Goal: Task Accomplishment & Management: Manage account settings

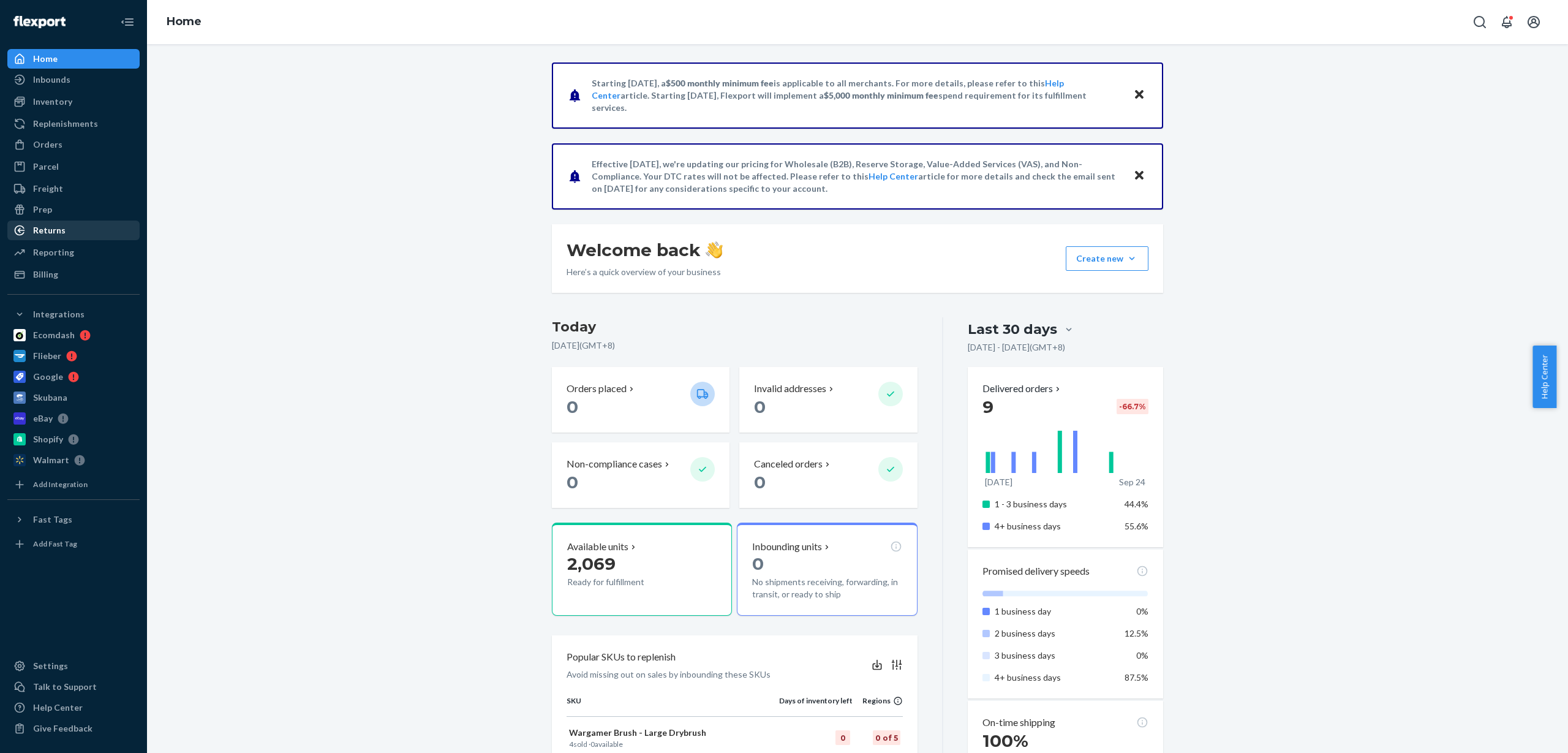
click at [79, 229] on div "Returns" at bounding box center [73, 231] width 130 height 17
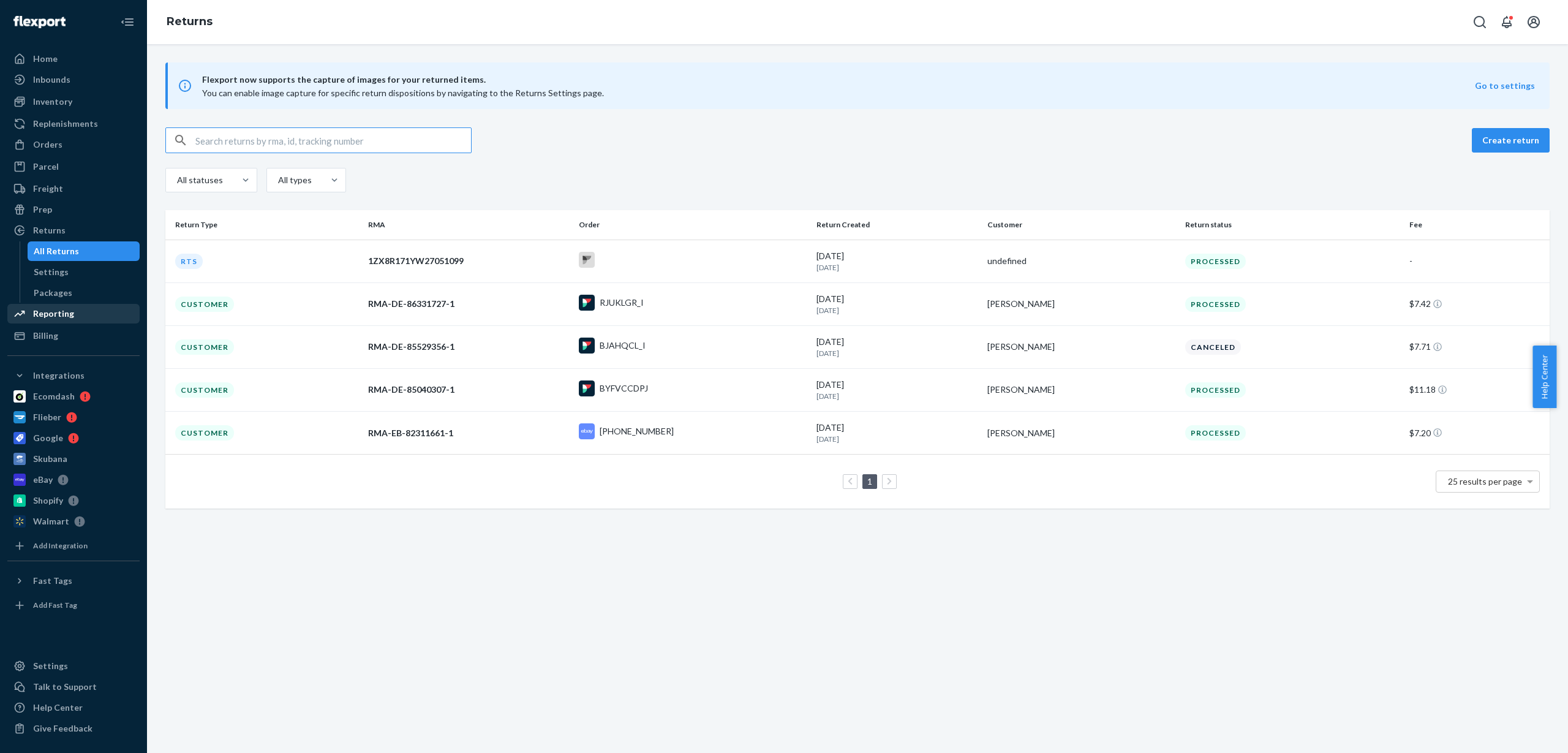
click at [68, 314] on div "Reporting" at bounding box center [53, 314] width 41 height 12
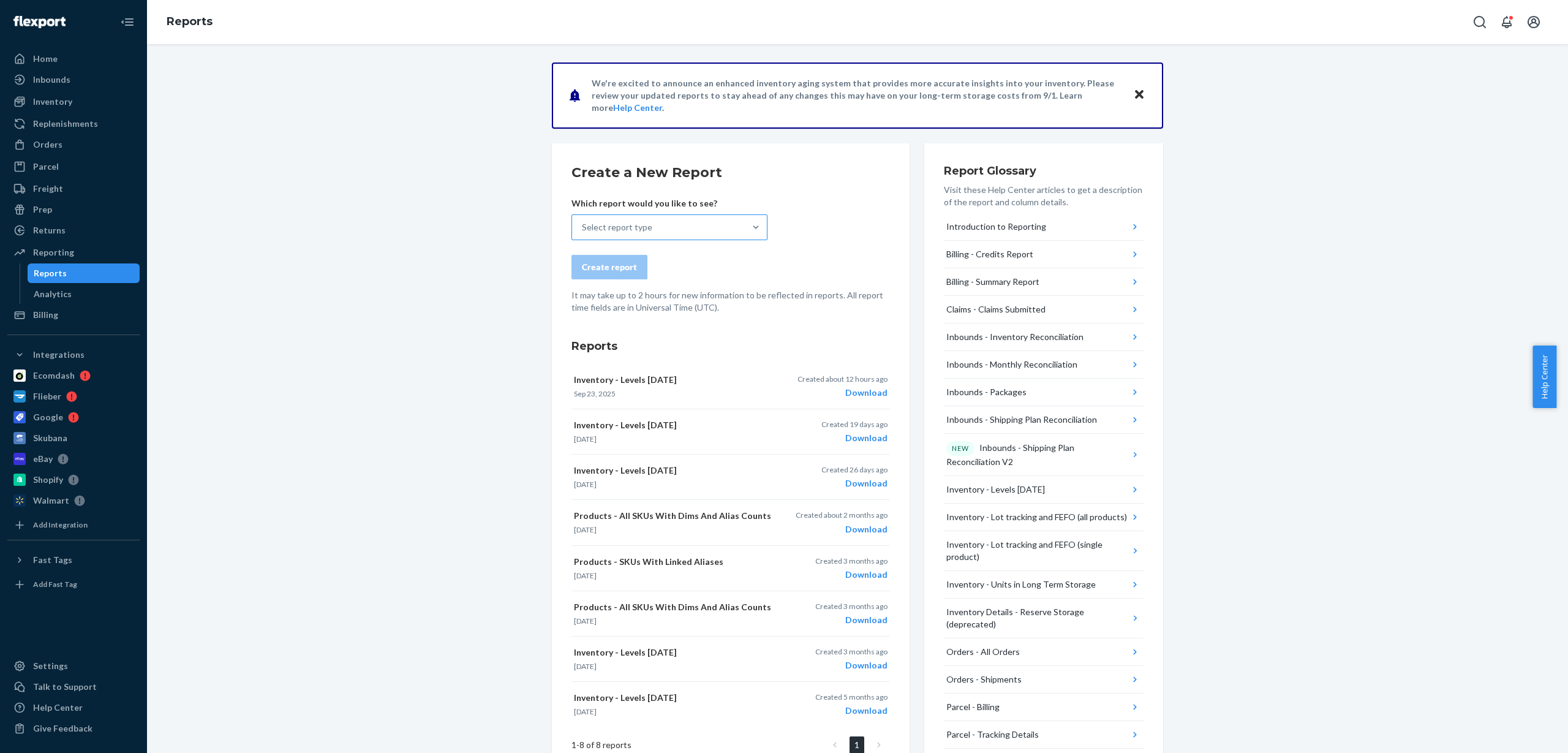
click at [632, 229] on div "Select report type" at bounding box center [618, 228] width 71 height 12
click at [583, 229] on input "Select report type" at bounding box center [583, 228] width 1 height 12
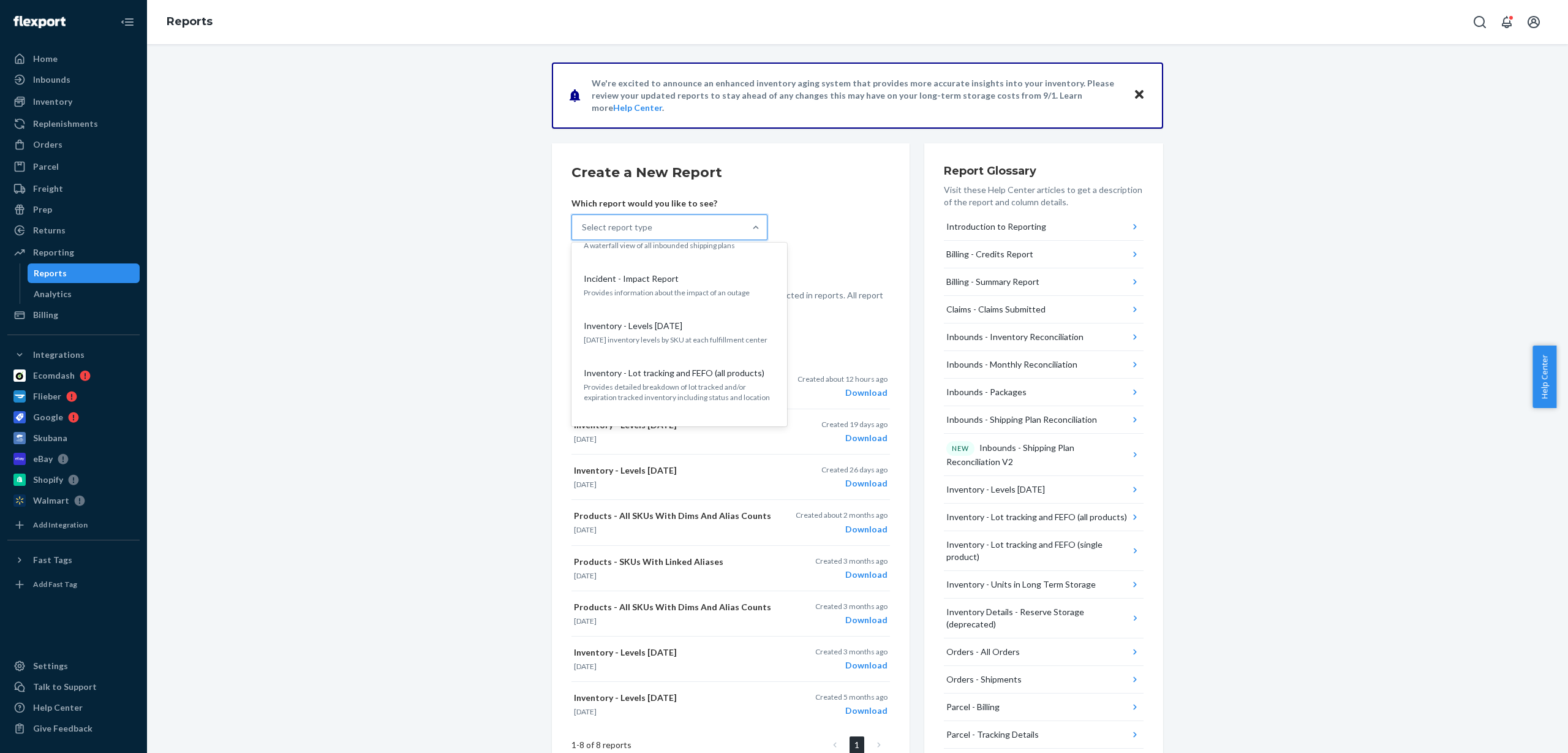
scroll to position [445, 0]
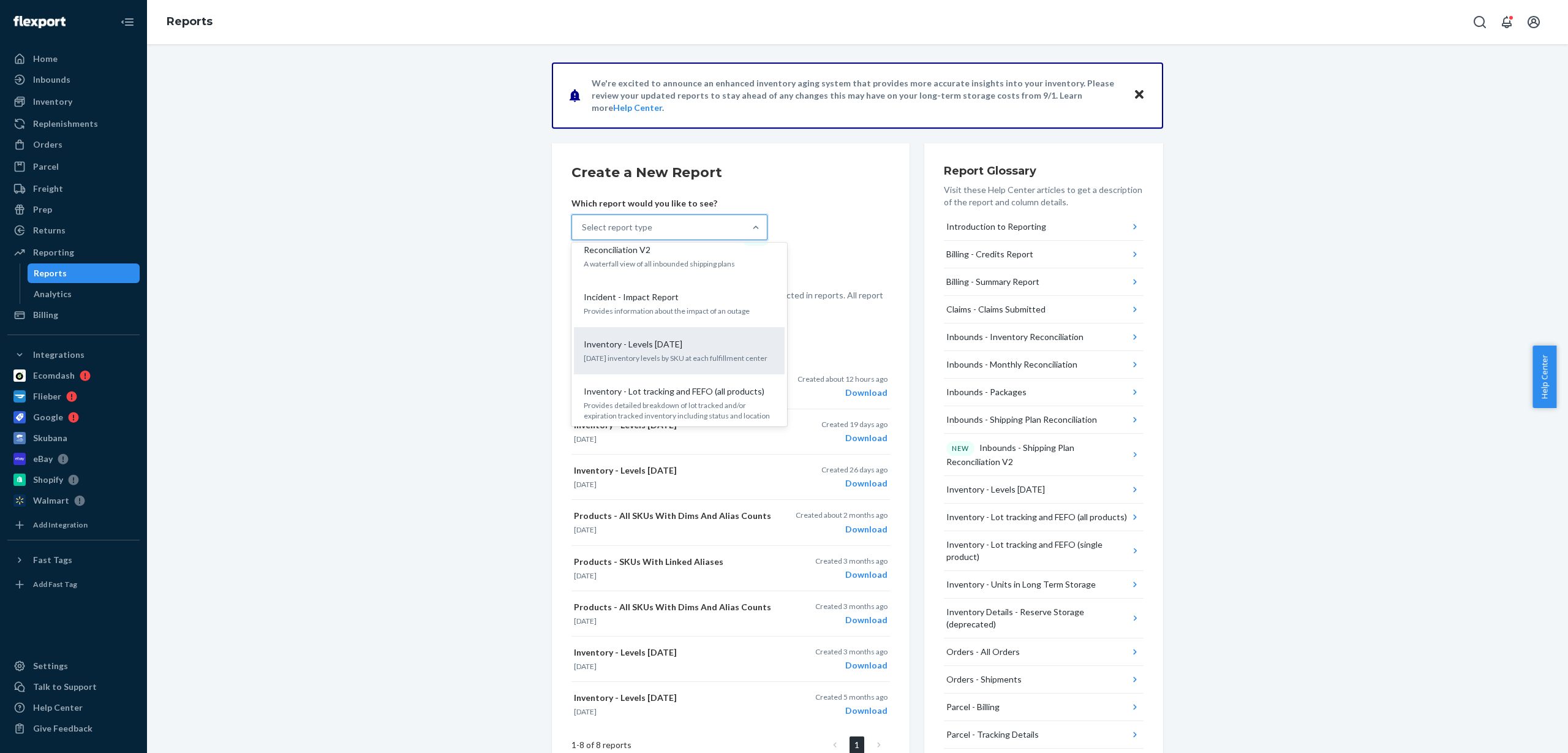
click at [673, 338] on div "Inventory - Levels [DATE]" at bounding box center [677, 344] width 196 height 12
click at [583, 233] on input "option Inventory - Levels [DATE] focused, 11 of 30. 30 results available. Use U…" at bounding box center [583, 228] width 1 height 12
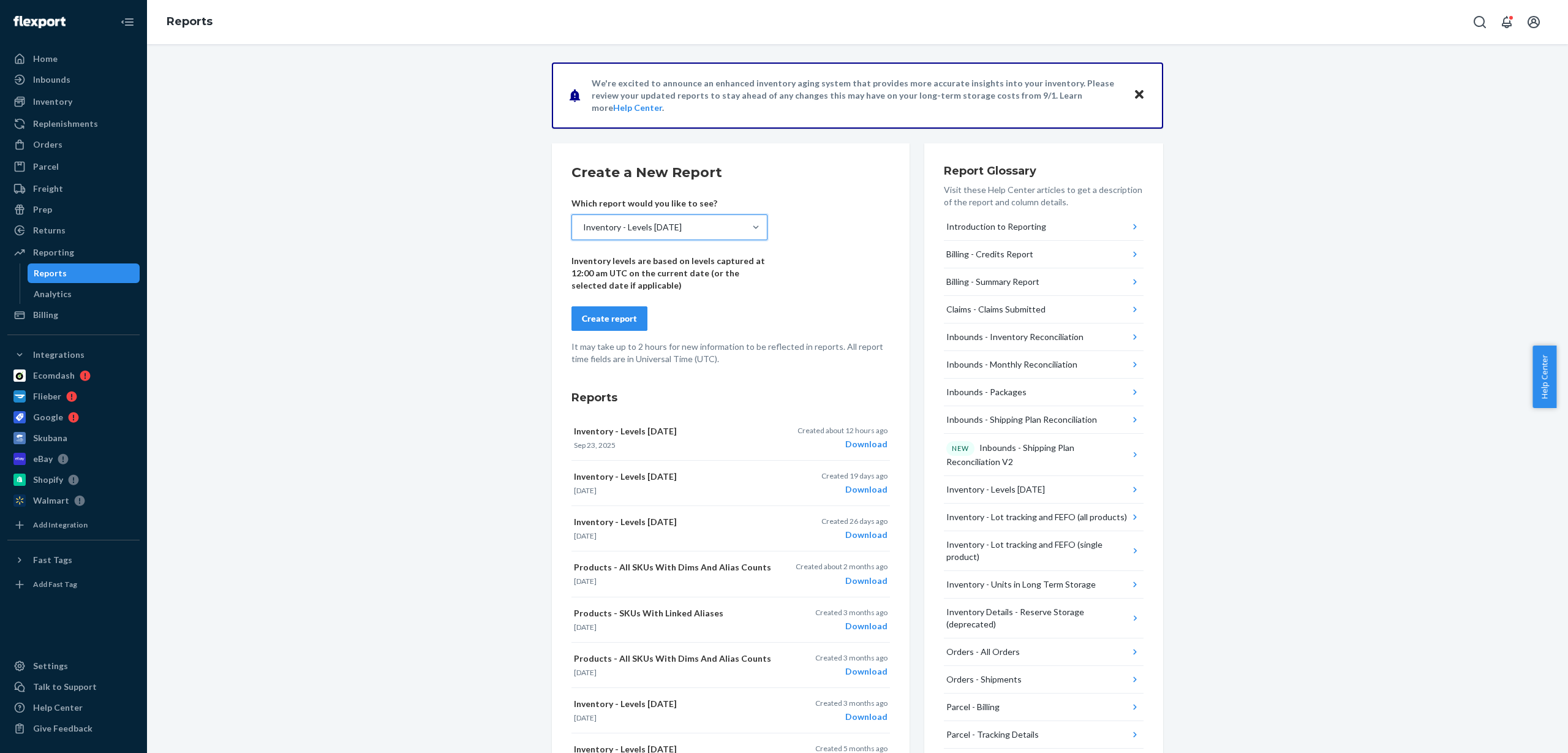
click at [609, 321] on div "Create report" at bounding box center [609, 319] width 55 height 12
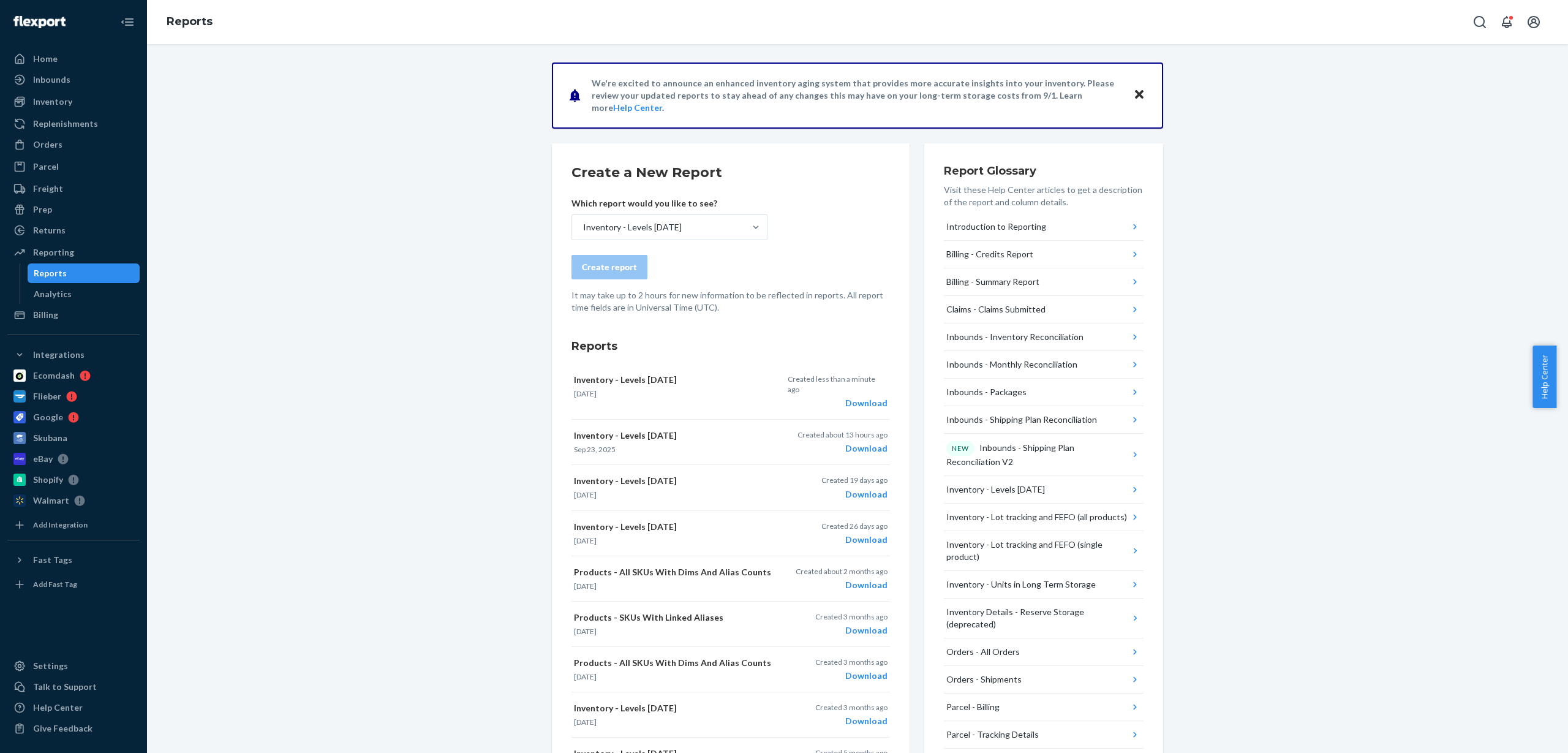
drag, startPoint x: 1375, startPoint y: 285, endPoint x: 1366, endPoint y: 288, distance: 9.5
click at [1375, 285] on div "We're excited to announce an enhanced inventory aging system that provides more…" at bounding box center [857, 571] width 1403 height 1018
click at [854, 397] on div "Download" at bounding box center [838, 403] width 100 height 12
click at [60, 146] on div "Orders" at bounding box center [47, 145] width 29 height 12
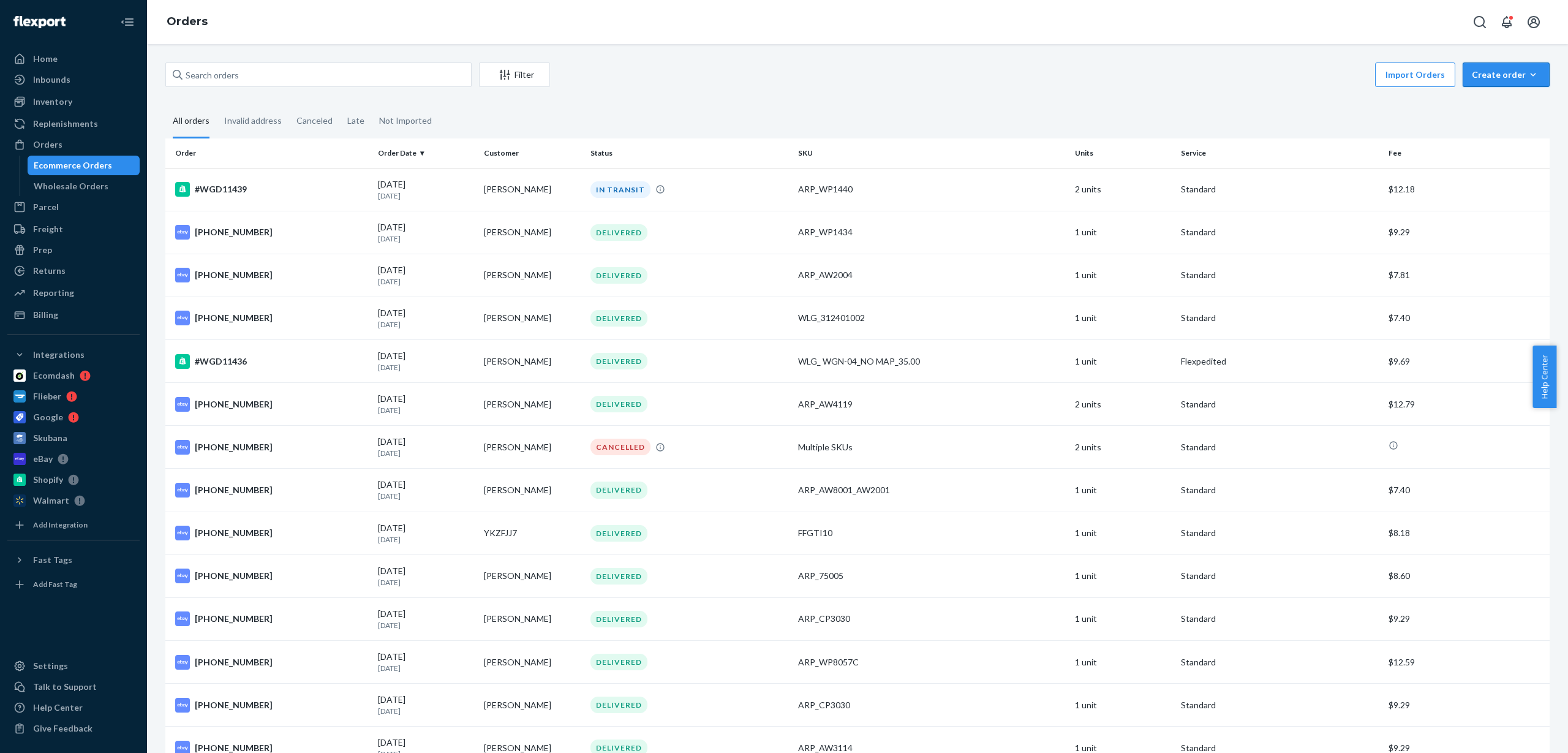
click at [1527, 79] on icon "button" at bounding box center [1533, 75] width 12 height 12
click at [1503, 105] on span "Ecommerce order" at bounding box center [1513, 104] width 76 height 9
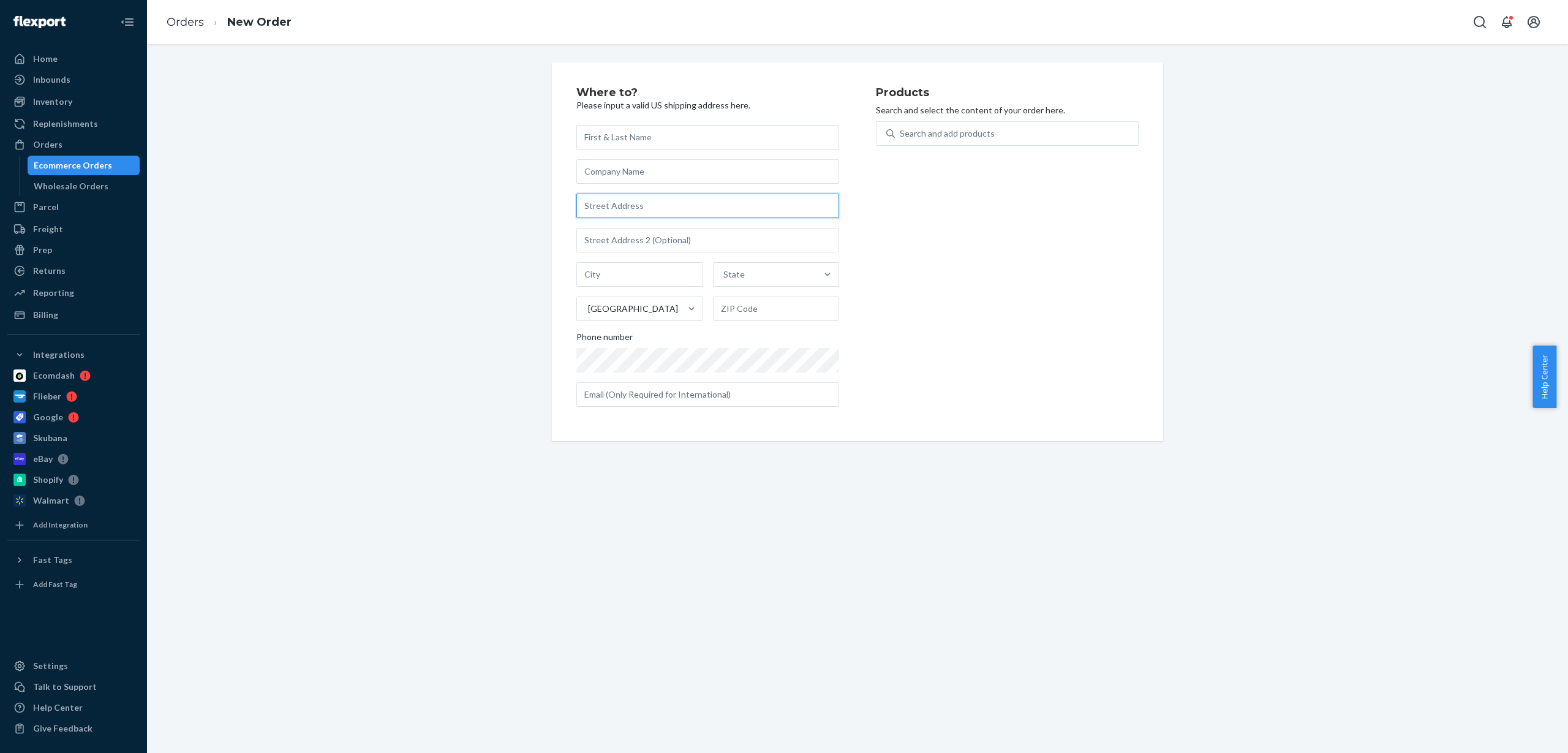
click at [650, 205] on input "text" at bounding box center [708, 206] width 263 height 25
click at [720, 207] on input "1000 east main [GEOGRAPHIC_DATA]" at bounding box center [708, 206] width 263 height 25
click at [618, 205] on input "1000 east main [GEOGRAPHIC_DATA]" at bounding box center [708, 206] width 263 height 25
click at [636, 205] on input "1000 east main [GEOGRAPHIC_DATA]" at bounding box center [708, 206] width 263 height 25
click at [706, 207] on input "1000 east main [GEOGRAPHIC_DATA]" at bounding box center [708, 206] width 263 height 25
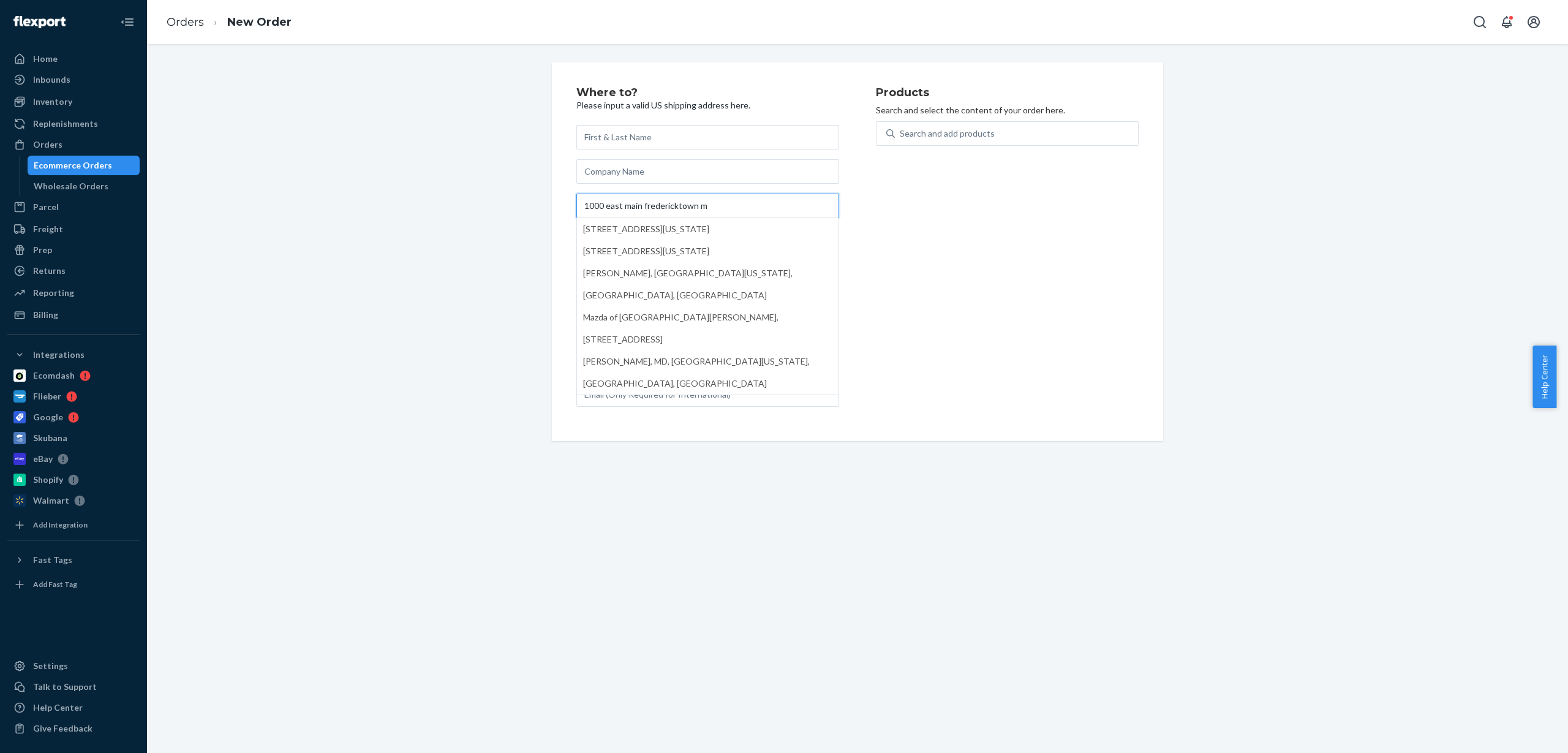
drag, startPoint x: 614, startPoint y: 204, endPoint x: 605, endPoint y: 206, distance: 9.2
click at [605, 206] on input "1000 east main fredericktown m" at bounding box center [708, 206] width 263 height 25
click at [698, 204] on input "1000 e main fredericktown m" at bounding box center [708, 206] width 263 height 25
click at [692, 207] on input "1000 e main fredericktown m" at bounding box center [708, 206] width 263 height 25
drag, startPoint x: 717, startPoint y: 207, endPoint x: 605, endPoint y: 204, distance: 112.0
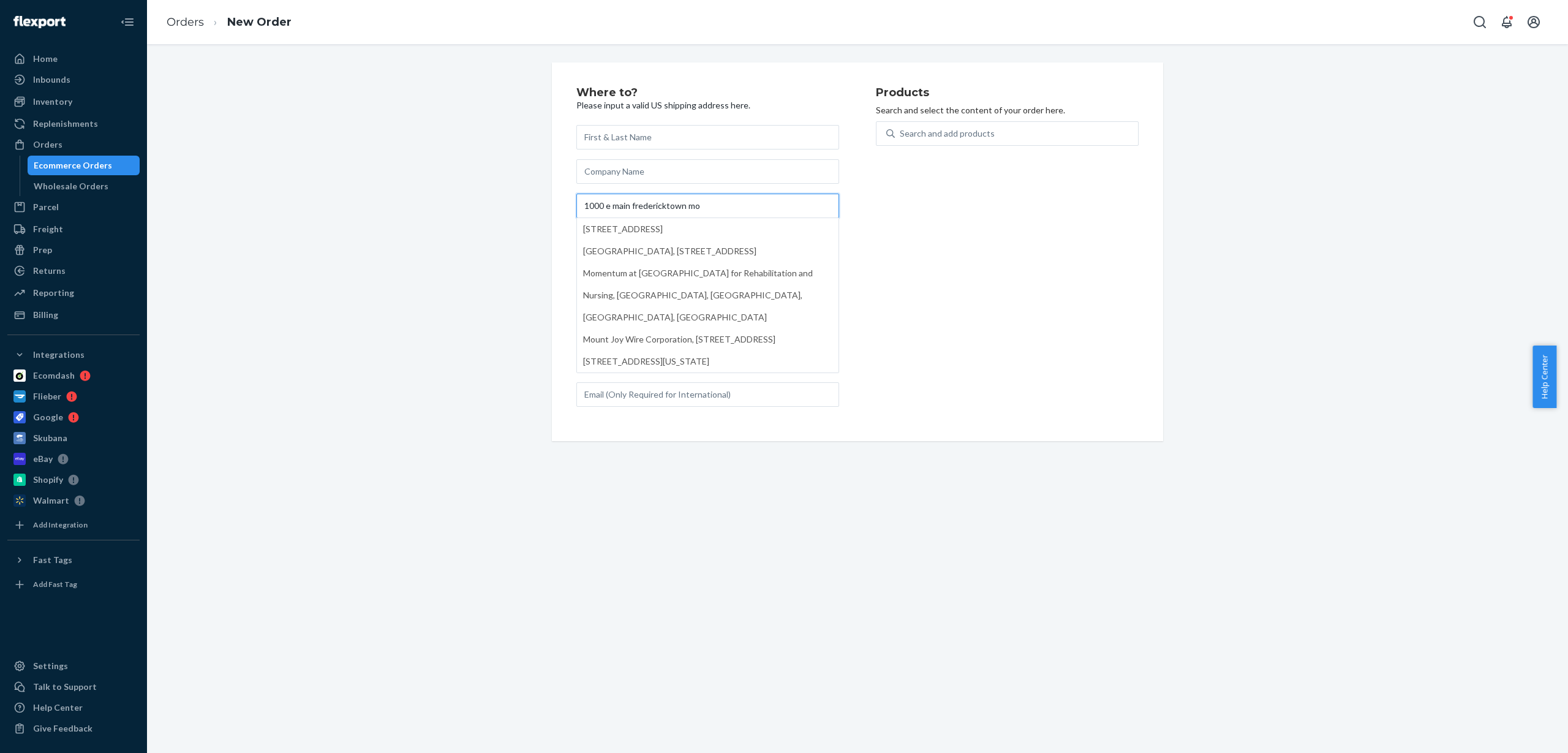
click at [605, 204] on input "1000 e main fredericktown mo" at bounding box center [708, 206] width 263 height 25
click at [692, 207] on input "1000 east main [GEOGRAPHIC_DATA]" at bounding box center [708, 206] width 263 height 25
drag, startPoint x: 615, startPoint y: 203, endPoint x: 605, endPoint y: 204, distance: 10.0
click at [605, 204] on input "1000 east main [GEOGRAPHIC_DATA]" at bounding box center [708, 206] width 263 height 25
click at [621, 203] on input "1000 e main [GEOGRAPHIC_DATA]" at bounding box center [708, 206] width 263 height 25
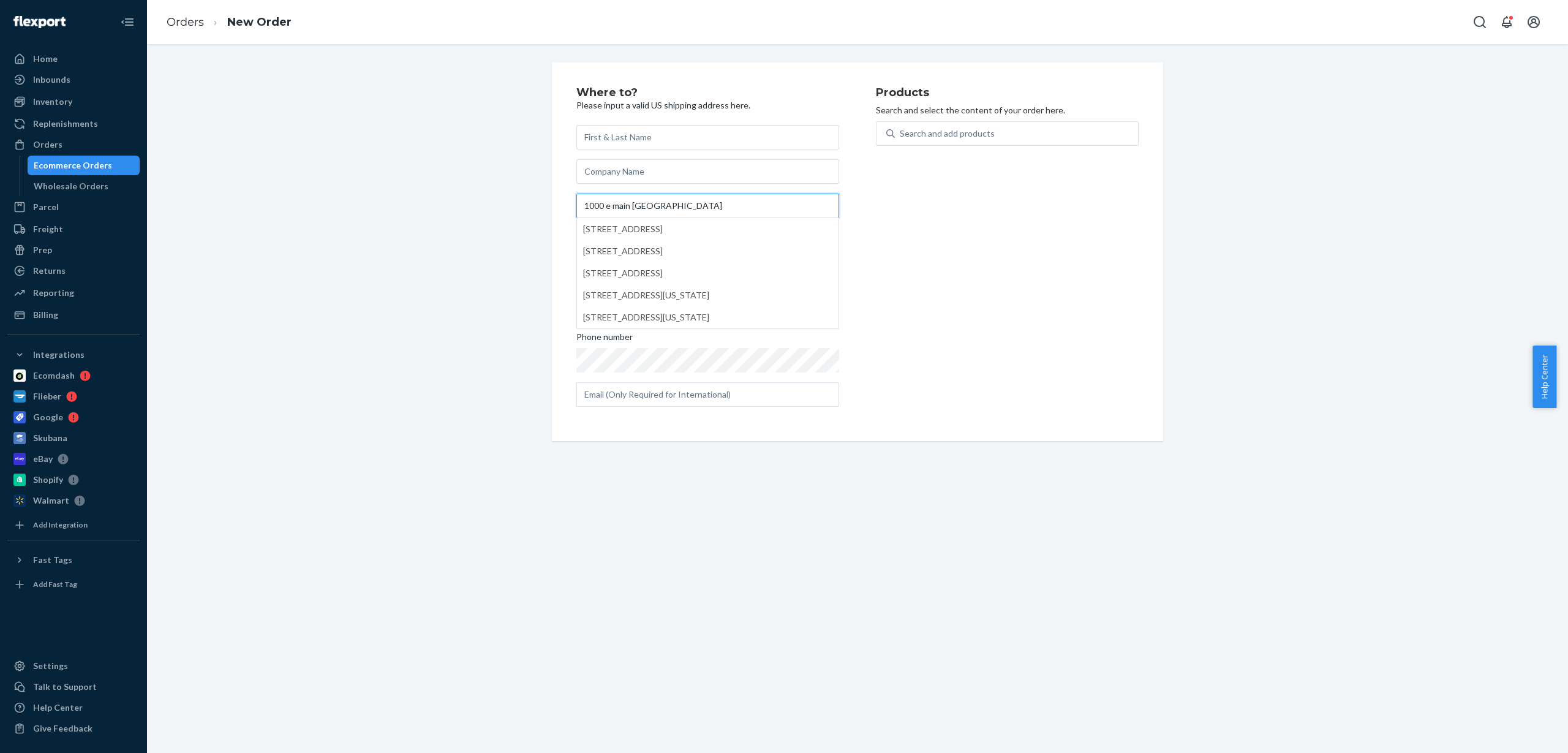
click at [624, 203] on input "1000 e main [GEOGRAPHIC_DATA]" at bounding box center [708, 206] width 263 height 25
type input "[STREET_ADDRESS]"
type input "[GEOGRAPHIC_DATA]"
type input "63645"
type input "[STREET_ADDRESS]"
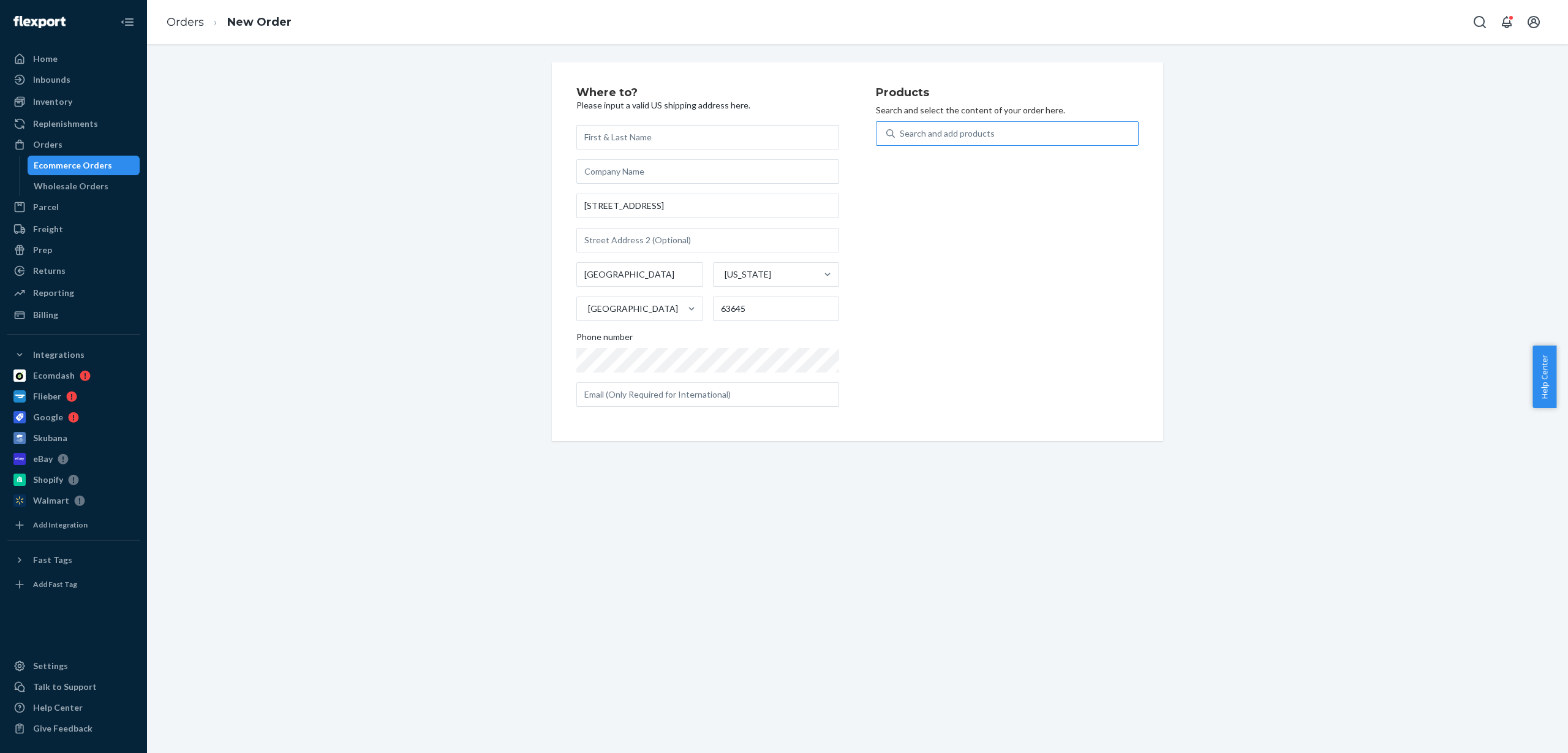
click at [941, 133] on div "Search and add products" at bounding box center [947, 134] width 95 height 12
click at [901, 133] on input "Search and add products" at bounding box center [900, 134] width 1 height 12
paste input "ARP_AW2004"
type input "ARP_AW2004"
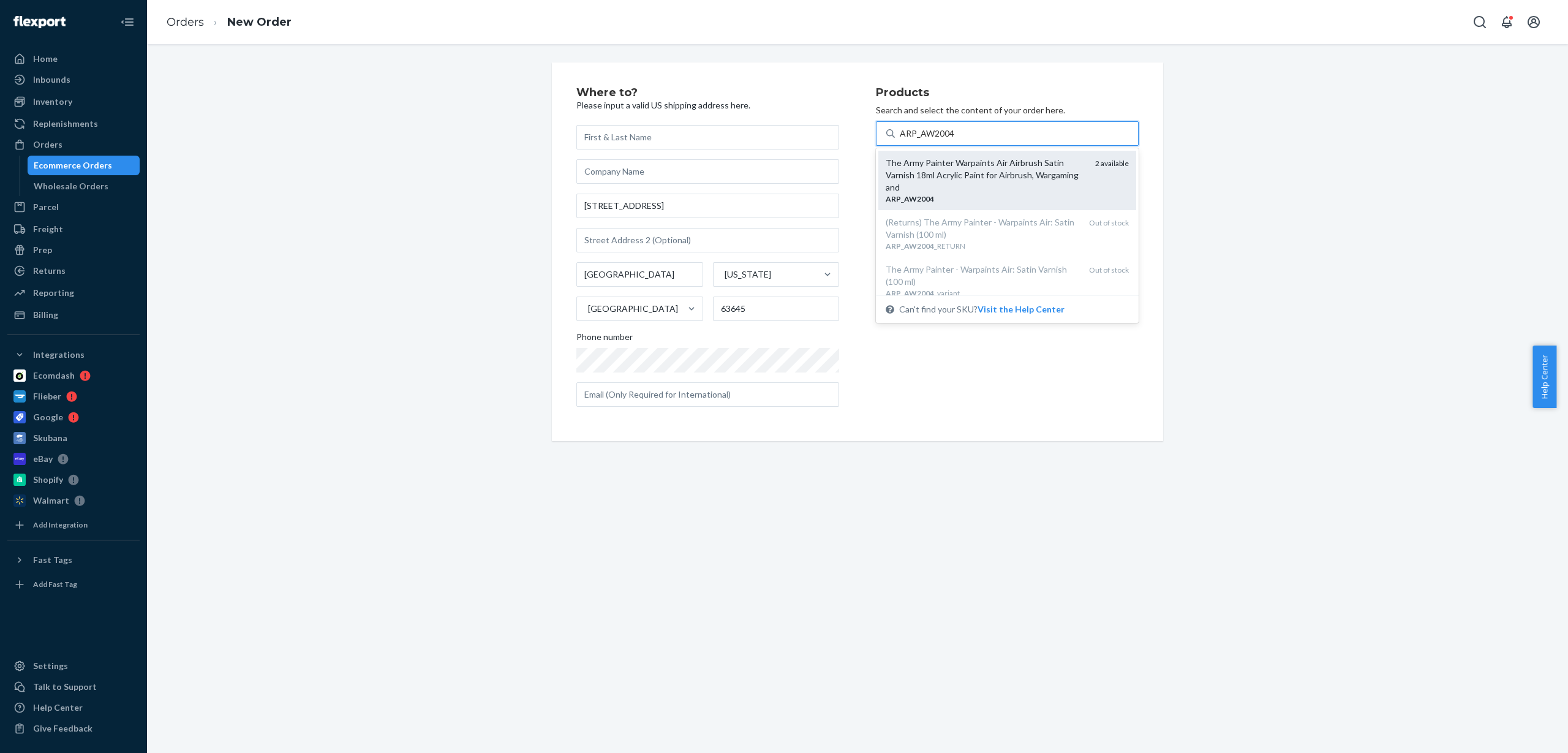
click at [1007, 187] on div "The Army Painter Warpaints Air Airbrush Satin Varnish 18ml Acrylic Paint for Ai…" at bounding box center [986, 175] width 200 height 37
click at [955, 140] on input "ARP_AW2004" at bounding box center [927, 134] width 55 height 12
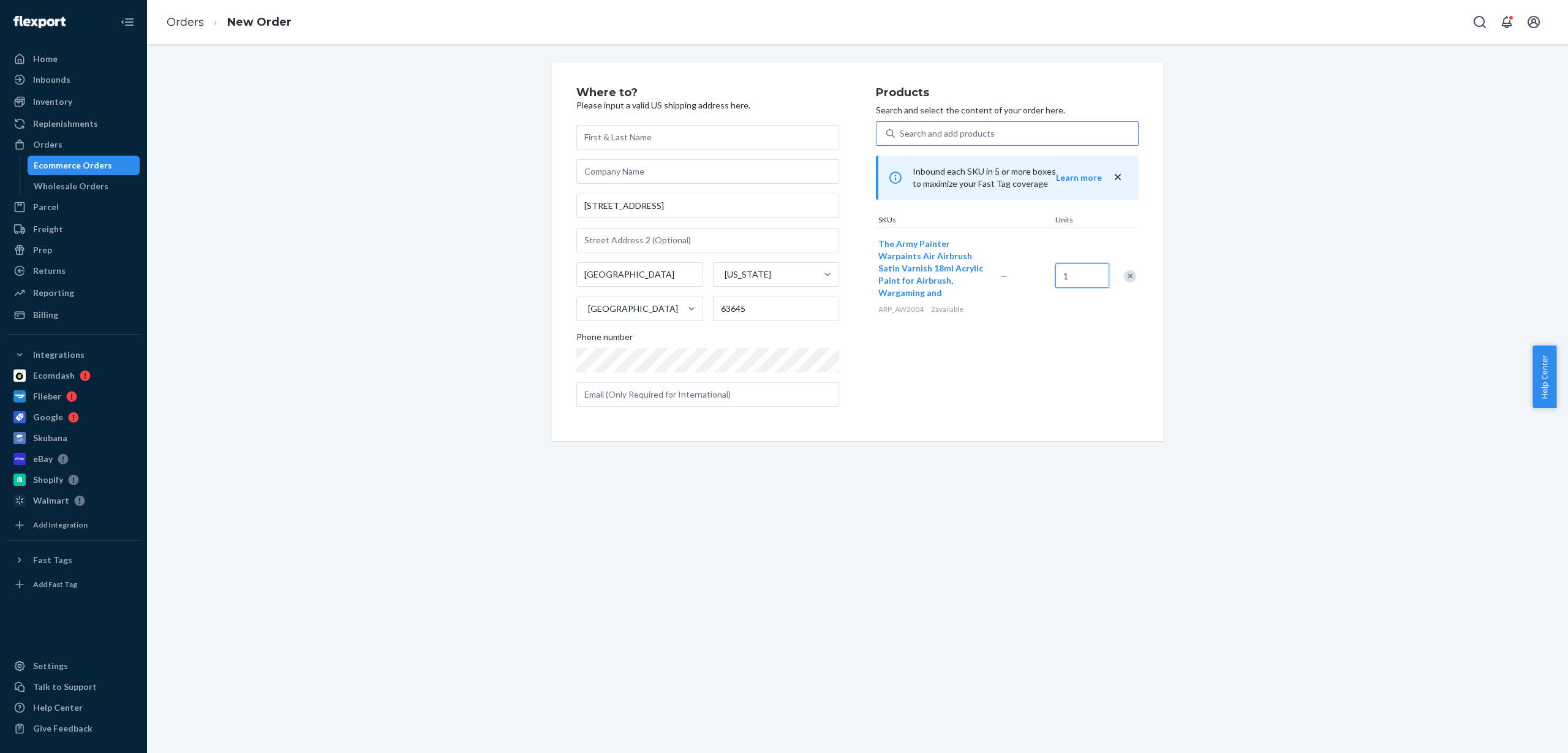
click at [1072, 274] on input "1" at bounding box center [1082, 276] width 54 height 25
type input "2"
click at [1209, 263] on div "Where to? Please input a valid US shipping address here. [STREET_ADDRESS][US_ST…" at bounding box center [857, 252] width 1403 height 379
click at [669, 131] on input "text" at bounding box center [708, 138] width 263 height 25
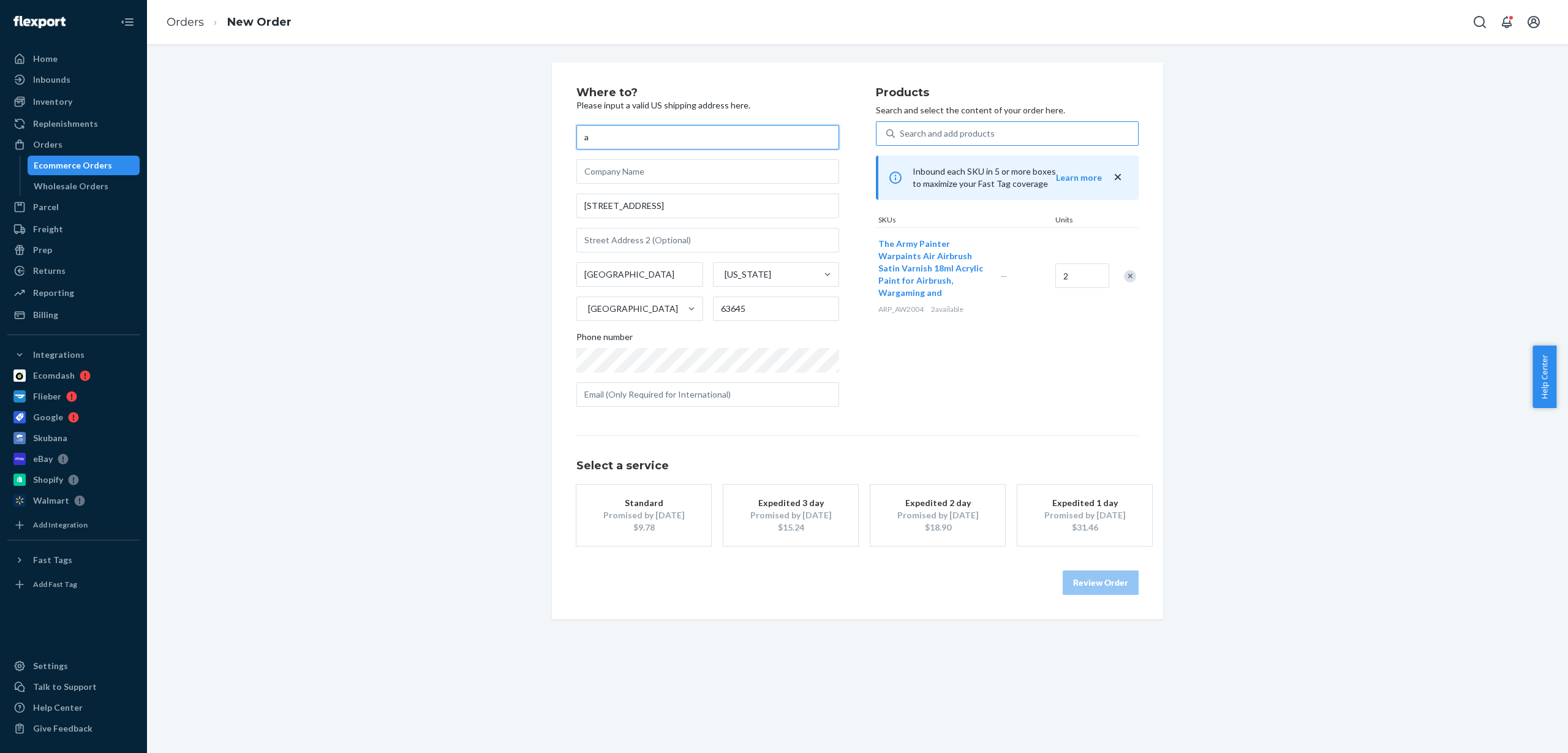
type input "a"
click at [942, 367] on div "Products Search and select the content of your order here. Search and add produ…" at bounding box center [1008, 252] width 263 height 330
click at [959, 136] on div "Search and add products" at bounding box center [947, 134] width 95 height 12
click at [901, 136] on input "0 results available. Use Up and Down to choose options, press Enter to select t…" at bounding box center [900, 134] width 1 height 12
click at [1002, 128] on div "Search and add products" at bounding box center [1017, 134] width 243 height 22
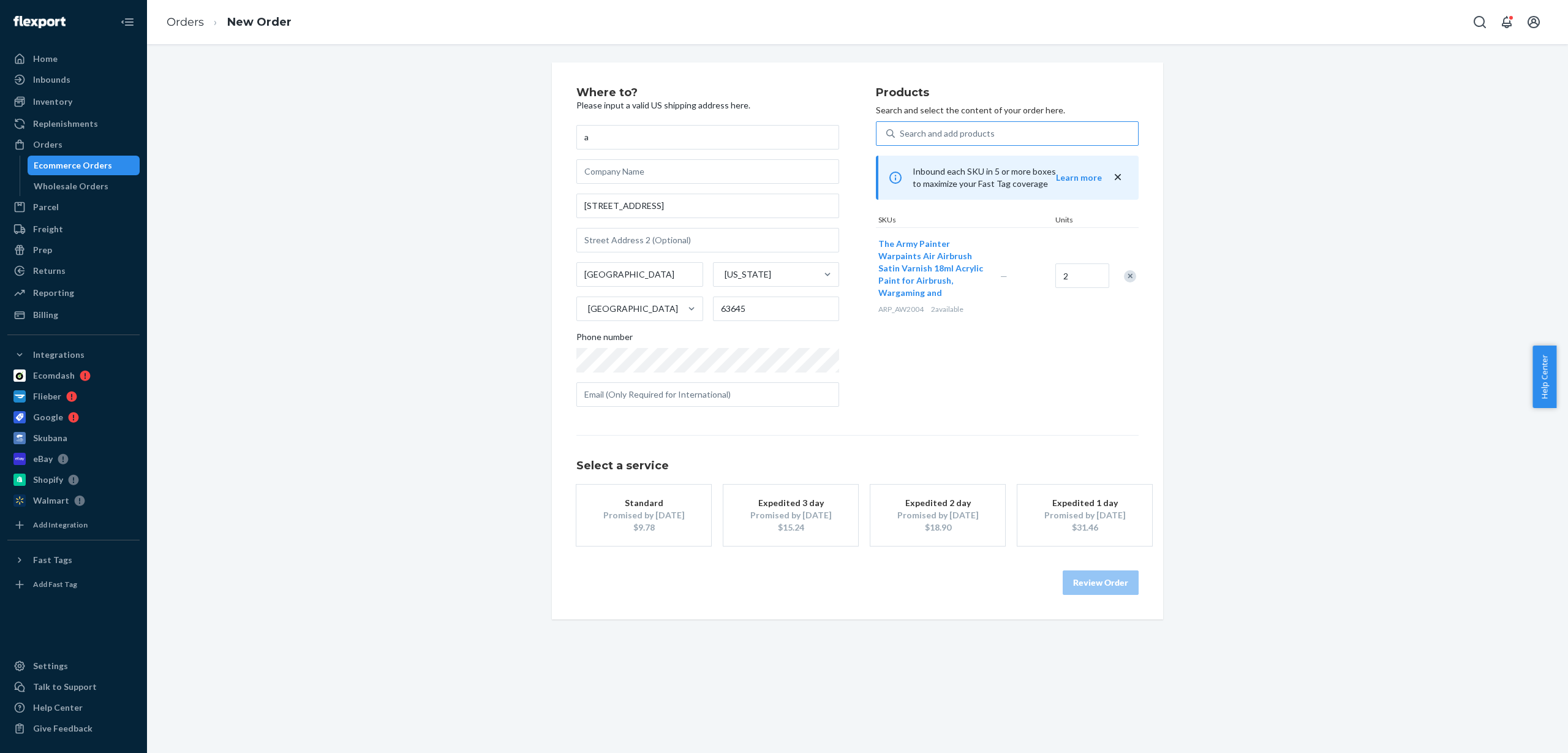
click at [901, 128] on input "Search and add products" at bounding box center [900, 134] width 1 height 12
paste input "ARP_AW3101"
type input "ARP_AW3101"
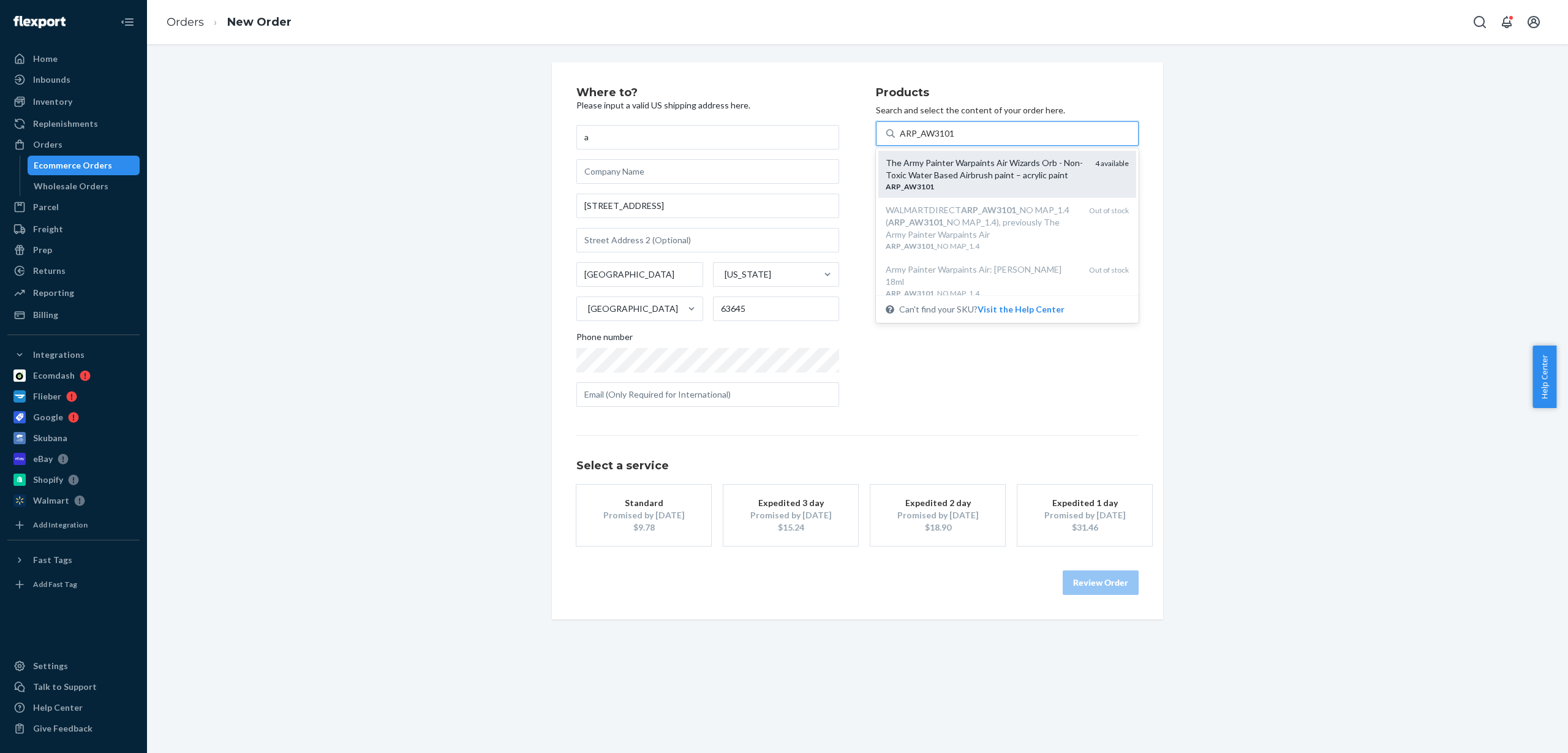
click at [1050, 172] on div "The Army Painter Warpaints Air Wizards Orb - Non-Toxic Water Based Airbrush pai…" at bounding box center [986, 169] width 200 height 25
click at [955, 140] on input "ARP_AW3101" at bounding box center [927, 134] width 55 height 12
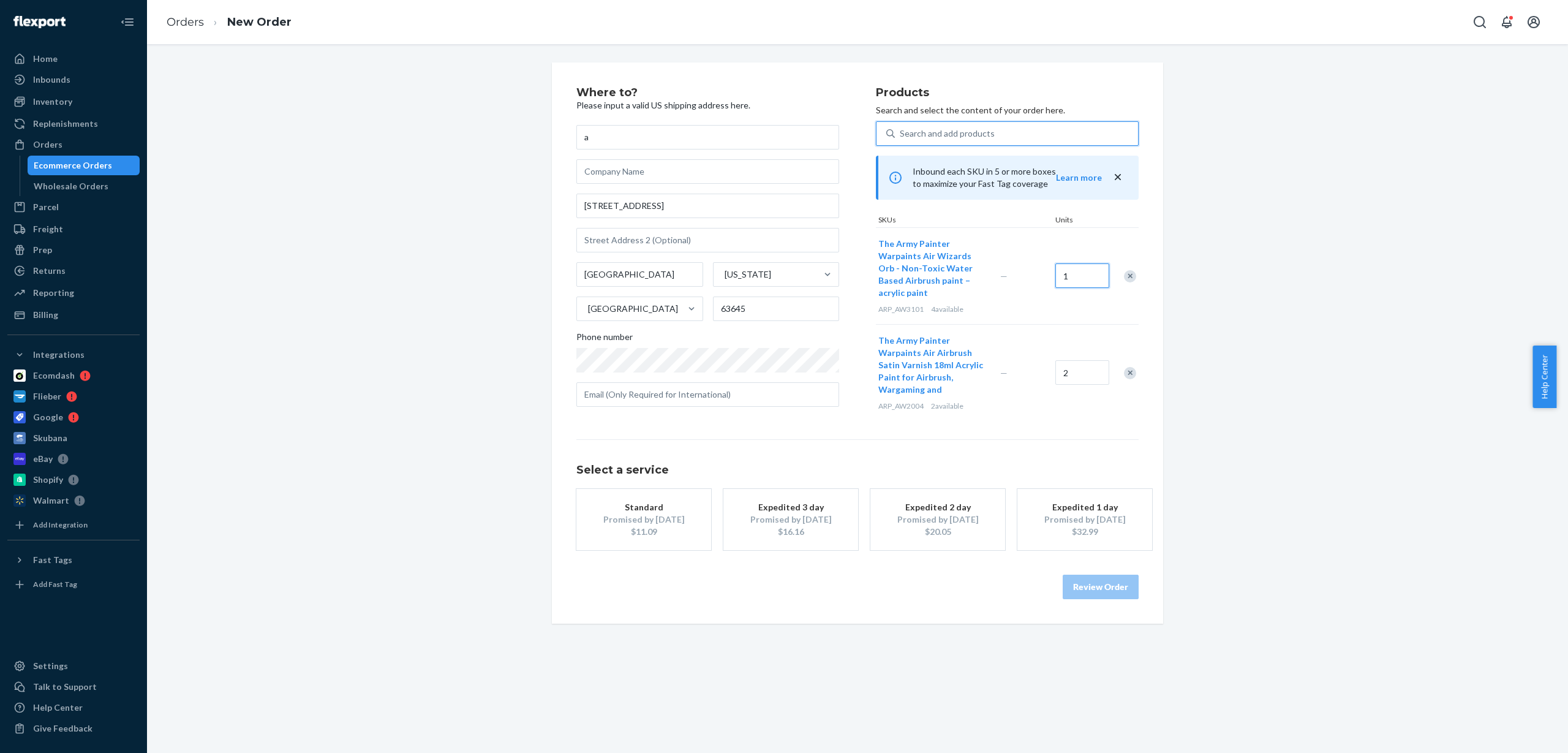
click at [1070, 269] on input "1" at bounding box center [1082, 276] width 54 height 25
click at [1070, 269] on input "1" at bounding box center [1082, 276] width 54 height 25
type input "4"
click at [1241, 228] on div "Where to? Please input a valid US shipping address here. a [STREET_ADDRESS][US_…" at bounding box center [857, 343] width 1403 height 561
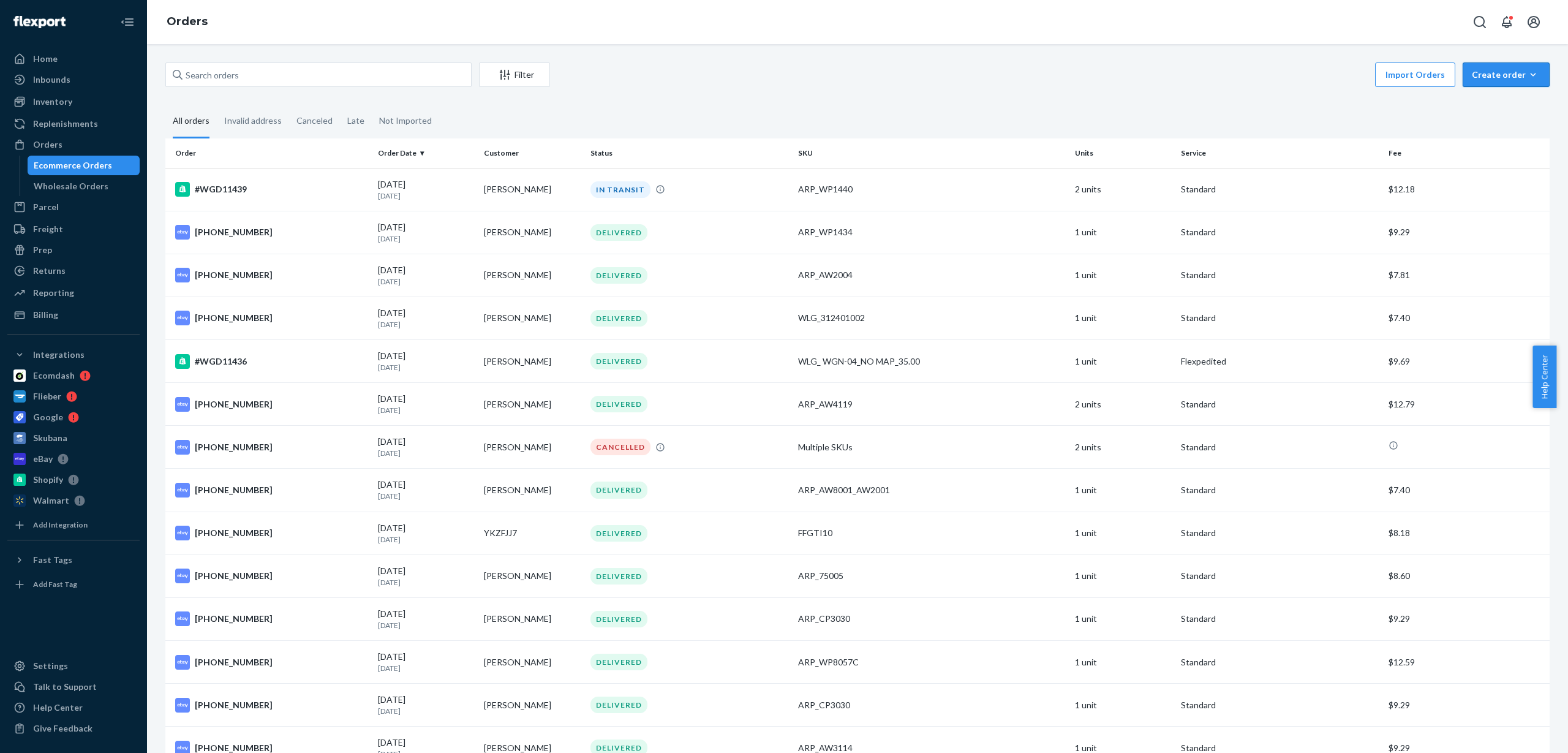
click at [1499, 72] on div "Create order" at bounding box center [1506, 75] width 69 height 12
click at [1496, 131] on span "Removal order" at bounding box center [1513, 131] width 76 height 9
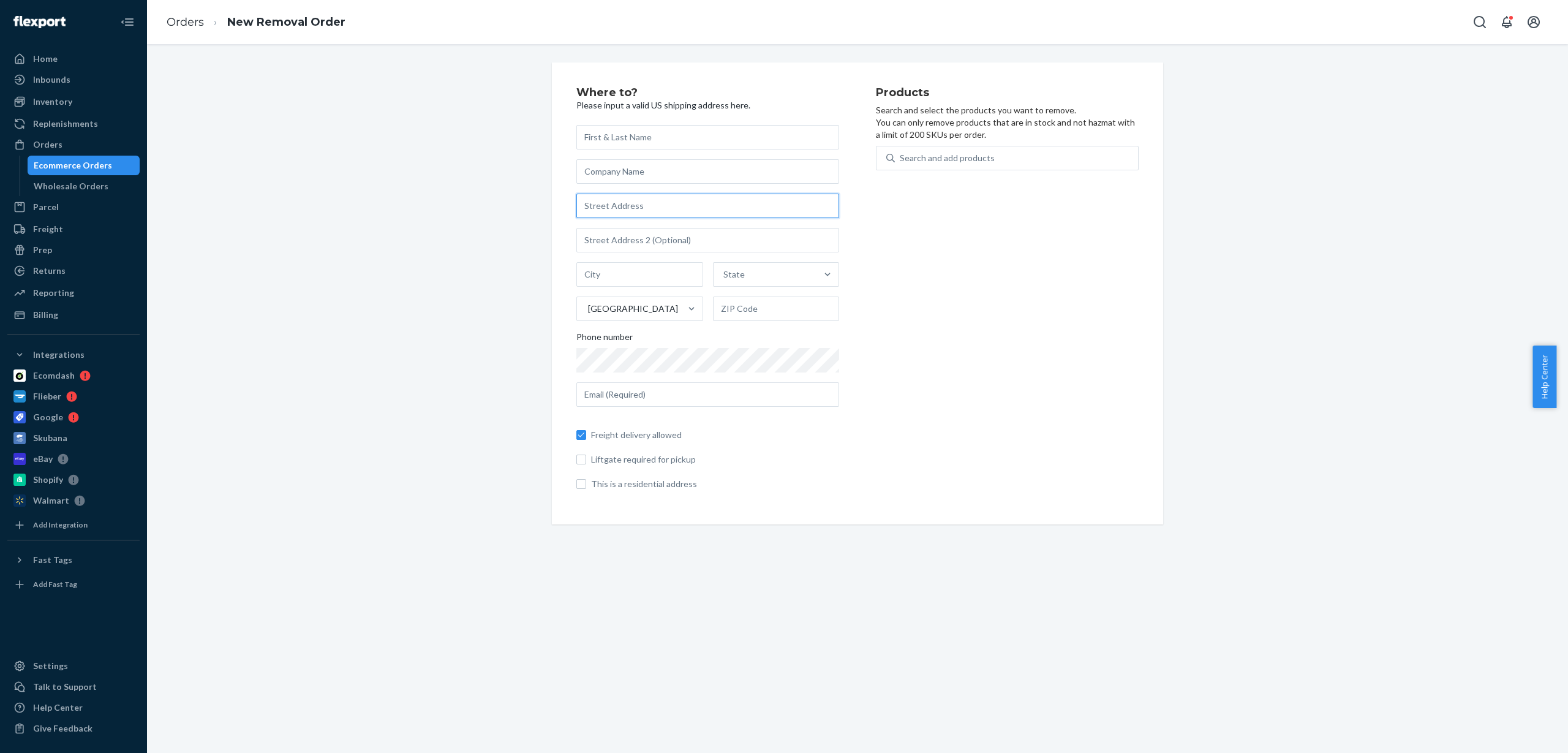
click at [640, 205] on input "text" at bounding box center [708, 206] width 263 height 25
type input "[STREET_ADDRESS]"
type input "[GEOGRAPHIC_DATA]"
type input "63645"
click at [1000, 154] on div "Search and add products" at bounding box center [1017, 158] width 243 height 22
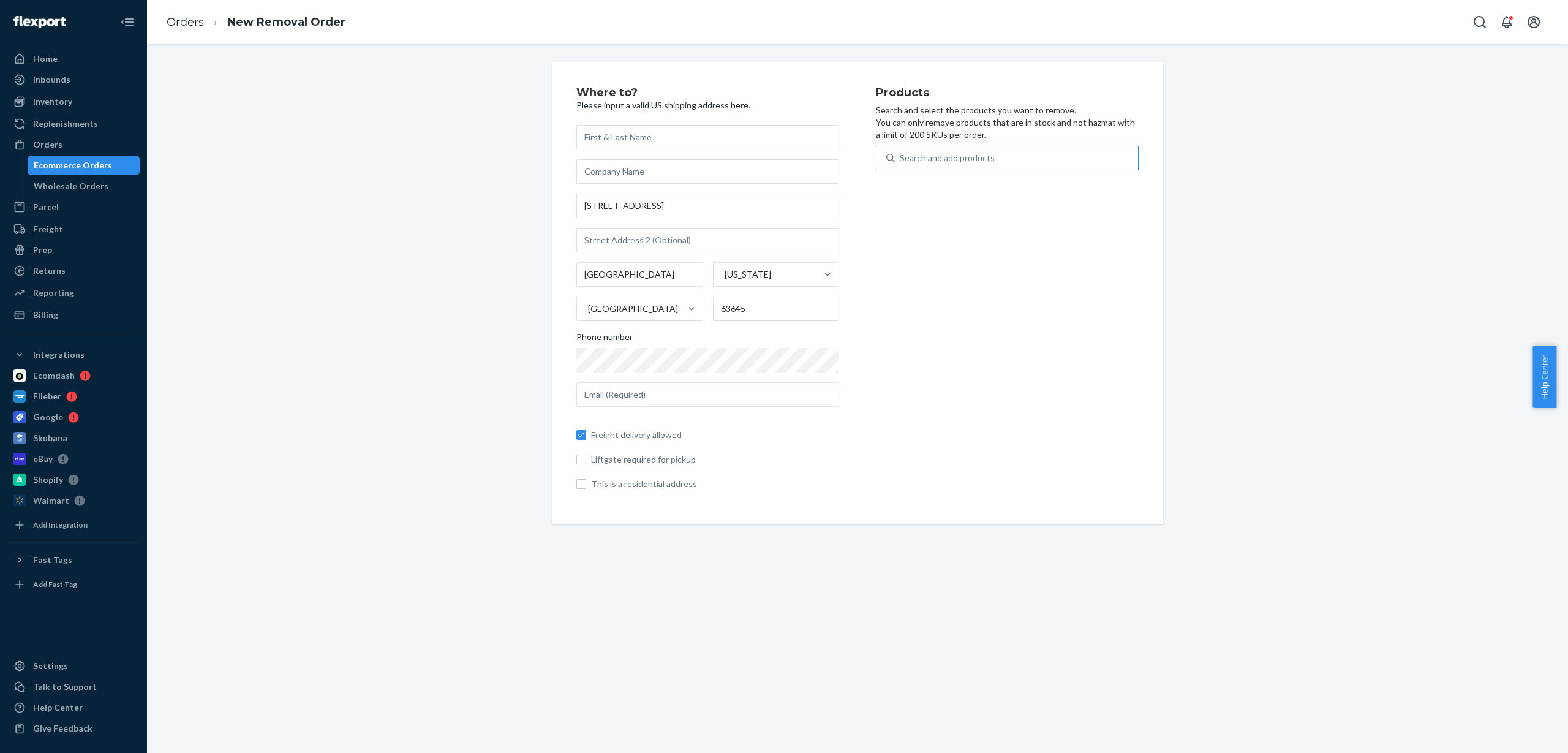
click at [901, 154] on input "Search and add products" at bounding box center [900, 158] width 1 height 12
paste input "ARP_AW3101"
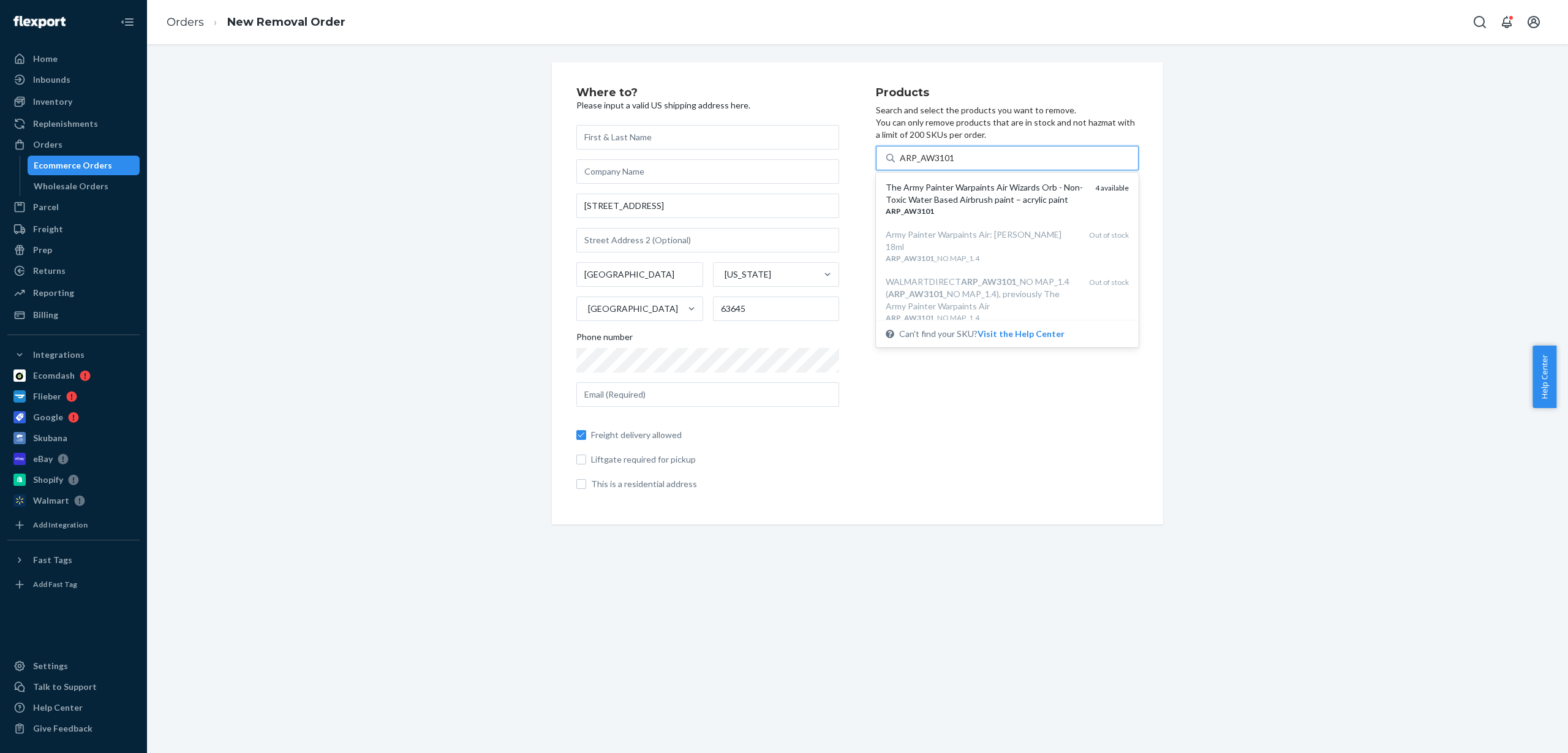
type input "ARP_AW3101"
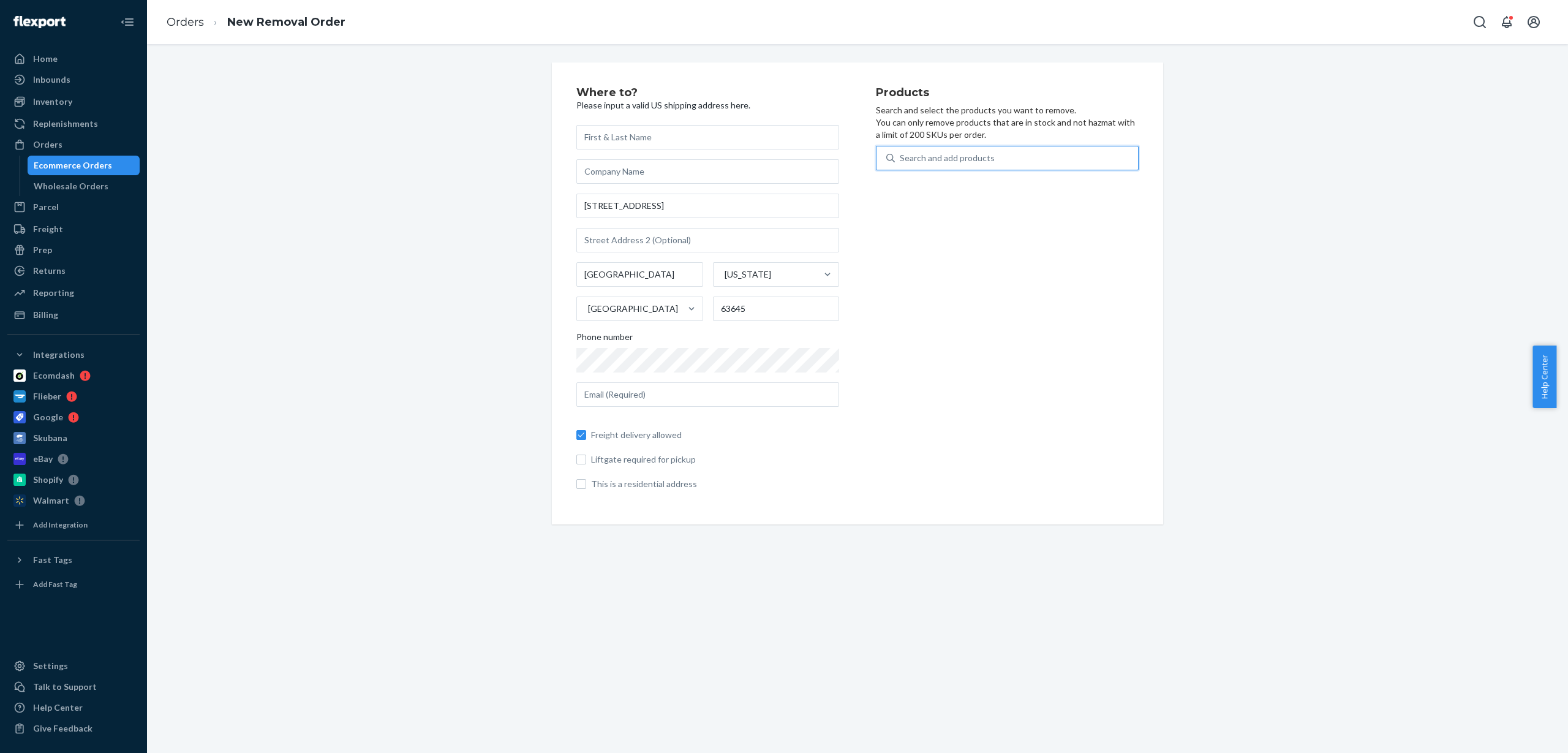
click at [984, 158] on div "Search and add products" at bounding box center [947, 158] width 95 height 12
click at [901, 158] on input "0 results available. Use Up and Down to choose options, press Enter to select t…" at bounding box center [900, 158] width 1 height 12
click at [984, 158] on div "Search and add products" at bounding box center [947, 158] width 95 height 12
click at [901, 158] on input "0 results available. Use Up and Down to choose options, press Enter to select t…" at bounding box center [900, 158] width 1 height 12
paste input "ARP_AW2004"
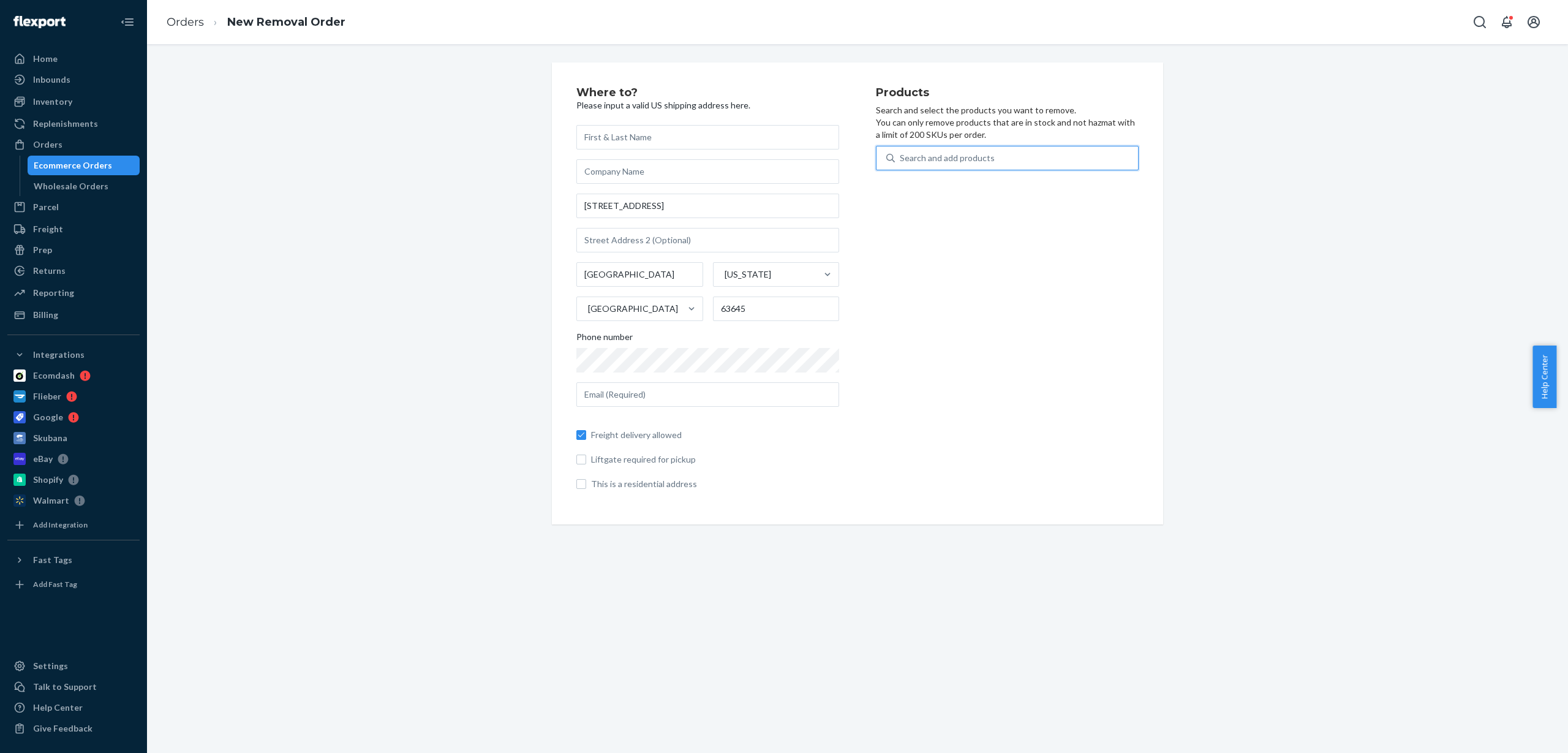
type input "ARP_AW2004"
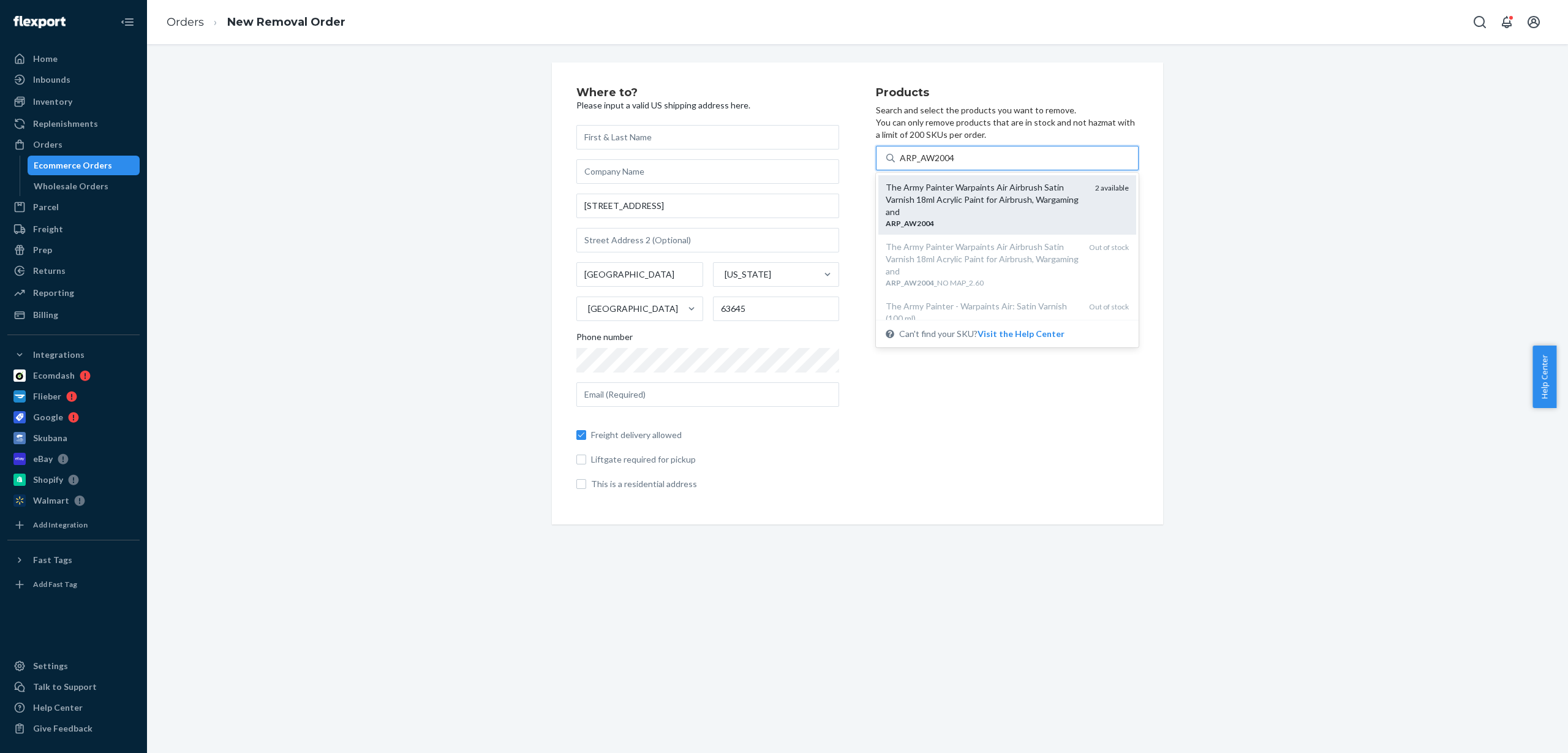
click at [985, 201] on div "The Army Painter Warpaints Air Airbrush Satin Varnish 18ml Acrylic Paint for Ai…" at bounding box center [986, 199] width 200 height 37
click at [955, 164] on input "ARP_AW2004" at bounding box center [927, 158] width 55 height 12
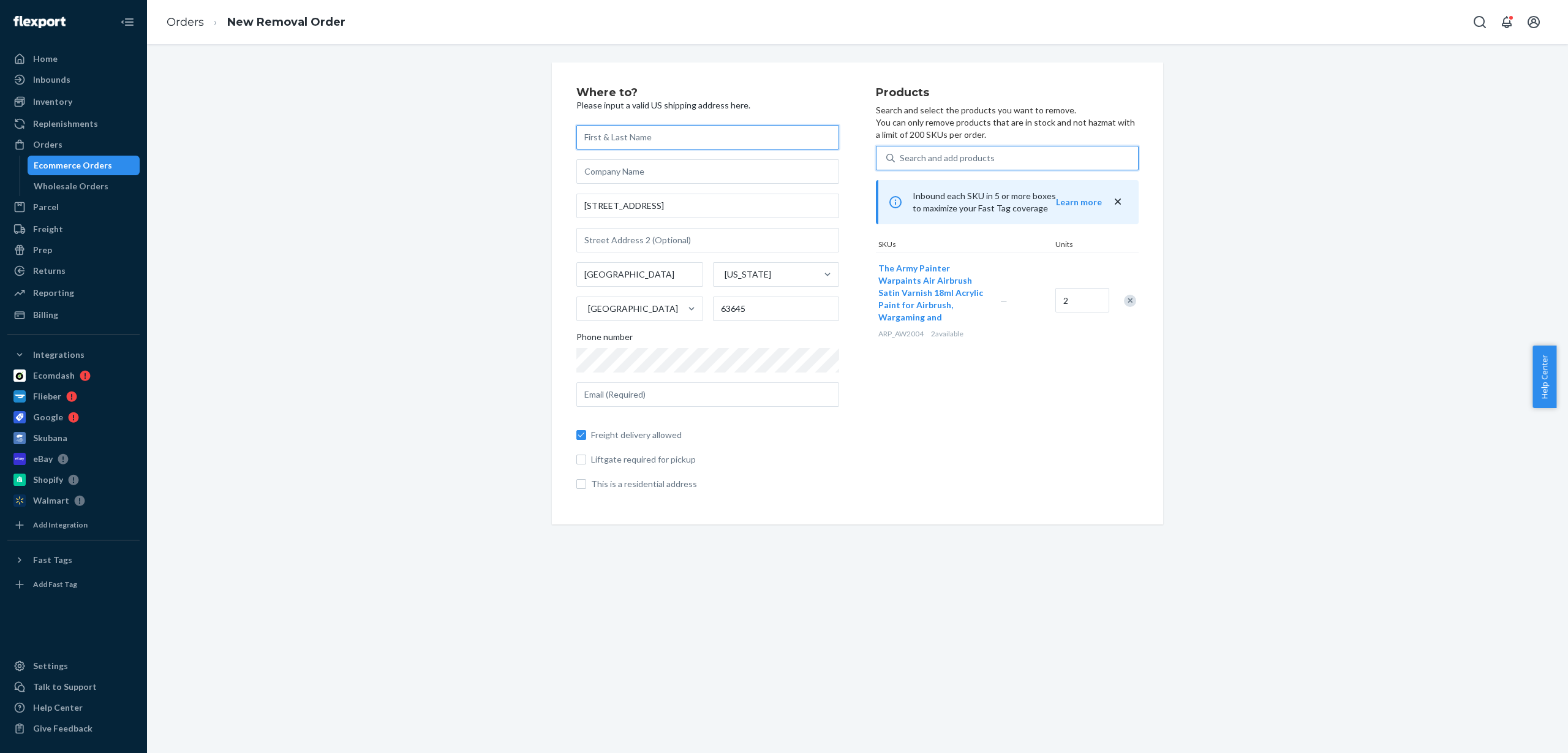
click at [681, 138] on input "text" at bounding box center [708, 138] width 263 height 25
type input "a"
click at [854, 228] on div "Where to? Please input a valid US shipping address here. a [STREET_ADDRESS][US_…" at bounding box center [726, 293] width 299 height 413
click at [640, 394] on input "text" at bounding box center [708, 395] width 263 height 25
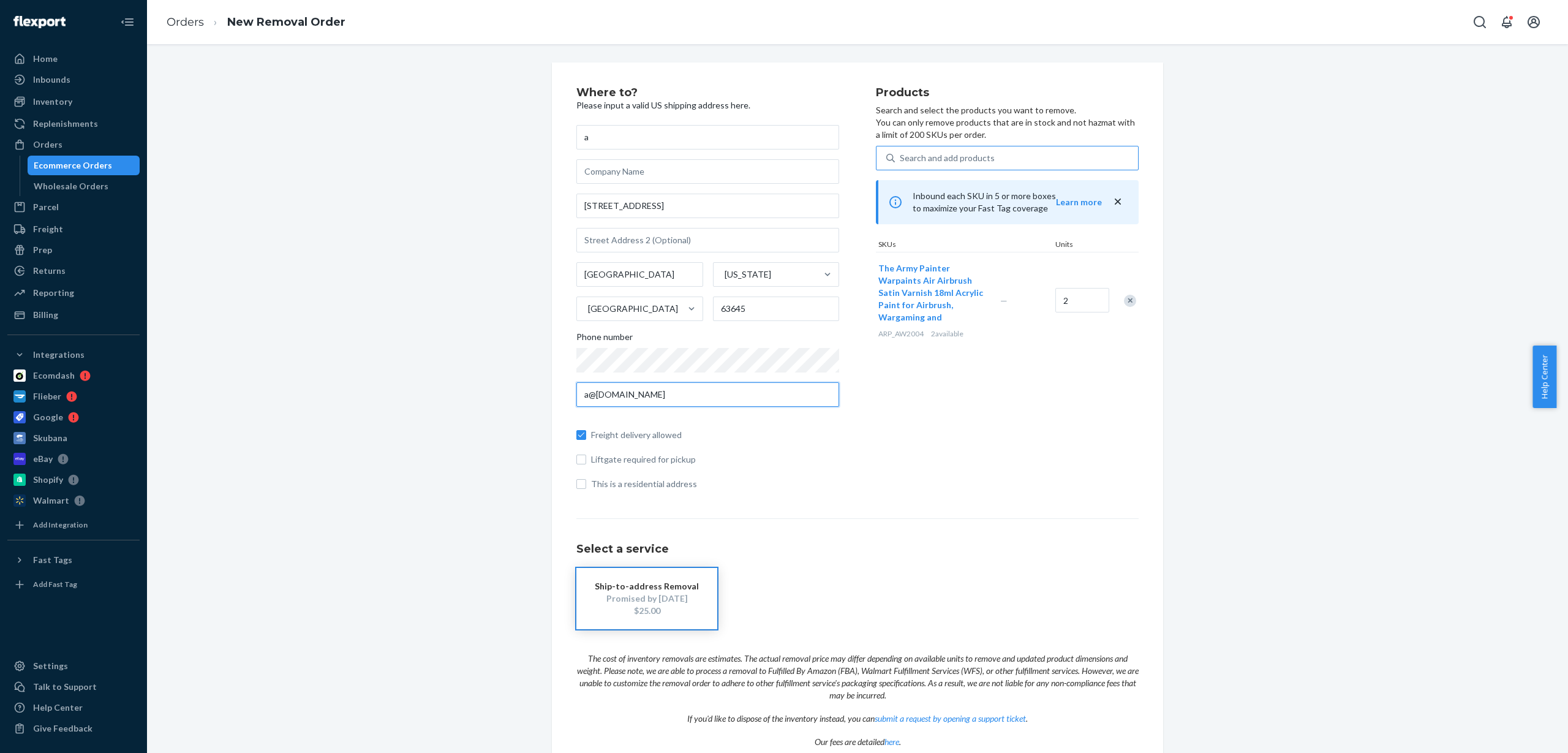
type input "a@[DOMAIN_NAME]"
click at [1073, 382] on div "Products Search and select the products you want to remove. You can only remove…" at bounding box center [1008, 293] width 263 height 413
click at [1207, 264] on div "Where to? Please input a valid US shipping address here. a [STREET_ADDRESS][US_…" at bounding box center [857, 436] width 1403 height 747
click at [1068, 305] on input "1" at bounding box center [1082, 300] width 54 height 25
type input "2"
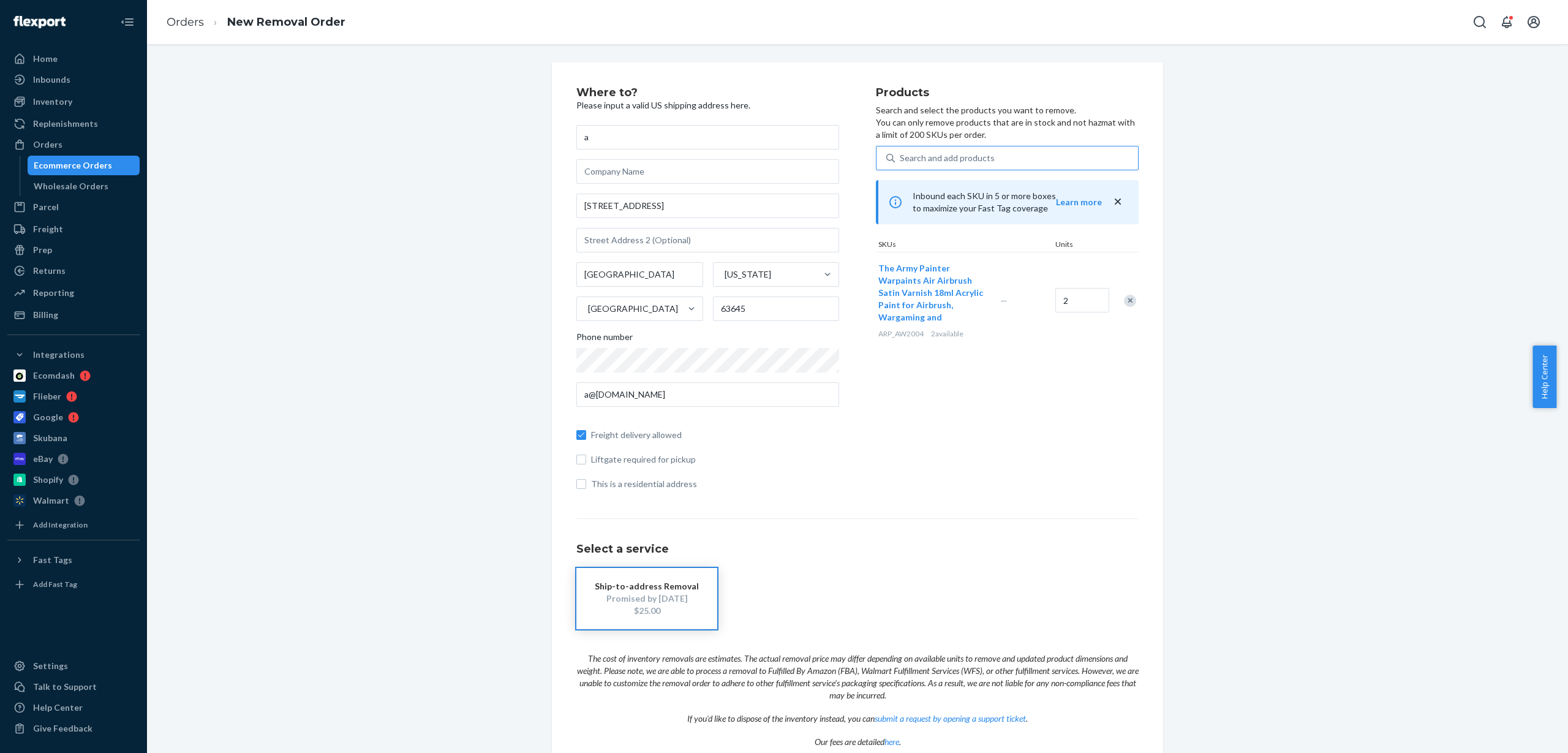
click at [1189, 386] on div "Where to? Please input a valid US shipping address here. a [STREET_ADDRESS][US_…" at bounding box center [857, 436] width 1403 height 747
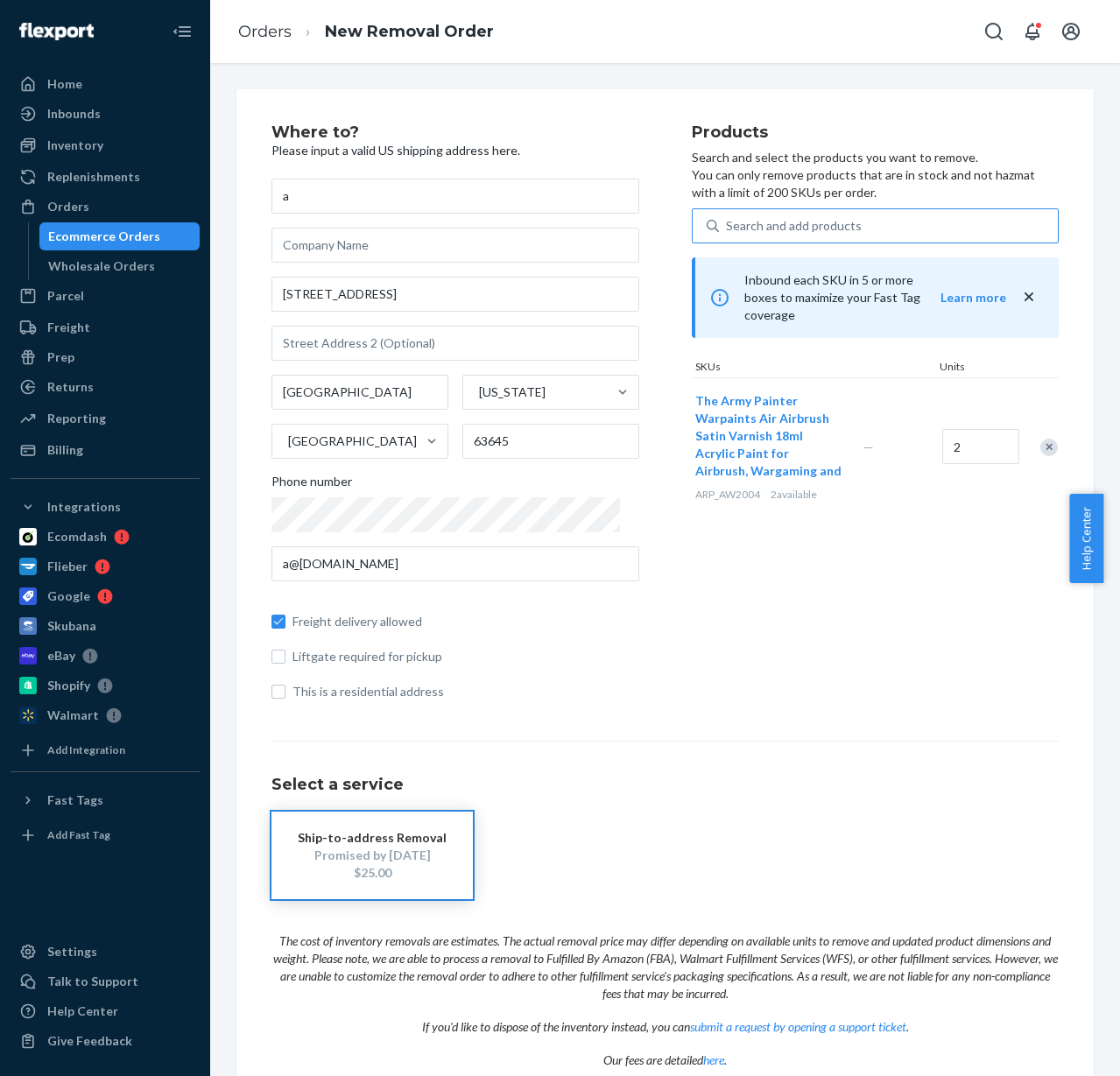
click at [834, 223] on div "Search and add products" at bounding box center [793, 226] width 136 height 18
click at [727, 223] on input "Search and add products" at bounding box center [727, 226] width 2 height 18
paste input "ARP_AW3101"
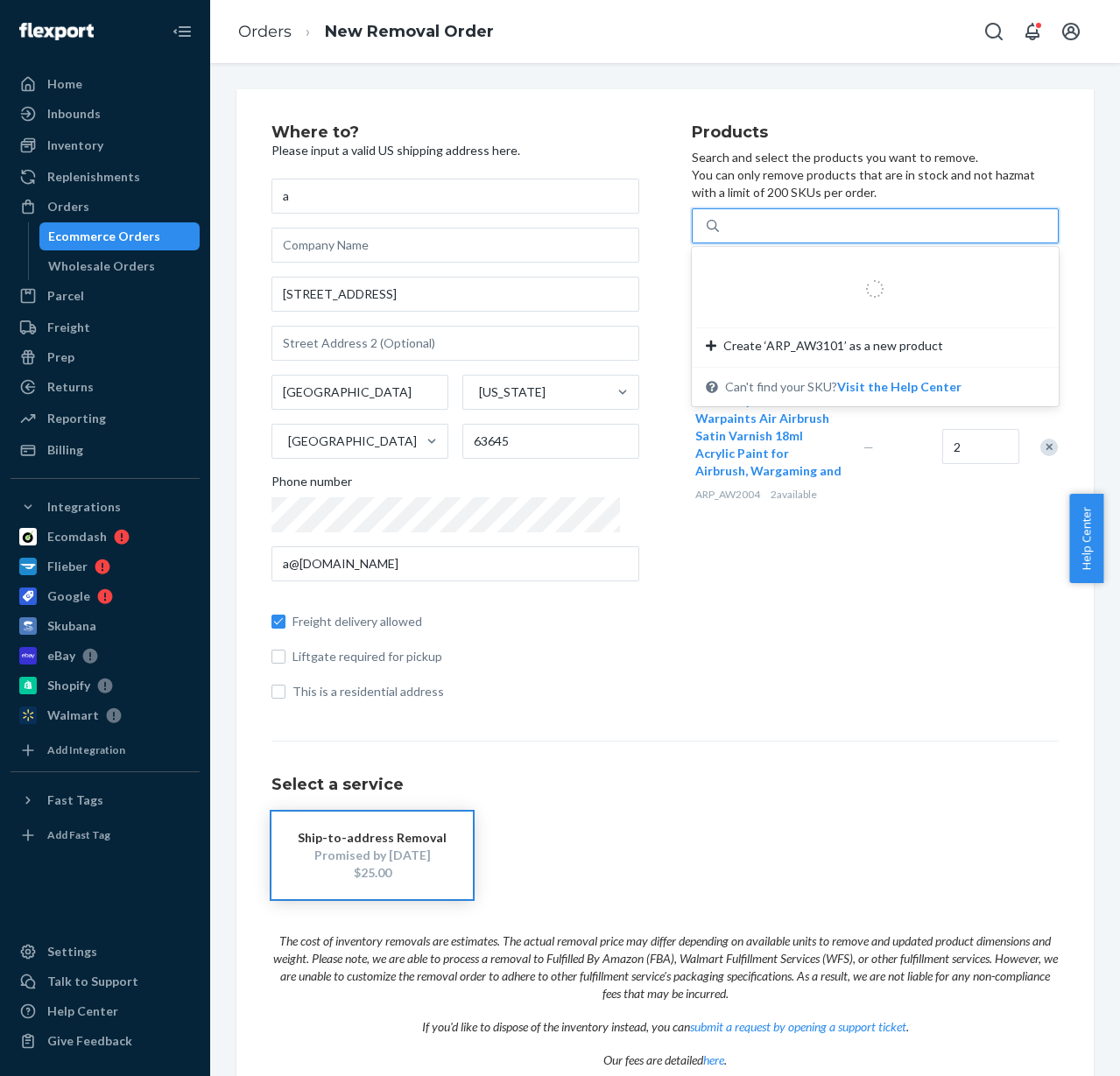
type input "ARP_AW3101"
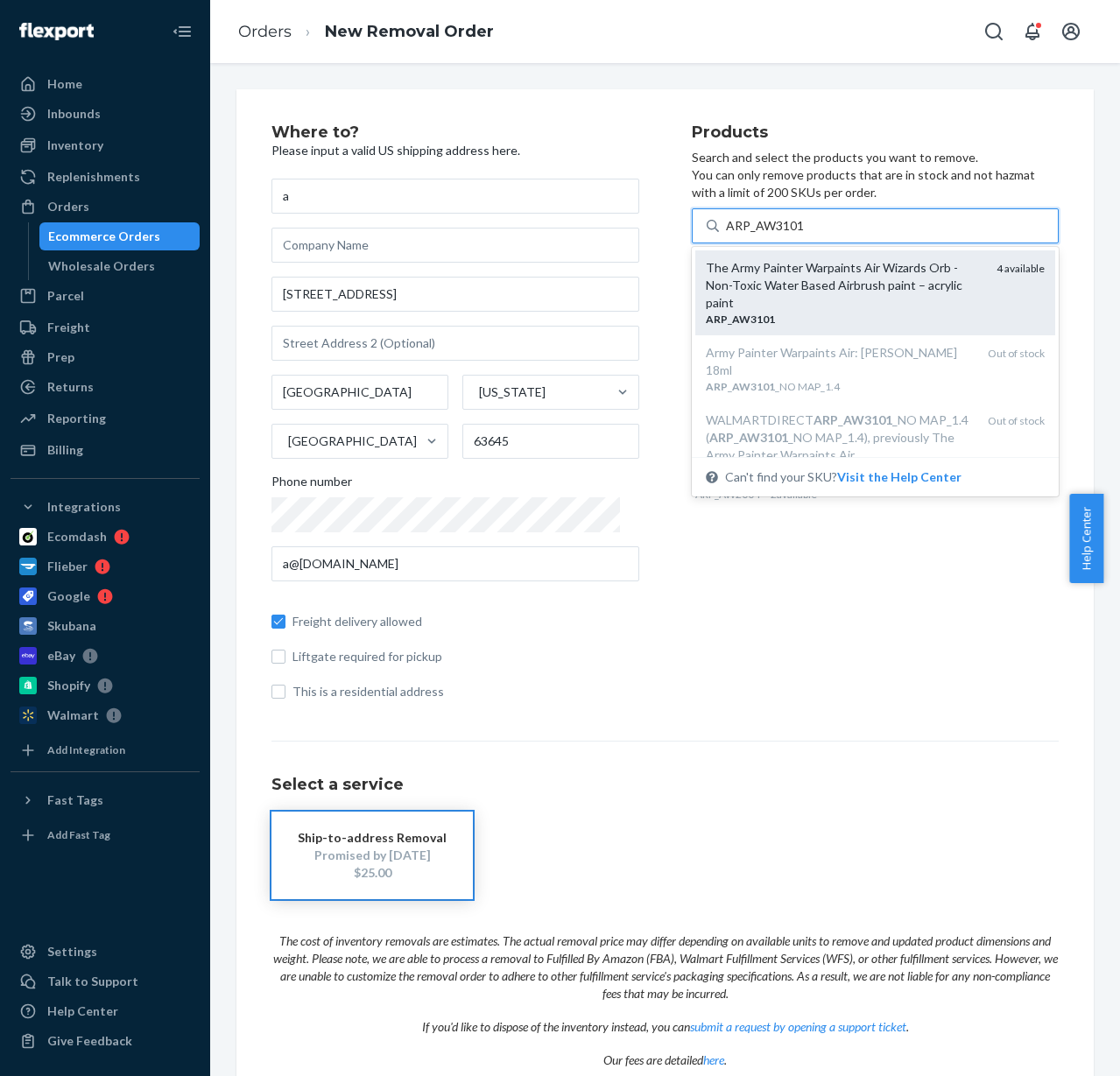
click at [849, 292] on div "The Army Painter Warpaints Air Wizards Orb - Non-Toxic Water Based Airbrush pai…" at bounding box center [844, 285] width 277 height 52
click at [805, 235] on input "ARP_AW3101" at bounding box center [765, 226] width 79 height 18
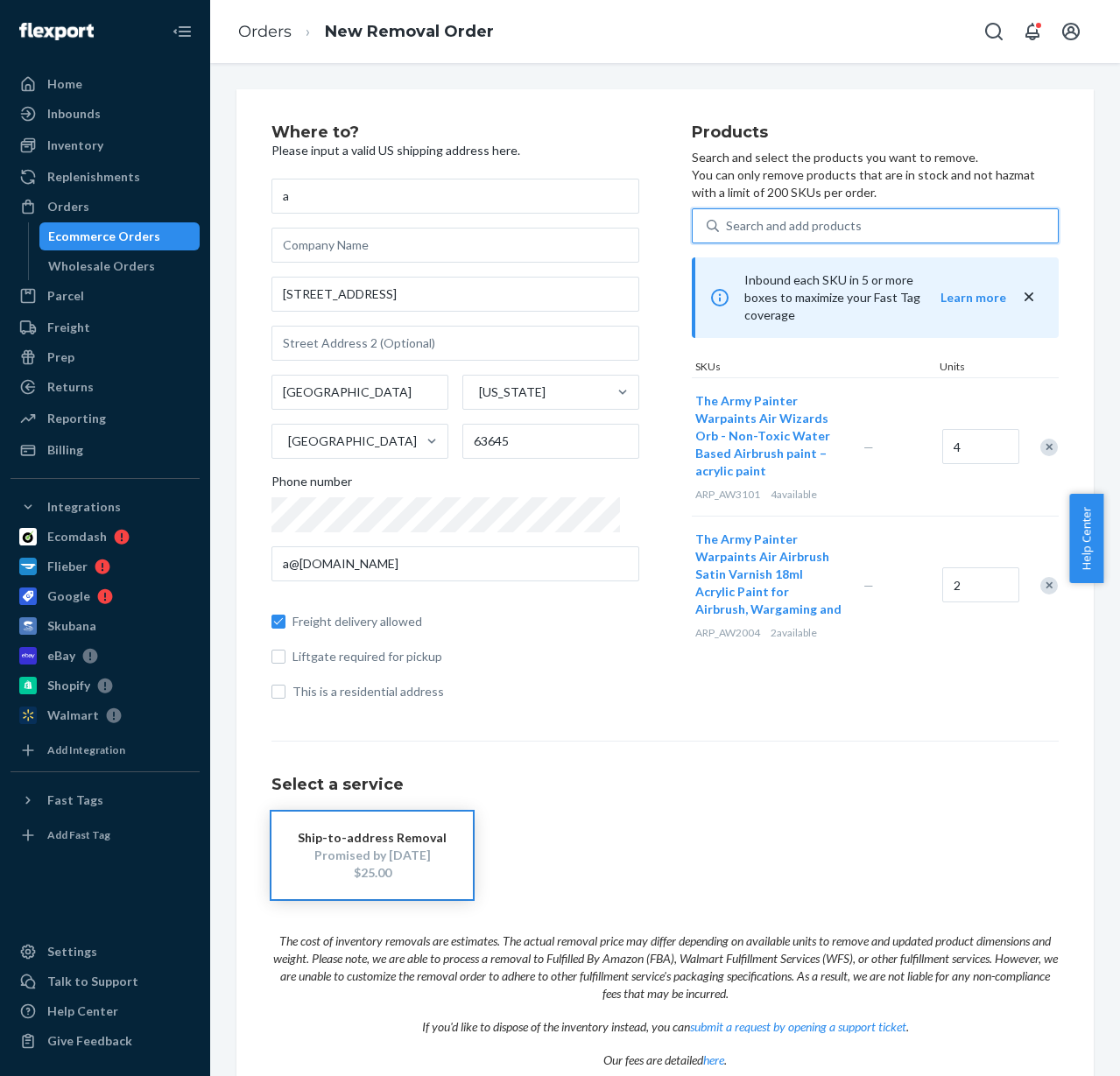
click at [761, 218] on div "Search and add products" at bounding box center [793, 226] width 136 height 18
click at [727, 218] on input "0 results available. Use Up and Down to choose options, press Enter to select t…" at bounding box center [727, 226] width 2 height 18
paste input "ARP_AW3102"
type input "ARP_AW3102"
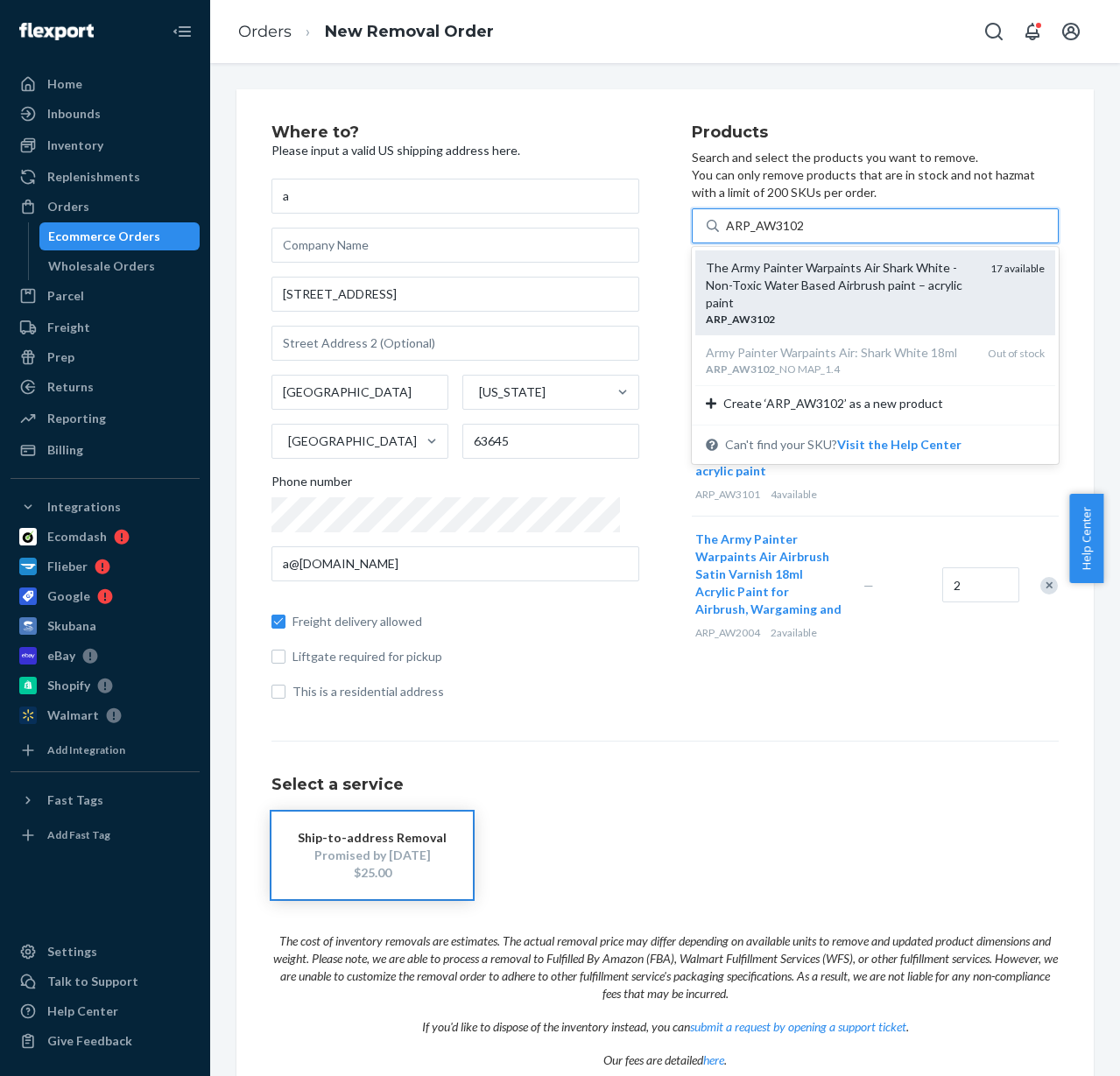
click at [823, 284] on div "The Army Painter Warpaints Air Shark White - Non-Toxic Water Based Airbrush pai…" at bounding box center [841, 285] width 271 height 52
click at [805, 235] on input "ARP_AW3102" at bounding box center [765, 226] width 79 height 18
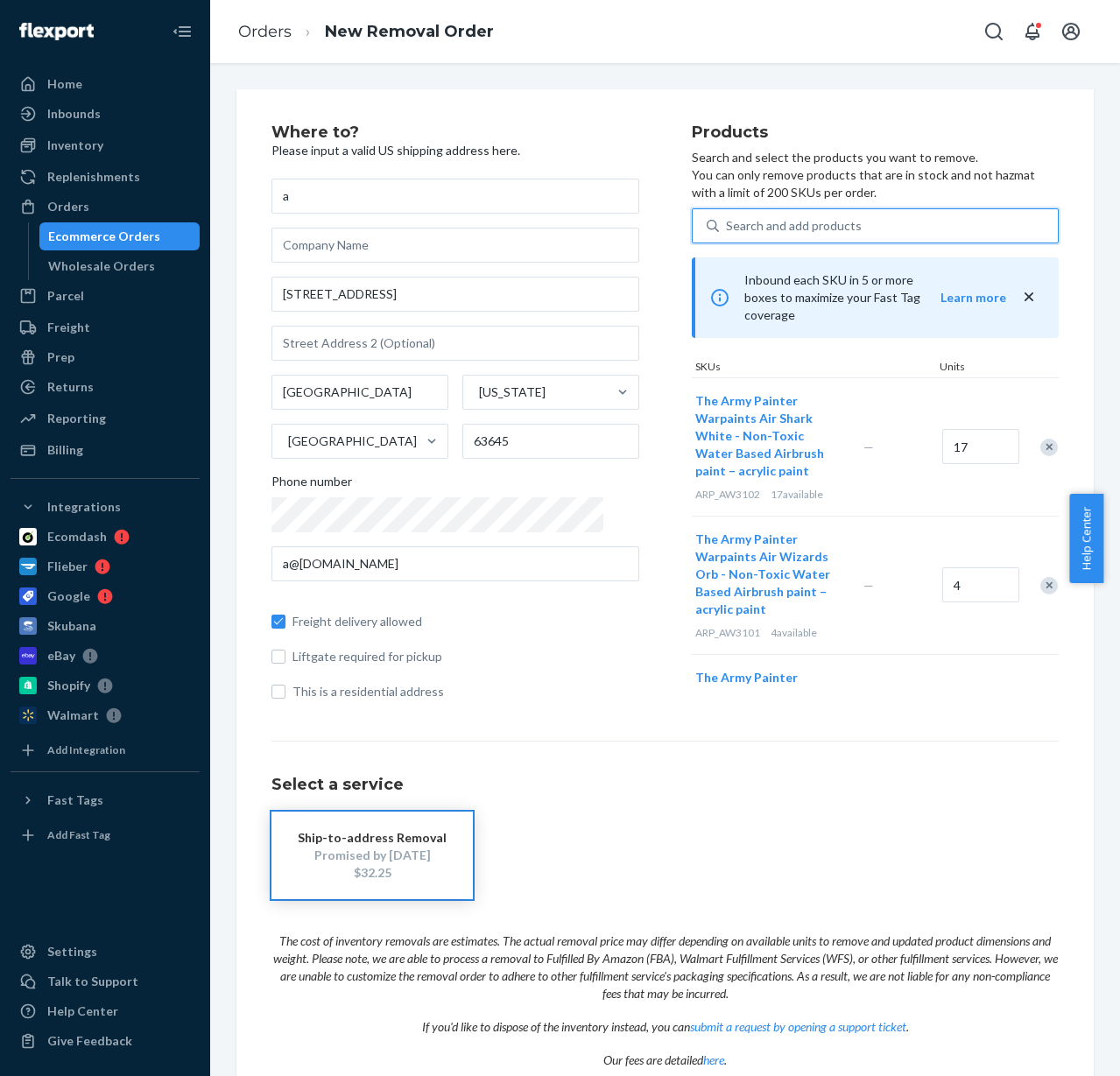
click at [753, 226] on div "Search and add products" at bounding box center [793, 226] width 136 height 18
click at [727, 226] on input "0 results available. Use Up and Down to choose options, press Enter to select t…" at bounding box center [727, 226] width 2 height 18
paste input "ARP_AW3104_NO MAP_1.4"
type input "ARP_AW3104_NO MAP_1.4"
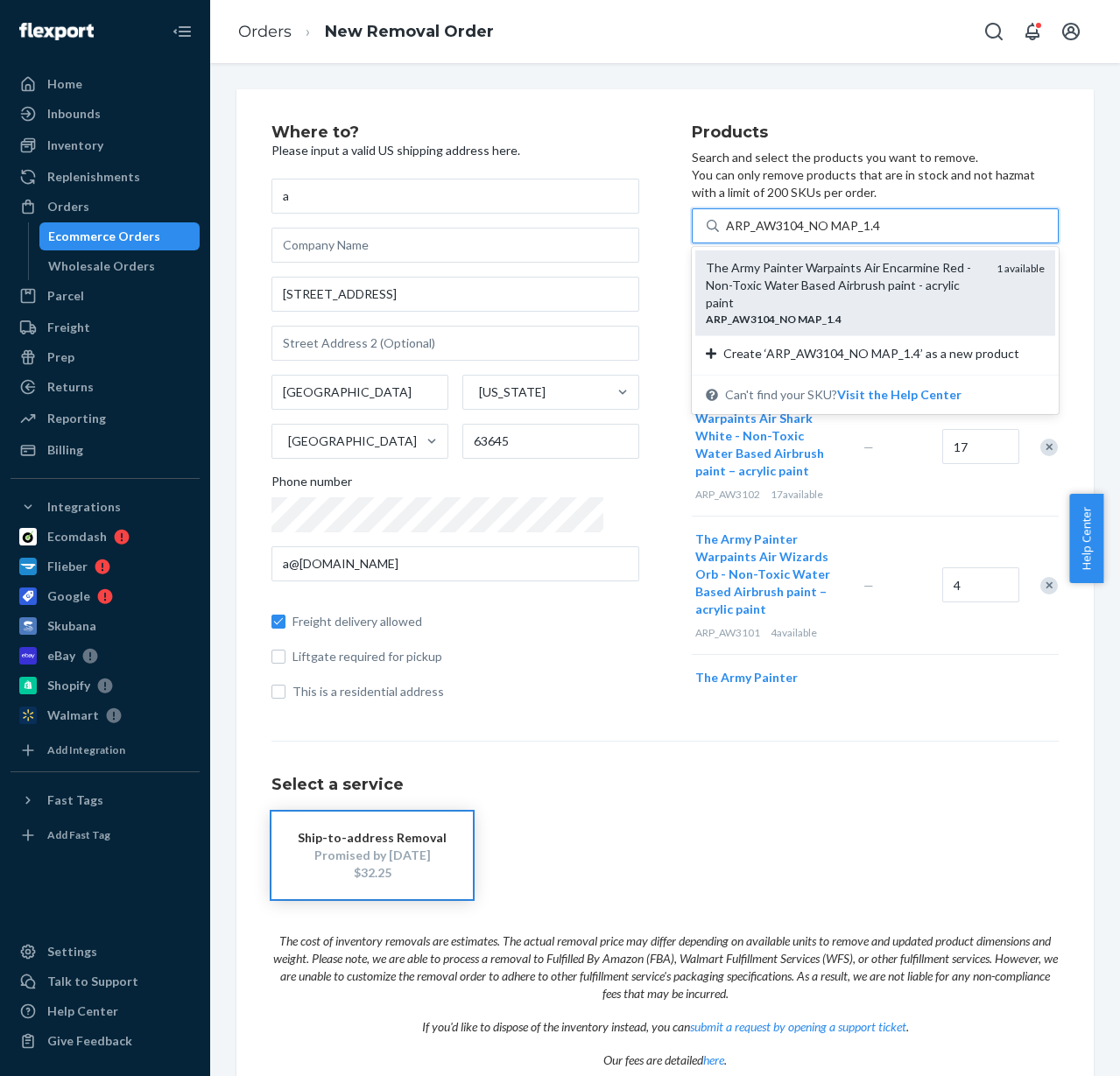
click at [789, 288] on div "The Army Painter Warpaints Air Encarmine Red - Non-Toxic Water Based Airbrush p…" at bounding box center [844, 285] width 277 height 52
click at [789, 235] on input "ARP_AW3104_NO MAP_1.4" at bounding box center [803, 226] width 154 height 18
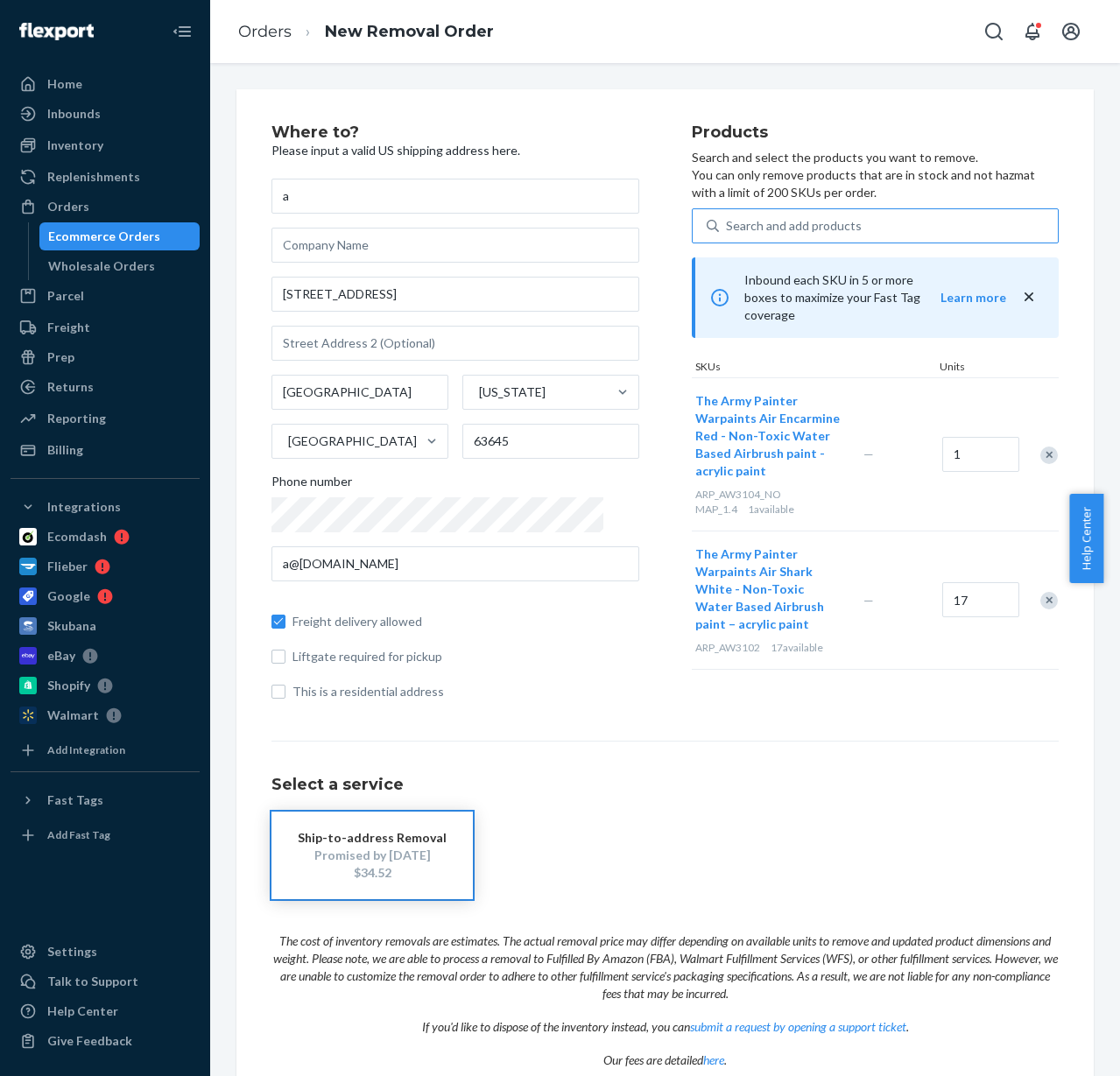
click at [743, 222] on div "Search and add products" at bounding box center [793, 226] width 136 height 18
click at [727, 222] on input "Search and add products" at bounding box center [727, 226] width 2 height 18
paste input "ARP_AW3105_NO MAP_1.4"
type input "ARP_AW3105_NO MAP_1.4"
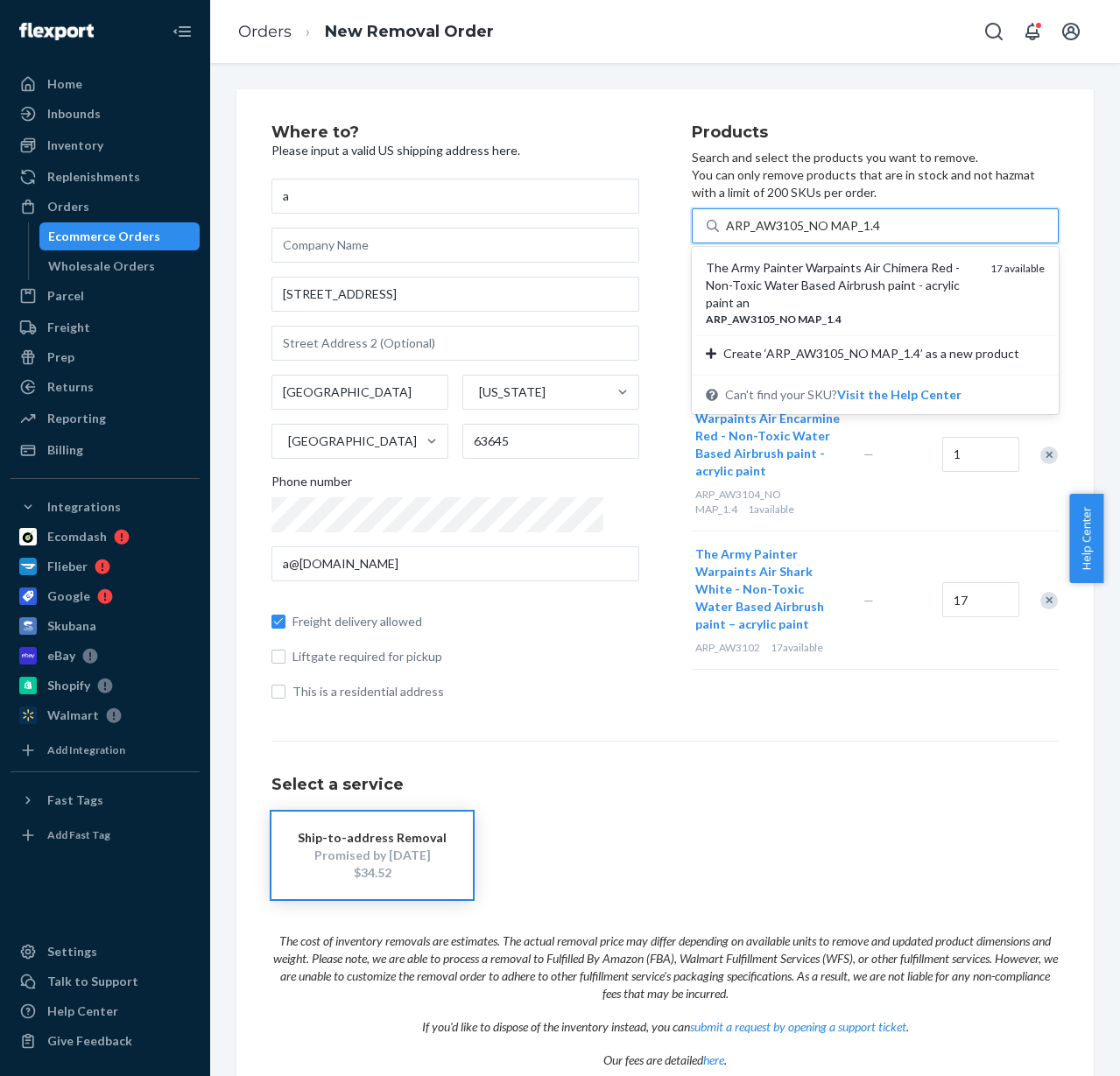
click at [837, 290] on div "The Army Painter Warpaints Air Chimera Red - Non-Toxic Water Based Airbrush pai…" at bounding box center [841, 285] width 271 height 52
click at [837, 235] on input "ARP_AW3105_NO MAP_1.4" at bounding box center [803, 226] width 154 height 18
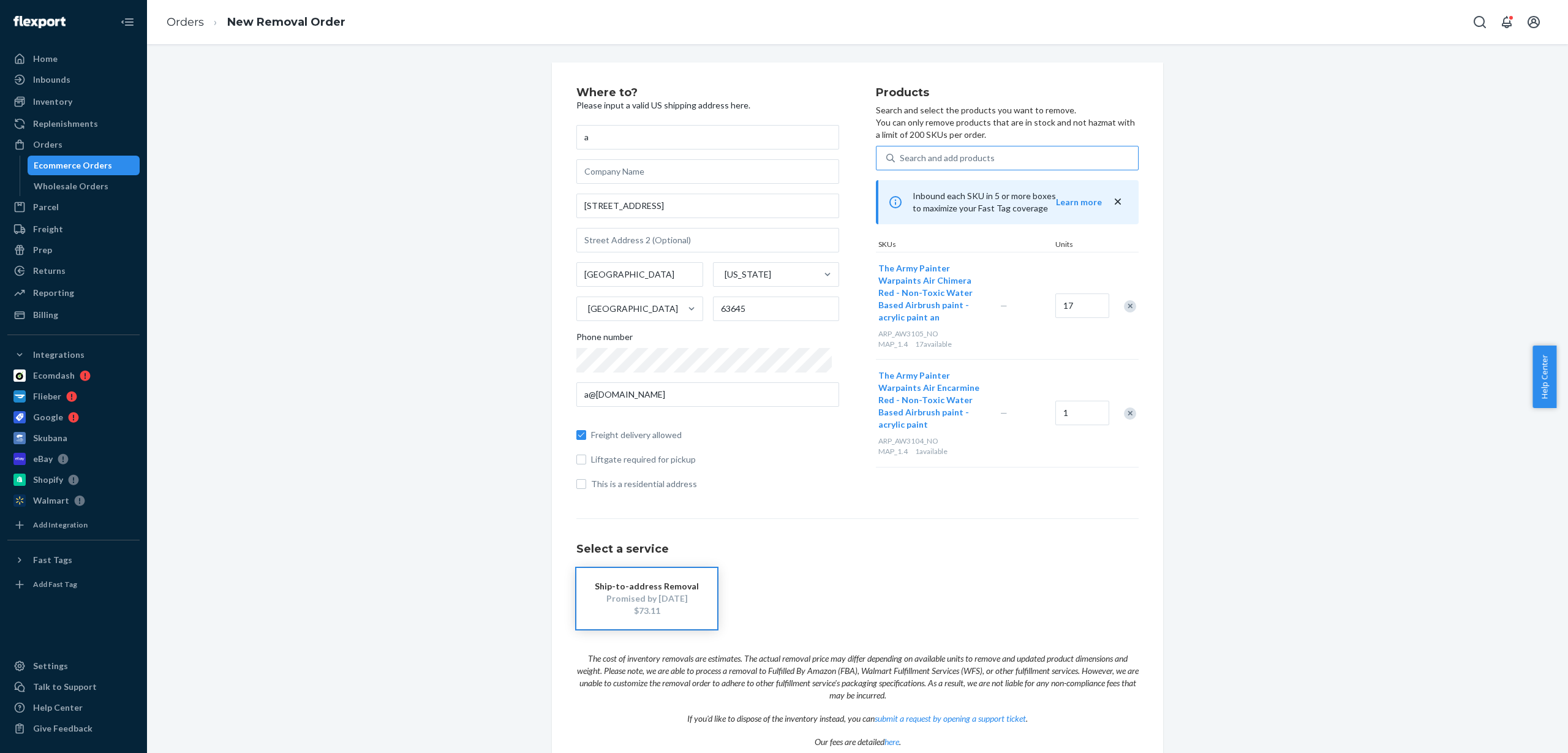
click at [965, 158] on div "Search and add products" at bounding box center [947, 158] width 95 height 12
click at [901, 158] on input "Search and add products" at bounding box center [900, 158] width 1 height 12
paste input "ARP_AW3106"
type input "ARP_AW3106"
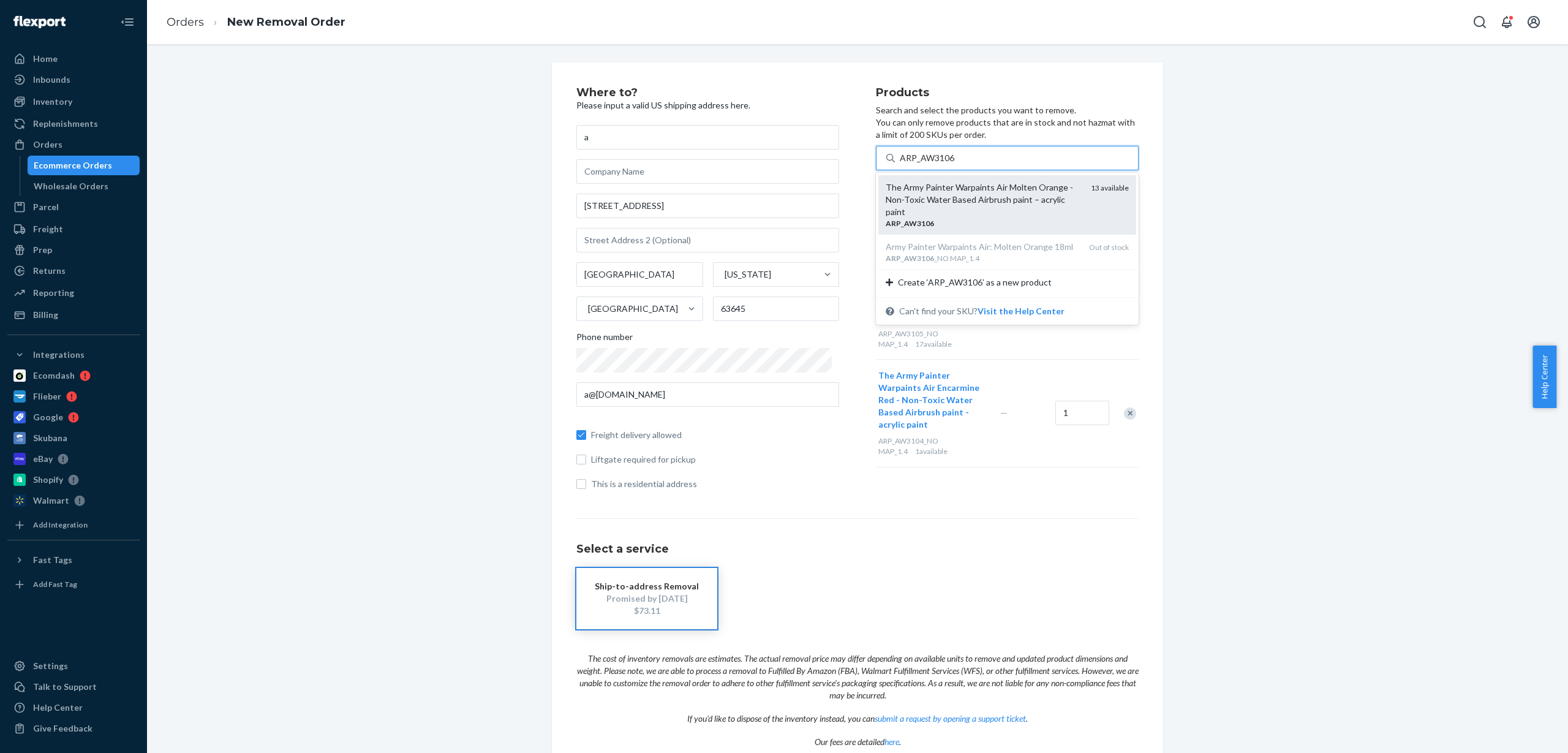
click at [1010, 203] on div "The Army Painter Warpaints Air Molten Orange - Non-Toxic Water Based Airbrush p…" at bounding box center [983, 199] width 195 height 37
click at [955, 164] on input "ARP_AW3106" at bounding box center [927, 158] width 55 height 12
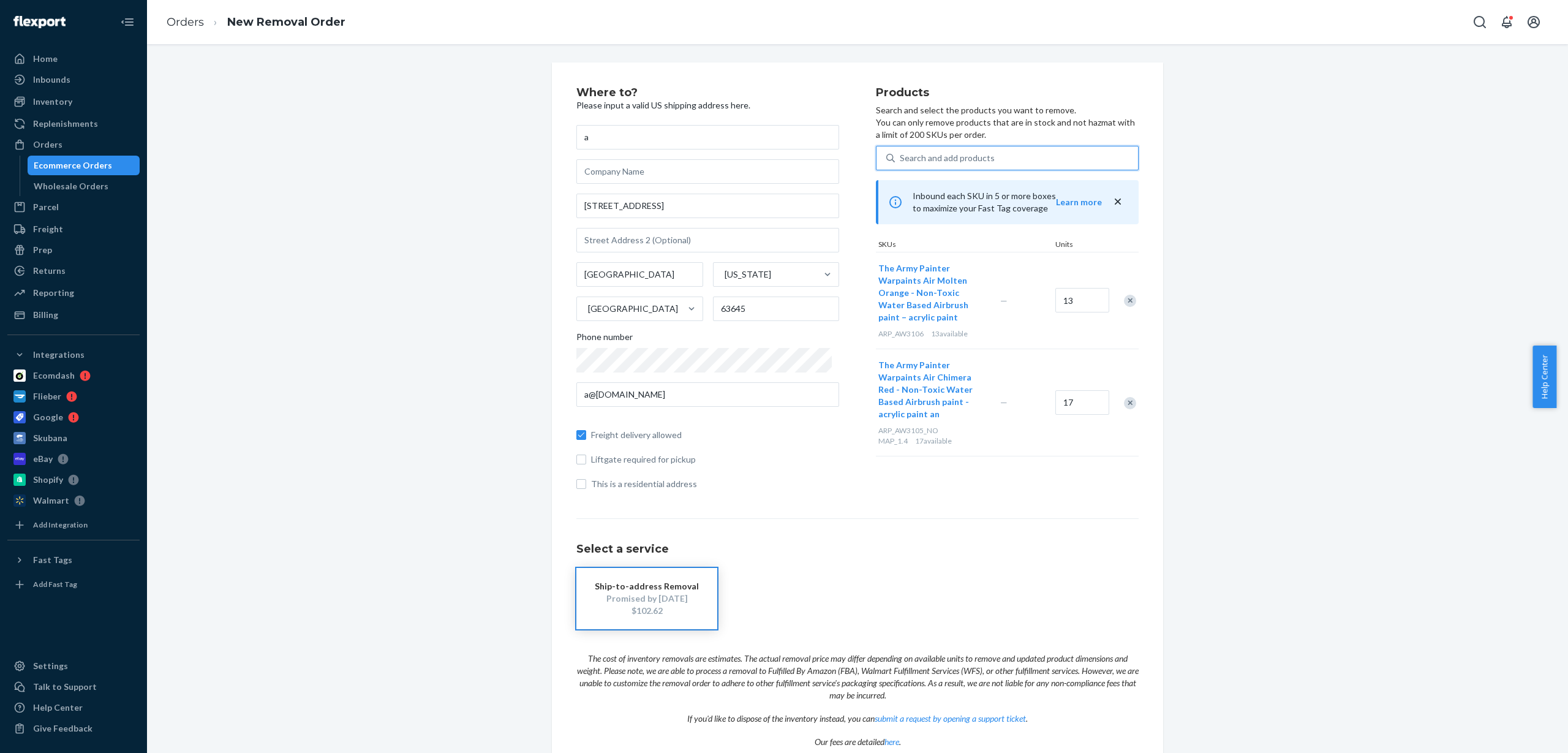
click at [939, 162] on div "Search and add products" at bounding box center [947, 158] width 95 height 12
click at [901, 162] on input "0 results available. Use Up and Down to choose options, press Enter to select t…" at bounding box center [900, 158] width 1 height 12
paste input "ARP_AW3107"
type input "ARP_AW3107"
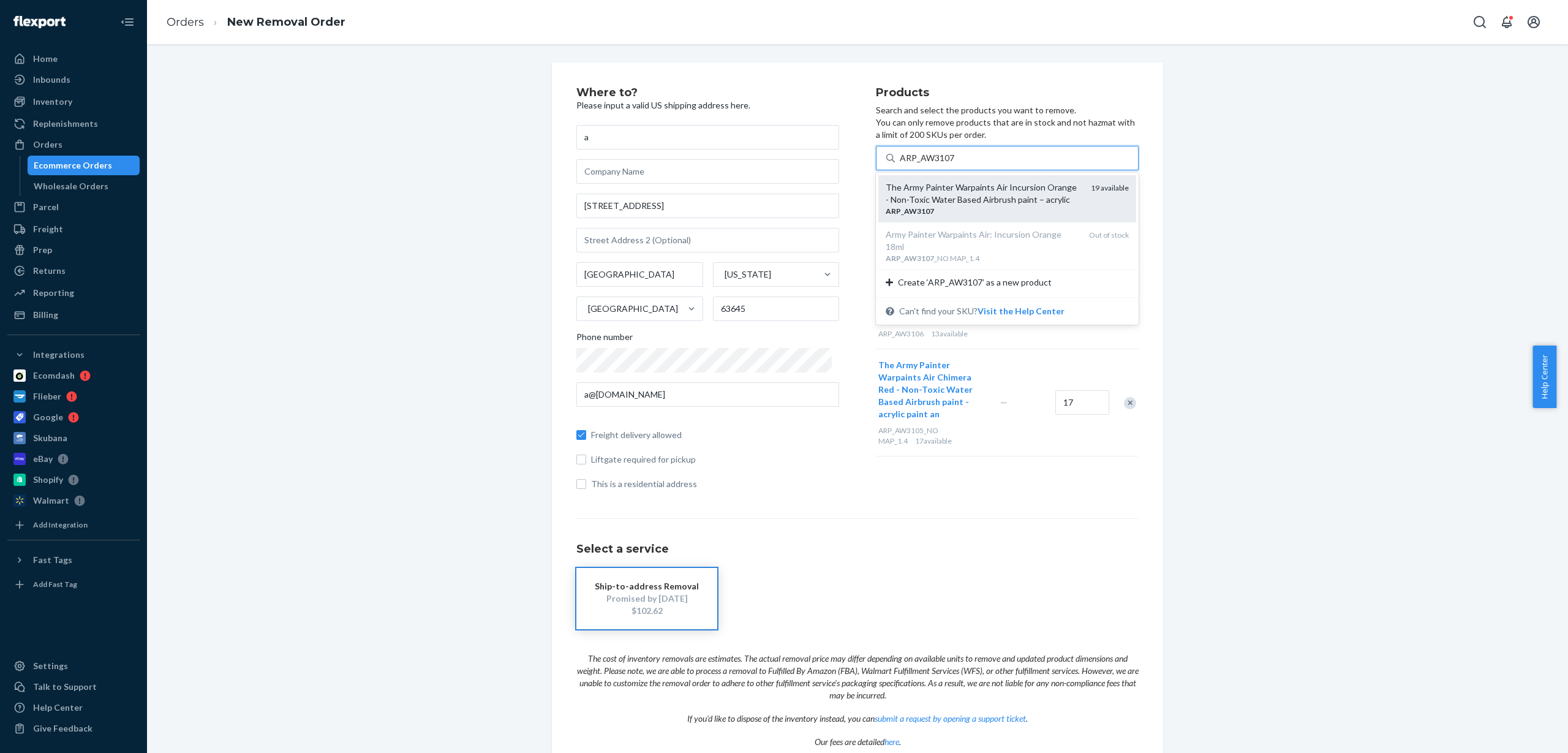
click at [931, 208] on div "ARP _ AW3107" at bounding box center [983, 211] width 195 height 11
click at [931, 164] on input "ARP_AW3107" at bounding box center [927, 158] width 55 height 12
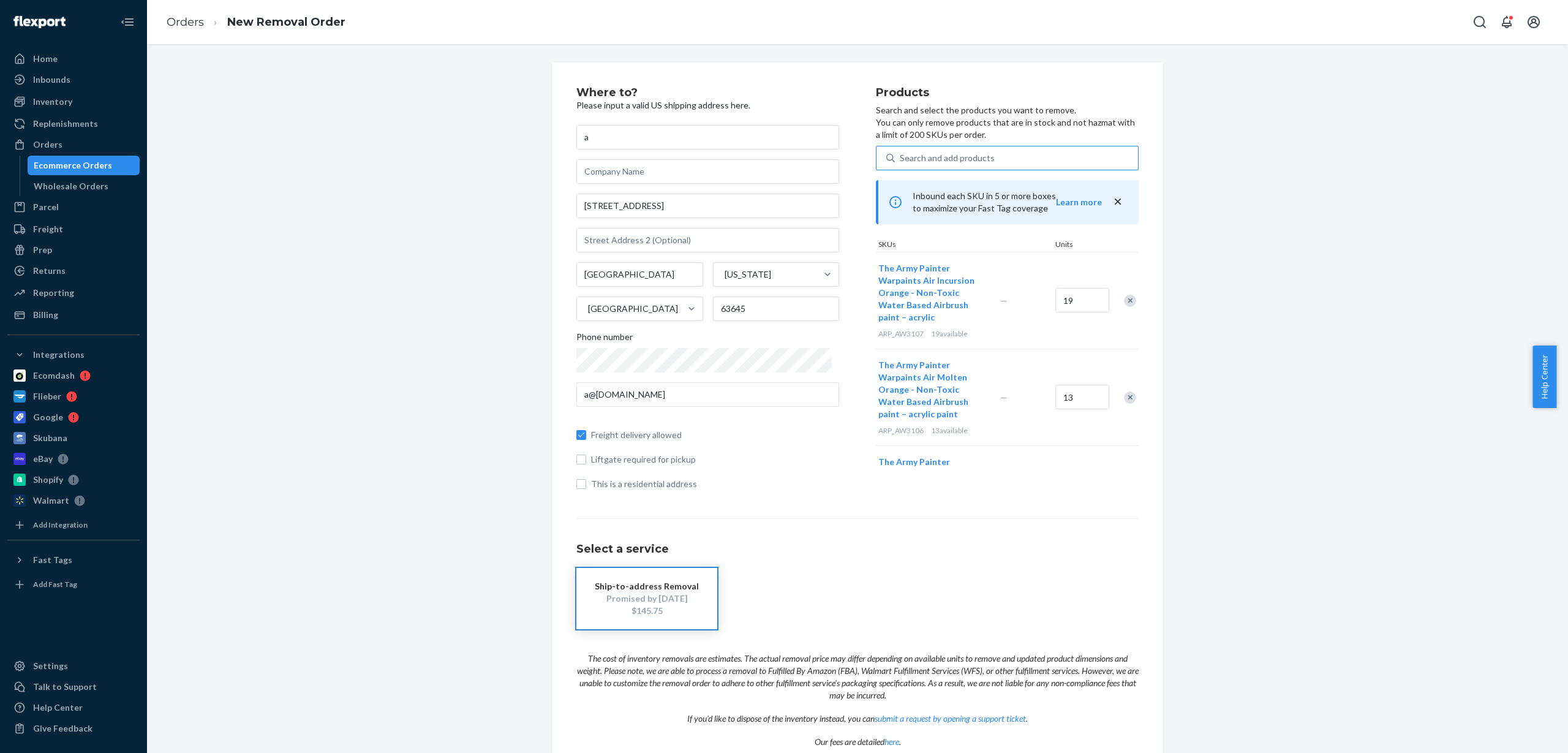
click at [921, 157] on div "Search and add products" at bounding box center [947, 158] width 95 height 12
click at [901, 157] on input "Search and add products" at bounding box center [900, 158] width 1 height 12
paste input "ARP_AW3108"
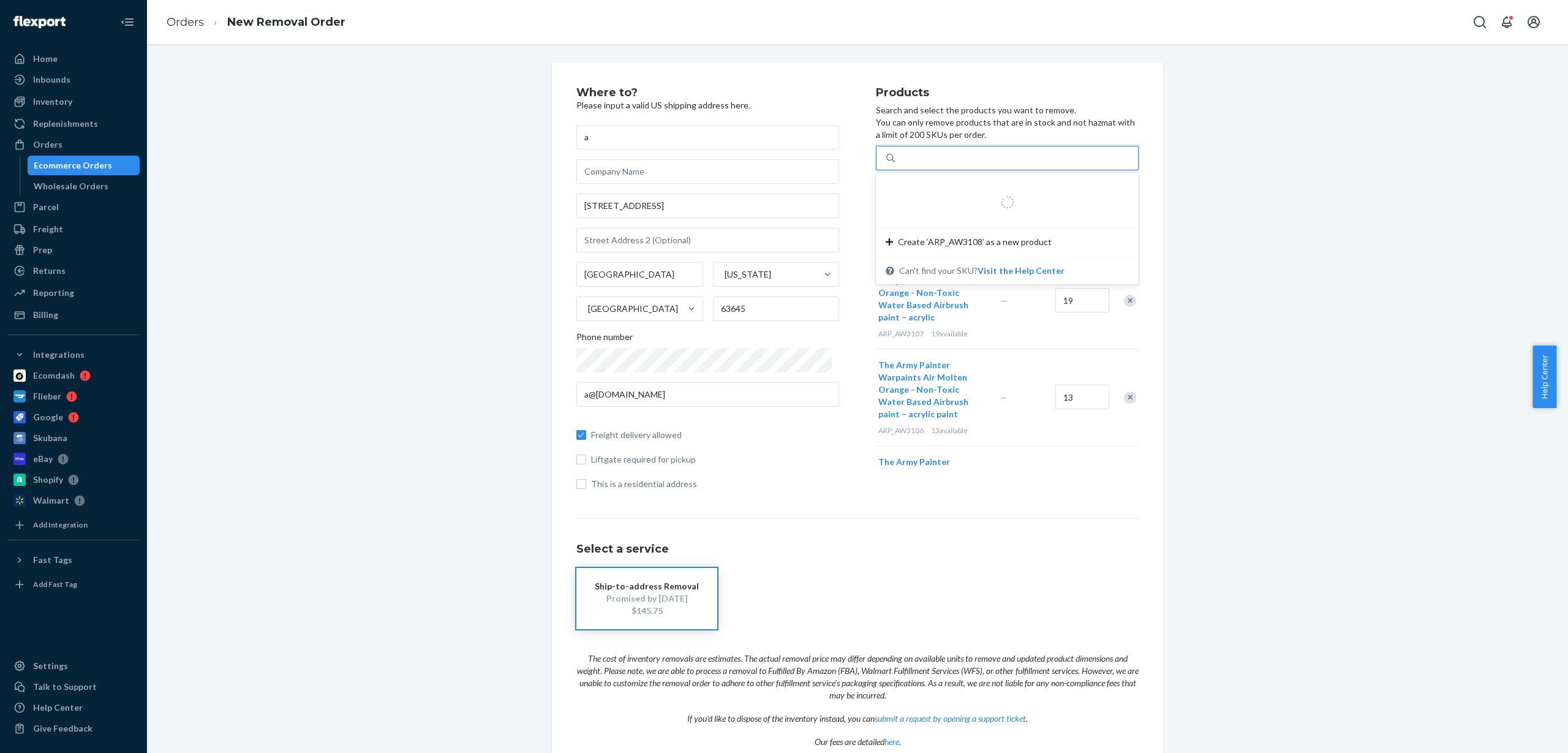
type input "ARP_AW3108"
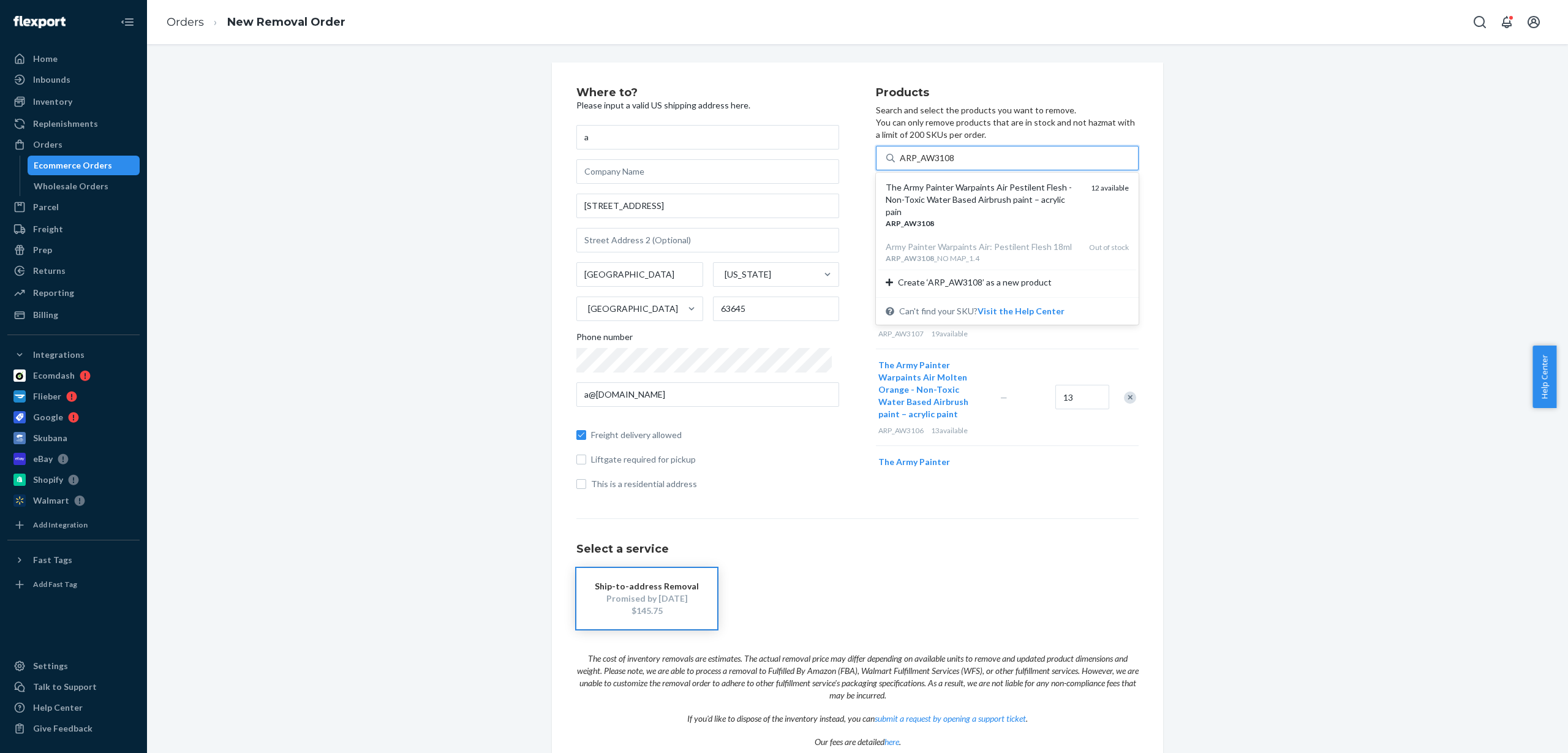
click at [926, 204] on div "The Army Painter Warpaints Air Pestilent Flesh - Non-Toxic Water Based Airbrush…" at bounding box center [983, 199] width 195 height 37
click at [926, 164] on input "ARP_AW3108" at bounding box center [927, 158] width 55 height 12
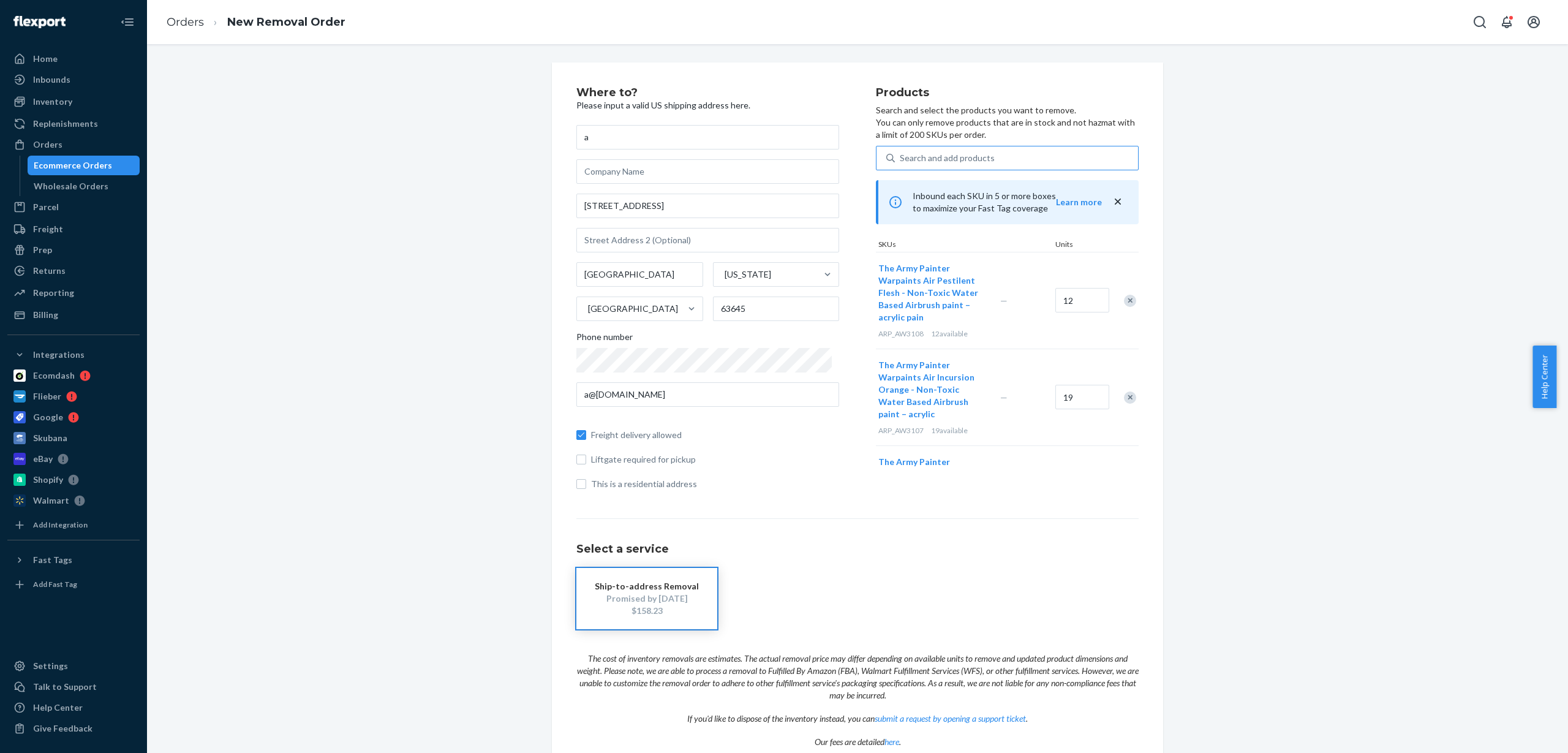
click at [900, 159] on div "Search and add products" at bounding box center [947, 158] width 95 height 12
click at [900, 159] on input "Search and add products" at bounding box center [900, 158] width 1 height 12
paste input "ARP_AW3109"
type input "ARP_AW3109"
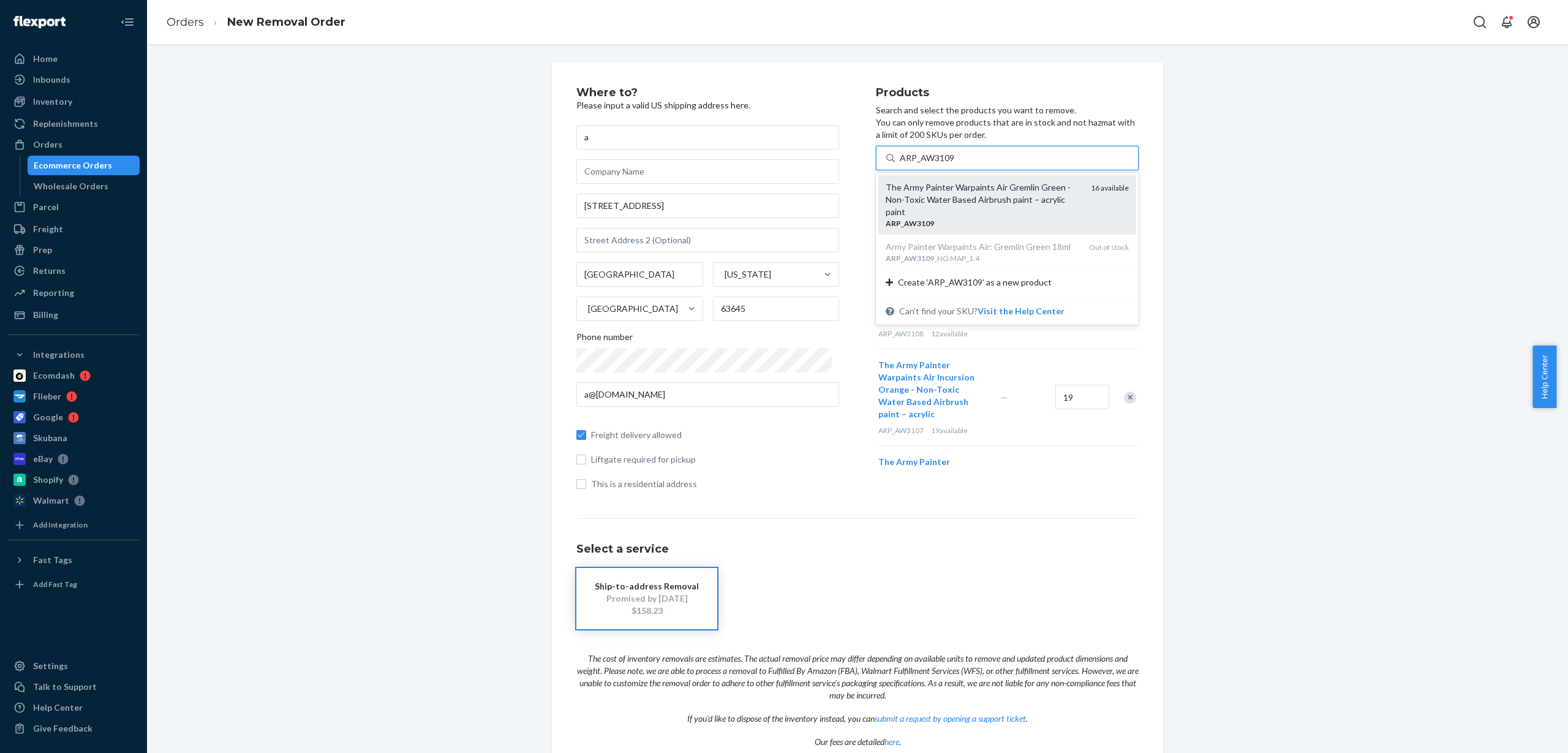
click at [945, 218] on div "ARP _ AW3109" at bounding box center [983, 223] width 195 height 11
click at [945, 164] on input "ARP_AW3109" at bounding box center [927, 158] width 55 height 12
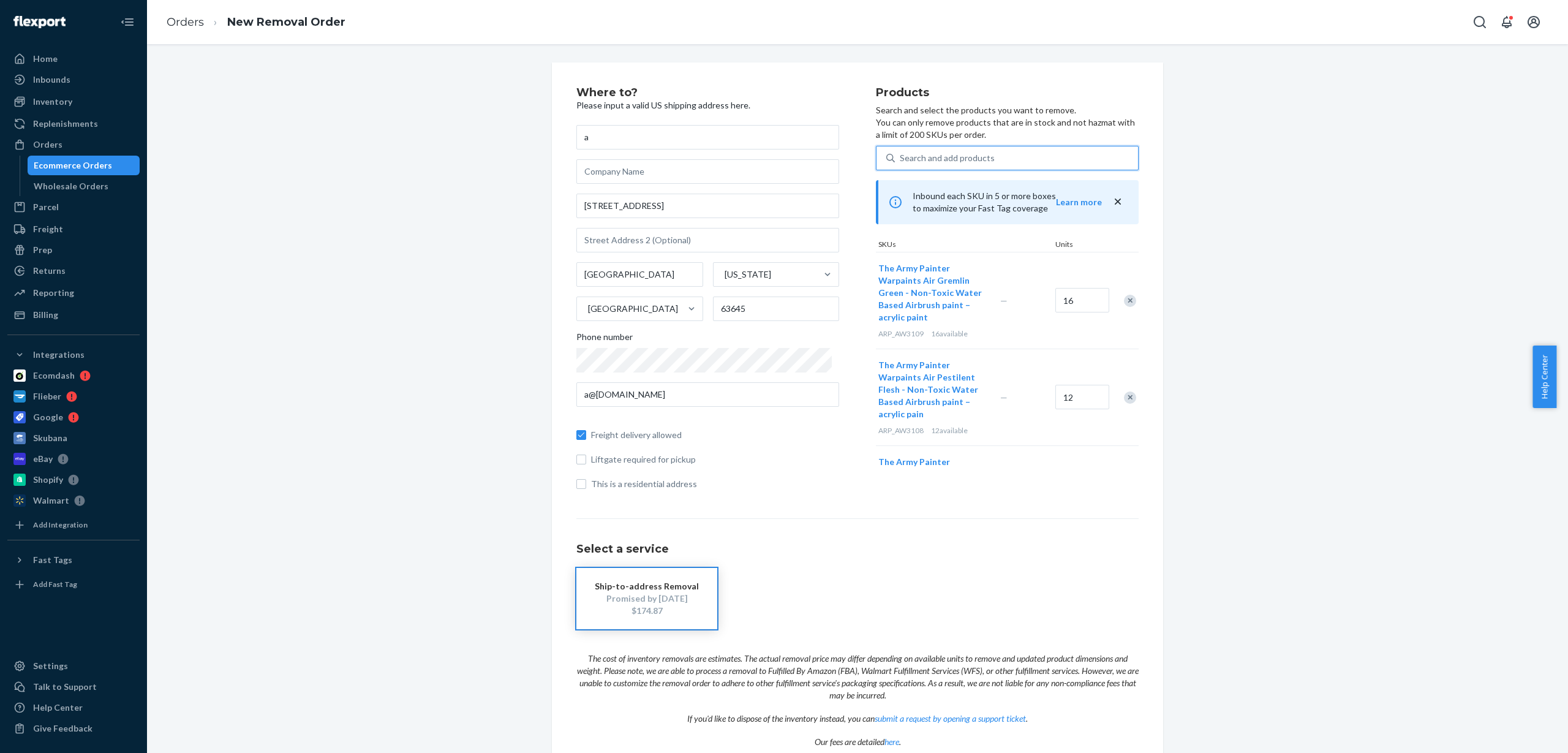
click at [910, 156] on div "Search and add products" at bounding box center [947, 158] width 95 height 12
click at [901, 156] on input "0 results available. Use Up and Down to choose options, press Enter to select t…" at bounding box center [900, 158] width 1 height 12
paste input "ARP_AW3110"
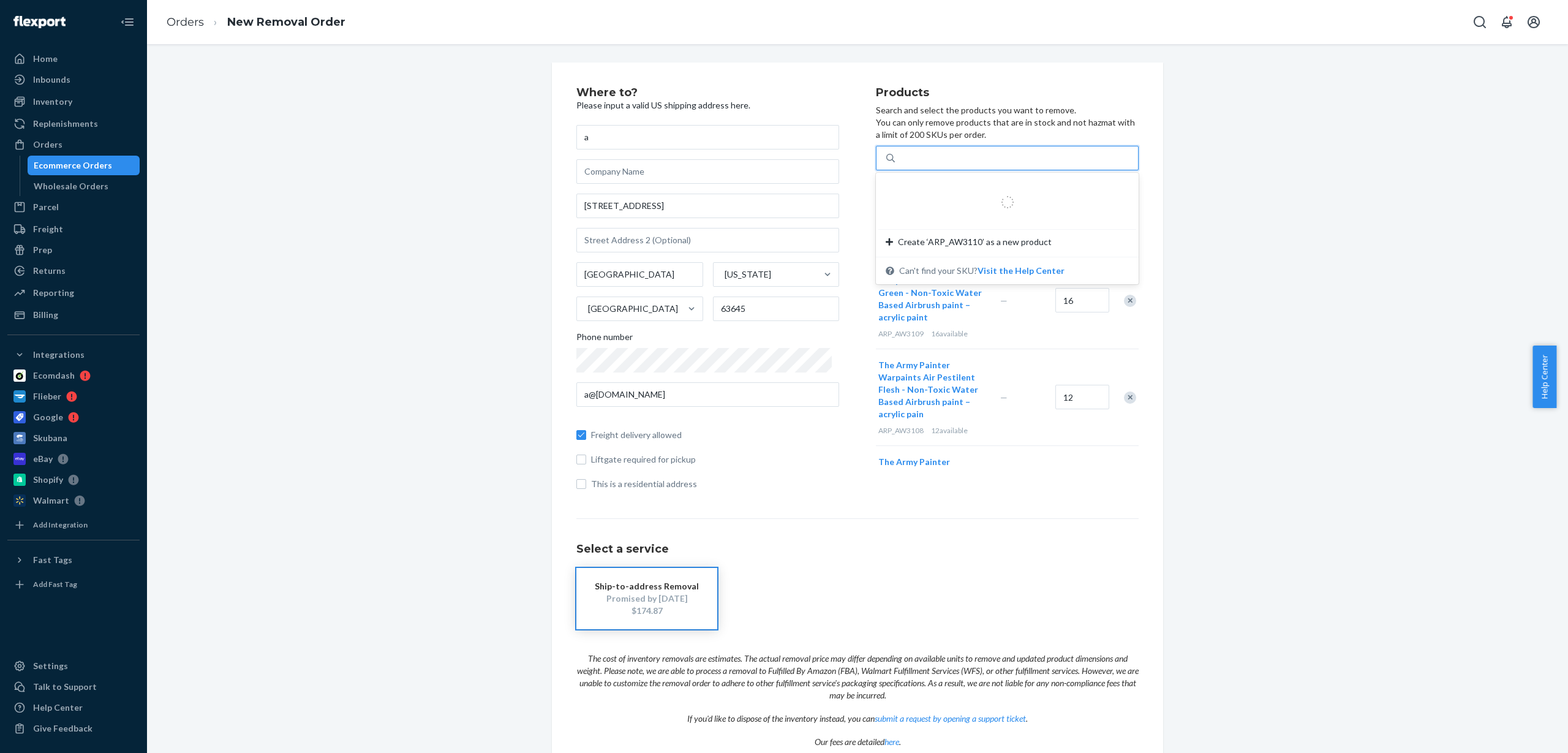
type input "ARP_AW3110"
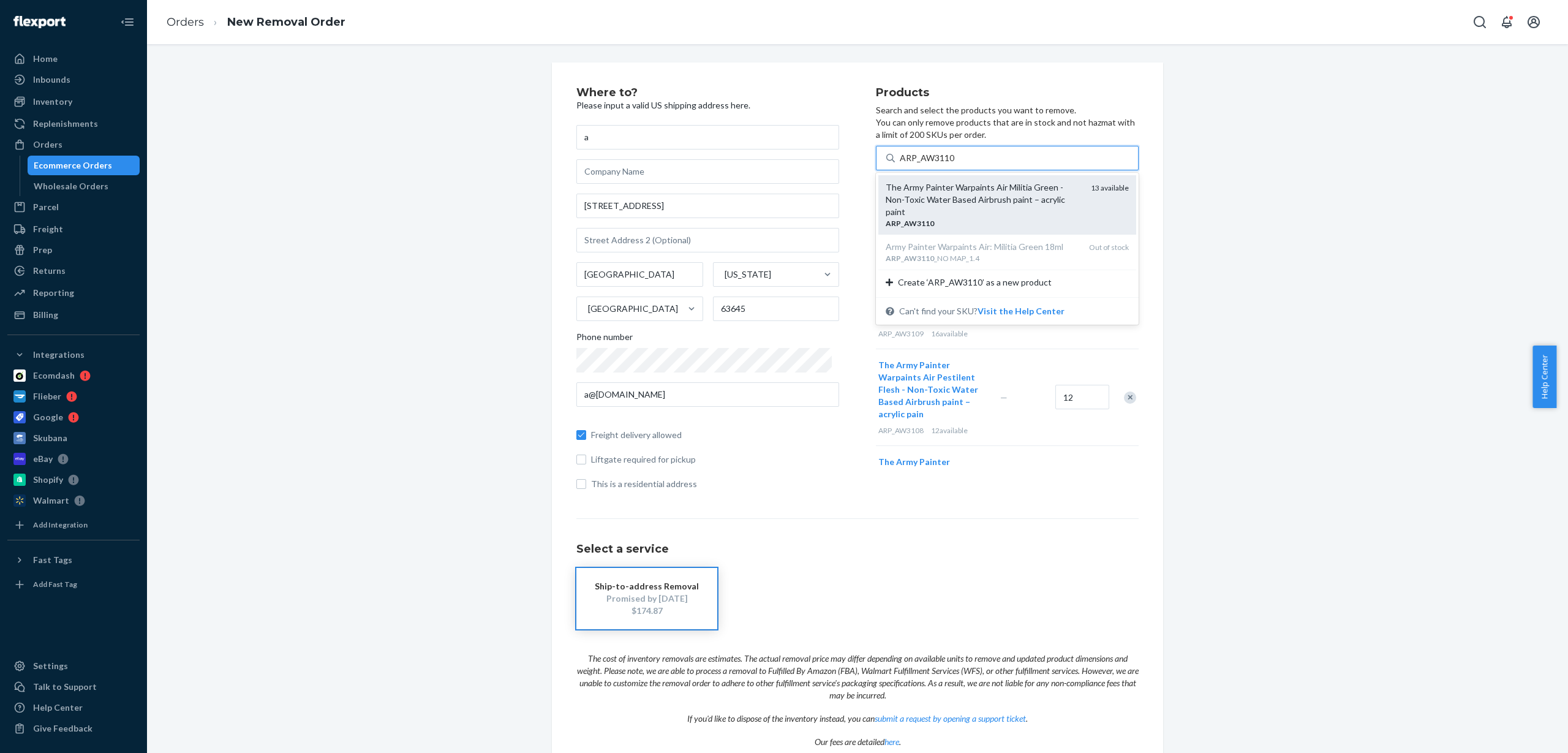
click at [949, 200] on div "The Army Painter Warpaints Air Militia Green - Non-Toxic Water Based Airbrush p…" at bounding box center [983, 199] width 195 height 37
click at [949, 164] on input "ARP_AW3110" at bounding box center [927, 158] width 55 height 12
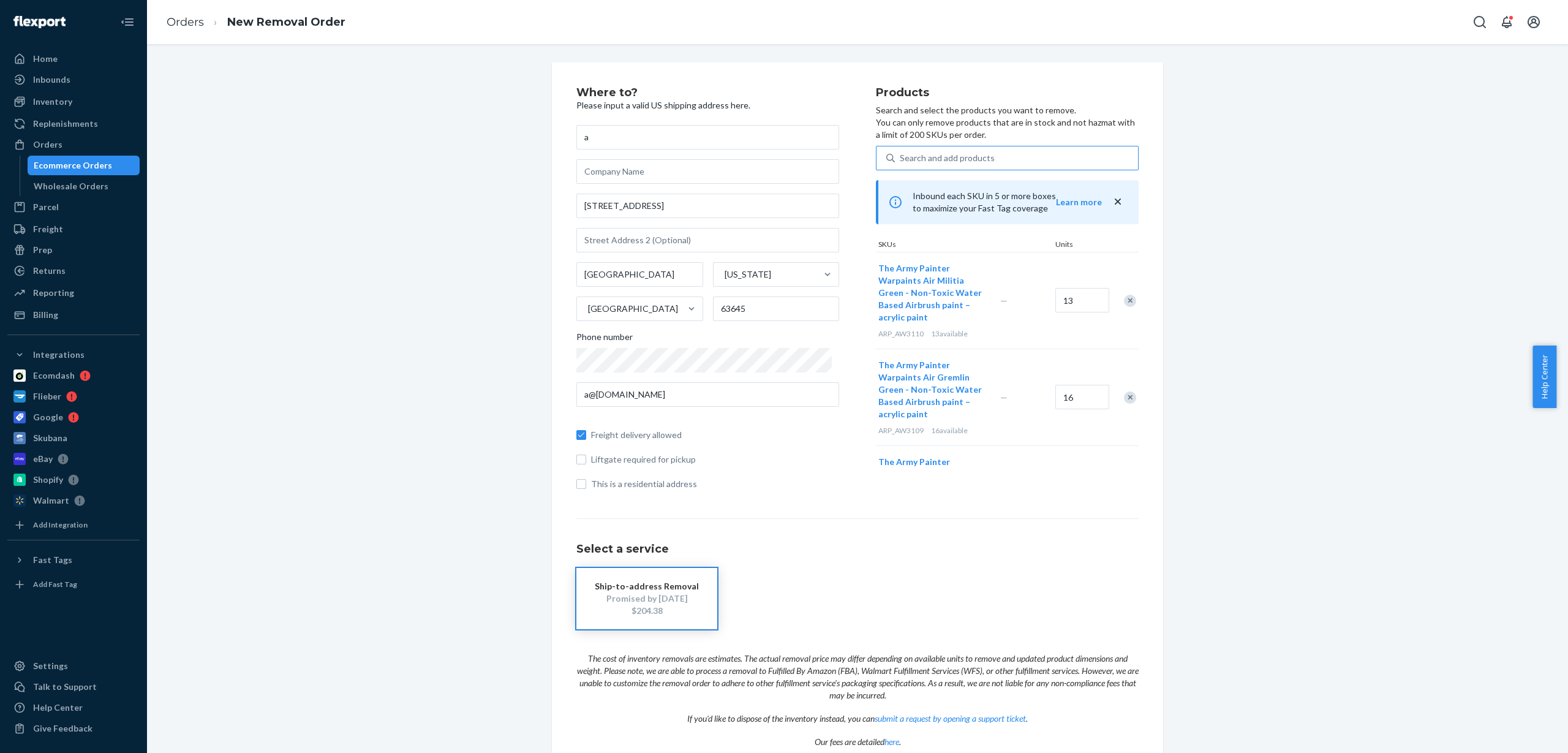
click at [901, 156] on div "Search and add products" at bounding box center [947, 158] width 95 height 12
click at [901, 156] on input "Search and add products" at bounding box center [900, 158] width 1 height 12
paste input "ARP_AW3111"
type input "ARP_AW3111"
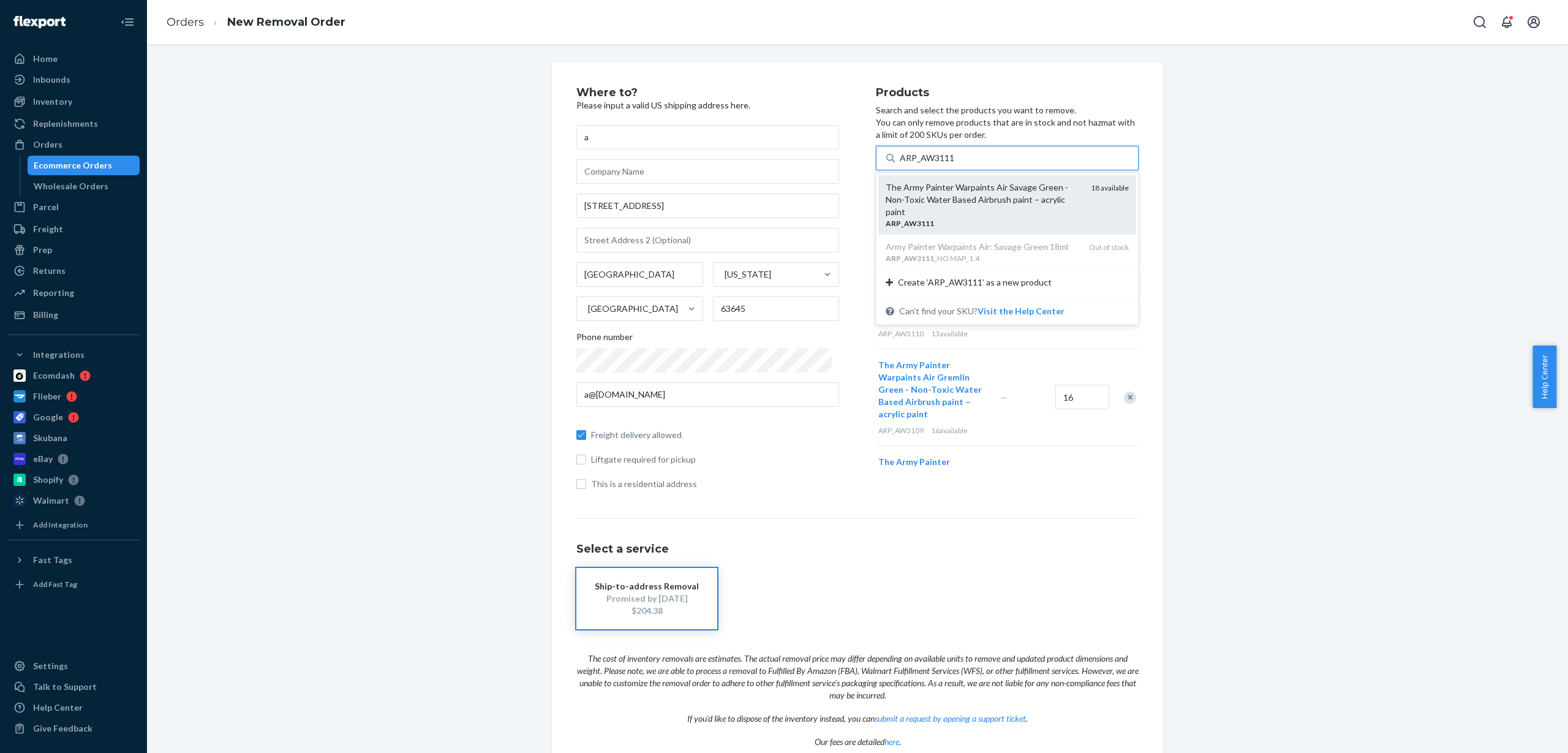
click at [928, 199] on div "The Army Painter Warpaints Air Savage Green - Non-Toxic Water Based Airbrush pa…" at bounding box center [983, 199] width 195 height 37
click at [928, 164] on input "ARP_AW3111" at bounding box center [927, 158] width 55 height 12
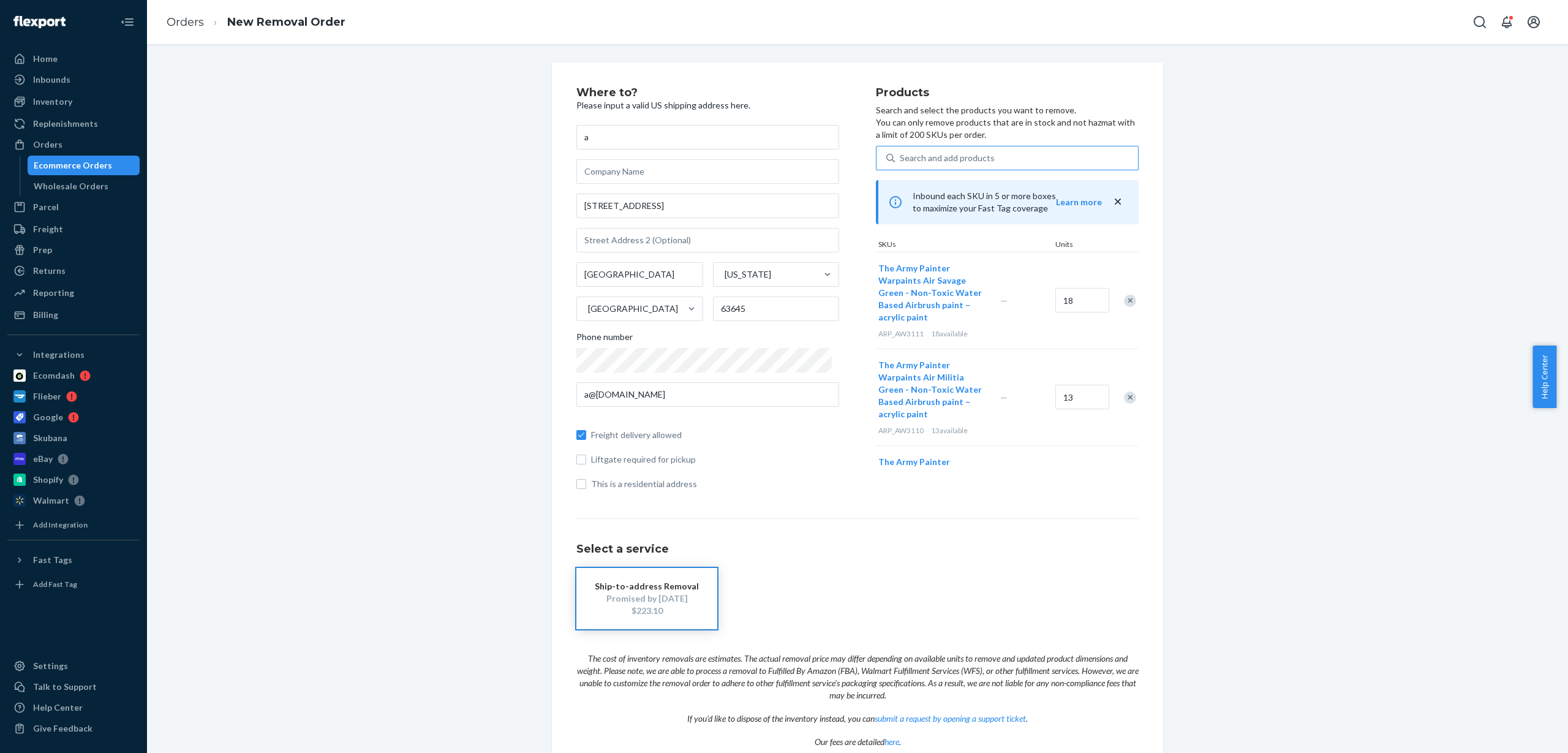
click at [917, 161] on div "Search and add products" at bounding box center [947, 158] width 95 height 12
click at [901, 161] on input "Search and add products" at bounding box center [900, 158] width 1 height 12
paste input "ARP_AW3112_NO MAP_1.4"
type input "ARP_AW3112_NO MAP_1.4"
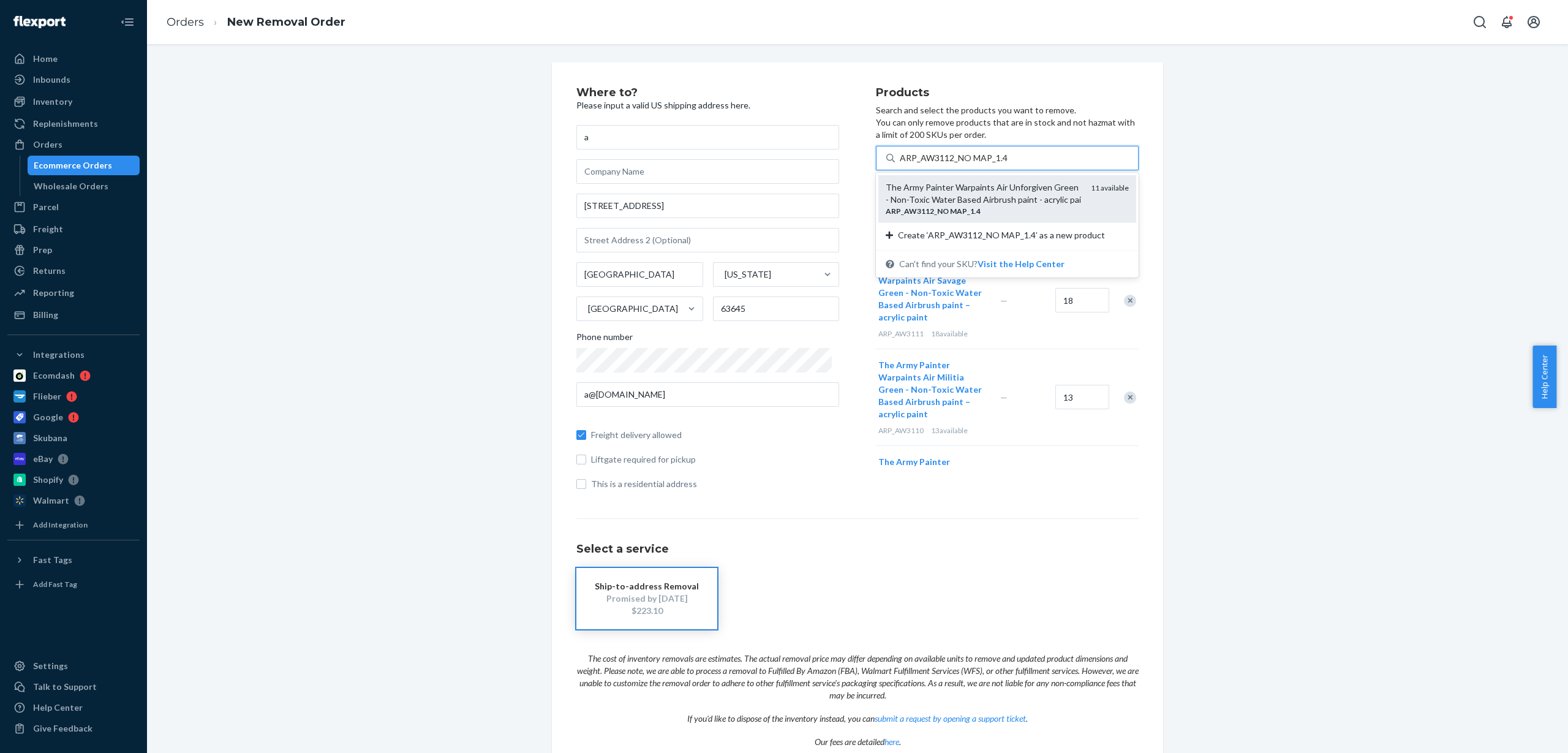
click at [931, 201] on div "The Army Painter Warpaints Air Unforgiven Green - Non-Toxic Water Based Airbrus…" at bounding box center [983, 194] width 195 height 25
click at [931, 164] on input "ARP_AW3112_NO MAP_1.4" at bounding box center [954, 158] width 108 height 12
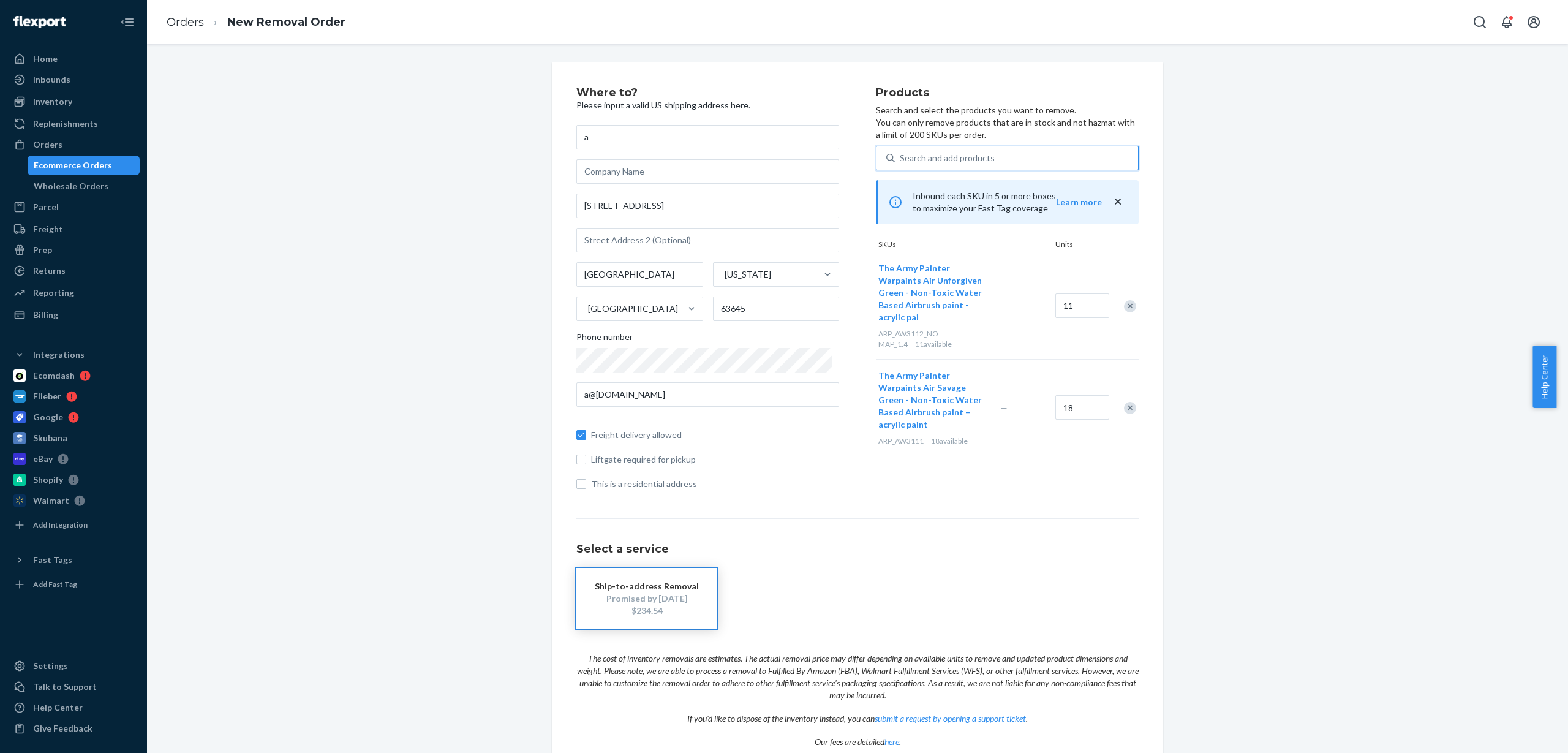
click at [928, 159] on div "Search and add products" at bounding box center [947, 158] width 95 height 12
click at [901, 159] on input "0 results available. Use Up and Down to choose options, press Enter to select t…" at bounding box center [900, 158] width 1 height 12
paste input "ARP_AW3114"
type input "ARP_AW3114"
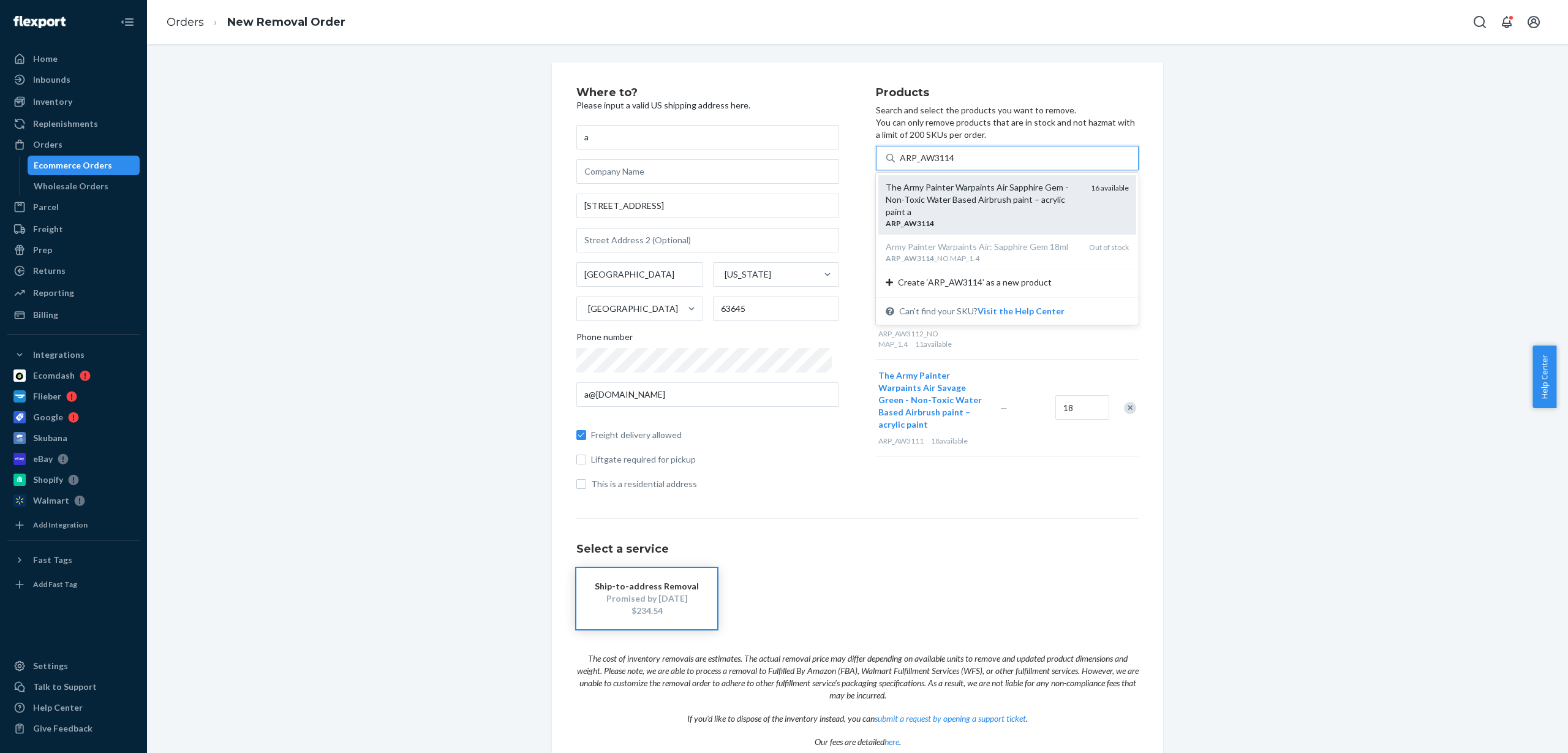
click at [968, 218] on div "ARP _ AW3114" at bounding box center [983, 223] width 195 height 11
click at [955, 164] on input "ARP_AW3114" at bounding box center [927, 158] width 55 height 12
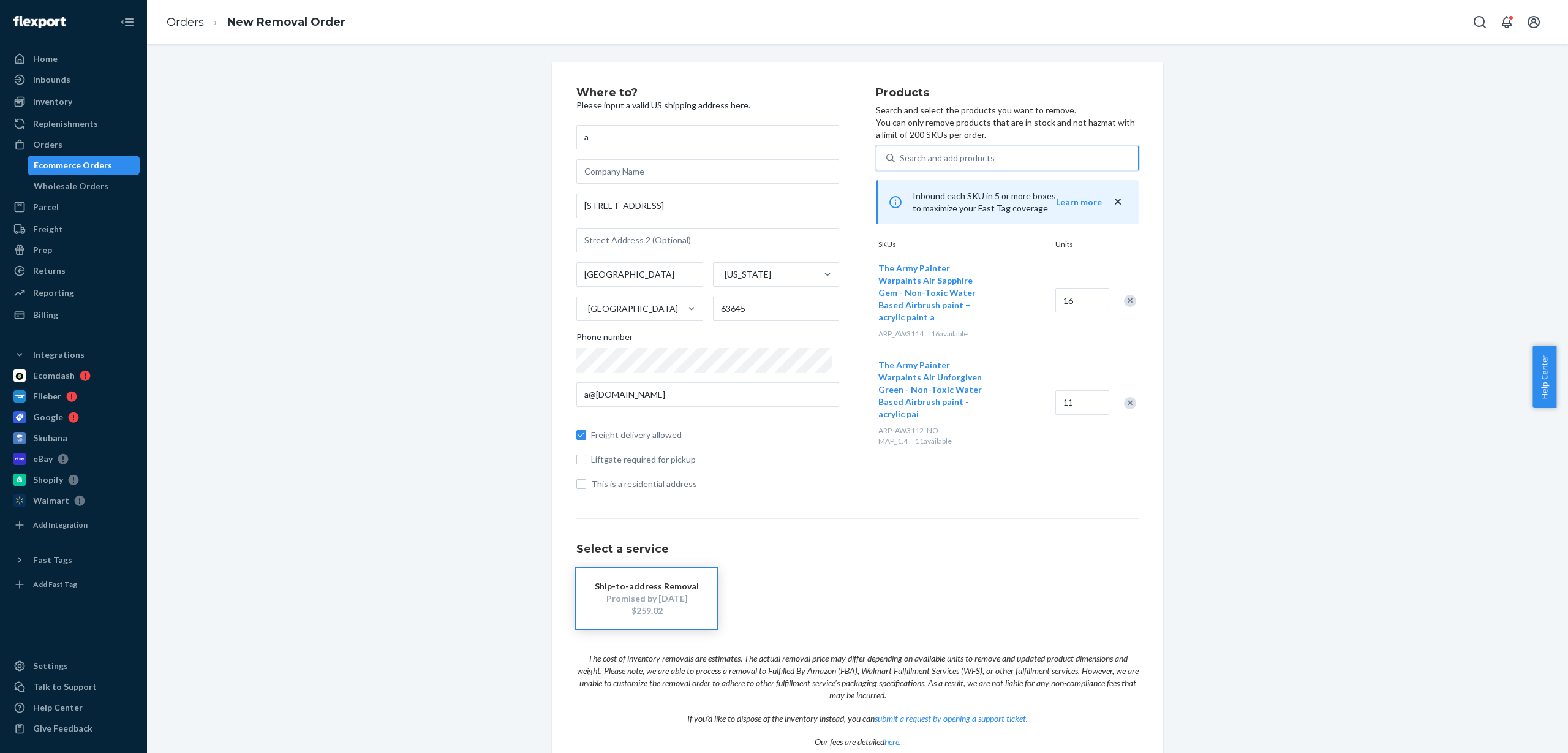
click at [928, 158] on div "Search and add products" at bounding box center [947, 158] width 95 height 12
click at [901, 158] on input "0 results available. Use Up and Down to choose options, press Enter to select t…" at bounding box center [900, 158] width 1 height 12
paste input "ARP_AW3115"
type input "ARP_AW3115"
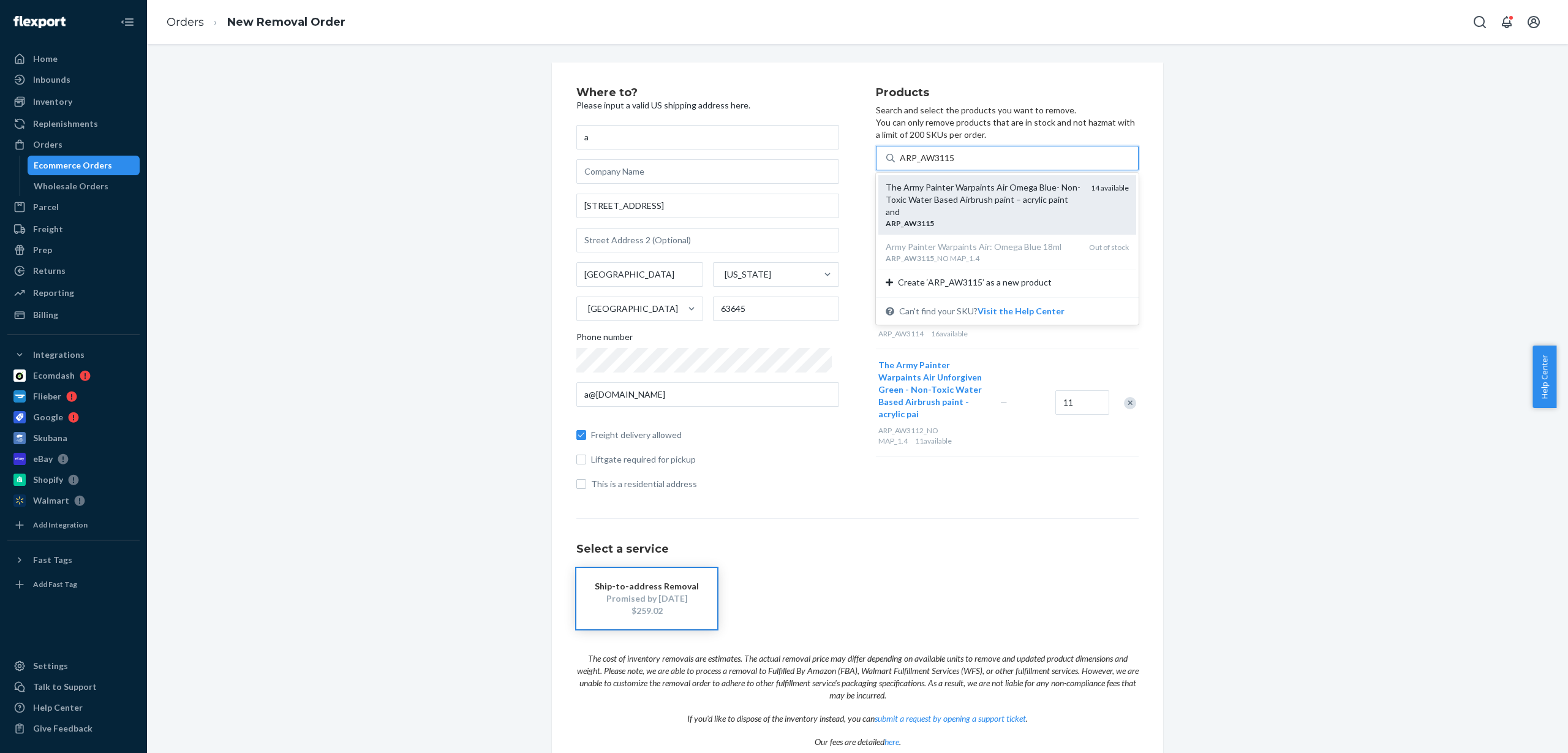
click at [937, 194] on div "The Army Painter Warpaints Air Omega Blue- Non-Toxic Water Based Airbrush paint…" at bounding box center [983, 199] width 195 height 37
click at [937, 164] on input "ARP_AW3115" at bounding box center [927, 158] width 55 height 12
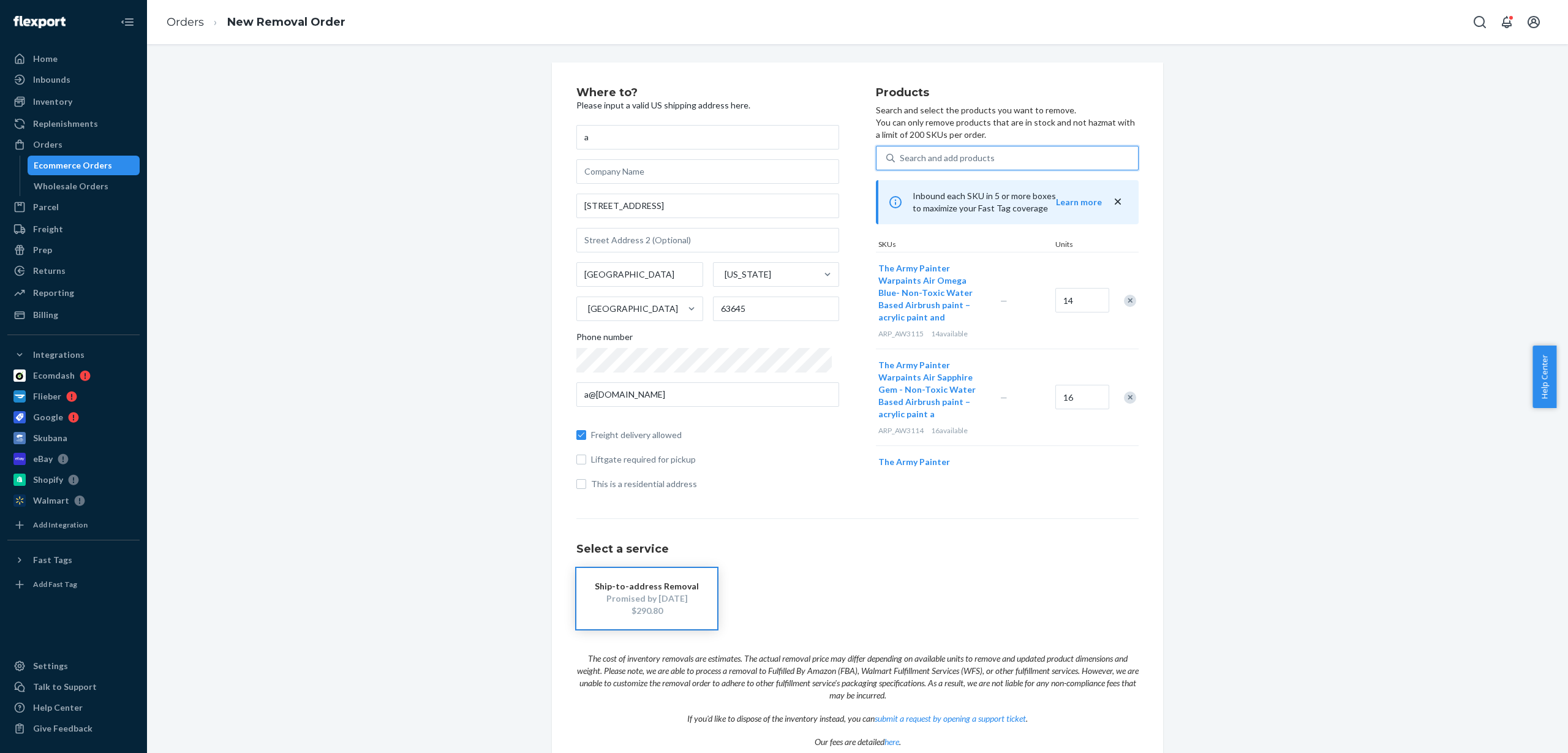
click at [923, 161] on div "Search and add products" at bounding box center [947, 158] width 95 height 12
click at [901, 161] on input "0 results available. Use Up and Down to choose options, press Enter to select t…" at bounding box center [900, 158] width 1 height 12
paste input "ARP_AW3118"
type input "ARP_AW3118"
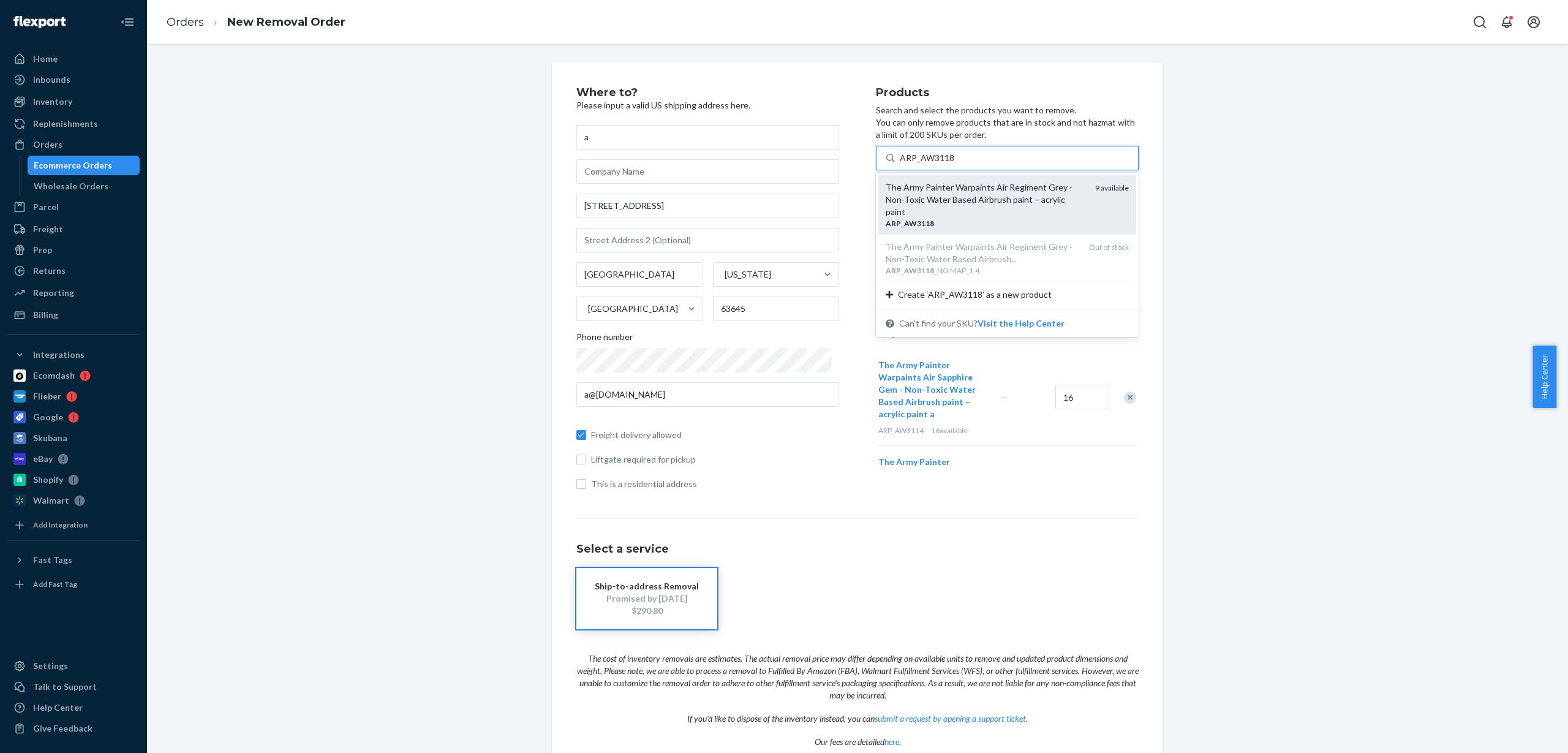
click at [930, 200] on div "The Army Painter Warpaints Air Regiment Grey - Non-Toxic Water Based Airbrush p…" at bounding box center [986, 199] width 200 height 37
click at [930, 164] on input "ARP_AW3118" at bounding box center [927, 158] width 55 height 12
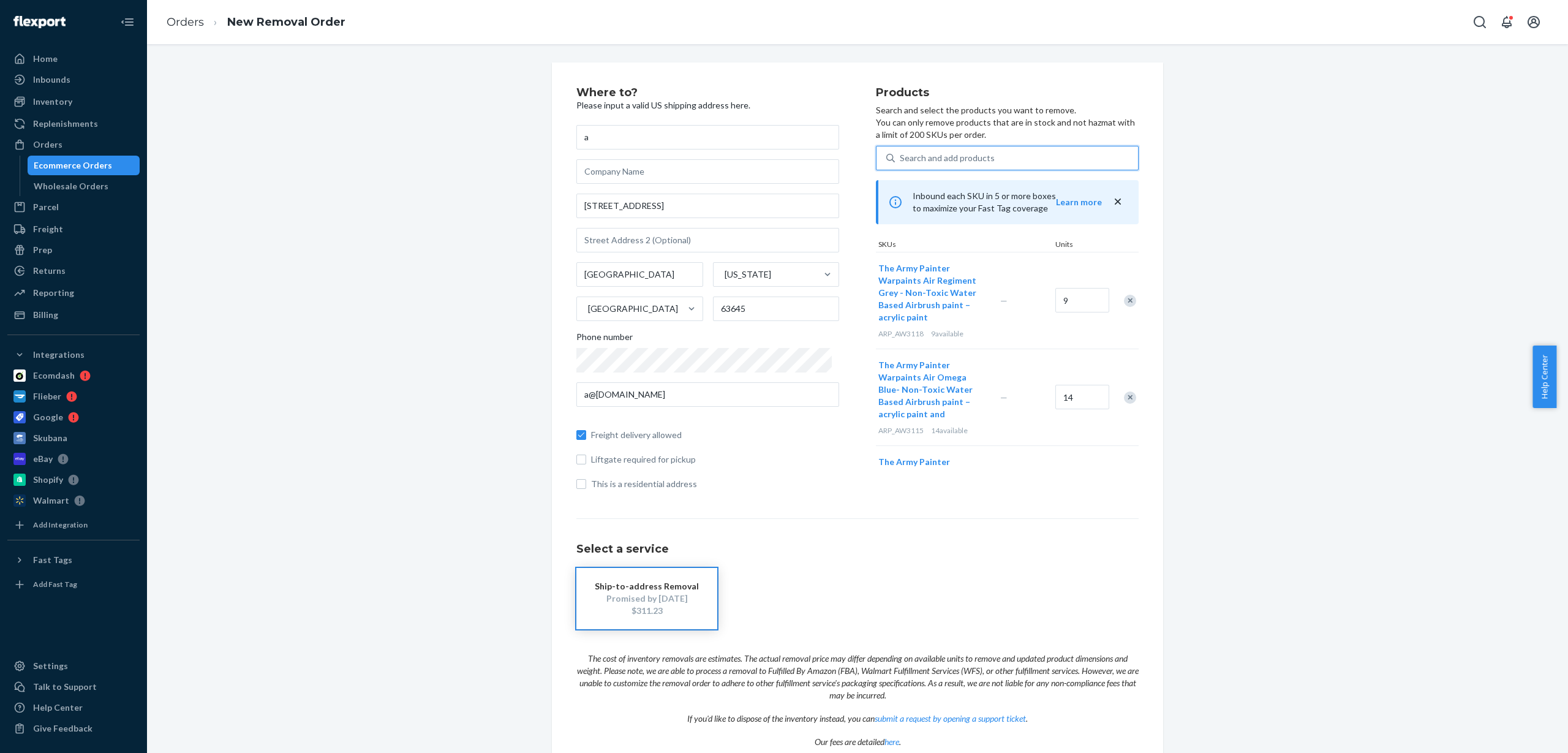
click at [931, 159] on div "Search and add products" at bounding box center [947, 158] width 95 height 12
click at [901, 159] on input "0 results available. Use Up and Down to choose options, press Enter to select t…" at bounding box center [900, 158] width 1 height 12
paste input "ARP_AW3119_NO MAP_1.4"
type input "ARP_AW3119_NO MAP_1.4"
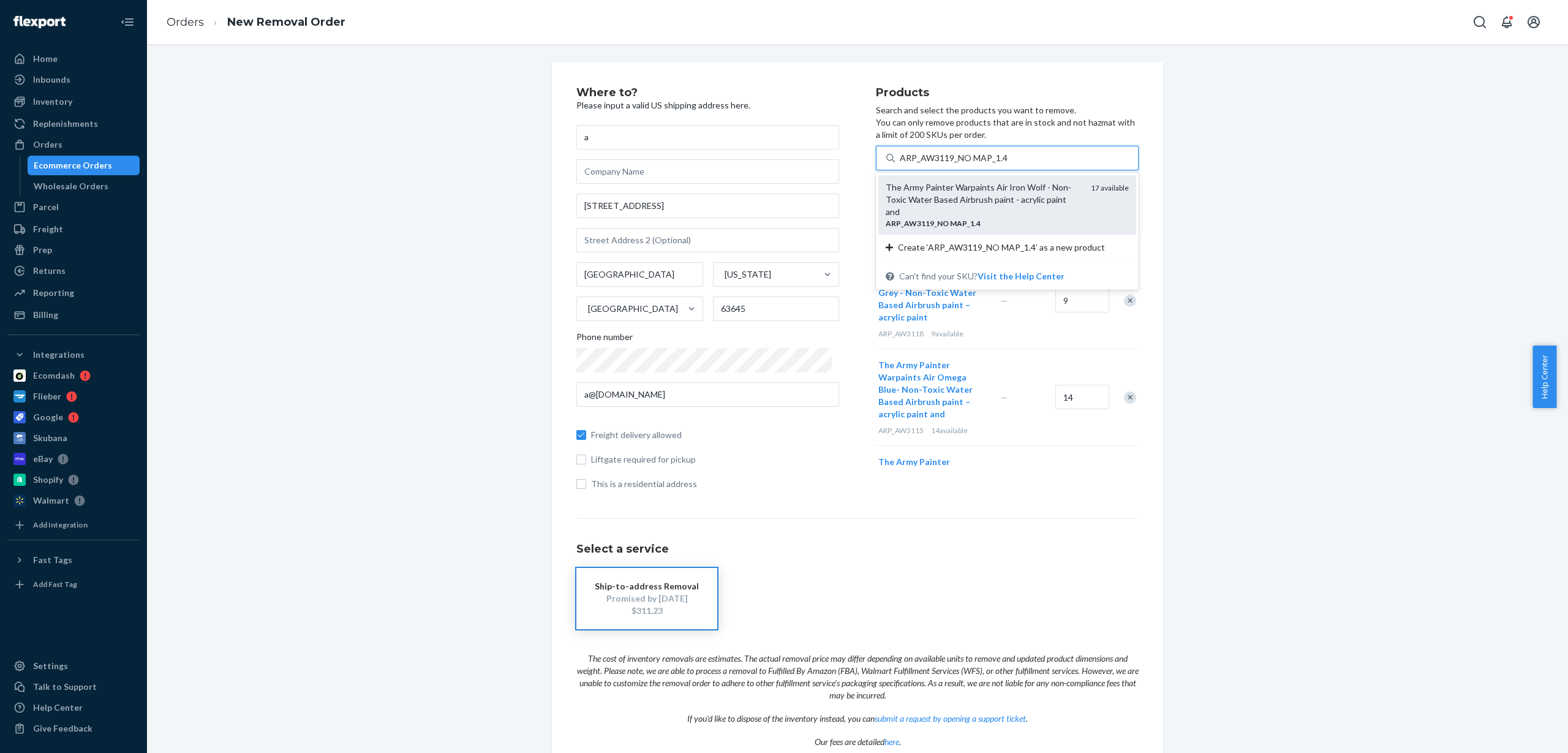
click at [946, 196] on div "The Army Painter Warpaints Air Iron Wolf - Non-Toxic Water Based Airbrush paint…" at bounding box center [983, 199] width 195 height 37
click at [946, 164] on input "ARP_AW3119_NO MAP_1.4" at bounding box center [954, 158] width 108 height 12
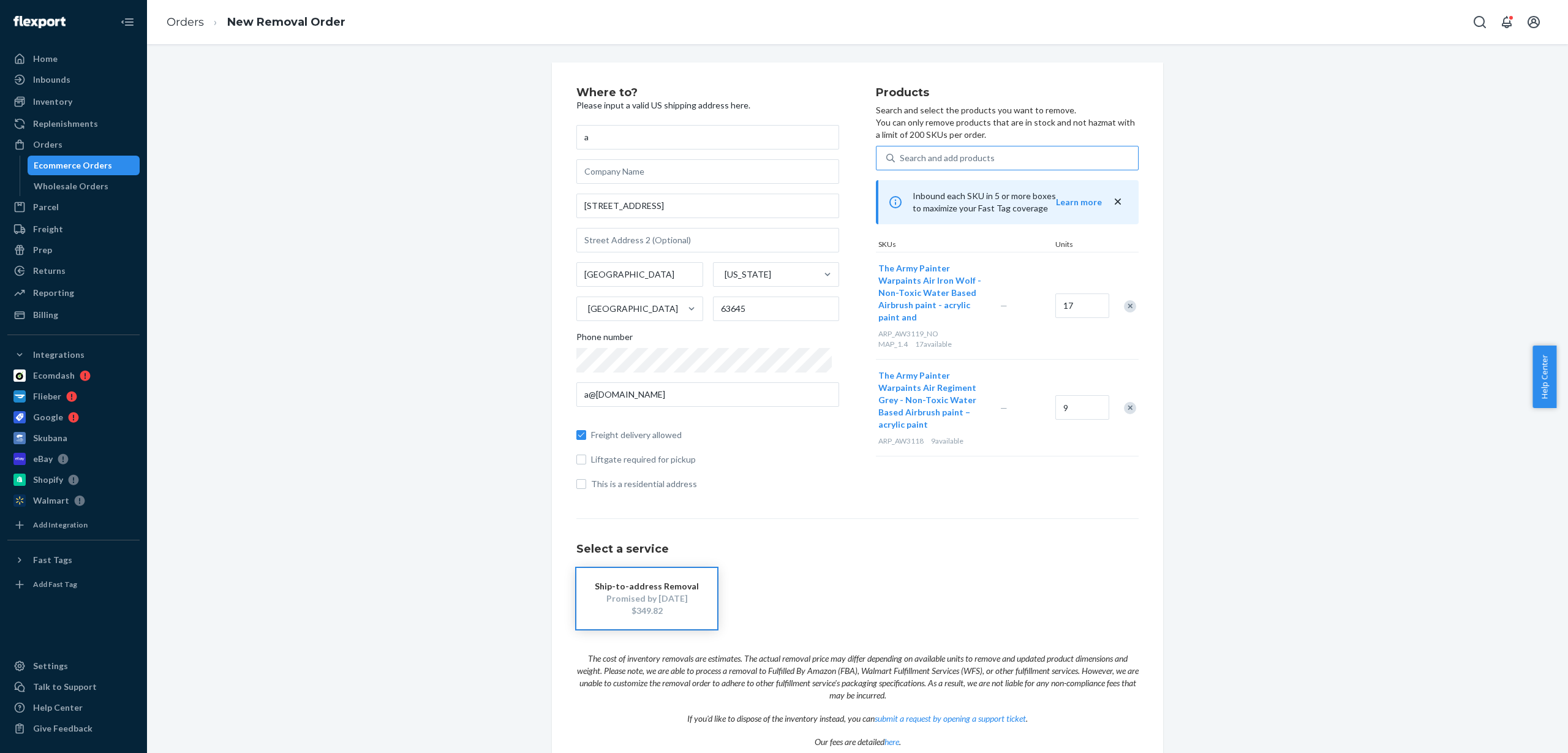
click at [973, 161] on div "Search and add products" at bounding box center [947, 158] width 95 height 12
click at [901, 161] on input "Search and add products" at bounding box center [900, 158] width 1 height 12
paste input "ARP_AW3121"
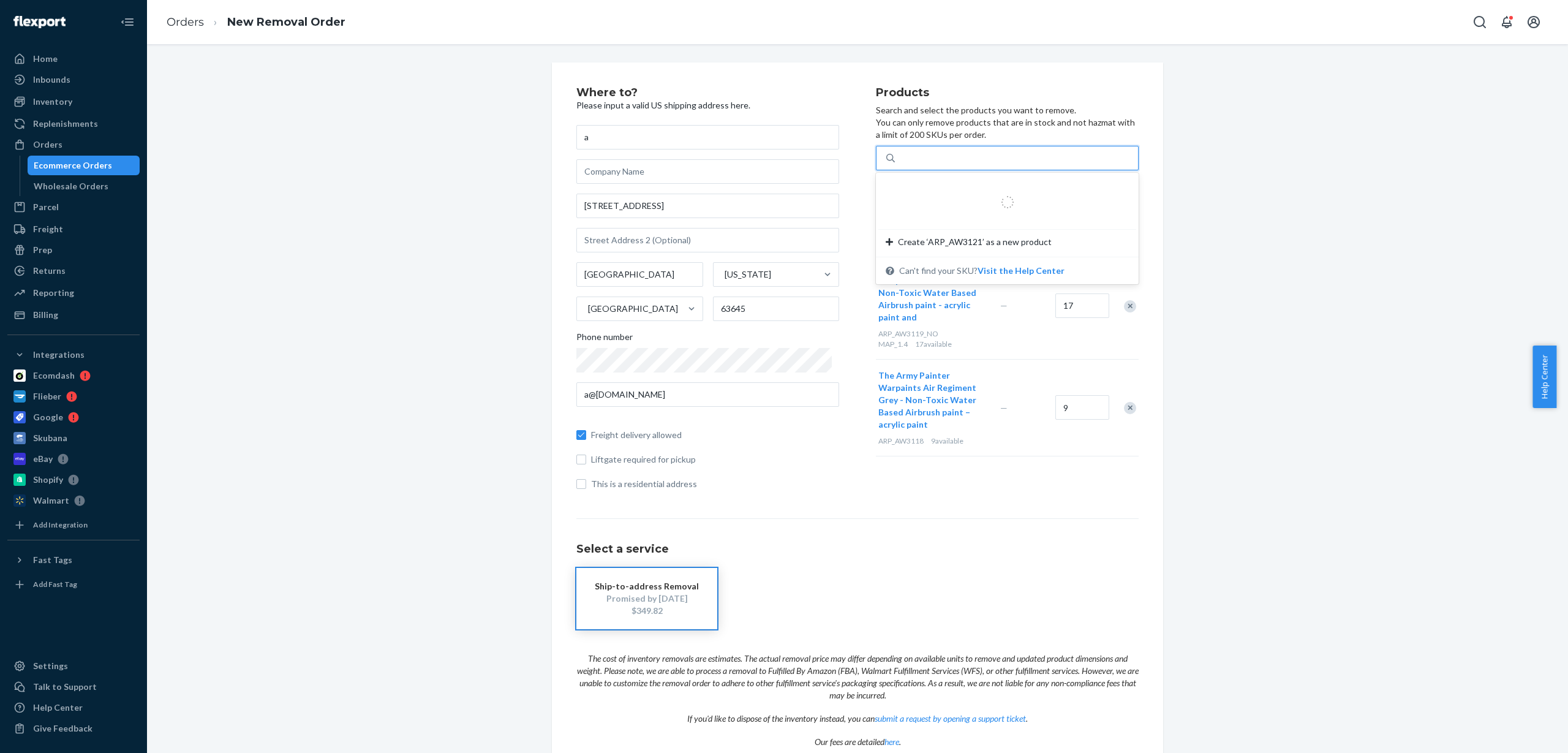
type input "ARP_AW3121"
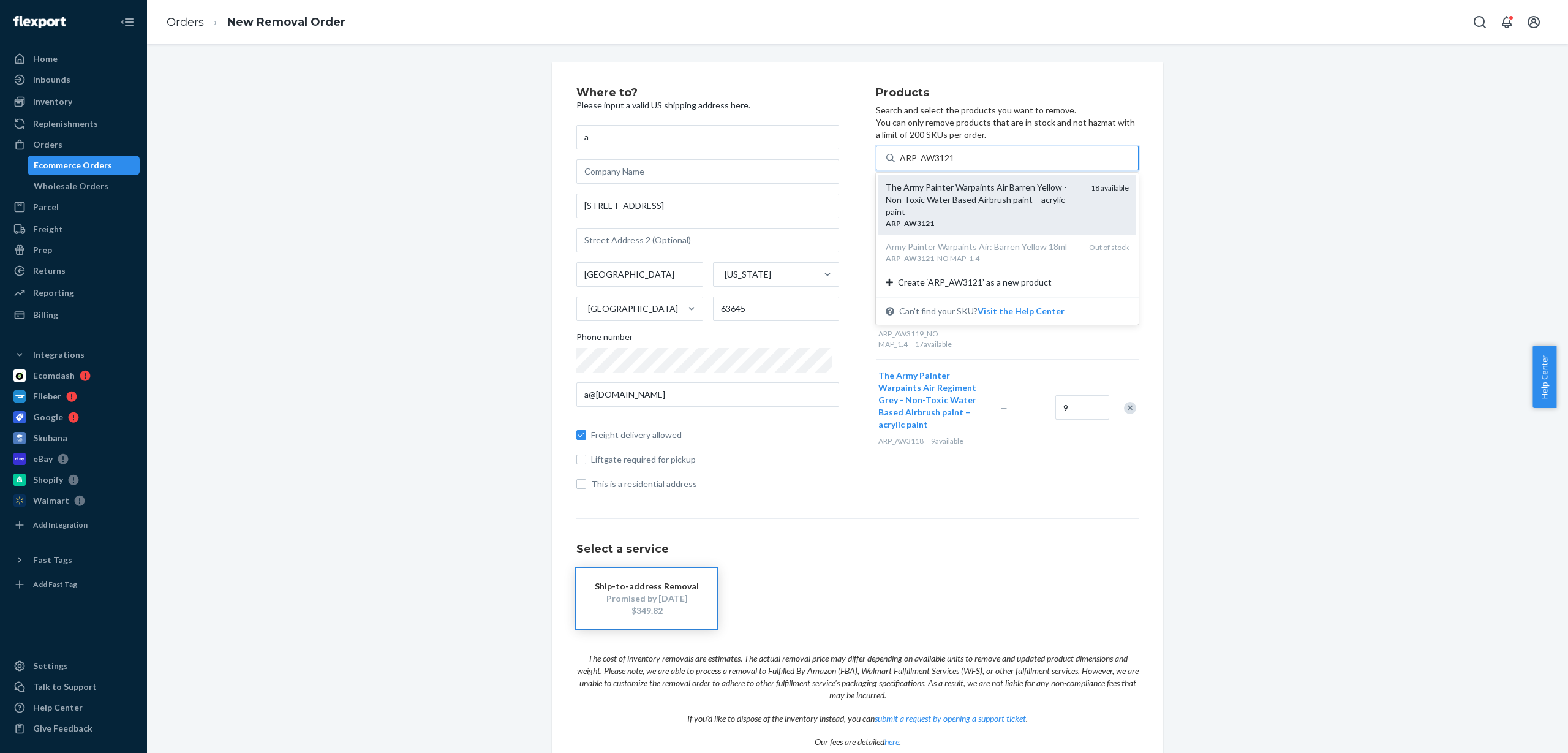
click at [940, 194] on div "The Army Painter Warpaints Air Barren Yellow - Non-Toxic Water Based Airbrush p…" at bounding box center [983, 199] width 195 height 37
click at [940, 164] on input "ARP_AW3121" at bounding box center [927, 158] width 55 height 12
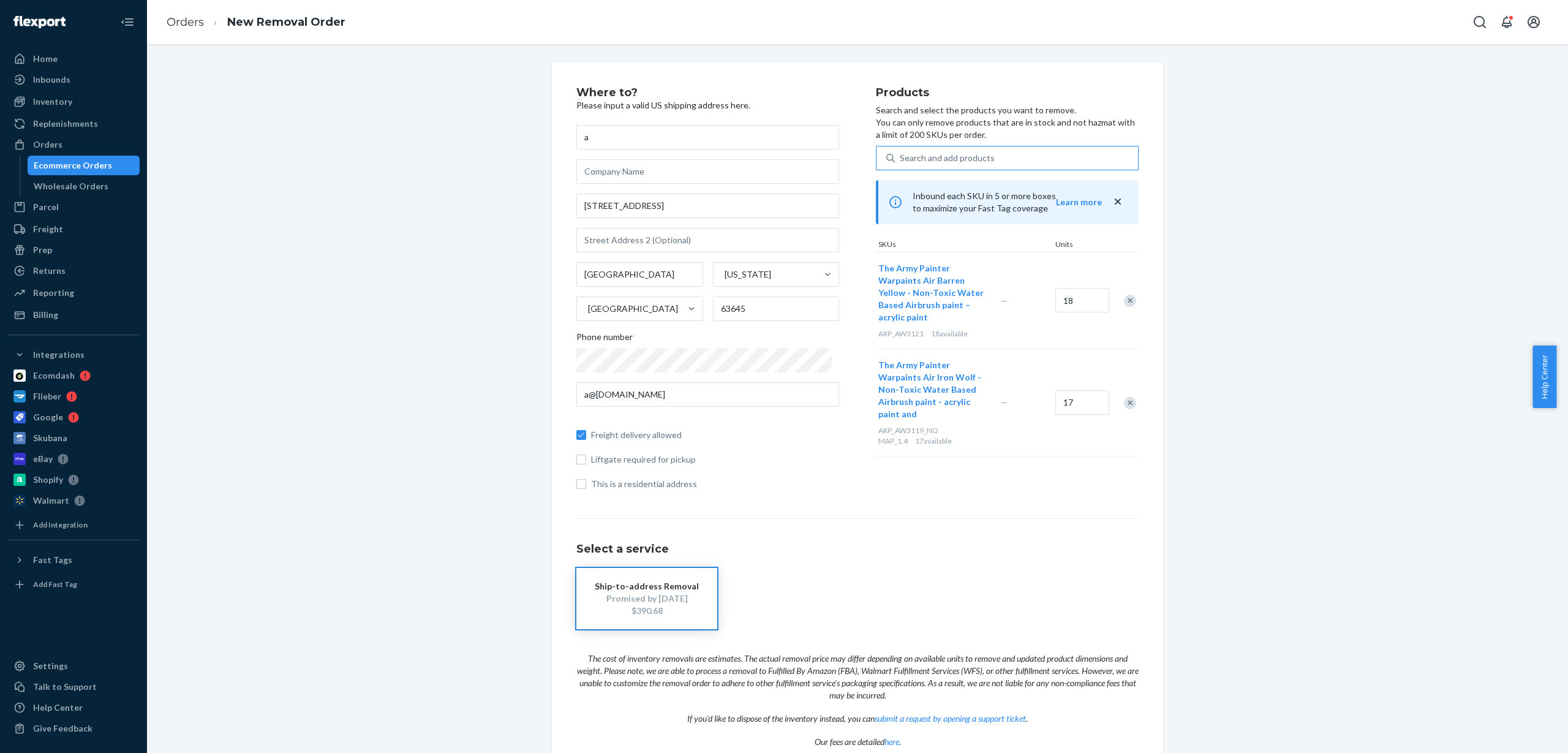
click at [906, 164] on div "Search and add products" at bounding box center [947, 158] width 95 height 12
click at [901, 164] on input "Search and add products" at bounding box center [900, 158] width 1 height 12
paste input "ARP_AW3122"
type input "ARP_AW3122"
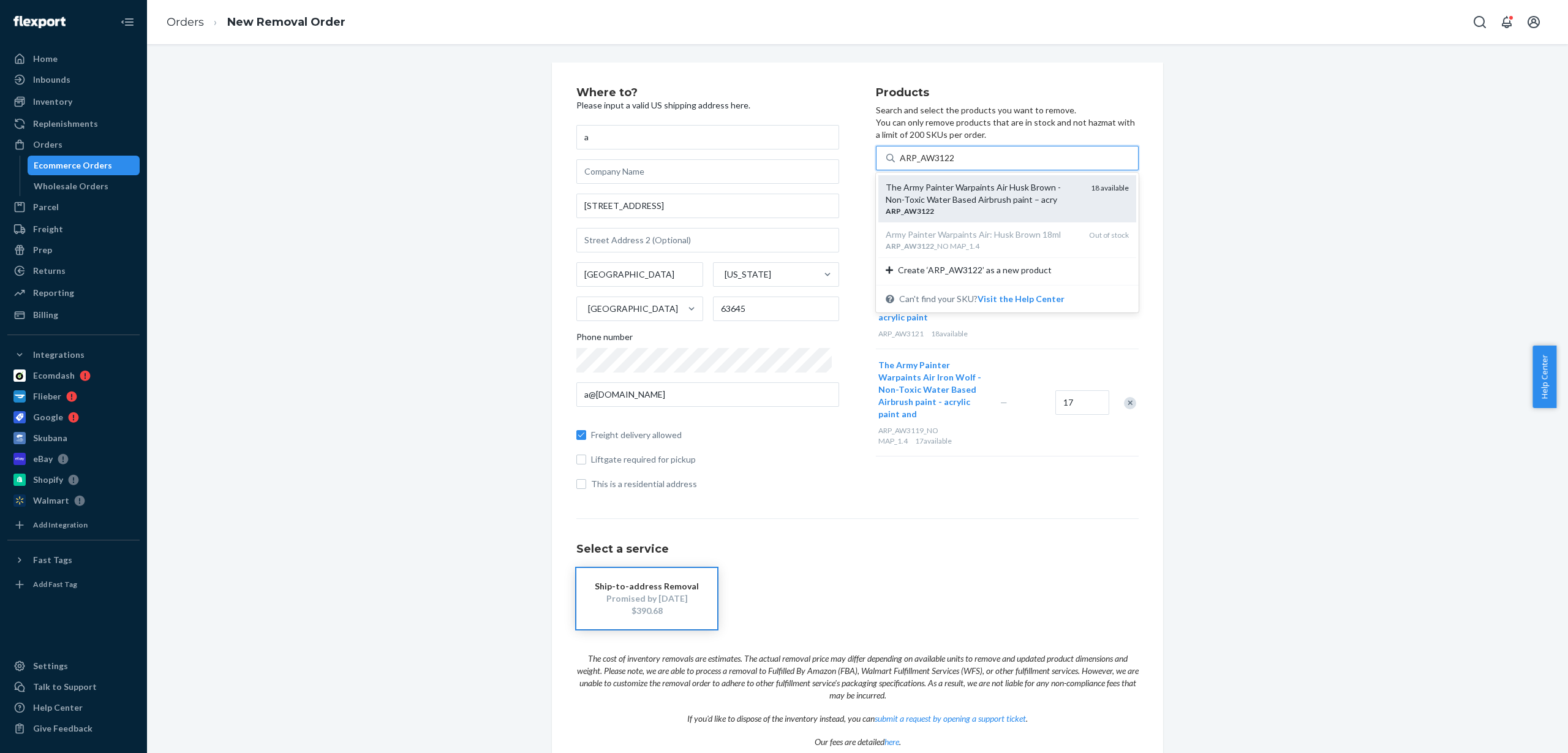
click at [958, 203] on div "The Army Painter Warpaints Air Husk Brown - Non-Toxic Water Based Airbrush pain…" at bounding box center [983, 194] width 195 height 25
click at [955, 164] on input "ARP_AW3122" at bounding box center [927, 158] width 55 height 12
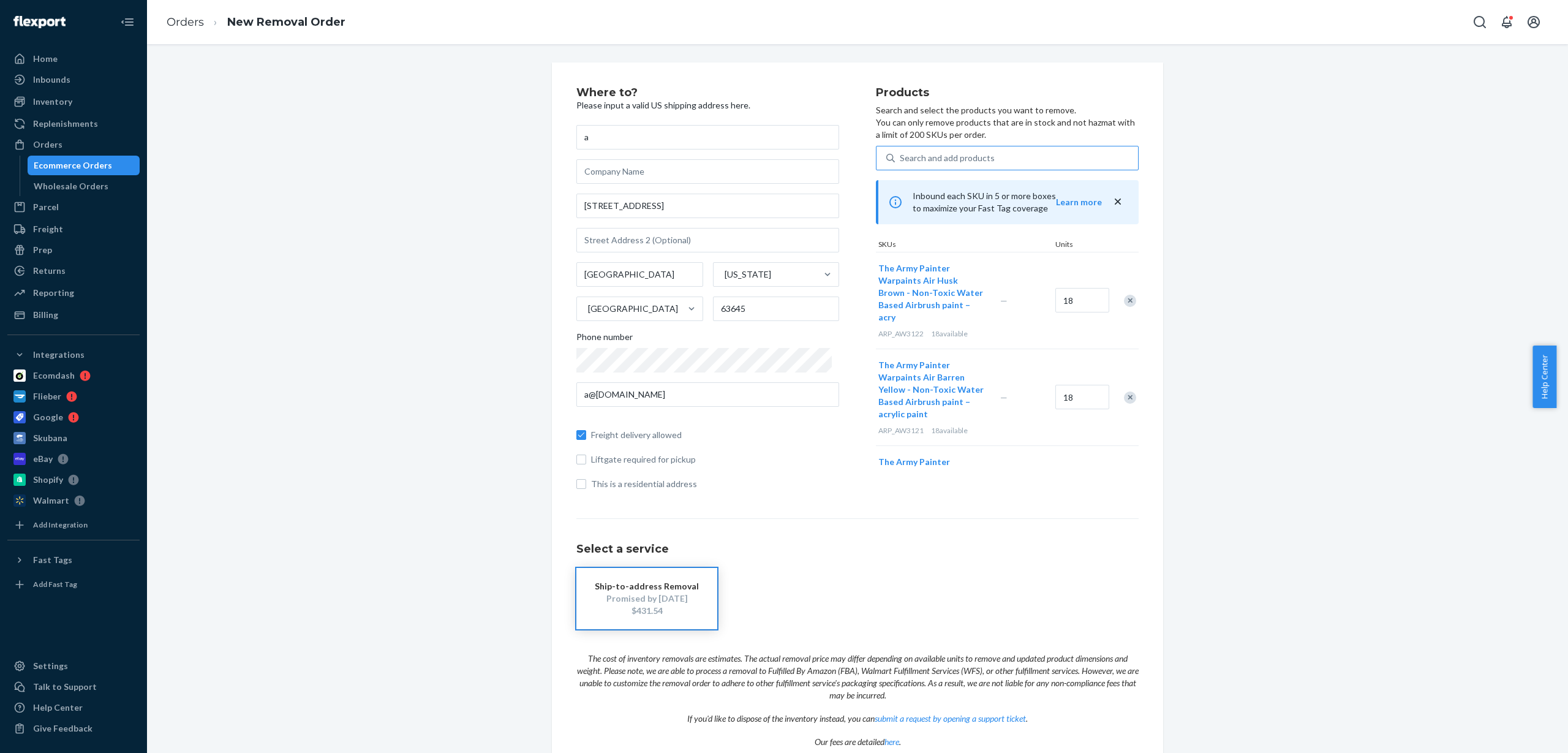
click at [907, 162] on div "Search and add products" at bounding box center [947, 158] width 95 height 12
click at [901, 162] on input "Search and add products" at bounding box center [900, 158] width 1 height 12
paste input "ARP_AW3123"
type input "ARP_AW3123"
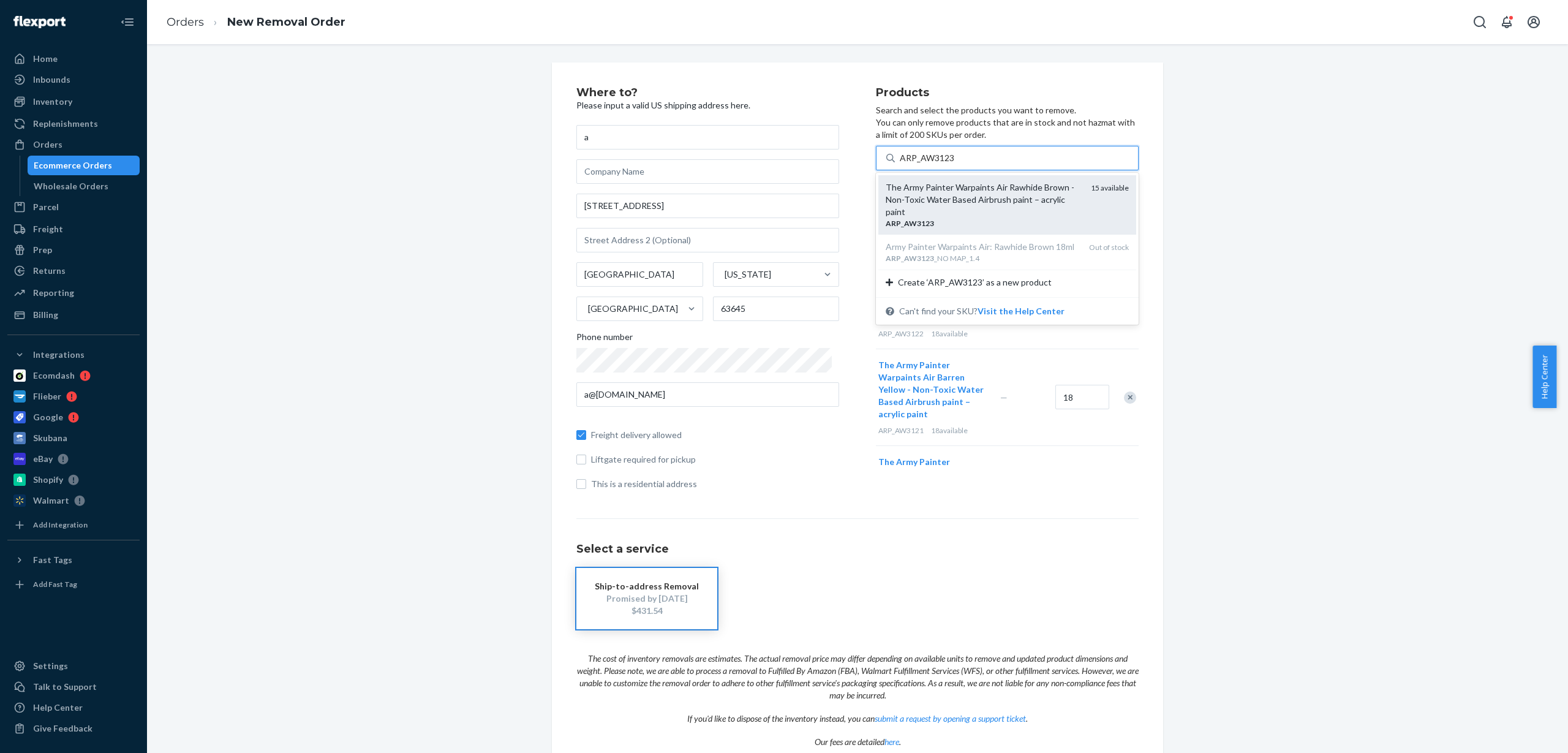
click at [944, 200] on div "The Army Painter Warpaints Air Rawhide Brown - Non-Toxic Water Based Airbrush p…" at bounding box center [983, 199] width 195 height 37
click at [944, 164] on input "ARP_AW3123" at bounding box center [927, 158] width 55 height 12
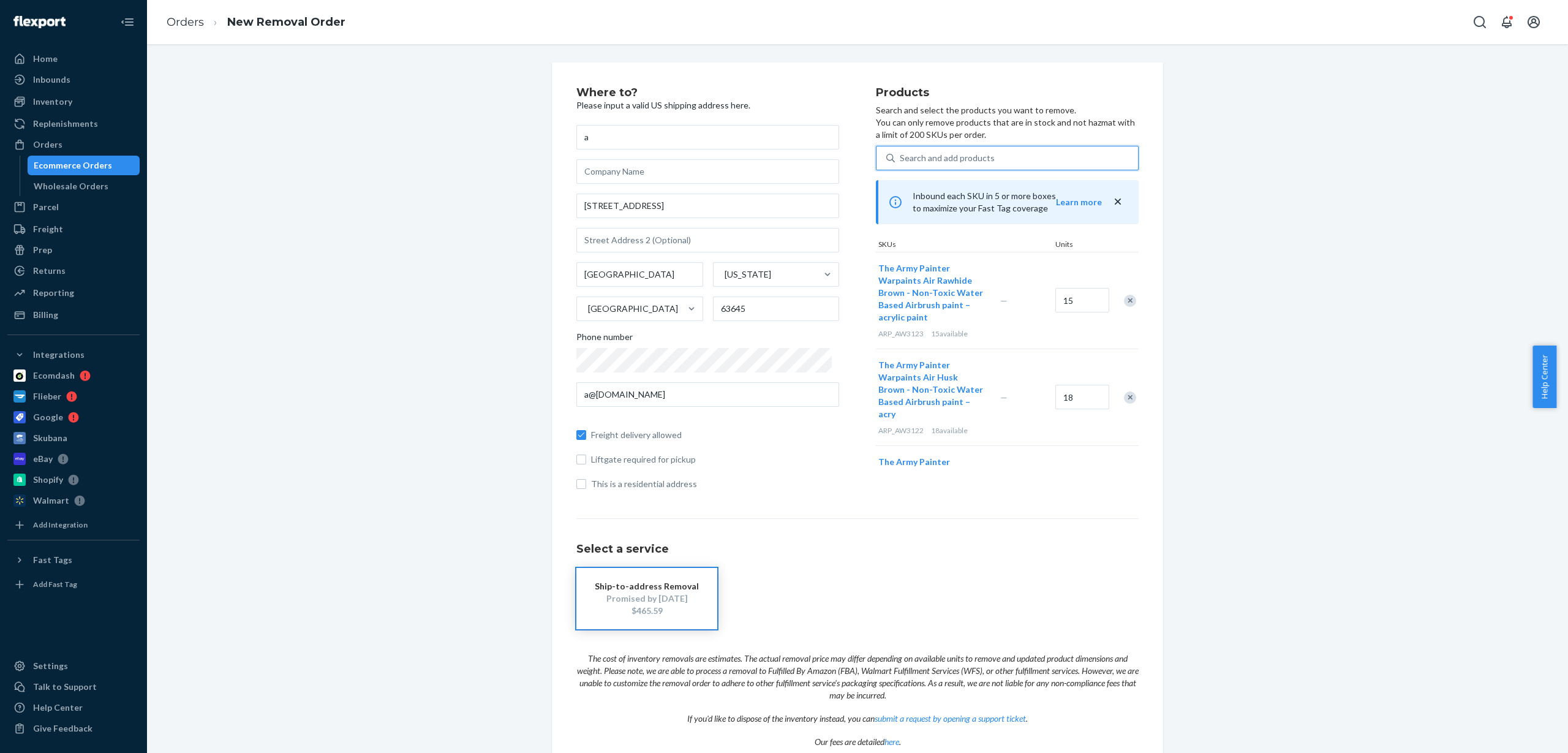
click at [928, 154] on div "Search and add products" at bounding box center [947, 158] width 95 height 12
click at [901, 154] on input "0 results available. Use Up and Down to choose options, press Enter to select t…" at bounding box center [900, 158] width 1 height 12
paste input "ARP_AW3124_NO MAP_1.4"
type input "ARP_AW3124_NO MAP_1.4"
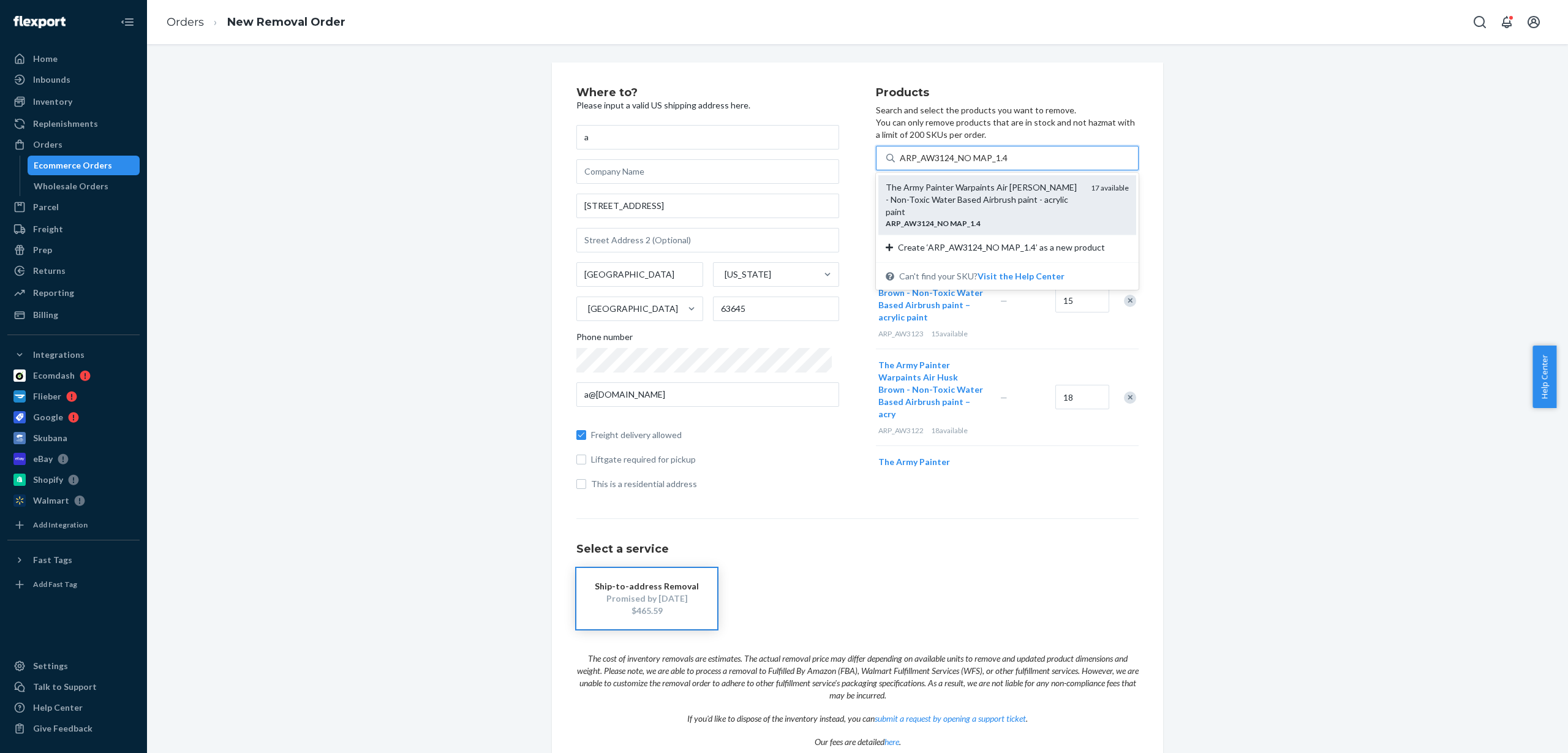
click at [941, 200] on div "The Army Painter Warpaints Air [PERSON_NAME] - Non-Toxic Water Based Airbrush p…" at bounding box center [983, 199] width 195 height 37
click at [941, 164] on input "ARP_AW3124_NO MAP_1.4" at bounding box center [954, 158] width 108 height 12
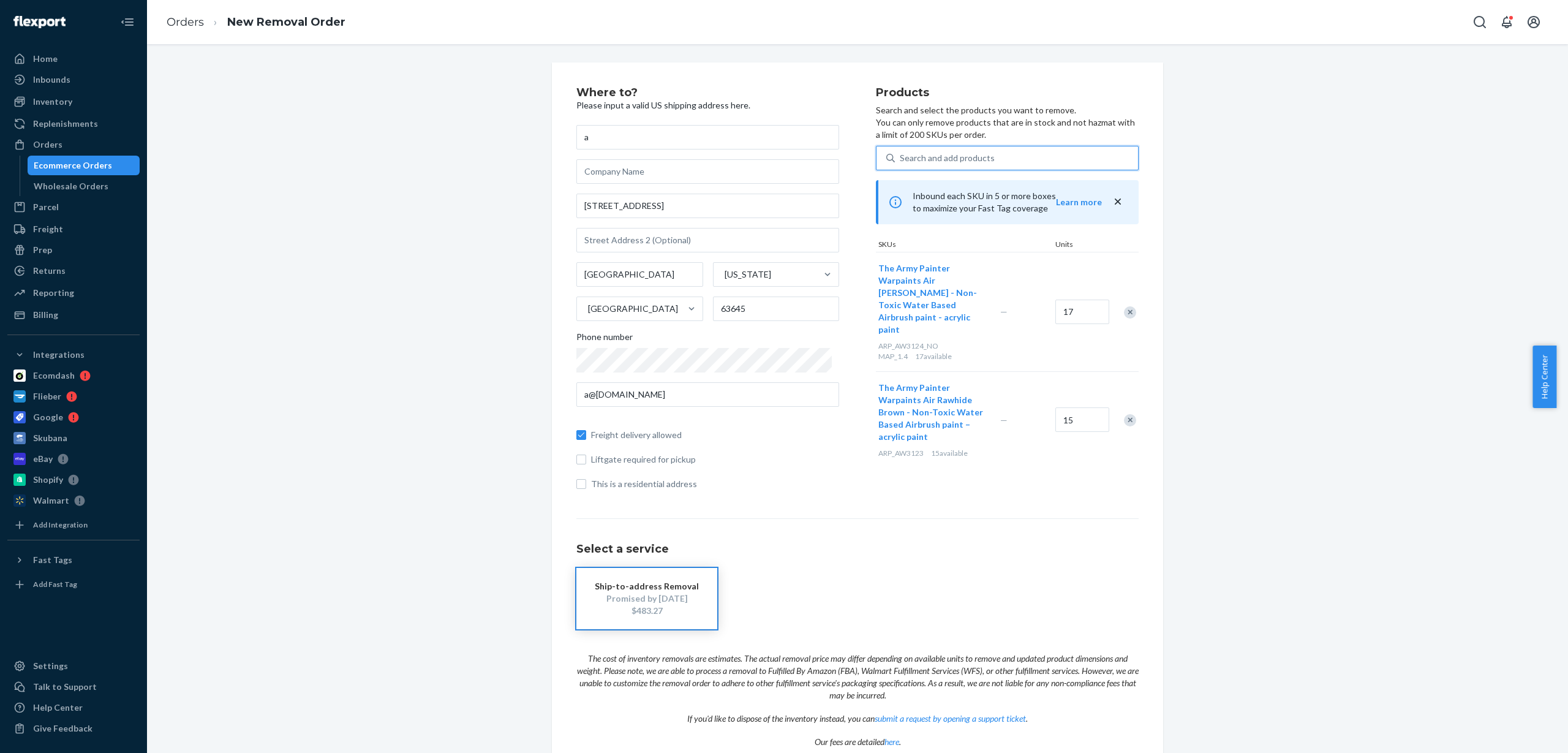
click at [913, 148] on div "Search and add products" at bounding box center [1017, 158] width 243 height 22
click at [901, 152] on input "0 results available. Use Up and Down to choose options, press Enter to select t…" at bounding box center [900, 158] width 1 height 12
paste input "ARP_AW3125_NO MAP_1.4"
type input "ARP_AW3125_NO MAP_1.4"
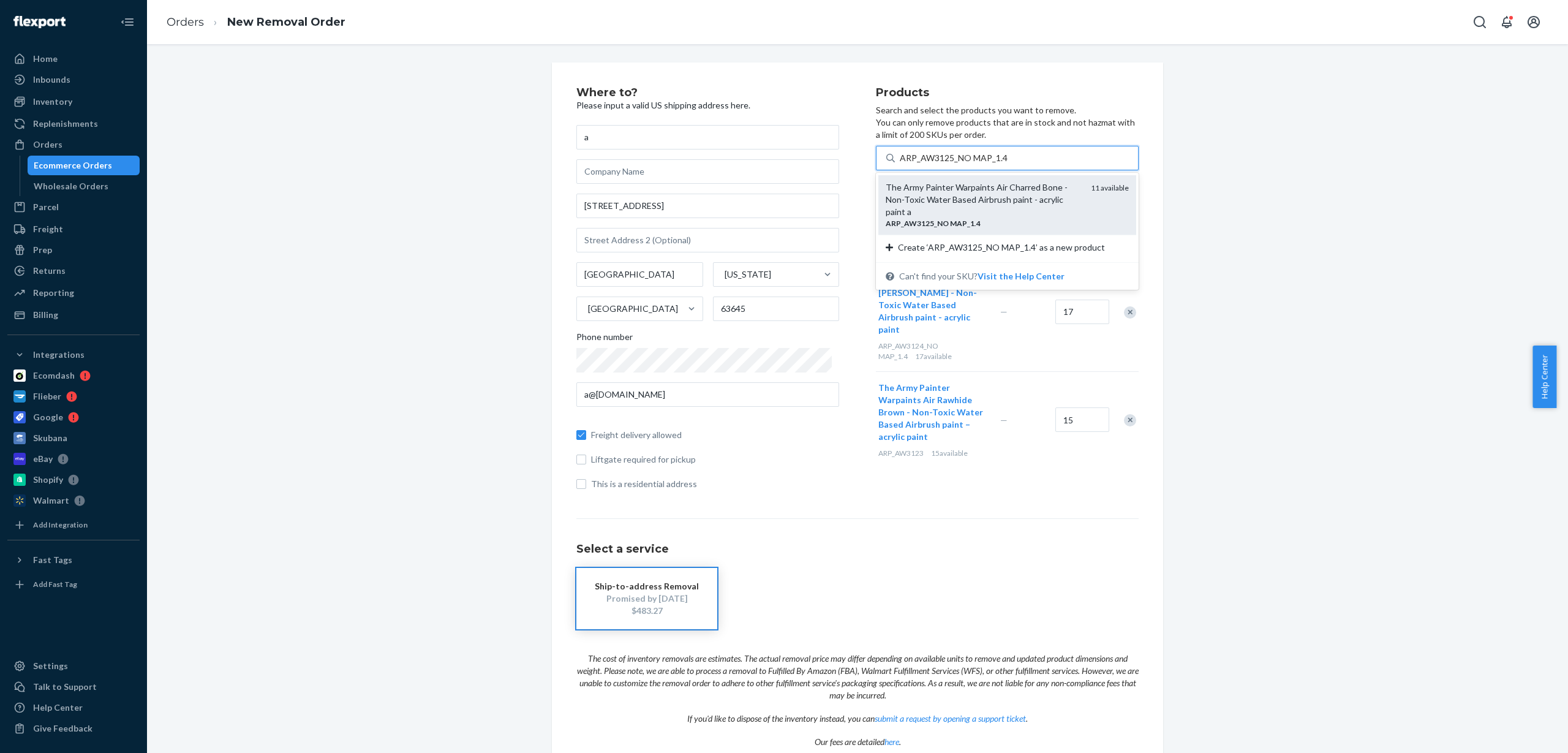
click at [935, 200] on div "The Army Painter Warpaints Air Charred Bone - Non-Toxic Water Based Airbrush pa…" at bounding box center [983, 199] width 195 height 37
click at [935, 164] on input "ARP_AW3125_NO MAP_1.4" at bounding box center [954, 158] width 108 height 12
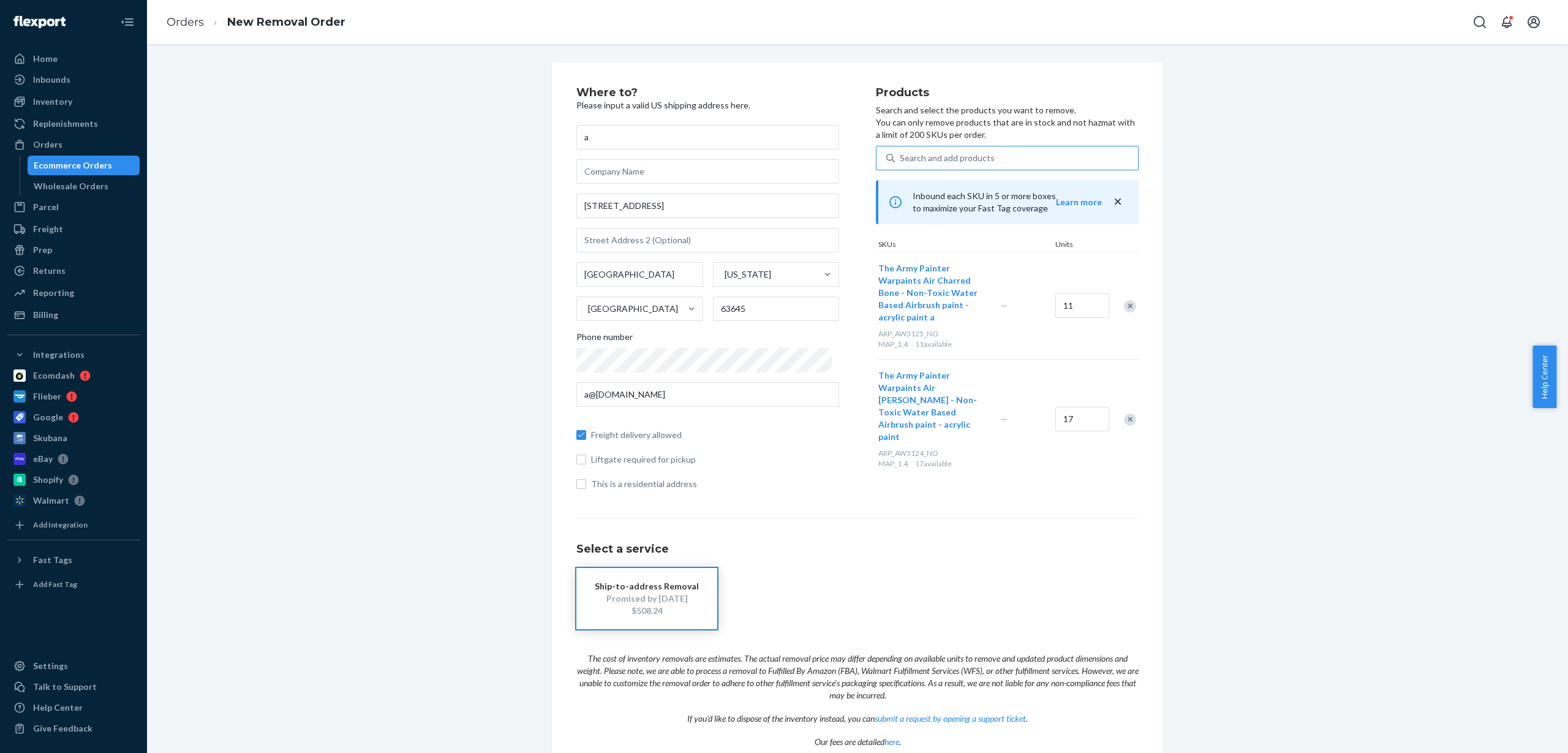
click at [936, 159] on div "Search and add products" at bounding box center [947, 158] width 95 height 12
click at [901, 159] on input "Search and add products" at bounding box center [900, 158] width 1 height 12
paste input "ARP_AW3126"
type input "ARP_AW3126"
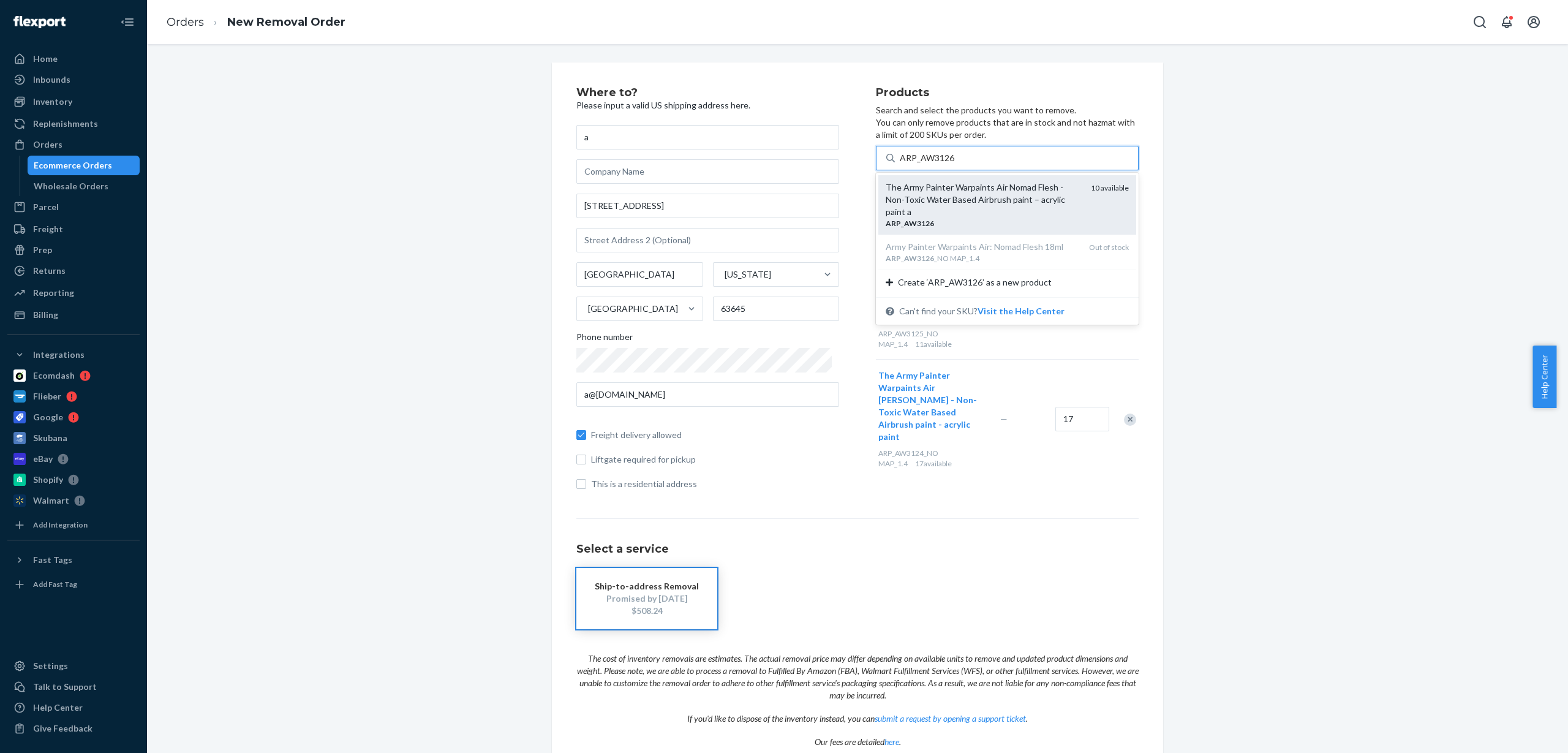
click at [944, 199] on div "The Army Painter Warpaints Air Nomad Flesh - Non-Toxic Water Based Airbrush pai…" at bounding box center [983, 199] width 195 height 37
click at [944, 164] on input "ARP_AW3126" at bounding box center [927, 158] width 55 height 12
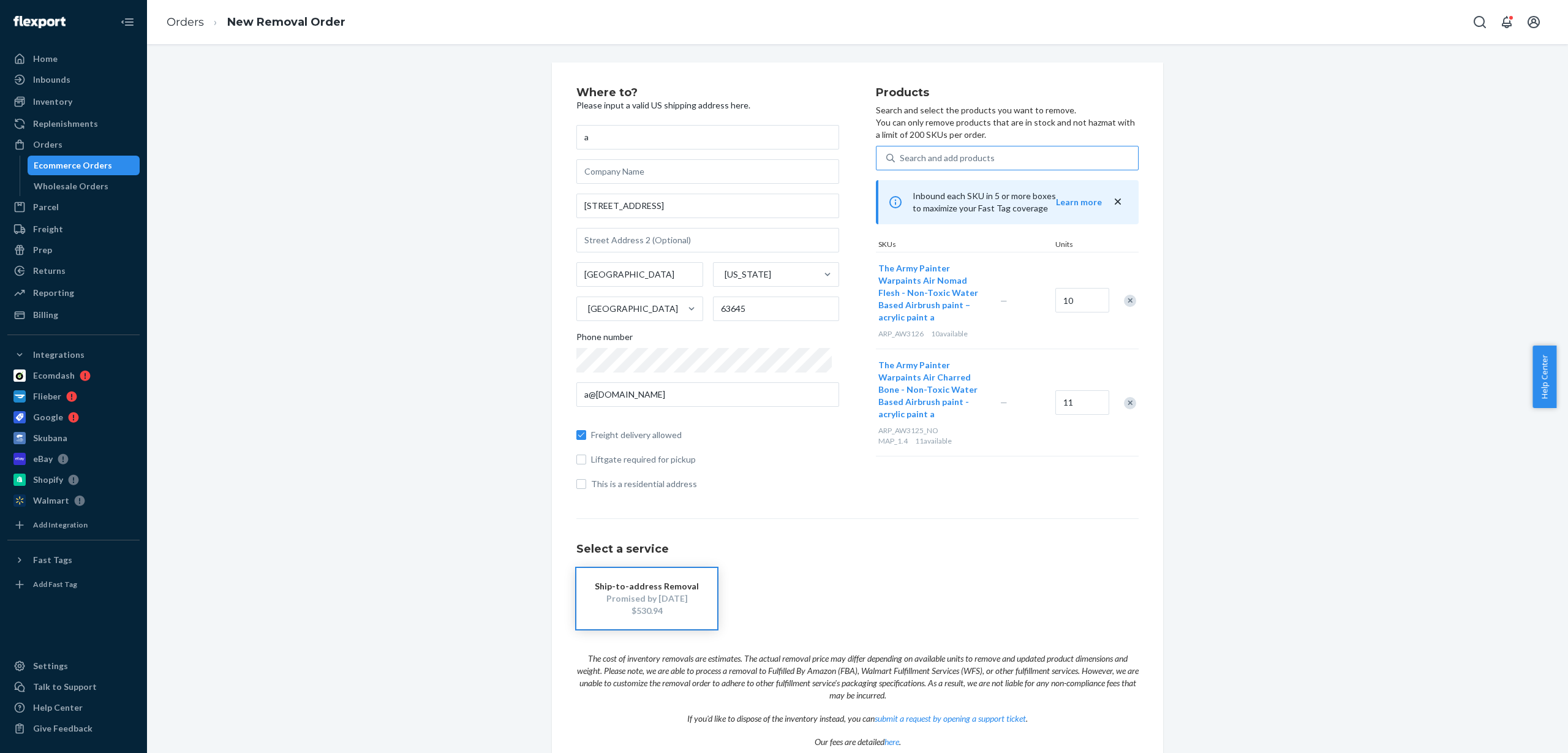
click at [924, 161] on div "Search and add products" at bounding box center [947, 158] width 95 height 12
click at [901, 161] on input "Search and add products" at bounding box center [900, 158] width 1 height 12
paste input "ARP_AW3128_NO MAP_1.4"
type input "ARP_AW3128_NO MAP_1.4"
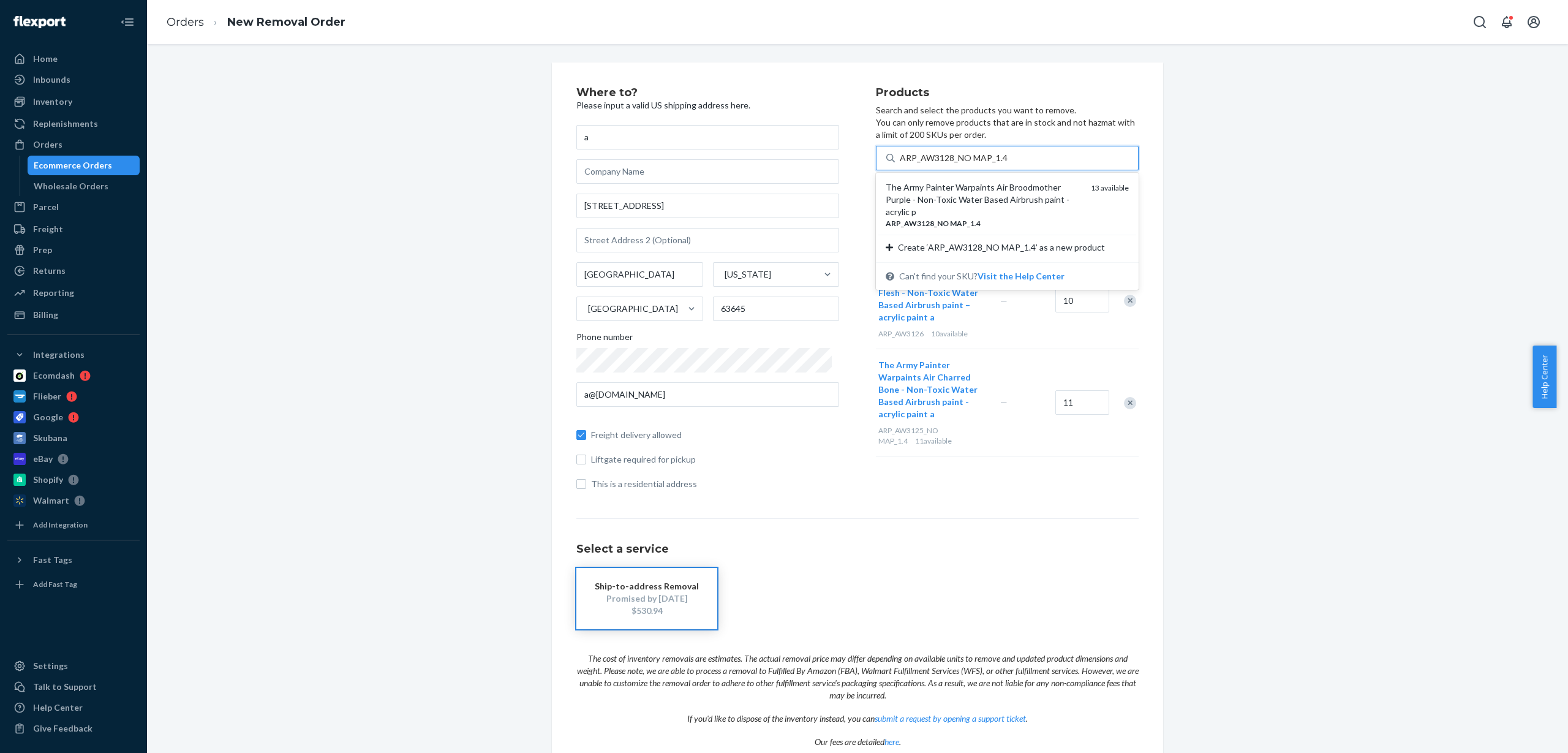
click at [950, 203] on div "The Army Painter Warpaints Air Broodmother Purple - Non-Toxic Water Based Airbr…" at bounding box center [983, 199] width 195 height 37
click at [950, 164] on input "ARP_AW3128_NO MAP_1.4" at bounding box center [954, 158] width 108 height 12
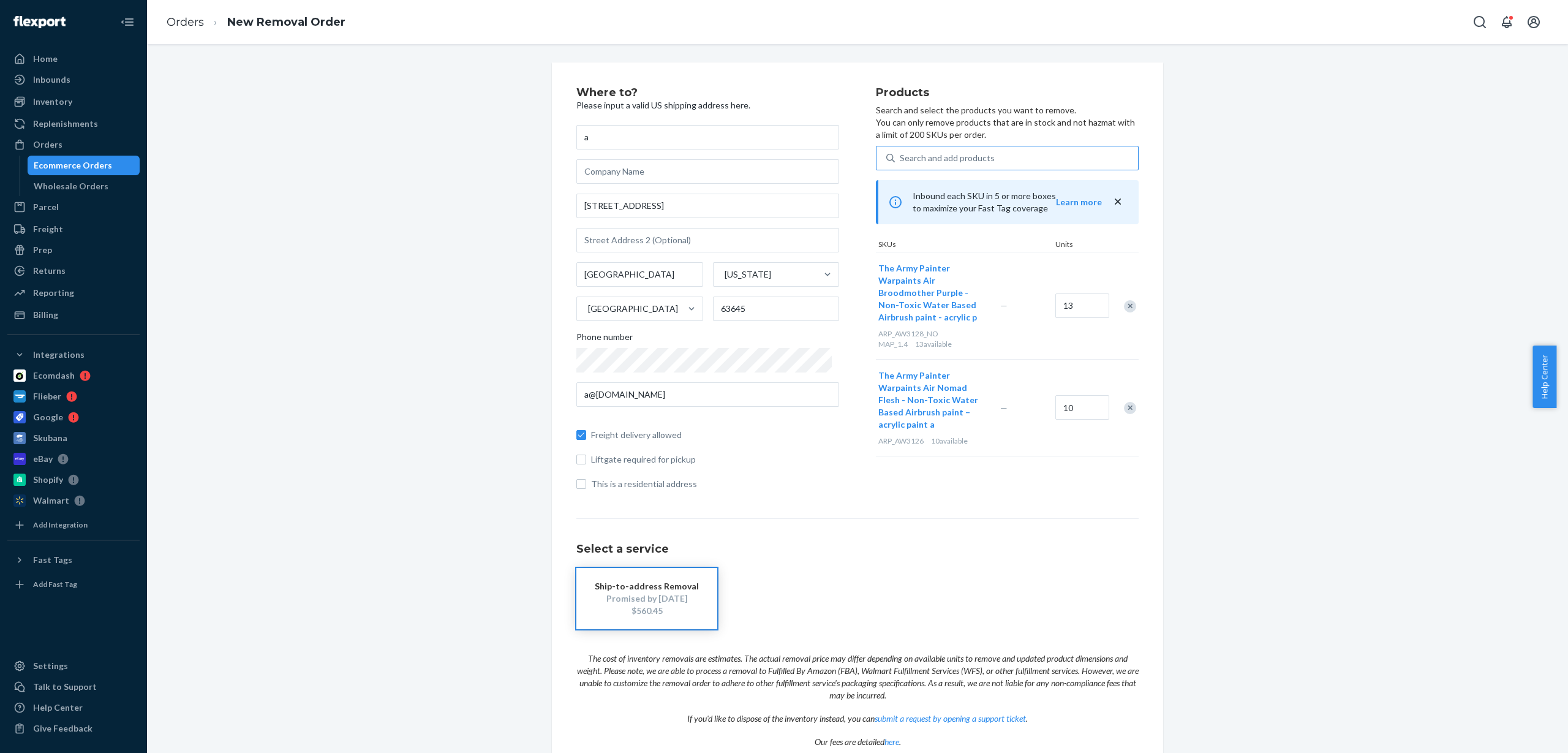
click at [931, 158] on div "Search and add products" at bounding box center [947, 158] width 95 height 12
click at [901, 158] on input "Search and add products" at bounding box center [900, 158] width 1 height 12
paste input "ARP_AW3141"
type input "ARP_AW3141"
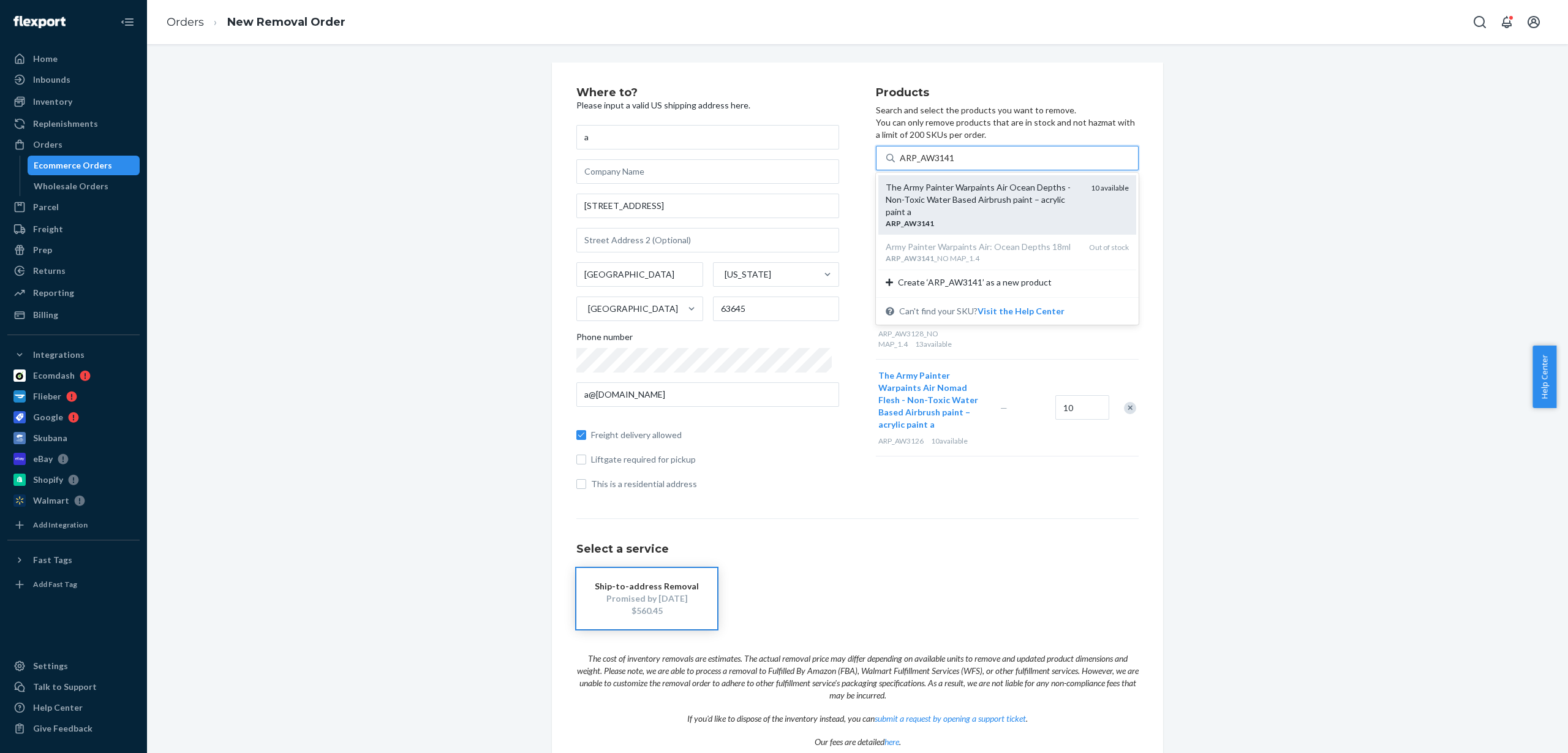
click at [944, 205] on div "The Army Painter Warpaints Air Ocean Depths - Non-Toxic Water Based Airbrush pa…" at bounding box center [983, 199] width 195 height 37
click at [944, 164] on input "ARP_AW3141" at bounding box center [927, 158] width 55 height 12
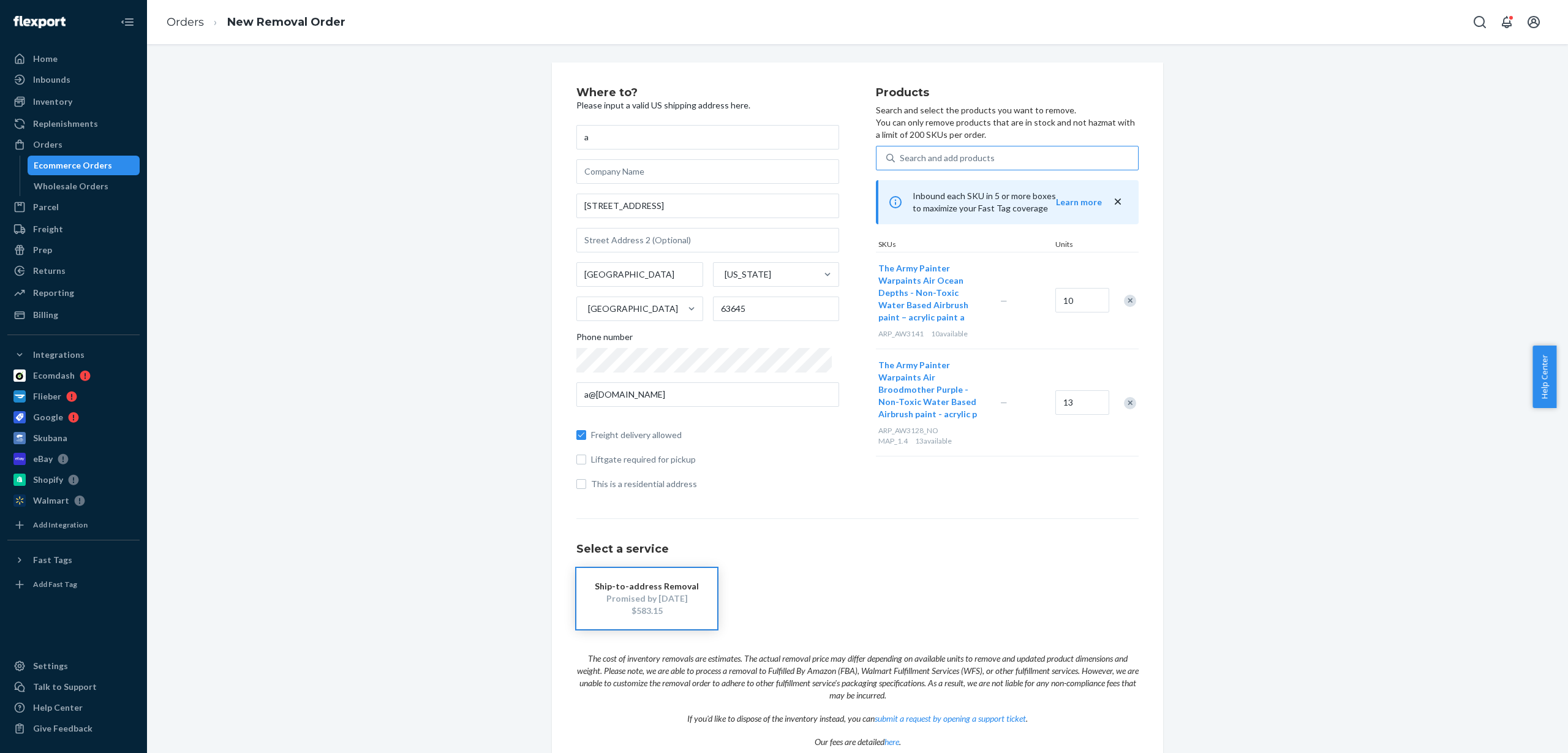
click at [941, 153] on div "Search and add products" at bounding box center [947, 158] width 95 height 12
click at [901, 153] on input "Search and add products" at bounding box center [900, 158] width 1 height 12
paste input "ARP_AW3142"
type input "ARP_AW3142"
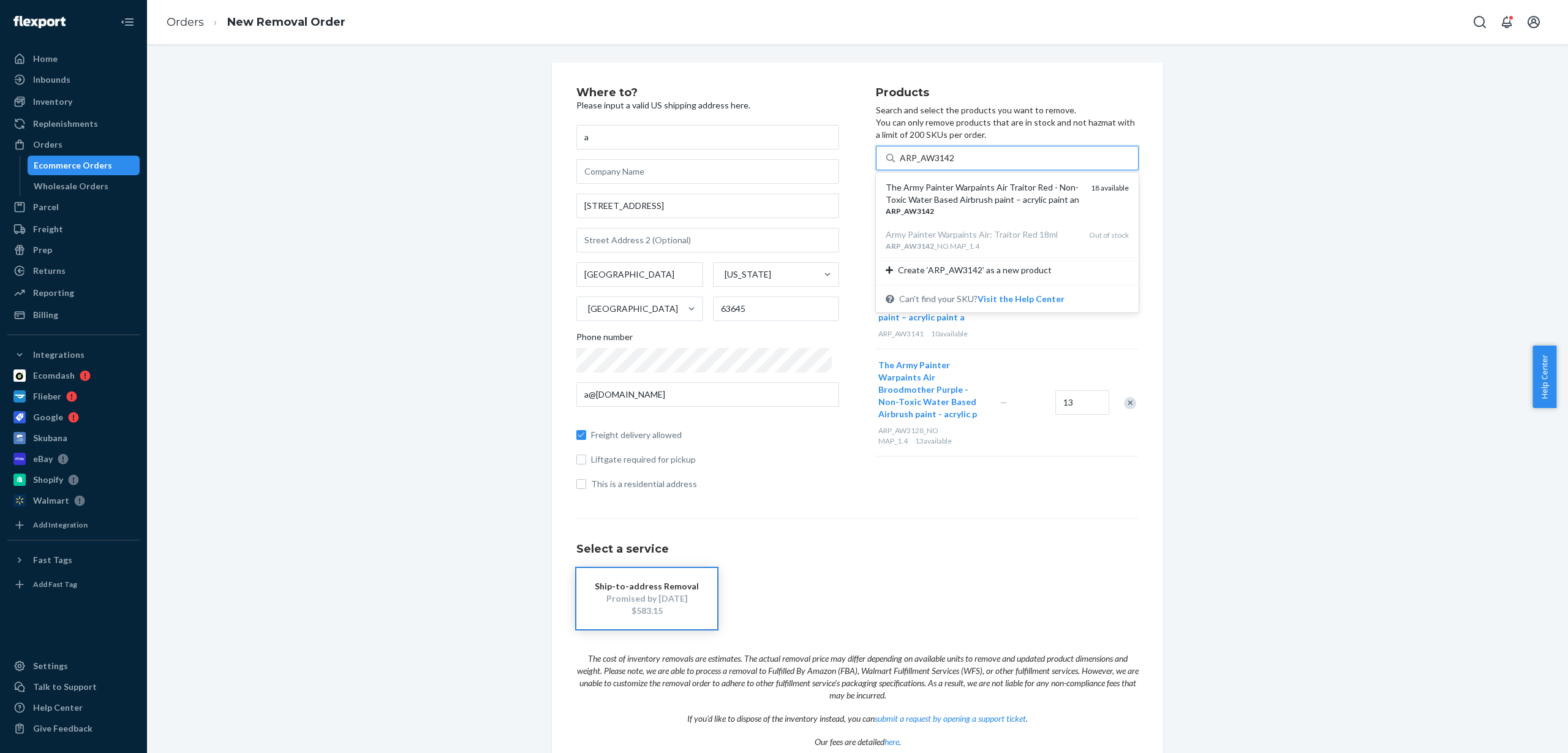
click at [950, 211] on div "ARP _ AW3142" at bounding box center [983, 211] width 195 height 11
click at [950, 164] on input "ARP_AW3142" at bounding box center [927, 158] width 55 height 12
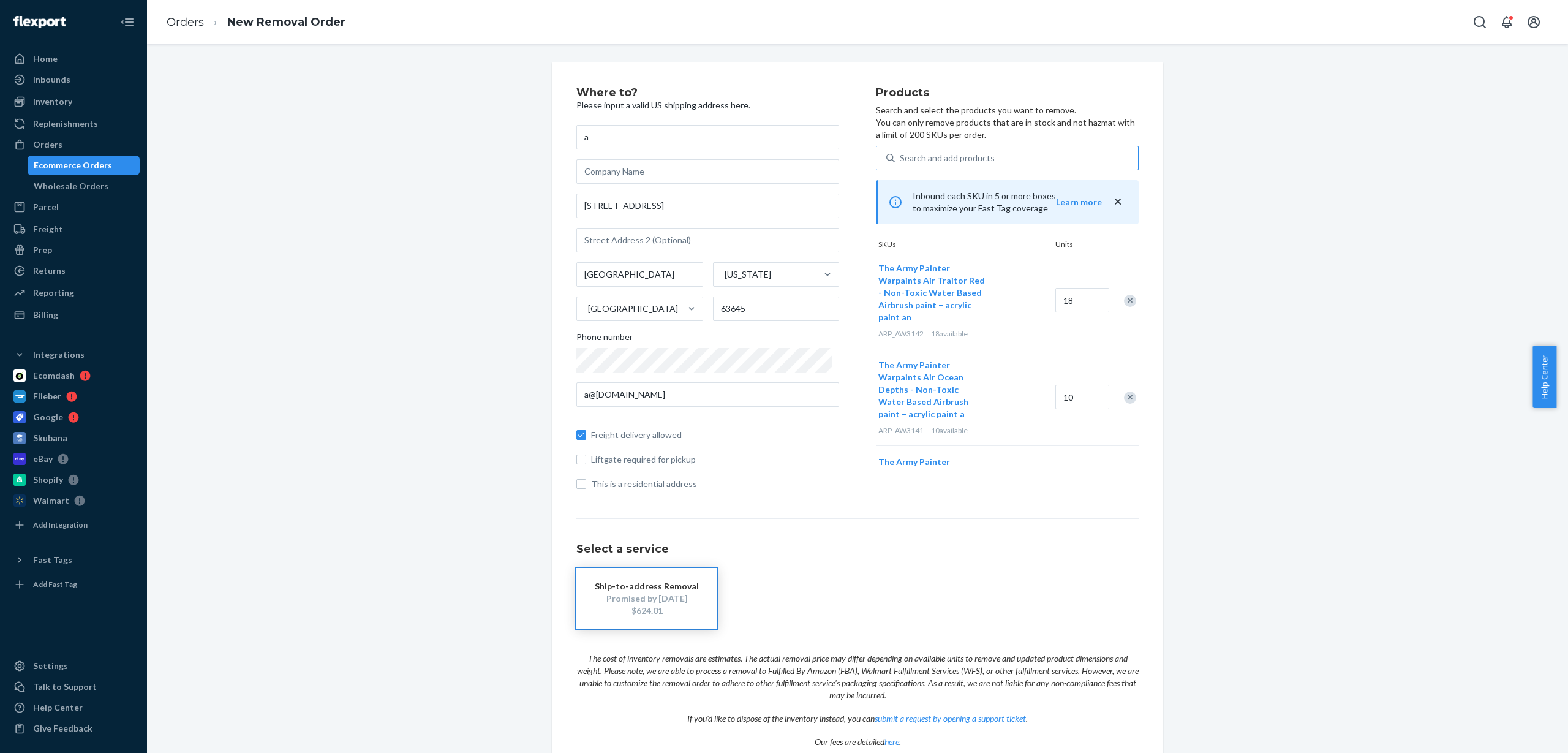
click at [949, 151] on div "Search and add products" at bounding box center [1017, 158] width 243 height 22
click at [901, 152] on input "Search and add products" at bounding box center [900, 158] width 1 height 12
paste input "ARP_AW3419"
type input "ARP_AW3419"
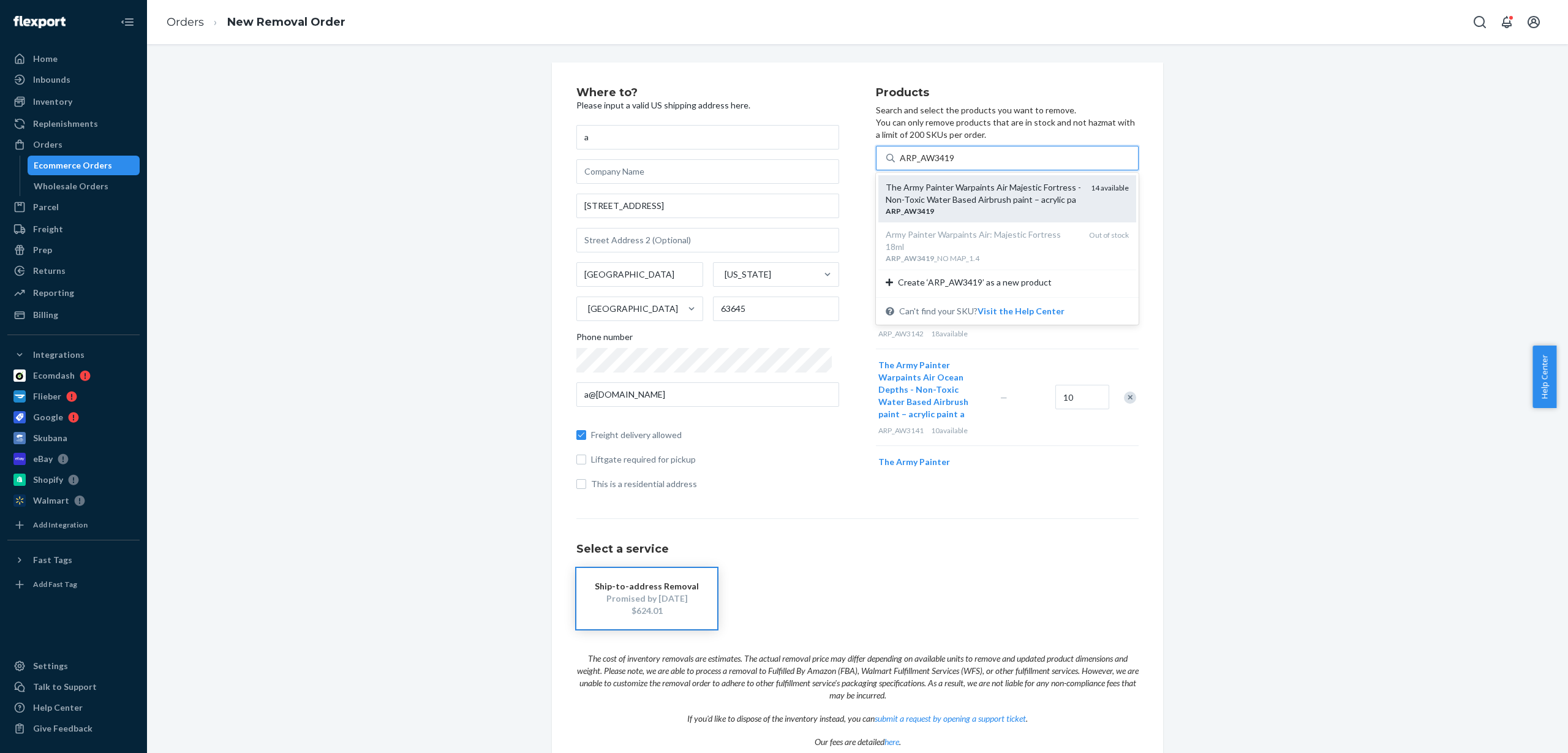
click at [949, 204] on div "The Army Painter Warpaints Air Majestic Fortress - Non-Toxic Water Based Airbru…" at bounding box center [983, 194] width 195 height 25
click at [949, 164] on input "ARP_AW3419" at bounding box center [927, 158] width 55 height 12
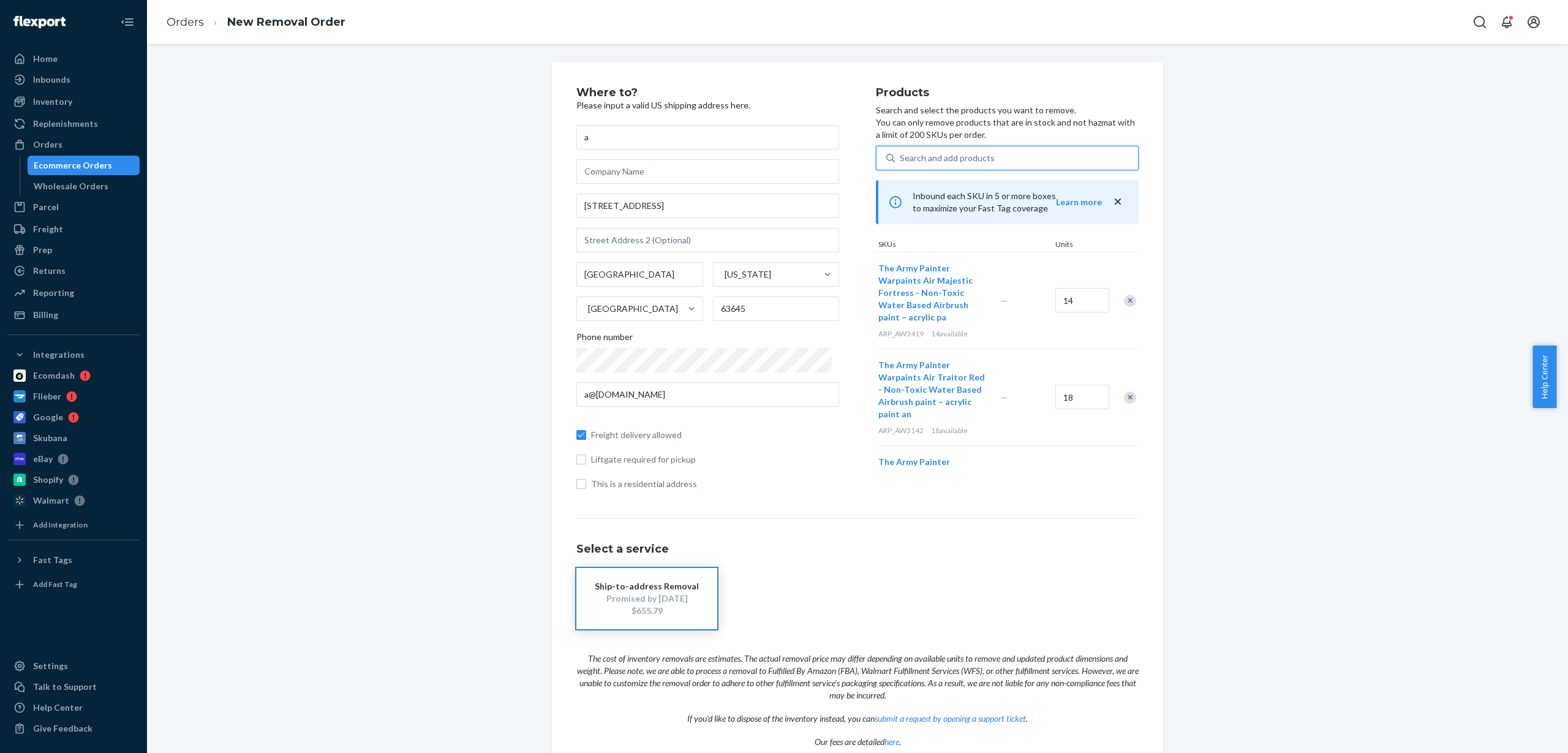
click at [986, 154] on div "Search and add products" at bounding box center [1017, 158] width 243 height 22
click at [901, 154] on input "0 results available. Use Up and Down to choose options, press Enter to select t…" at bounding box center [900, 158] width 1 height 12
paste input "ARP_AW3421"
type input "ARP_AW3421"
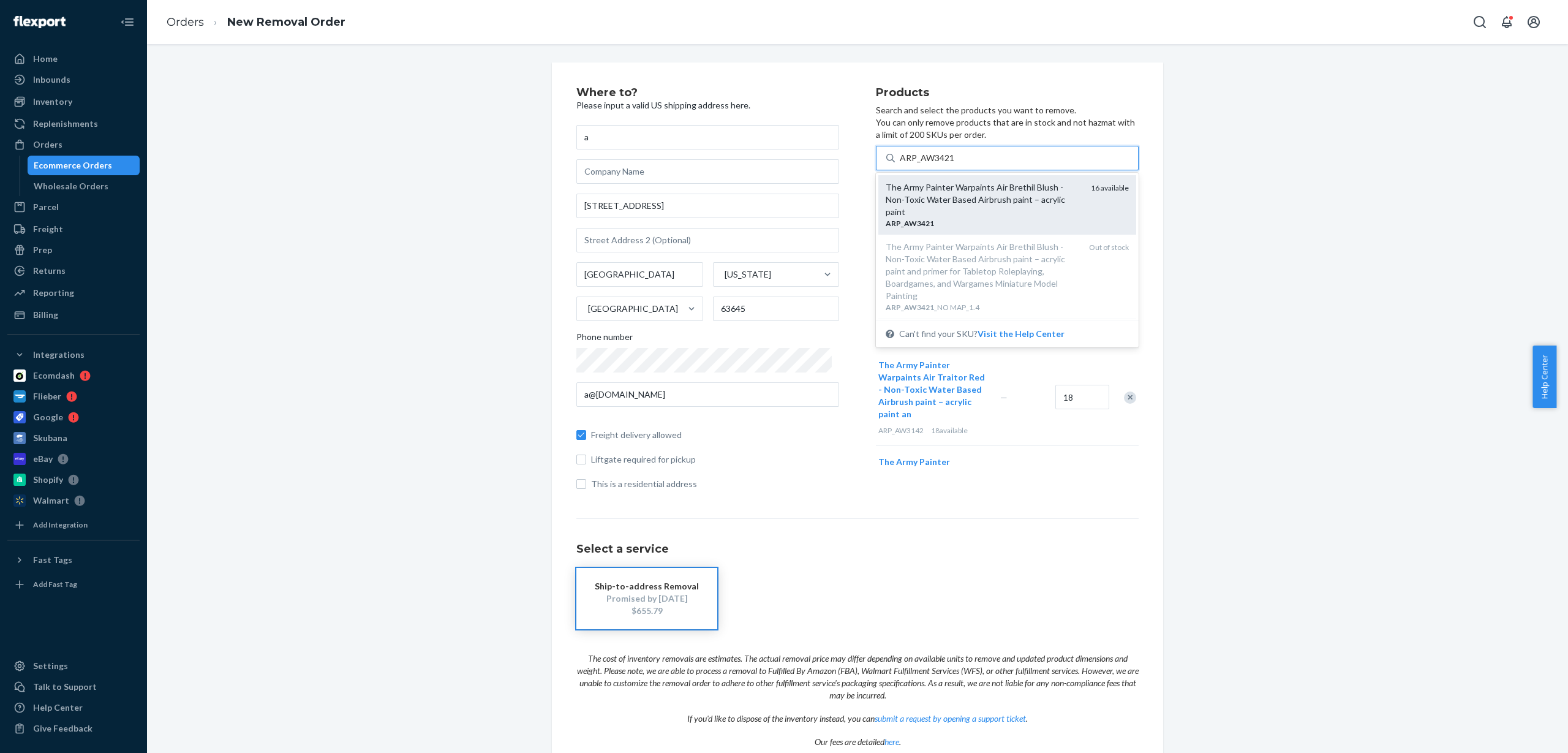
click at [985, 208] on div "The Army Painter Warpaints Air Brethil Blush - Non-Toxic Water Based Airbrush p…" at bounding box center [983, 199] width 195 height 37
click at [955, 164] on input "ARP_AW3421" at bounding box center [927, 158] width 55 height 12
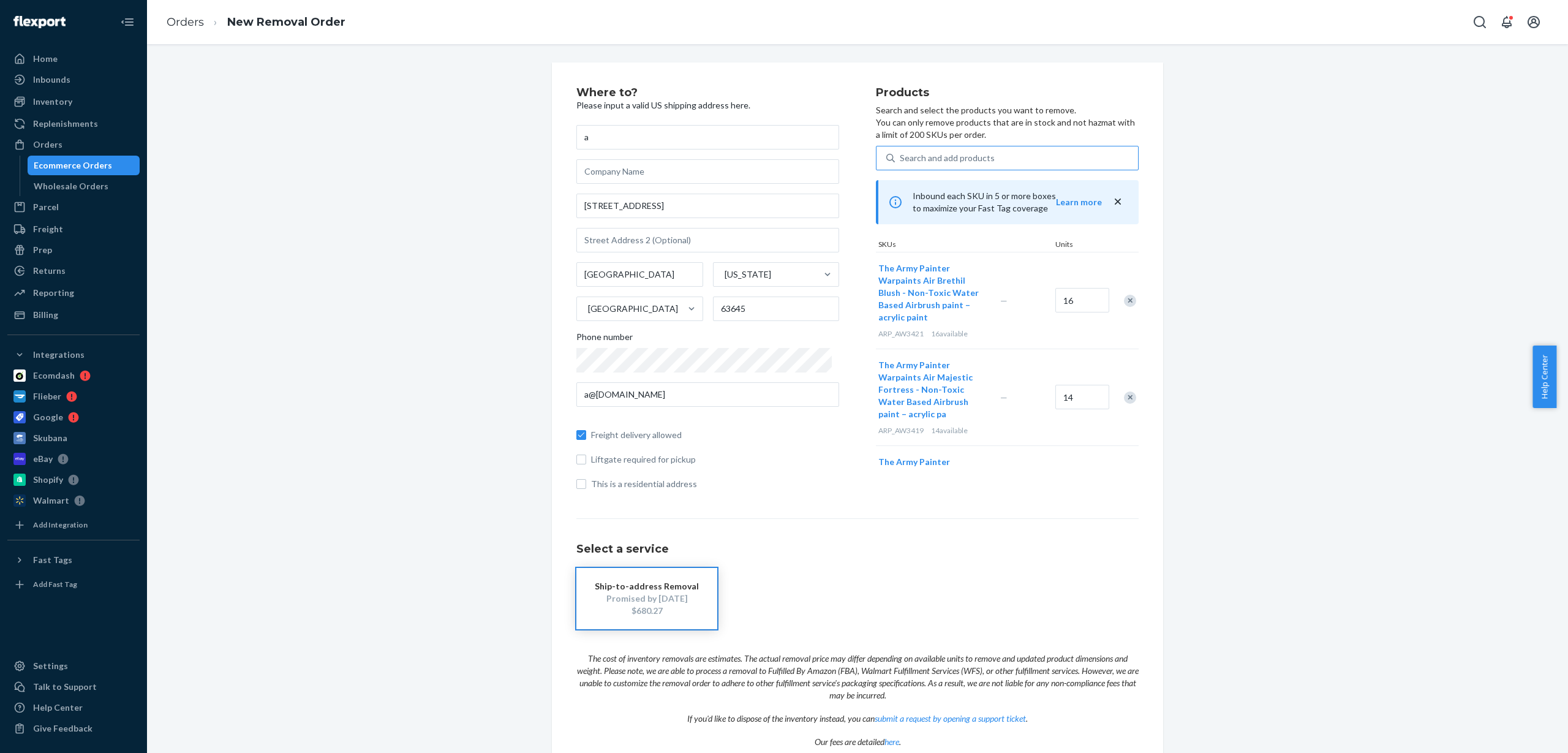
click at [958, 161] on div "Search and add products" at bounding box center [947, 158] width 95 height 12
click at [901, 161] on input "Search and add products" at bounding box center [900, 158] width 1 height 12
paste input "ARP_AW3433"
type input "ARP_AW3433"
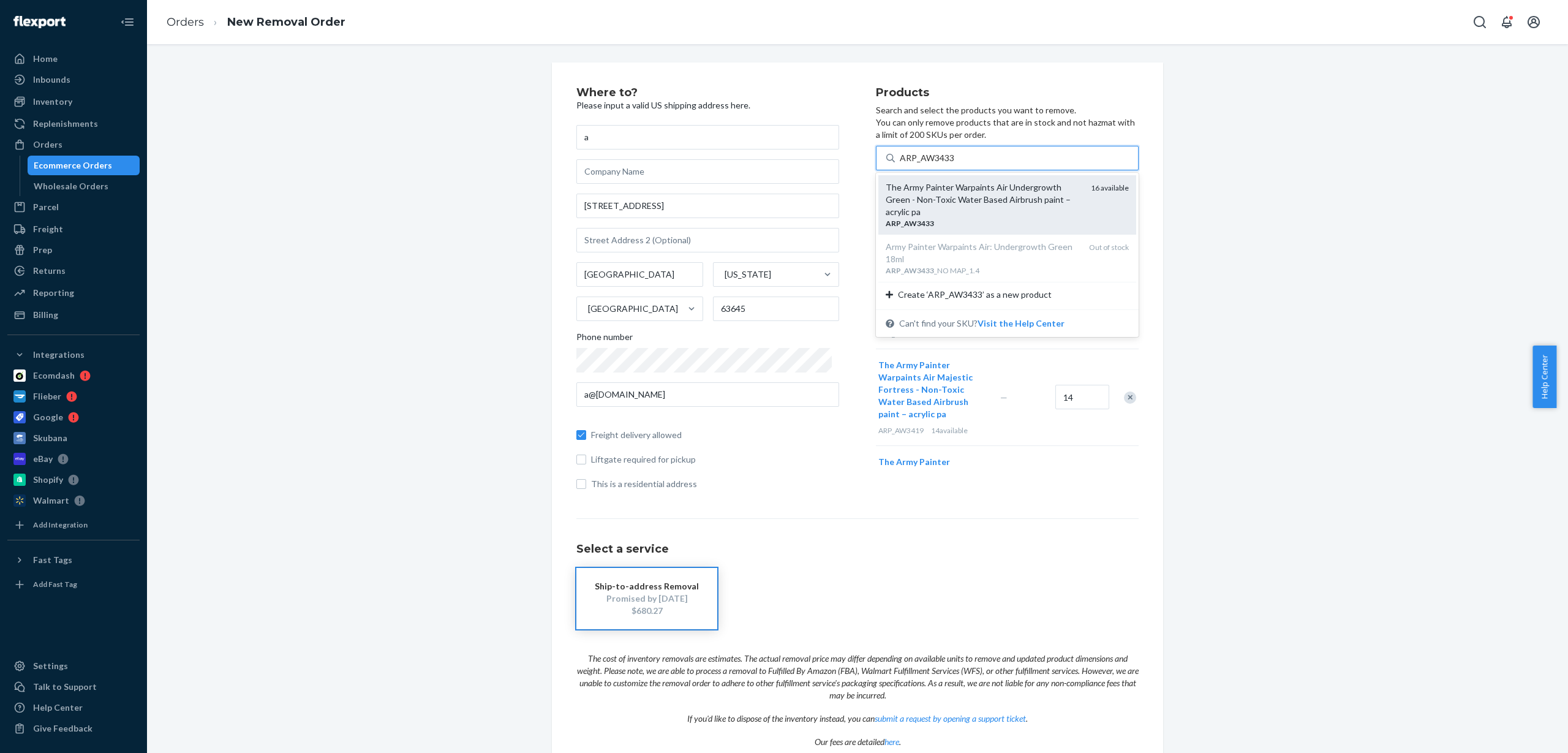
click at [975, 202] on div "The Army Painter Warpaints Air Undergrowth Green - Non-Toxic Water Based Airbru…" at bounding box center [983, 199] width 195 height 37
click at [955, 164] on input "ARP_AW3433" at bounding box center [927, 158] width 55 height 12
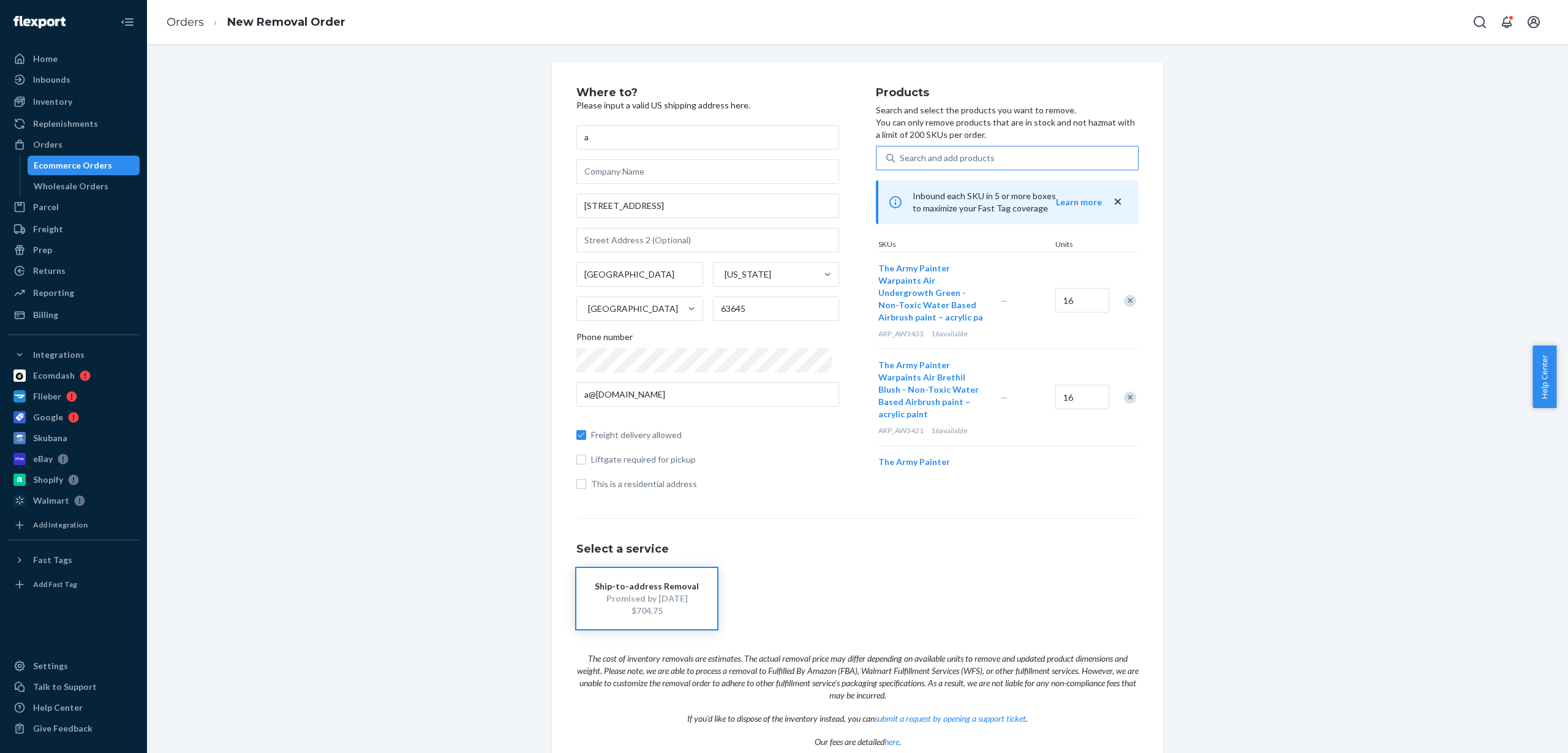
click at [1004, 164] on div "Search and add products" at bounding box center [1017, 158] width 243 height 22
click at [901, 164] on input "Search and add products" at bounding box center [900, 158] width 1 height 12
paste input "ARP_AW3434"
type input "ARP_AW3434"
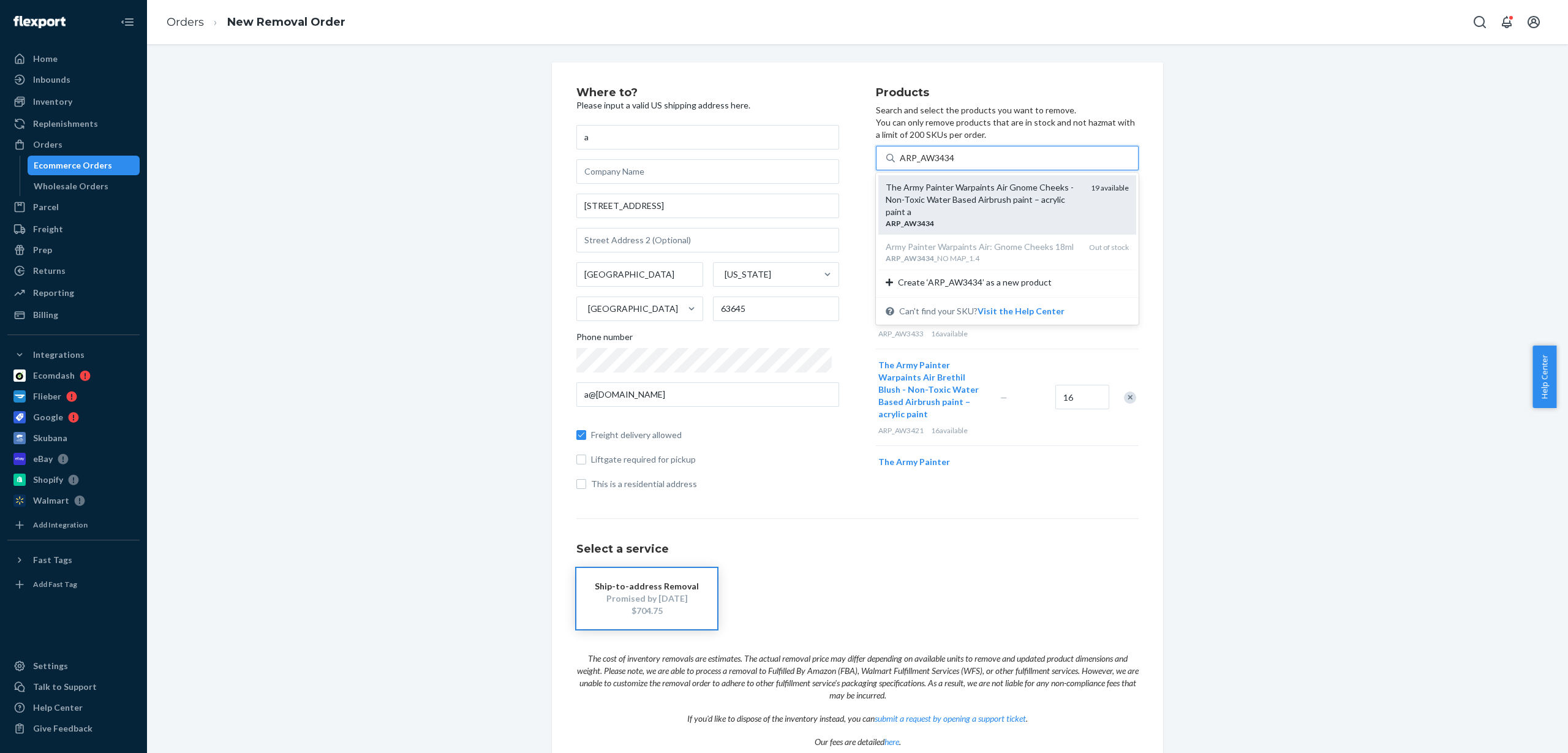
click at [1006, 190] on div "The Army Painter Warpaints Air Gnome Cheeks - Non-Toxic Water Based Airbrush pa…" at bounding box center [983, 199] width 195 height 37
click at [955, 164] on input "ARP_AW3434" at bounding box center [927, 158] width 55 height 12
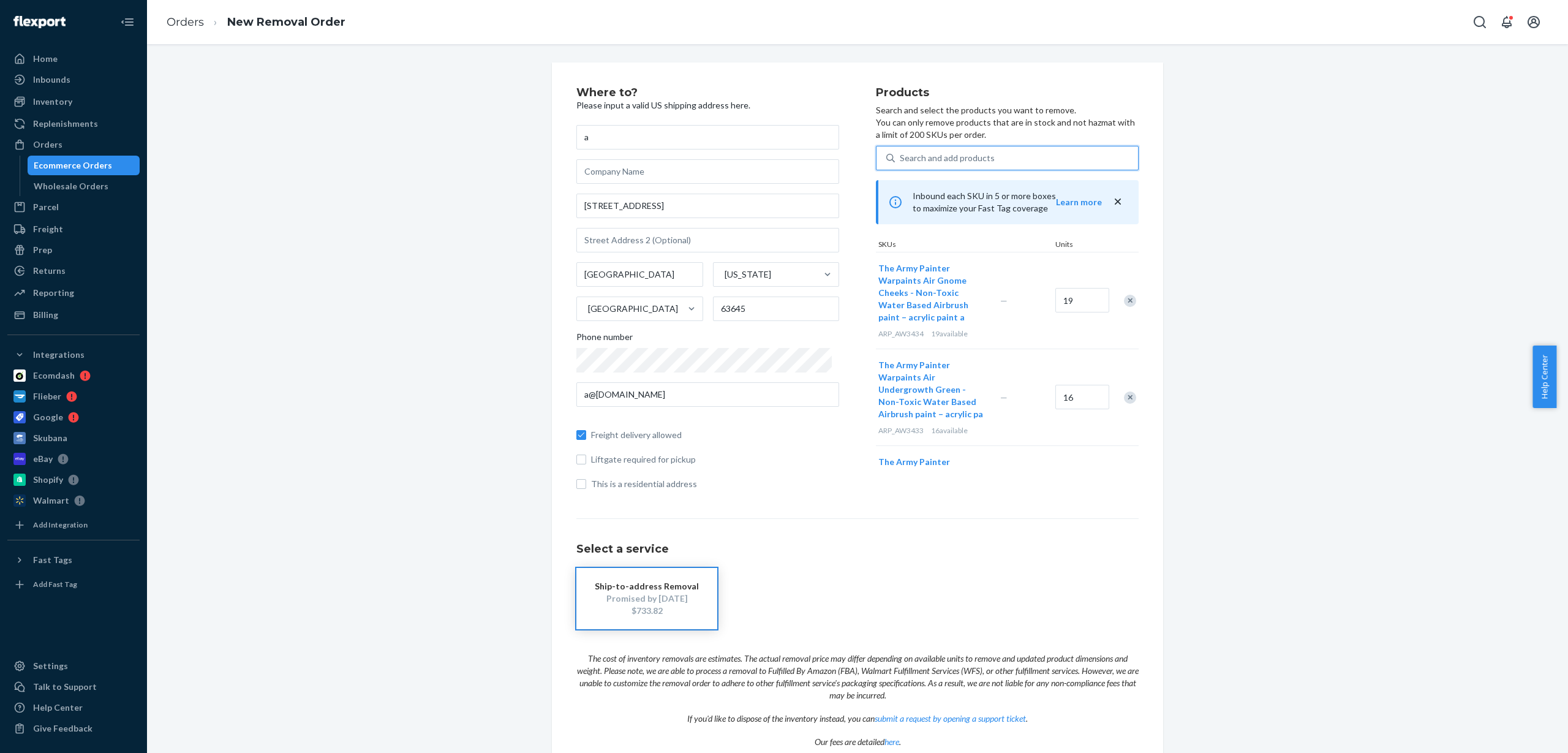
click at [936, 154] on div "Search and add products" at bounding box center [947, 158] width 95 height 12
click at [901, 154] on input "0 results available. Use Up and Down to choose options, press Enter to select t…" at bounding box center [900, 158] width 1 height 12
paste input "ARP_AW3437"
type input "ARP_AW3437"
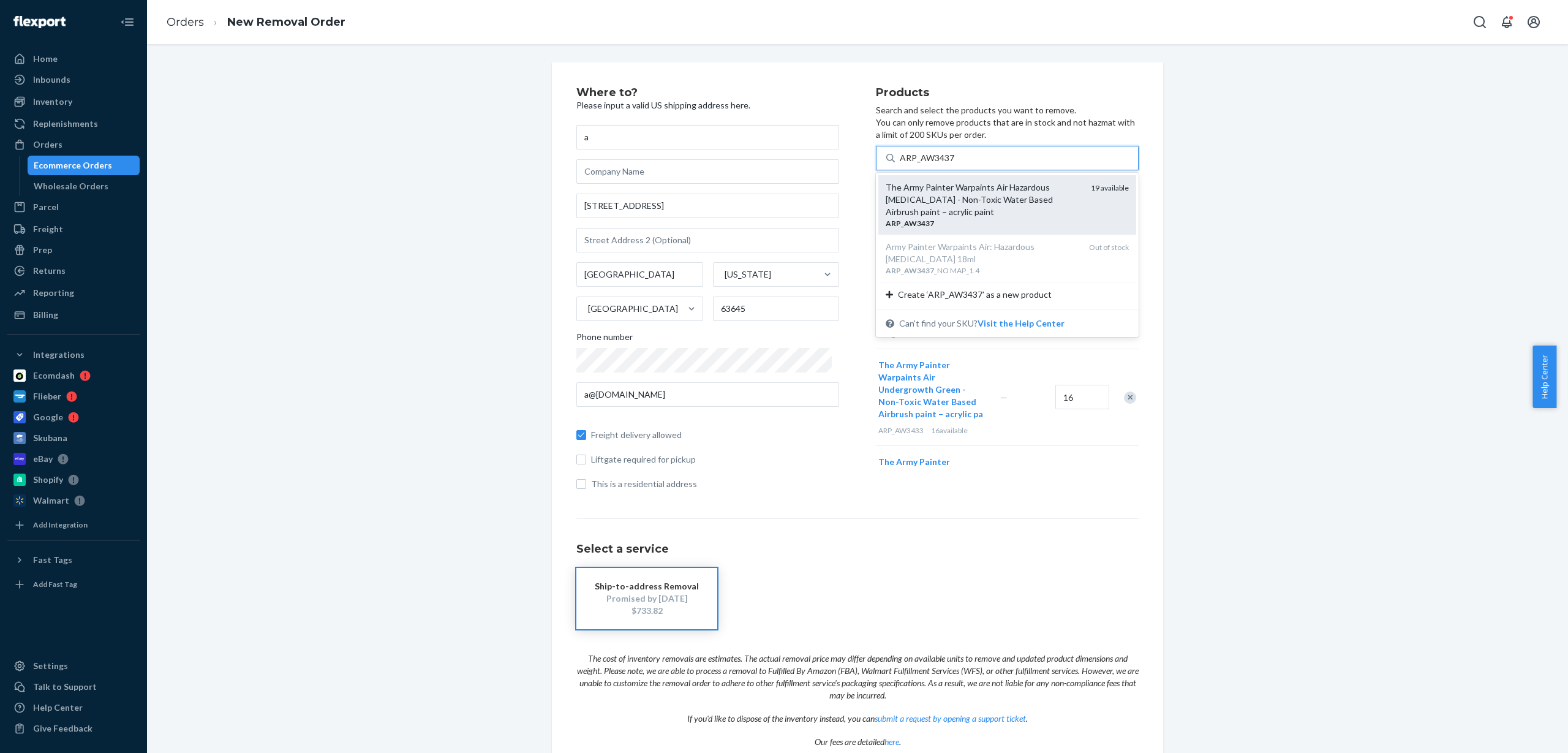
click at [946, 199] on div "The Army Painter Warpaints Air Hazardous [MEDICAL_DATA] - Non-Toxic Water Based…" at bounding box center [983, 199] width 195 height 37
click at [946, 164] on input "ARP_AW3437" at bounding box center [927, 158] width 55 height 12
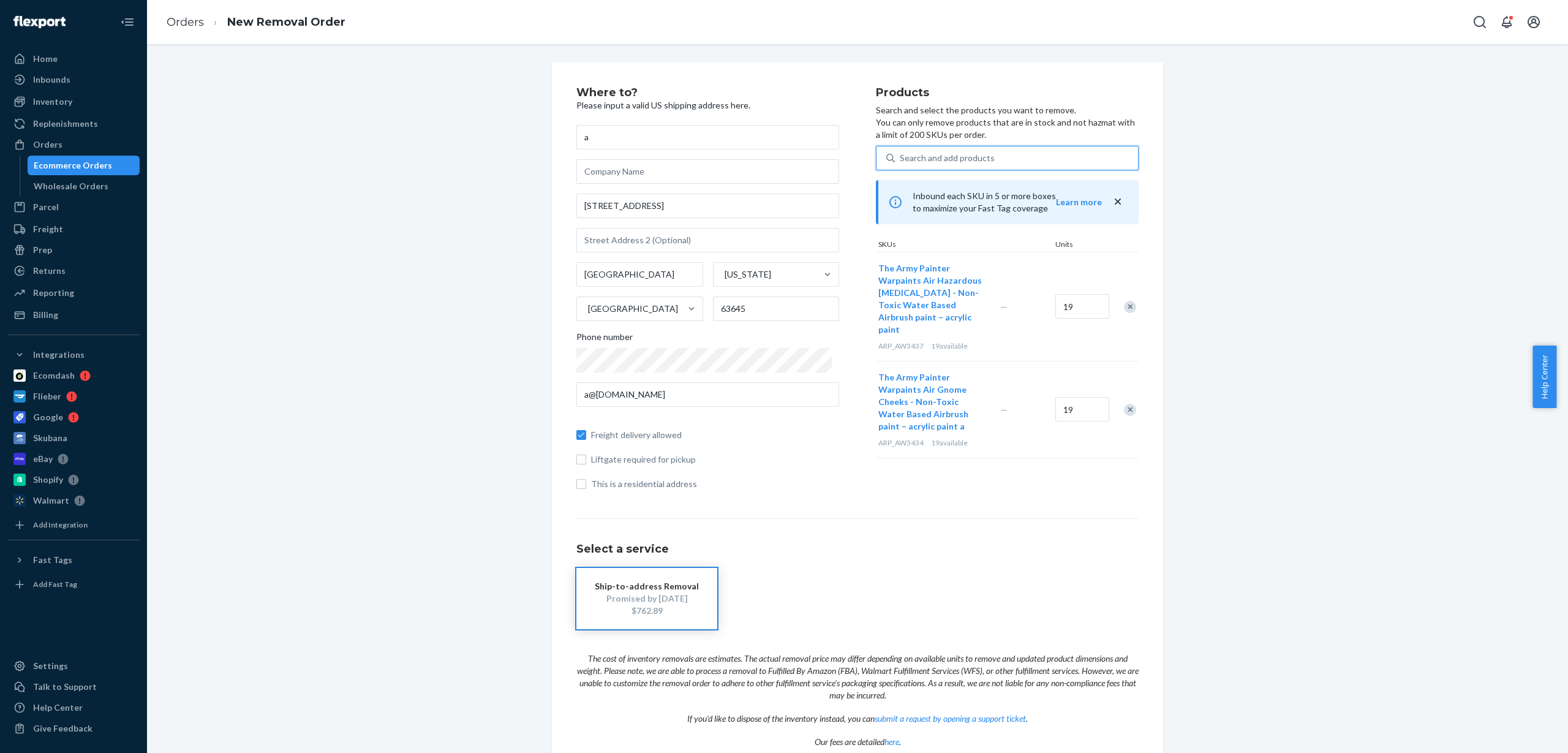
click at [948, 157] on div "Search and add products" at bounding box center [947, 158] width 95 height 12
click at [901, 157] on input "0 results available. Use Up and Down to choose options, press Enter to select t…" at bounding box center [900, 158] width 1 height 12
paste input "ARP_AW3438"
type input "ARP_AW3438"
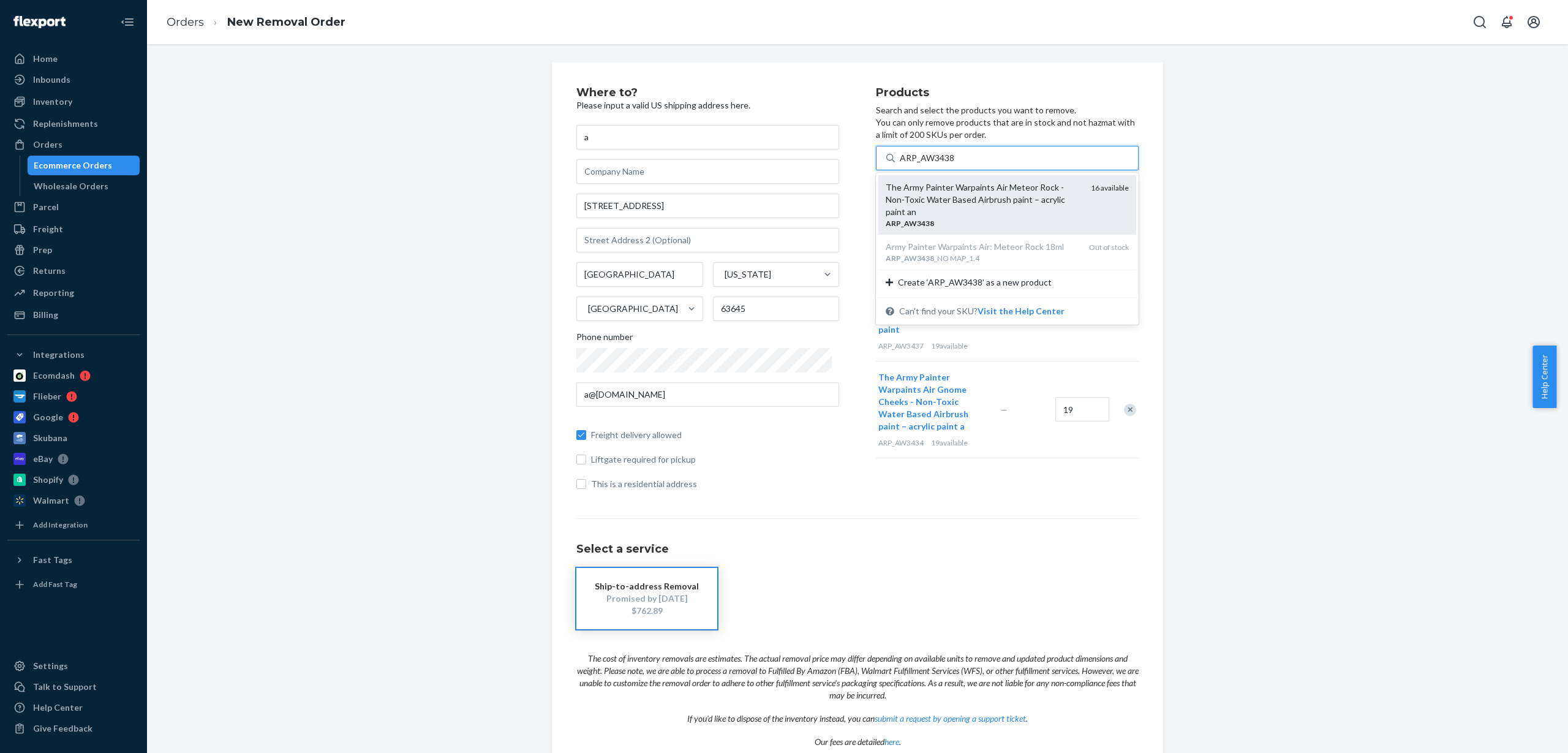
click at [948, 187] on div "The Army Painter Warpaints Air Meteor Rock - Non-Toxic Water Based Airbrush pai…" at bounding box center [983, 199] width 195 height 37
click at [948, 164] on input "ARP_AW3438" at bounding box center [927, 158] width 55 height 12
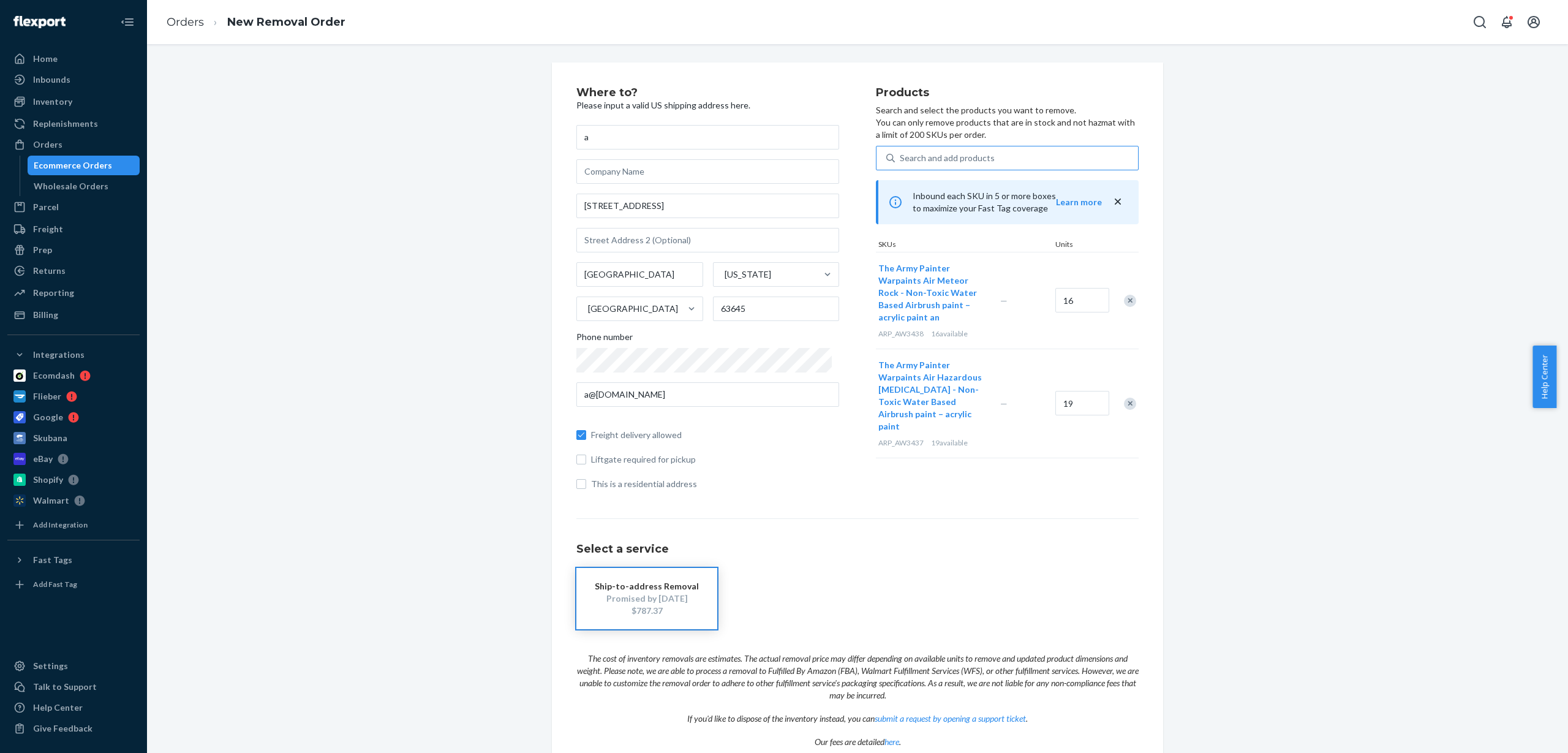
click at [932, 157] on div "Search and add products" at bounding box center [947, 158] width 95 height 12
click at [901, 157] on input "Search and add products" at bounding box center [900, 158] width 1 height 12
paste input "ARP_AW3447"
type input "ARP_AW3447"
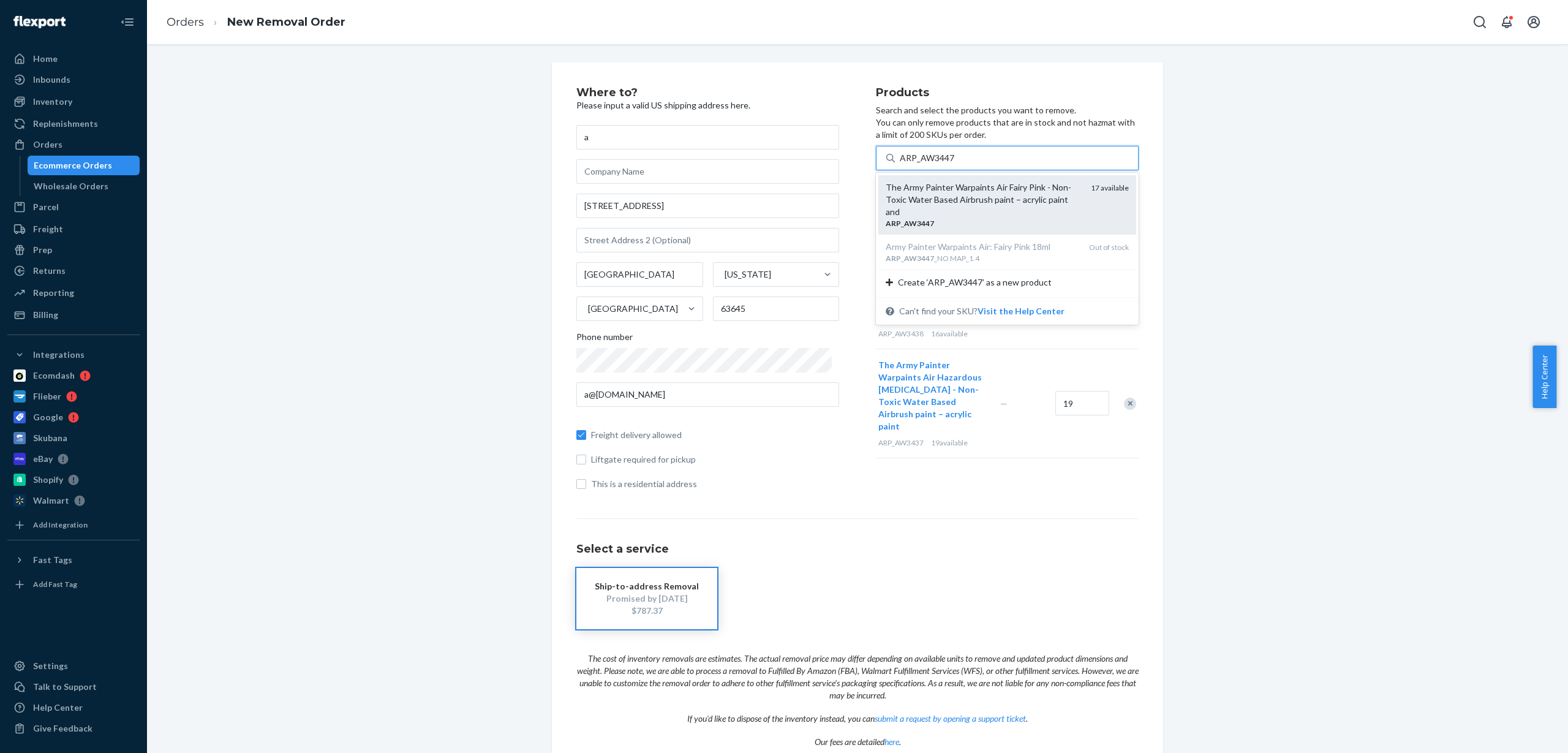
click at [937, 185] on div "The Army Painter Warpaints Air Fairy Pink - Non-Toxic Water Based Airbrush pain…" at bounding box center [983, 199] width 195 height 37
click at [937, 164] on input "ARP_AW3447" at bounding box center [927, 158] width 55 height 12
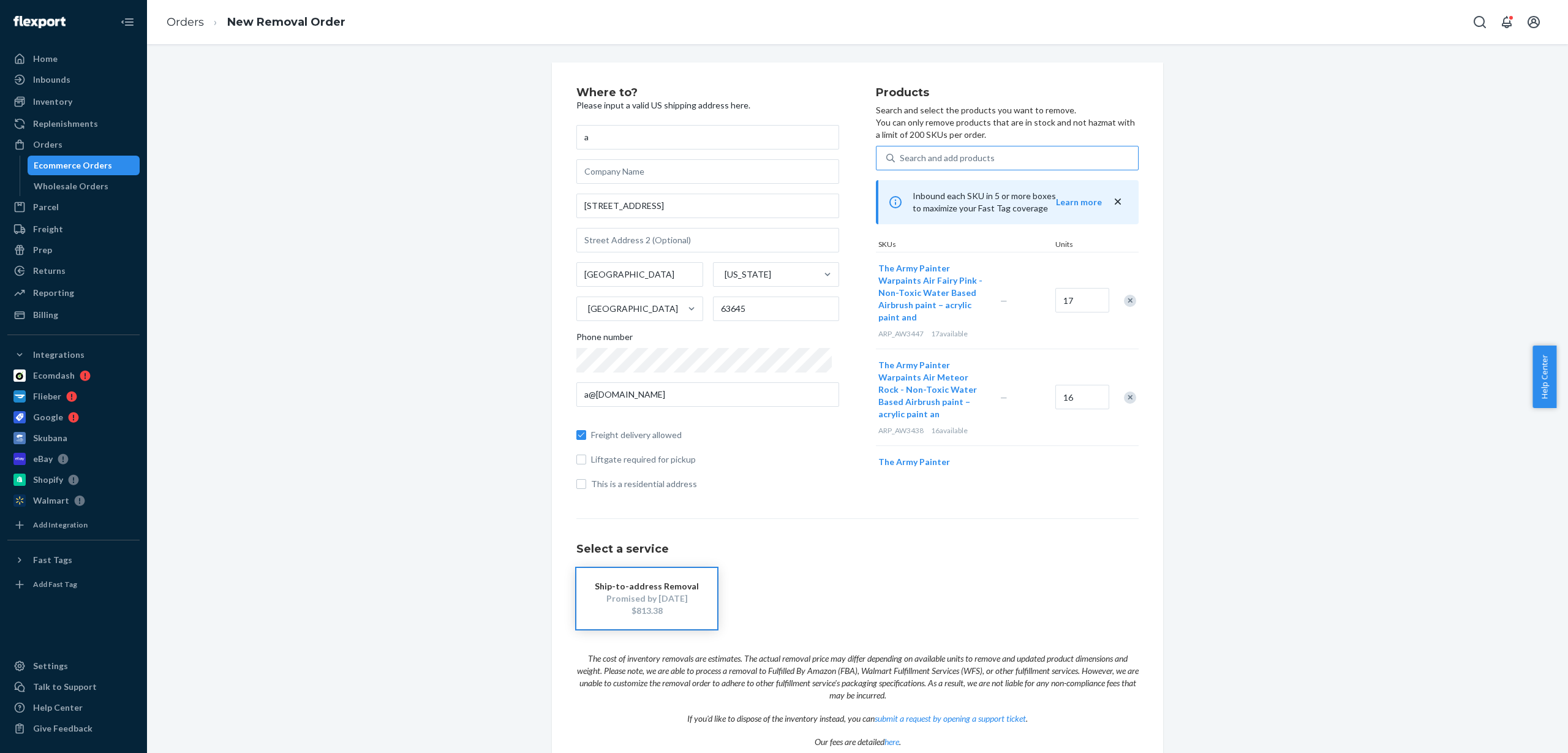
click at [929, 163] on div "Search and add products" at bounding box center [947, 158] width 95 height 12
click at [901, 163] on input "Search and add products" at bounding box center [900, 158] width 1 height 12
paste input "ARP_AW3451"
type input "ARP_AW3451"
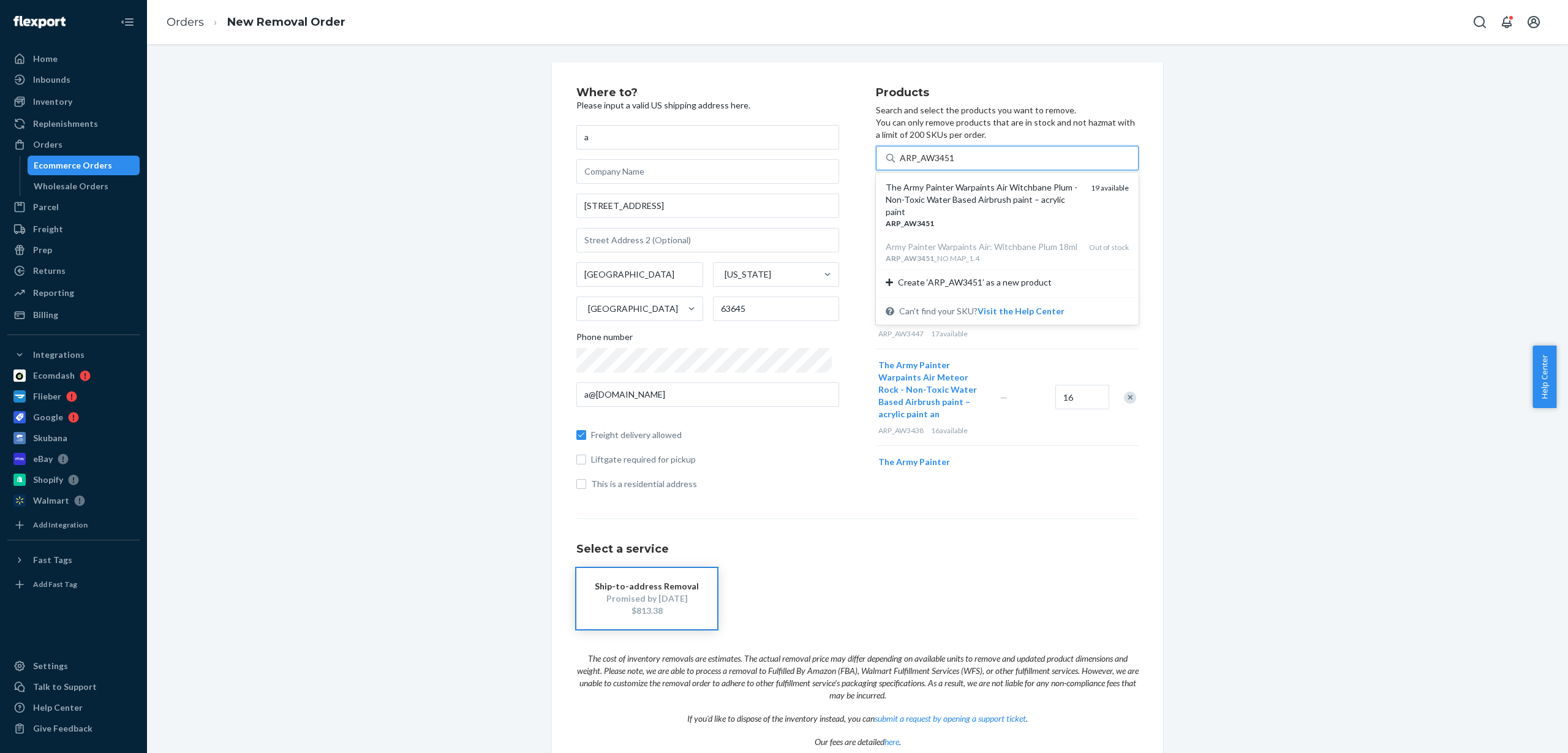
click at [960, 200] on div "The Army Painter Warpaints Air Witchbane Plum - Non-Toxic Water Based Airbrush …" at bounding box center [983, 199] width 195 height 37
click at [955, 164] on input "ARP_AW3451" at bounding box center [927, 158] width 55 height 12
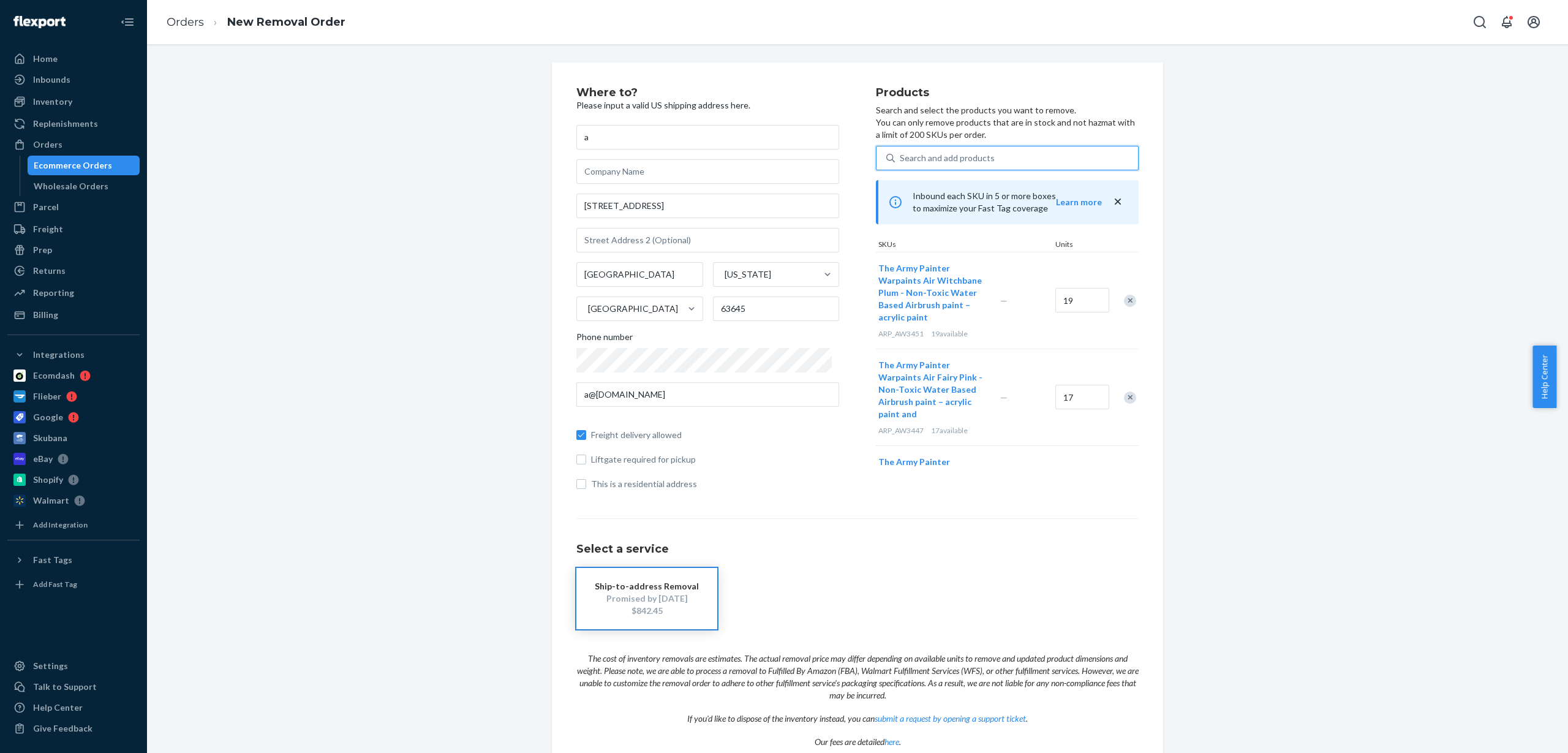
click at [904, 158] on div "Search and add products" at bounding box center [947, 158] width 95 height 12
click at [901, 158] on input "0 results available. Use Up and Down to choose options, press Enter to select t…" at bounding box center [900, 158] width 1 height 12
paste input "ARP_AW3466"
type input "ARP_AW3466"
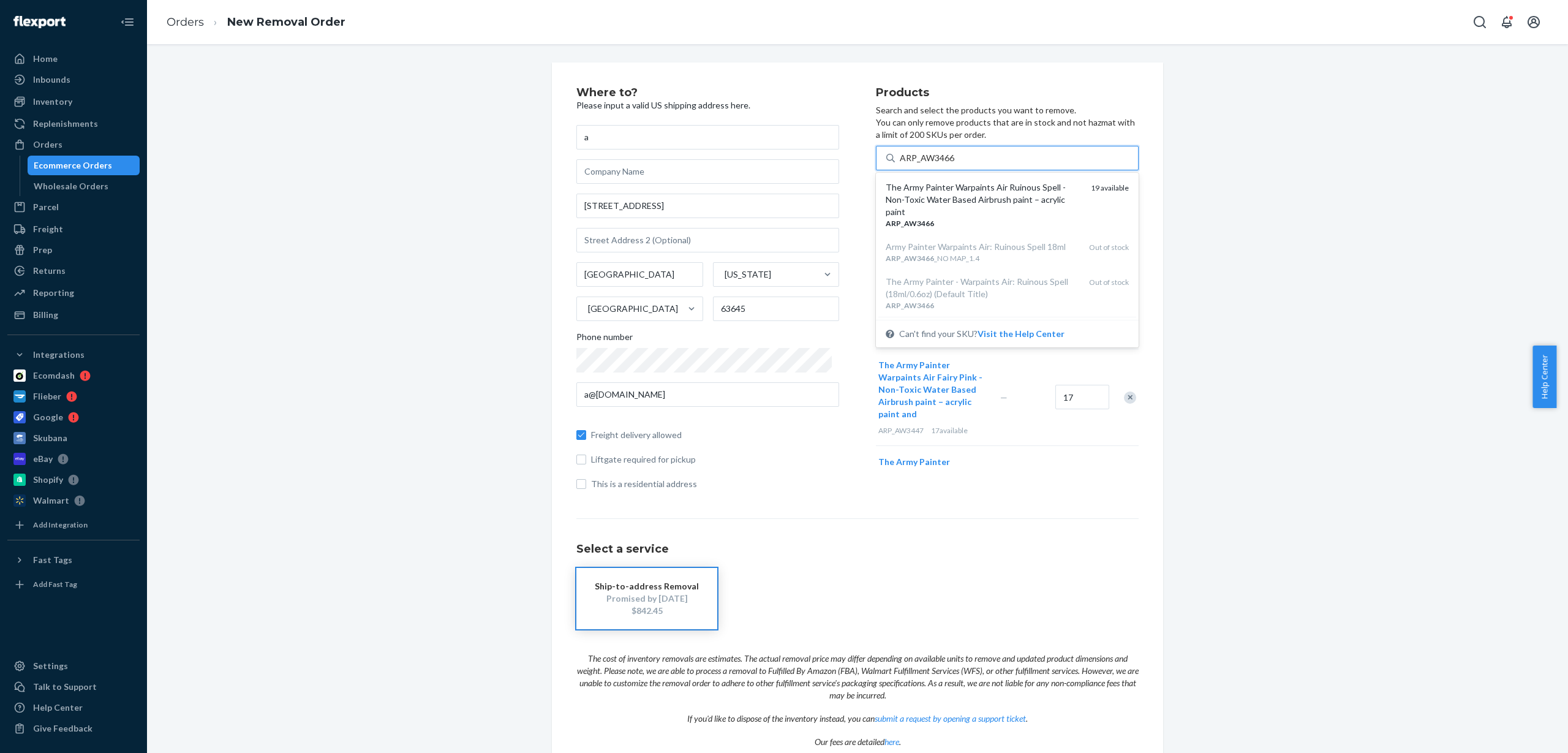
click at [931, 201] on div "The Army Painter Warpaints Air Ruinous Spell - Non-Toxic Water Based Airbrush p…" at bounding box center [983, 199] width 195 height 37
click at [931, 164] on input "ARP_AW3466" at bounding box center [927, 158] width 55 height 12
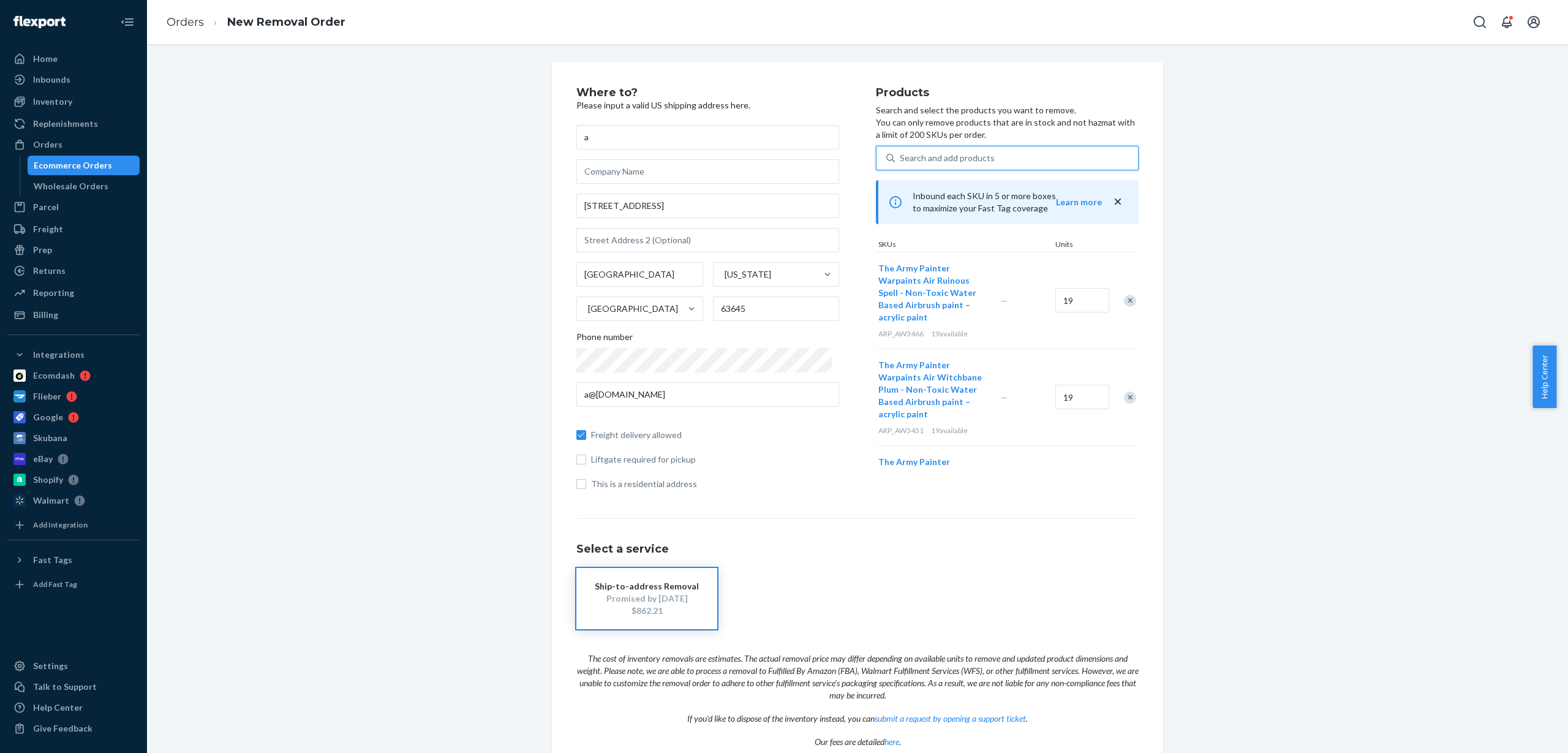
click at [924, 155] on div "Search and add products" at bounding box center [947, 158] width 95 height 12
click at [901, 155] on input "0 results available. Use Up and Down to choose options, press Enter to select t…" at bounding box center [900, 158] width 1 height 12
paste input "ARP_AW4101"
type input "ARP_AW4101"
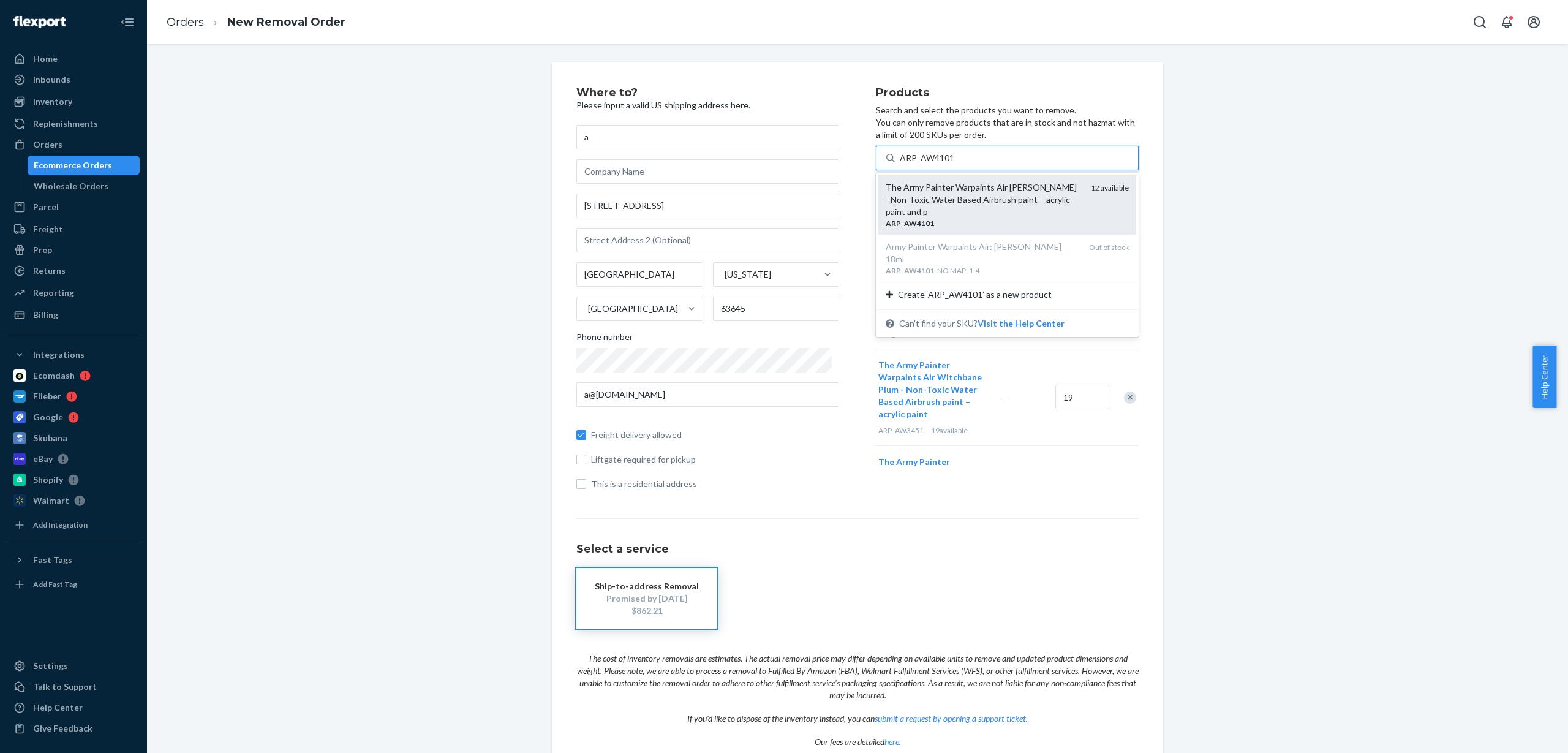
click at [940, 190] on div "The Army Painter Warpaints Air [PERSON_NAME] - Non-Toxic Water Based Airbrush p…" at bounding box center [983, 199] width 195 height 37
click at [940, 164] on input "ARP_AW4101" at bounding box center [927, 158] width 55 height 12
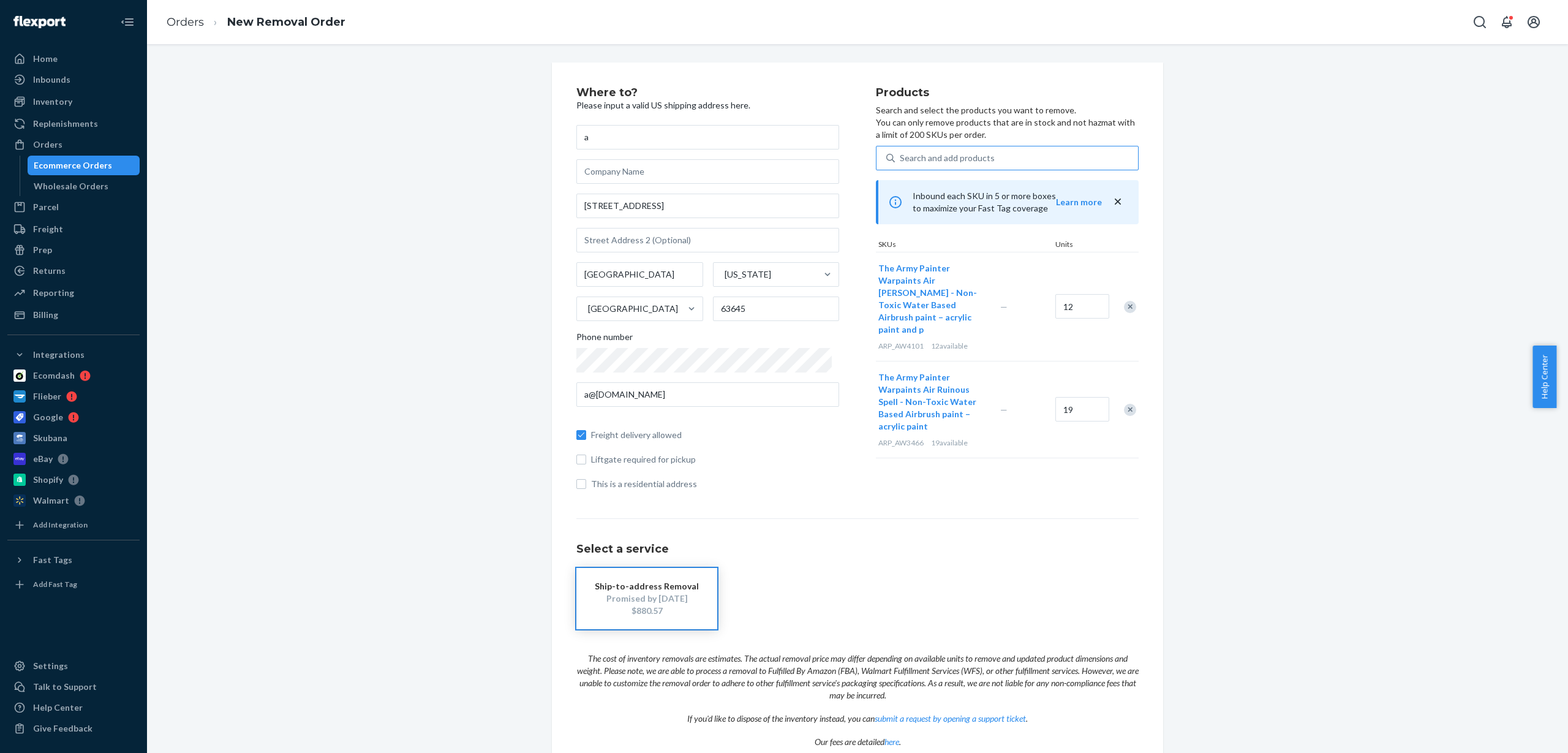
click at [909, 159] on div "Search and add products" at bounding box center [947, 158] width 95 height 12
click at [901, 159] on input "Search and add products" at bounding box center [900, 158] width 1 height 12
paste input "ARP_AW4102"
type input "ARP_AW4102"
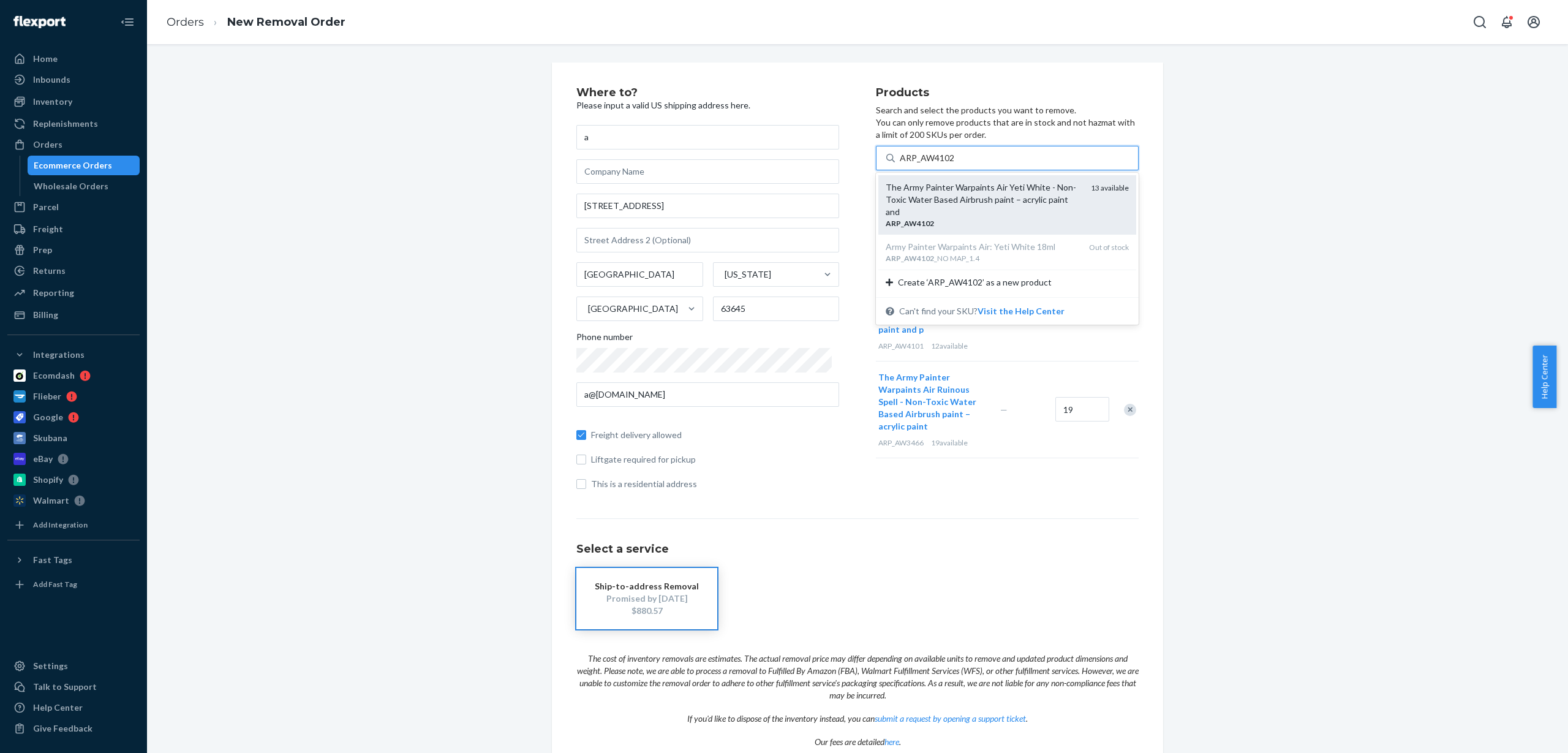
click at [942, 198] on div "The Army Painter Warpaints Air Yeti White - Non-Toxic Water Based Airbrush pain…" at bounding box center [983, 199] width 195 height 37
click at [942, 164] on input "ARP_AW4102" at bounding box center [927, 158] width 55 height 12
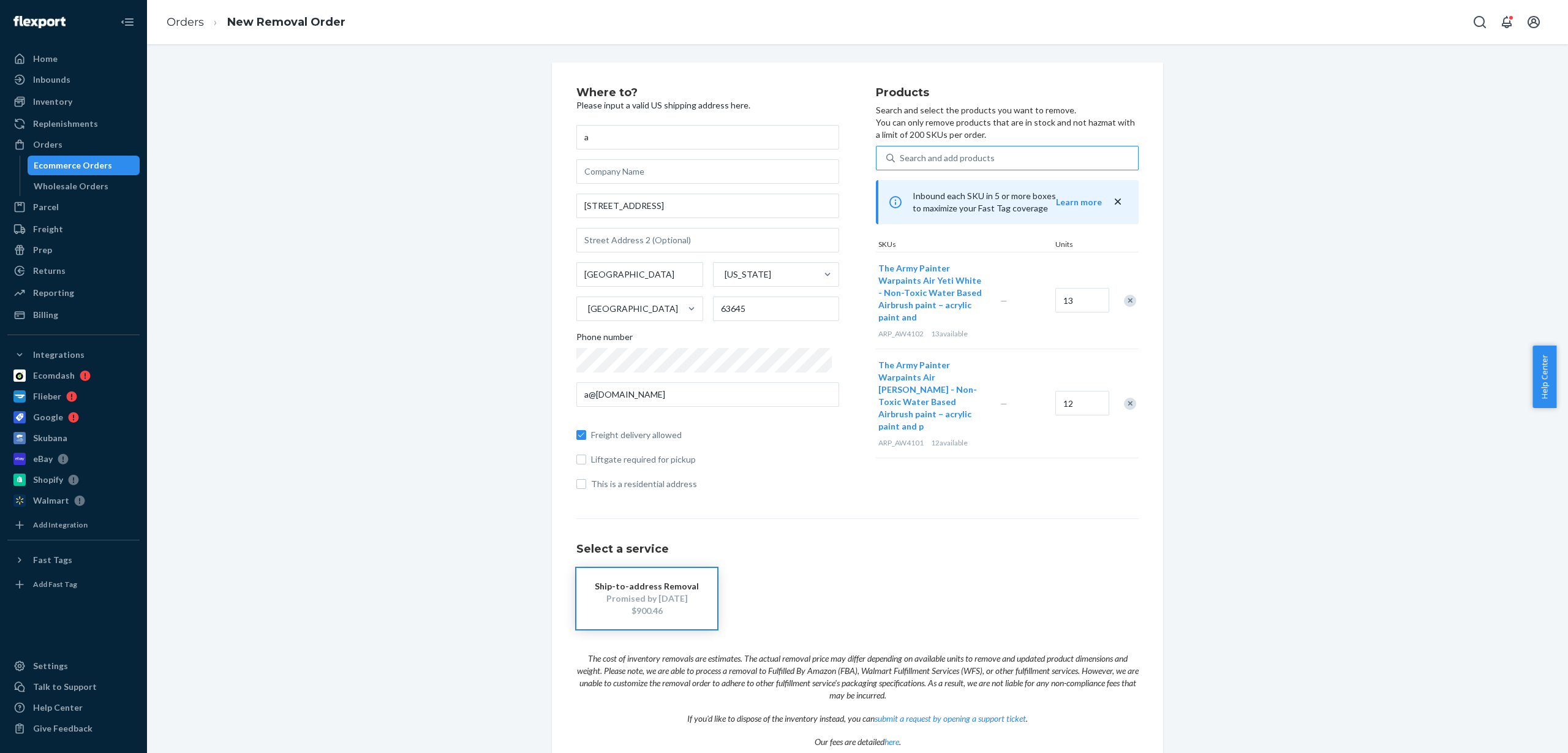
click at [928, 161] on div "Search and add products" at bounding box center [947, 158] width 95 height 12
click at [901, 161] on input "Search and add products" at bounding box center [900, 158] width 1 height 12
paste input "ARP_AW4104"
type input "ARP_AW4104"
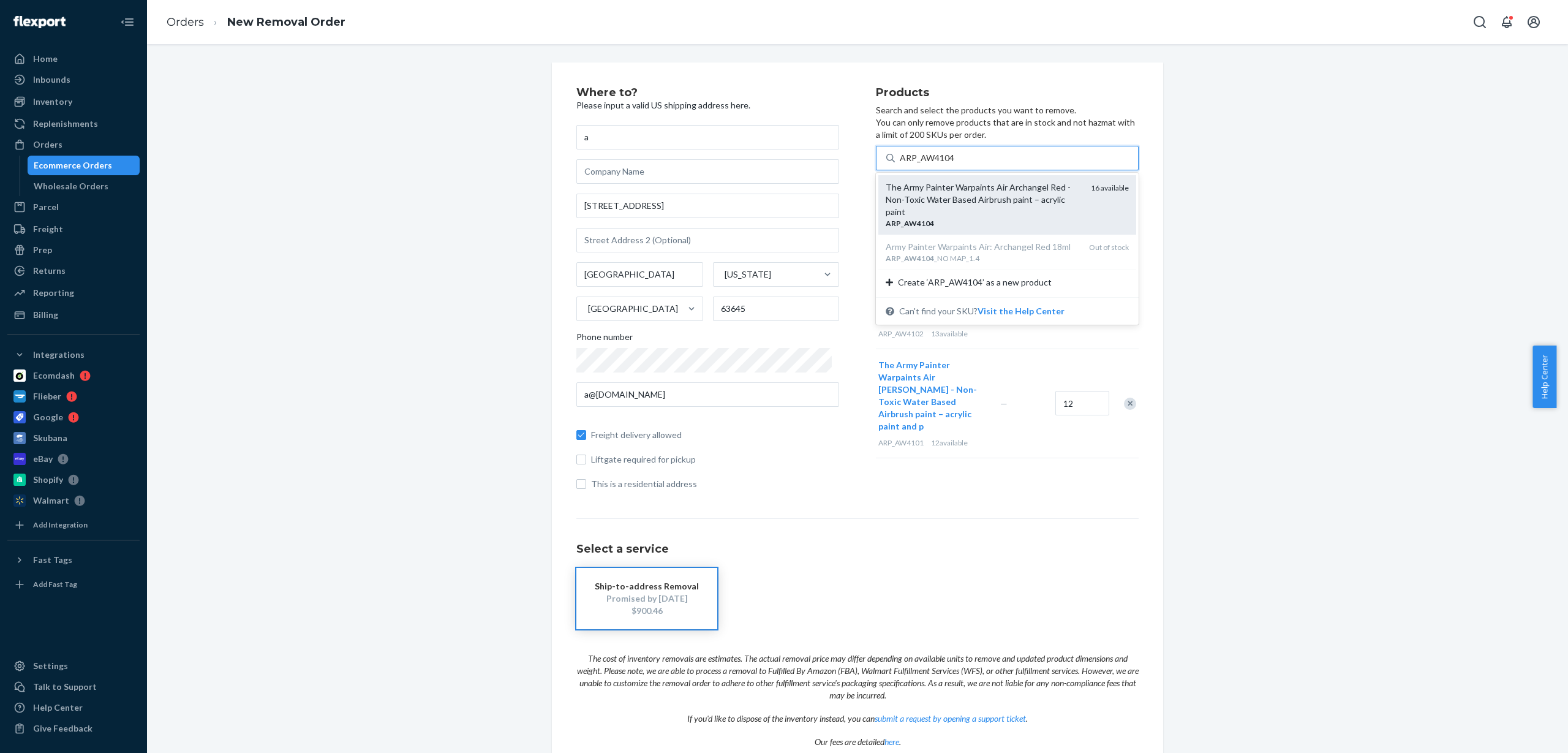
click at [941, 194] on div "The Army Painter Warpaints Air Archangel Red - Non-Toxic Water Based Airbrush p…" at bounding box center [983, 199] width 195 height 37
click at [941, 164] on input "ARP_AW4104" at bounding box center [927, 158] width 55 height 12
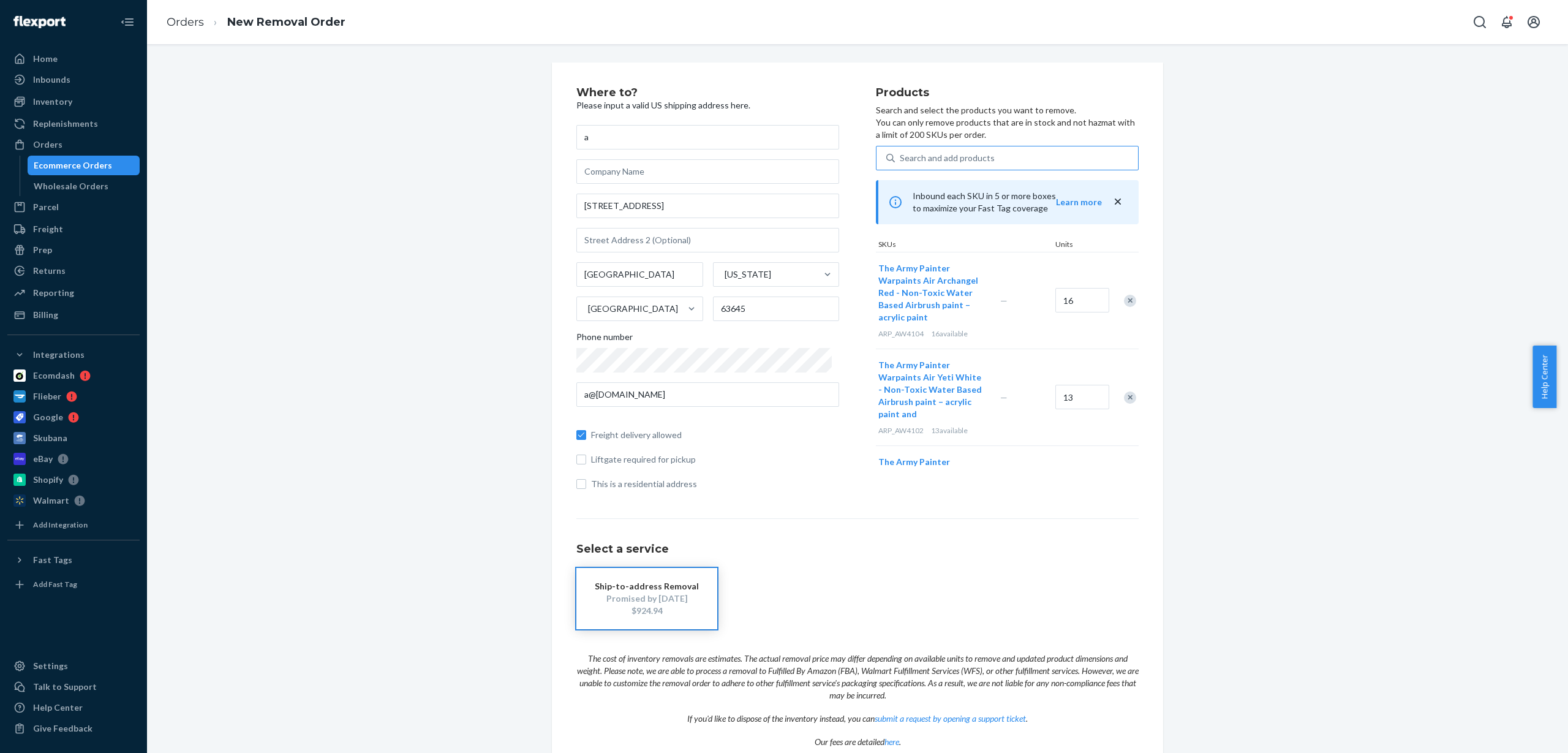
click at [937, 157] on div "Search and add products" at bounding box center [947, 158] width 95 height 12
click at [901, 157] on input "Search and add products" at bounding box center [900, 158] width 1 height 12
paste input "ARP_AW4105"
type input "ARP_AW4105"
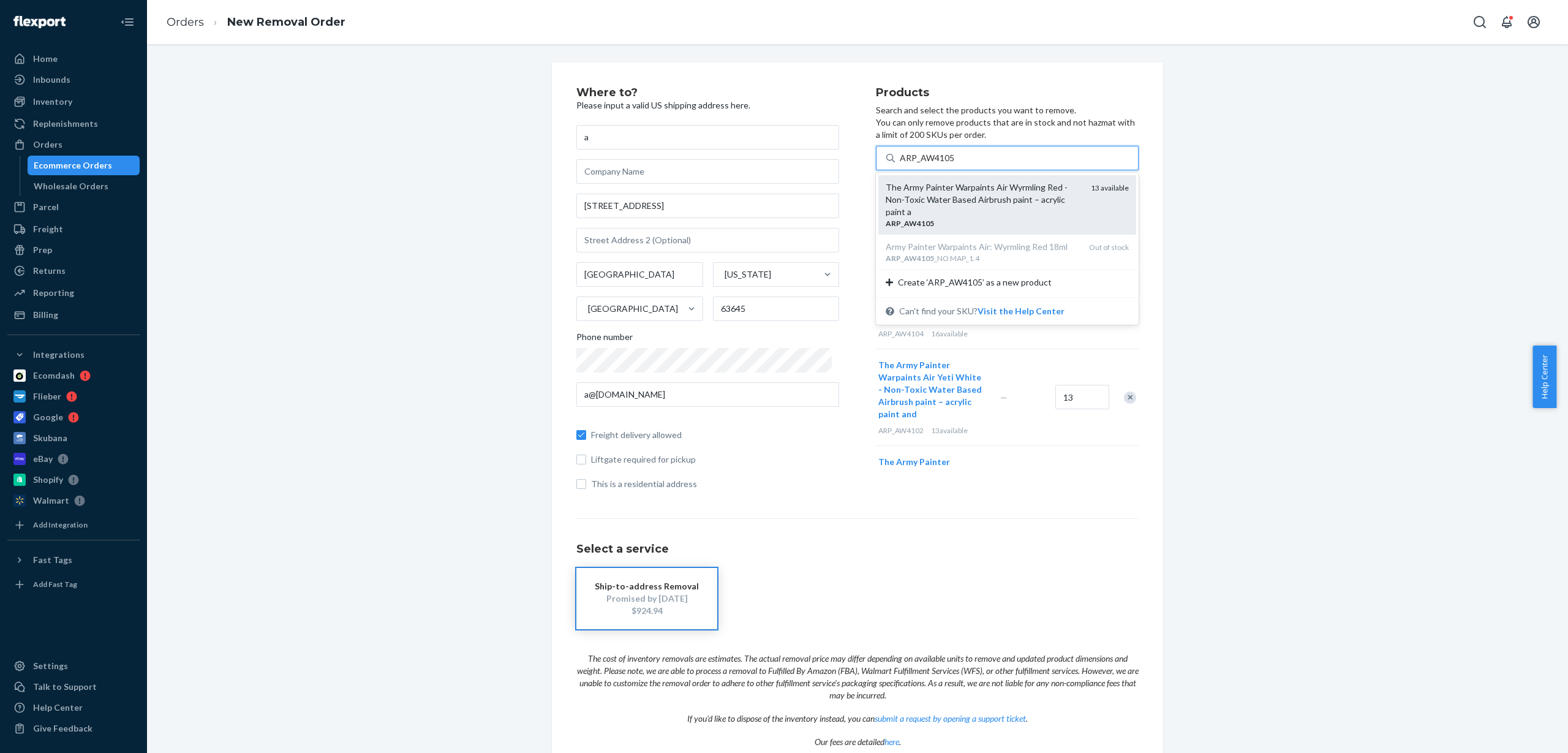
click at [932, 203] on div "The Army Painter Warpaints Air Wyrmling Red - Non-Toxic Water Based Airbrush pa…" at bounding box center [983, 199] width 195 height 37
click at [932, 164] on input "ARP_AW4105" at bounding box center [927, 158] width 55 height 12
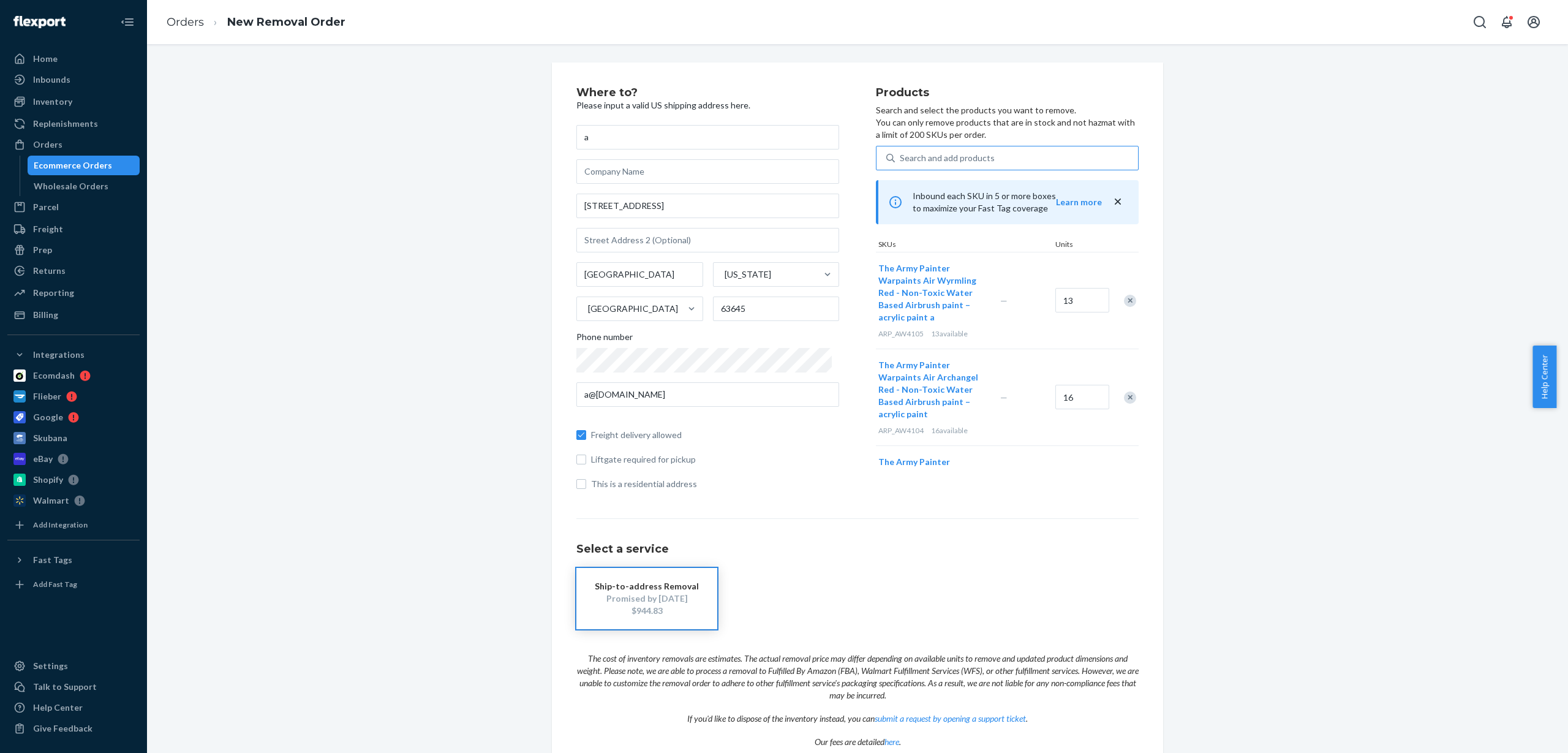
click at [965, 166] on div "Search and add products" at bounding box center [1017, 158] width 243 height 22
click at [901, 164] on input "Search and add products" at bounding box center [900, 158] width 1 height 12
paste input "ARP_AW4106"
type input "ARP_AW4106"
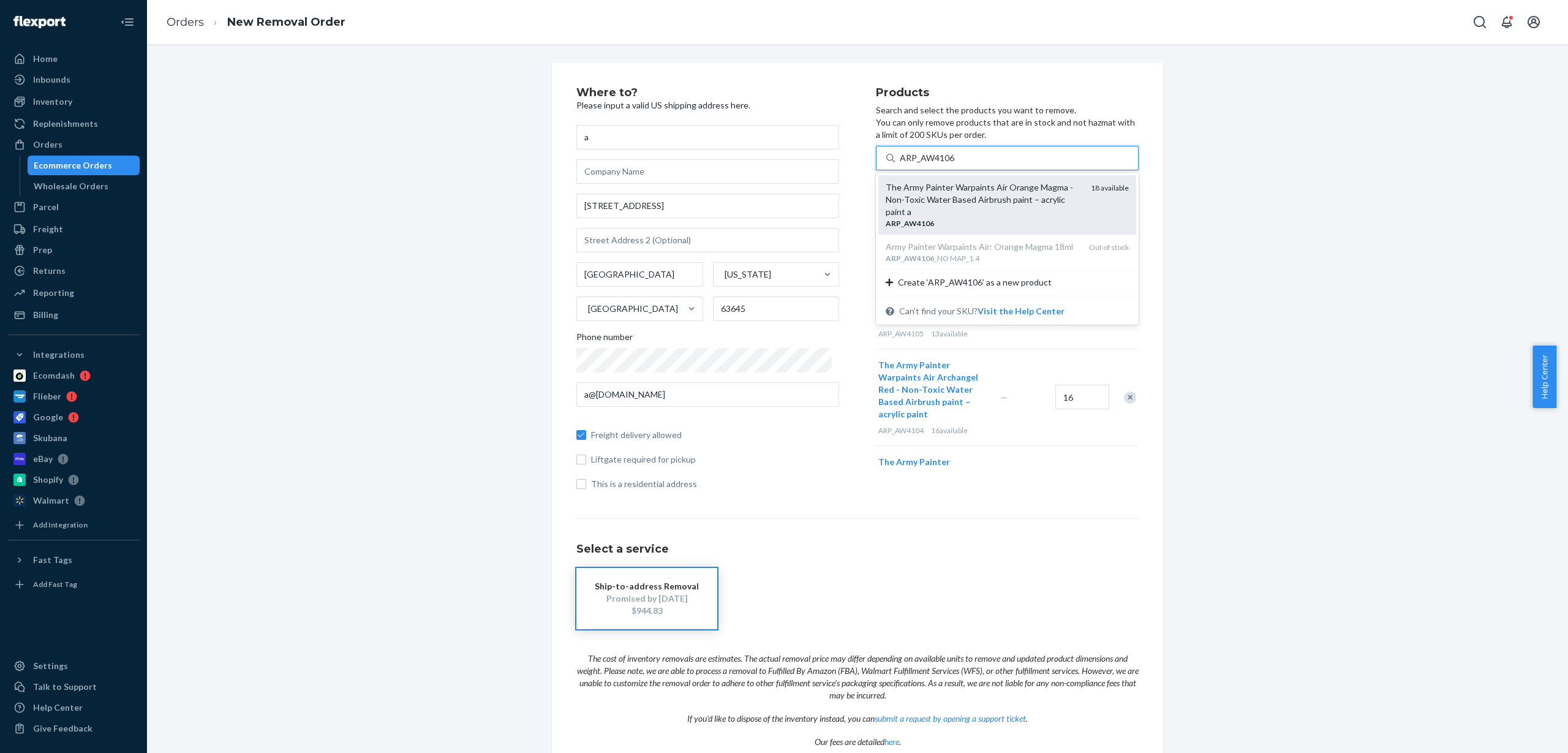
click at [939, 210] on div "The Army Painter Warpaints Air Orange Magma - Non-Toxic Water Based Airbrush pa…" at bounding box center [983, 199] width 195 height 37
click at [939, 164] on input "ARP_AW4106" at bounding box center [927, 158] width 55 height 12
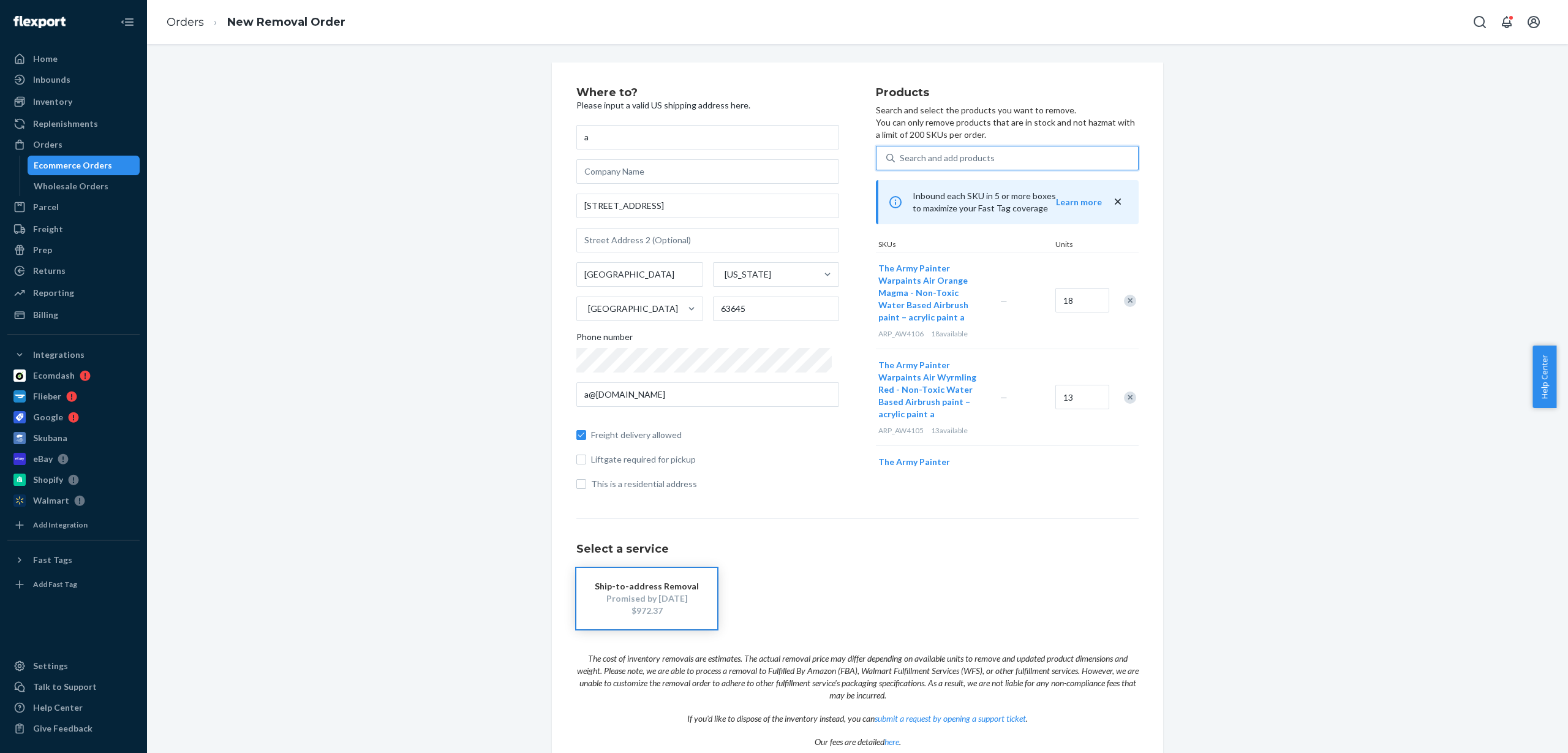
click at [918, 159] on div "Search and add products" at bounding box center [947, 158] width 95 height 12
click at [901, 159] on input "0 results available. Use Up and Down to choose options, press Enter to select t…" at bounding box center [900, 158] width 1 height 12
paste input "ARP_AW4107"
type input "ARP_AW4107"
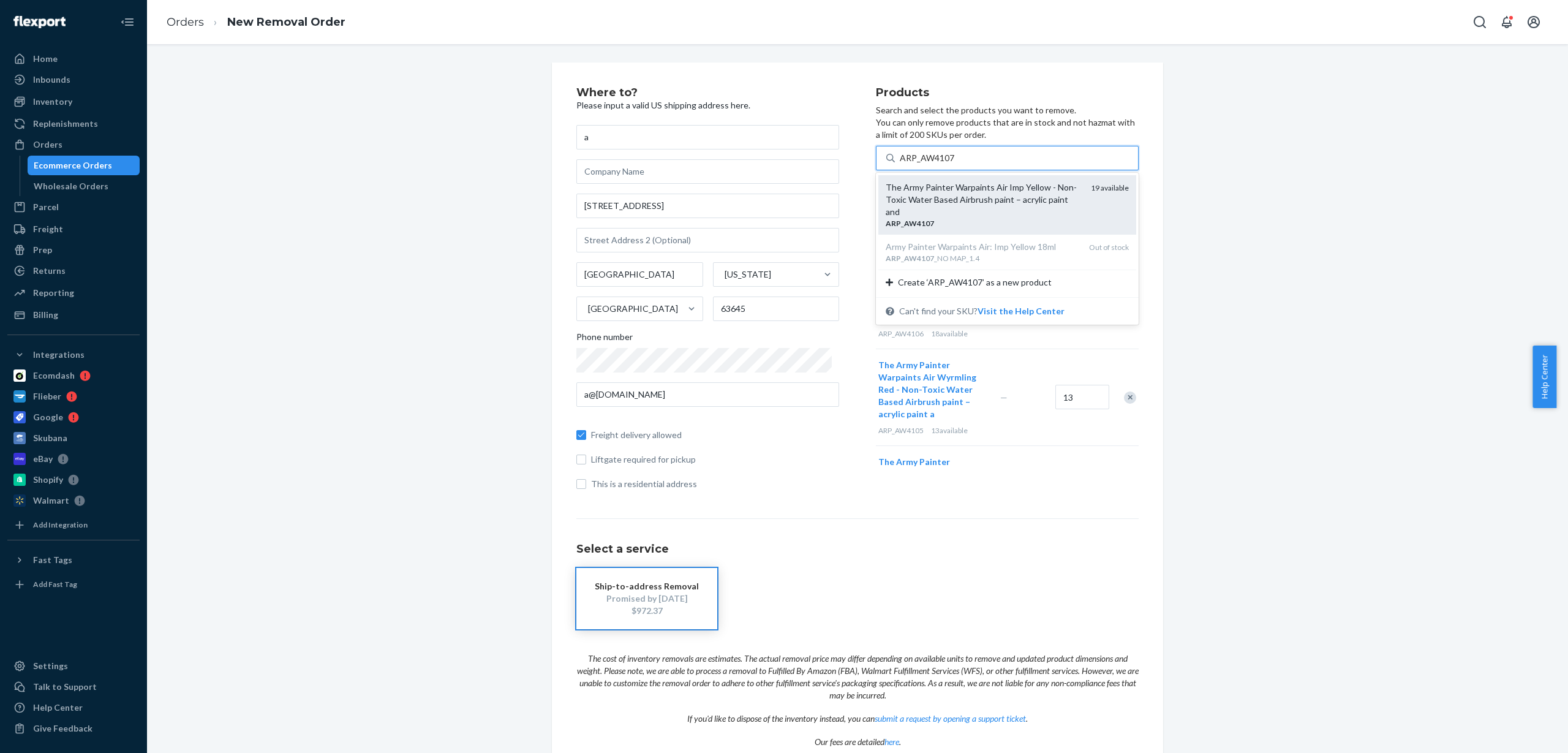
click at [934, 199] on div "The Army Painter Warpaints Air Imp Yellow - Non-Toxic Water Based Airbrush pain…" at bounding box center [983, 199] width 195 height 37
click at [934, 164] on input "ARP_AW4107" at bounding box center [927, 158] width 55 height 12
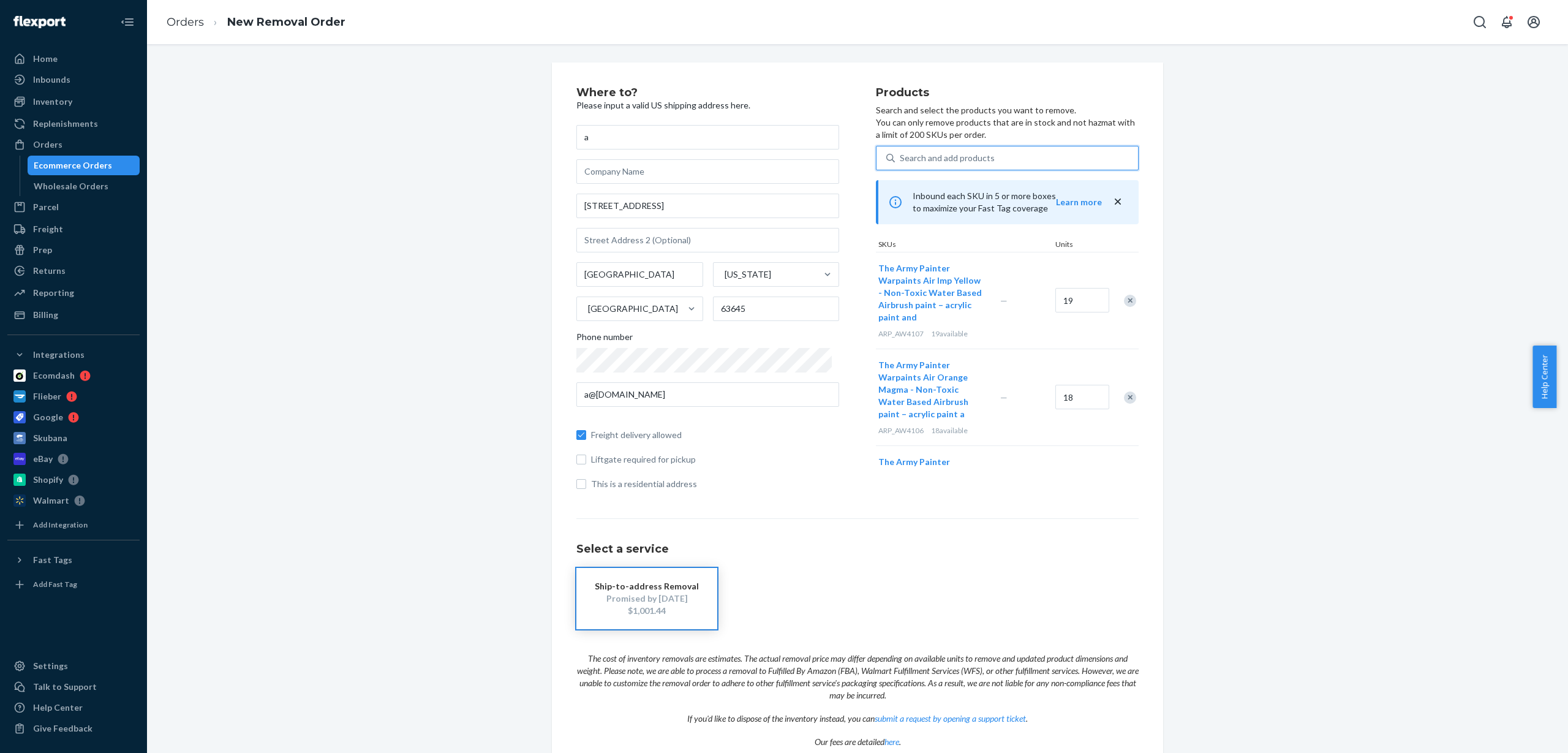
click at [924, 160] on div "Search and add products" at bounding box center [947, 158] width 95 height 12
click at [901, 160] on input "0 results available. Use Up and Down to choose options, press Enter to select t…" at bounding box center [900, 158] width 1 height 12
paste input "ARP_AW4108"
type input "ARP_AW4108"
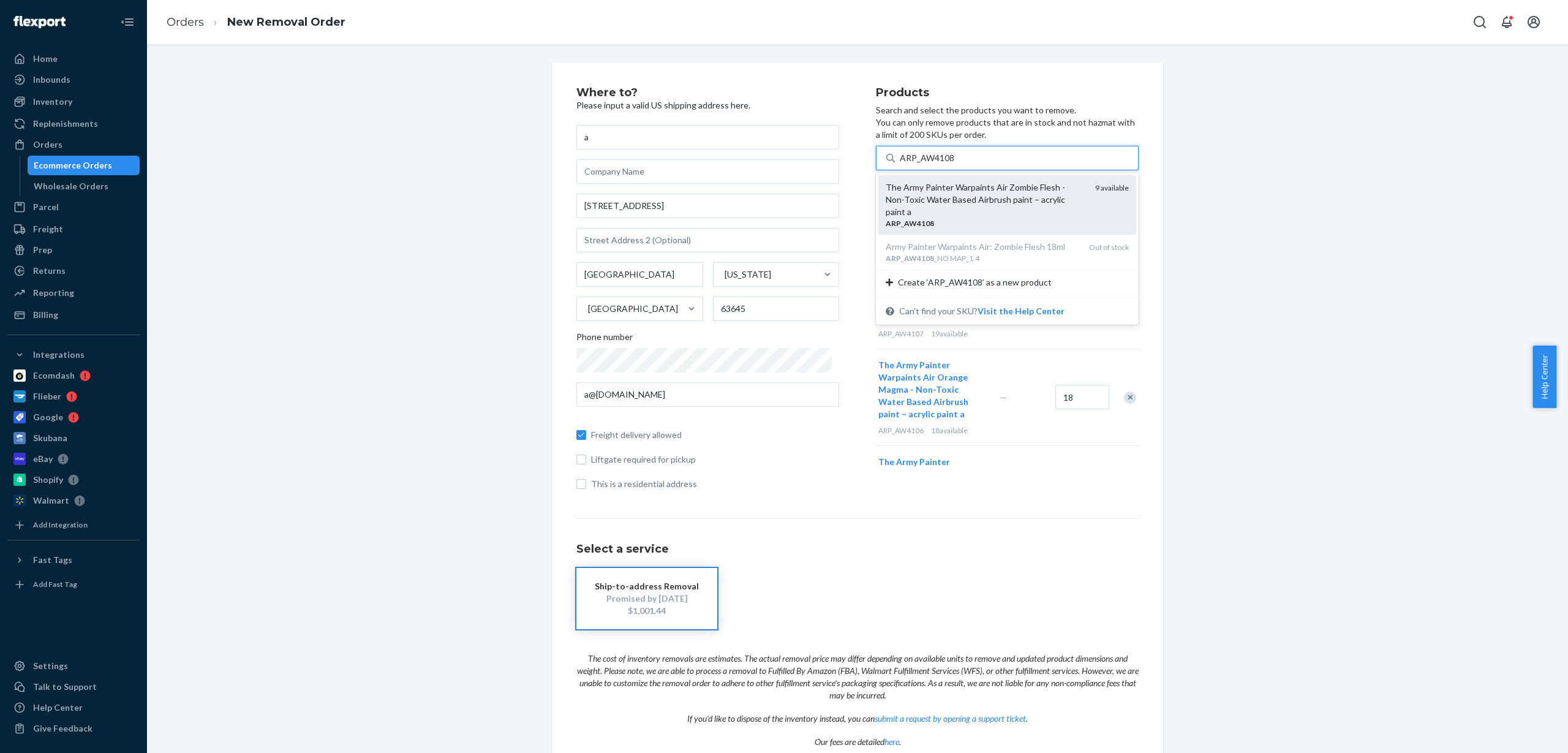
click at [936, 190] on div "The Army Painter Warpaints Air Zombie Flesh - Non-Toxic Water Based Airbrush pa…" at bounding box center [986, 199] width 200 height 37
click at [936, 164] on input "ARP_AW4108" at bounding box center [927, 158] width 55 height 12
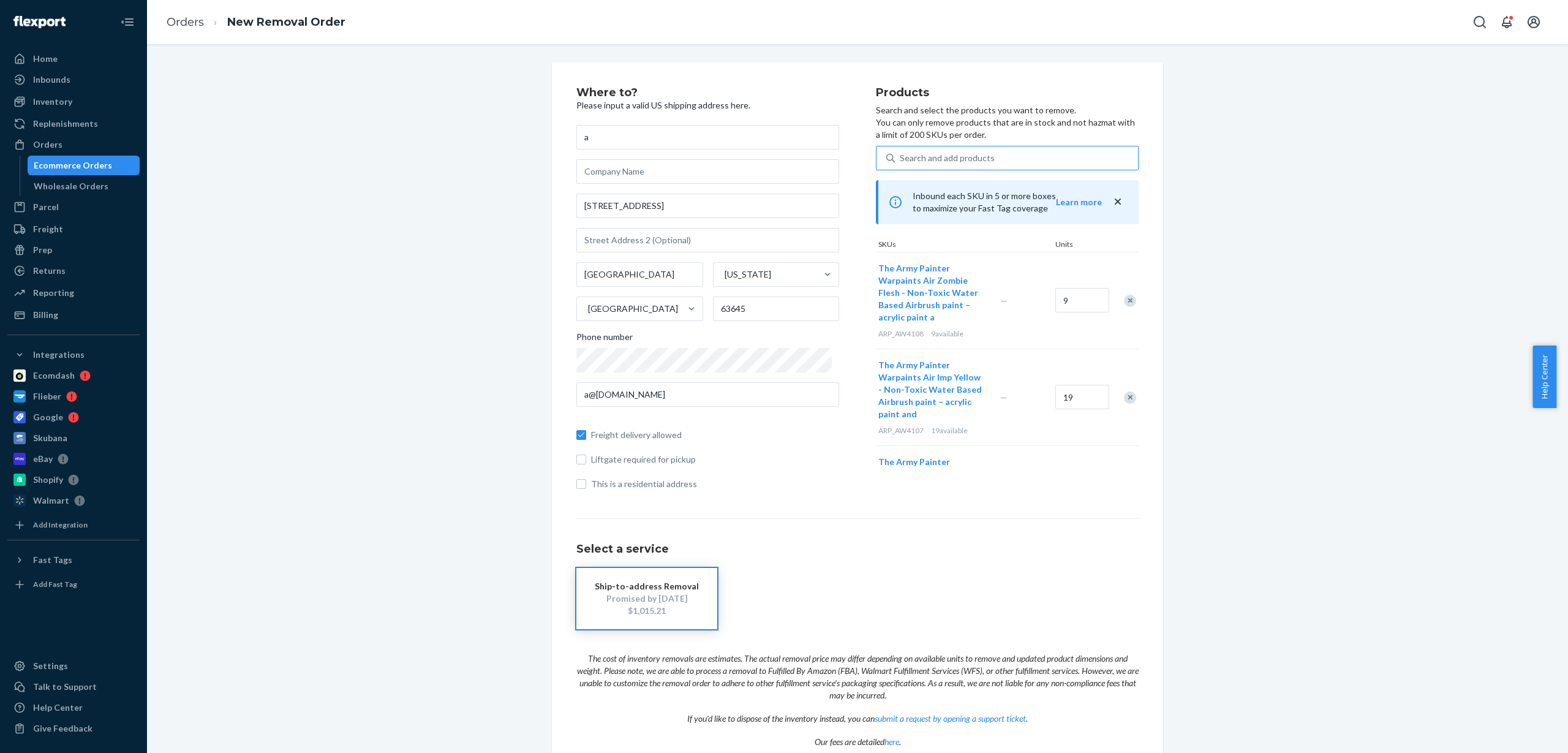
click at [929, 149] on div "Search and add products" at bounding box center [1017, 158] width 243 height 22
click at [901, 152] on input "Search and add products" at bounding box center [900, 158] width 1 height 12
paste input "ARP_AW4109"
type input "ARP_AW4109"
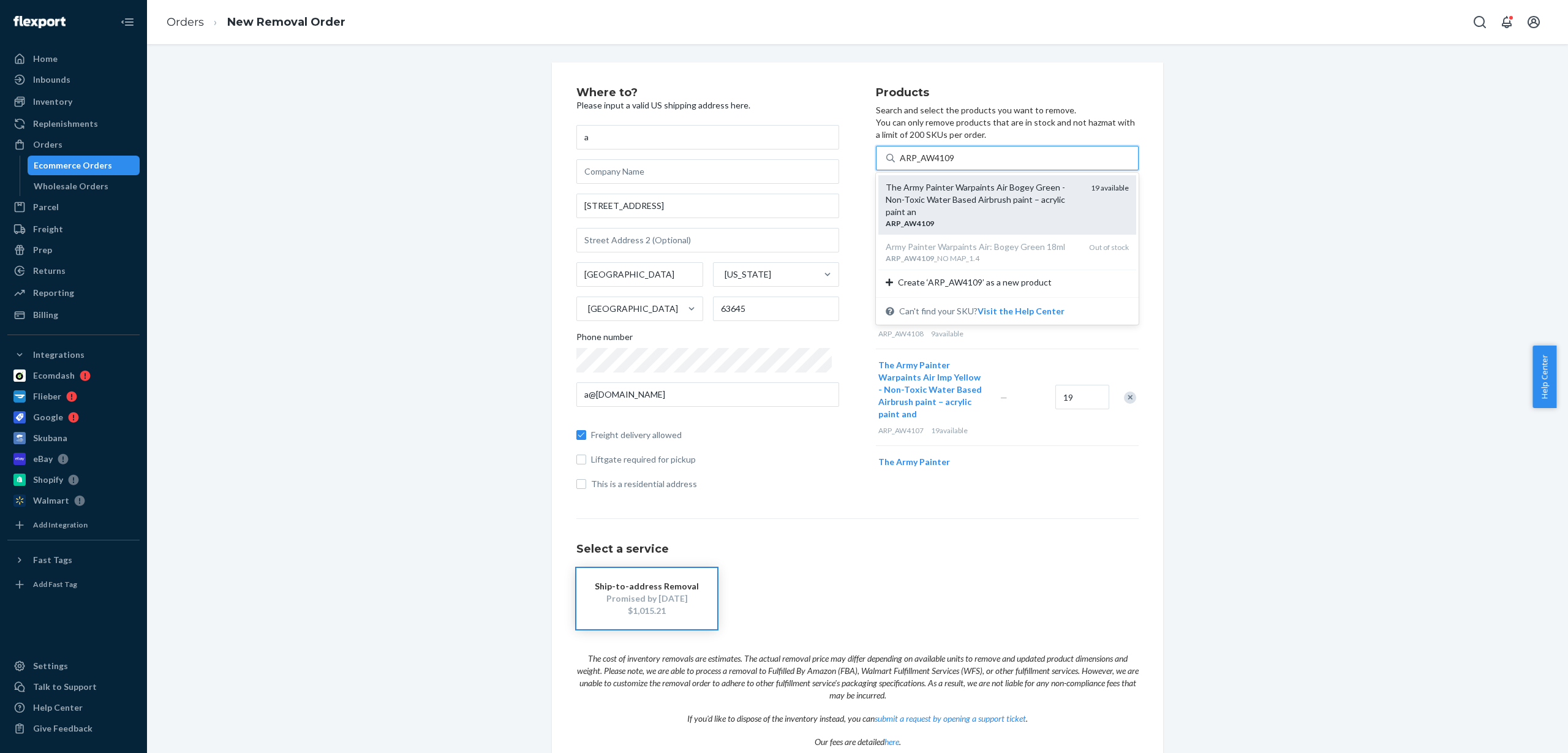
click at [953, 195] on div "The Army Painter Warpaints Air Bogey Green - Non-Toxic Water Based Airbrush pai…" at bounding box center [983, 199] width 195 height 37
click at [953, 164] on input "ARP_AW4109" at bounding box center [927, 158] width 55 height 12
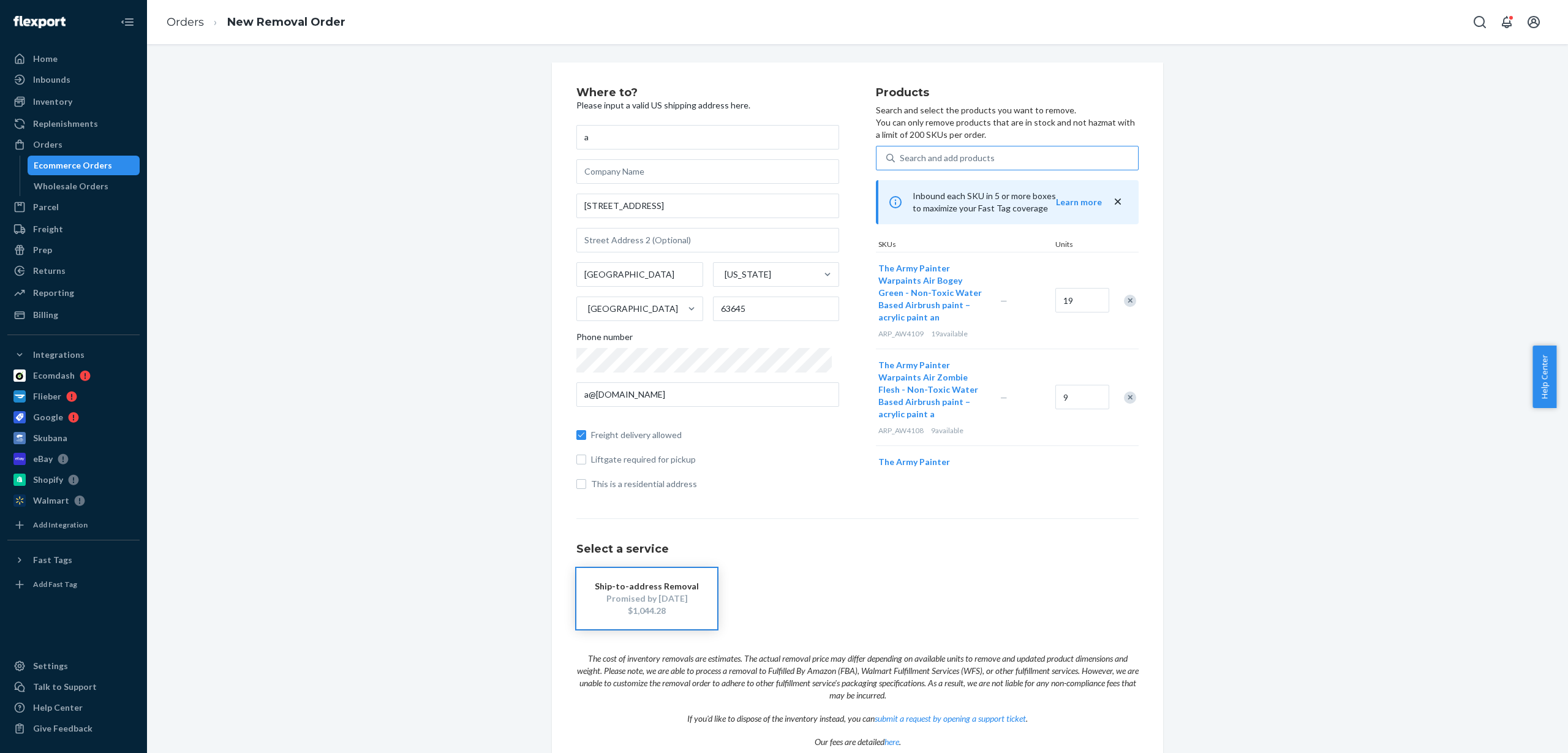
click at [926, 158] on div "Search and add products" at bounding box center [947, 158] width 95 height 12
click at [901, 158] on input "Search and add products" at bounding box center [900, 158] width 1 height 12
paste input "ARP_AW4110"
type input "ARP_AW4110"
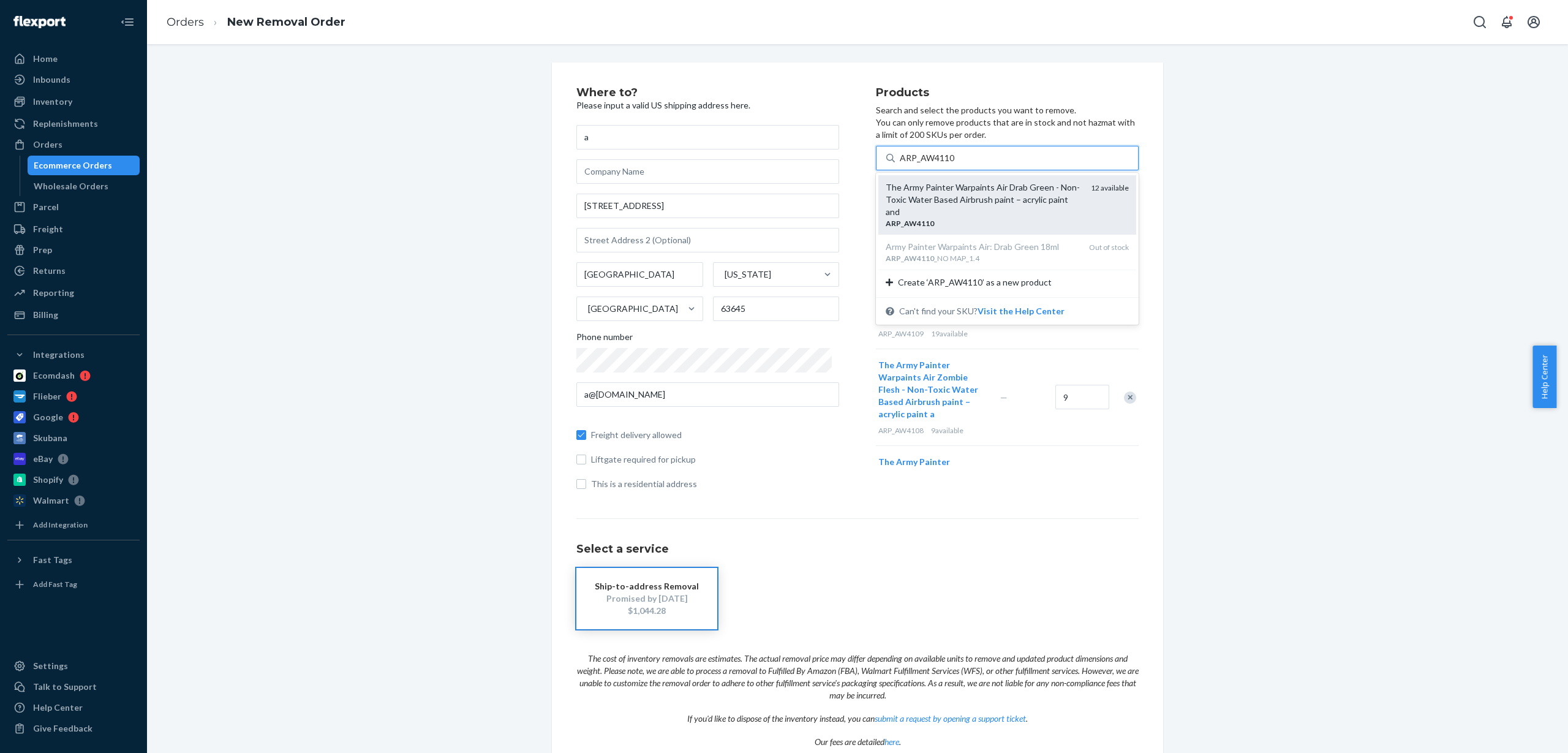
click at [947, 202] on div "The Army Painter Warpaints Air Drab Green - Non-Toxic Water Based Airbrush pain…" at bounding box center [983, 199] width 195 height 37
click at [947, 164] on input "ARP_AW4110" at bounding box center [927, 158] width 55 height 12
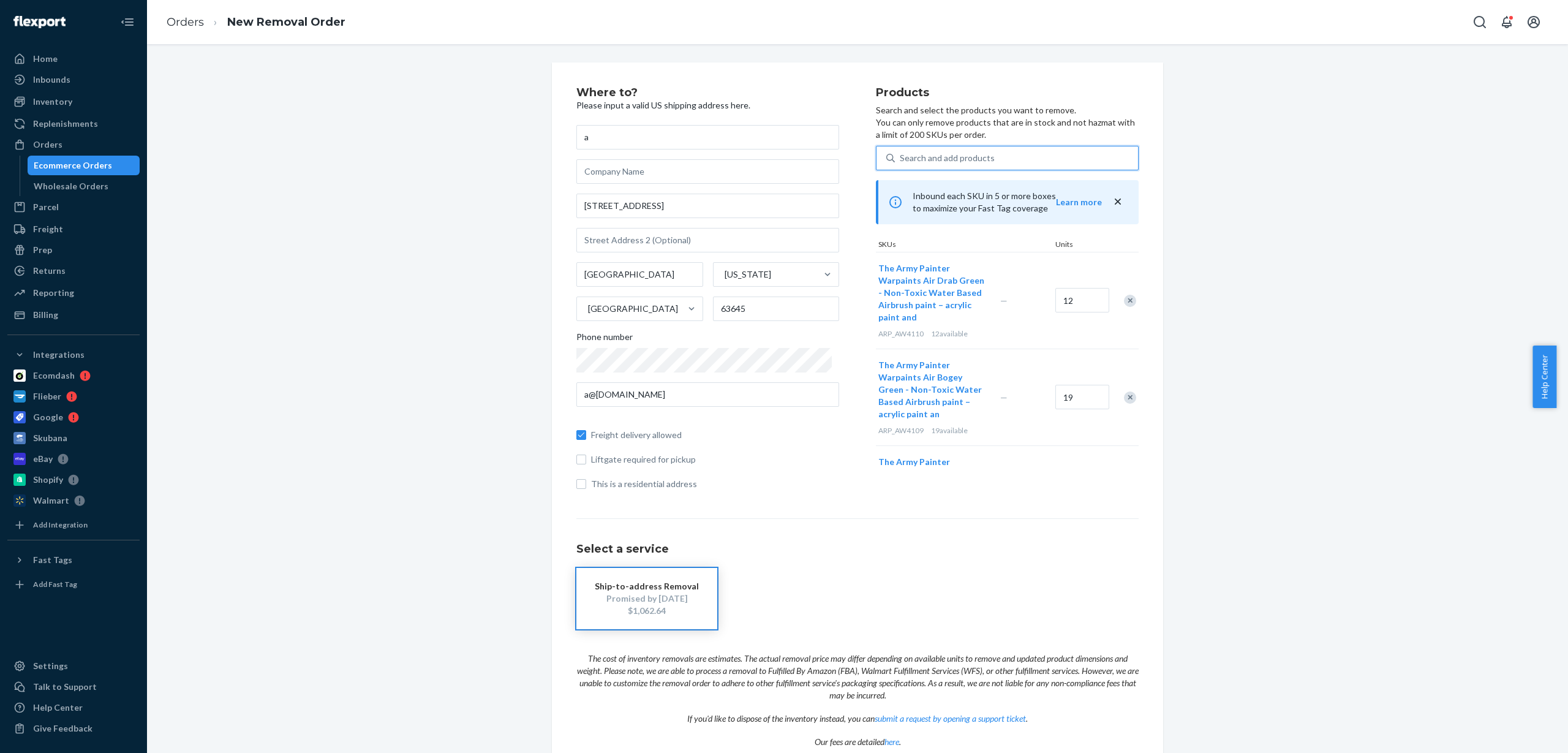
click at [927, 153] on div "Search and add products" at bounding box center [947, 158] width 95 height 12
click at [901, 153] on input "0 results available. Use Up and Down to choose options, press Enter to select t…" at bounding box center [900, 158] width 1 height 12
paste input "ARP_AW4111"
type input "ARP_AW4111"
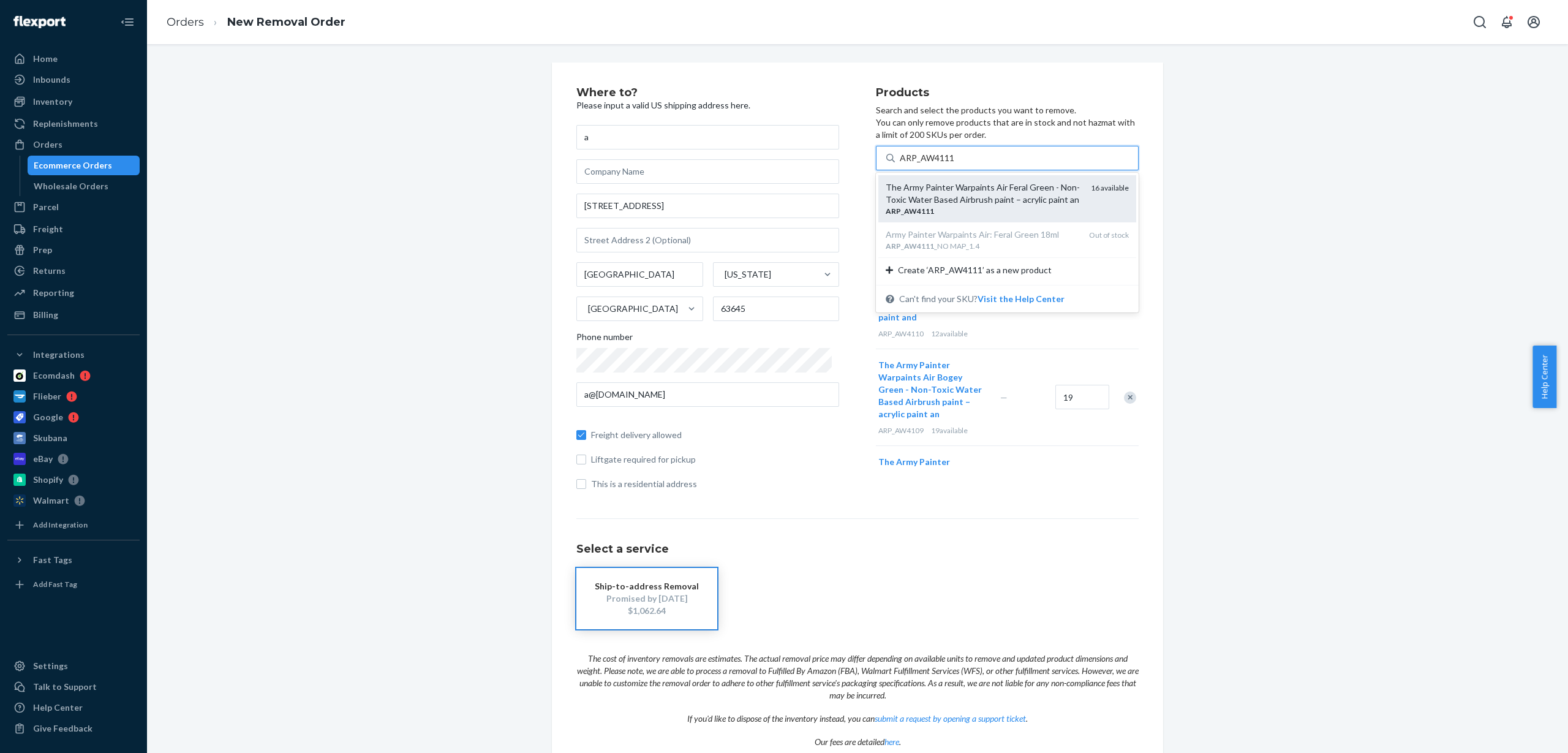
click at [937, 199] on div "The Army Painter Warpaints Air Feral Green - Non-Toxic Water Based Airbrush pai…" at bounding box center [983, 194] width 195 height 25
click at [937, 164] on input "ARP_AW4111" at bounding box center [927, 158] width 55 height 12
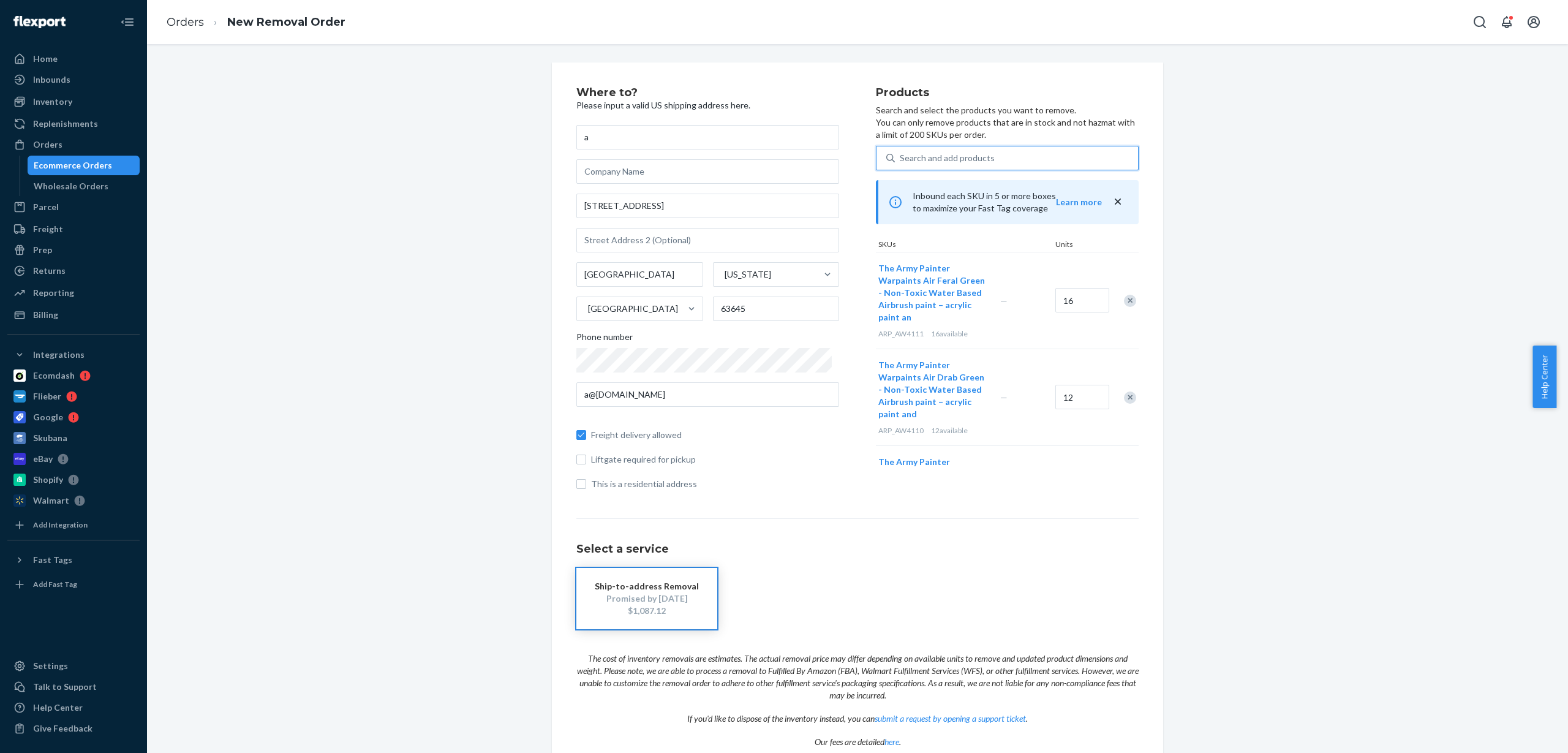
click at [900, 162] on div "Search and add products" at bounding box center [947, 158] width 95 height 12
click at [900, 162] on input "0 results available. Use Up and Down to choose options, press Enter to select t…" at bounding box center [900, 158] width 1 height 12
paste input "ARP_AW4112_NO MAP_1.4"
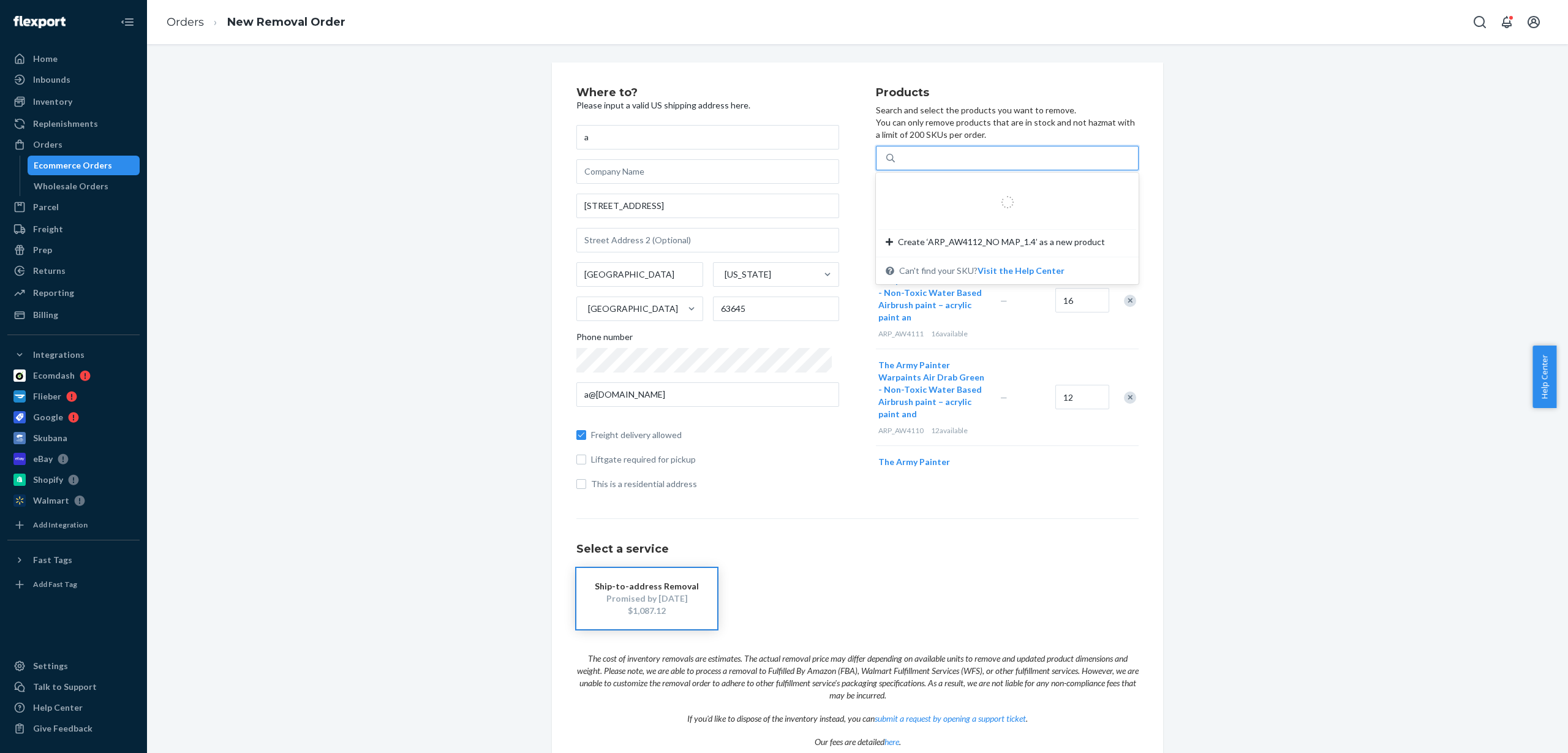
type input "ARP_AW4112_NO MAP_1.4"
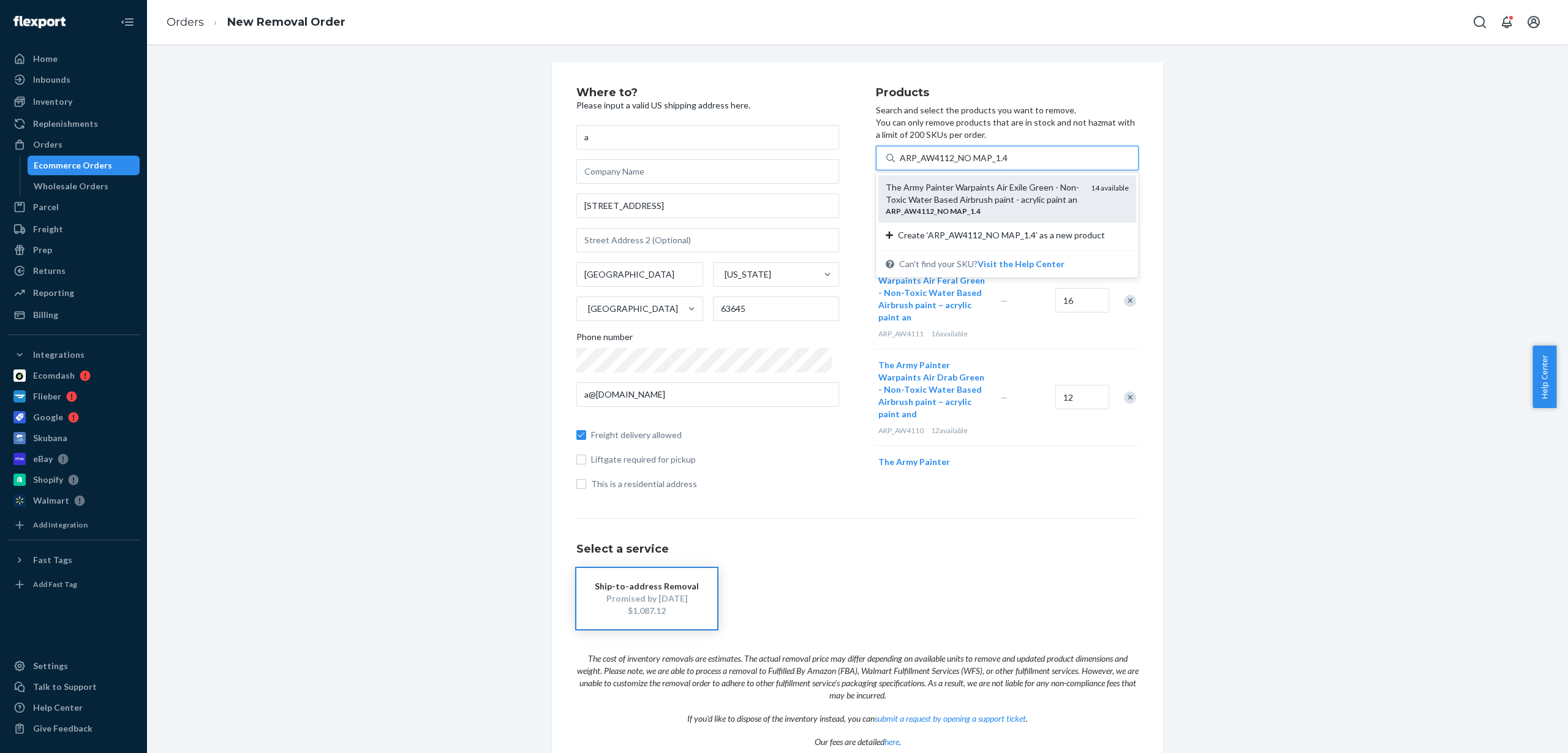
click at [916, 190] on div "The Army Painter Warpaints Air Exile Green - Non-Toxic Water Based Airbrush pai…" at bounding box center [983, 194] width 195 height 25
click at [916, 164] on input "ARP_AW4112_NO MAP_1.4" at bounding box center [954, 158] width 108 height 12
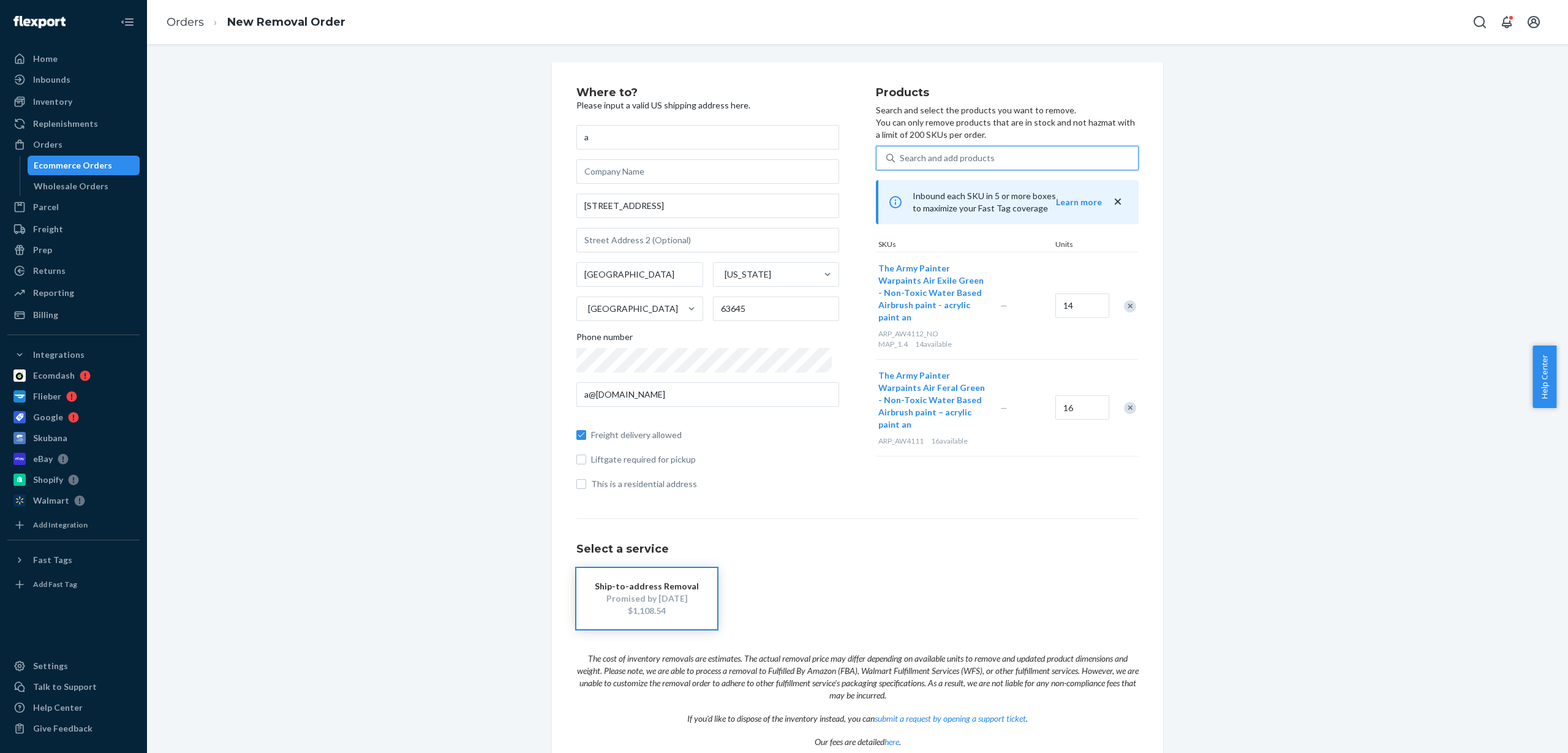
click at [926, 152] on div "Search and add products" at bounding box center [947, 158] width 95 height 12
click at [901, 152] on input "0 results available. Use Up and Down to choose options, press Enter to select t…" at bounding box center [900, 158] width 1 height 12
paste input "ARP_AW4114_NO MAP_1.4"
type input "ARP_AW4114_NO MAP_1.4"
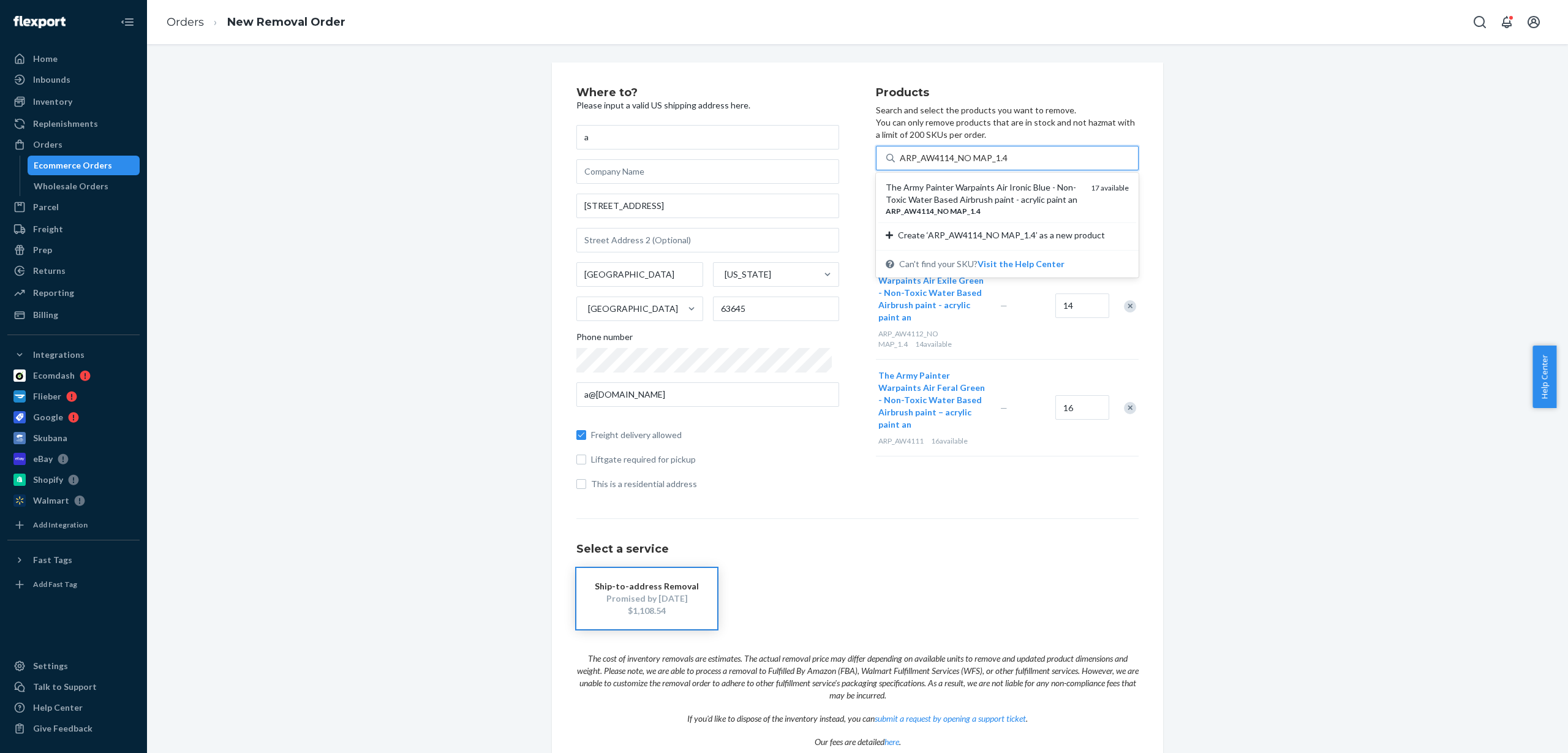
click at [930, 195] on div "The Army Painter Warpaints Air Ironic Blue - Non-Toxic Water Based Airbrush pai…" at bounding box center [983, 194] width 195 height 25
click at [930, 164] on input "ARP_AW4114_NO MAP_1.4" at bounding box center [954, 158] width 108 height 12
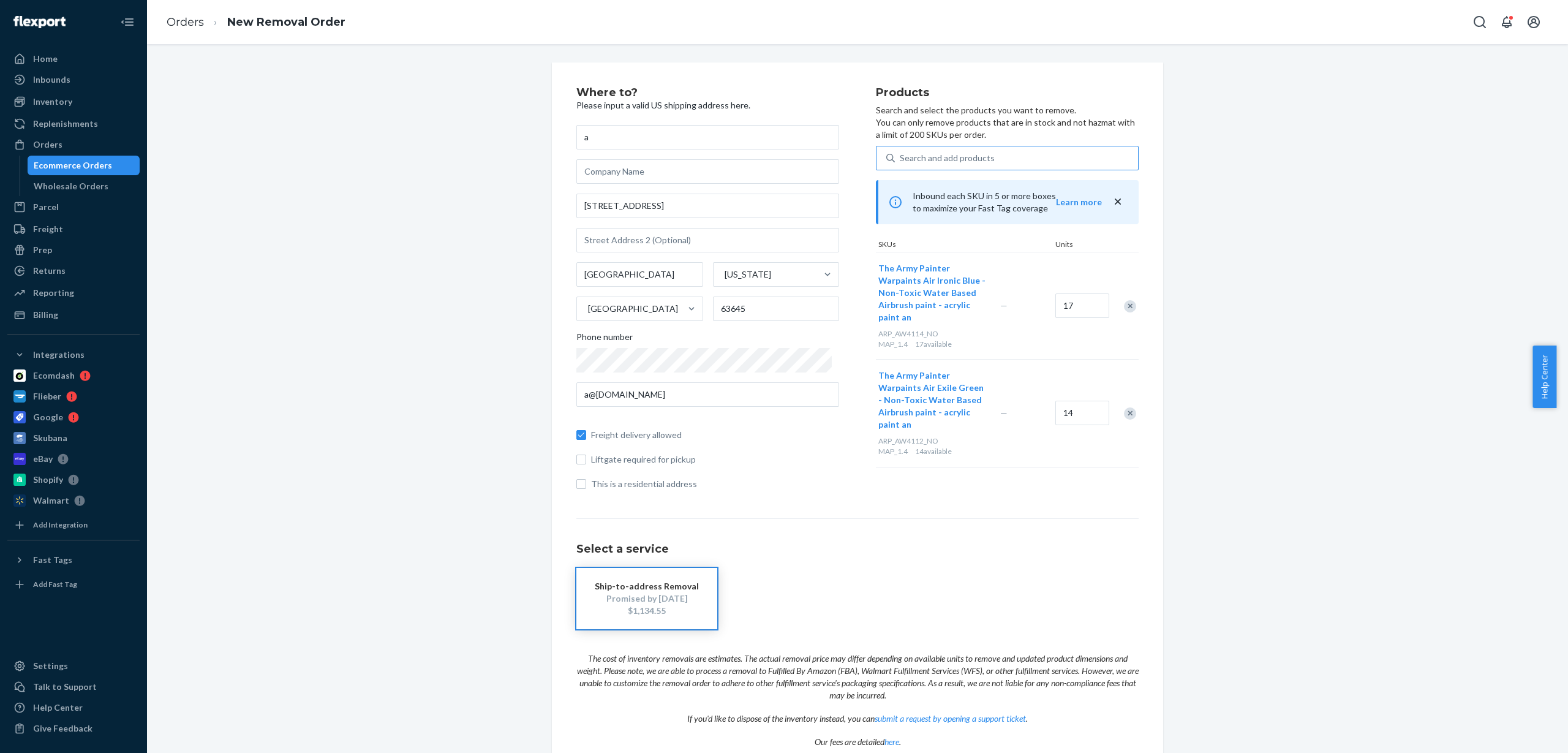
click at [955, 158] on div "Search and add products" at bounding box center [947, 158] width 95 height 12
click at [901, 158] on input "Search and add products" at bounding box center [900, 158] width 1 height 12
paste input "ARP_AW4115_NO MAP_1.4"
type input "ARP_AW4115_NO MAP_1.4"
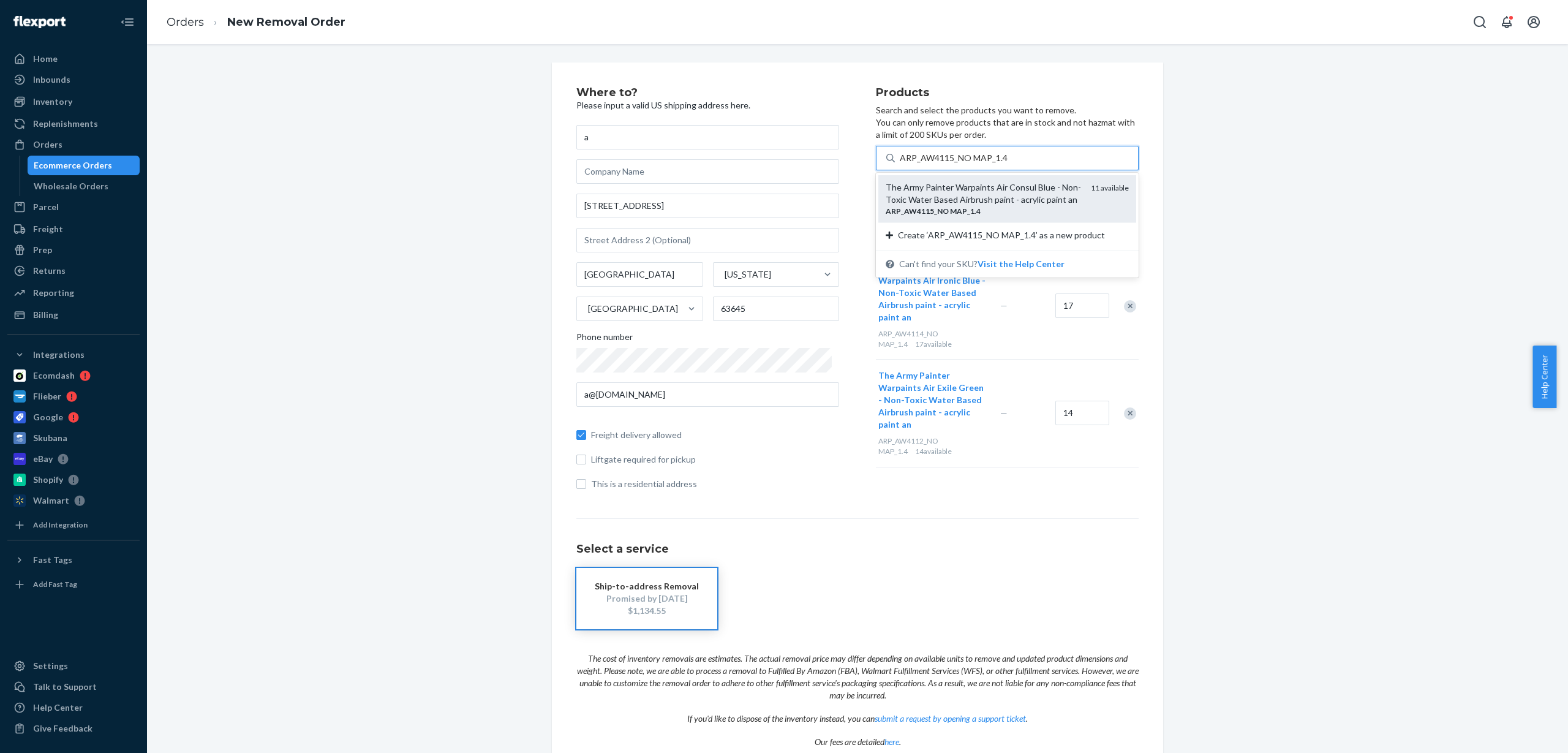
click at [967, 193] on div "The Army Painter Warpaints Air Consul Blue - Non-Toxic Water Based Airbrush pai…" at bounding box center [983, 194] width 195 height 25
click at [967, 164] on input "ARP_AW4115_NO MAP_1.4" at bounding box center [954, 158] width 108 height 12
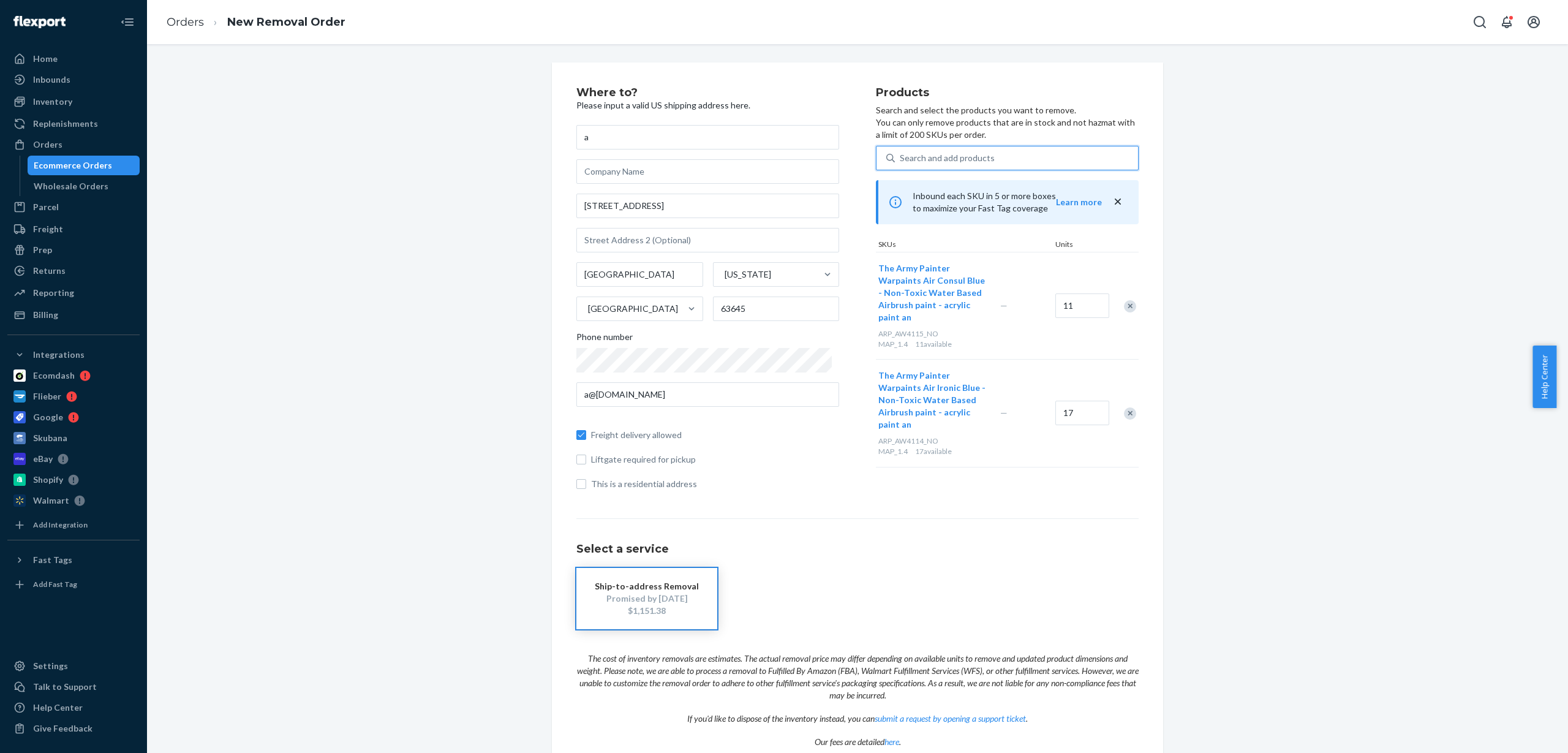
click at [949, 158] on div "Search and add products" at bounding box center [947, 158] width 95 height 12
click at [901, 158] on input "0 results available. Use Up and Down to choose options, press Enter to select t…" at bounding box center [900, 158] width 1 height 12
paste input "ARP_AW4118"
type input "ARP_AW4118"
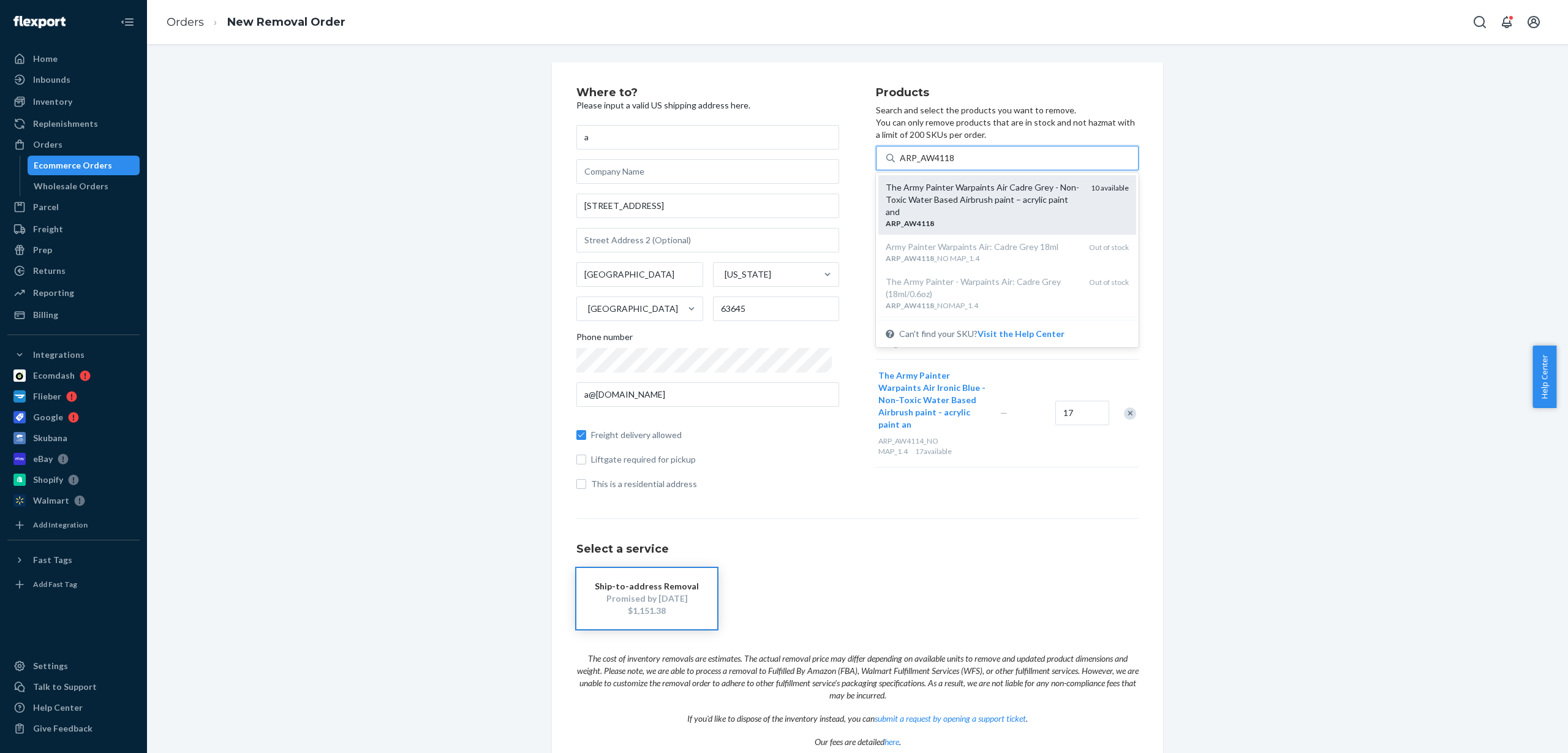
click at [941, 201] on div "The Army Painter Warpaints Air Cadre Grey - Non-Toxic Water Based Airbrush pain…" at bounding box center [983, 199] width 195 height 37
click at [941, 164] on input "ARP_AW4118" at bounding box center [927, 158] width 55 height 12
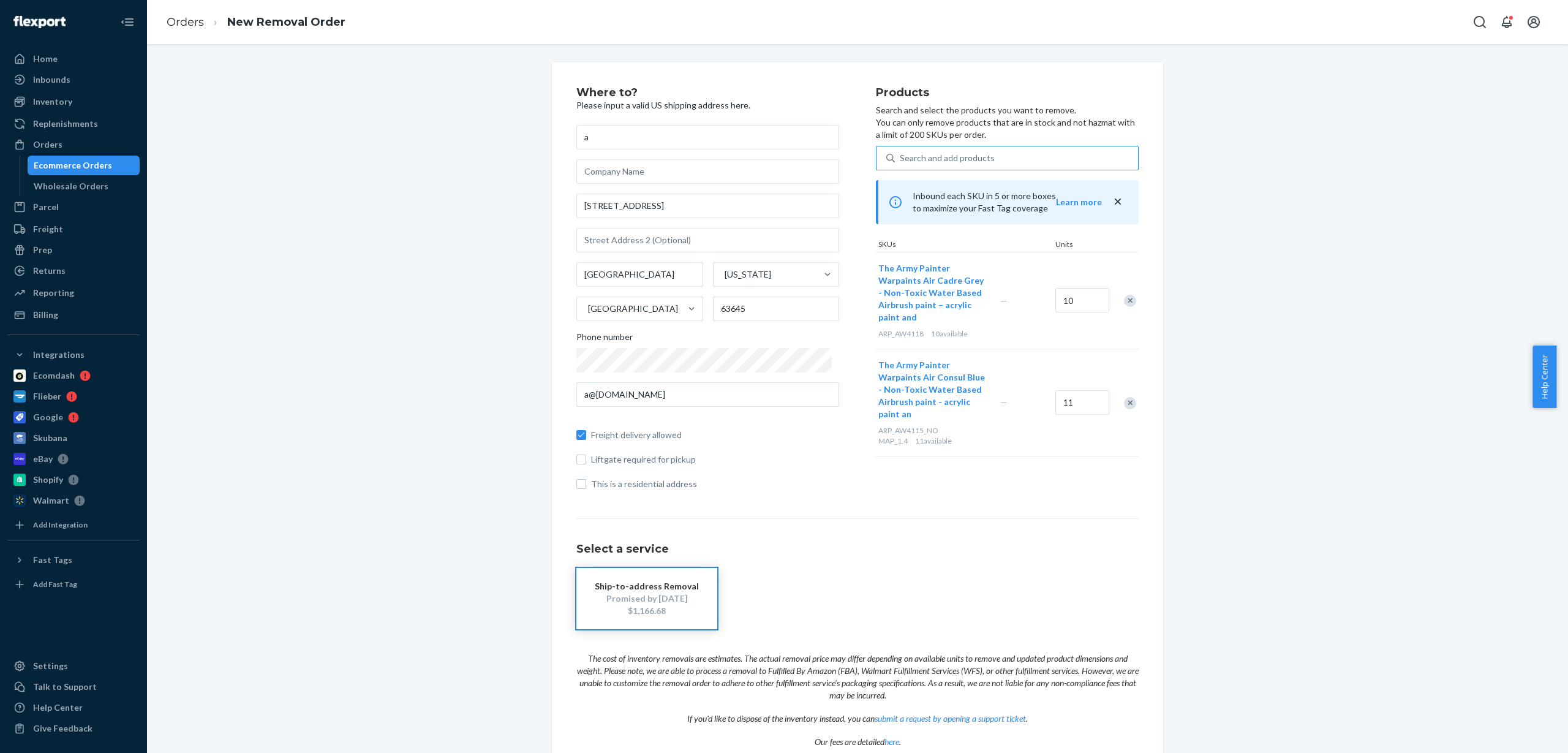
click at [967, 156] on div "Search and add products" at bounding box center [947, 158] width 95 height 12
click at [901, 156] on input "Search and add products" at bounding box center [900, 158] width 1 height 12
paste input "ARP_AW4119"
type input "ARP_AW4119"
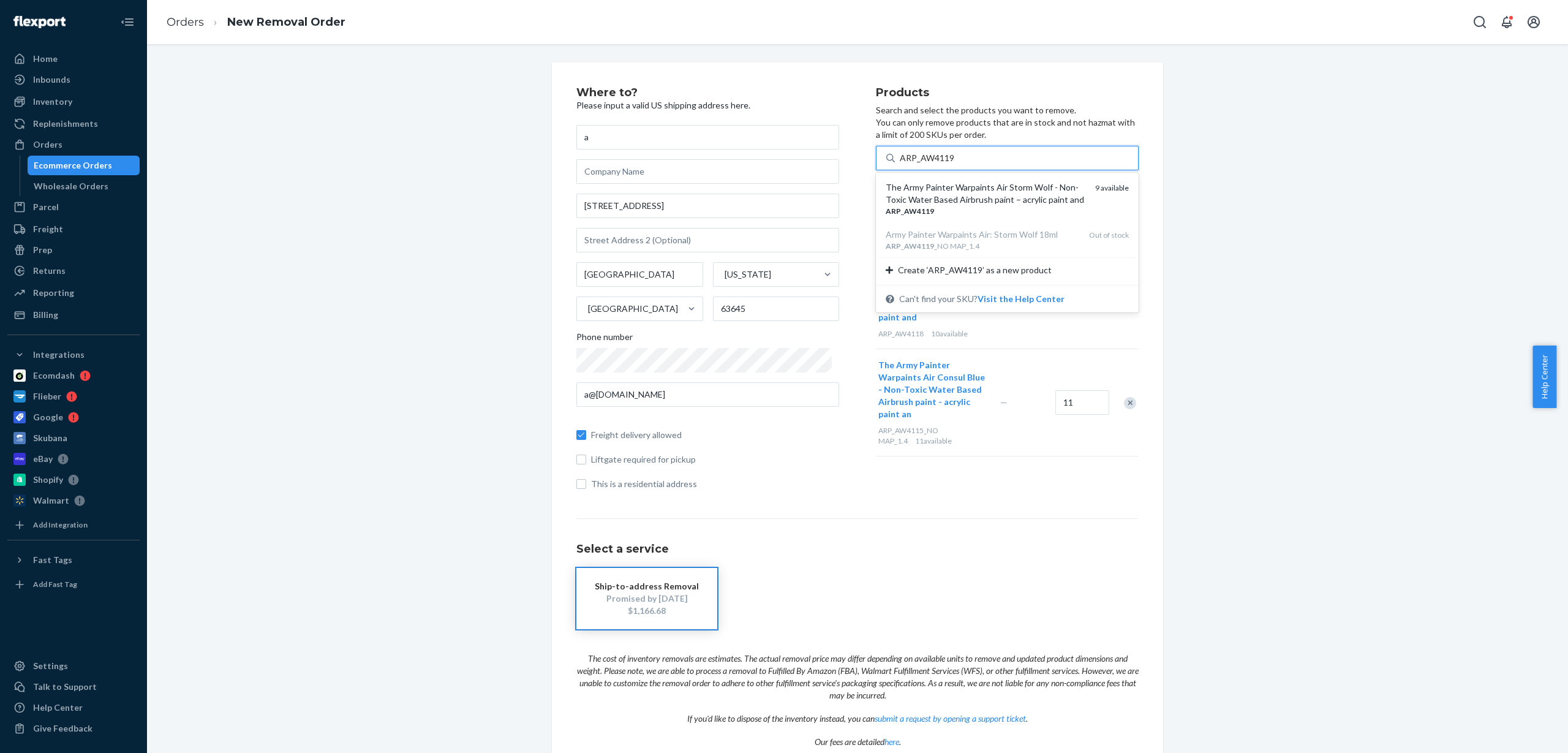
click at [968, 196] on div "The Army Painter Warpaints Air Storm Wolf - Non-Toxic Water Based Airbrush pain…" at bounding box center [986, 194] width 200 height 25
click at [955, 164] on input "ARP_AW4119" at bounding box center [927, 158] width 55 height 12
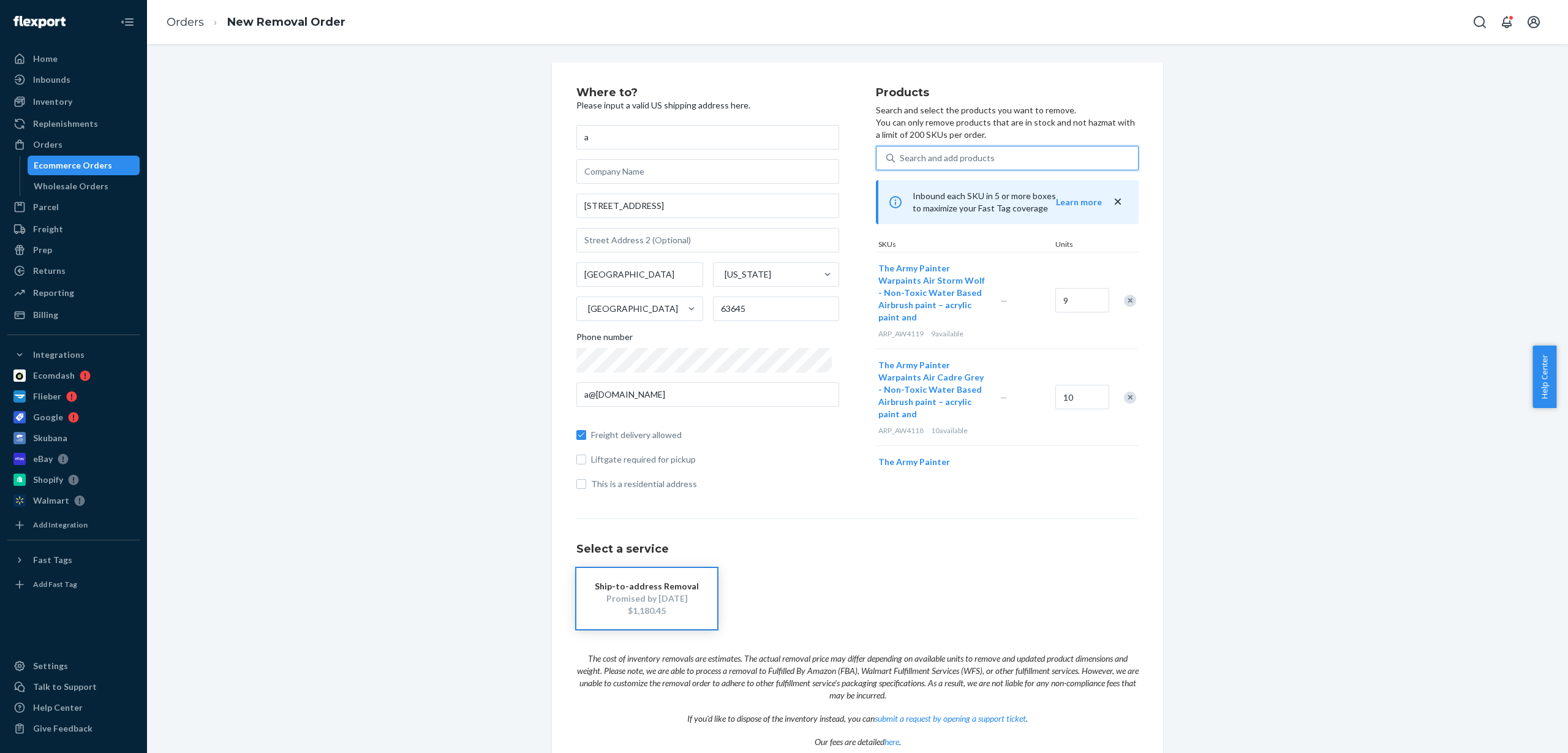
click at [956, 154] on div "Search and add products" at bounding box center [947, 158] width 95 height 12
click at [901, 154] on input "0 results available. Use Up and Down to choose options, press Enter to select t…" at bounding box center [900, 158] width 1 height 12
paste input "ARP_AW4121"
type input "ARP_AW4121"
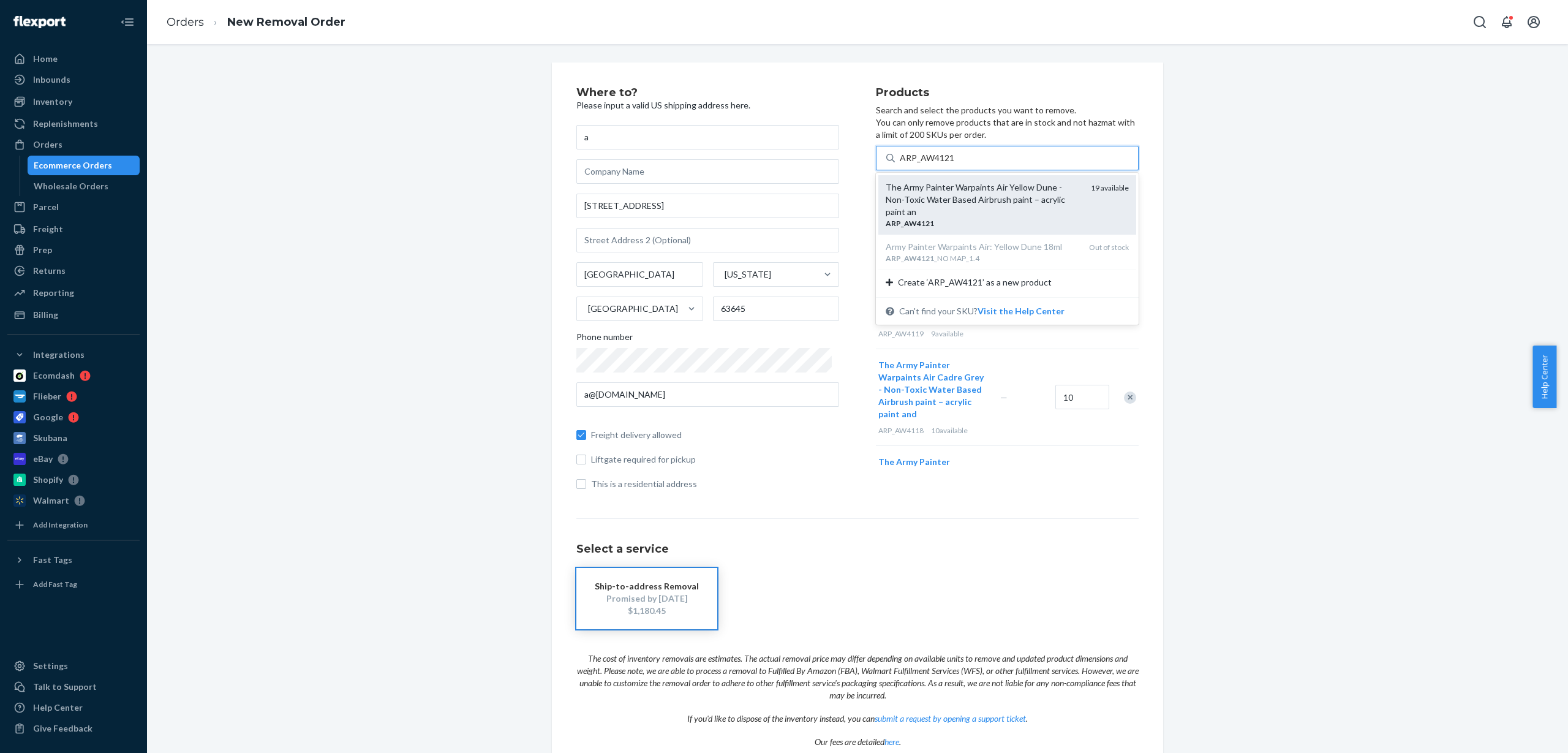
click at [963, 202] on div "The Army Painter Warpaints Air Yellow Dune - Non-Toxic Water Based Airbrush pai…" at bounding box center [983, 199] width 195 height 37
click at [955, 164] on input "ARP_AW4121" at bounding box center [927, 158] width 55 height 12
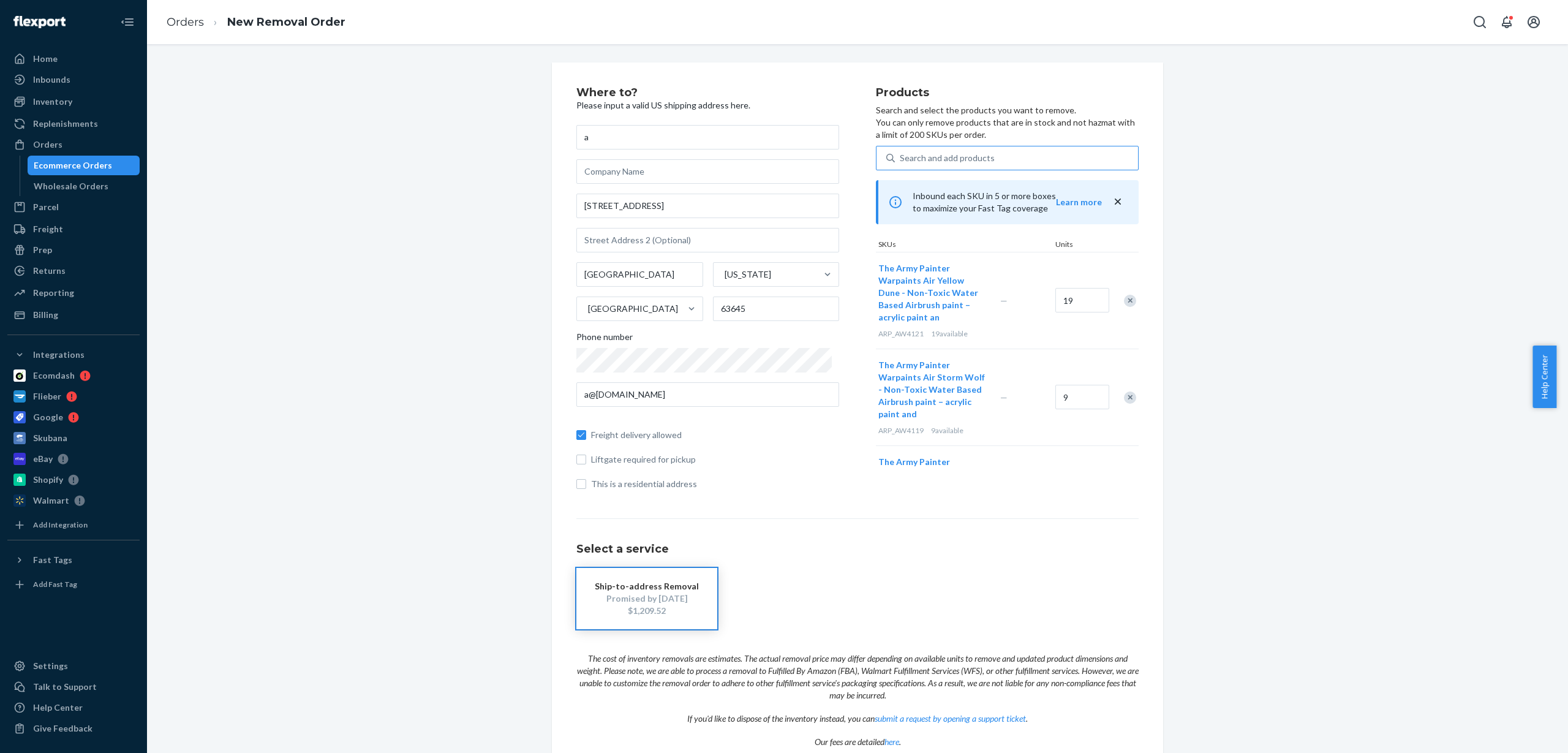
click at [930, 159] on div "Search and add products" at bounding box center [947, 158] width 95 height 12
click at [901, 159] on input "Search and add products" at bounding box center [900, 158] width 1 height 12
paste input "ARP_AW4122"
type input "ARP_AW4122"
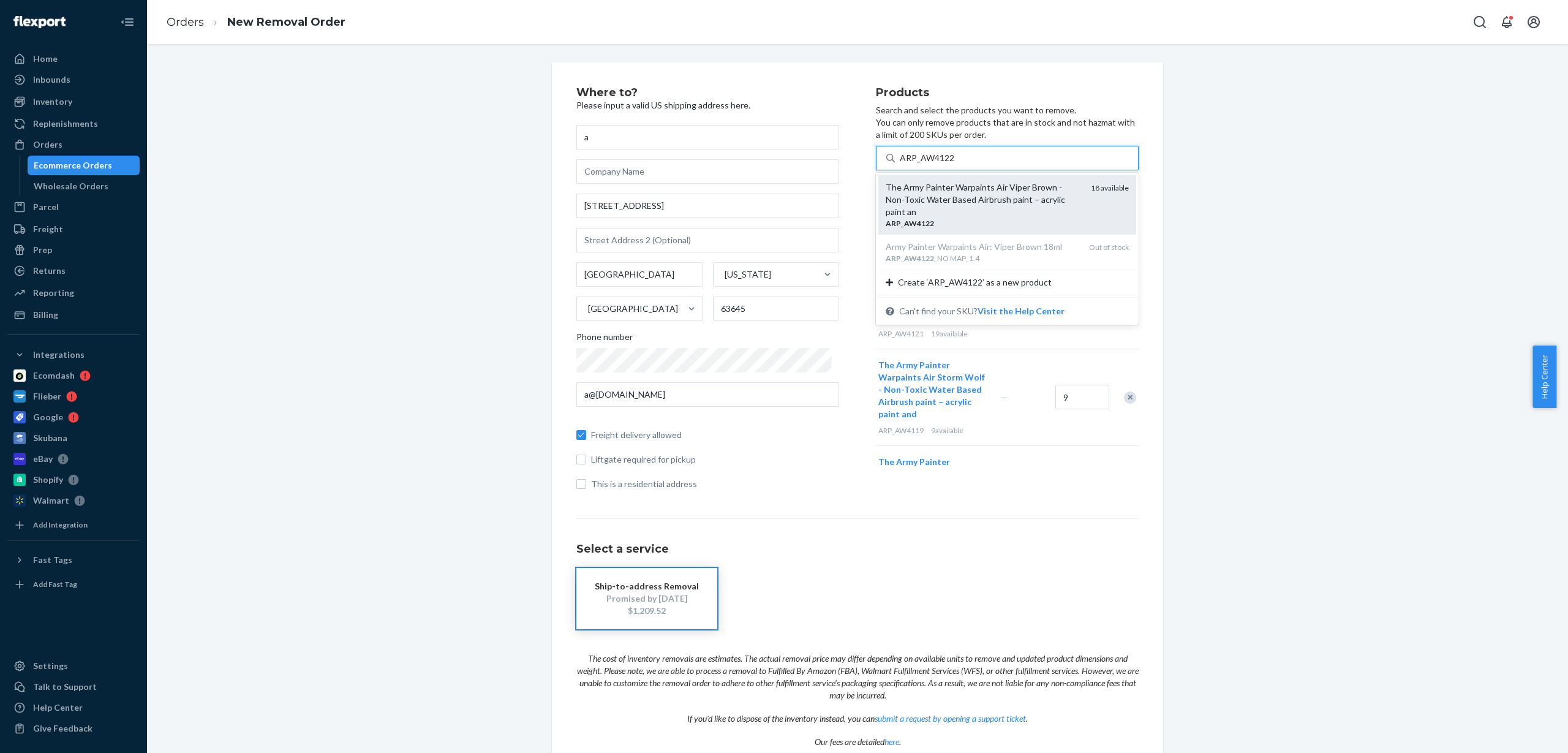
click at [955, 203] on div "The Army Painter Warpaints Air Viper Brown - Non-Toxic Water Based Airbrush pai…" at bounding box center [983, 199] width 195 height 37
click at [955, 164] on input "ARP_AW4122" at bounding box center [927, 158] width 55 height 12
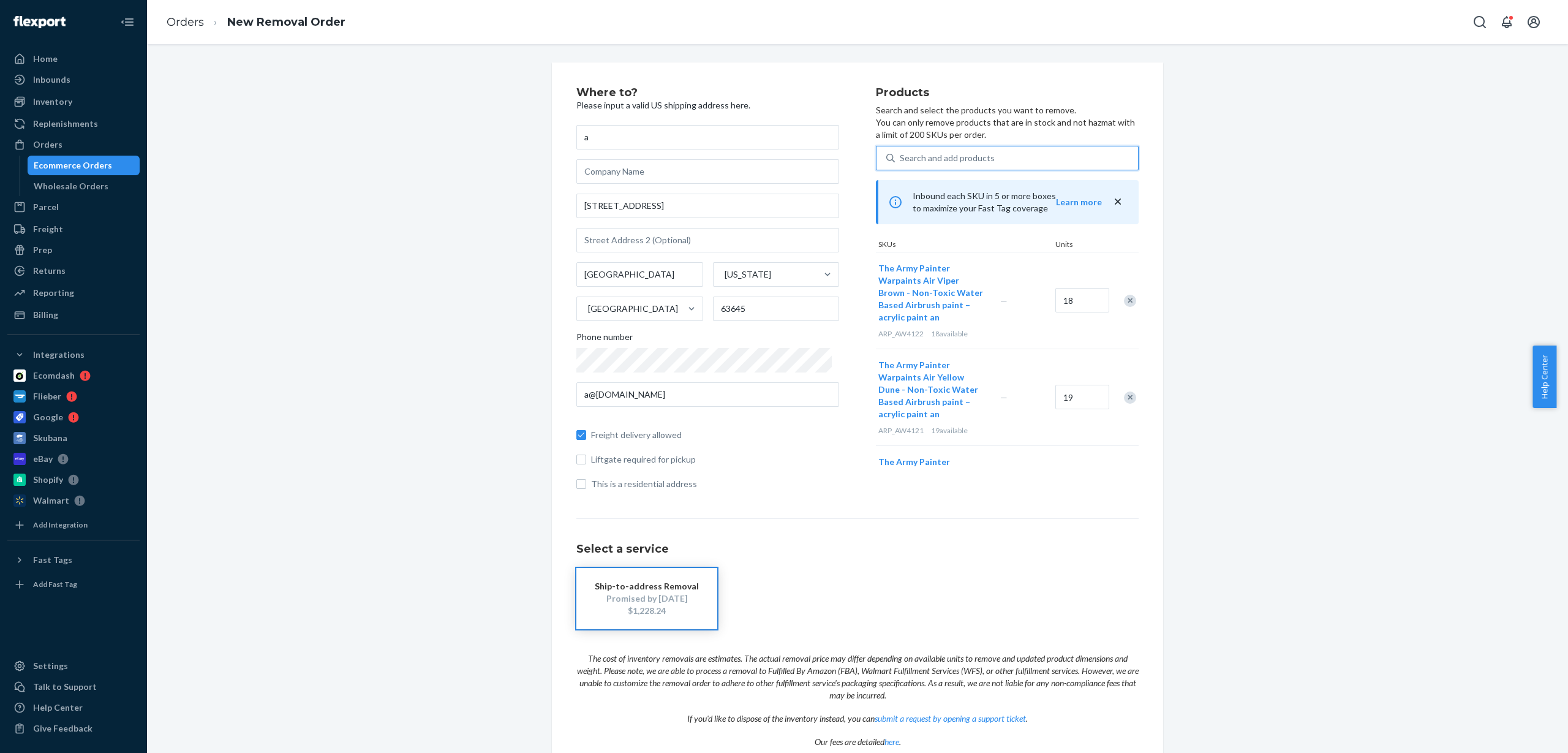
click at [936, 157] on div "Search and add products" at bounding box center [947, 158] width 95 height 12
click at [901, 157] on input "0 results available. Use Up and Down to choose options, press Enter to select t…" at bounding box center [900, 158] width 1 height 12
paste input "ARP_AW4123"
type input "ARP_AW4123"
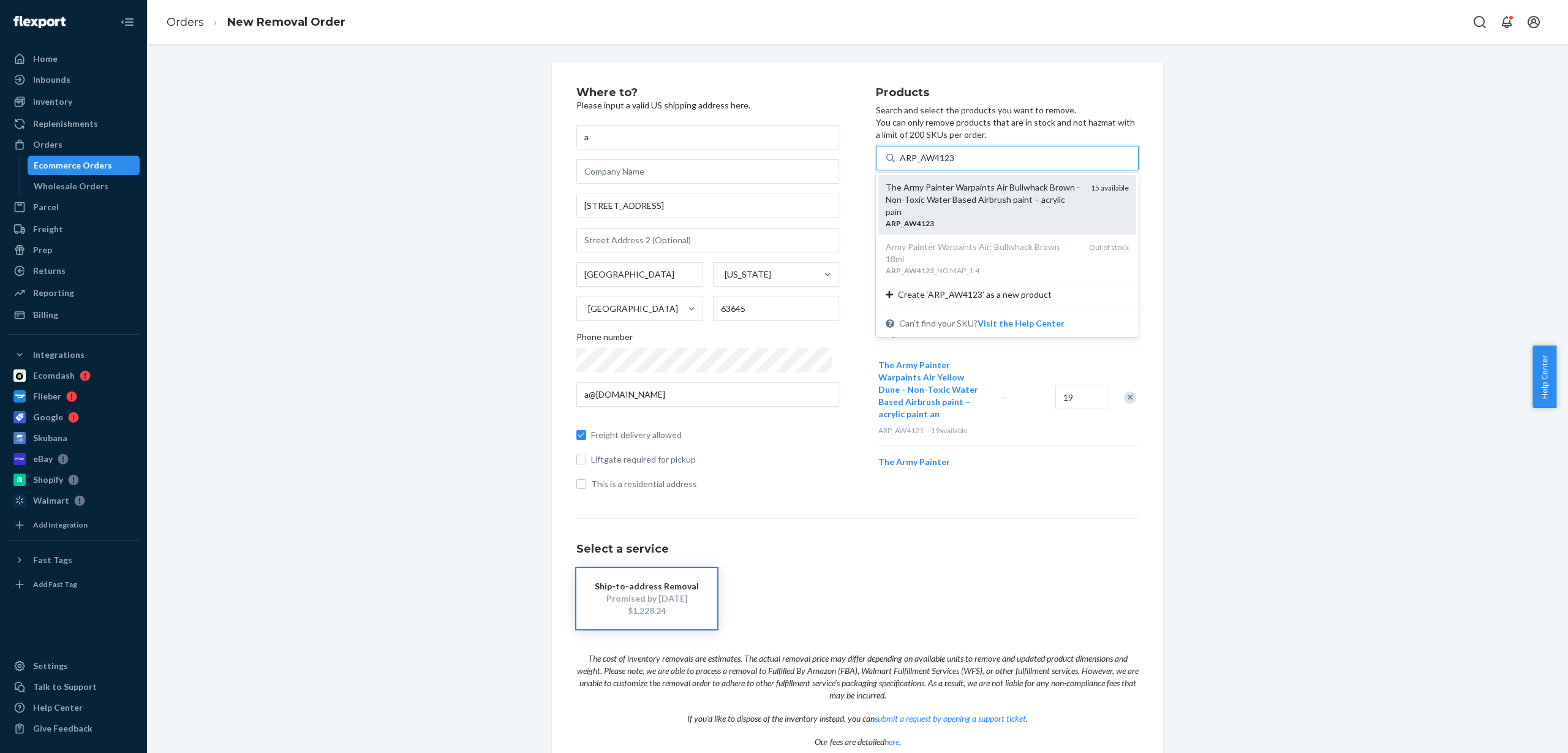
click at [963, 218] on div "ARP _ AW4123" at bounding box center [983, 223] width 195 height 11
click at [955, 164] on input "ARP_AW4123" at bounding box center [927, 158] width 55 height 12
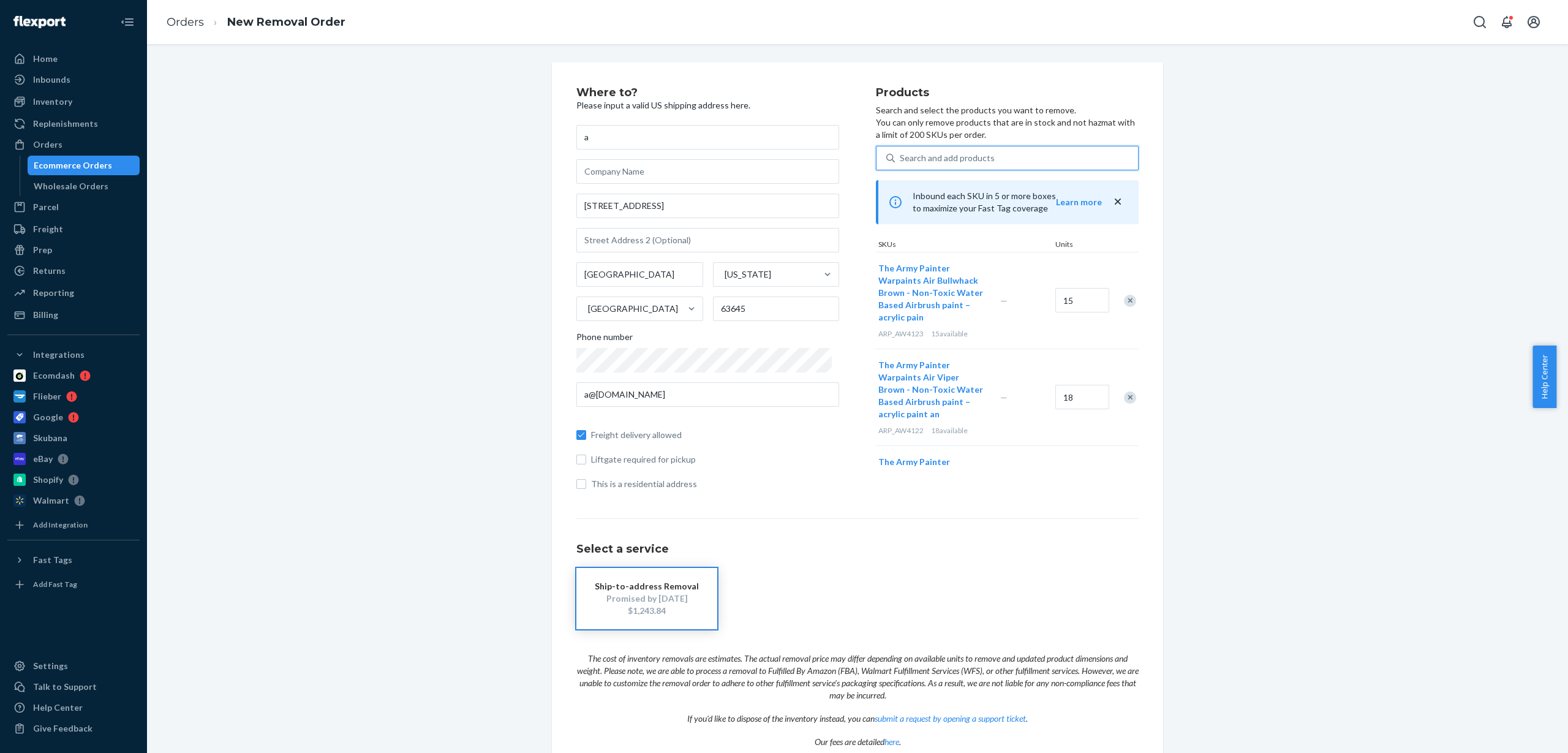
click at [930, 163] on div "Search and add products" at bounding box center [947, 158] width 95 height 12
click at [901, 163] on input "0 results available. Use Up and Down to choose options, press Enter to select t…" at bounding box center [900, 158] width 1 height 12
paste input "ARP_AW4124"
type input "ARP_AW4124"
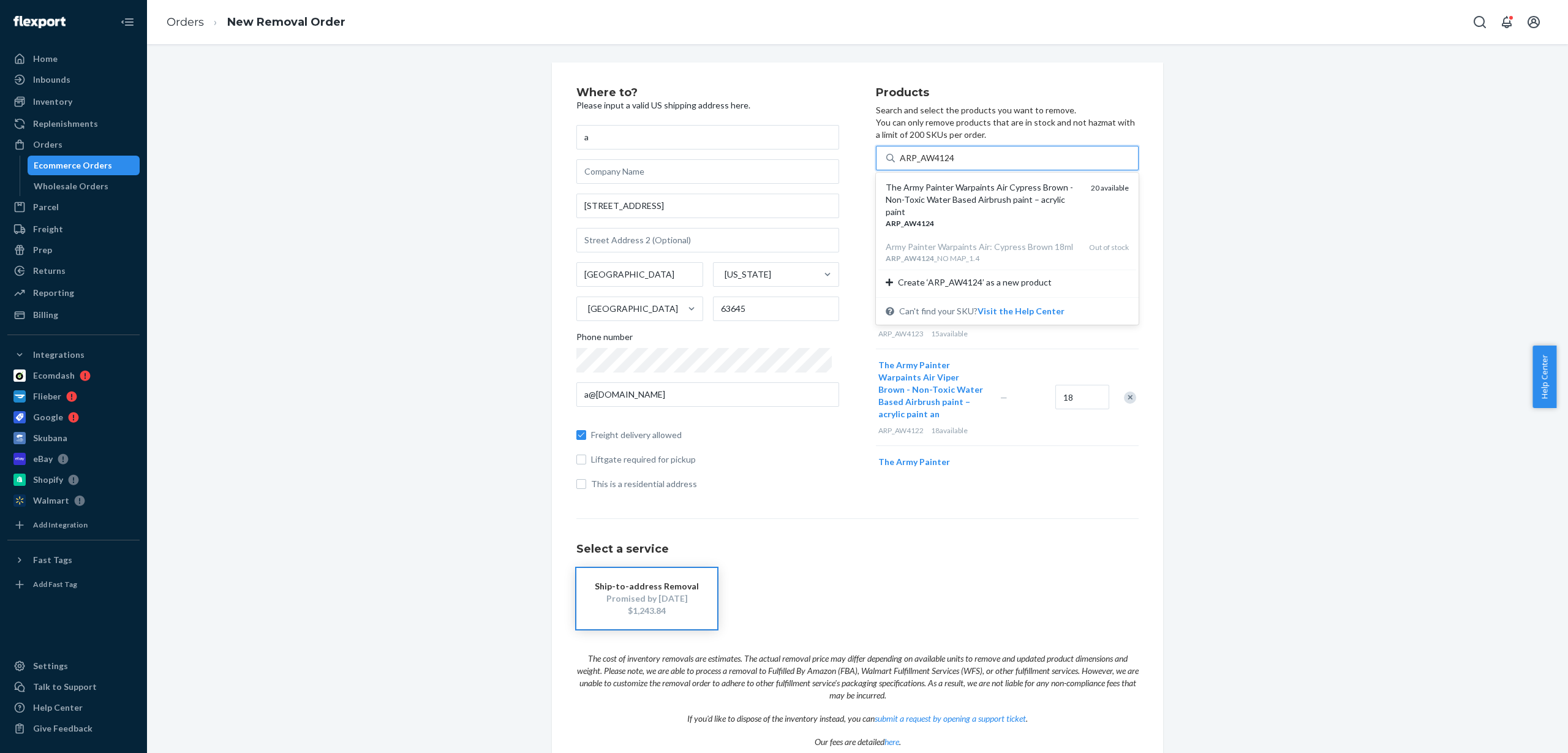
click at [968, 218] on div "ARP _ AW4124" at bounding box center [983, 223] width 195 height 11
click at [955, 164] on input "ARP_AW4124" at bounding box center [927, 158] width 55 height 12
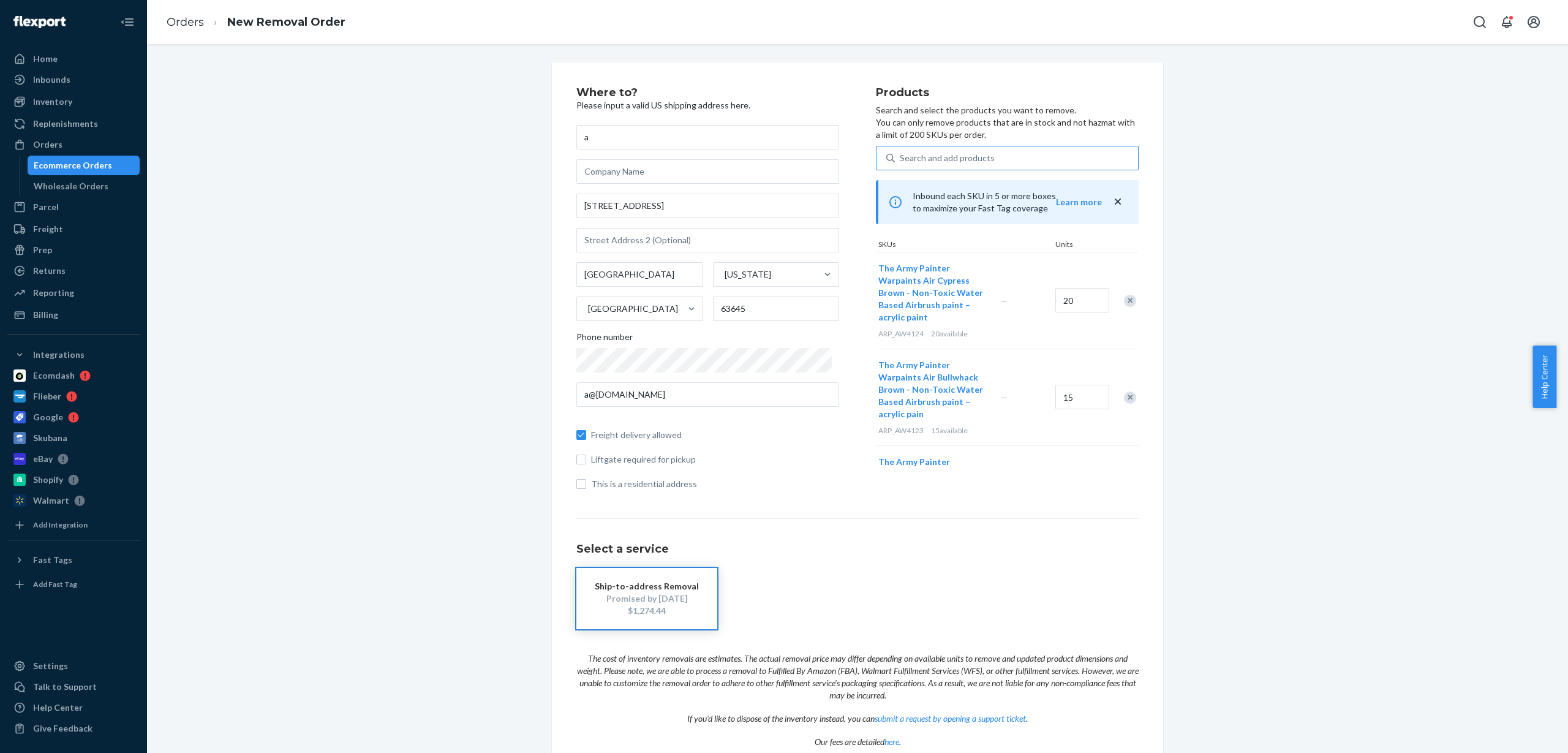
click at [962, 153] on div "Search and add products" at bounding box center [947, 158] width 95 height 12
click at [901, 153] on input "Search and add products" at bounding box center [900, 158] width 1 height 12
paste input "ARP_AW4126"
type input "ARP_AW4126"
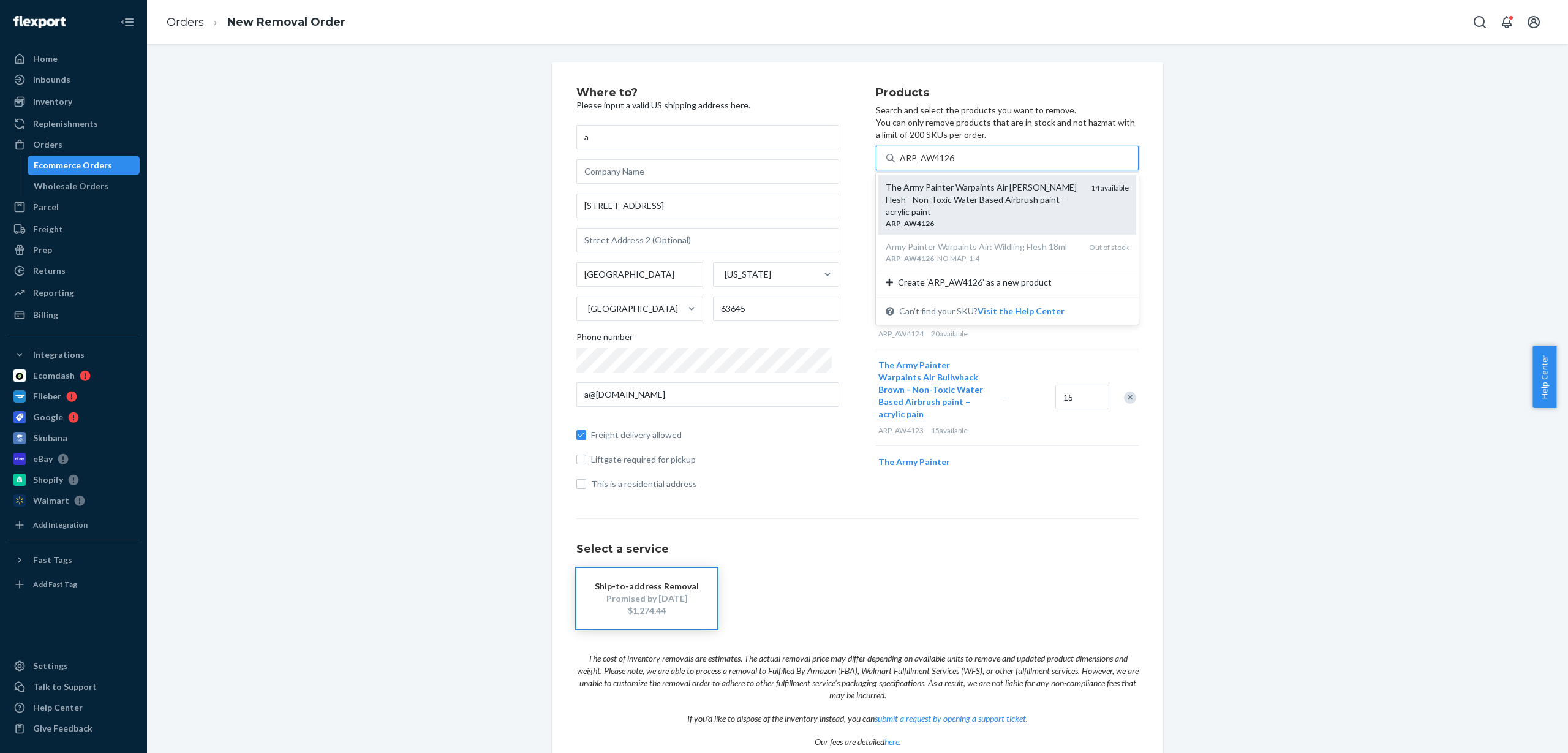
click at [968, 200] on div "The Army Painter Warpaints Air [PERSON_NAME] Flesh - Non-Toxic Water Based Airb…" at bounding box center [983, 199] width 195 height 37
click at [955, 164] on input "ARP_AW4126" at bounding box center [927, 158] width 55 height 12
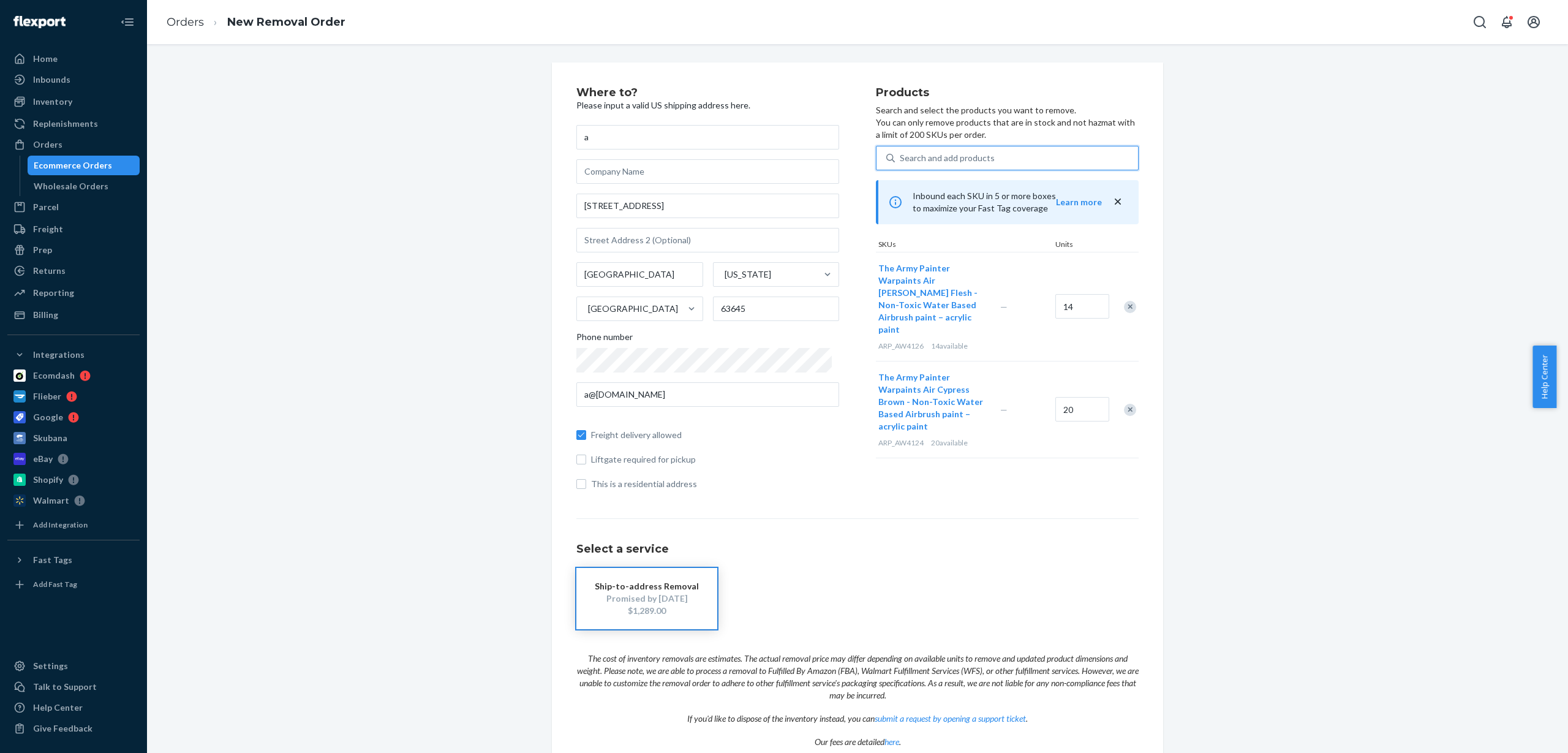
click at [915, 158] on div "Search and add products" at bounding box center [947, 158] width 95 height 12
click at [901, 158] on input "0 results available. Use Up and Down to choose options, press Enter to select t…" at bounding box center [900, 158] width 1 height 12
paste input "ARP_AW4128"
type input "ARP_AW4128"
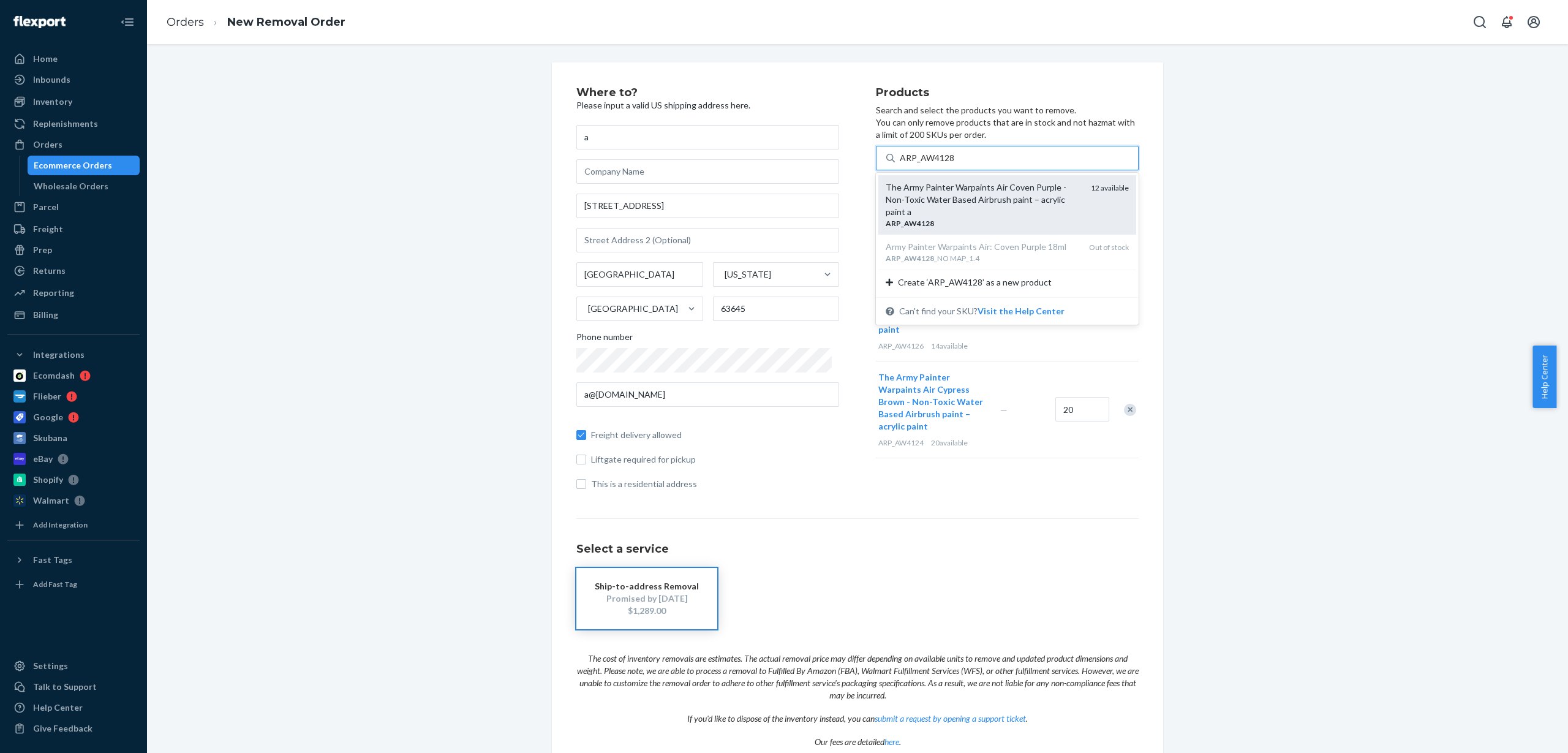
click at [973, 198] on div "The Army Painter Warpaints Air Coven Purple - Non-Toxic Water Based Airbrush pa…" at bounding box center [983, 199] width 195 height 37
click at [955, 164] on input "ARP_AW4128" at bounding box center [927, 158] width 55 height 12
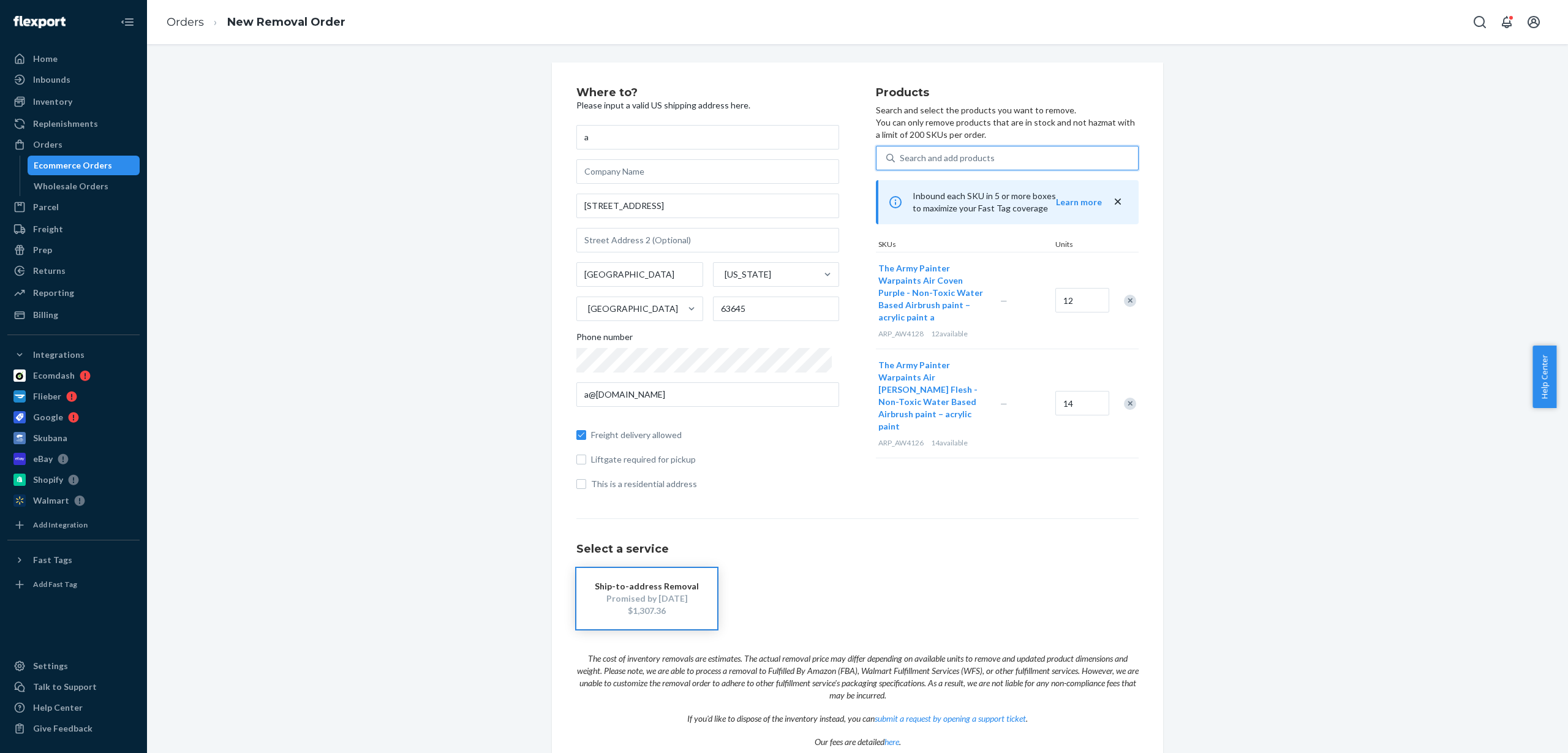
click at [928, 154] on div "Search and add products" at bounding box center [947, 158] width 95 height 12
click at [901, 154] on input "0 results available. Use Up and Down to choose options, press Enter to select t…" at bounding box center [900, 158] width 1 height 12
paste input "ARP_AW4141"
type input "ARP_AW4141"
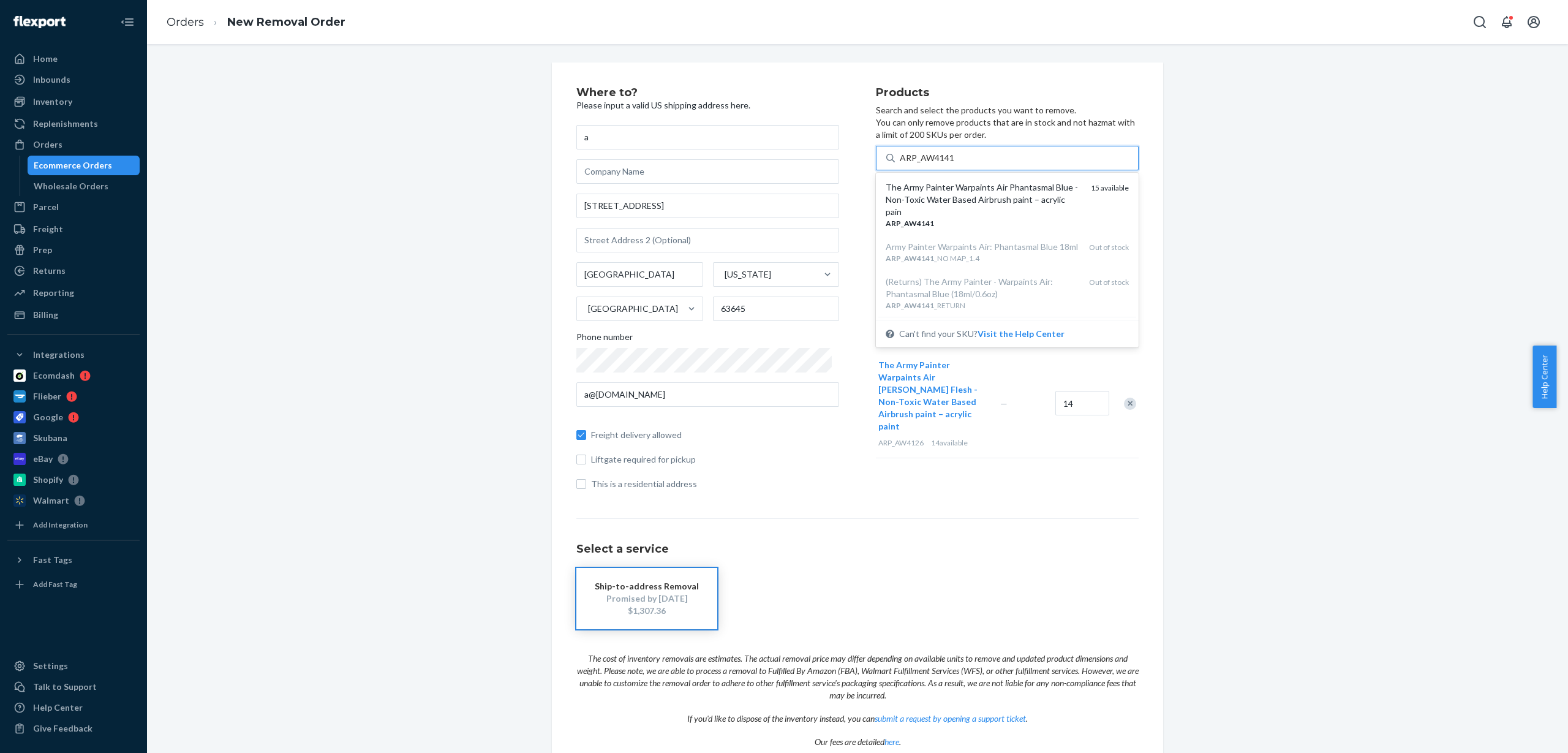
click at [957, 202] on div "The Army Painter Warpaints Air Phantasmal Blue - Non-Toxic Water Based Airbrush…" at bounding box center [983, 199] width 195 height 37
click at [955, 164] on input "ARP_AW4141" at bounding box center [927, 158] width 55 height 12
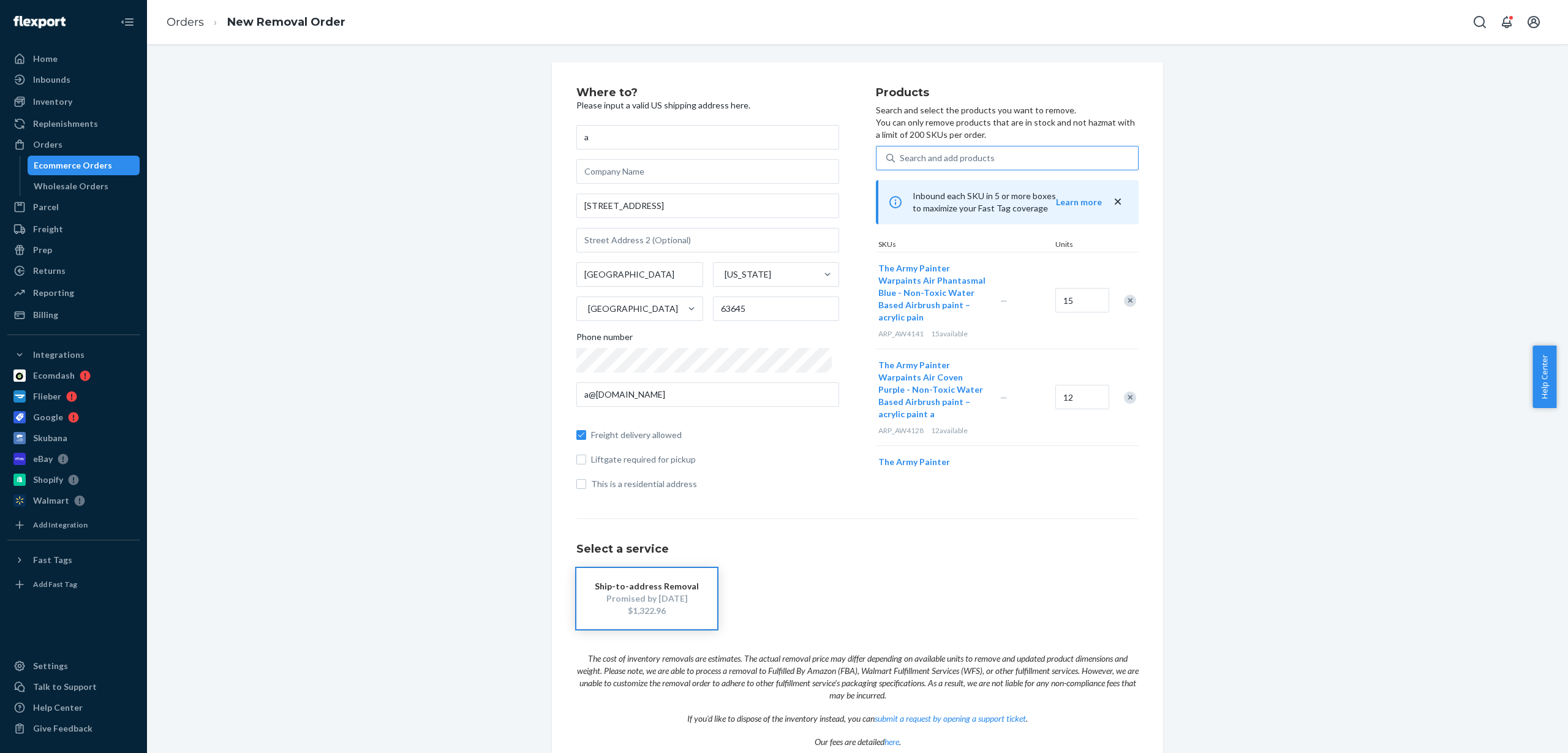
click at [946, 155] on div "Search and add products" at bounding box center [947, 158] width 95 height 12
click at [901, 155] on input "Search and add products" at bounding box center [900, 158] width 1 height 12
paste input "ARP_AW4142"
type input "ARP_AW4142"
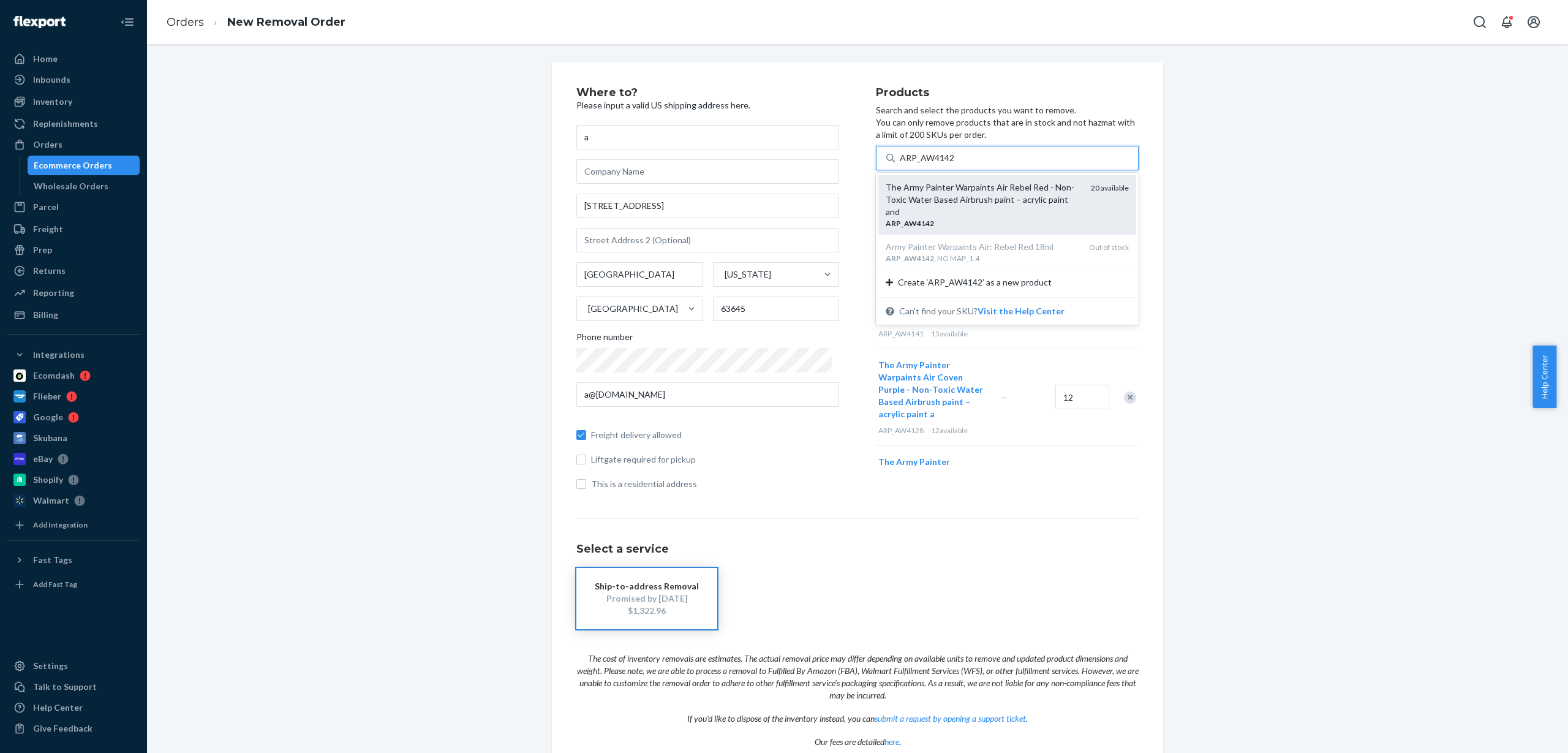
click at [944, 196] on div "The Army Painter Warpaints Air Rebel Red - Non-Toxic Water Based Airbrush paint…" at bounding box center [983, 199] width 195 height 37
click at [944, 164] on input "ARP_AW4142" at bounding box center [927, 158] width 55 height 12
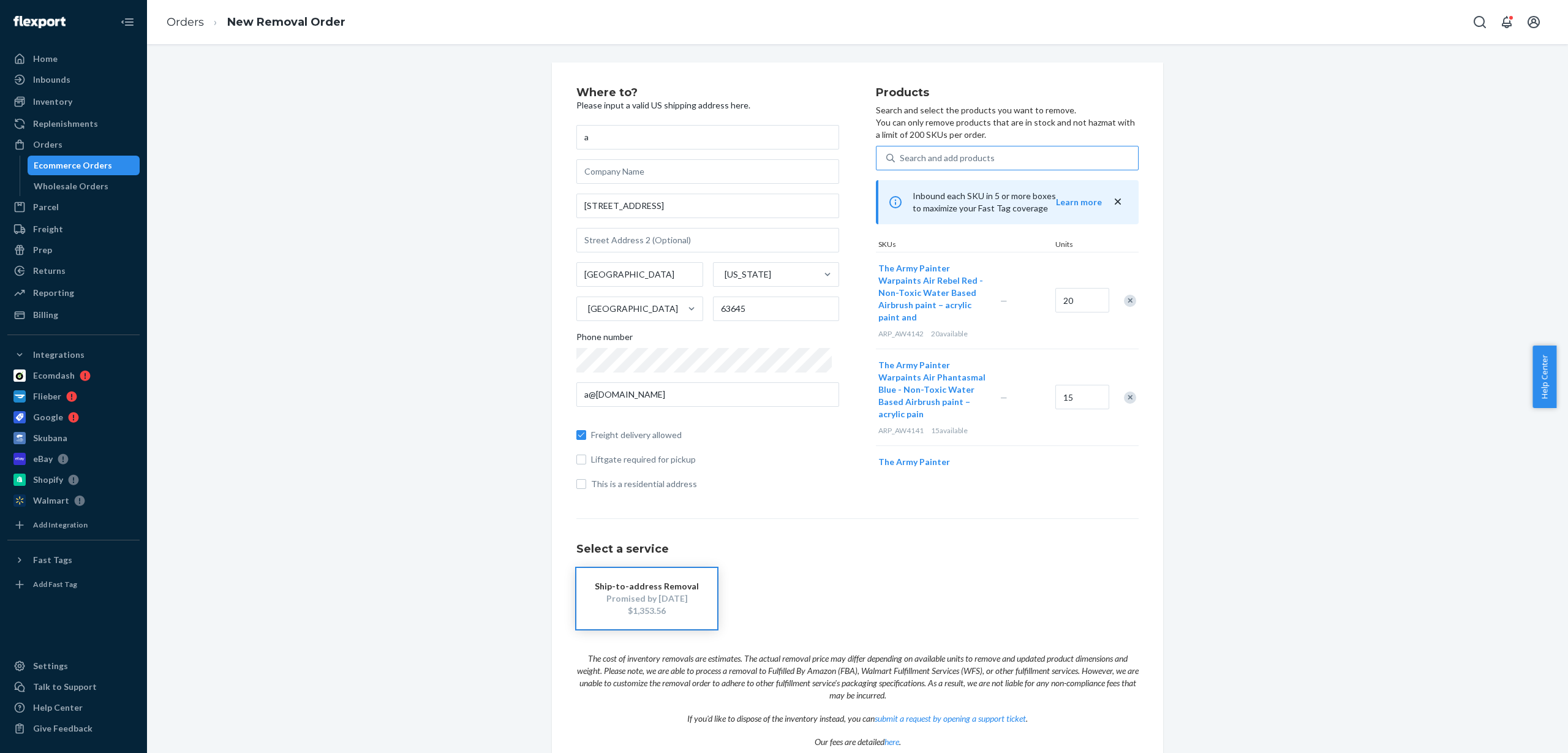
click at [938, 160] on div "Search and add products" at bounding box center [947, 158] width 95 height 12
click at [901, 160] on input "Search and add products" at bounding box center [900, 158] width 1 height 12
paste input "ARP_AW4415"
type input "ARP_AW4415"
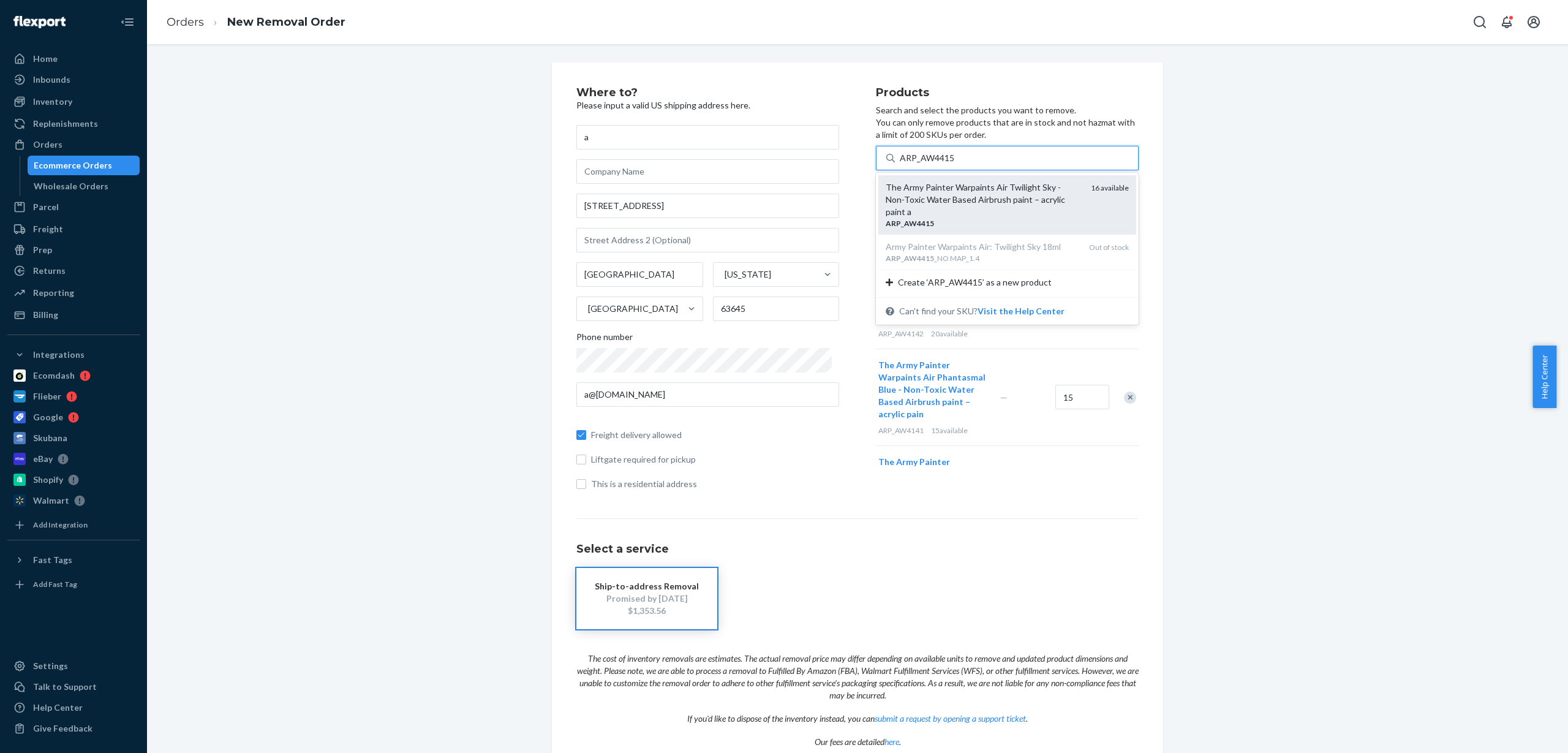
click at [946, 205] on div "The Army Painter Warpaints Air Twilight Sky - Non-Toxic Water Based Airbrush pa…" at bounding box center [983, 199] width 195 height 37
click at [946, 164] on input "ARP_AW4415" at bounding box center [927, 158] width 55 height 12
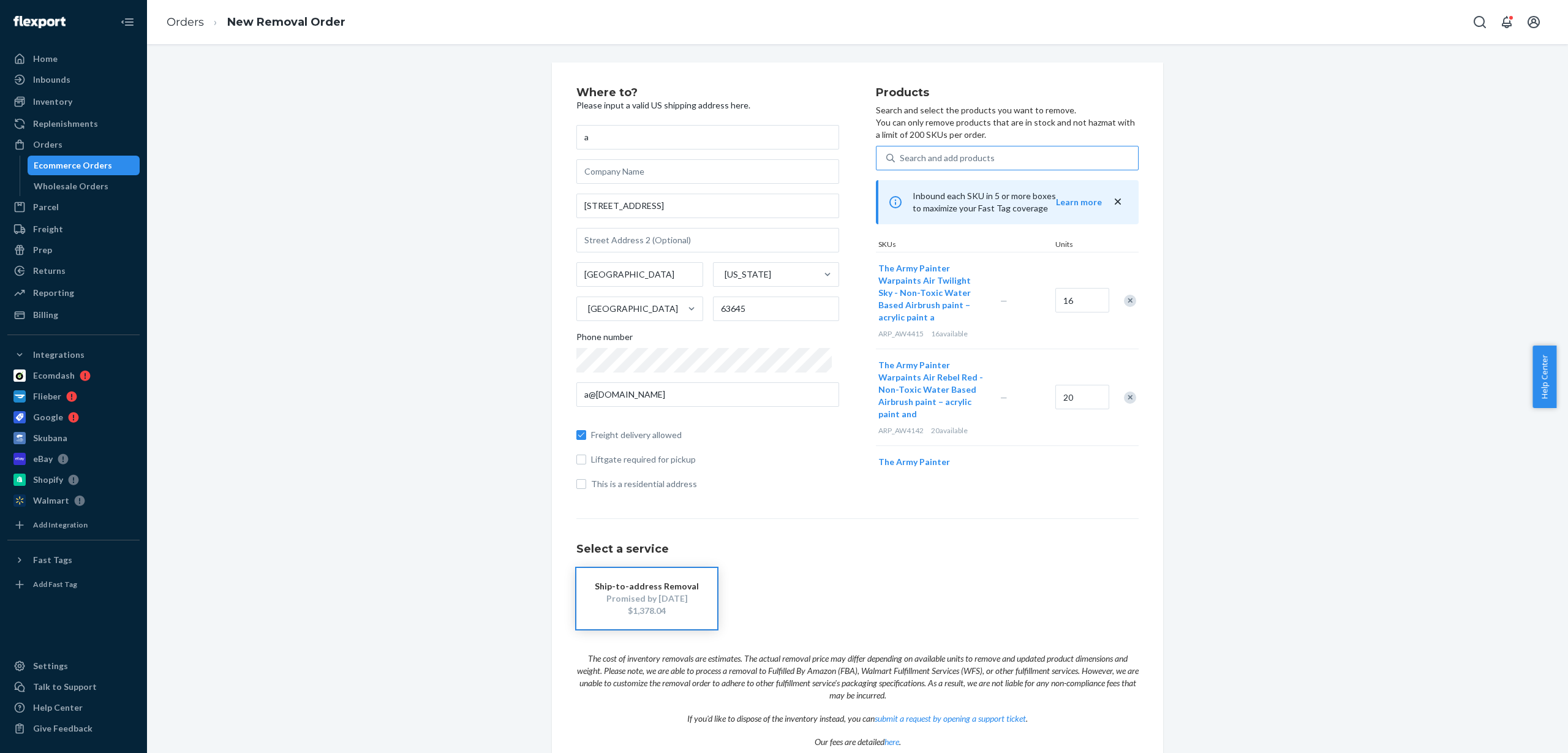
click at [909, 156] on div "Search and add products" at bounding box center [947, 158] width 95 height 12
click at [901, 156] on input "Search and add products" at bounding box center [900, 158] width 1 height 12
paste input "ARP_AW4419"
type input "ARP_AW4419"
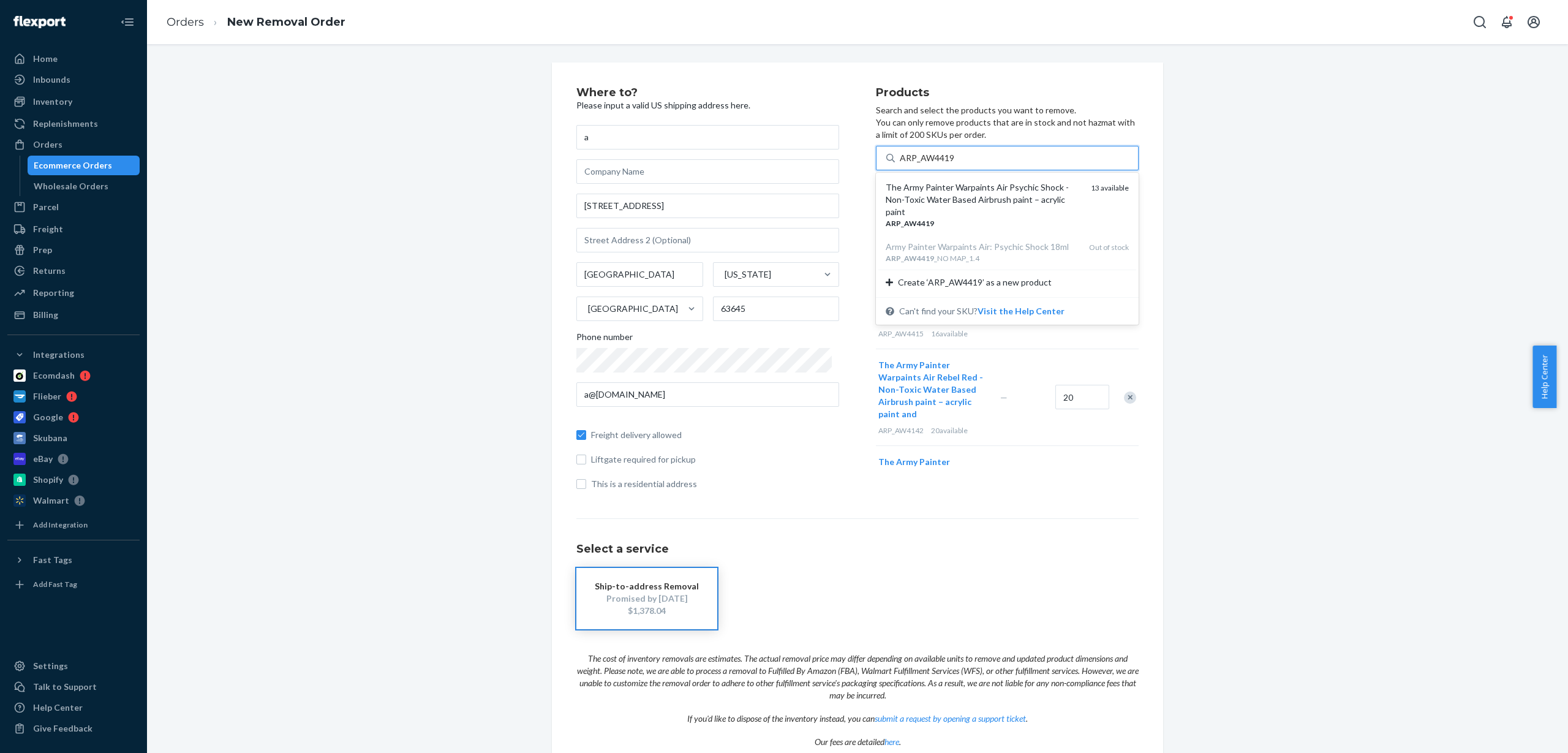
click at [944, 202] on div "The Army Painter Warpaints Air Psychic Shock - Non-Toxic Water Based Airbrush p…" at bounding box center [983, 199] width 195 height 37
click at [944, 164] on input "ARP_AW4419" at bounding box center [927, 158] width 55 height 12
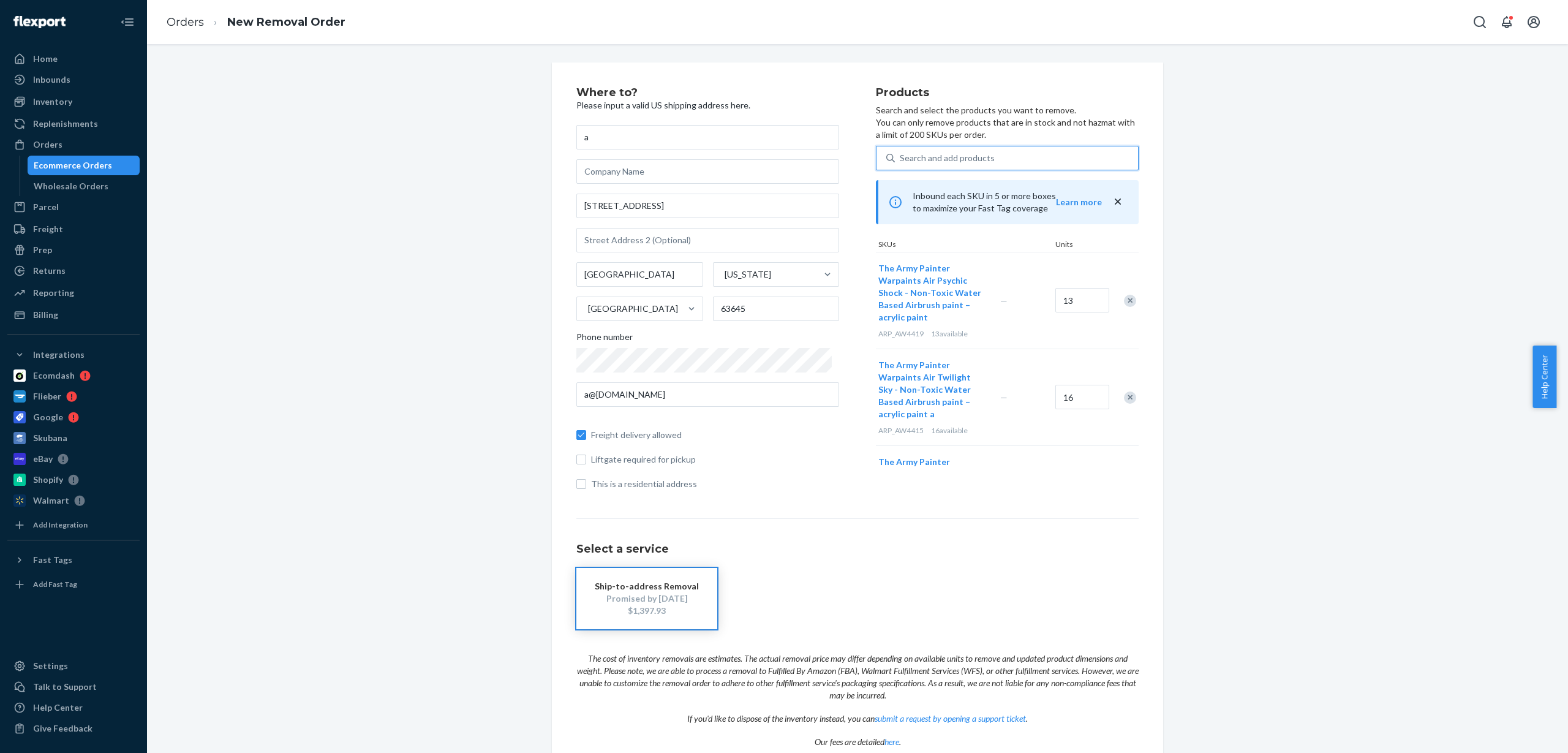
click at [921, 153] on div "Search and add products" at bounding box center [947, 158] width 95 height 12
click at [901, 153] on input "0 results available. Use Up and Down to choose options, press Enter to select t…" at bounding box center [900, 158] width 1 height 12
paste input "ARP_AW4421"
type input "ARP_AW4421"
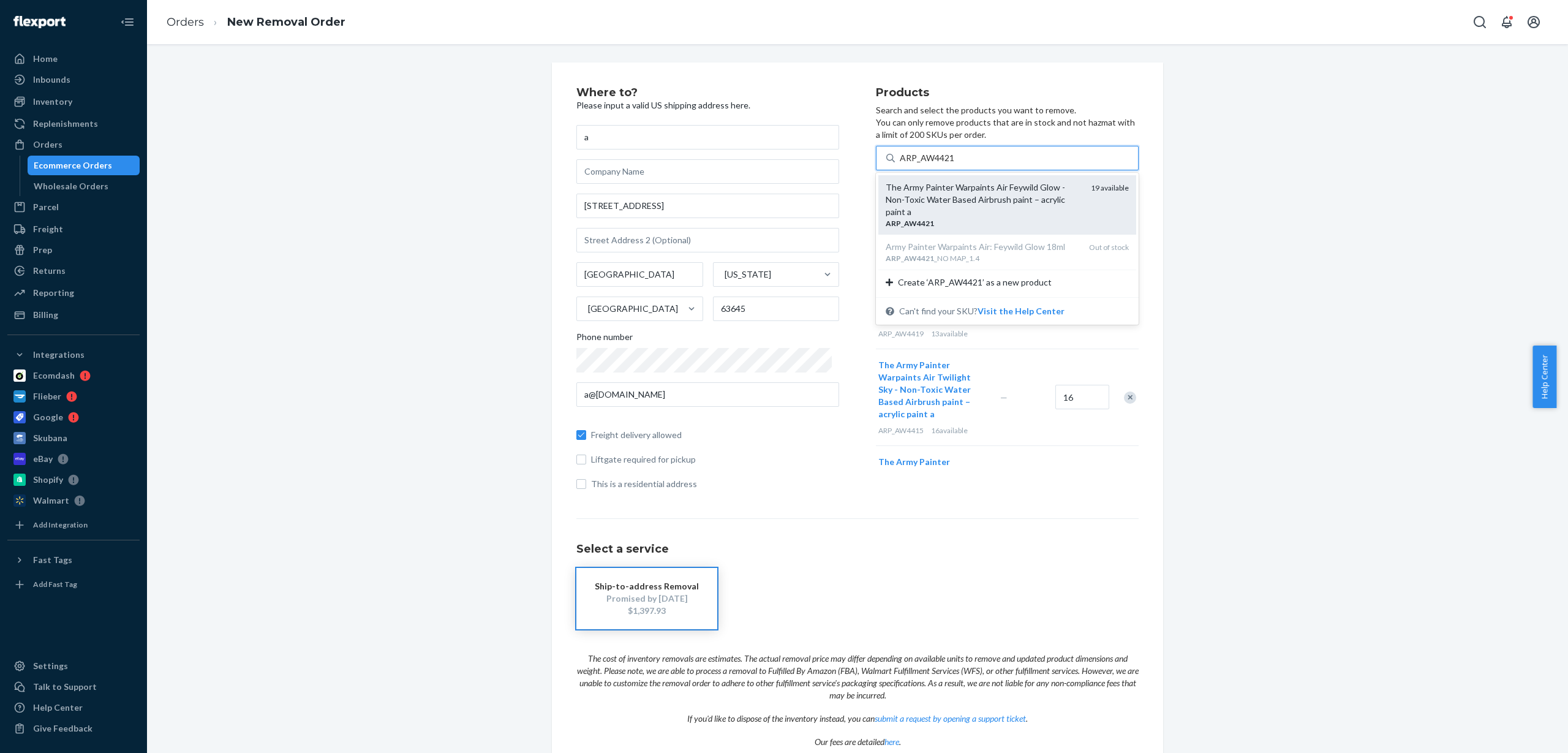
click at [942, 205] on div "The Army Painter Warpaints Air Feywild Glow - Non-Toxic Water Based Airbrush pa…" at bounding box center [983, 199] width 195 height 37
click at [942, 164] on input "ARP_AW4421" at bounding box center [927, 158] width 55 height 12
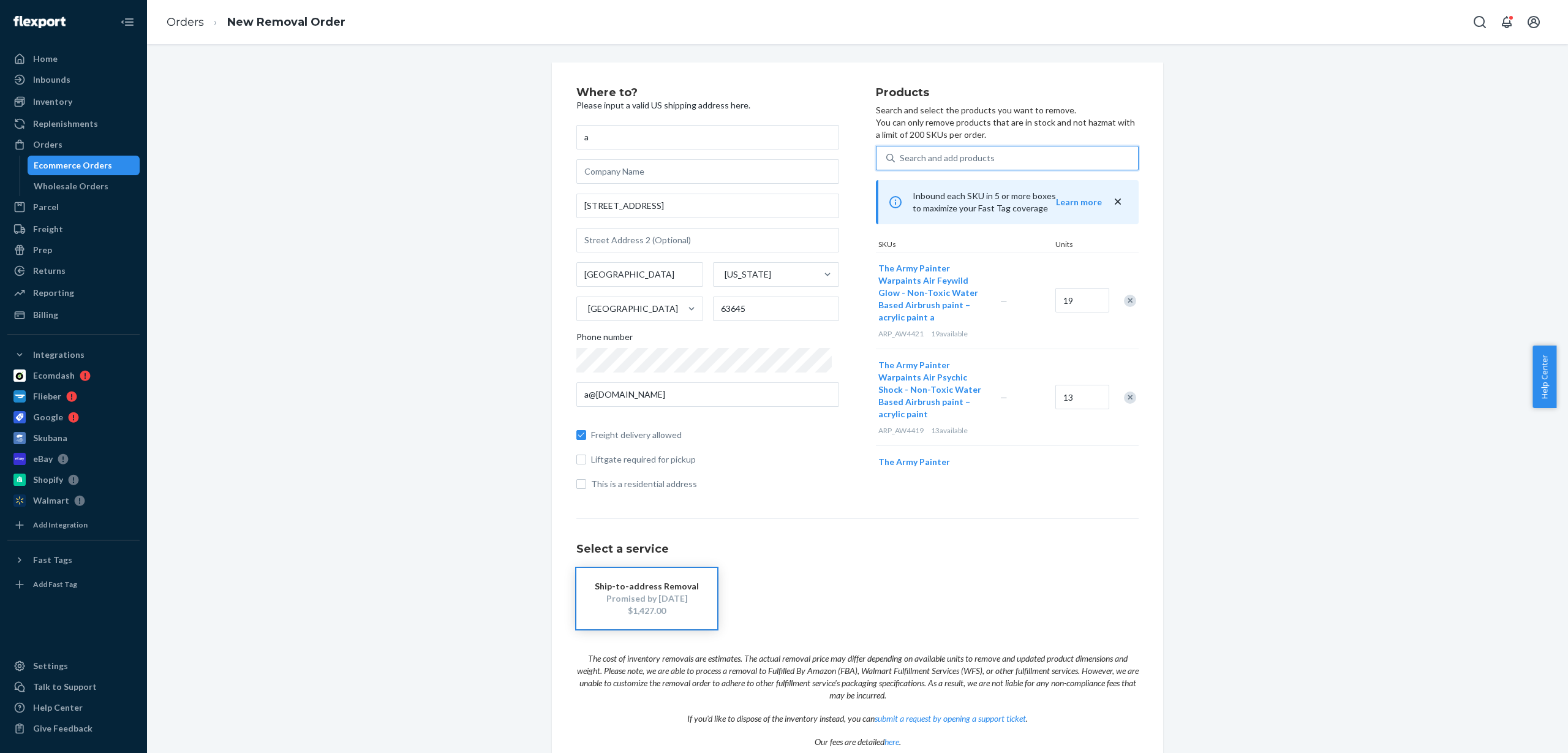
click at [928, 156] on div "Search and add products" at bounding box center [947, 158] width 95 height 12
click at [901, 156] on input "0 results available. Use Up and Down to choose options, press Enter to select t…" at bounding box center [900, 158] width 1 height 12
paste input "ARP_AW4433"
type input "ARP_AW4433"
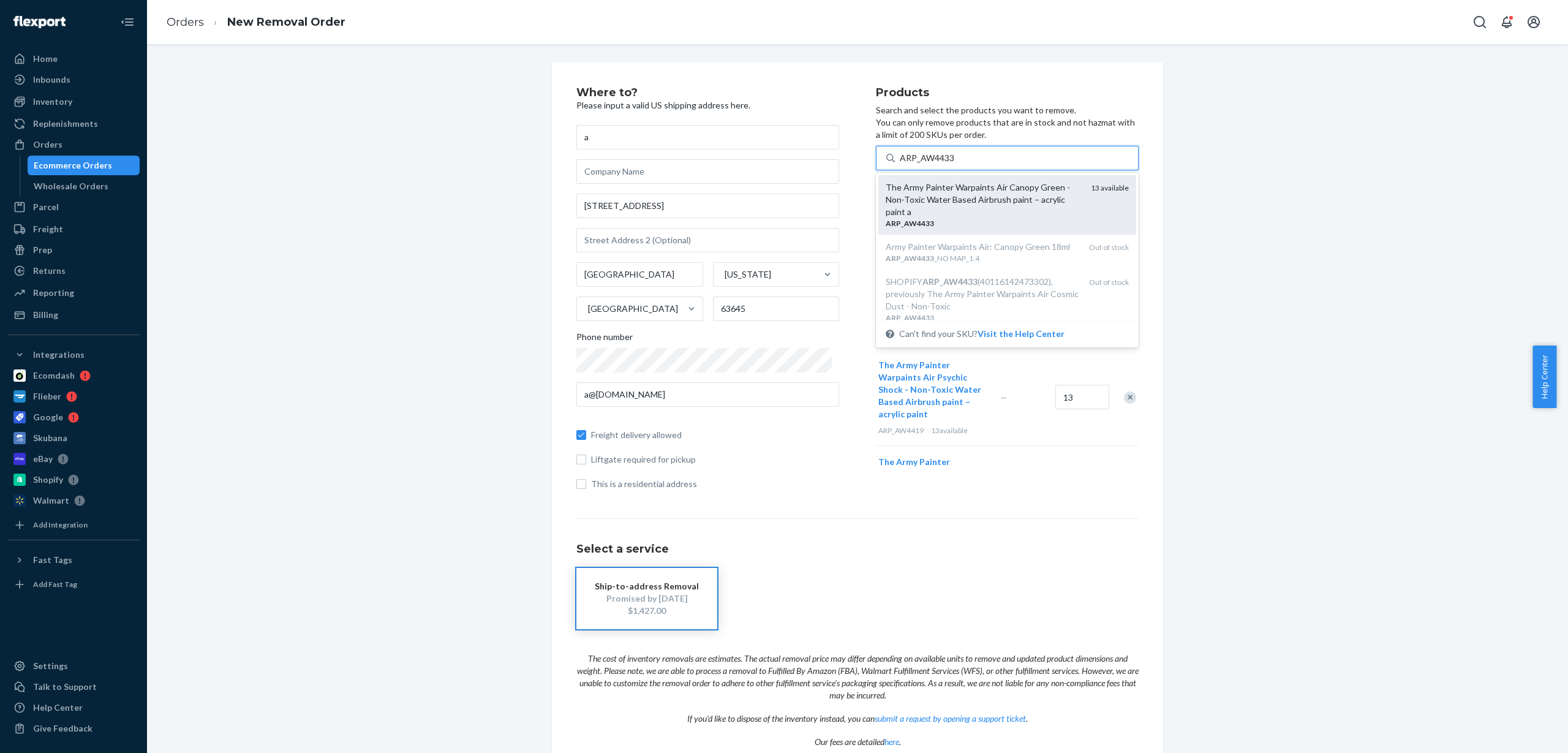
click at [937, 200] on div "The Army Painter Warpaints Air Canopy Green - Non-Toxic Water Based Airbrush pa…" at bounding box center [983, 199] width 195 height 37
click at [937, 164] on input "ARP_AW4433" at bounding box center [927, 158] width 55 height 12
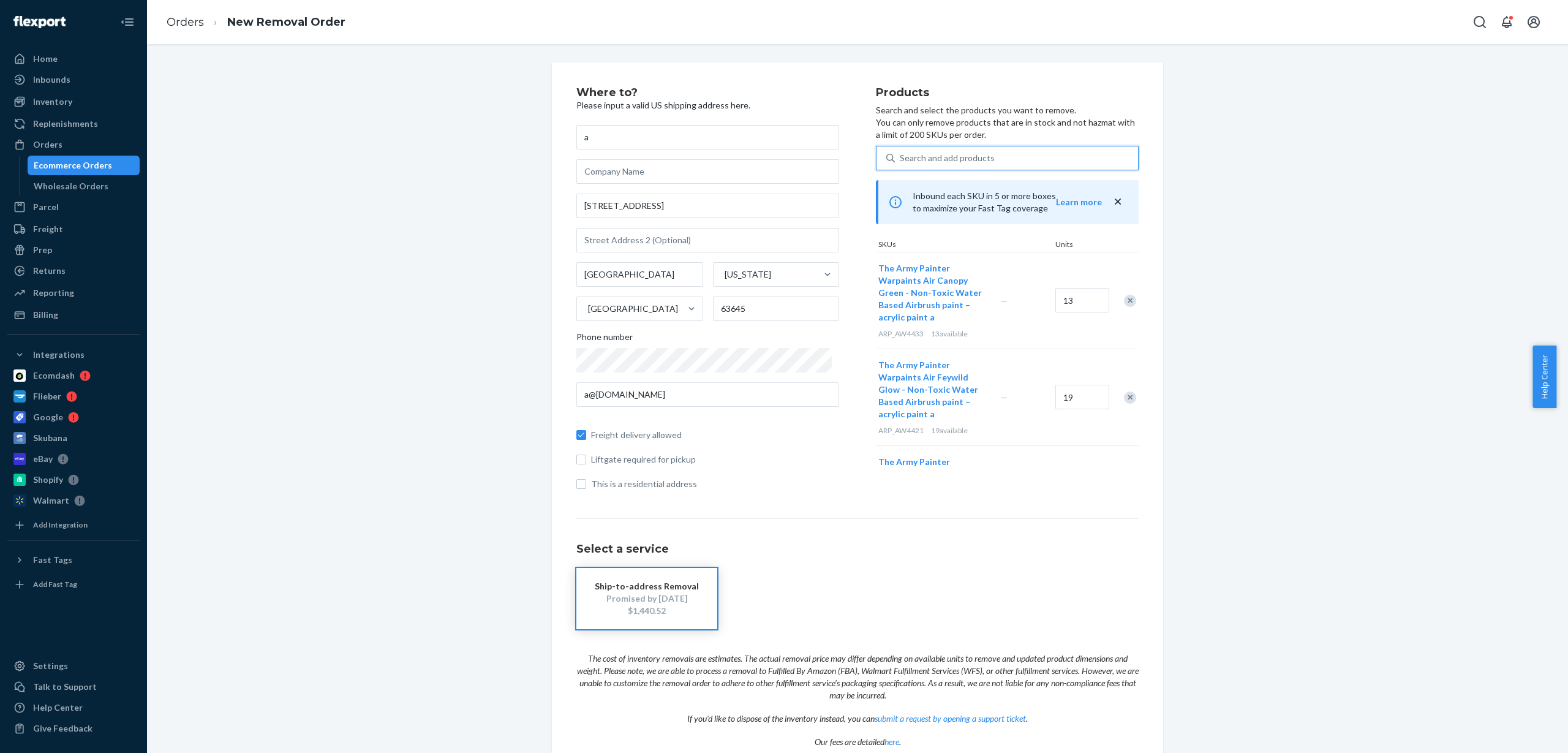
click at [937, 161] on div "Search and add products" at bounding box center [947, 158] width 95 height 12
click at [901, 161] on input "0 results available. Use Up and Down to choose options, press Enter to select t…" at bounding box center [900, 158] width 1 height 12
paste input "ARP_AW4434"
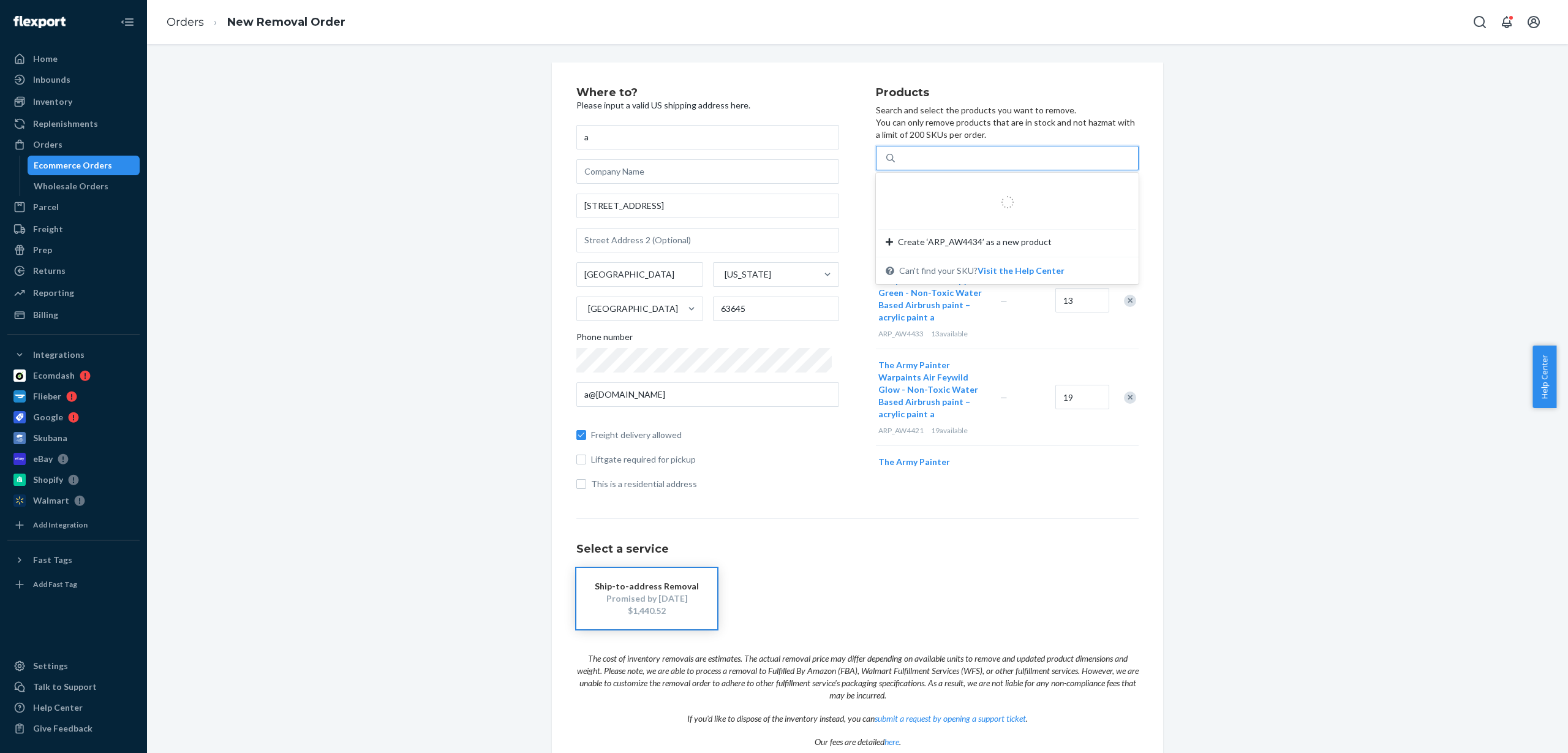
type input "ARP_AW4434"
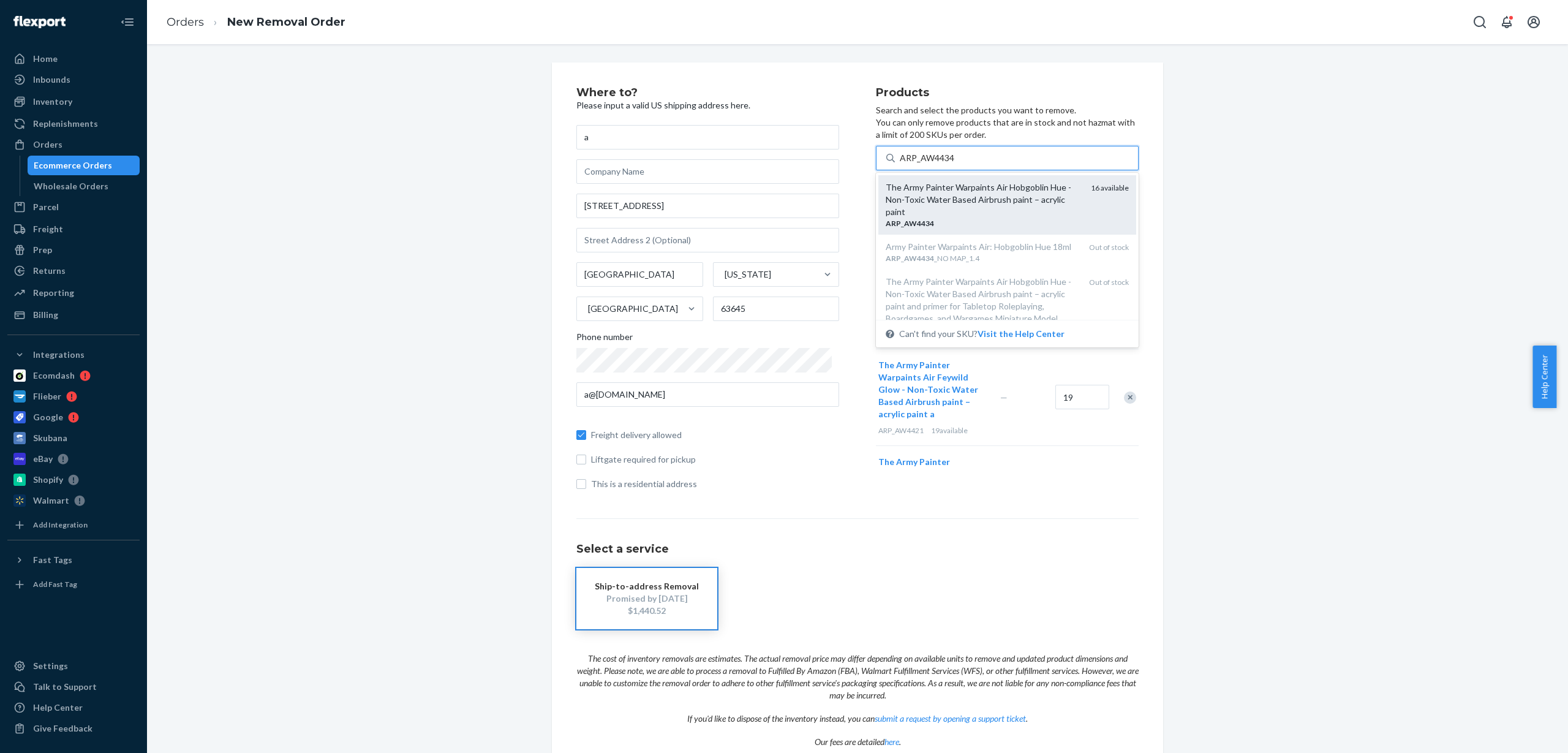
click at [949, 194] on div "The Army Painter Warpaints Air Hobgoblin Hue - Non-Toxic Water Based Airbrush p…" at bounding box center [983, 199] width 195 height 37
click at [949, 164] on input "ARP_AW4434" at bounding box center [927, 158] width 55 height 12
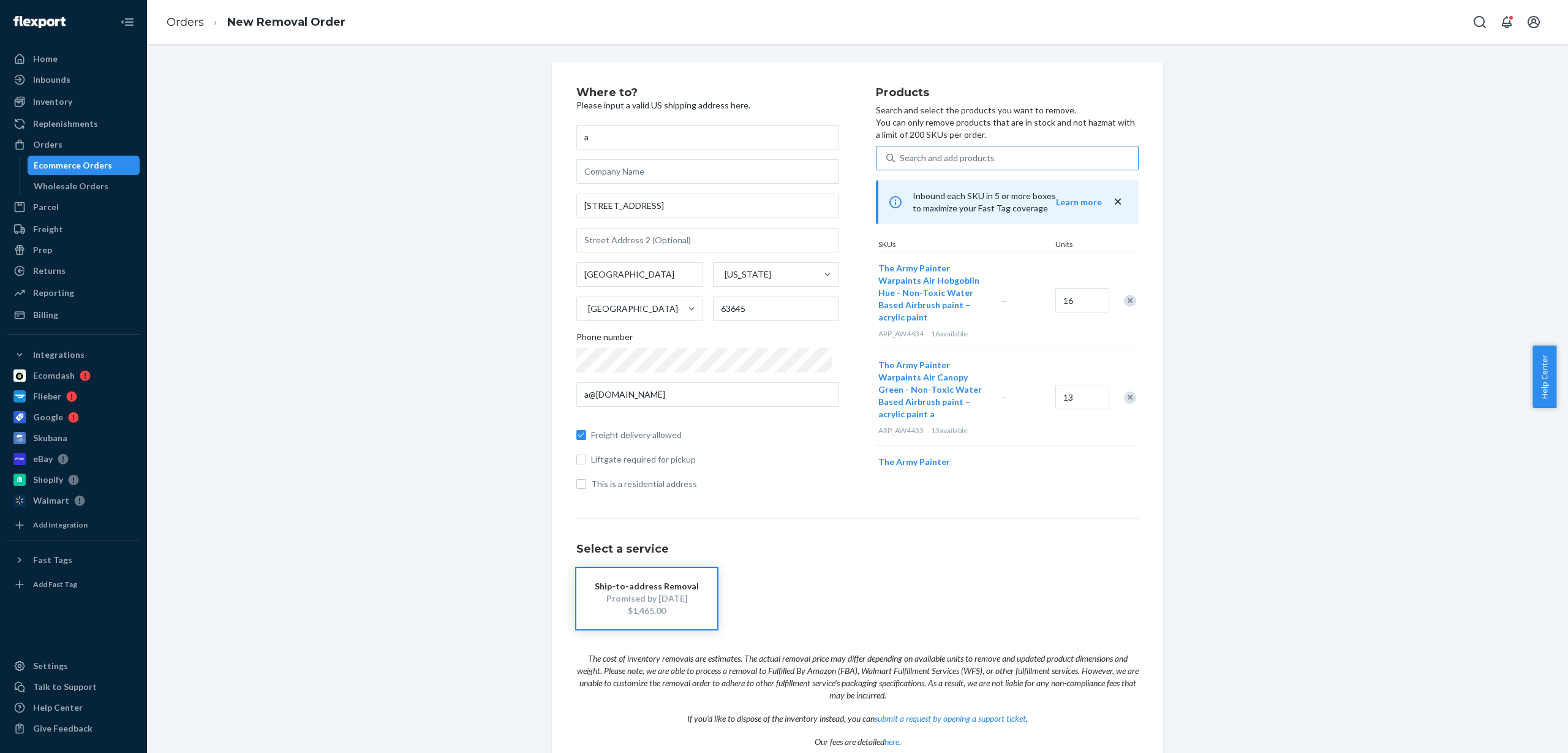
click at [950, 155] on div "Search and add products" at bounding box center [947, 158] width 95 height 12
click at [901, 155] on input "Search and add products" at bounding box center [900, 158] width 1 height 12
paste input "ARP_AW4437"
type input "ARP_AW4437"
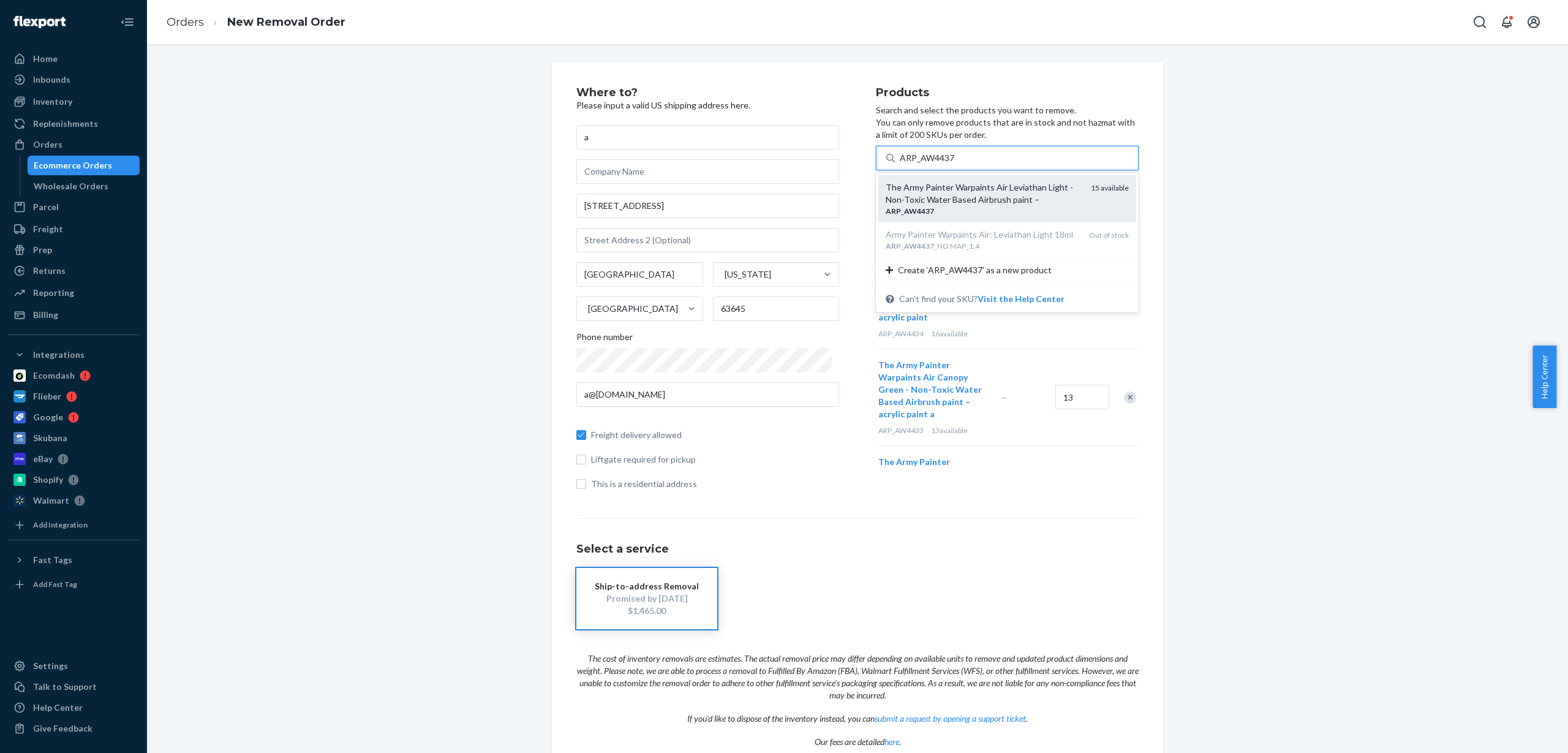
click at [952, 192] on div "The Army Painter Warpaints Air Leviathan Light - Non-Toxic Water Based Airbrush…" at bounding box center [983, 194] width 195 height 25
click at [952, 164] on input "ARP_AW4437" at bounding box center [927, 158] width 55 height 12
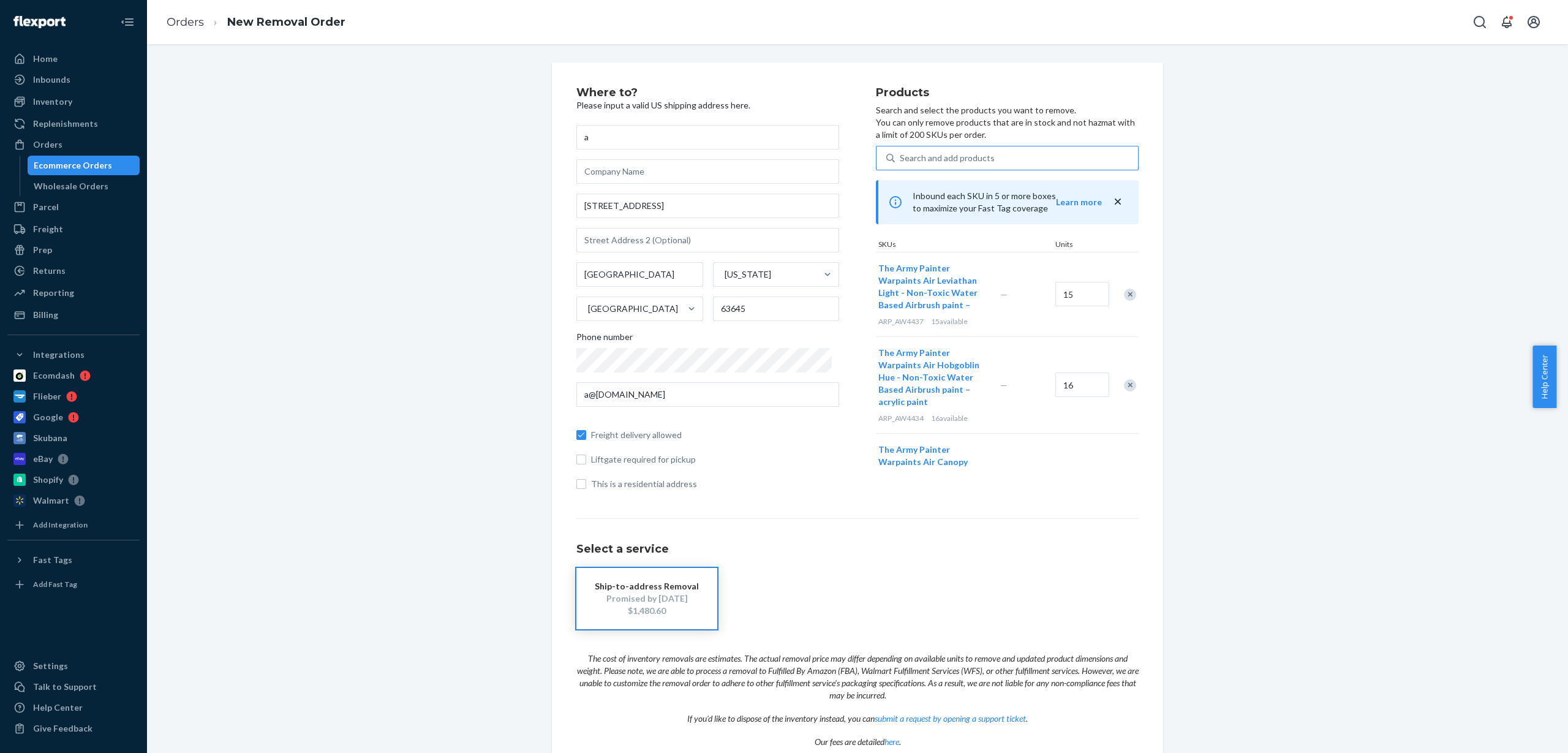
click at [938, 161] on div "Search and add products" at bounding box center [947, 158] width 95 height 12
click at [901, 161] on input "Search and add products" at bounding box center [900, 158] width 1 height 12
paste input "ARP_AW4438"
type input "ARP_AW4438"
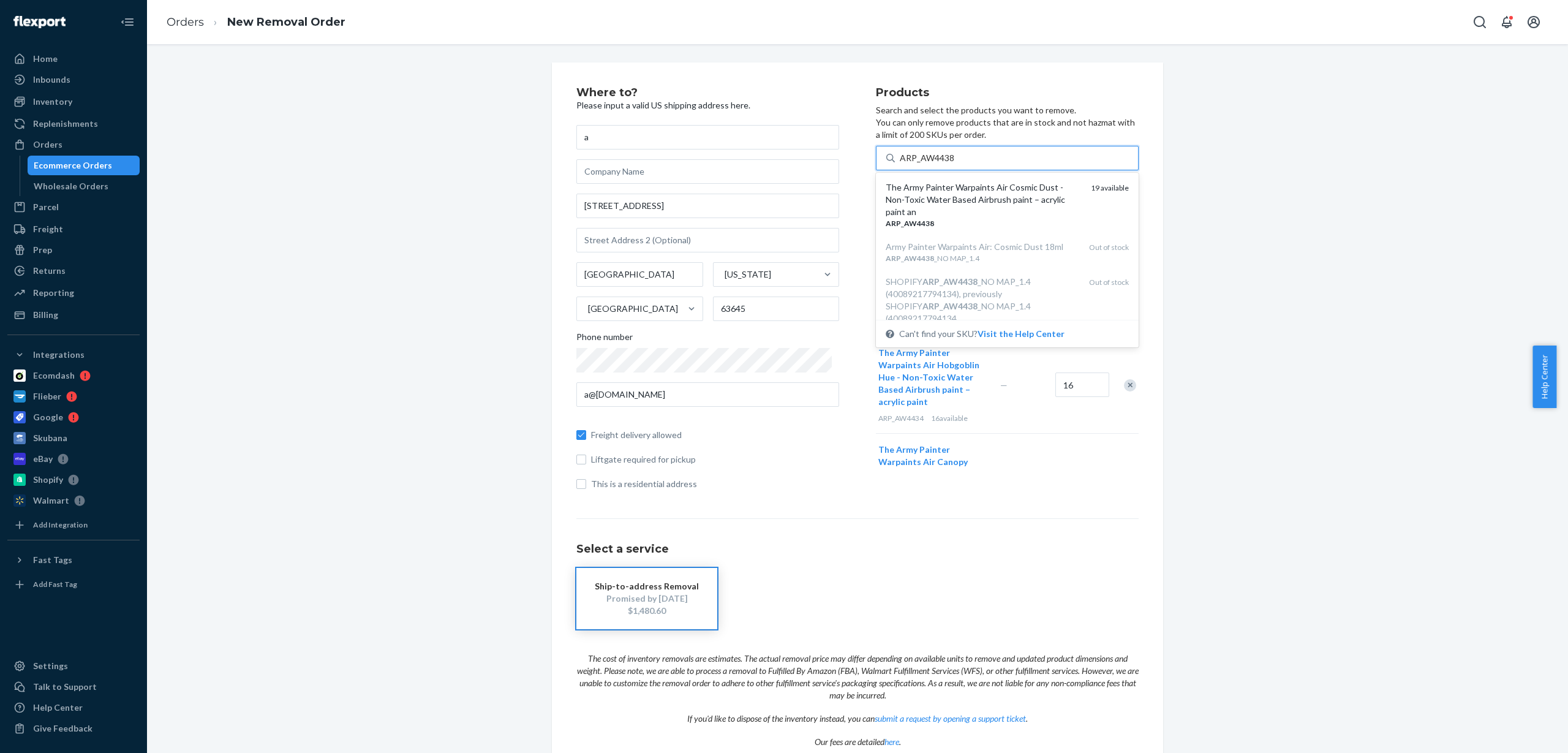
click at [943, 207] on div "The Army Painter Warpaints Air Cosmic Dust - Non-Toxic Water Based Airbrush pai…" at bounding box center [983, 199] width 195 height 37
click at [943, 164] on input "ARP_AW4438" at bounding box center [927, 158] width 55 height 12
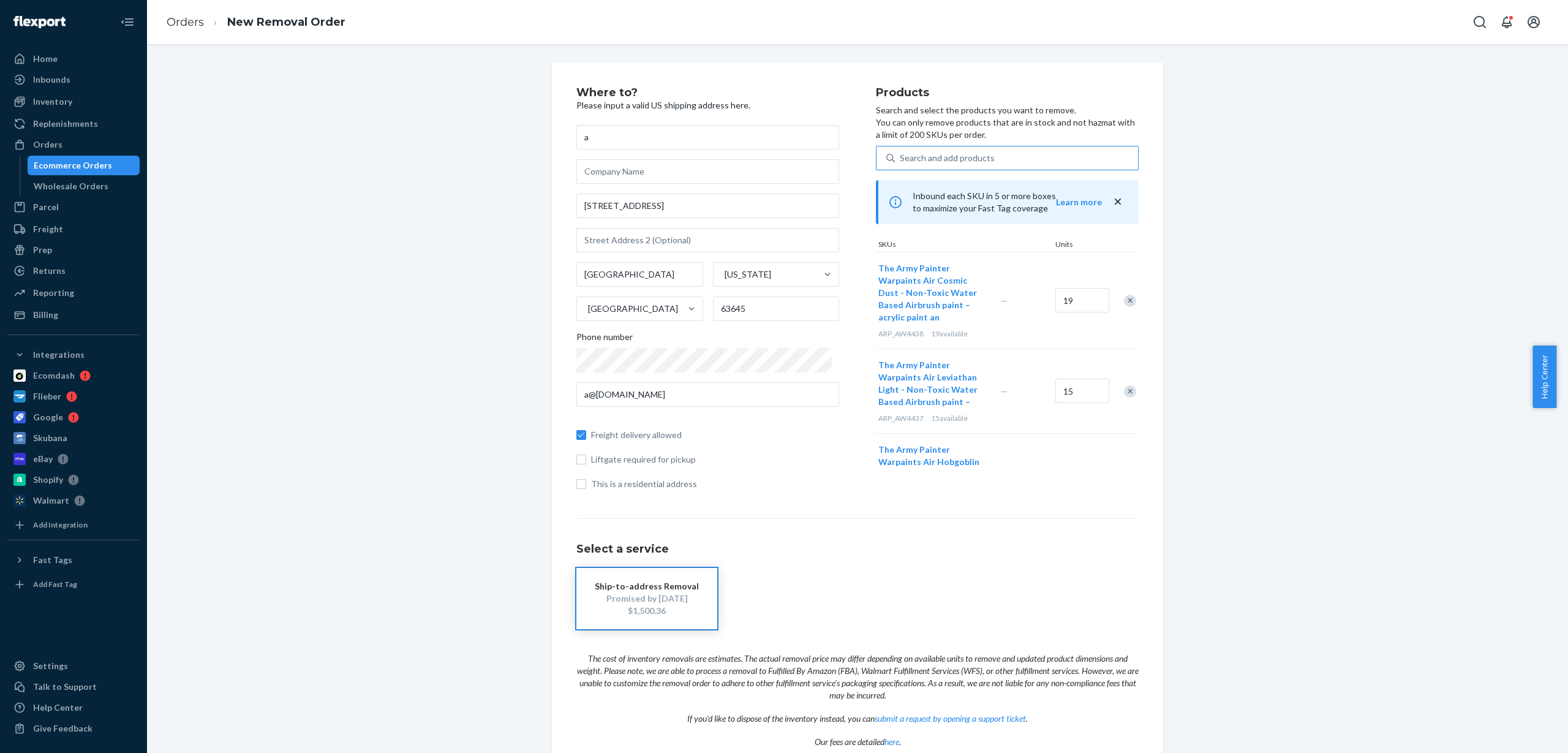
click at [944, 154] on div "Search and add products" at bounding box center [947, 158] width 95 height 12
click at [901, 154] on input "Search and add products" at bounding box center [900, 158] width 1 height 12
paste input "ARP_AW4447"
type input "ARP_AW4447"
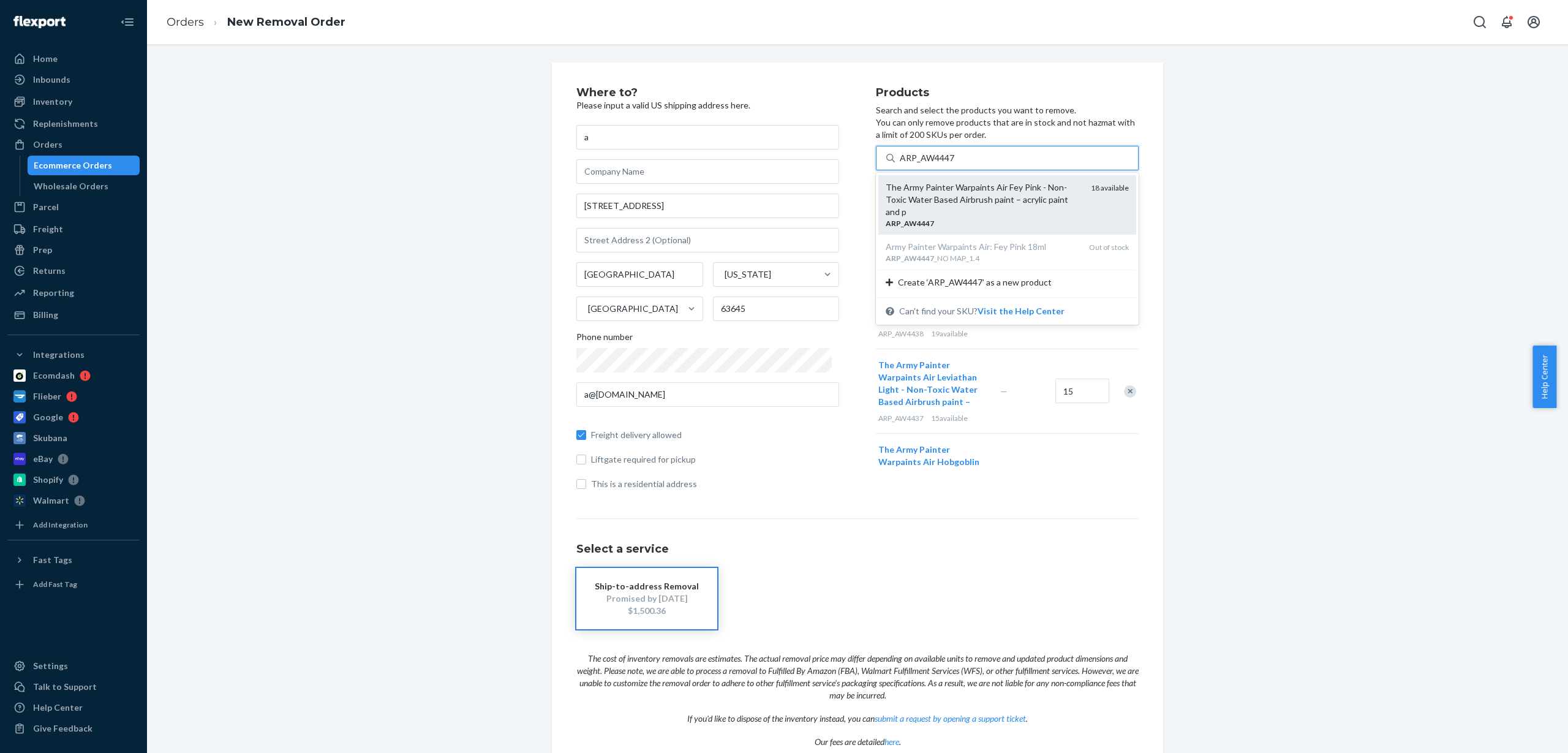
click at [952, 194] on div "The Army Painter Warpaints Air Fey Pink - Non-Toxic Water Based Airbrush paint …" at bounding box center [983, 199] width 195 height 37
click at [952, 164] on input "ARP_AW4447" at bounding box center [927, 158] width 55 height 12
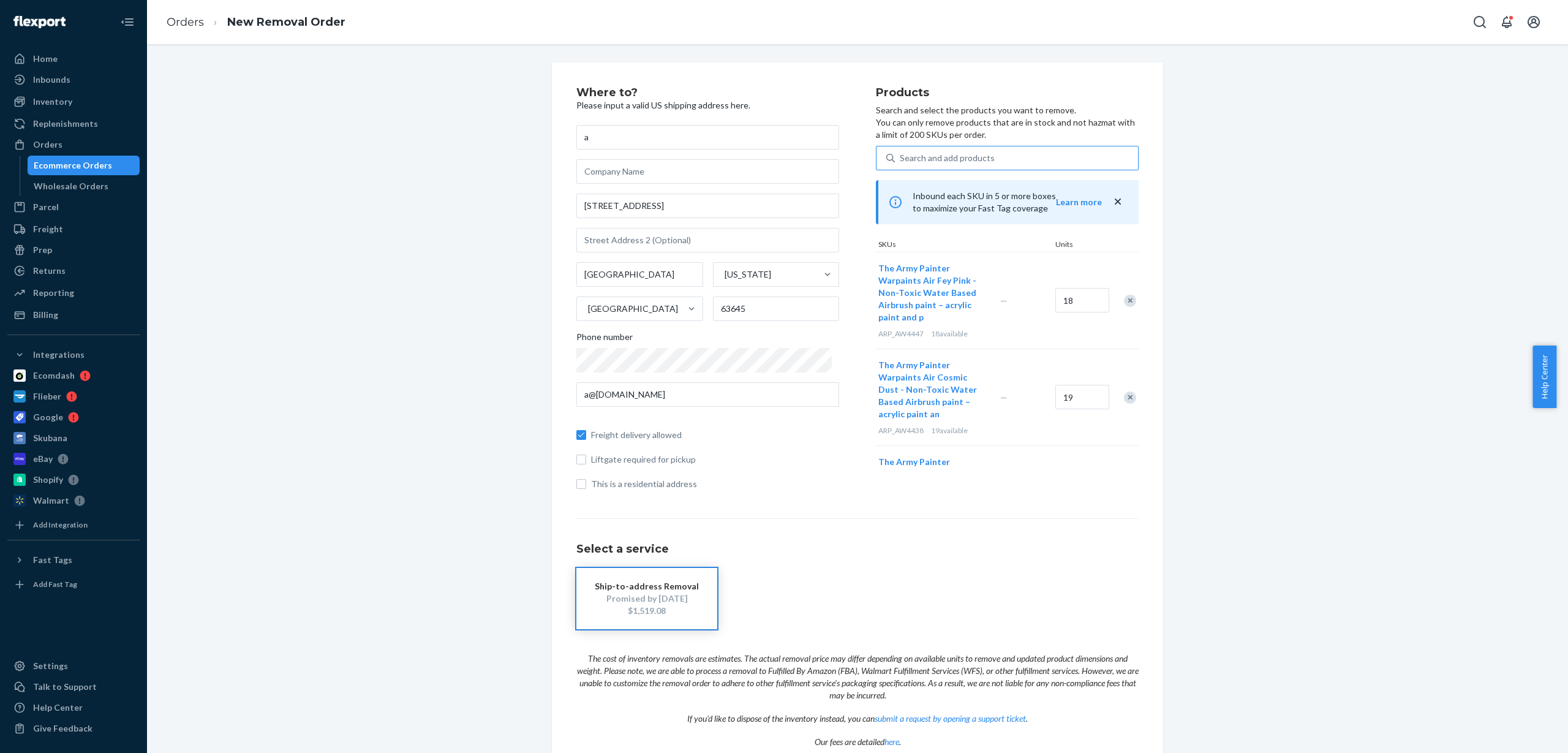
click at [913, 159] on div "Search and add products" at bounding box center [947, 158] width 95 height 12
click at [901, 159] on input "Search and add products" at bounding box center [900, 158] width 1 height 12
paste input "ARP_AW4451"
type input "ARP_AW4451"
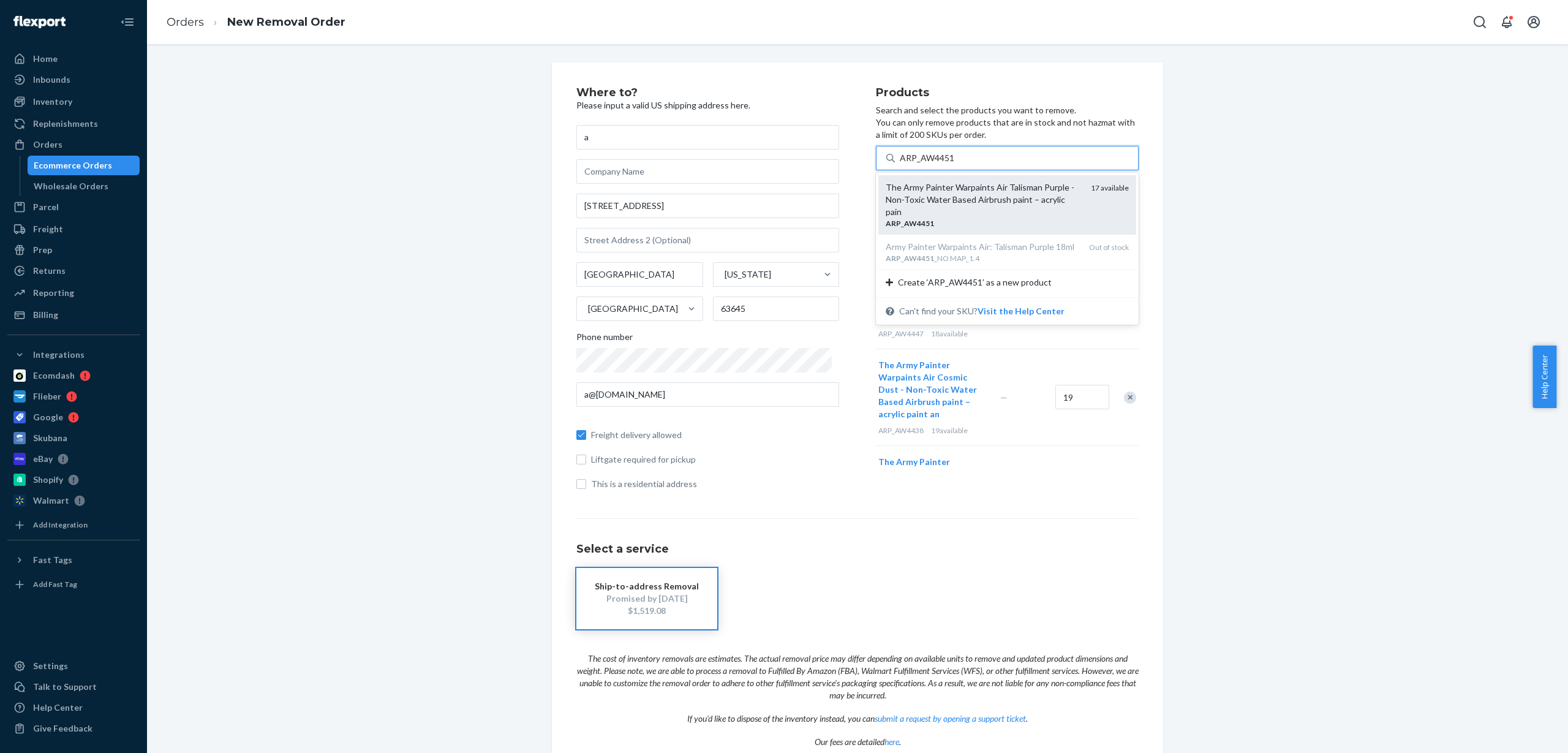
click at [944, 191] on div "The Army Painter Warpaints Air Talisman Purple - Non-Toxic Water Based Airbrush…" at bounding box center [983, 199] width 195 height 37
click at [944, 164] on input "ARP_AW4451" at bounding box center [927, 158] width 55 height 12
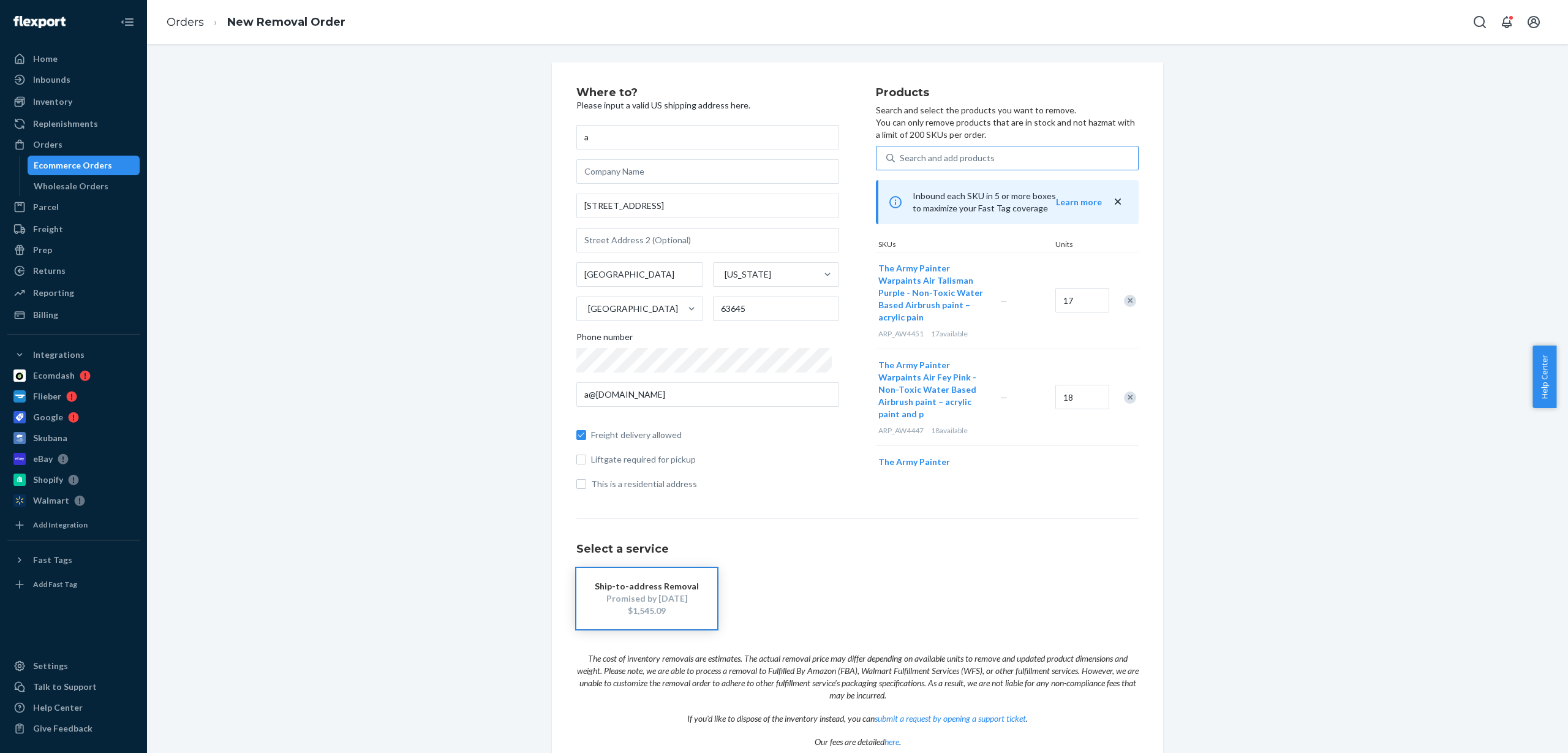
click at [947, 159] on div "Search and add products" at bounding box center [947, 158] width 95 height 12
click at [901, 159] on input "Search and add products" at bounding box center [900, 158] width 1 height 12
paste input "ARP_AW4466"
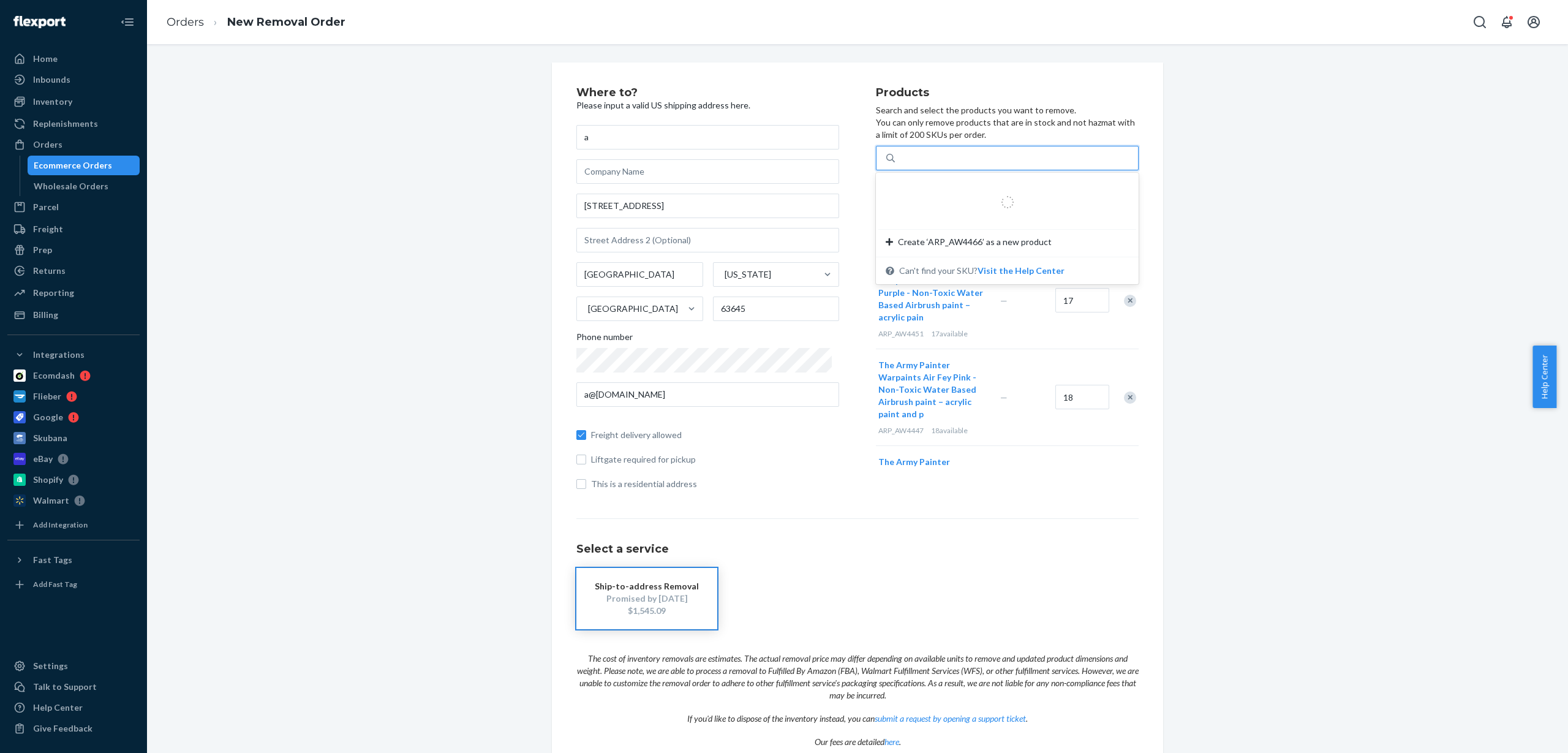
type input "ARP_AW4466"
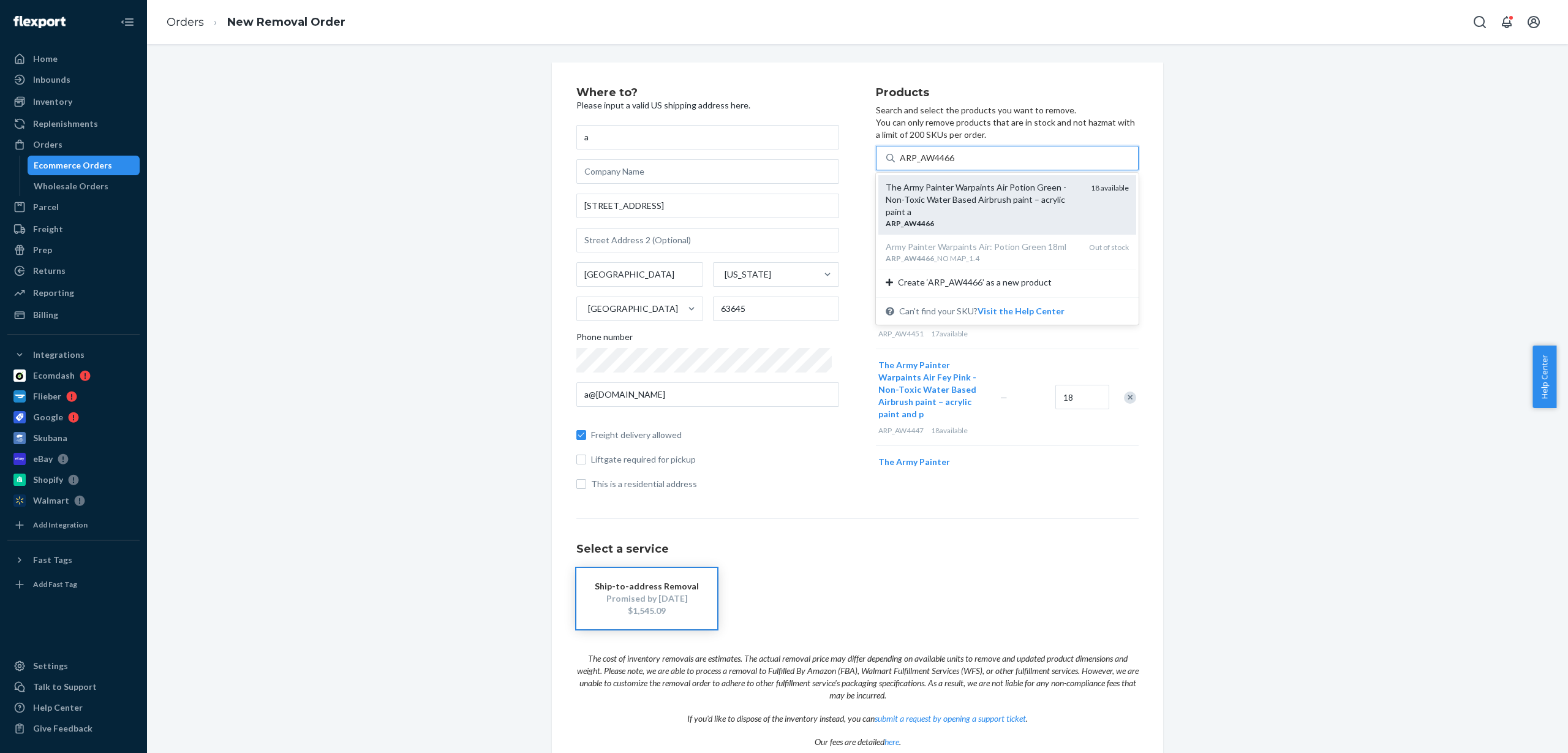
click at [921, 205] on div "The Army Painter Warpaints Air Potion Green - Non-Toxic Water Based Airbrush pa…" at bounding box center [983, 199] width 195 height 37
click at [921, 164] on input "ARP_AW4466" at bounding box center [927, 158] width 55 height 12
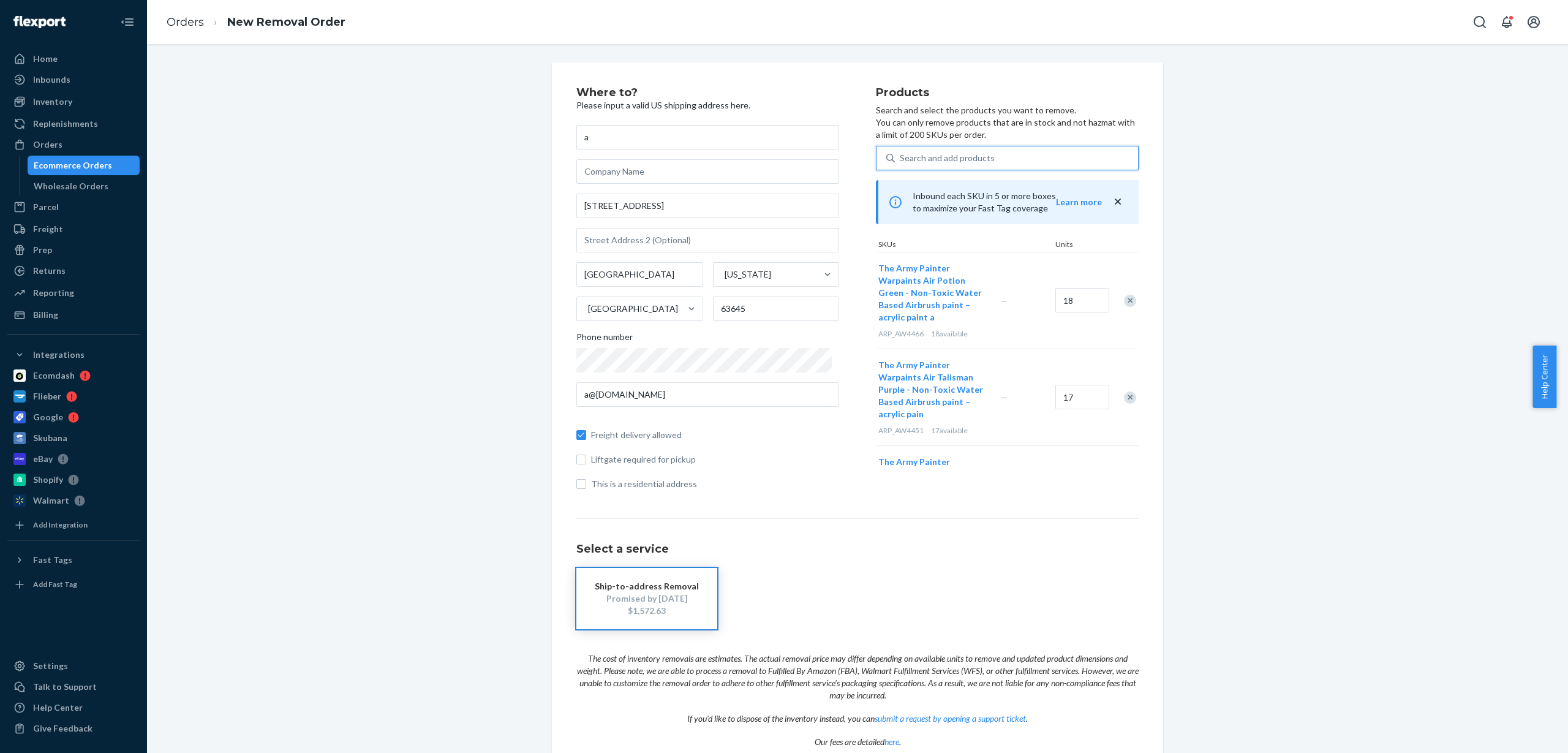
click at [915, 163] on div "Search and add products" at bounding box center [947, 158] width 95 height 12
click at [901, 163] on input "0 results available. Use Up and Down to choose options, press Enter to select t…" at bounding box center [900, 158] width 1 height 12
paste input "ARP_AW8001_AW2001"
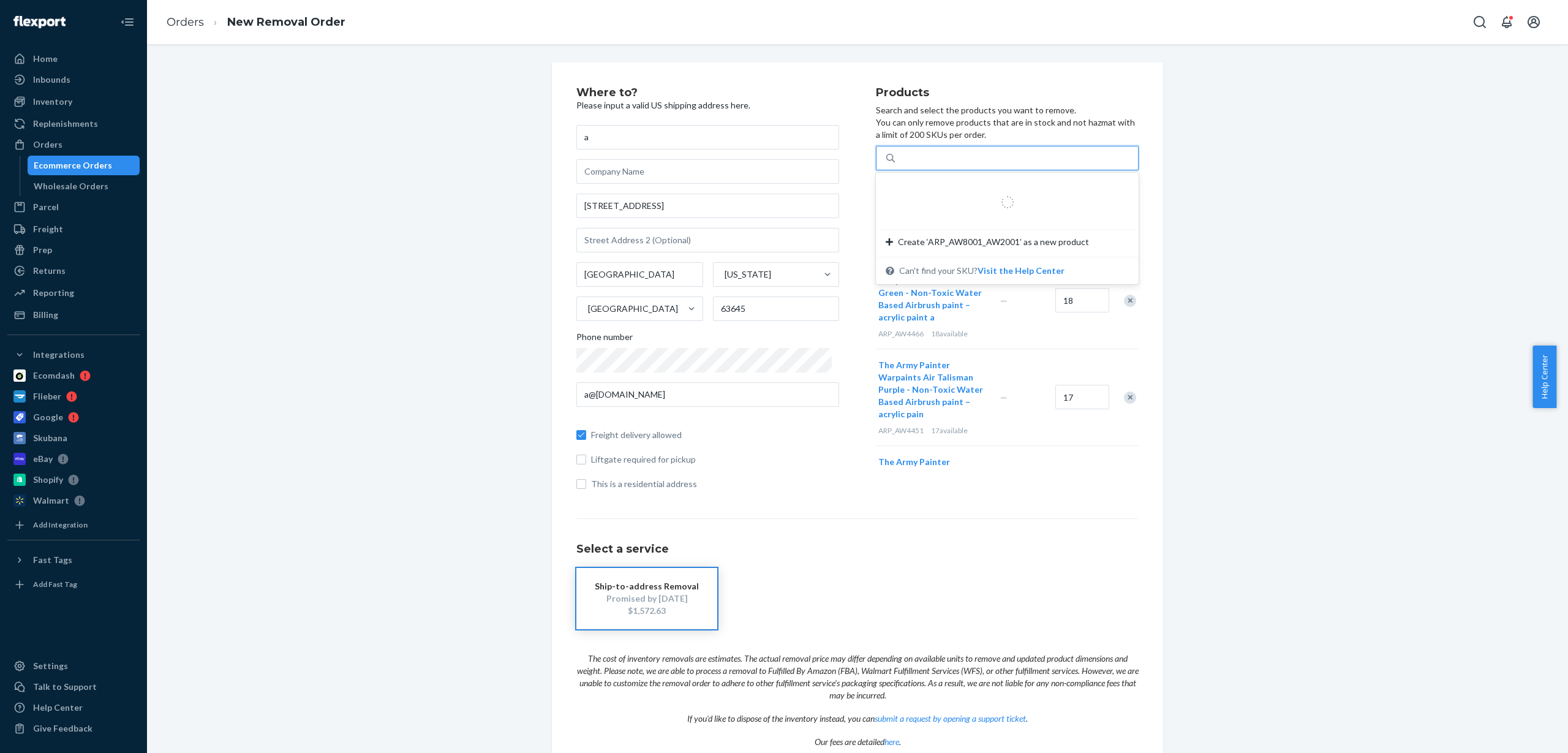
type input "ARP_AW8001_AW2001"
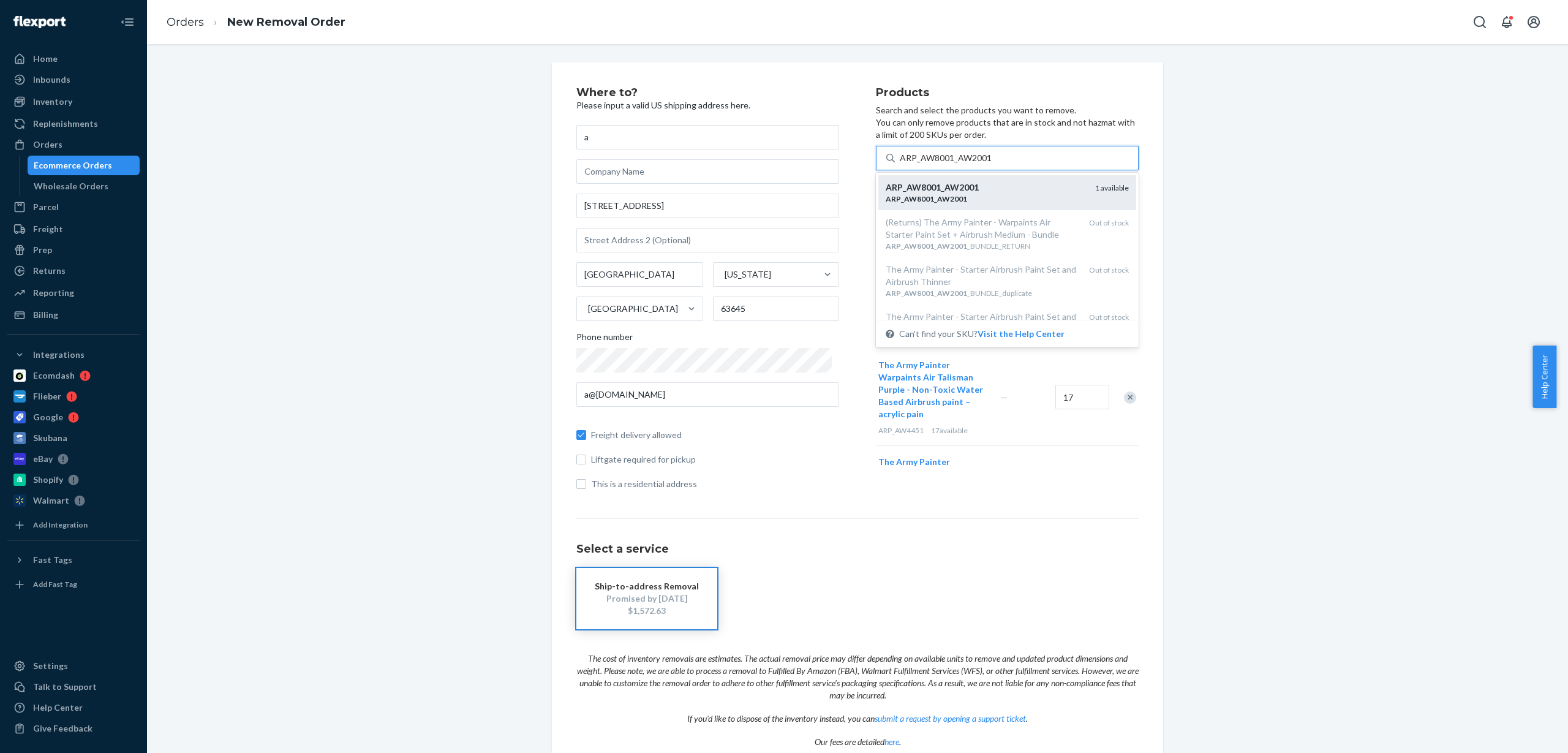
click at [937, 200] on em "AW2001" at bounding box center [952, 198] width 30 height 9
click at [937, 164] on input "ARP_AW8001_AW2001" at bounding box center [946, 158] width 92 height 12
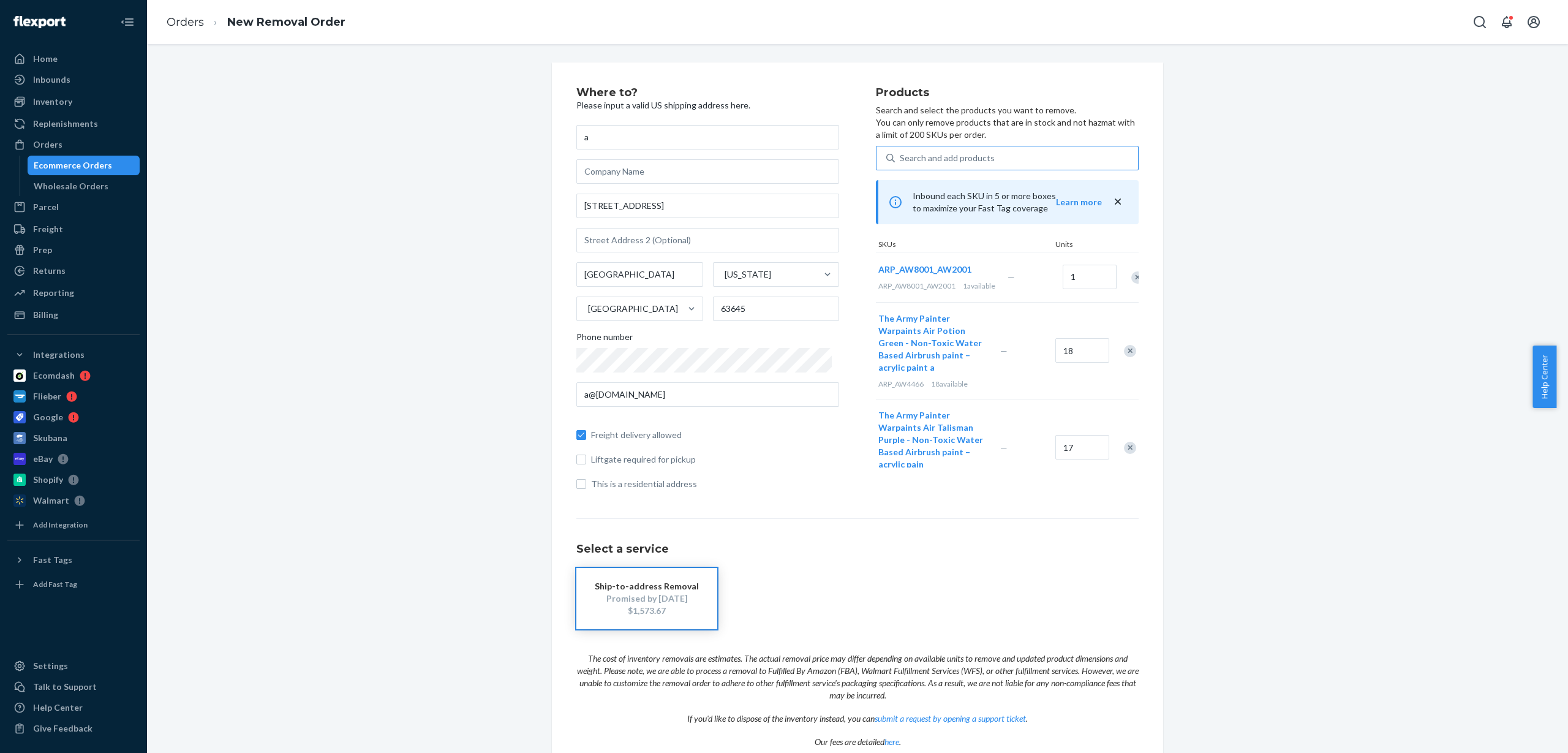
click at [931, 156] on div "Search and add products" at bounding box center [947, 158] width 95 height 12
click at [901, 156] on input "Search and add products" at bounding box center [900, 158] width 1 height 12
paste input "ARP_BF4113_NO MAP_12_6PC"
type input "ARP_BF4113_NO MAP_12_6PC"
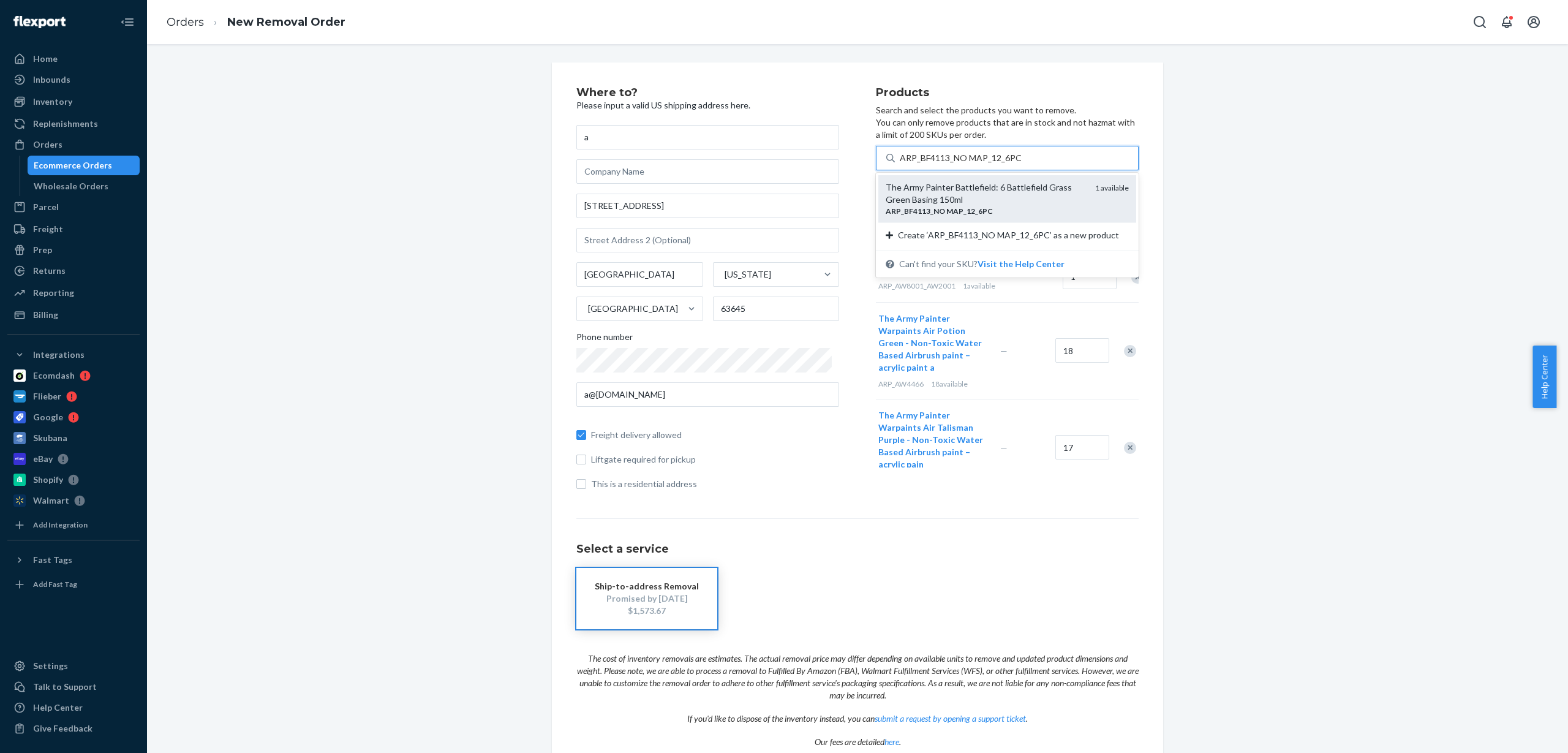
click at [962, 197] on div "The Army Painter Battlefield: 6 Battlefield Grass Green Basing 150ml" at bounding box center [986, 194] width 200 height 25
click at [962, 164] on input "ARP_BF4113_NO MAP_12_6PC" at bounding box center [960, 158] width 122 height 12
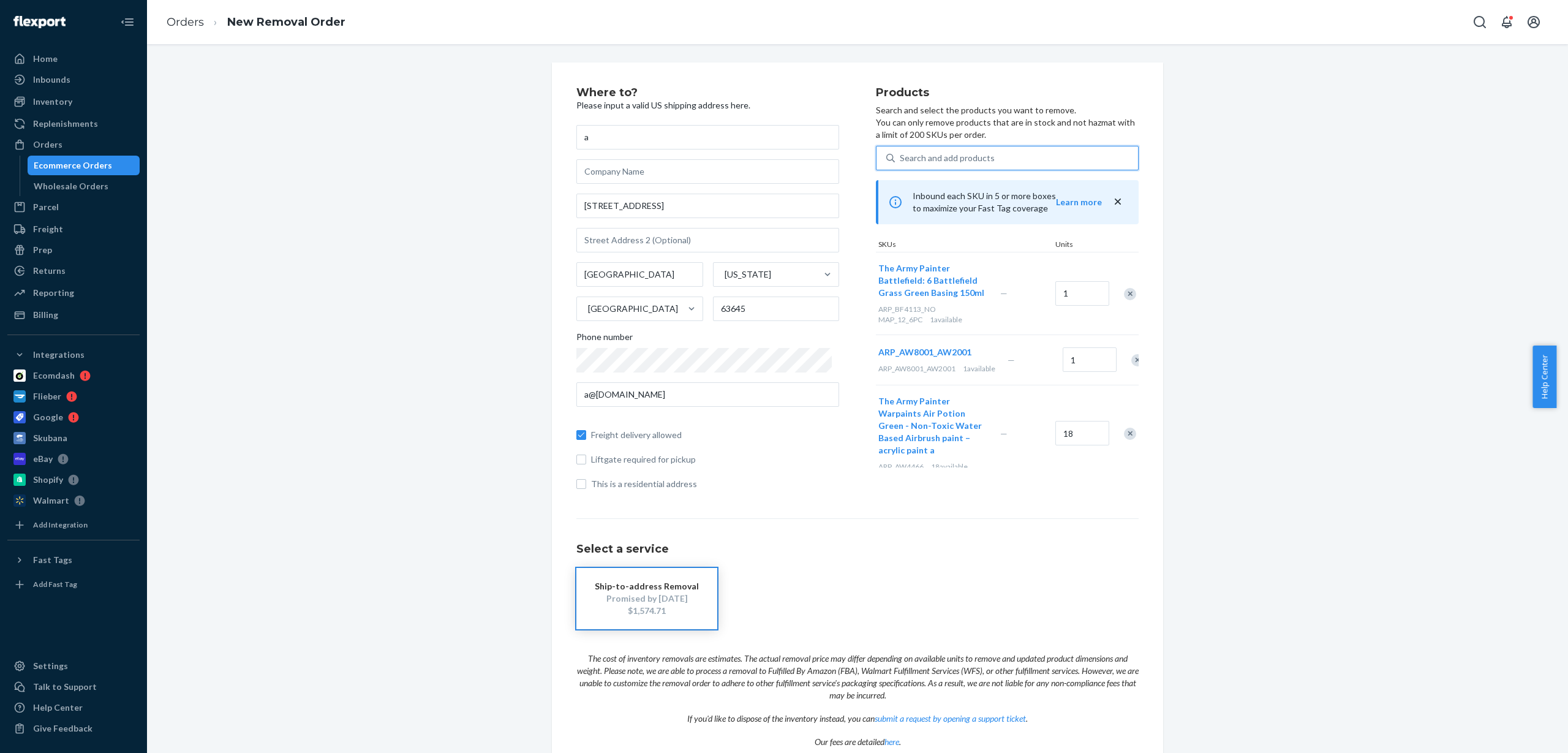
click at [967, 157] on div "Search and add products" at bounding box center [947, 158] width 95 height 12
click at [901, 157] on input "0 results available. Use Up and Down to choose options, press Enter to select t…" at bounding box center [900, 158] width 1 height 12
paste input "ARP_BF4116"
type input "ARP_BF4116"
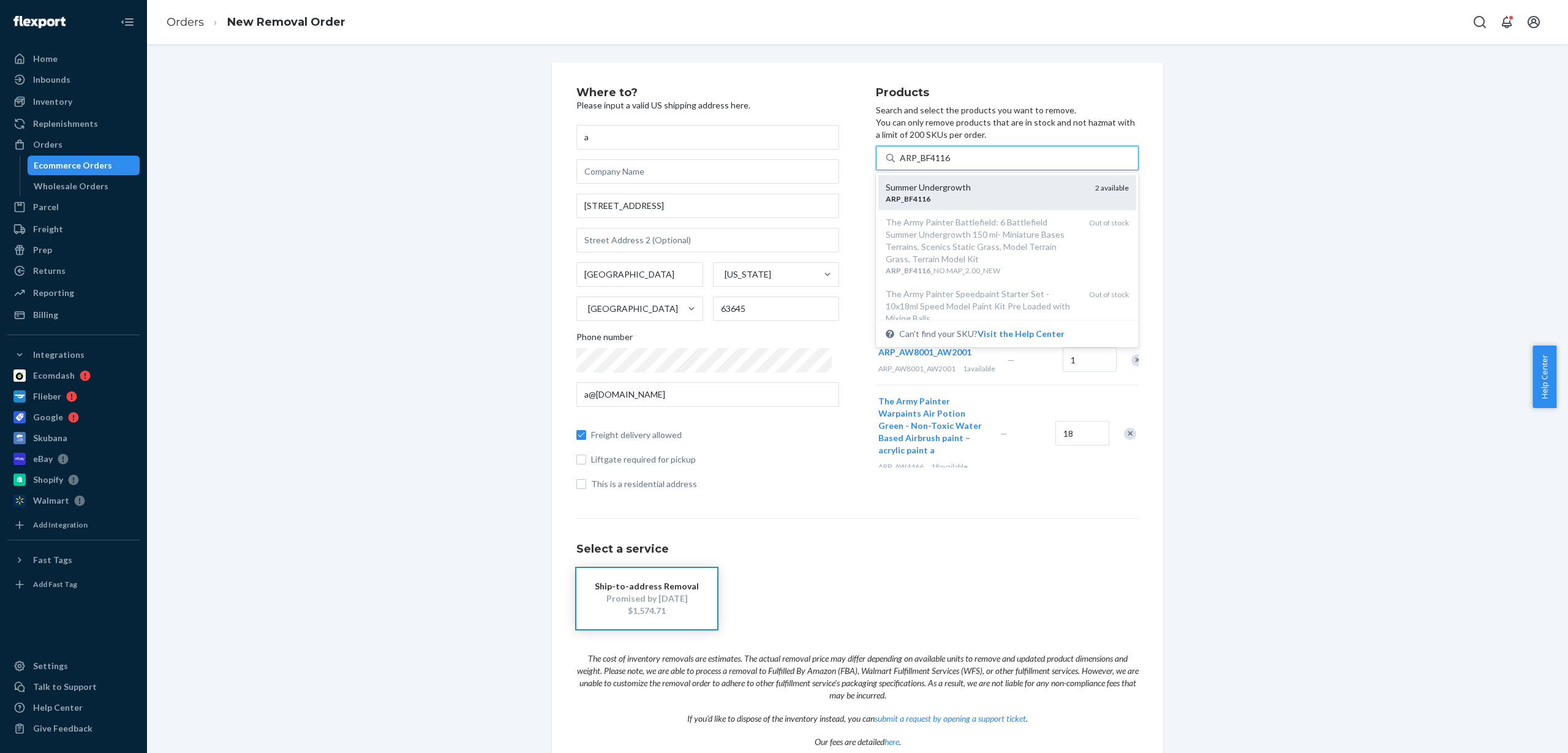
click at [943, 193] on div "Summer Undergrowth" at bounding box center [986, 187] width 200 height 12
click at [943, 164] on input "ARP_BF4116" at bounding box center [925, 158] width 51 height 12
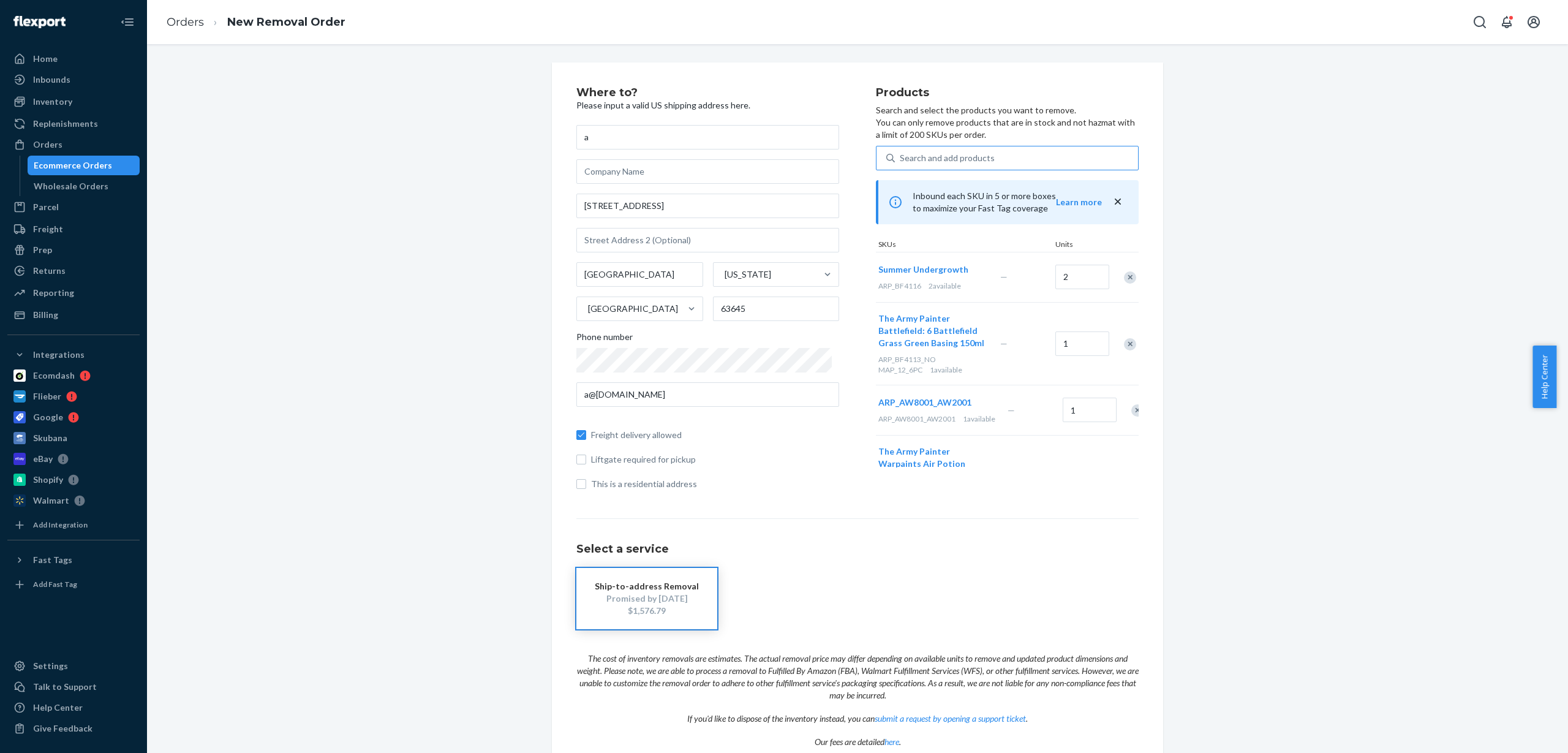
click at [908, 153] on div "Search and add products" at bounding box center [947, 158] width 95 height 12
click at [901, 153] on input "Search and add products" at bounding box center [900, 158] width 1 height 12
paste input "ARP_BF4222_NO MAP_2.80_NC_WMT"
type input "ARP_BF4222_NO MAP_2.80_NC_WMT"
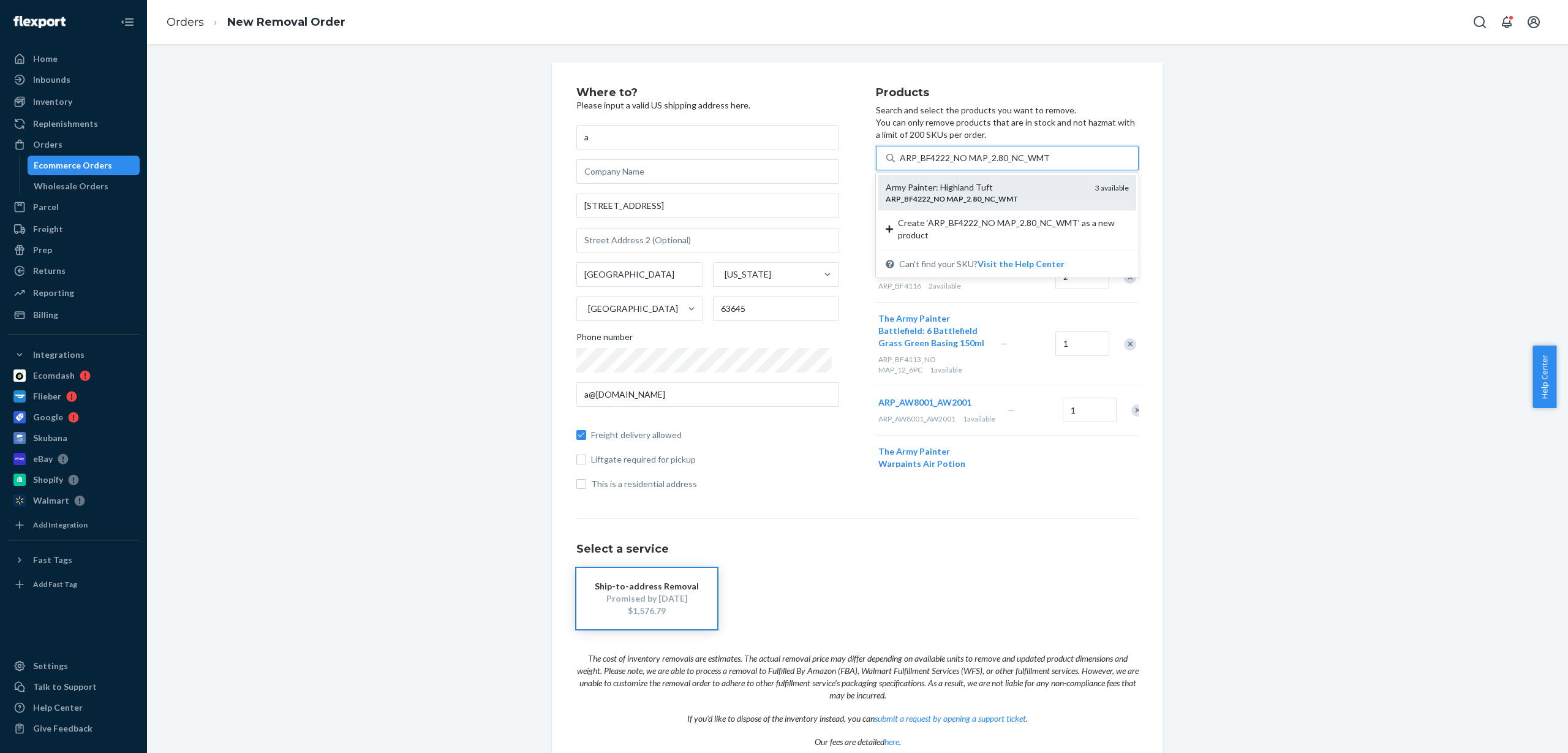
click at [935, 194] on div "ARP _ BF4222 _ NO MAP _ 2 . 80 _ NC _ WMT" at bounding box center [986, 198] width 200 height 11
click at [935, 164] on input "ARP_BF4222_NO MAP_2.80_NC_WMT" at bounding box center [974, 158] width 149 height 12
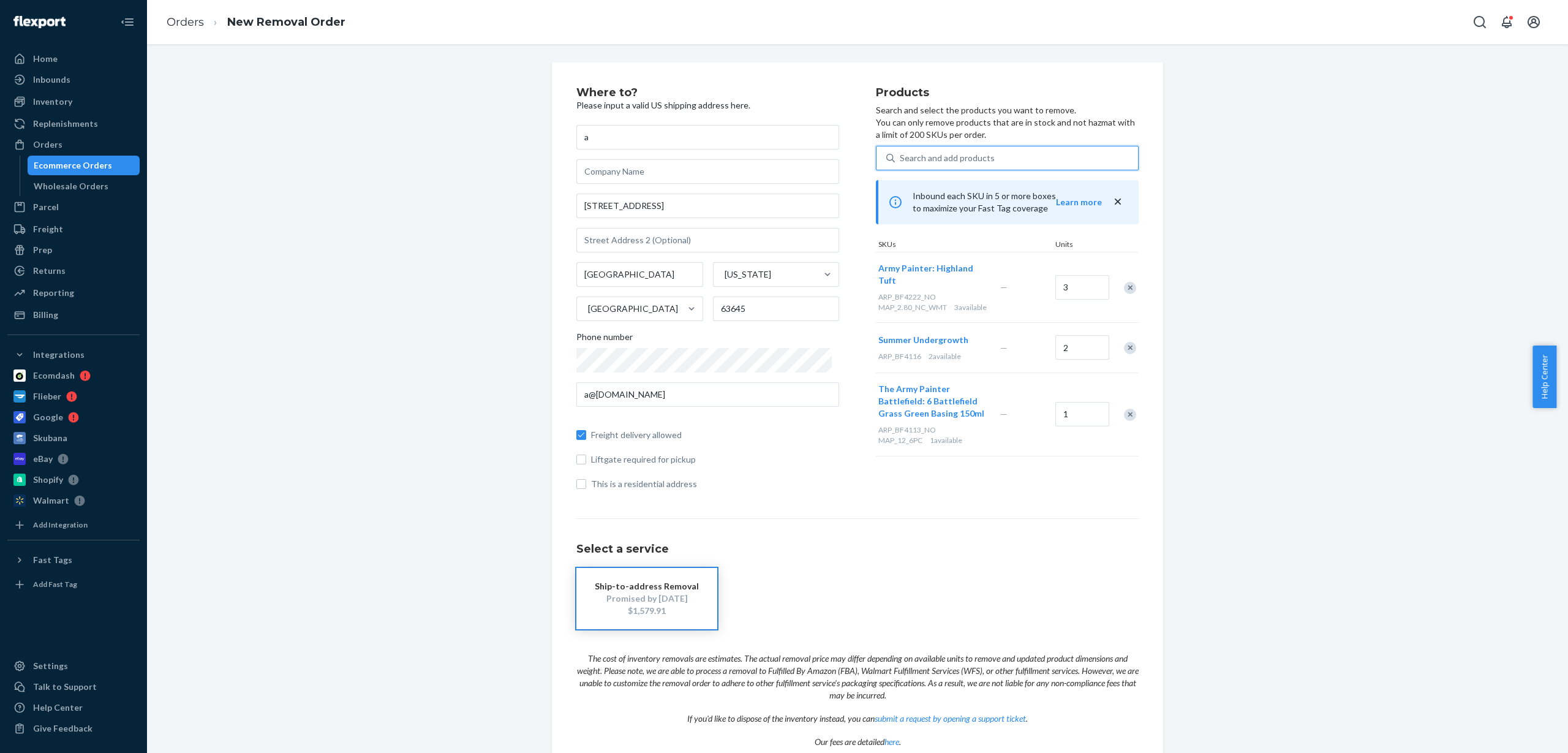
click at [950, 160] on div "Search and add products" at bounding box center [947, 158] width 95 height 12
click at [901, 160] on input "0 results available. Use Up and Down to choose options, press Enter to select t…" at bounding box center [900, 158] width 1 height 12
paste input "ARP_BF4230_NO MAP_16.8_6PC"
type input "ARP_BF4230_NO MAP_16.8_6PC"
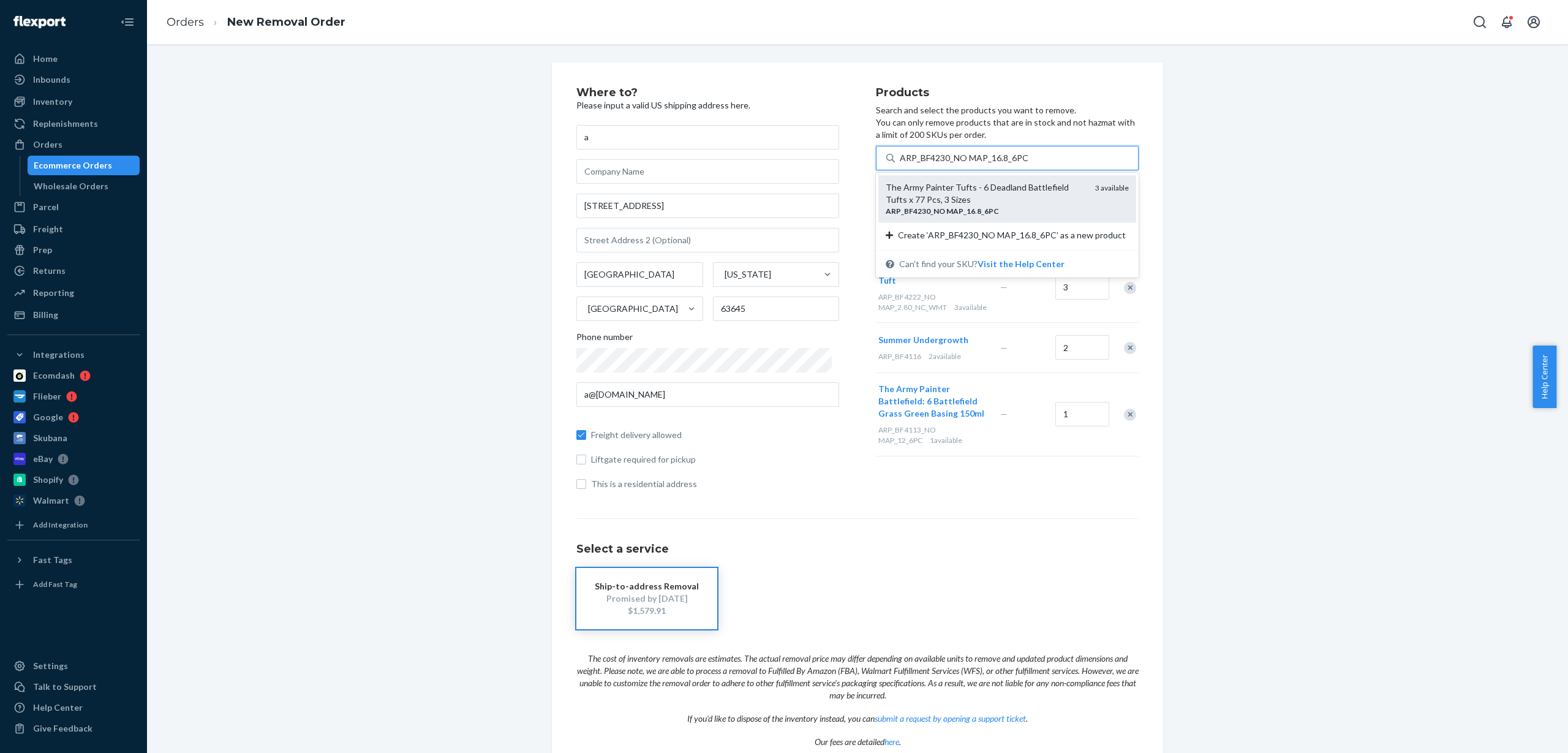
click at [941, 196] on div "The Army Painter Tufts - 6 Deadland Battlefield Tufts x 77 Pcs, 3 Sizes" at bounding box center [986, 194] width 200 height 25
click at [941, 164] on input "ARP_BF4230_NO MAP_16.8_6PC" at bounding box center [963, 158] width 128 height 12
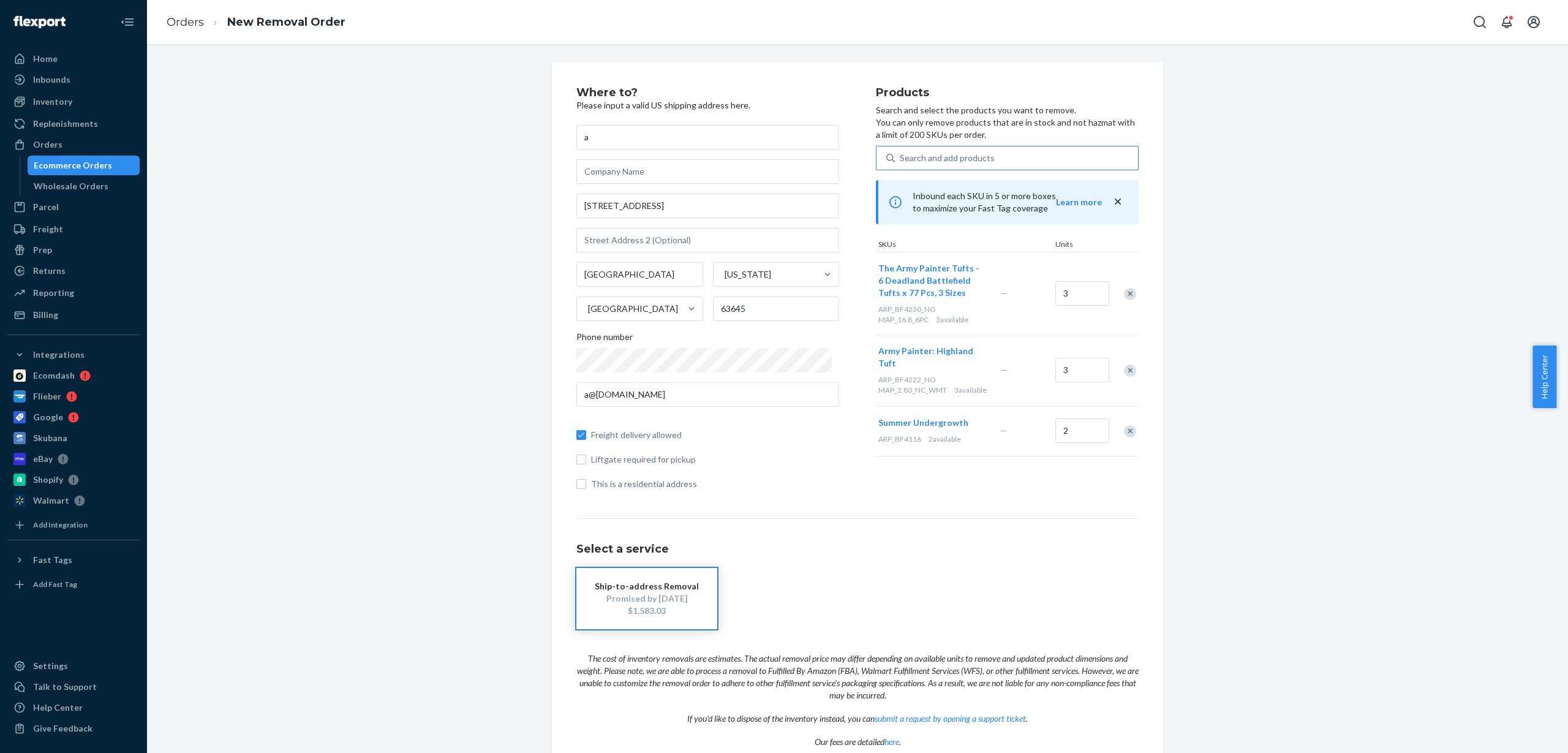
click at [932, 158] on div "Search and add products" at bounding box center [947, 158] width 95 height 12
click at [901, 158] on input "Search and add products" at bounding box center [900, 158] width 1 height 12
paste input "ARP_BL1001"
type input "ARP_BL1001"
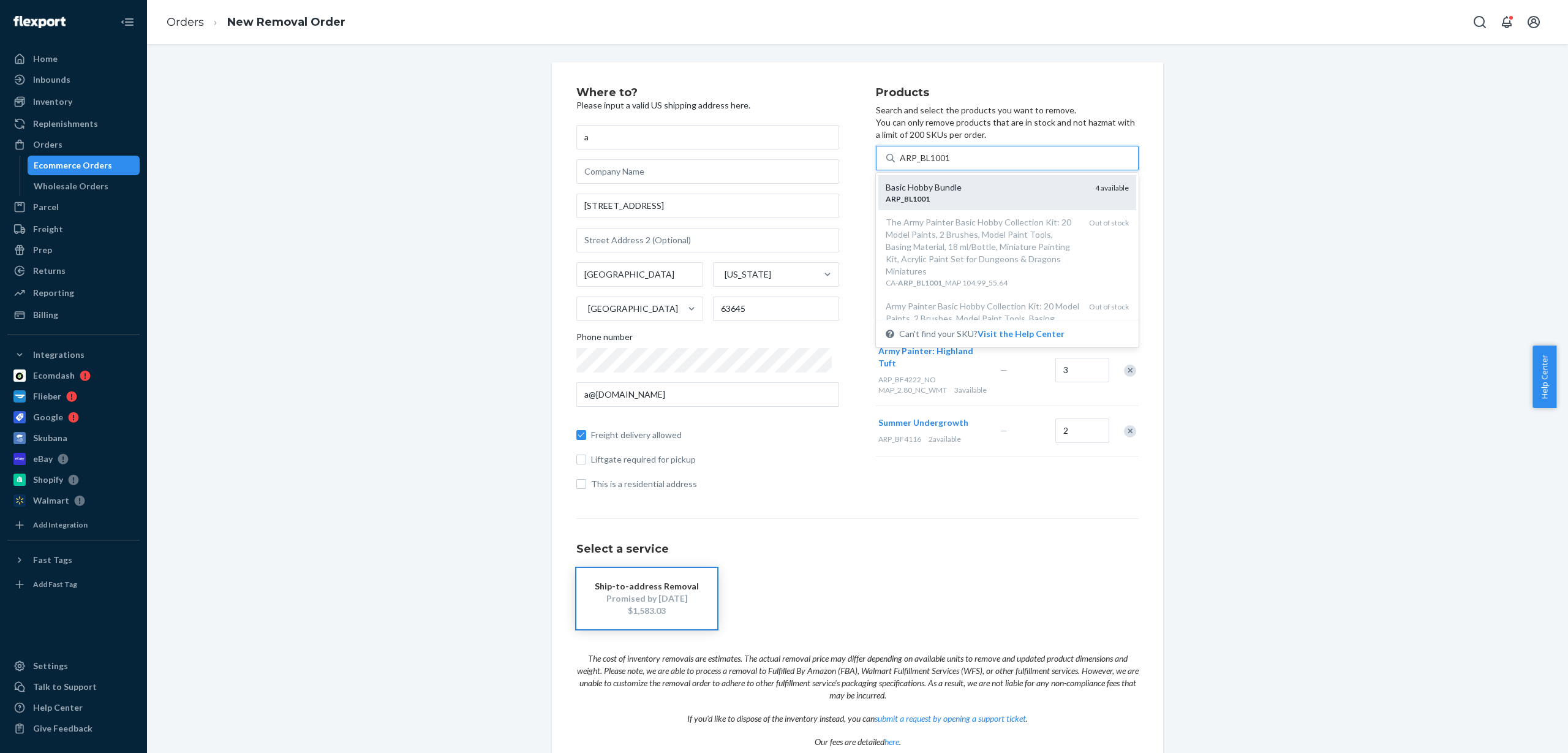
click at [955, 194] on div "ARP _ BL1001" at bounding box center [986, 198] width 200 height 11
click at [950, 164] on input "ARP_BL1001" at bounding box center [925, 158] width 51 height 12
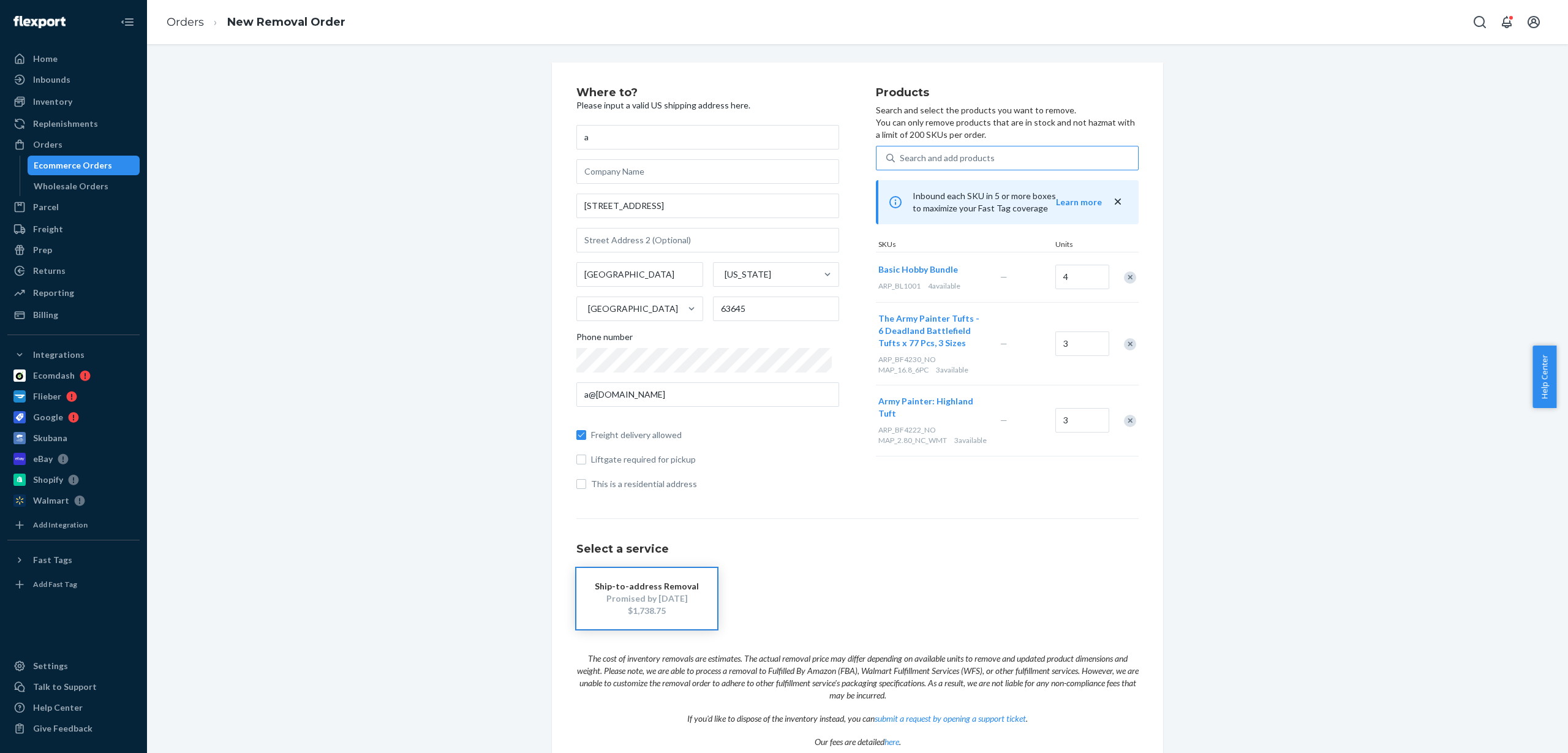
click at [1032, 161] on div "Search and add products" at bounding box center [1017, 158] width 243 height 22
click at [901, 161] on input "Search and add products" at bounding box center [900, 158] width 1 height 12
paste input "ARP_CP3013"
type input "ARP_CP3013"
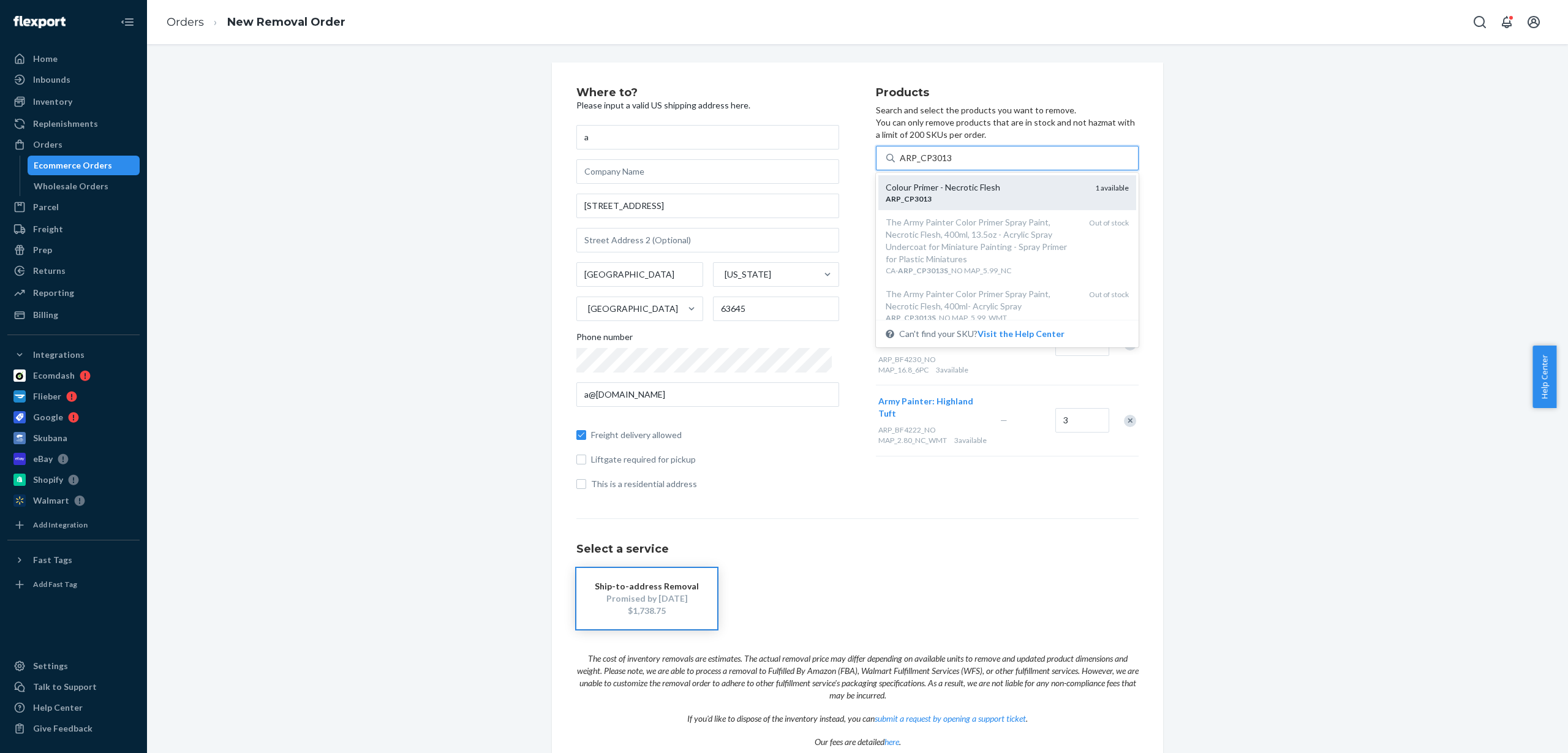
click at [950, 197] on div "ARP _ CP3013" at bounding box center [986, 198] width 200 height 11
click at [950, 164] on input "ARP_CP3013" at bounding box center [926, 158] width 52 height 12
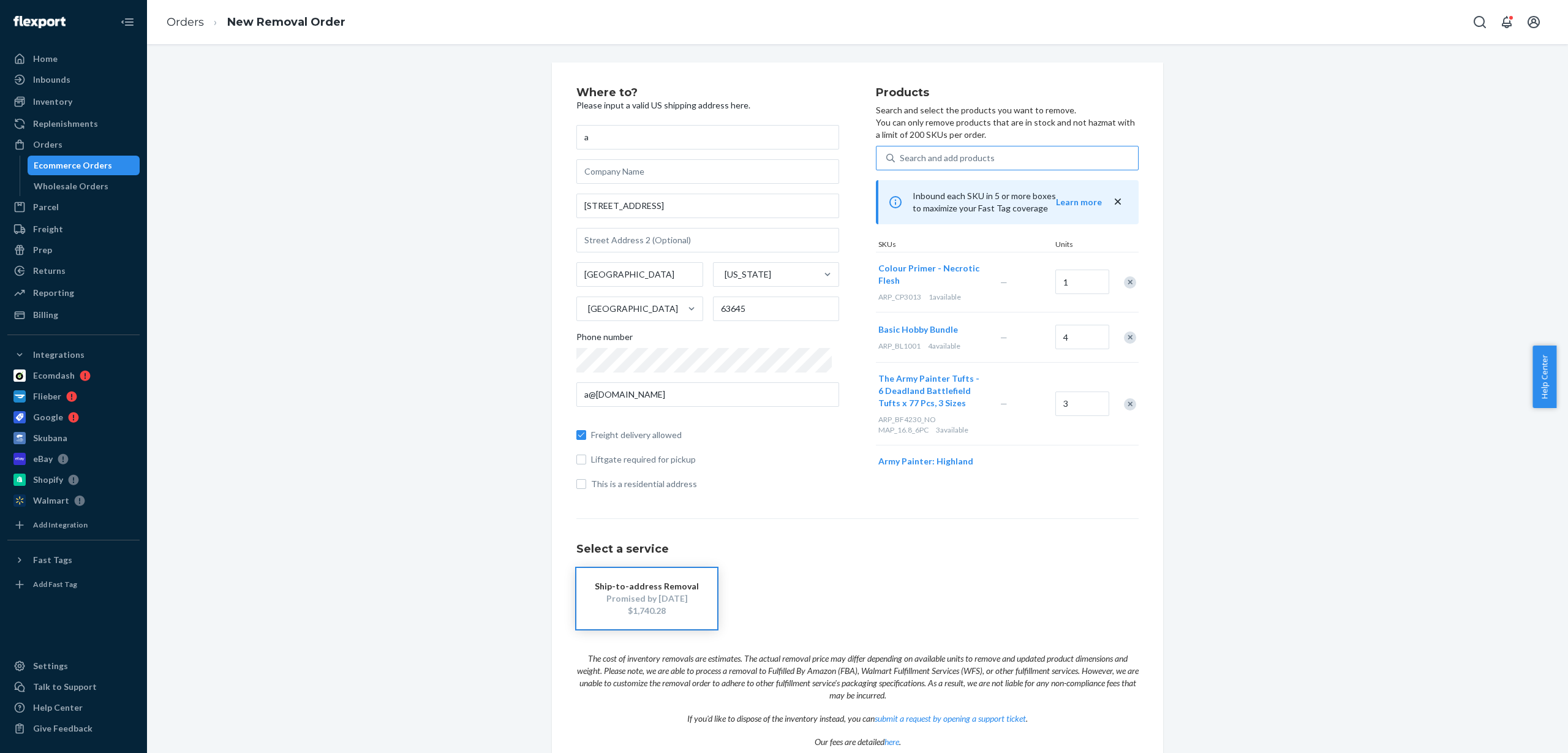
click at [947, 158] on div "Search and add products" at bounding box center [947, 158] width 95 height 12
click at [901, 158] on input "Search and add products" at bounding box center [900, 158] width 1 height 12
paste input "ARP_CP3028"
type input "ARP_CP3028"
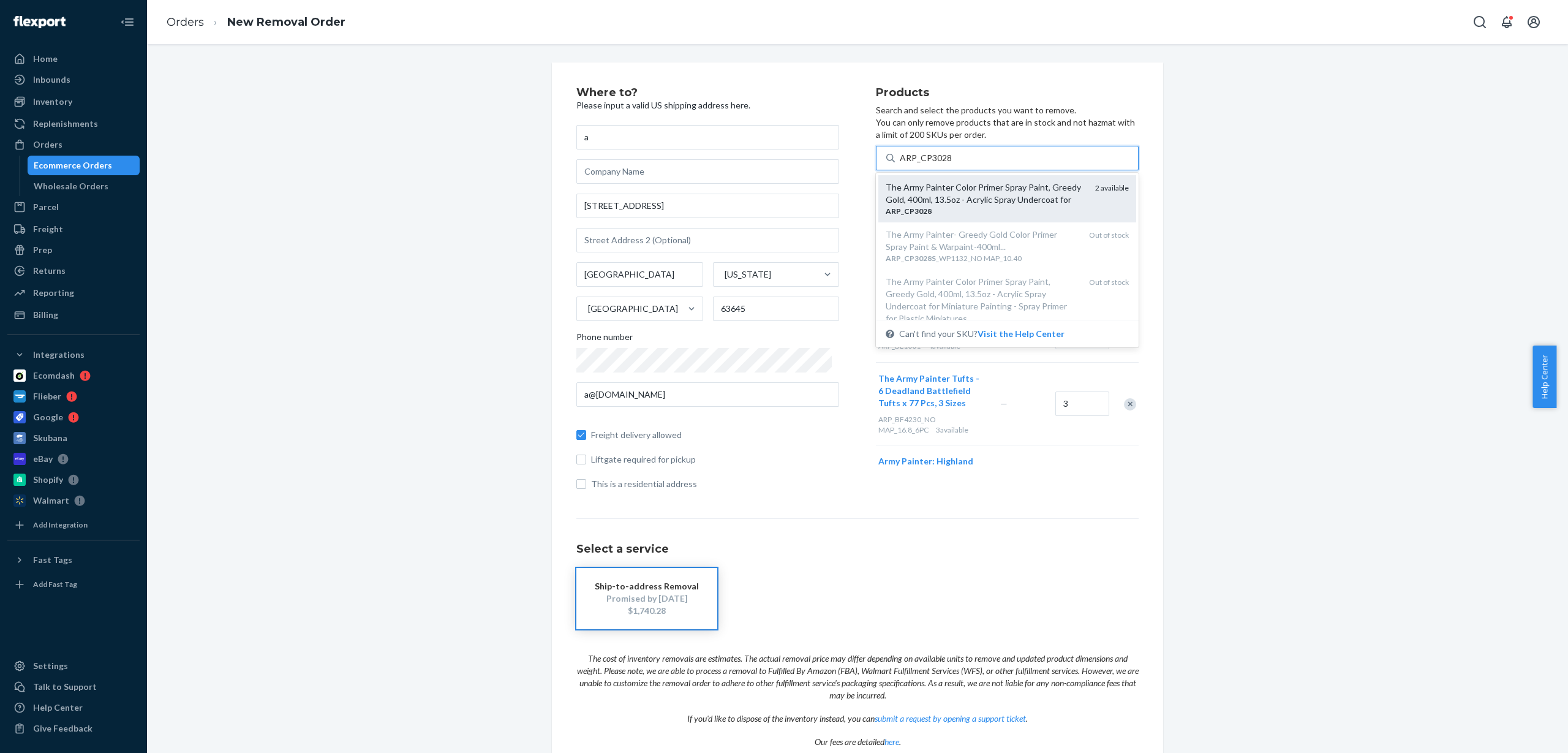
click at [947, 210] on div "ARP _ CP3028" at bounding box center [986, 211] width 200 height 11
click at [947, 164] on input "ARP_CP3028" at bounding box center [926, 158] width 52 height 12
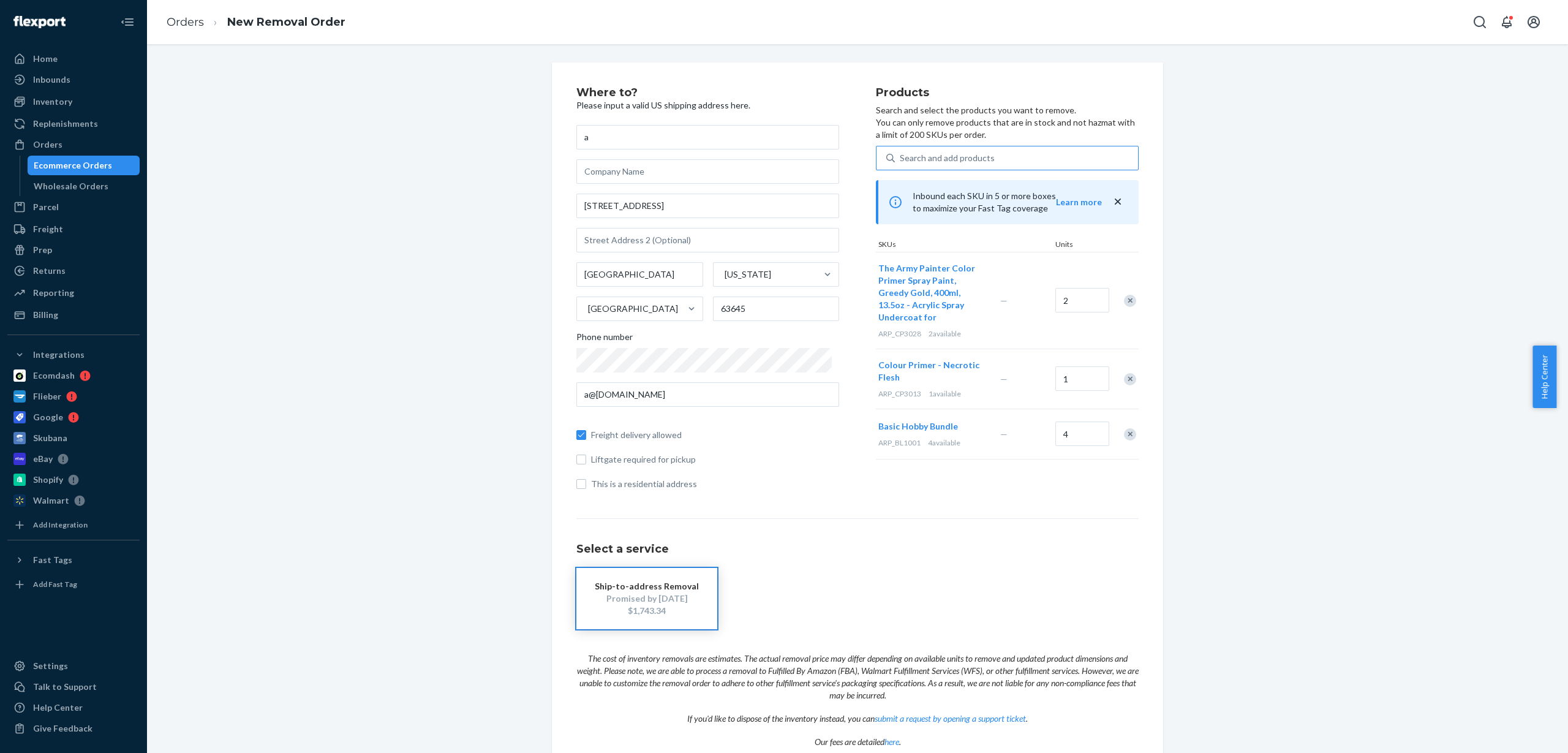
click at [955, 153] on div "Search and add products" at bounding box center [947, 158] width 95 height 12
click at [901, 153] on input "Search and add products" at bounding box center [900, 158] width 1 height 12
paste input "ARP_GM1002"
type input "ARP_GM1002"
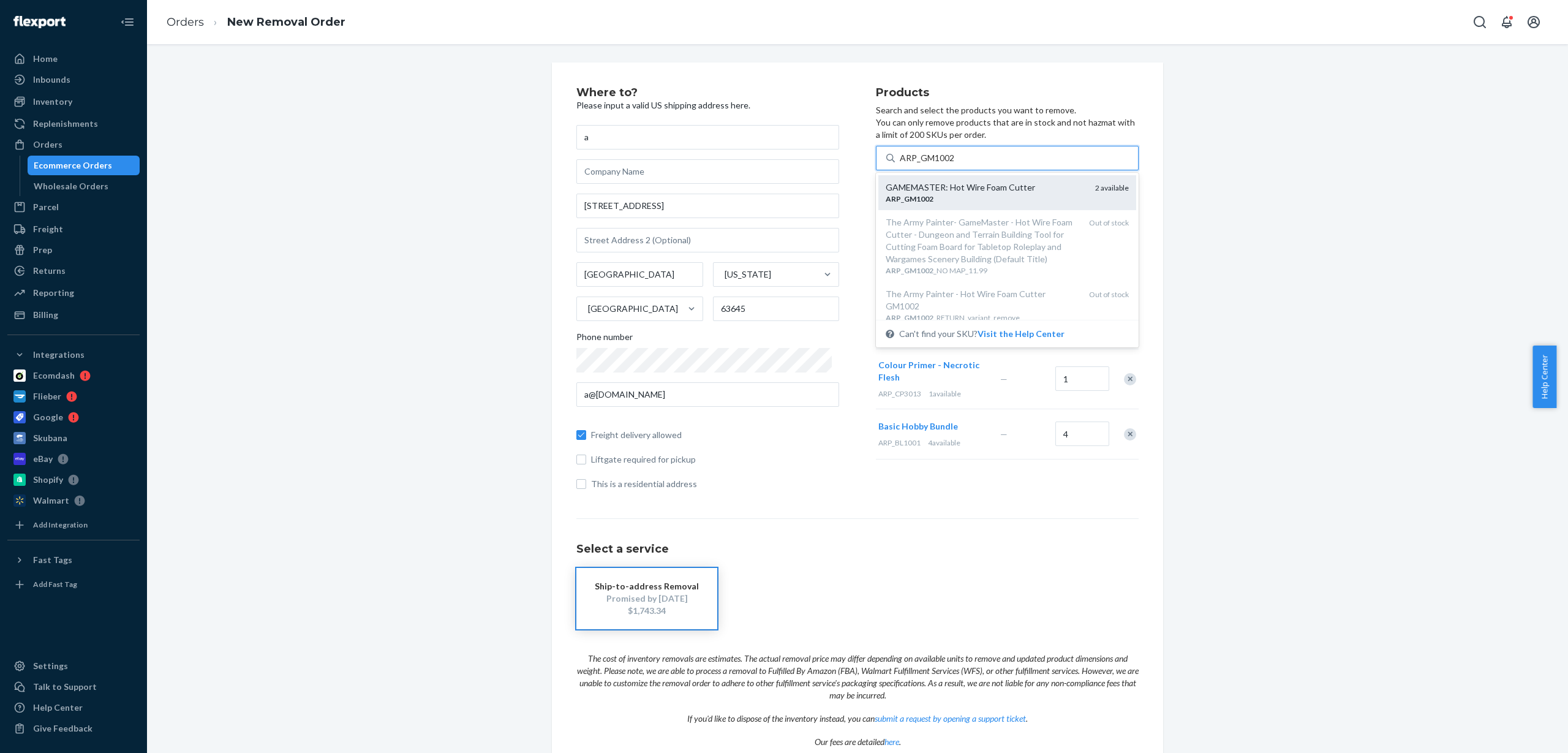
click at [941, 198] on div "ARP _ GM1002" at bounding box center [986, 198] width 200 height 11
click at [941, 164] on input "ARP_GM1002" at bounding box center [927, 158] width 55 height 12
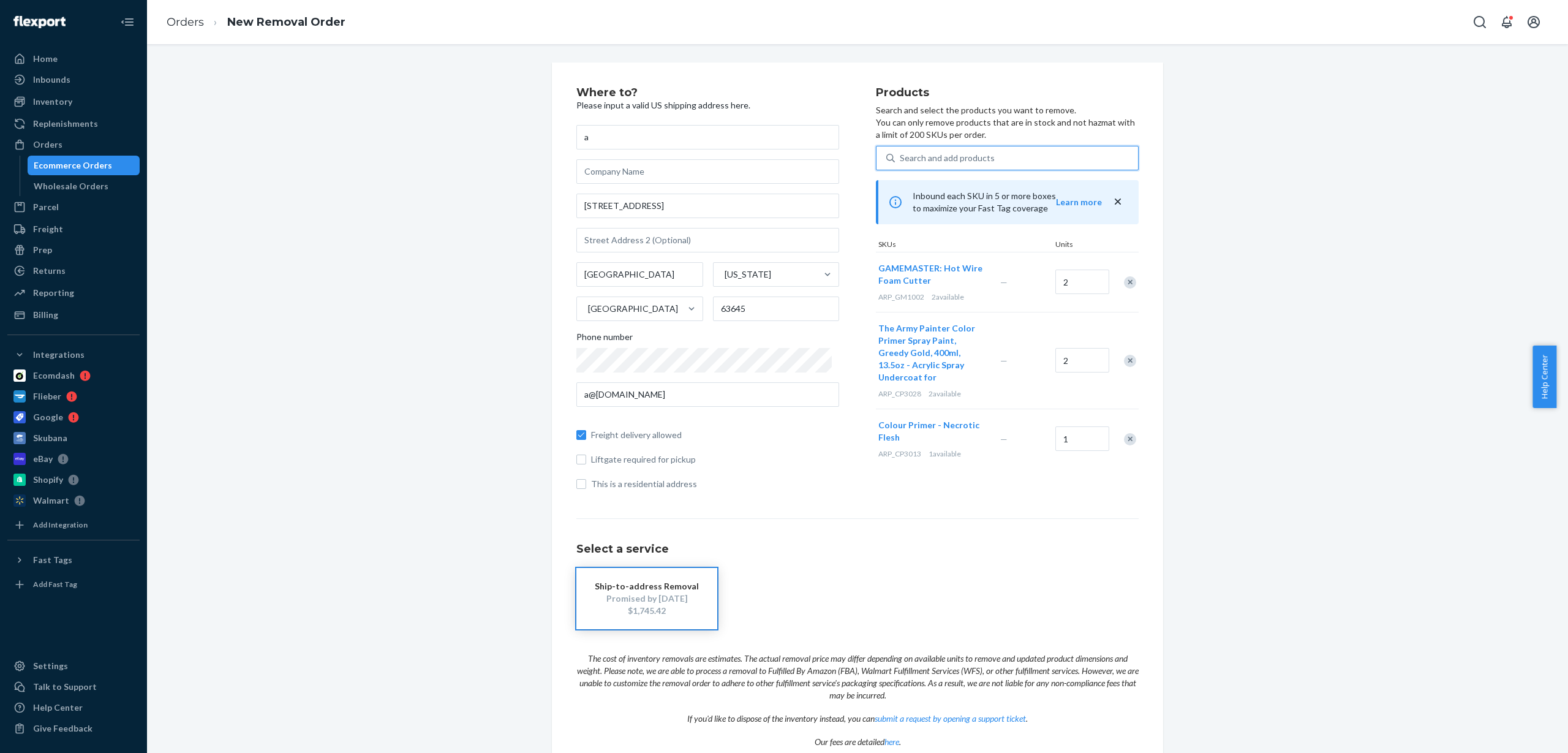
click at [957, 164] on div "Search and add products" at bounding box center [947, 158] width 95 height 12
click at [901, 164] on input "0 results available. Use Up and Down to choose options, press Enter to select t…" at bounding box center [900, 158] width 1 height 12
paste input "ARP_GM3001P"
type input "ARP_GM3001P"
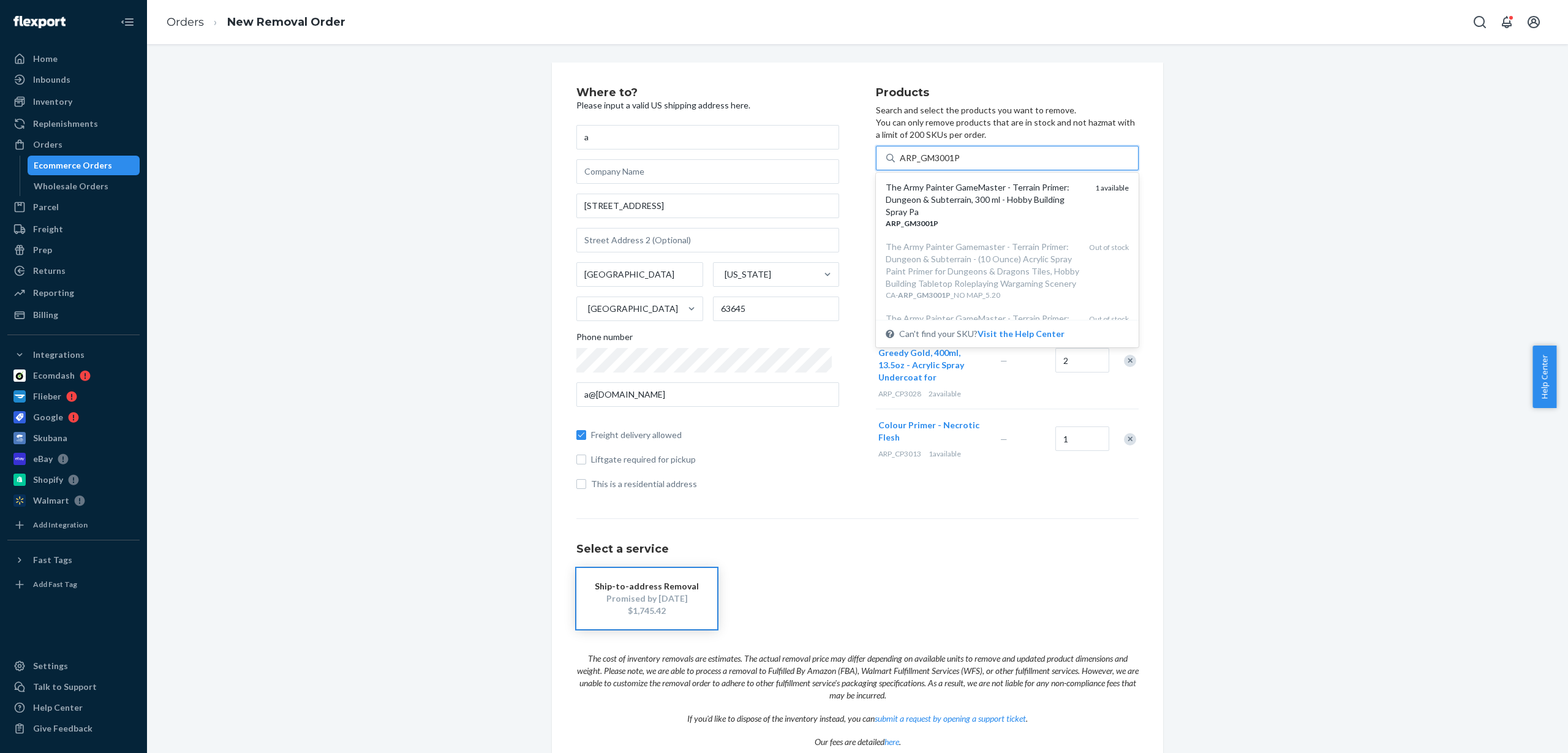
click at [949, 198] on div "The Army Painter GameMaster - Terrain Primer: Dungeon & Subterrain, 300 ml - Ho…" at bounding box center [986, 199] width 200 height 37
click at [949, 164] on input "ARP_GM3001P" at bounding box center [930, 158] width 61 height 12
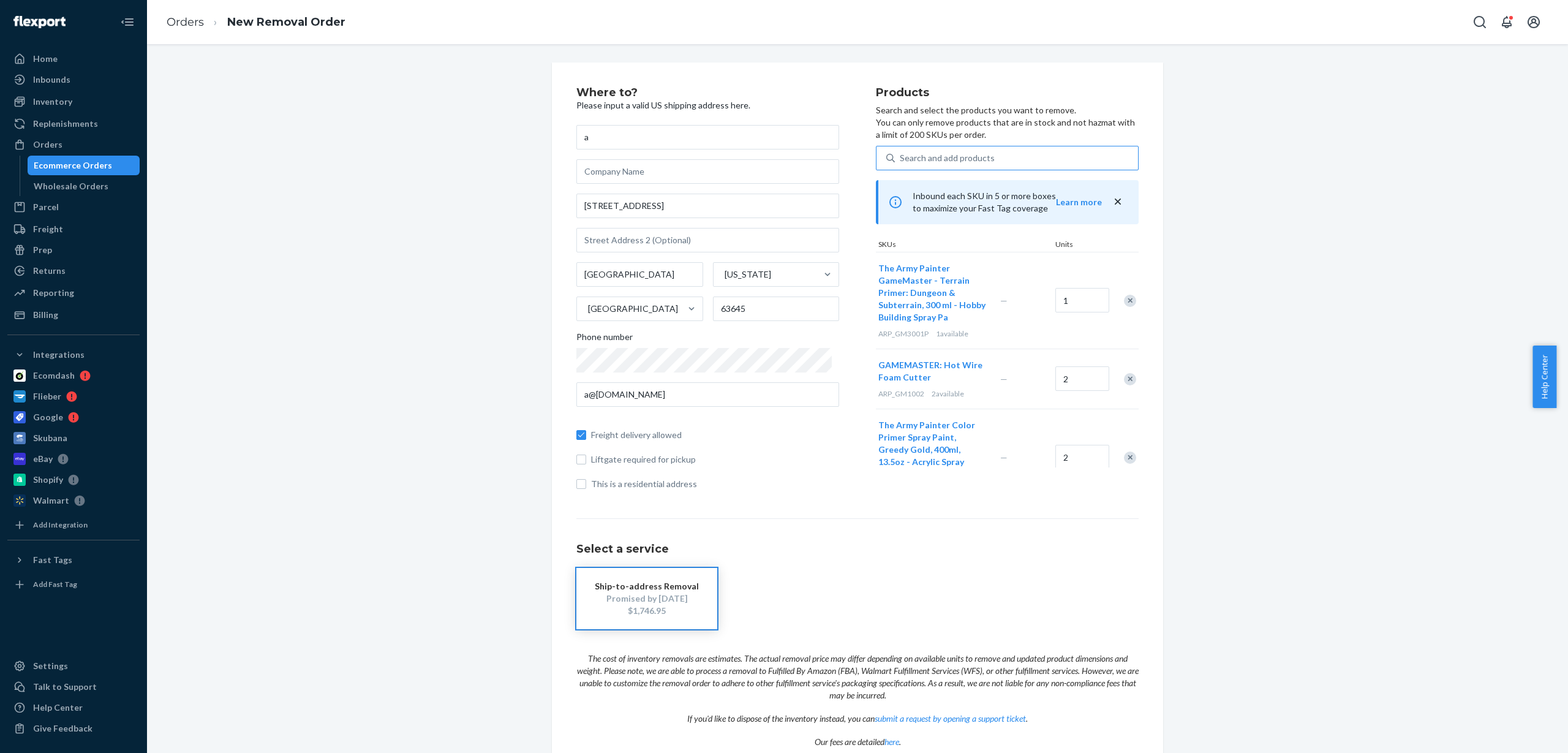
click at [926, 159] on div "Search and add products" at bounding box center [947, 158] width 95 height 12
click at [901, 159] on input "Search and add products" at bounding box center [900, 158] width 1 height 12
paste input "ARP_GM3004P"
type input "ARP_GM3004P"
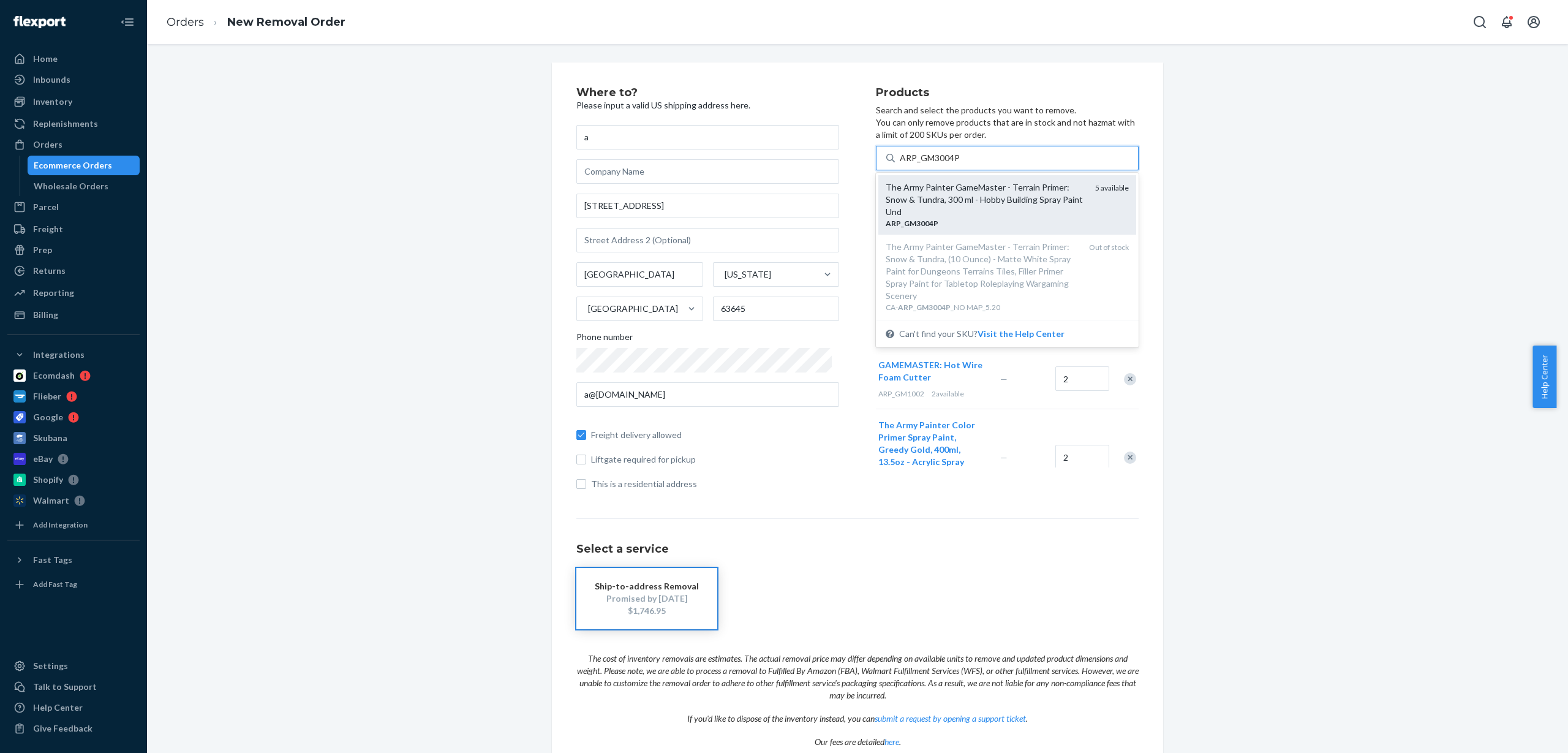
click at [937, 194] on div "The Army Painter GameMaster - Terrain Primer: Snow & Tundra, 300 ml - Hobby Bui…" at bounding box center [986, 199] width 200 height 37
click at [937, 164] on input "ARP_GM3004P" at bounding box center [930, 158] width 61 height 12
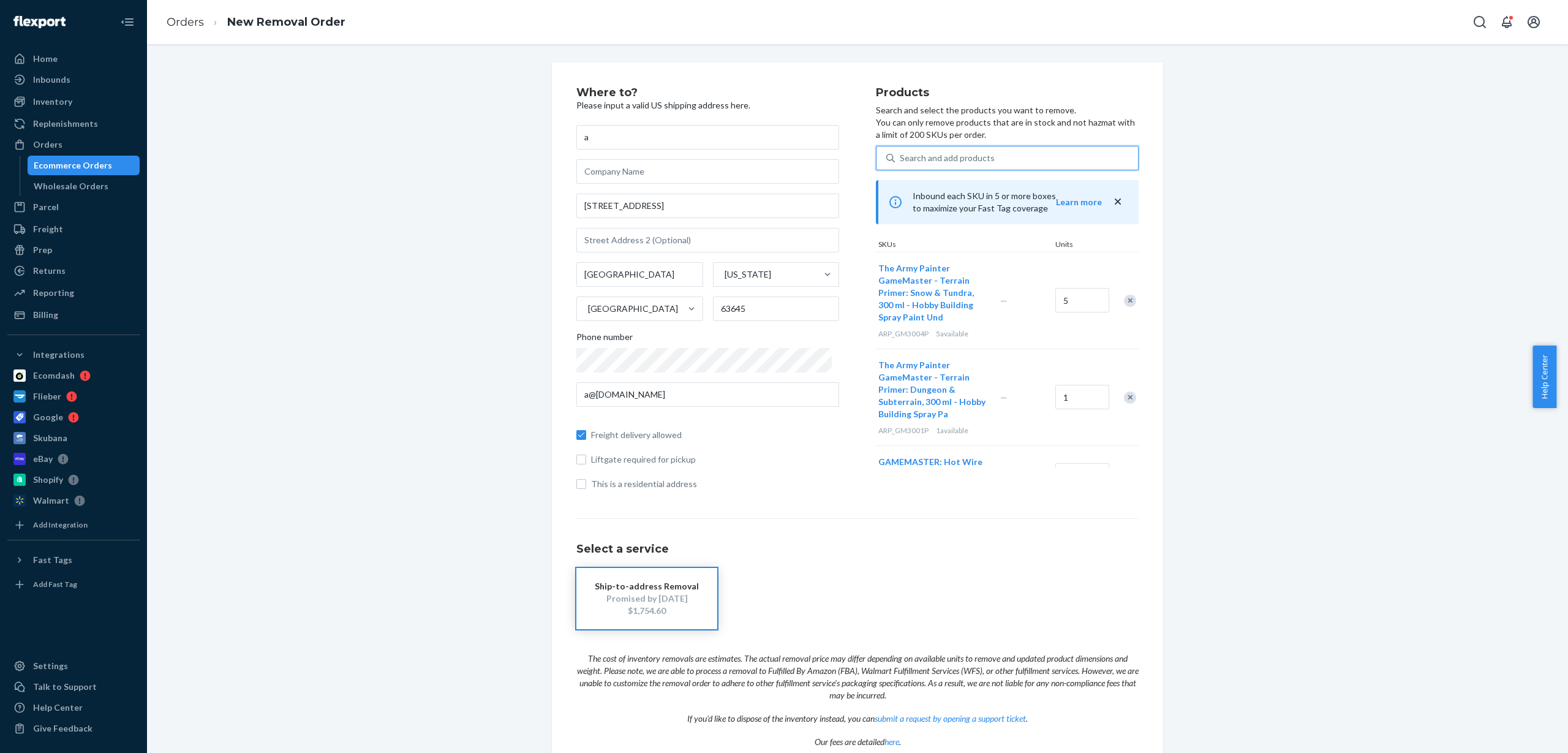
click at [1015, 156] on div "Search and add products" at bounding box center [1017, 158] width 243 height 22
click at [901, 156] on input "0 results available. Use Up and Down to choose options, press Enter to select t…" at bounding box center [900, 158] width 1 height 12
paste input "ARP_GM4006"
type input "ARP_GM4006"
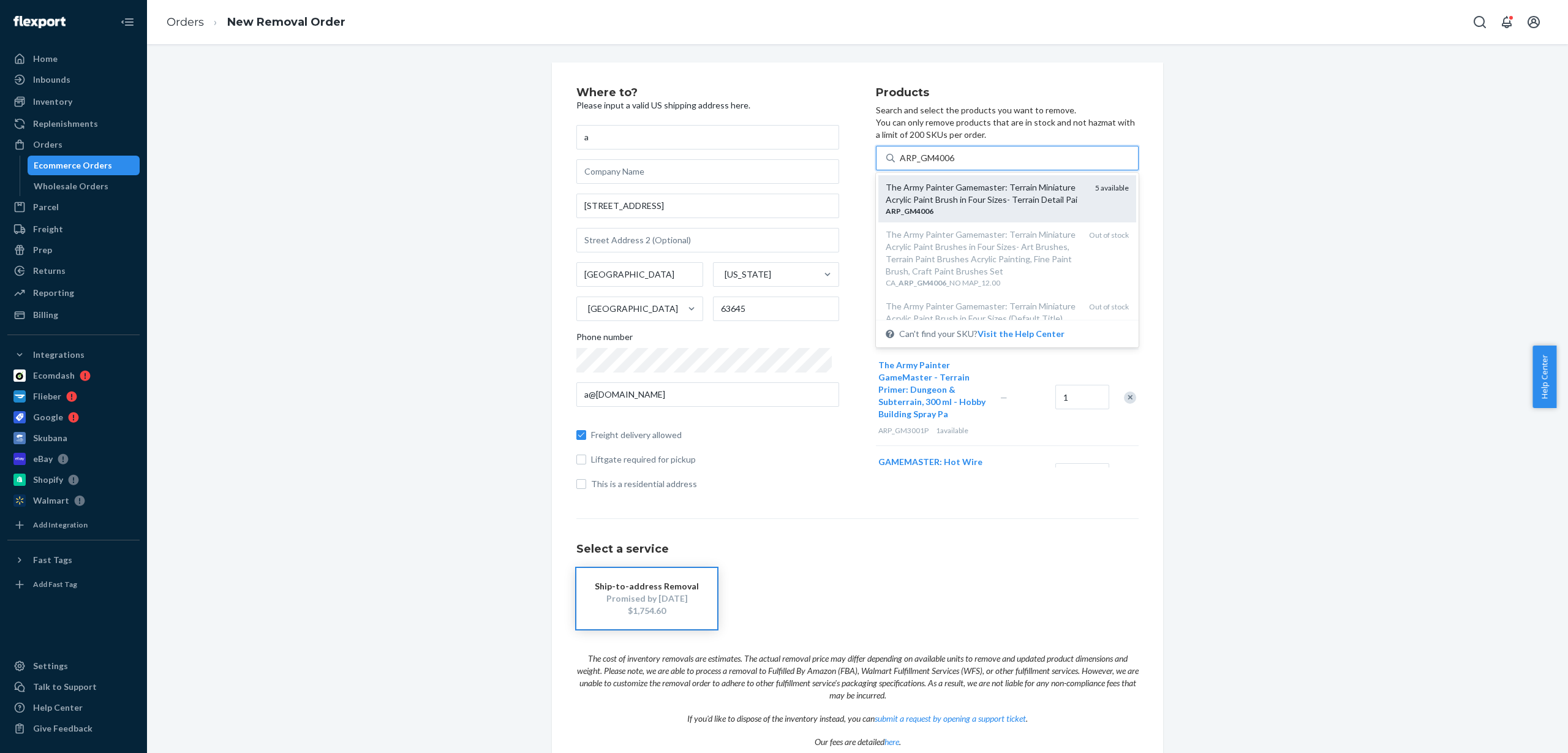
click at [990, 198] on div "The Army Painter Gamemaster: Terrain Miniature Acrylic Paint Brush in Four Size…" at bounding box center [986, 194] width 200 height 25
click at [955, 164] on input "ARP_GM4006" at bounding box center [927, 158] width 55 height 12
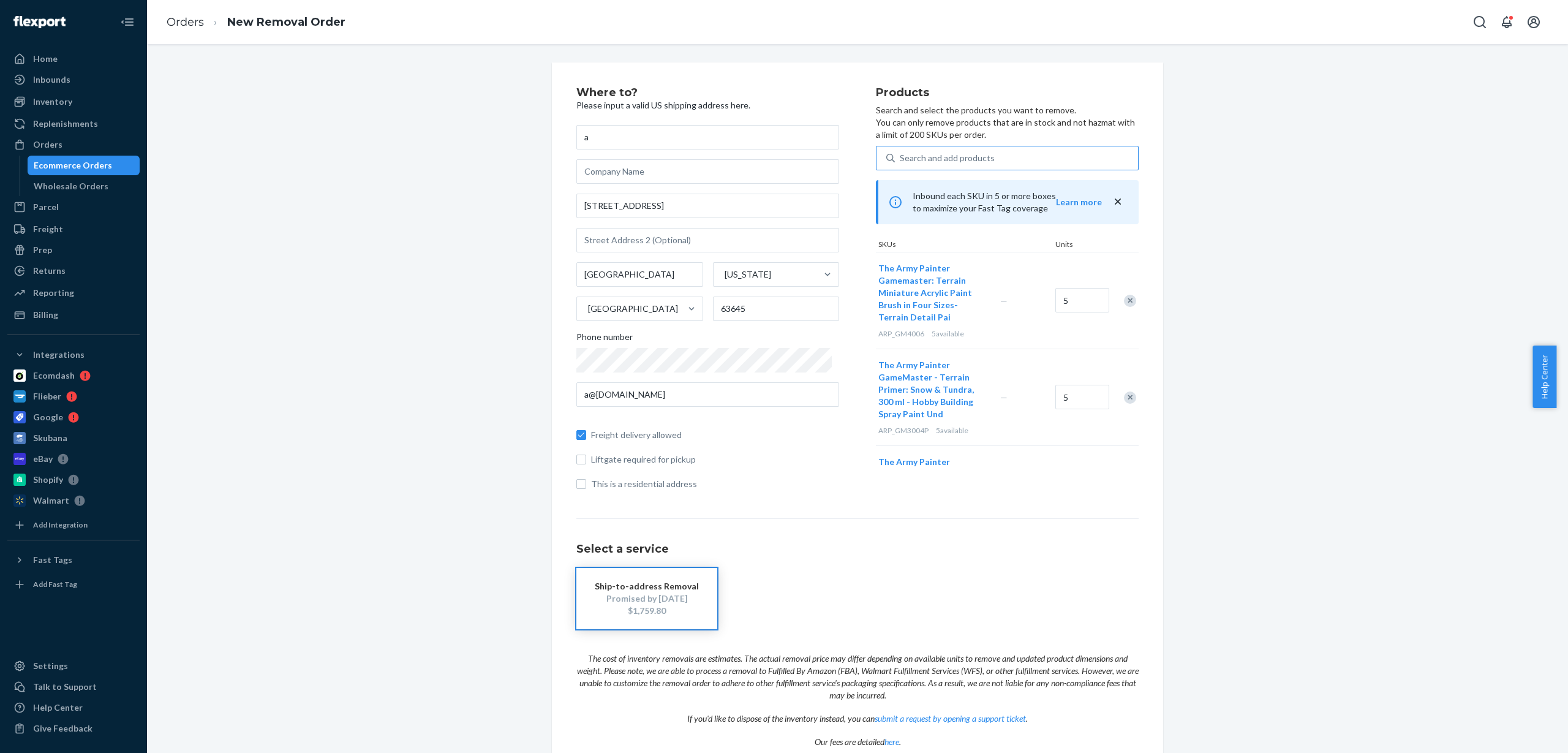
click at [944, 148] on div "Search and add products" at bounding box center [1017, 158] width 243 height 22
click at [901, 152] on input "Search and add products" at bounding box center [900, 158] width 1 height 12
paste input "ARP_WP1107"
type input "ARP_WP1107"
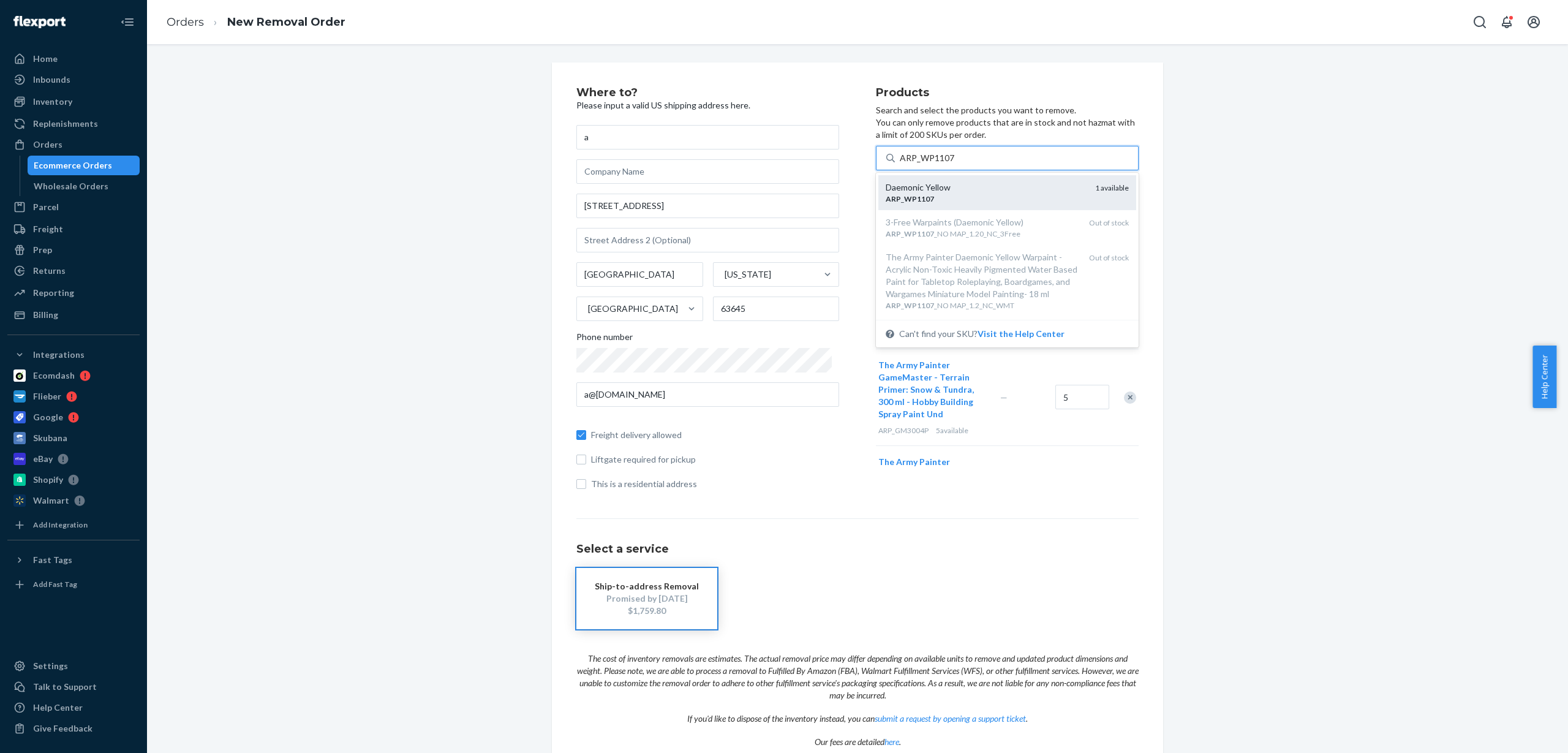
click at [965, 201] on div "ARP _ WP1107" at bounding box center [986, 198] width 200 height 11
click at [955, 164] on input "ARP_WP1107" at bounding box center [927, 158] width 55 height 12
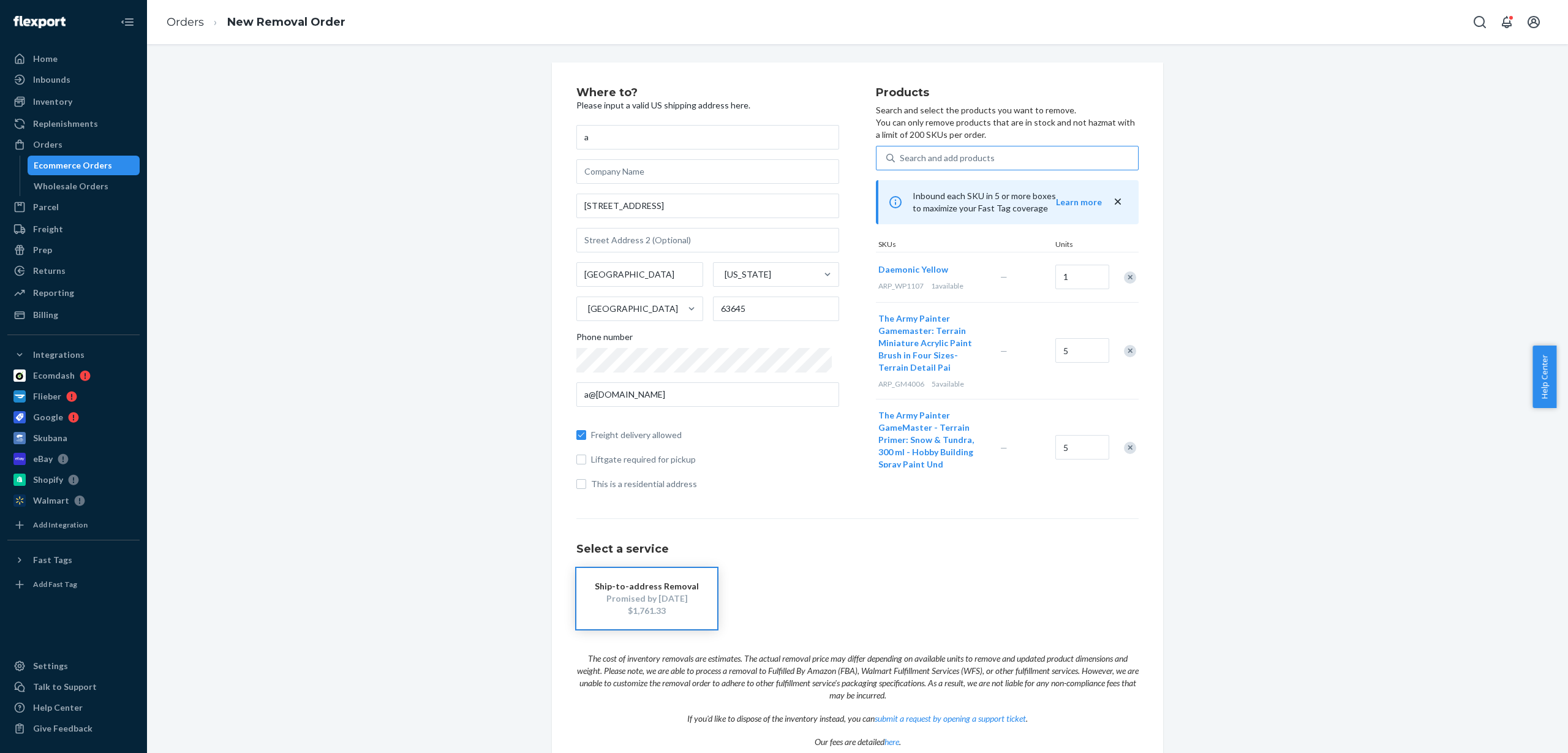
click at [940, 156] on div "Search and add products" at bounding box center [947, 158] width 95 height 12
click at [901, 156] on input "Search and add products" at bounding box center [900, 158] width 1 height 12
paste input "ARP_WP1108"
type input "ARP_WP1108"
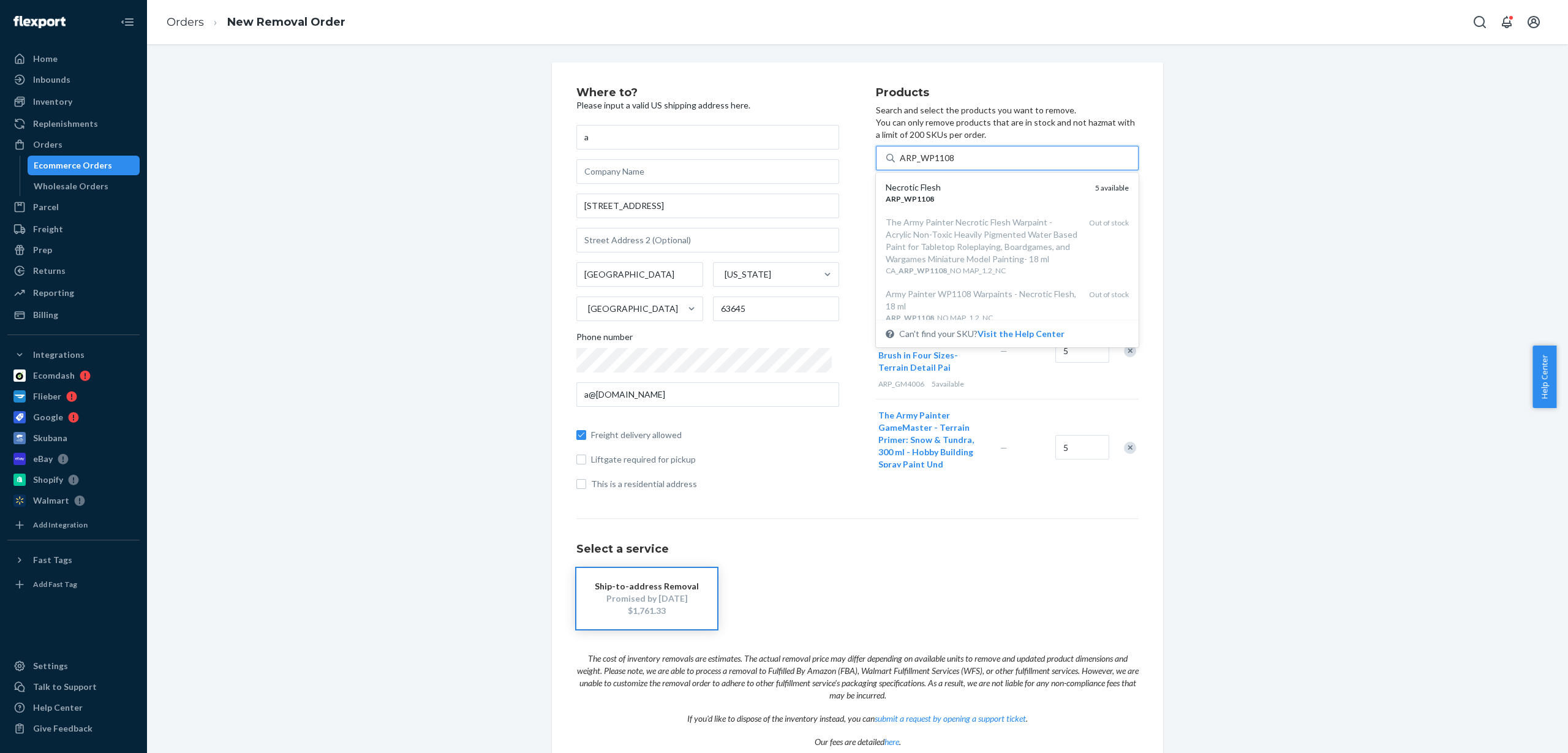
click at [958, 196] on div "ARP _ WP1108" at bounding box center [986, 198] width 200 height 11
click at [955, 164] on input "ARP_WP1108" at bounding box center [927, 158] width 55 height 12
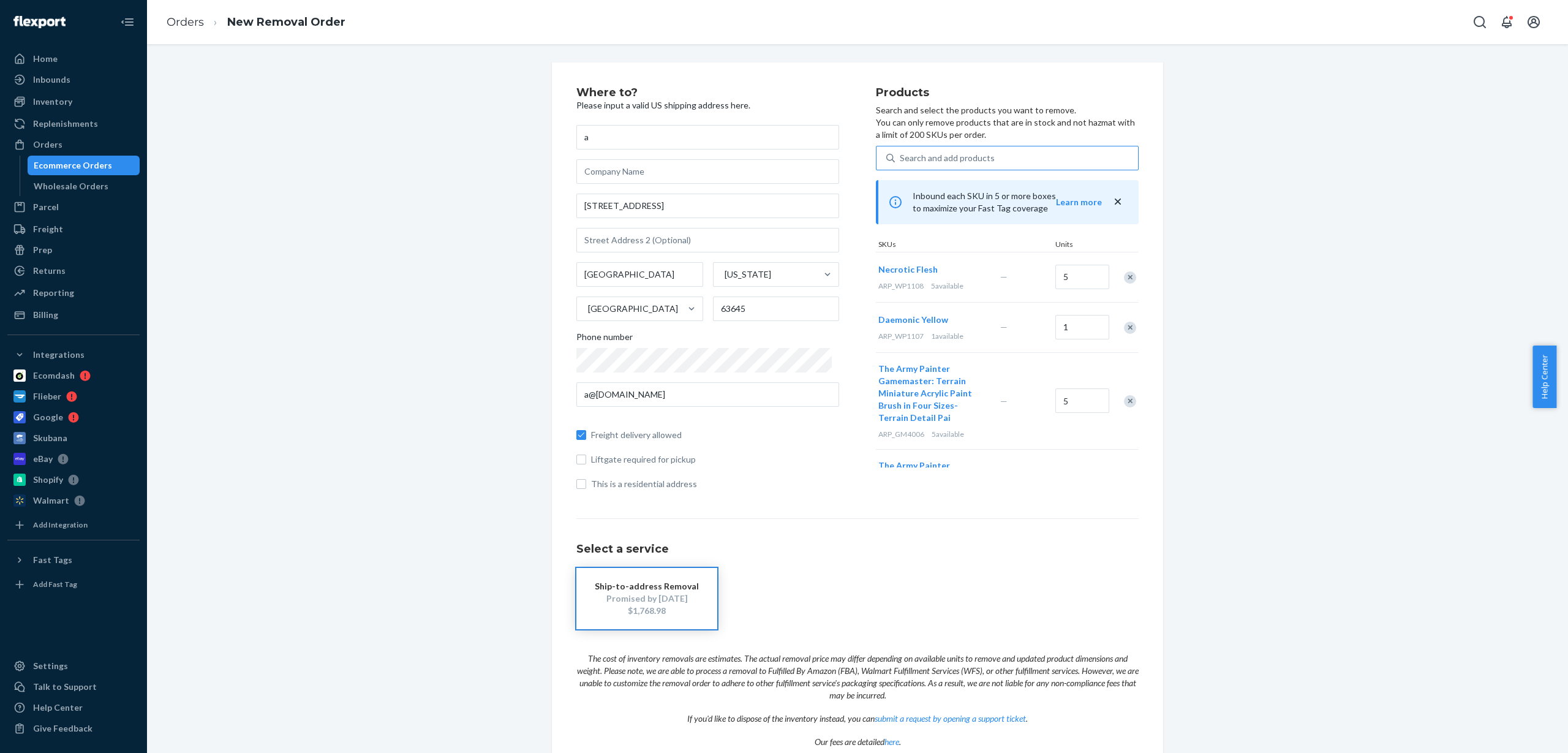
click at [968, 159] on div "Search and add products" at bounding box center [947, 158] width 95 height 12
click at [901, 159] on input "Search and add products" at bounding box center [900, 158] width 1 height 12
paste input "ARP_WP1109"
type input "ARP_WP1109"
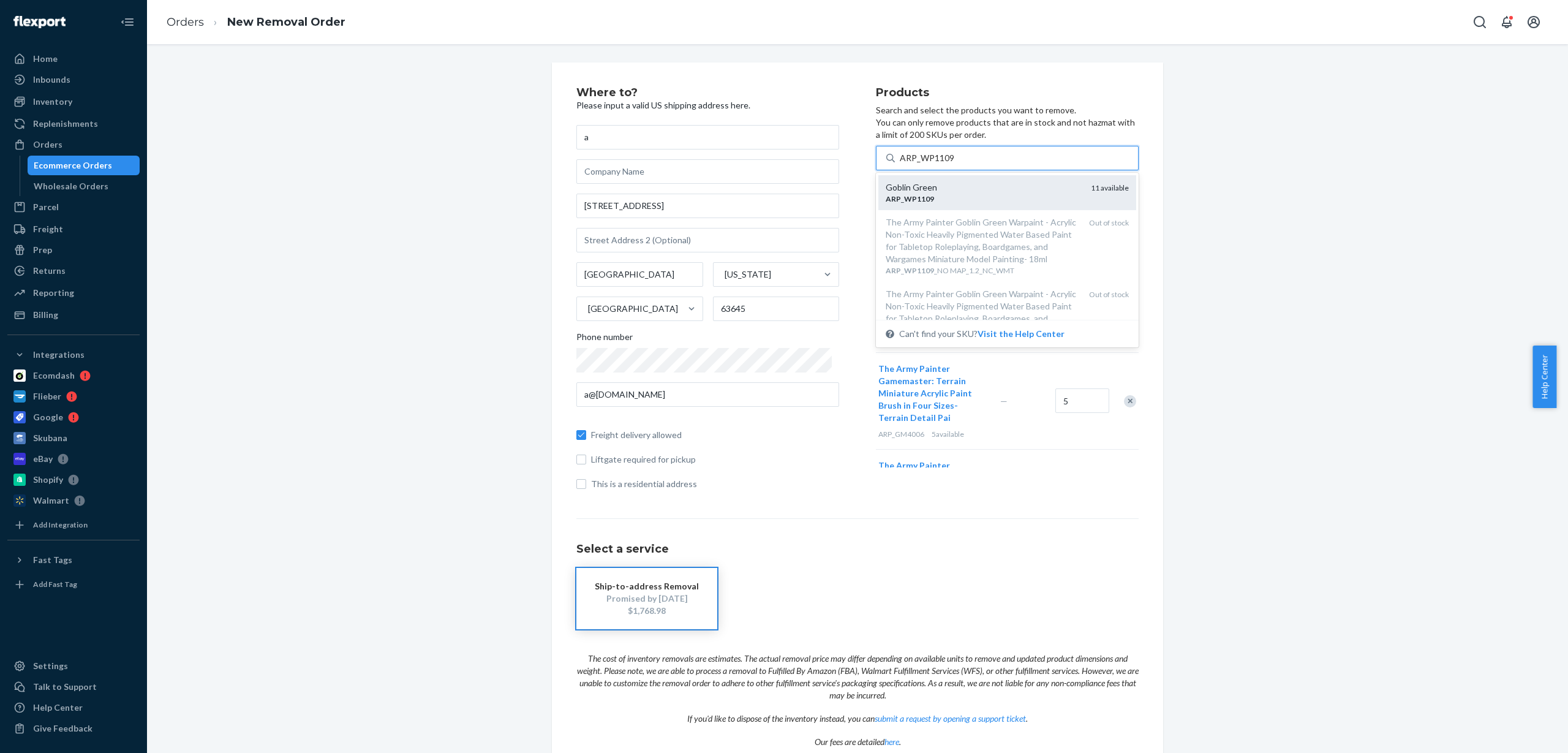
click at [952, 198] on div "ARP _ WP1109" at bounding box center [983, 198] width 195 height 11
click at [952, 164] on input "ARP_WP1109" at bounding box center [927, 158] width 55 height 12
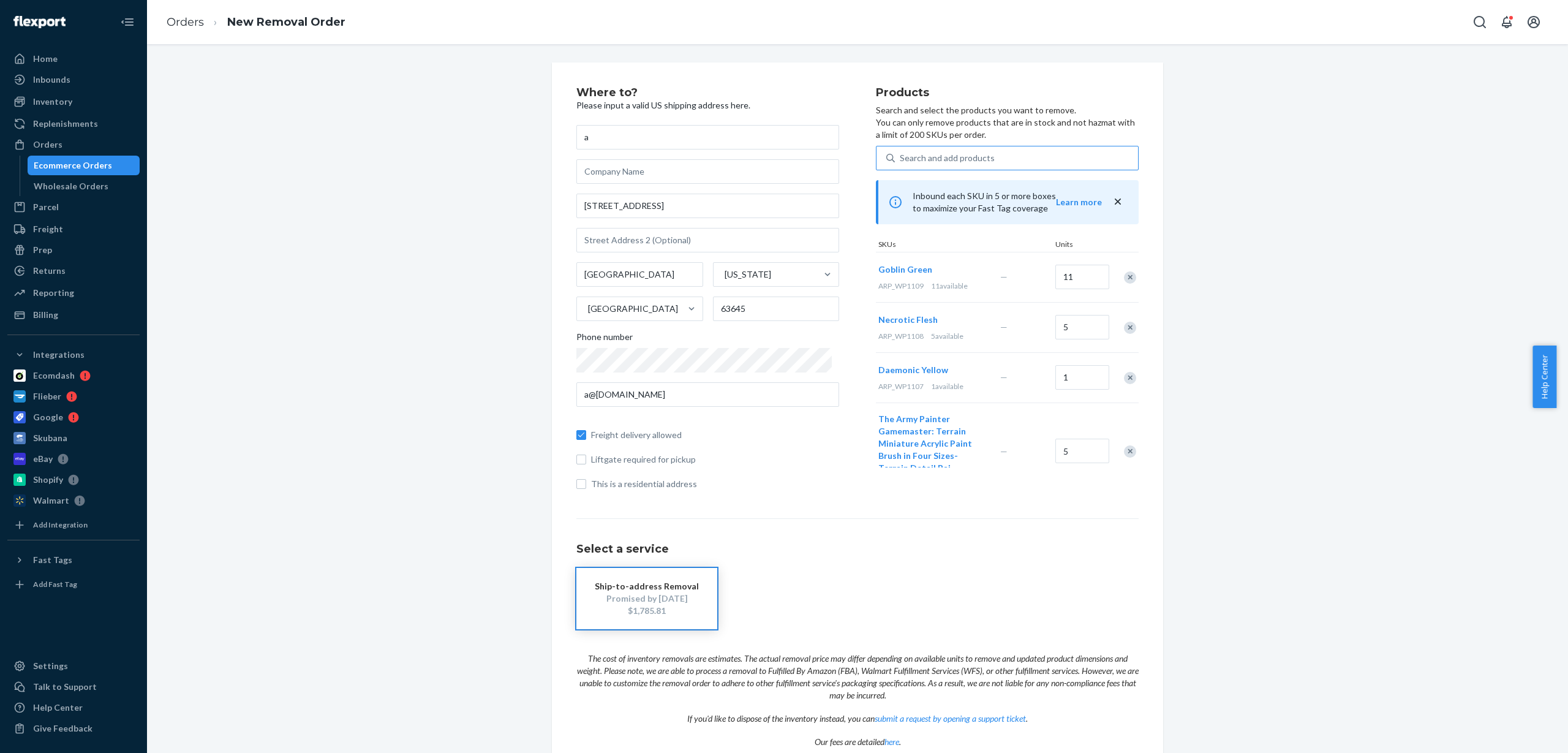
click at [931, 152] on div "Search and add products" at bounding box center [947, 158] width 95 height 12
click at [901, 152] on input "Search and add products" at bounding box center [900, 158] width 1 height 12
paste input "ARP_WP1111"
type input "ARP_WP1111"
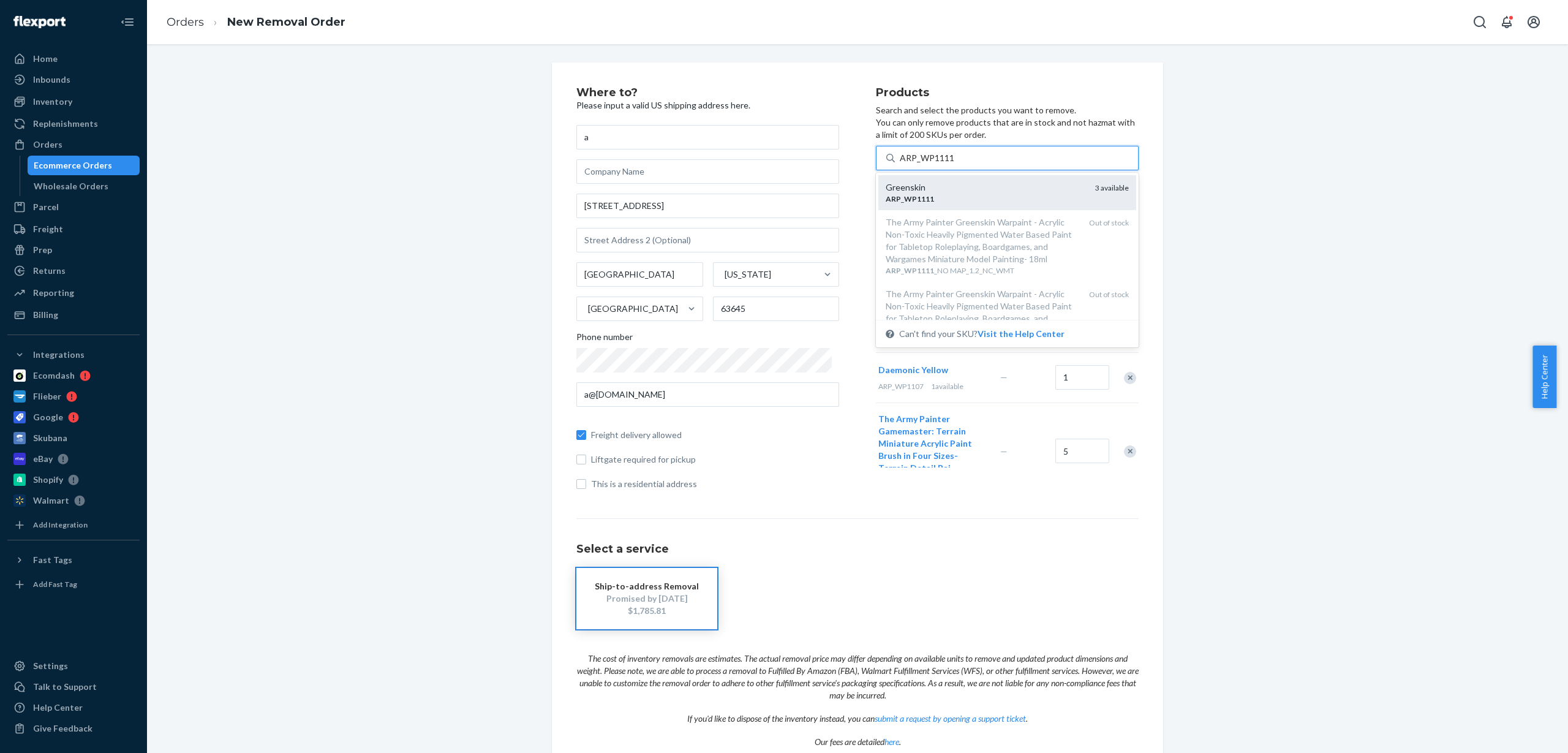
click at [958, 195] on div "ARP _ WP1111" at bounding box center [986, 198] width 200 height 11
click at [955, 164] on input "ARP_WP1111" at bounding box center [927, 158] width 55 height 12
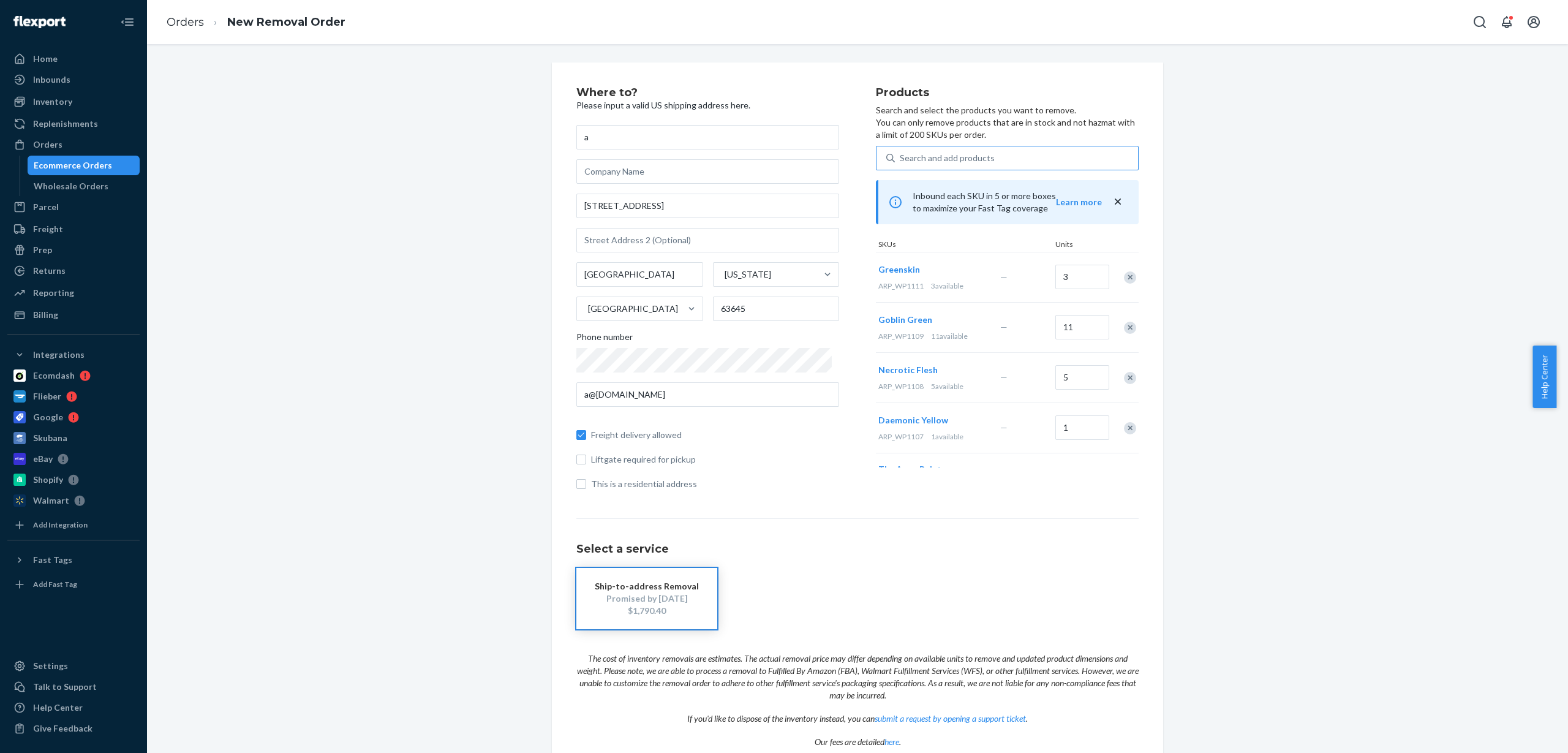
click at [953, 169] on div "Search and add products" at bounding box center [1017, 158] width 243 height 22
click at [901, 164] on input "Search and add products" at bounding box center [900, 158] width 1 height 12
paste input "ARP_WP1113"
type input "ARP_WP1113"
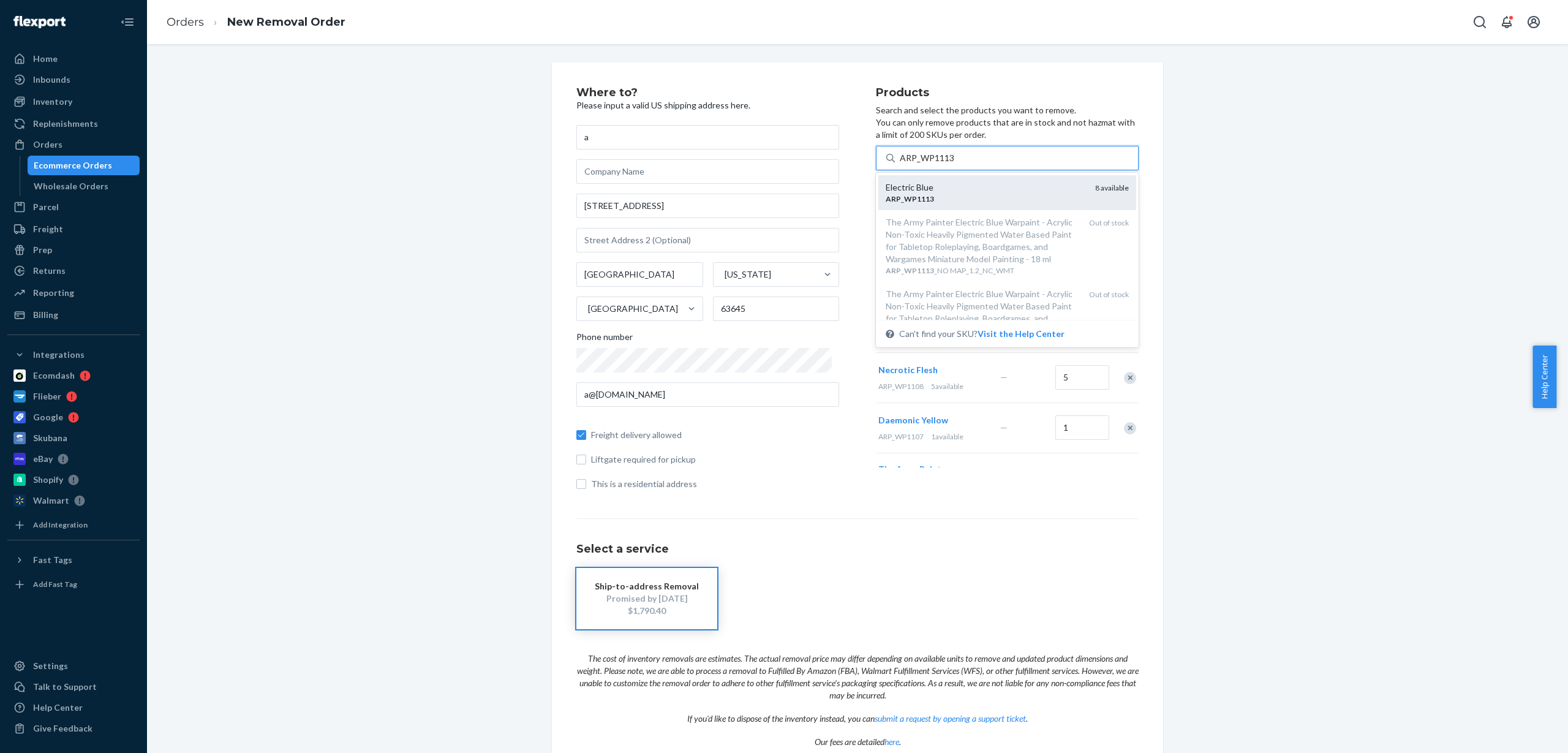
click at [957, 191] on div "Electric Blue" at bounding box center [986, 187] width 200 height 12
click at [955, 164] on input "ARP_WP1113" at bounding box center [927, 158] width 55 height 12
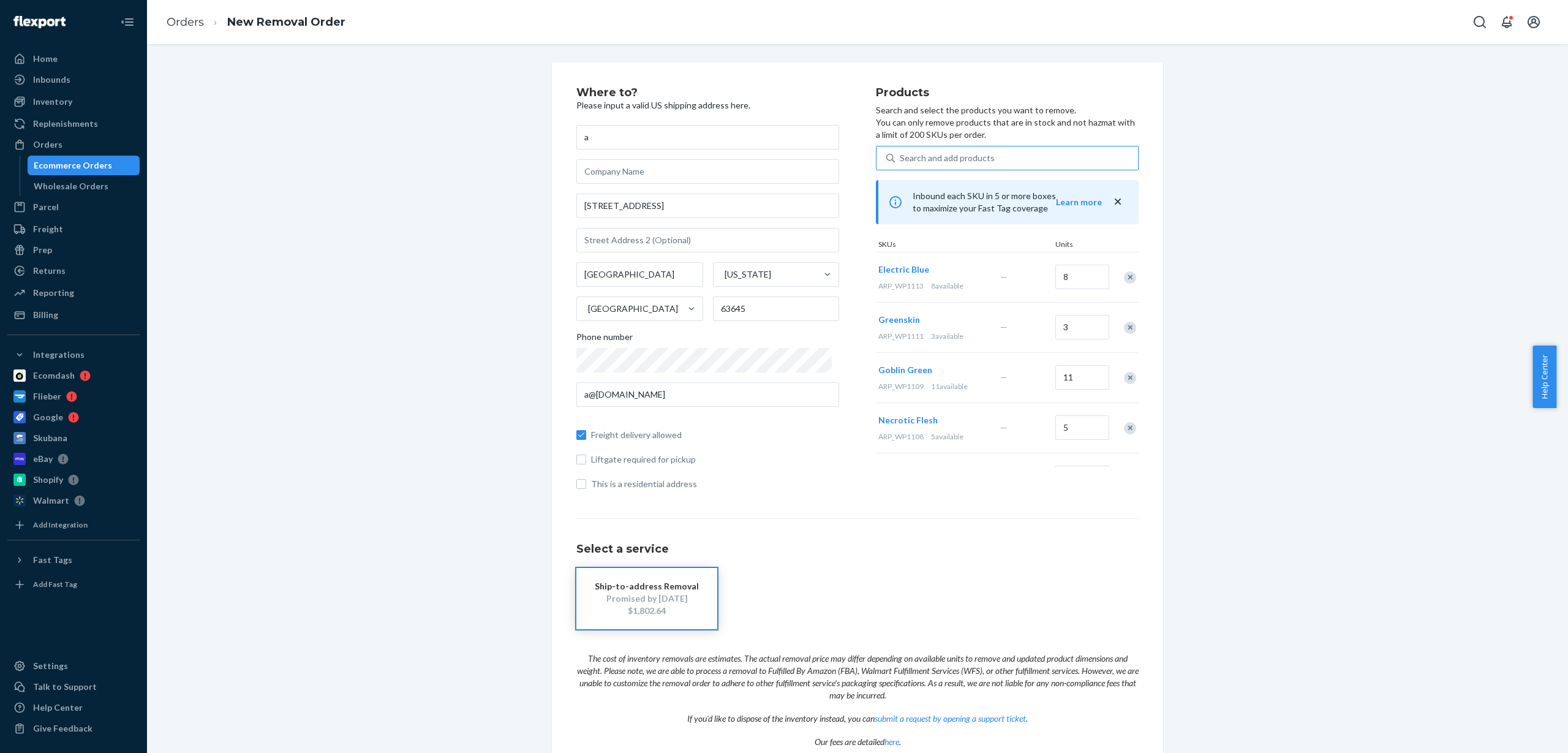
click at [939, 155] on div "Search and add products" at bounding box center [947, 158] width 95 height 12
click at [901, 155] on input "Search and add products" at bounding box center [900, 158] width 1 height 12
paste input "ARP_WP1115"
type input "ARP_WP1115"
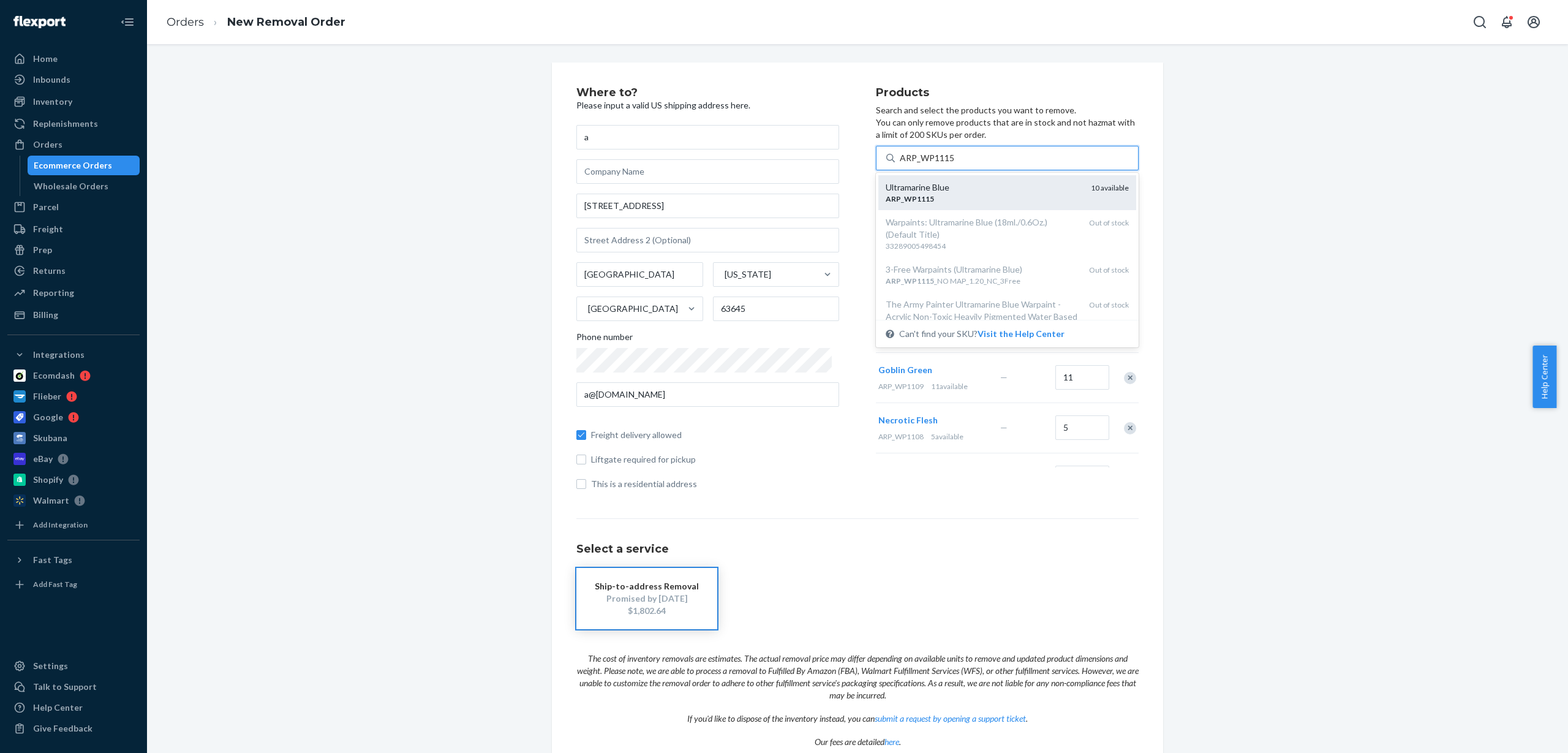
click at [947, 189] on div "Ultramarine Blue" at bounding box center [983, 187] width 195 height 12
click at [947, 164] on input "ARP_WP1115" at bounding box center [927, 158] width 55 height 12
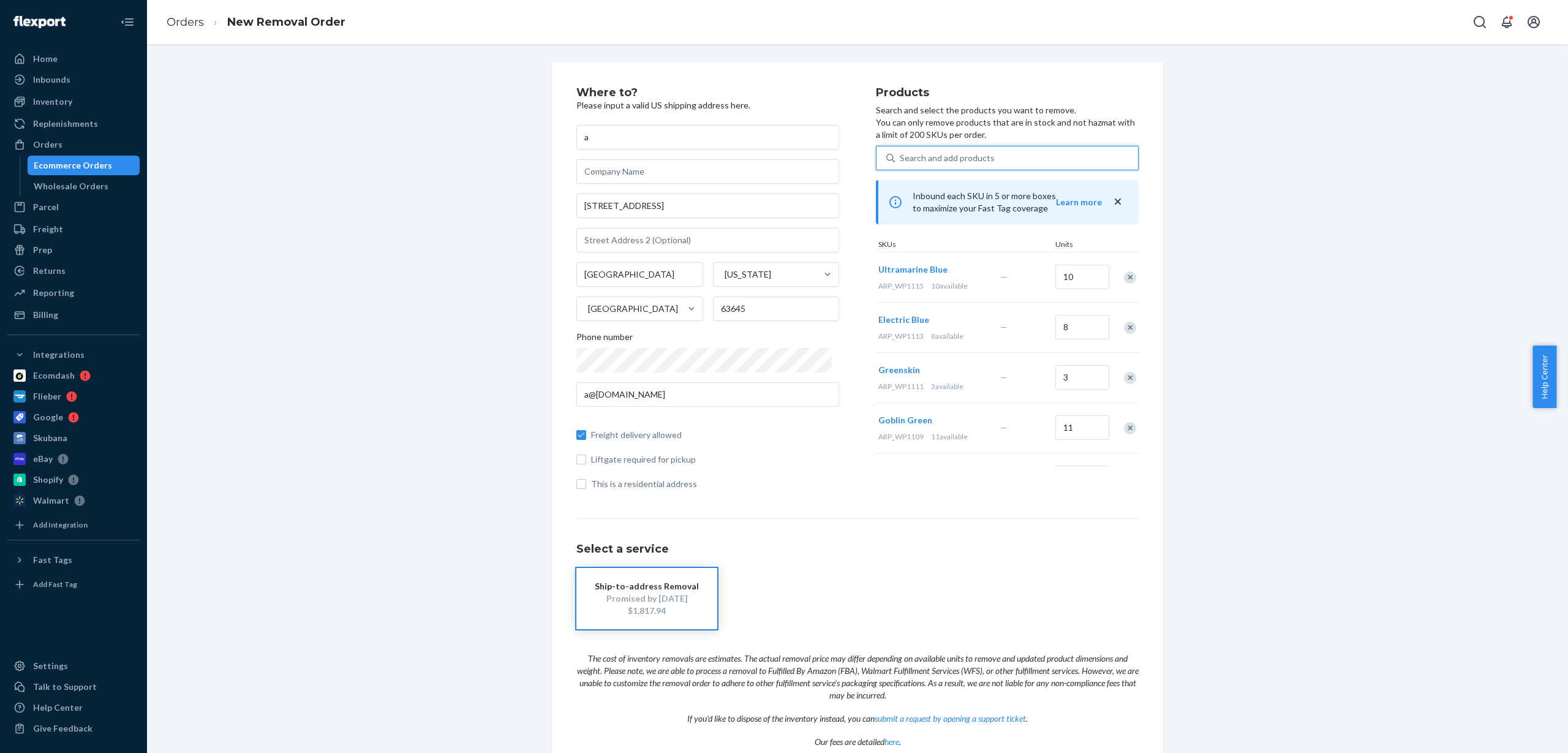
click at [954, 163] on div "Search and add products" at bounding box center [947, 158] width 95 height 12
click at [901, 163] on input "0 results available. Use Up and Down to choose options, press Enter to select t…" at bounding box center [900, 158] width 1 height 12
paste input "ARP_WP1120"
type input "ARP_WP1120"
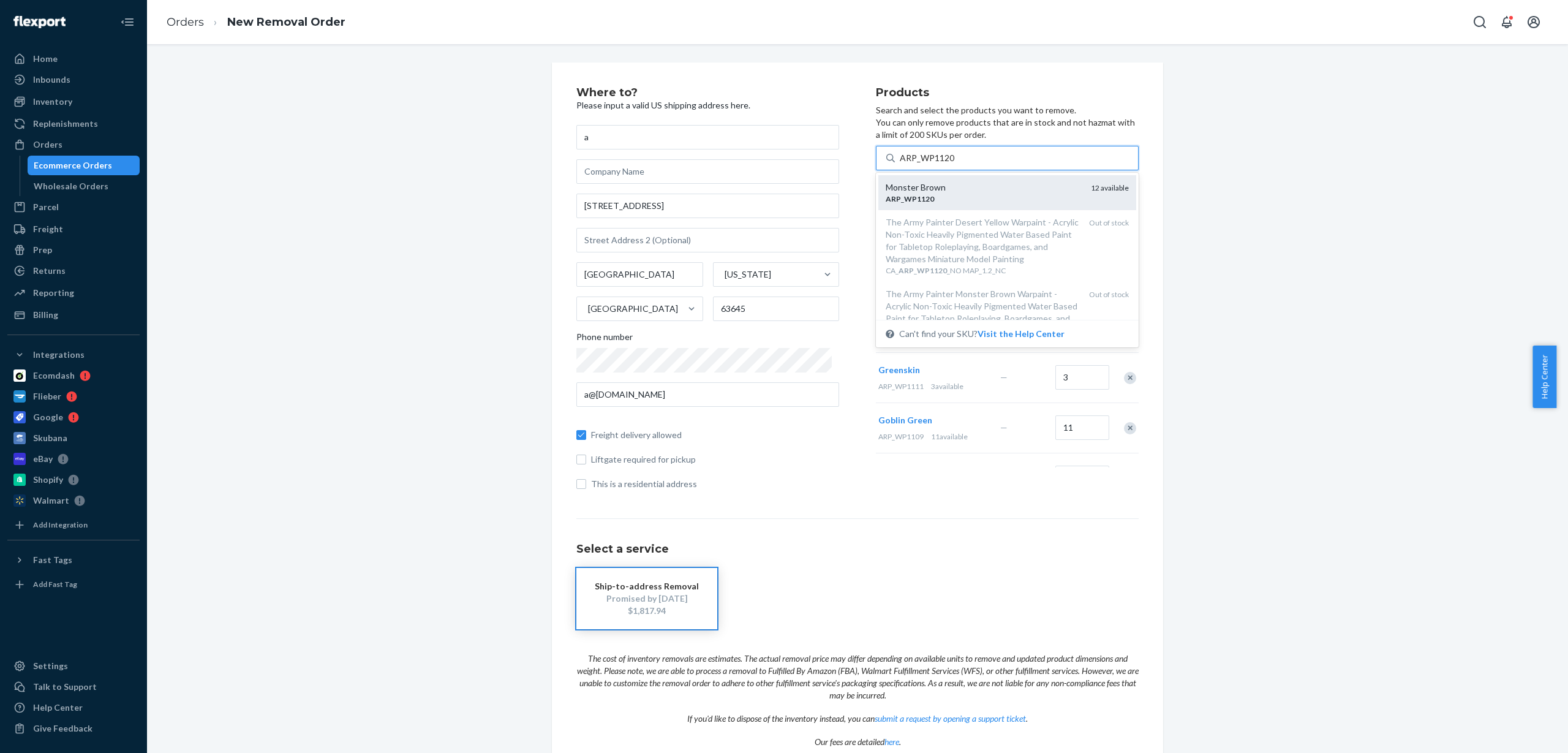
click at [962, 194] on div "ARP _ WP1120" at bounding box center [983, 198] width 195 height 11
click at [955, 164] on input "ARP_WP1120" at bounding box center [927, 158] width 55 height 12
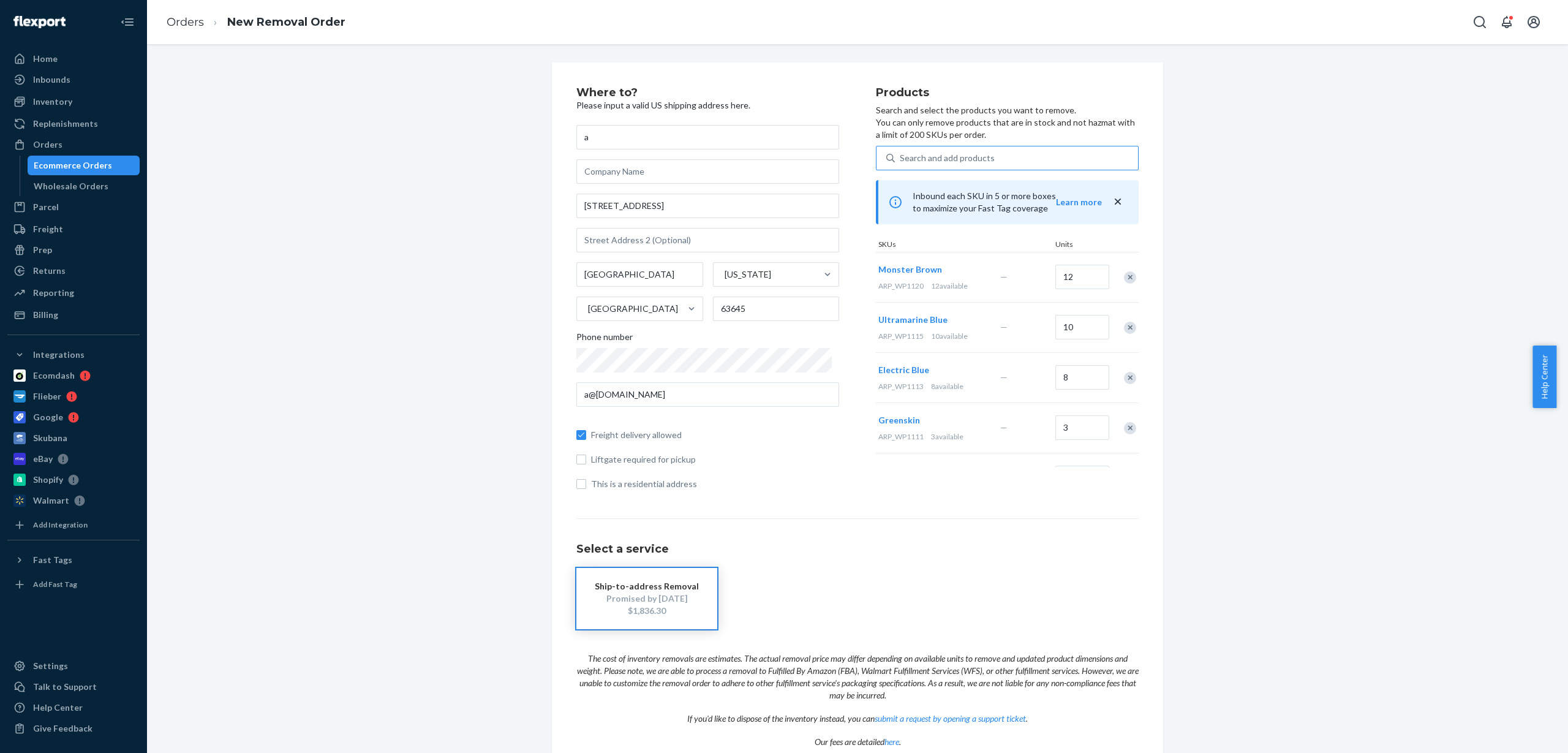
click at [927, 162] on div "Search and add products" at bounding box center [947, 158] width 95 height 12
click at [901, 162] on input "Search and add products" at bounding box center [900, 158] width 1 height 12
paste input "ARP_WP1122"
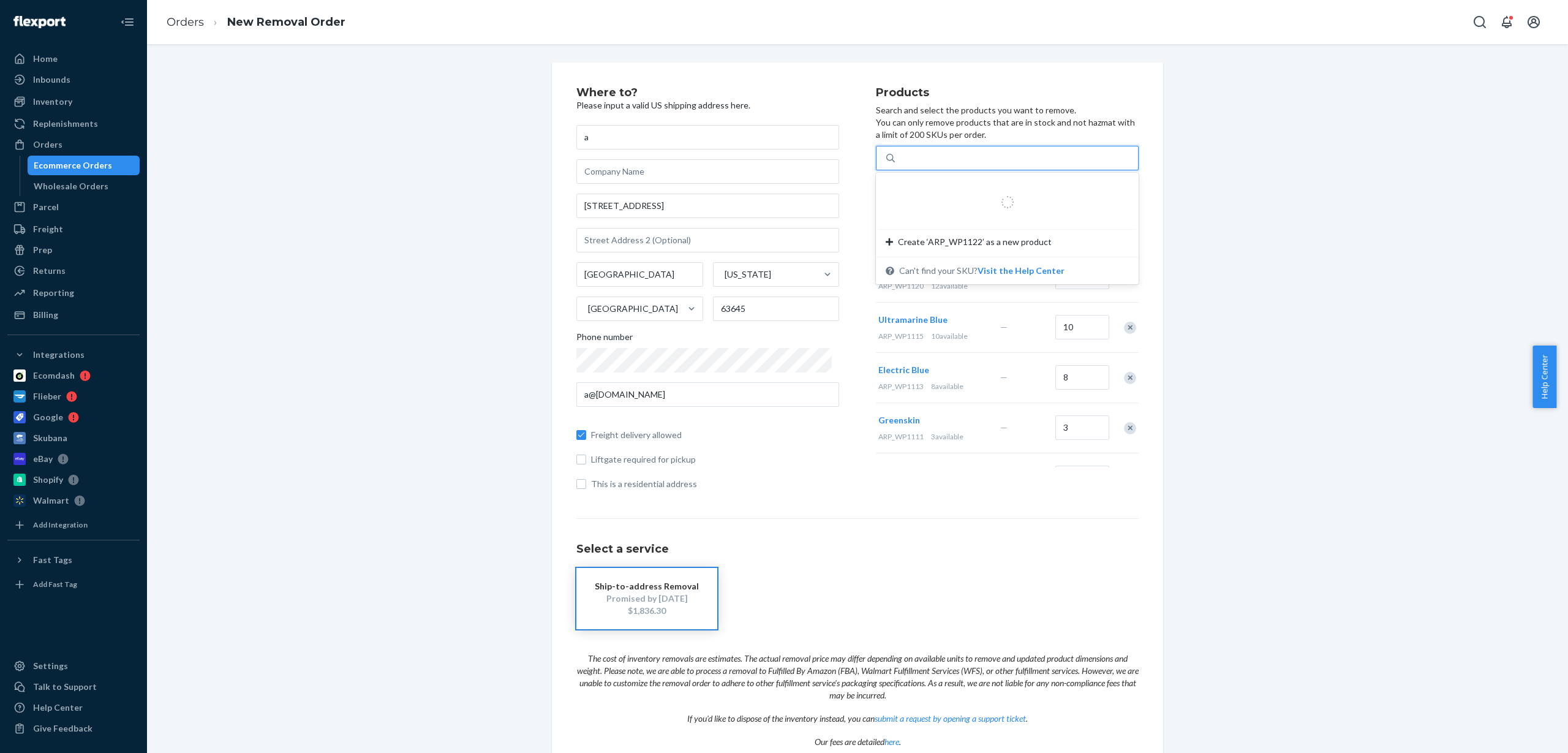
type input "ARP_WP1122"
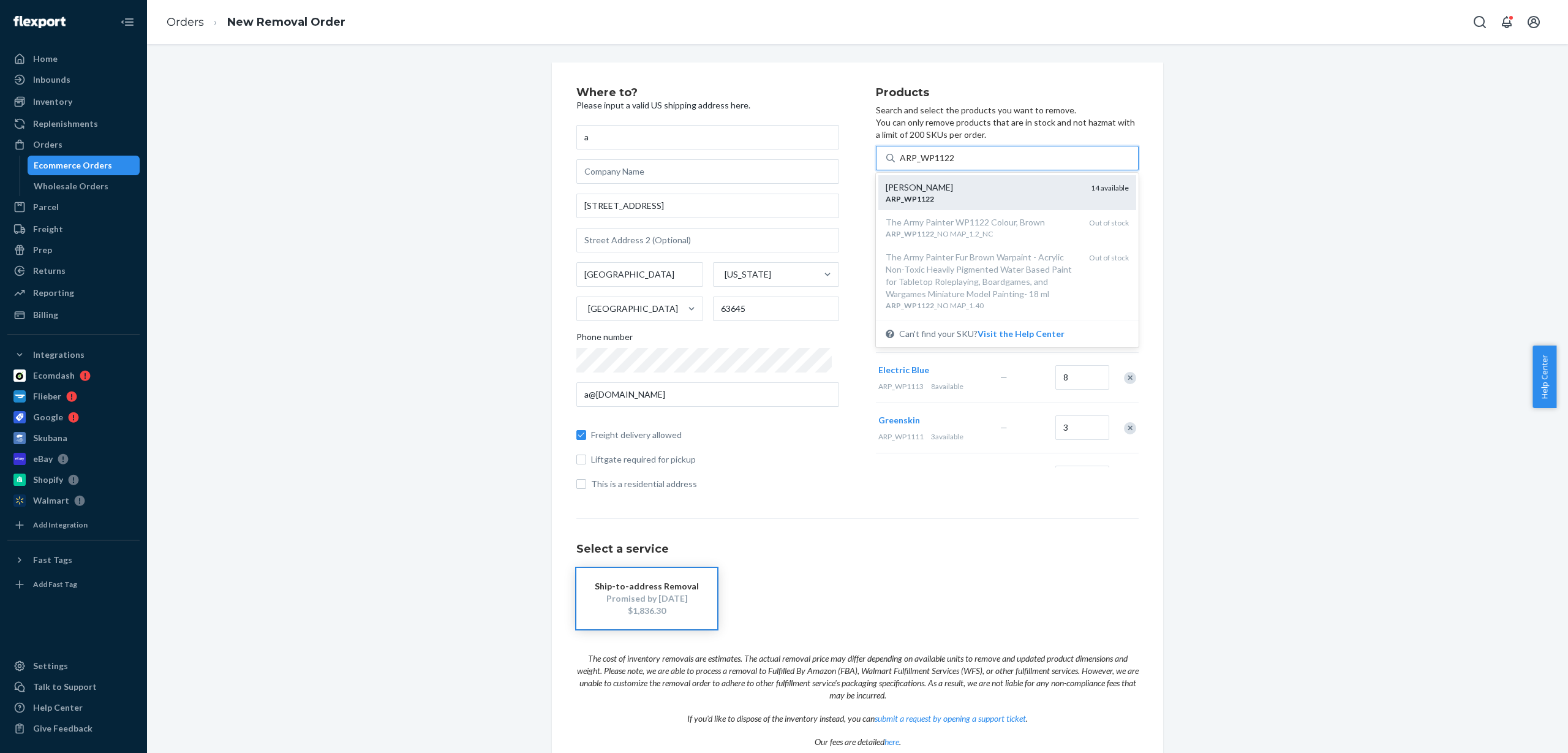
click at [949, 198] on div "ARP _ WP1122" at bounding box center [983, 198] width 195 height 11
click at [949, 164] on input "ARP_WP1122" at bounding box center [927, 158] width 55 height 12
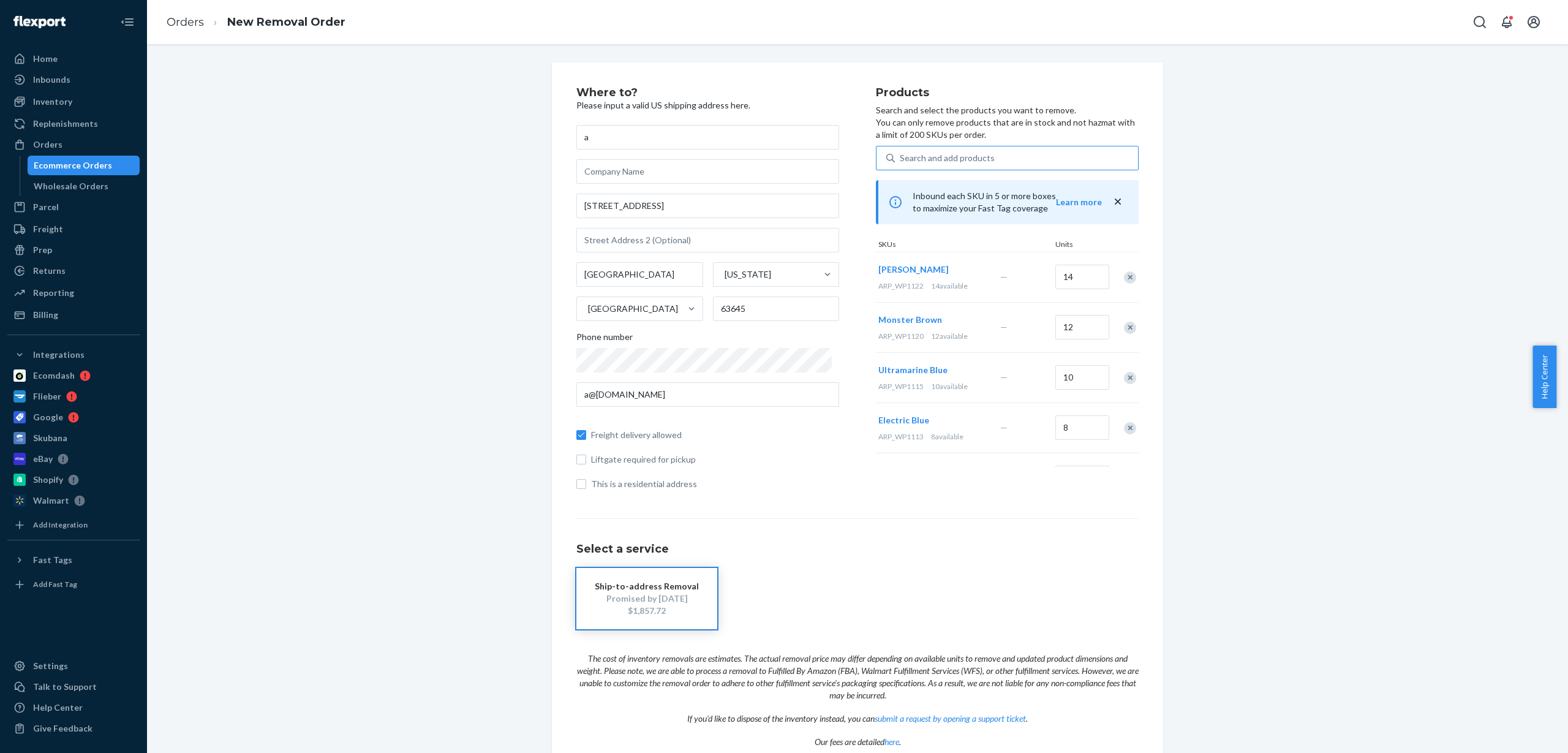
click at [946, 161] on div "Search and add products" at bounding box center [947, 158] width 95 height 12
click at [901, 161] on input "Search and add products" at bounding box center [900, 158] width 1 height 12
paste input "ARP_WP1127"
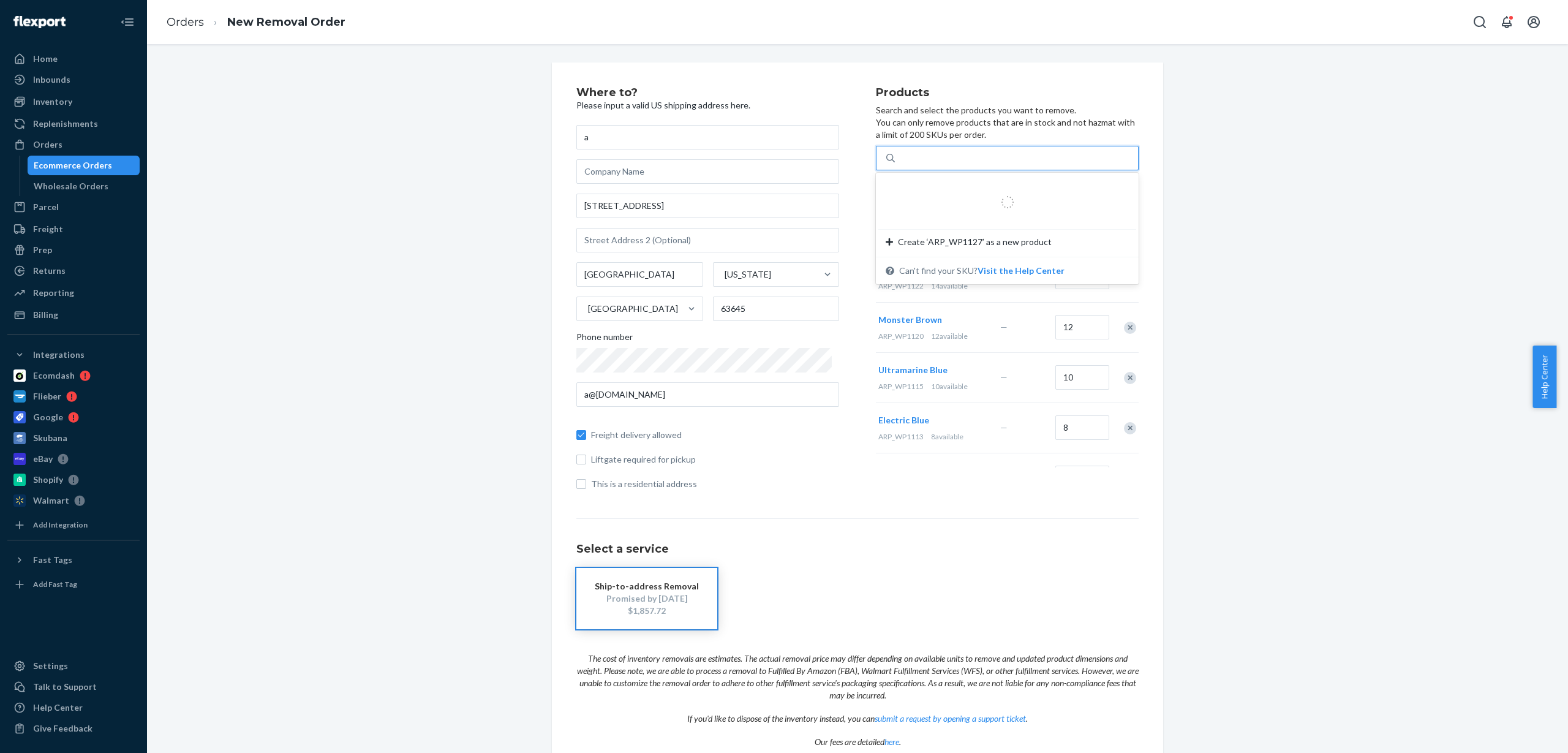
type input "ARP_WP1127"
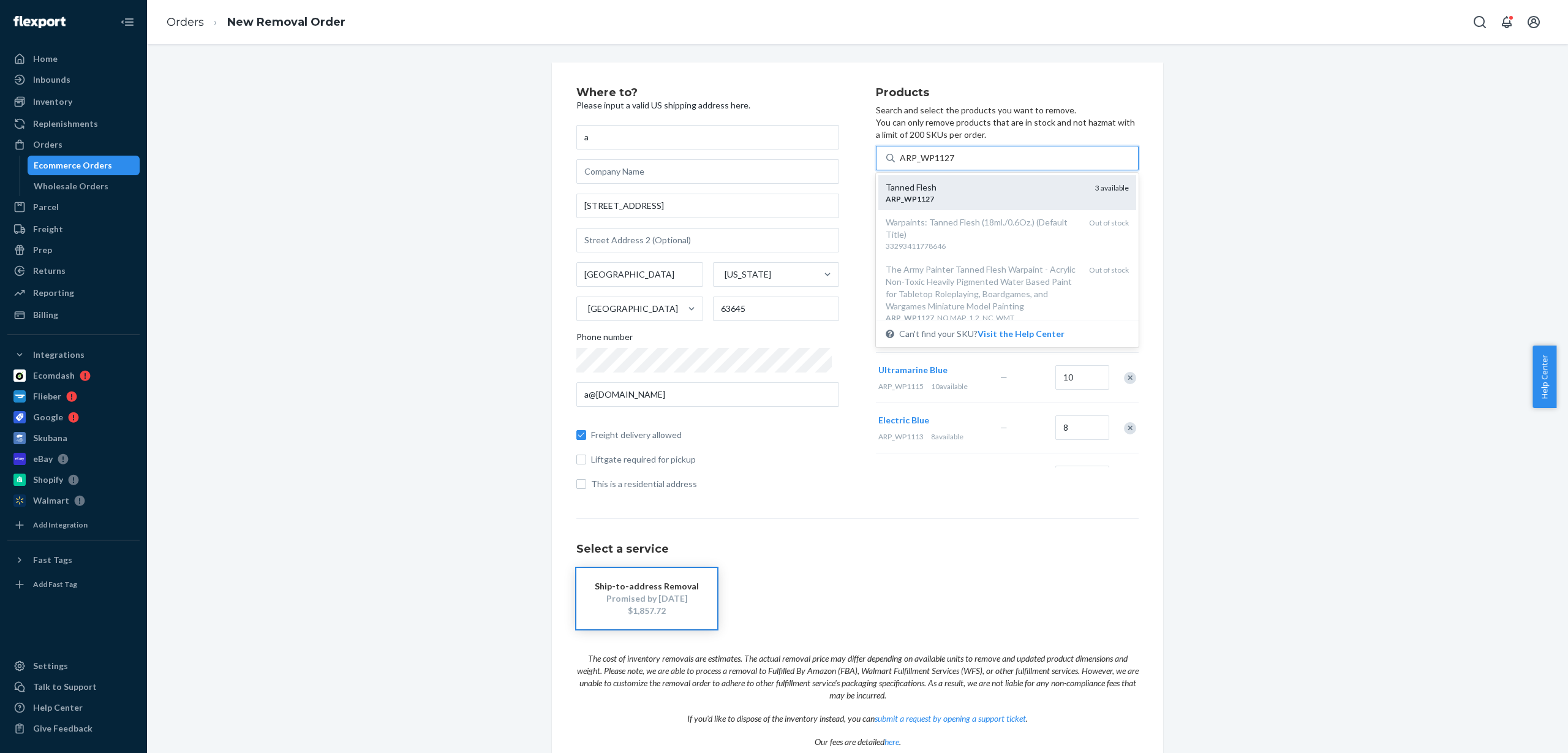
click at [959, 189] on div "Tanned Flesh" at bounding box center [986, 187] width 200 height 12
click at [955, 164] on input "ARP_WP1127" at bounding box center [927, 158] width 55 height 12
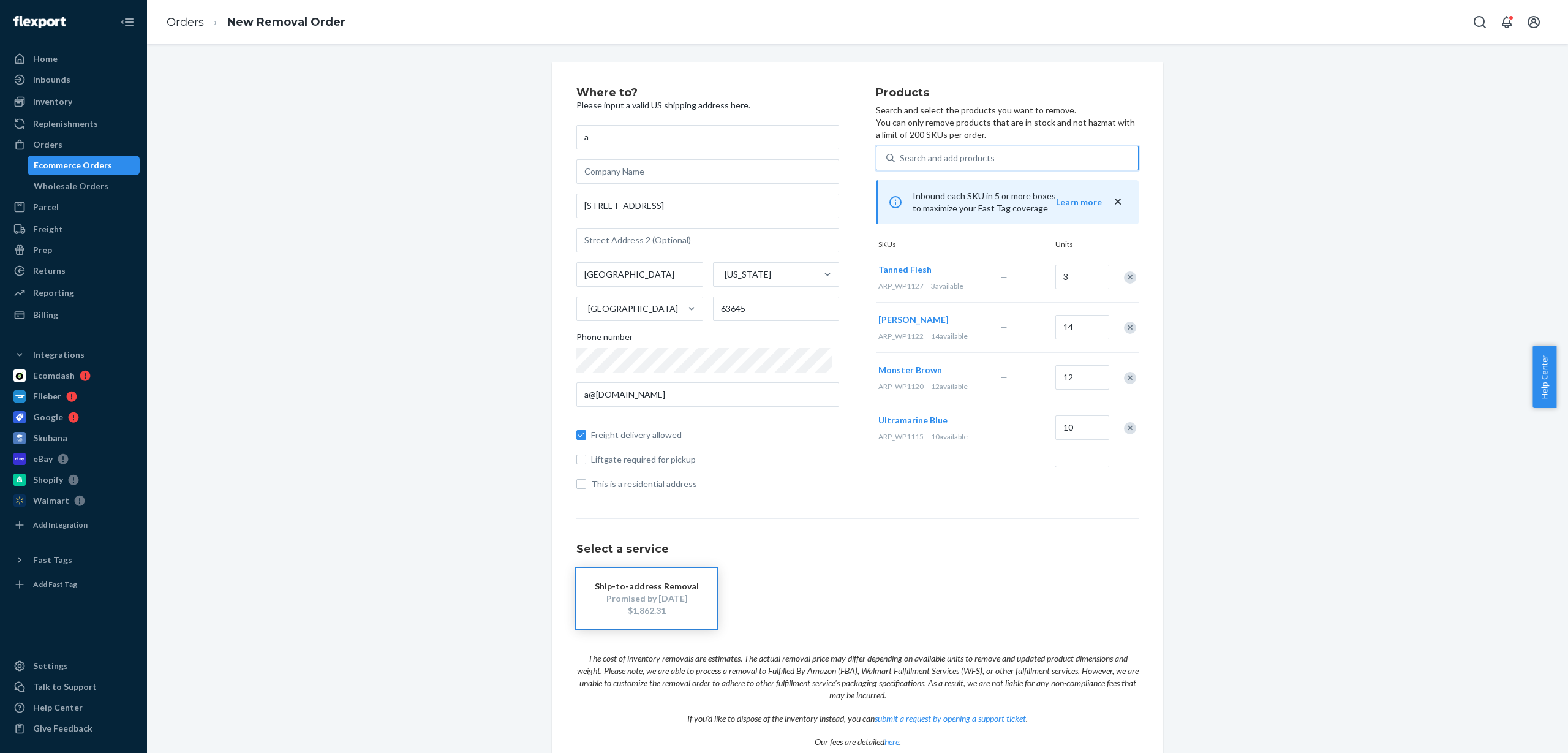
click at [961, 154] on div "Search and add products" at bounding box center [947, 158] width 95 height 12
click at [901, 154] on input "0 results available. Use Up and Down to choose options, press Enter to select t…" at bounding box center [900, 158] width 1 height 12
paste input "ARP_WP1133"
type input "ARP_WP1133"
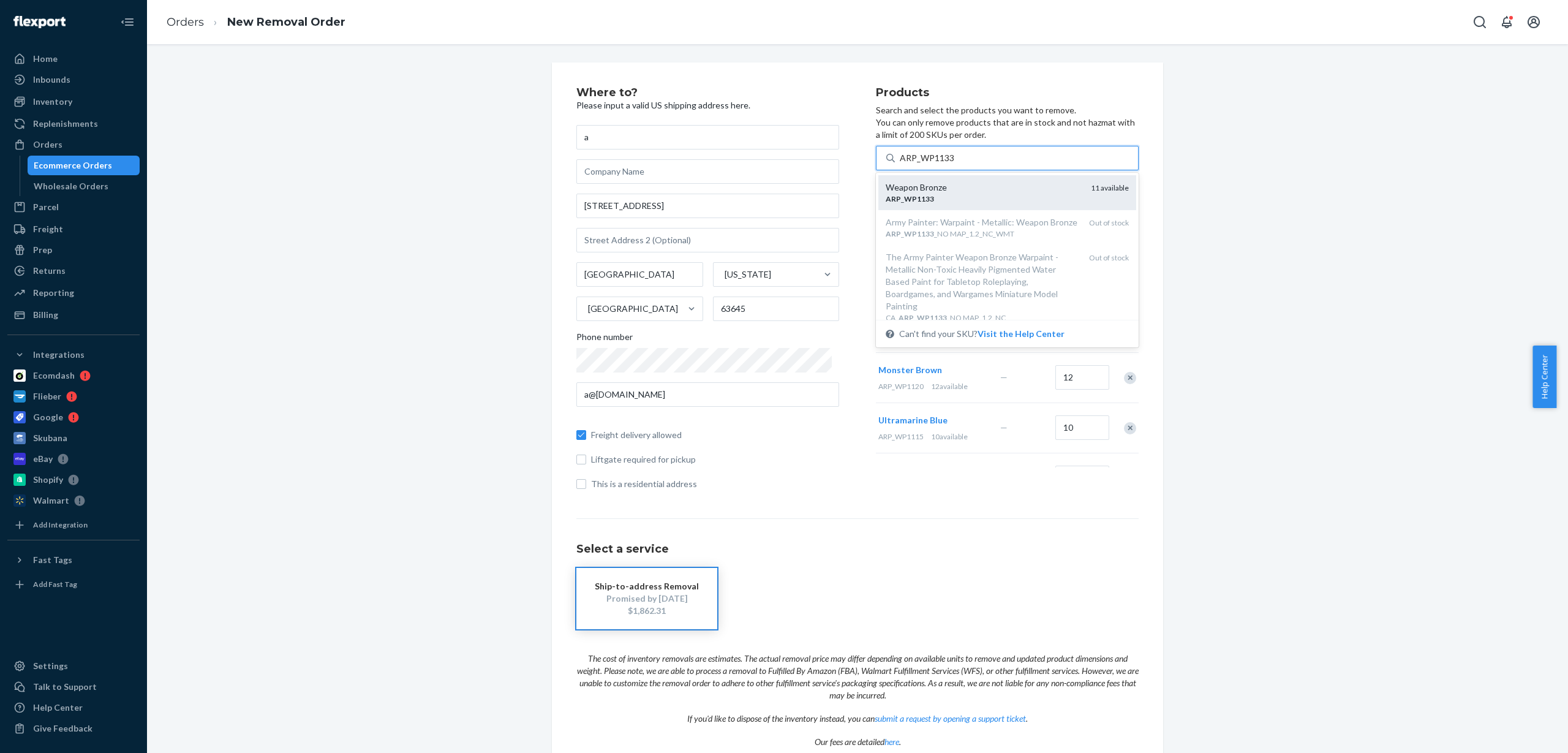
click at [949, 197] on div "ARP _ WP1133" at bounding box center [983, 198] width 195 height 11
click at [949, 164] on input "ARP_WP1133" at bounding box center [927, 158] width 55 height 12
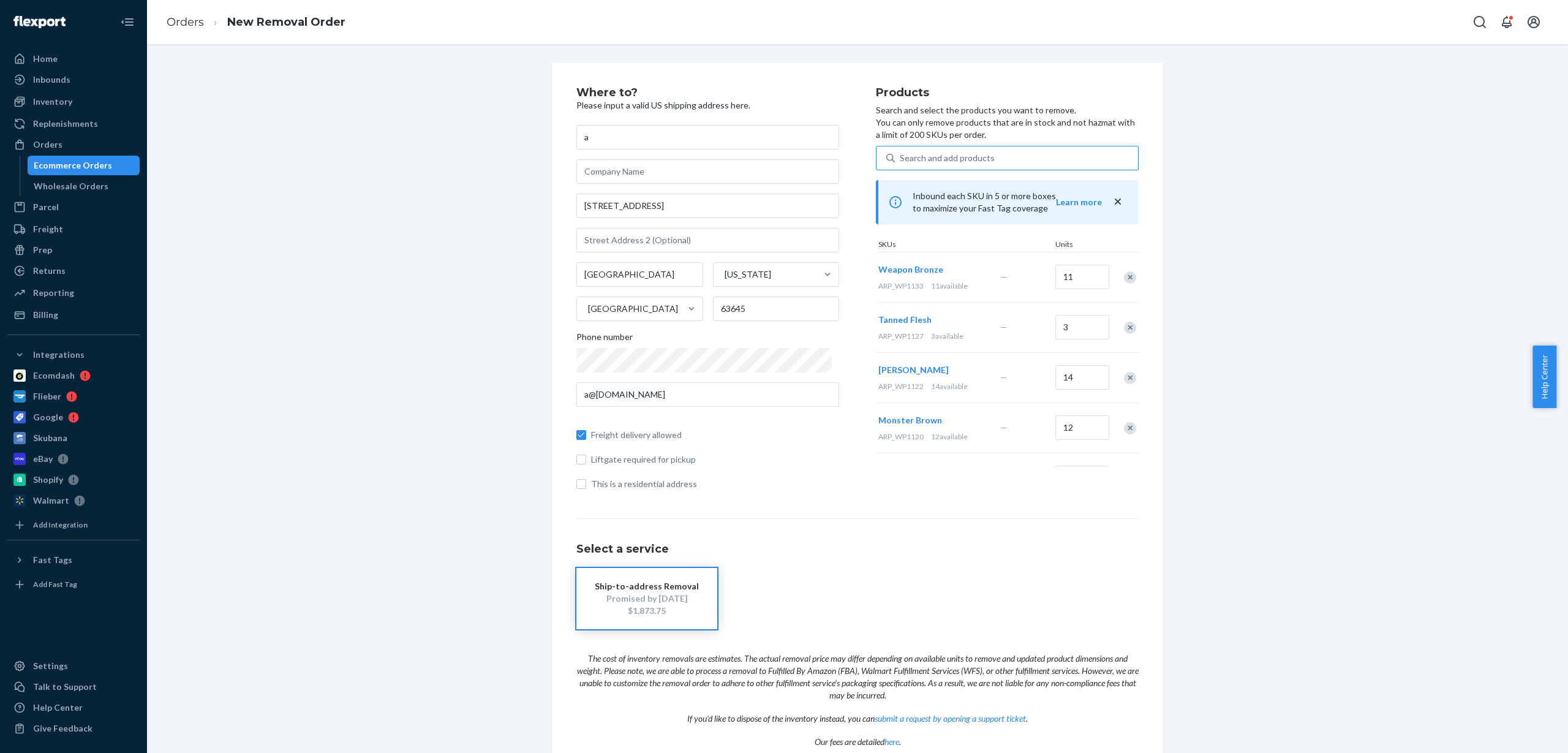
click at [941, 160] on div "Search and add products" at bounding box center [947, 158] width 95 height 12
click at [901, 160] on input "Search and add products" at bounding box center [900, 158] width 1 height 12
paste input "ARP_WP1401"
type input "ARP_WP1401"
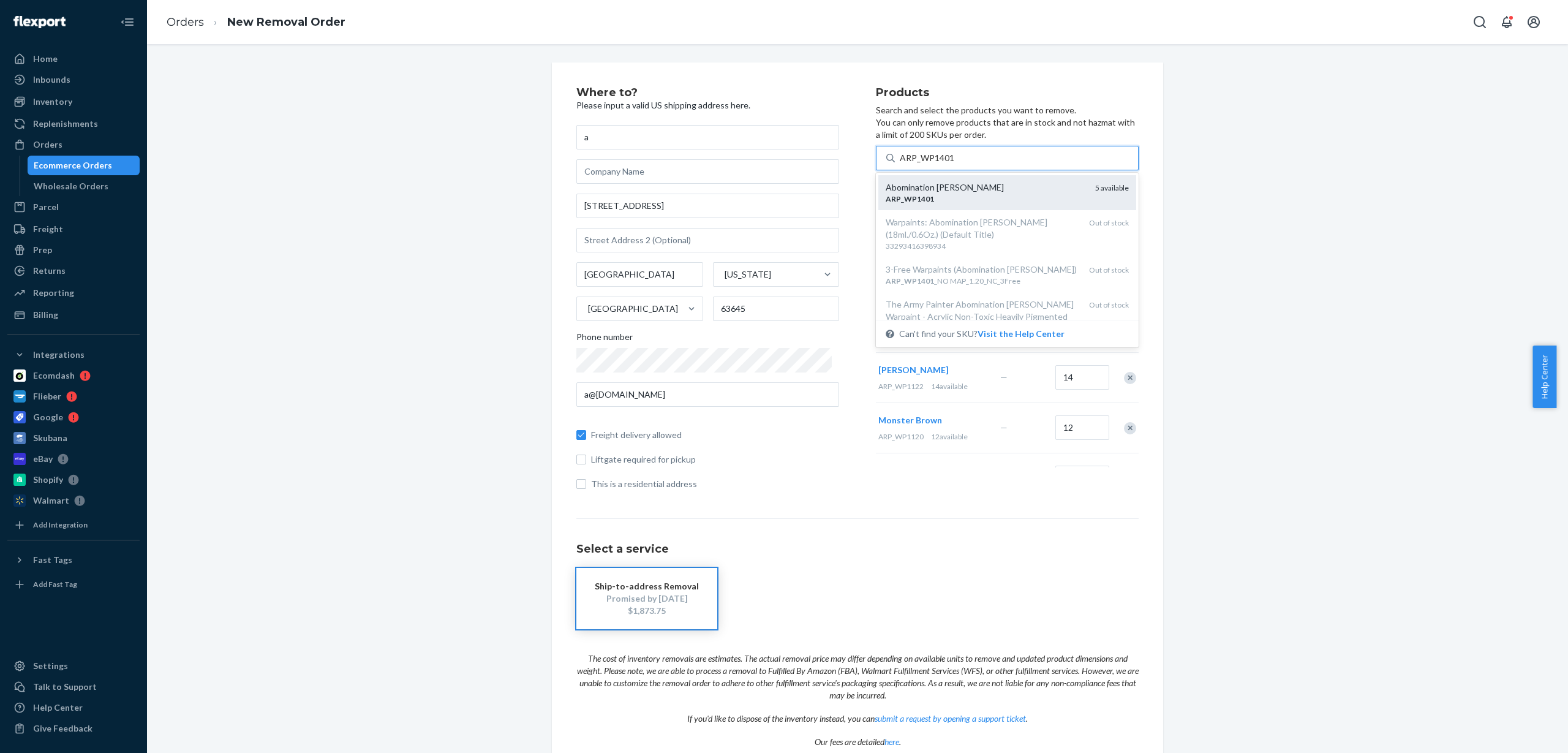
click at [939, 196] on div "ARP _ WP1401" at bounding box center [986, 198] width 200 height 11
click at [939, 164] on input "ARP_WP1401" at bounding box center [927, 158] width 55 height 12
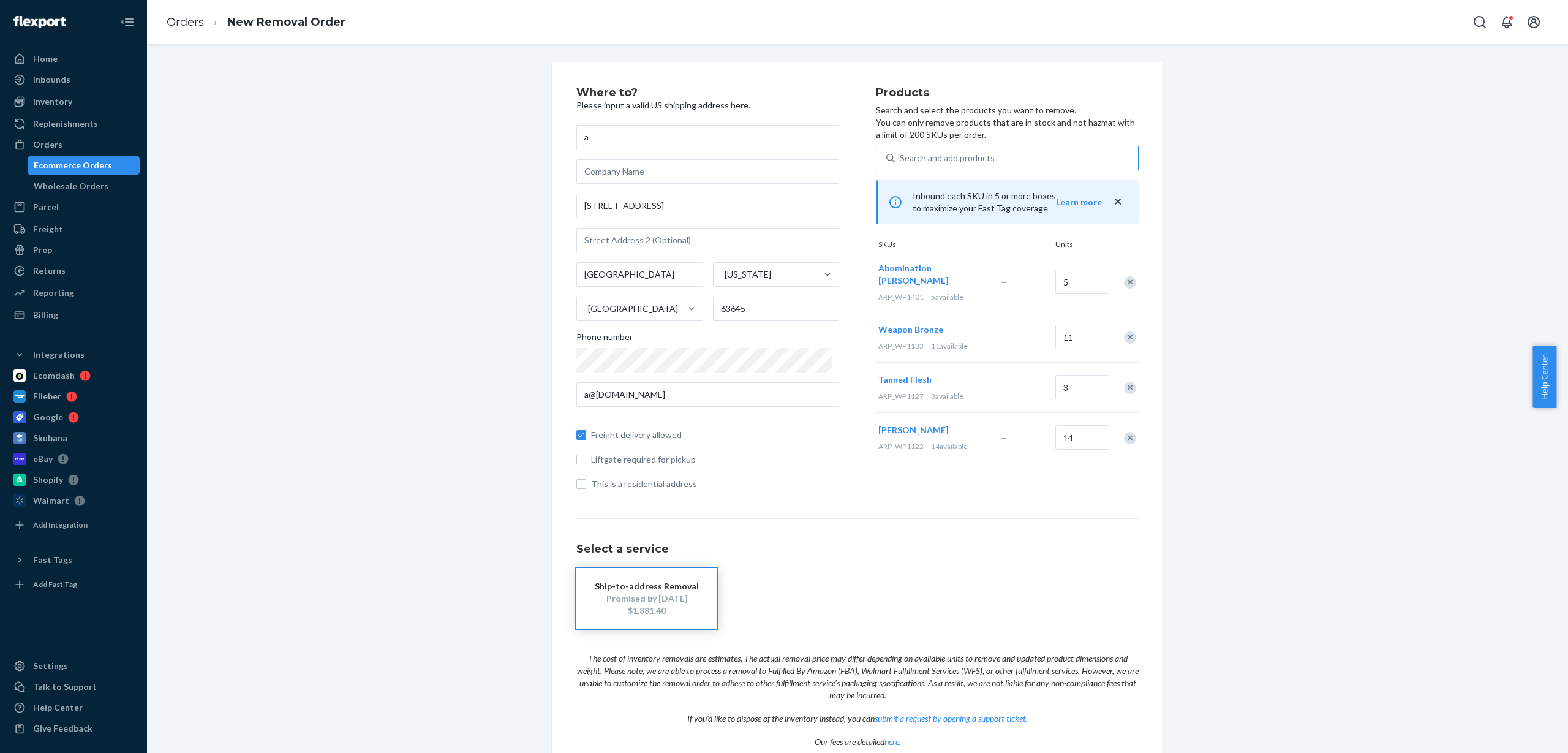
click at [967, 154] on div "Search and add products" at bounding box center [947, 158] width 95 height 12
click at [901, 154] on input "Search and add products" at bounding box center [900, 158] width 1 height 12
paste input "ARP_WP1403"
type input "ARP_WP1403"
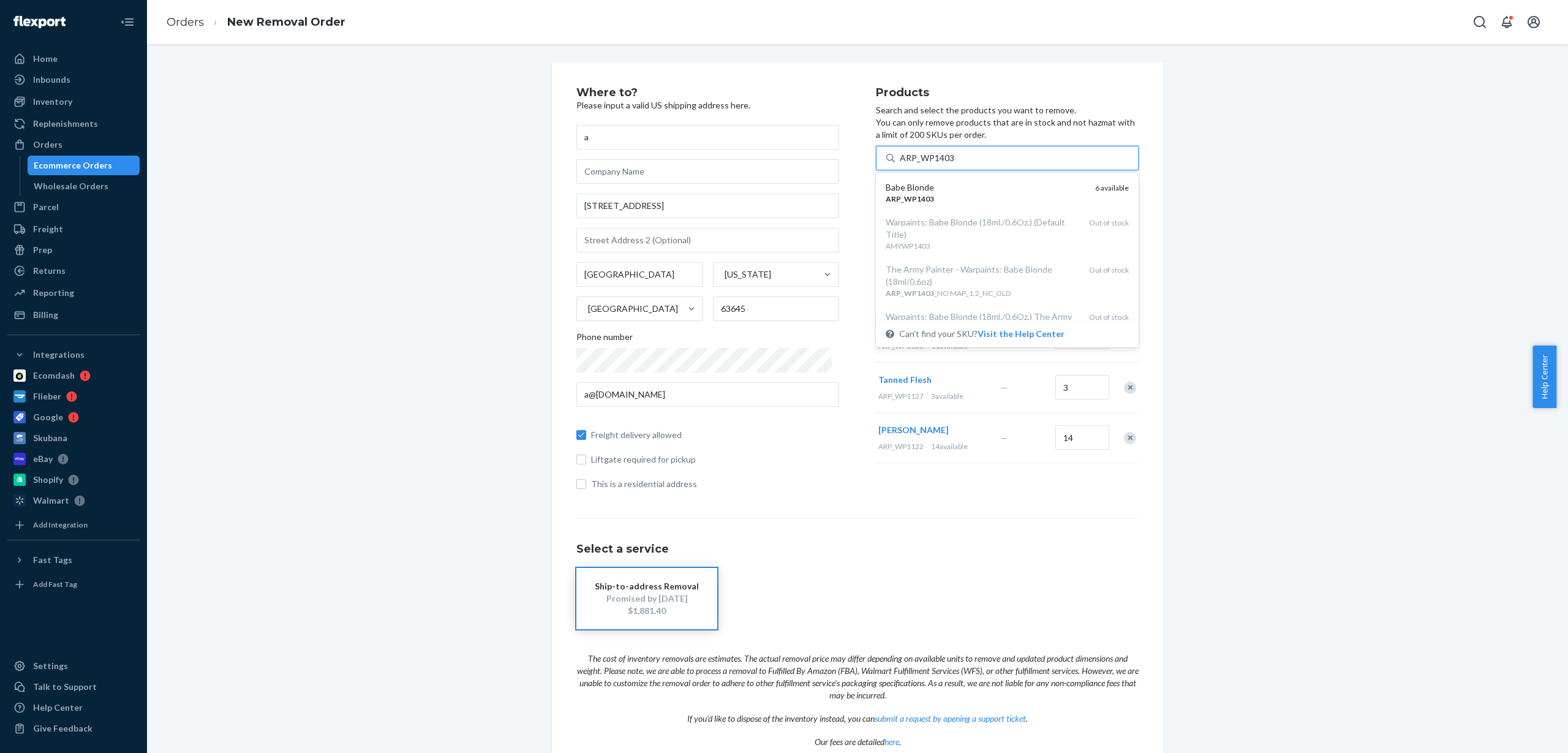
click at [950, 200] on div "ARP _ WP1403" at bounding box center [986, 198] width 200 height 11
click at [950, 164] on input "ARP_WP1403" at bounding box center [927, 158] width 55 height 12
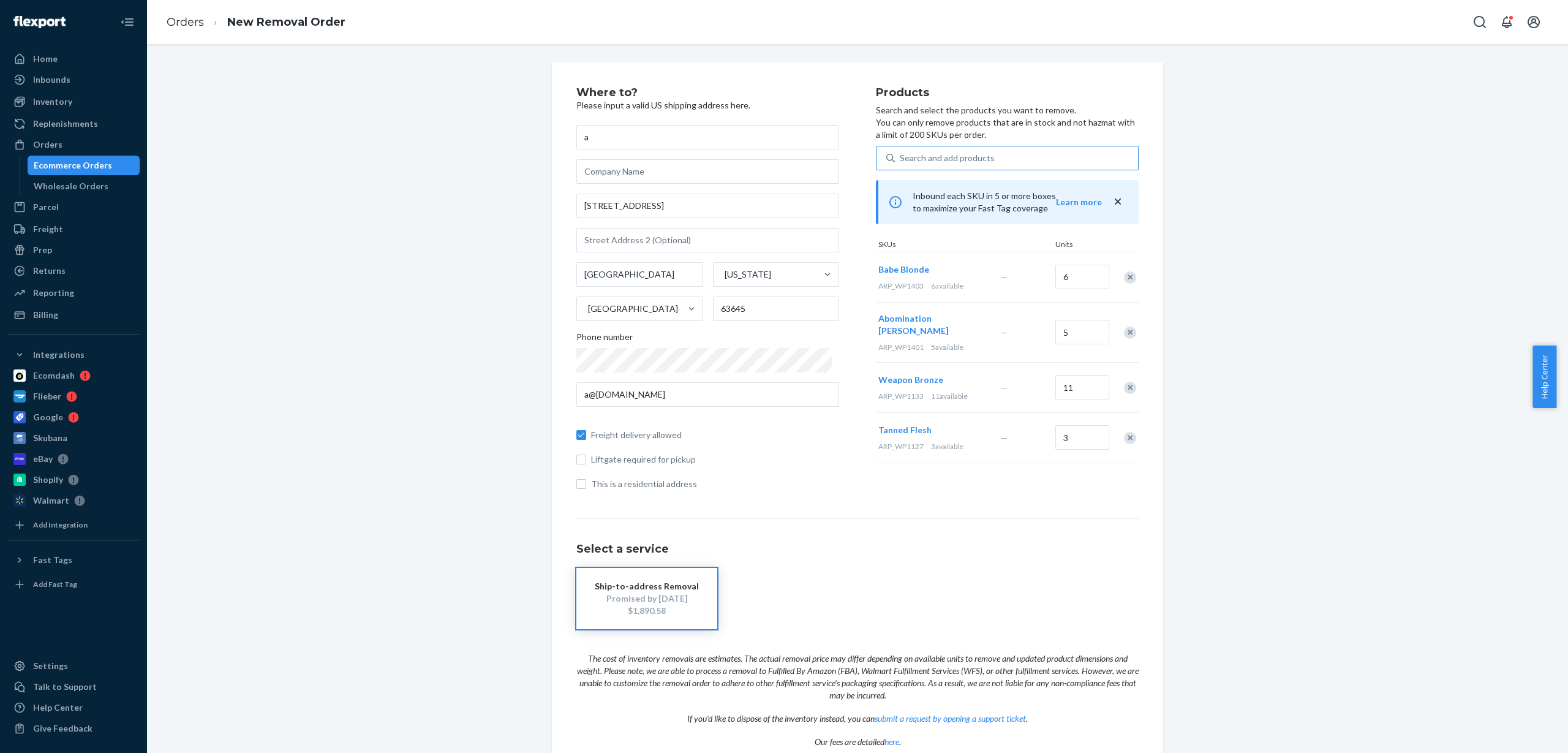
click at [937, 155] on div "Search and add products" at bounding box center [947, 158] width 95 height 12
click at [901, 155] on input "Search and add products" at bounding box center [900, 158] width 1 height 12
paste input "ARP_WP1406"
type input "ARP_WP1406"
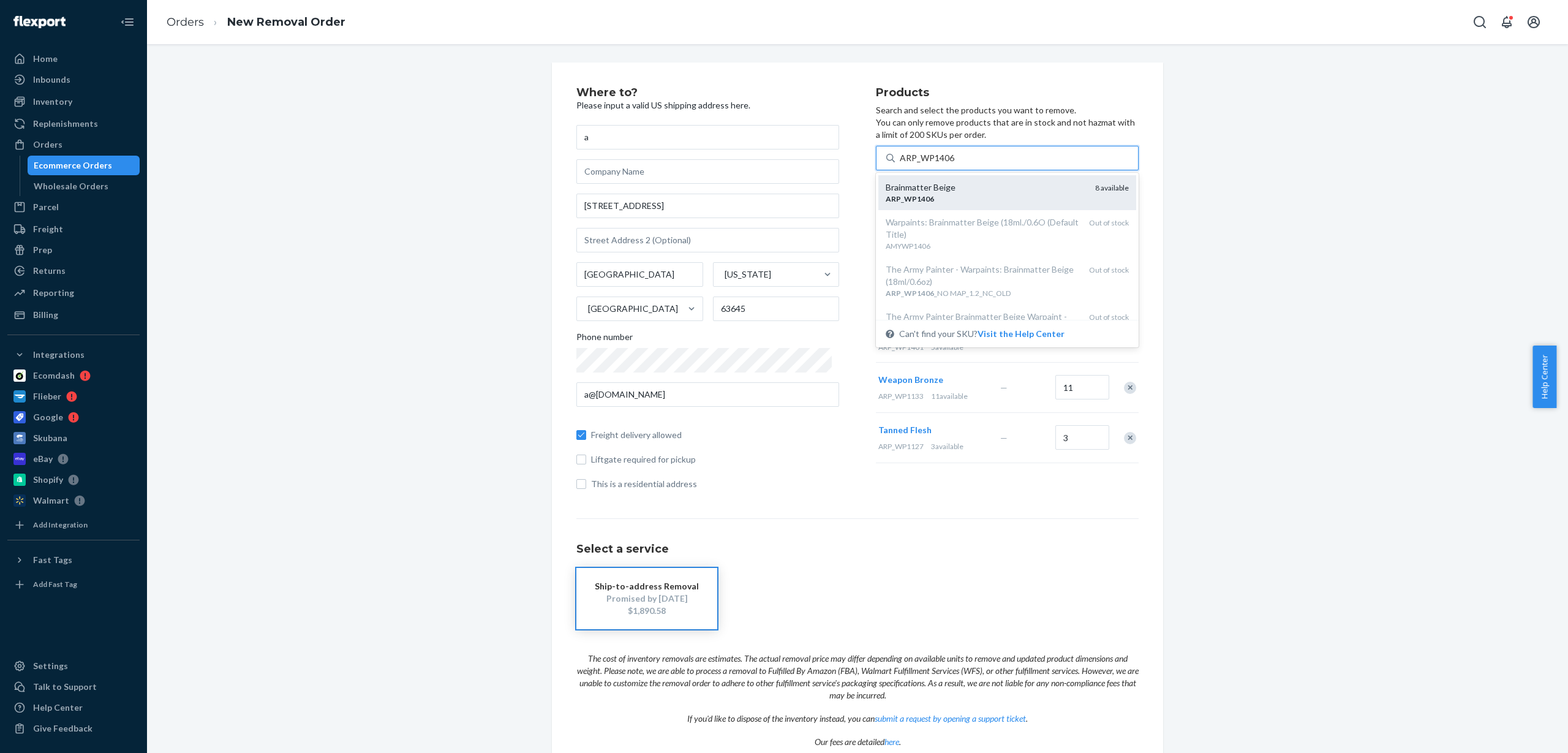
click at [953, 187] on div "Brainmatter Beige" at bounding box center [986, 187] width 200 height 12
click at [953, 164] on input "ARP_WP1406" at bounding box center [927, 158] width 55 height 12
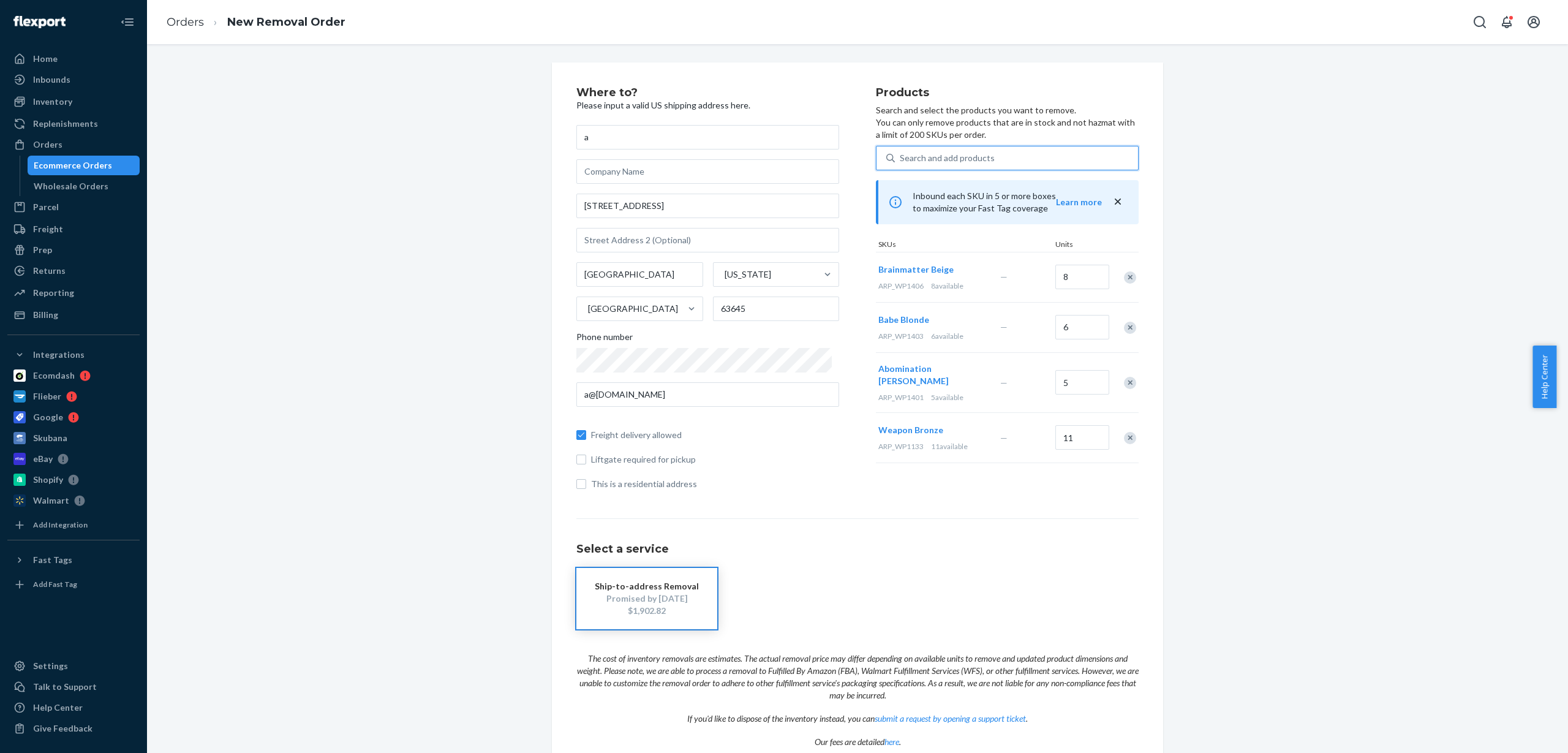
click at [963, 156] on div "Search and add products" at bounding box center [947, 158] width 95 height 12
click at [901, 156] on input "0 results available. Use Up and Down to choose options, press Enter to select t…" at bounding box center [900, 158] width 1 height 12
paste input "ARP_WP1407"
type input "ARP_WP1407"
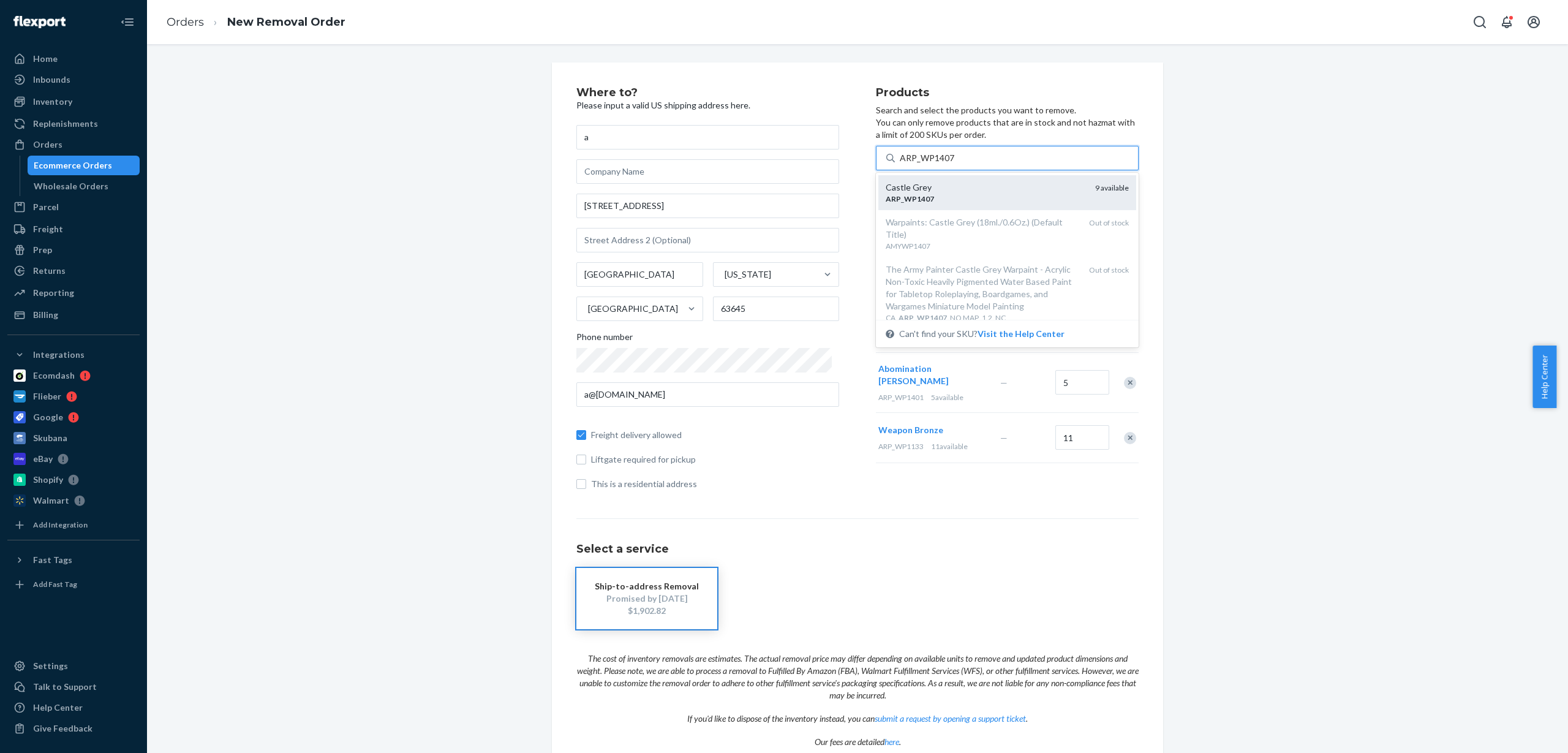
click at [966, 200] on div "ARP _ WP1407" at bounding box center [986, 198] width 200 height 11
click at [955, 164] on input "ARP_WP1407" at bounding box center [927, 158] width 55 height 12
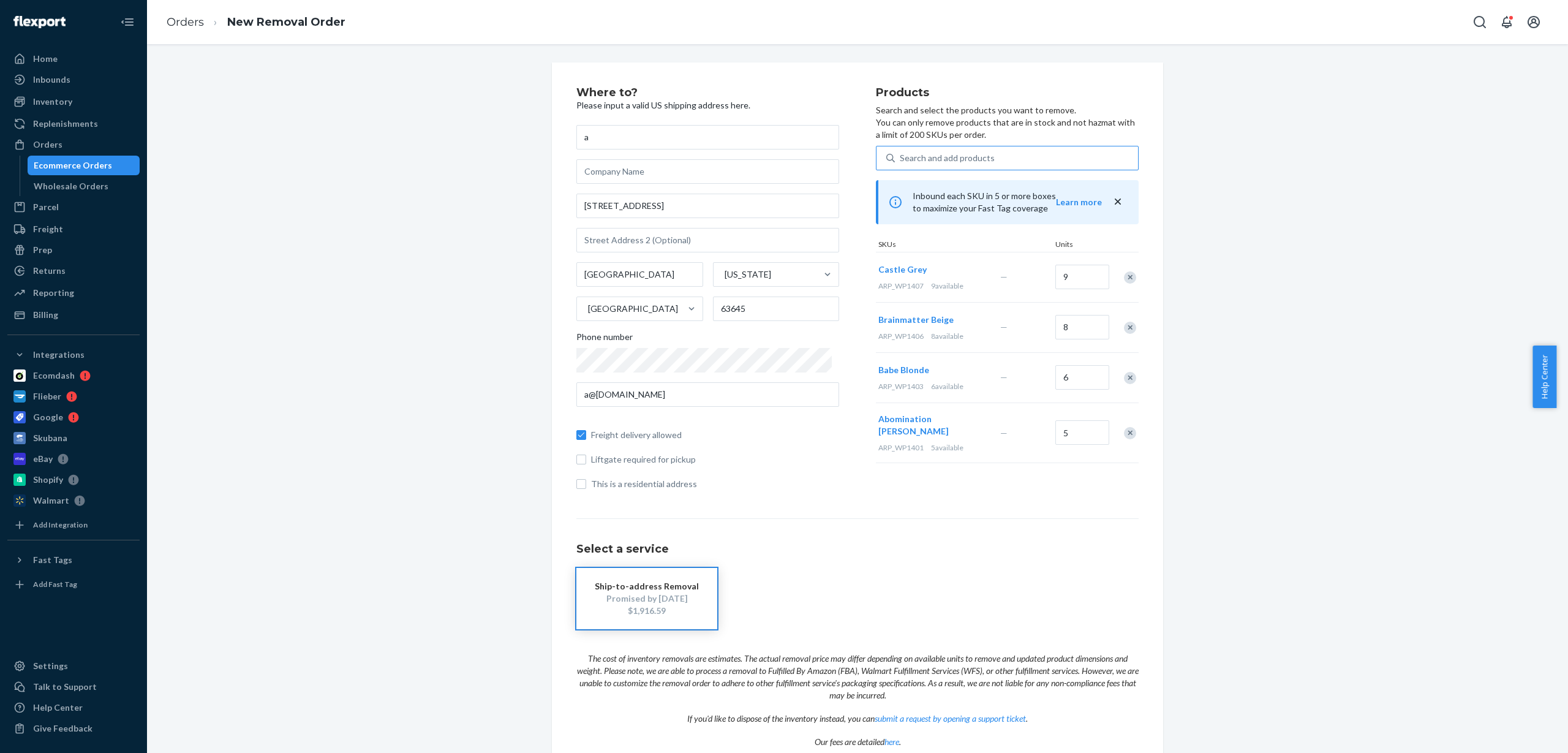
click at [928, 158] on div "Search and add products" at bounding box center [947, 158] width 95 height 12
click at [901, 158] on input "Search and add products" at bounding box center [900, 158] width 1 height 12
paste input "ARP_WP1408"
type input "ARP_WP1408"
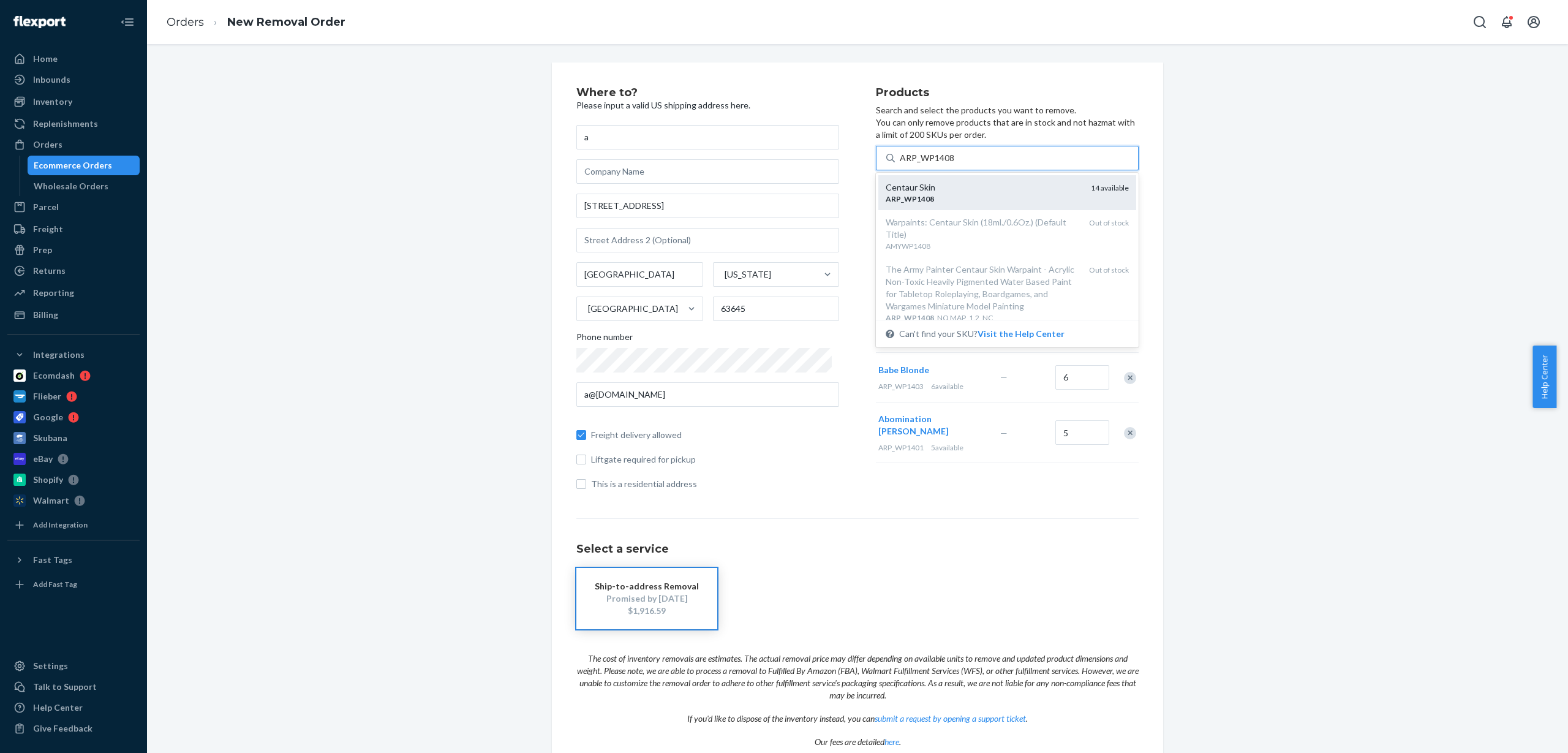
click at [941, 192] on div "Centaur Skin" at bounding box center [983, 187] width 195 height 12
click at [941, 164] on input "ARP_WP1408" at bounding box center [927, 158] width 55 height 12
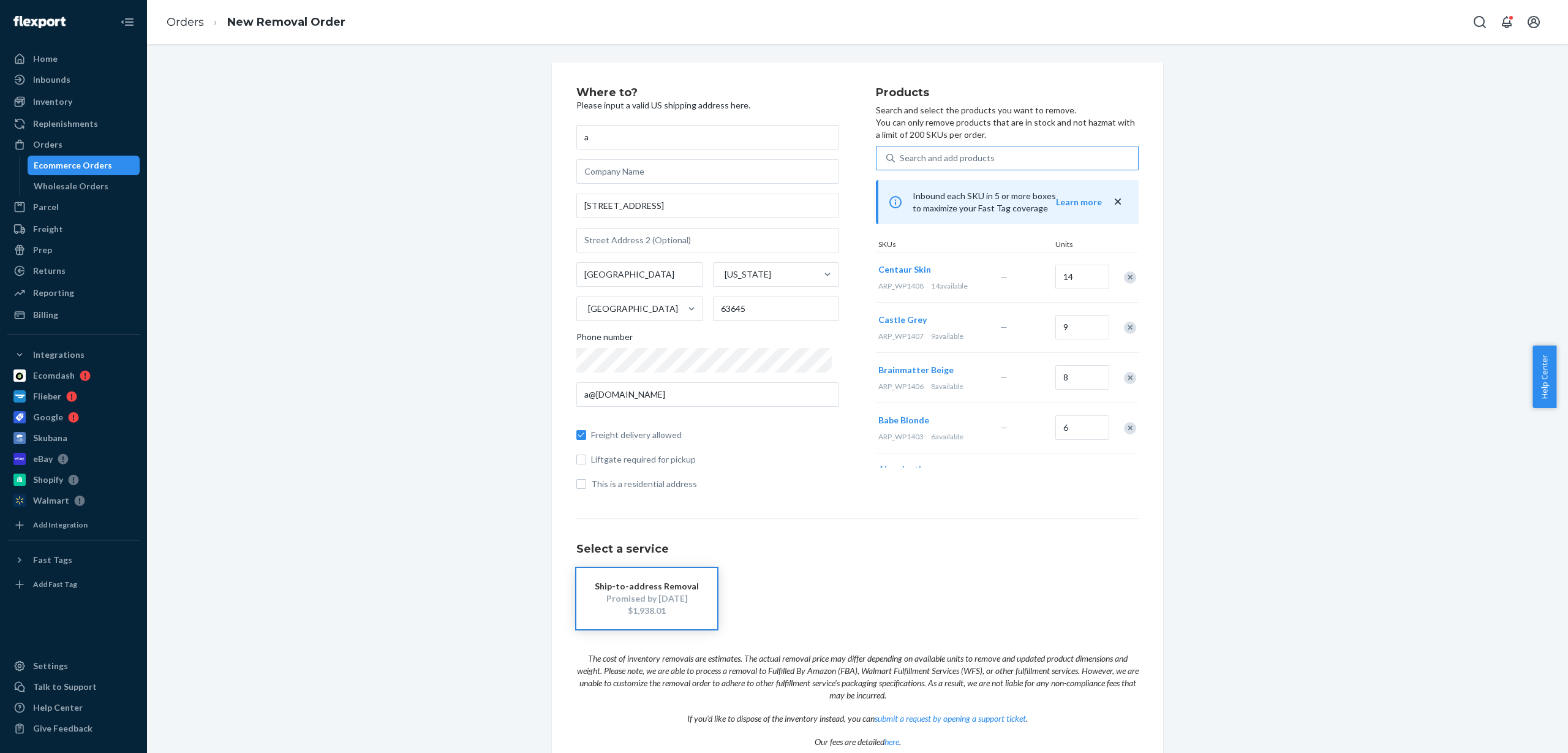
click at [950, 153] on div "Search and add products" at bounding box center [947, 158] width 95 height 12
click at [901, 153] on input "Search and add products" at bounding box center [900, 158] width 1 height 12
paste input "ARP_WP1409"
type input "ARP_WP1409"
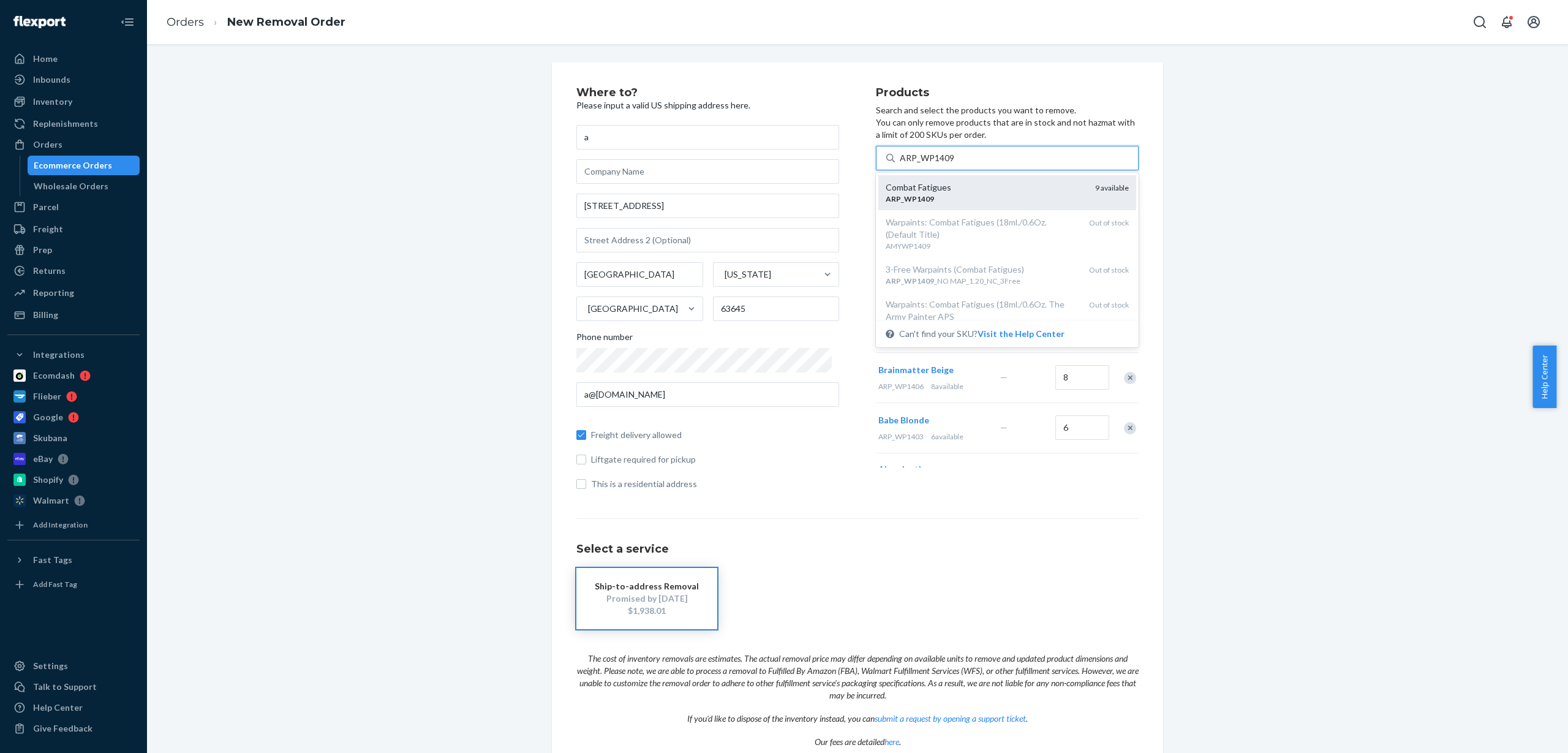
click at [970, 194] on div "ARP _ WP1409" at bounding box center [986, 198] width 200 height 11
click at [955, 164] on input "ARP_WP1409" at bounding box center [927, 158] width 55 height 12
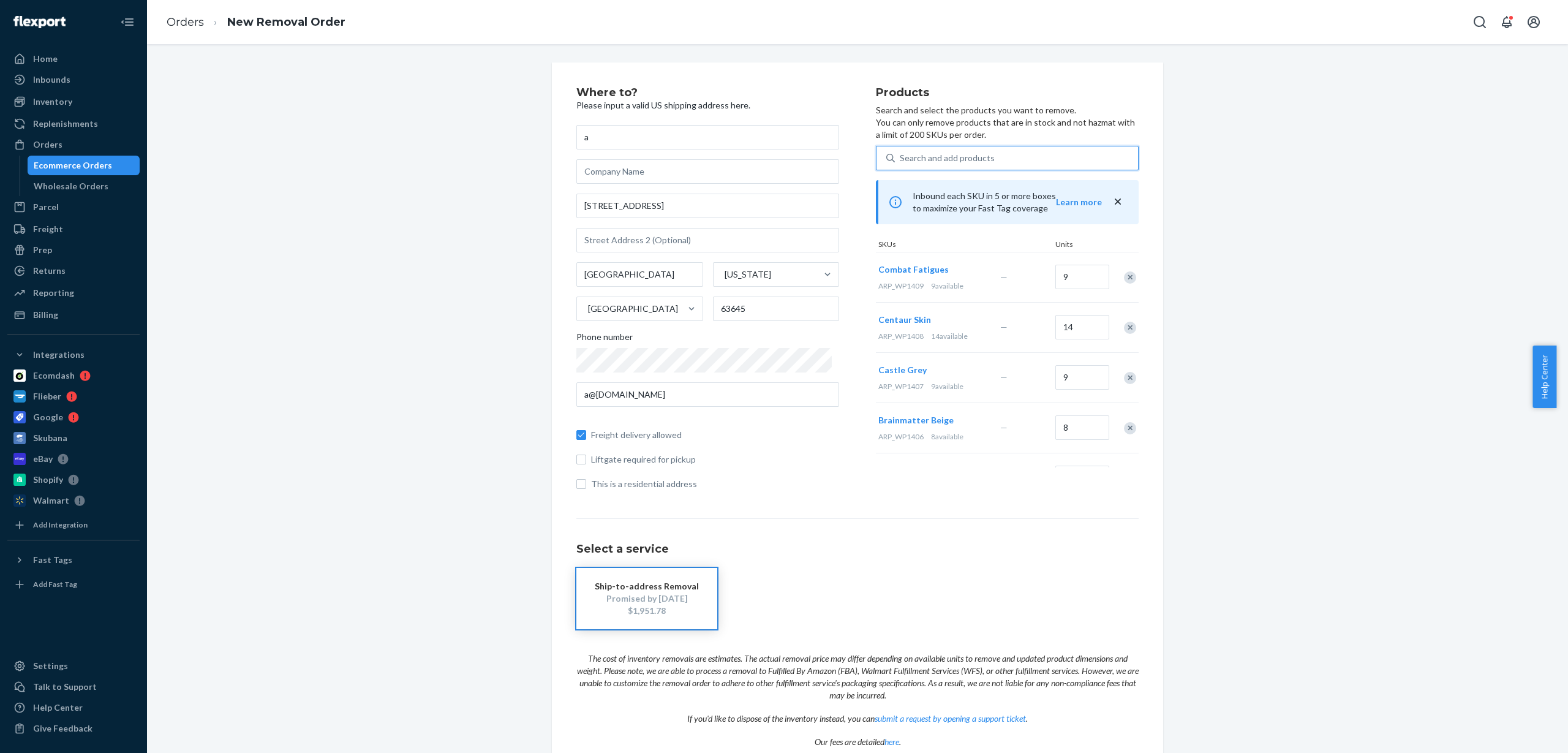
click at [895, 149] on div "Search and add products" at bounding box center [1017, 158] width 243 height 22
click at [900, 152] on input "0 results available. Use Up and Down to choose options, press Enter to select t…" at bounding box center [900, 158] width 1 height 12
paste input "ARP_WP1410"
type input "ARP_WP1410"
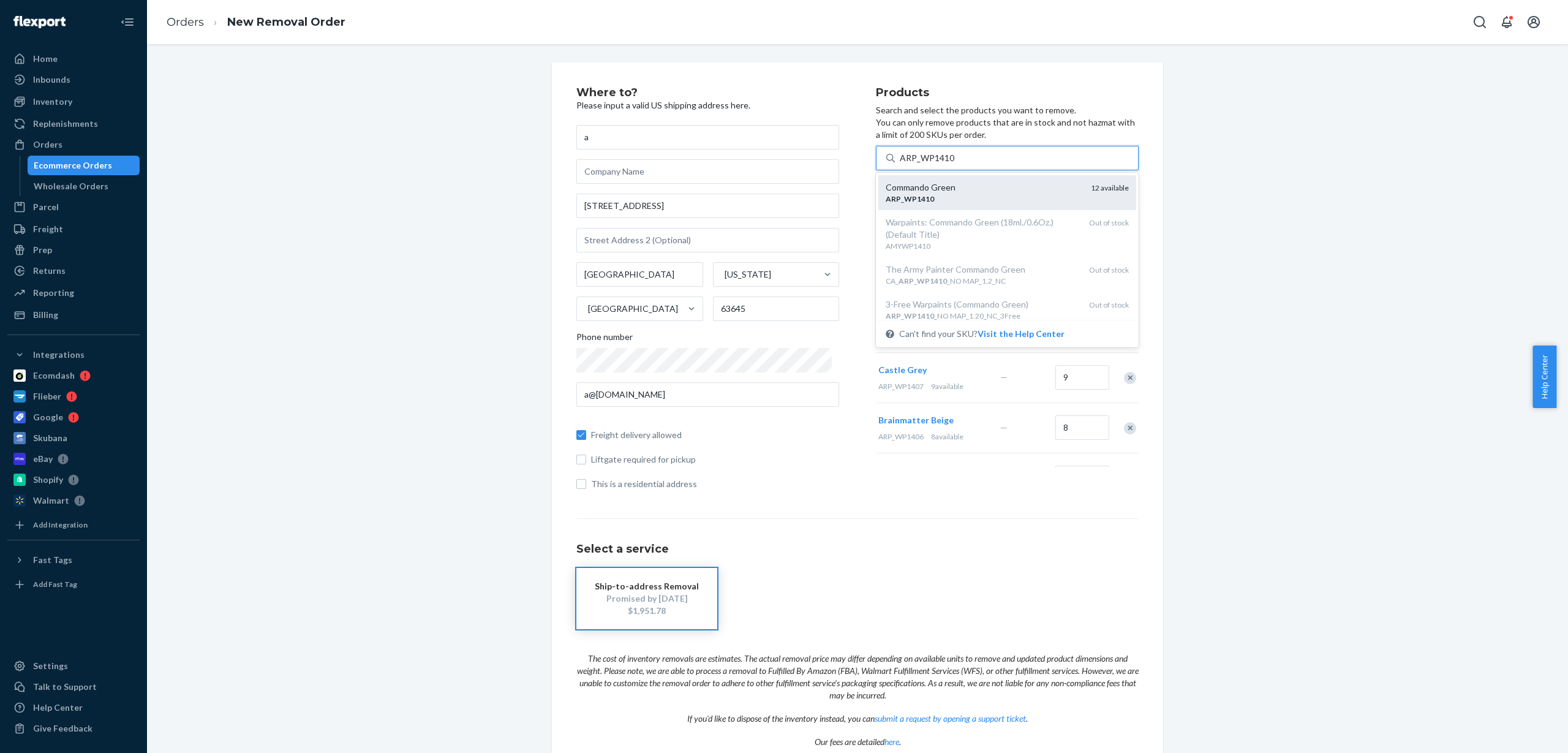
click at [972, 198] on div "ARP _ WP1410" at bounding box center [983, 198] width 195 height 11
click at [955, 164] on input "ARP_WP1410" at bounding box center [927, 158] width 55 height 12
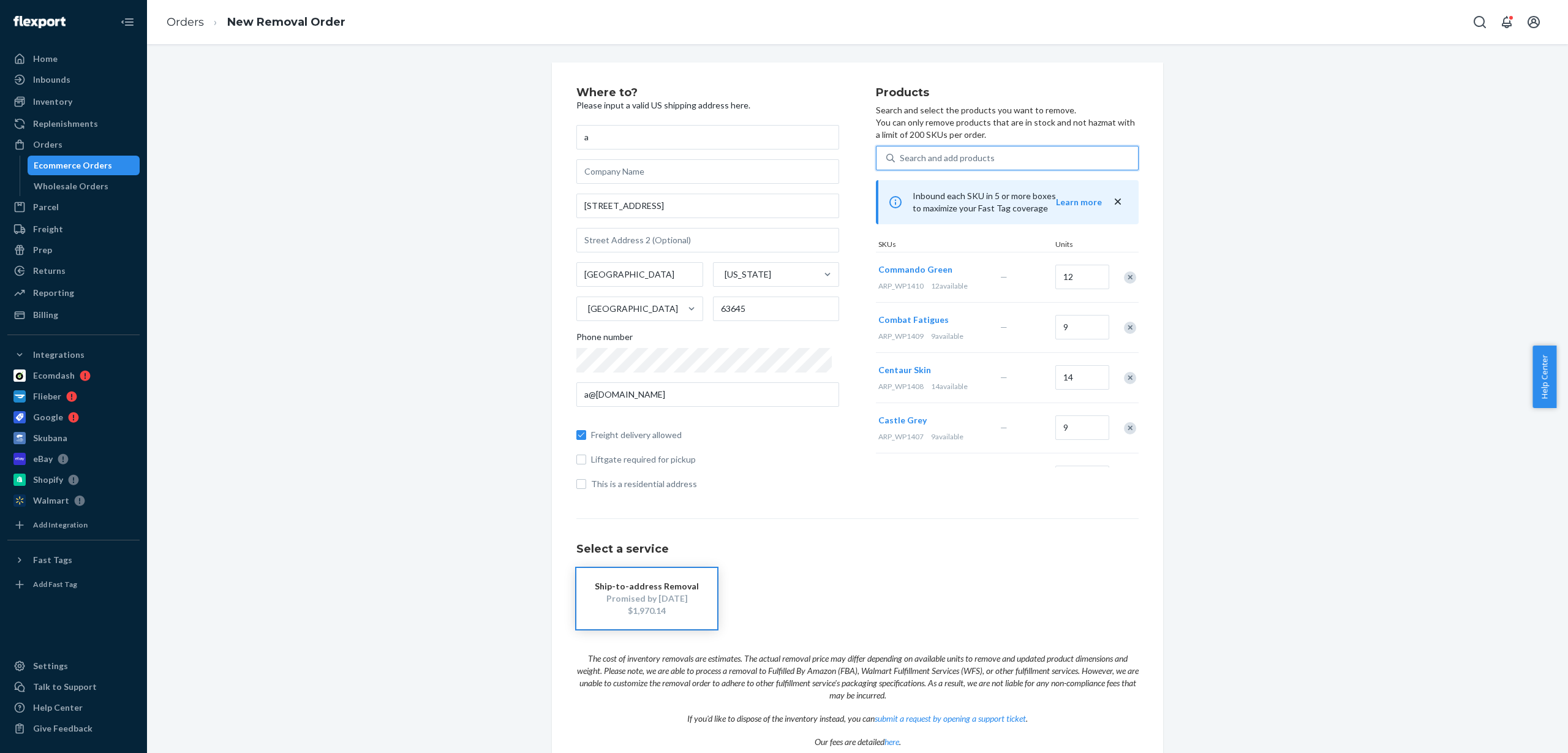
click at [906, 154] on div "Search and add products" at bounding box center [947, 158] width 95 height 12
click at [901, 154] on input "0 results available. Use Up and Down to choose options, press Enter to select t…" at bounding box center [900, 158] width 1 height 12
paste input "ARP_WP1412"
type input "ARP_WP1412"
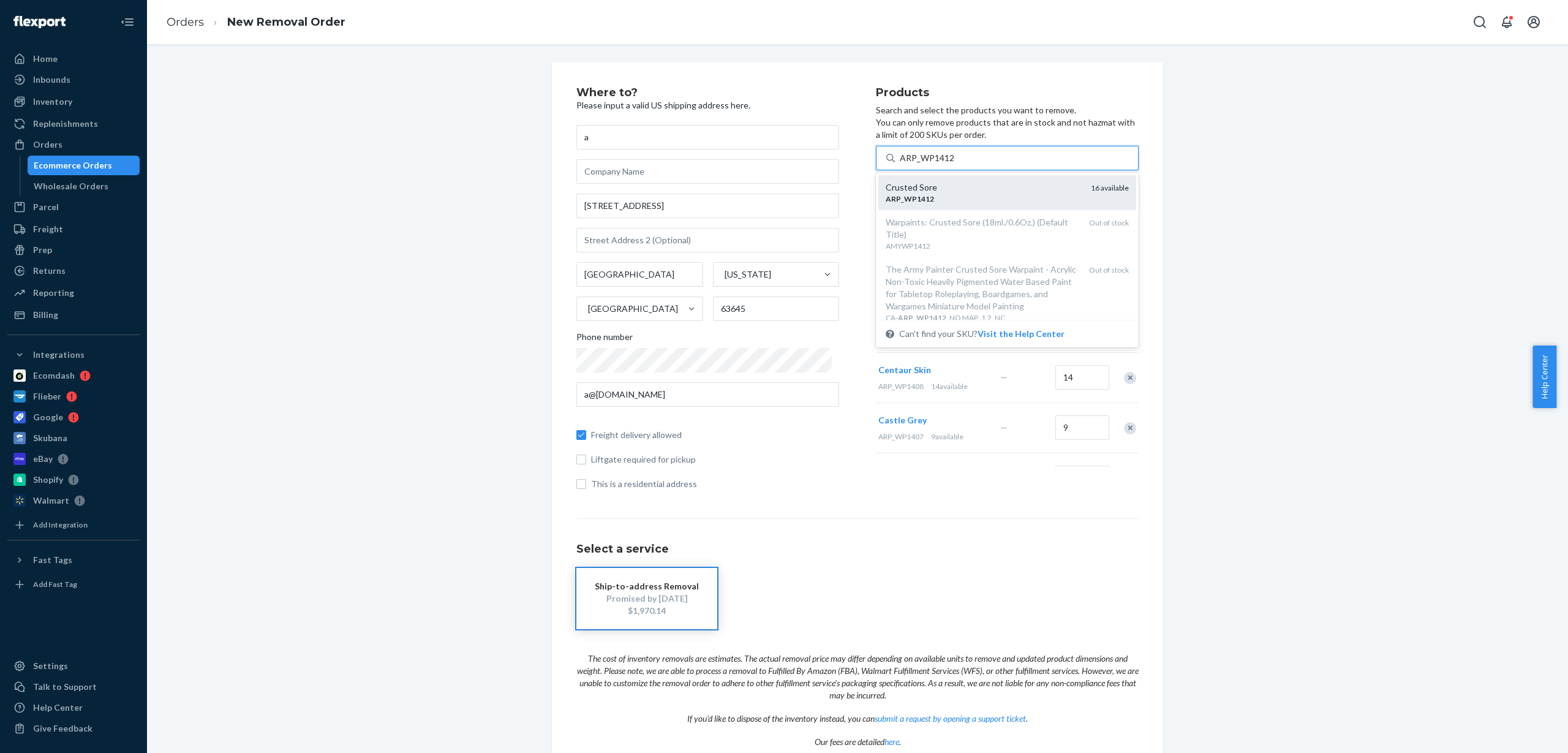
click at [967, 196] on div "ARP _ WP1412" at bounding box center [983, 198] width 195 height 11
click at [955, 164] on input "ARP_WP1412" at bounding box center [927, 158] width 55 height 12
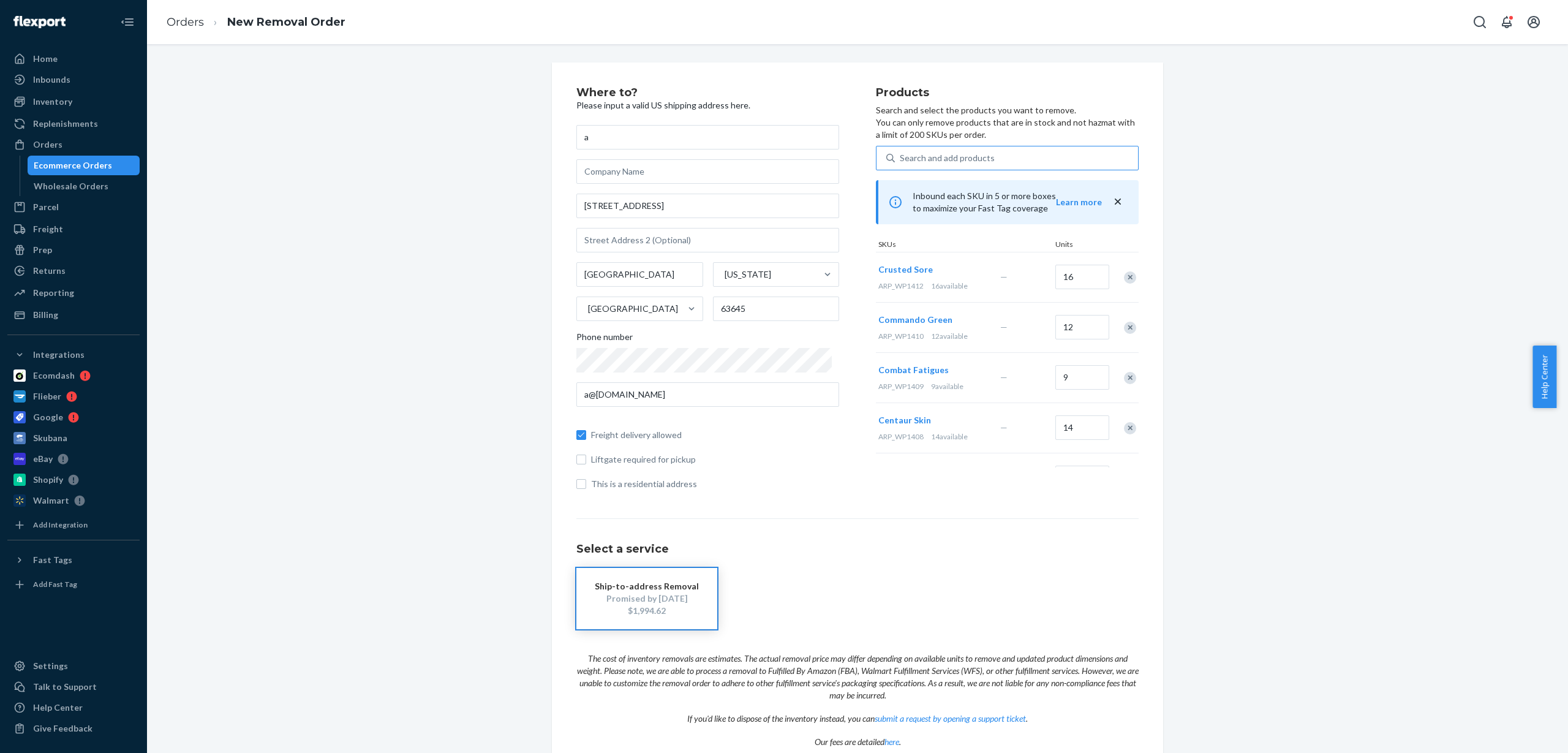
click at [942, 156] on div "Search and add products" at bounding box center [947, 158] width 95 height 12
click at [901, 156] on input "Search and add products" at bounding box center [900, 158] width 1 height 12
paste
type input "ARP_WP1413"
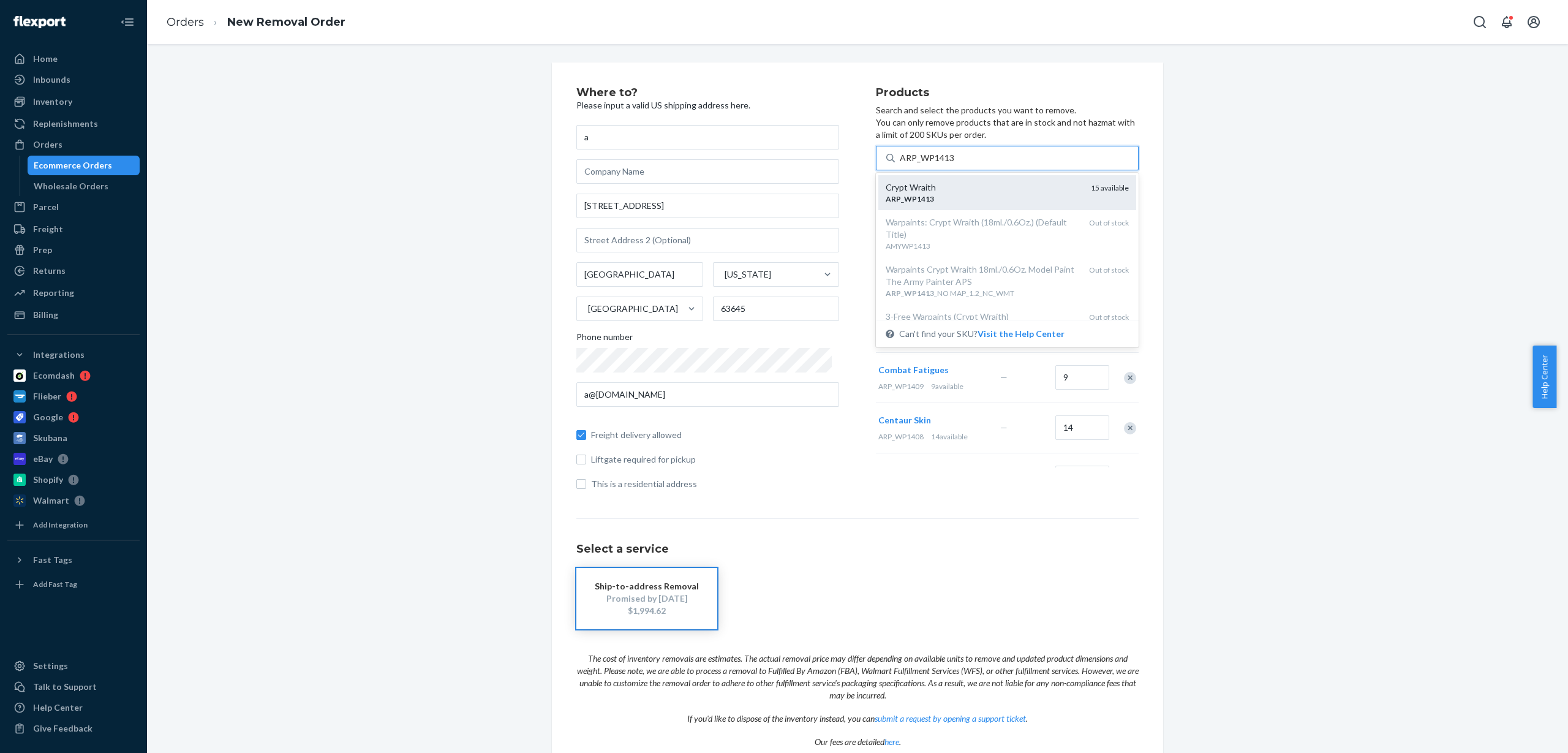
click at [948, 195] on div "ARP _ WP1413" at bounding box center [983, 198] width 195 height 11
click at [948, 164] on input "ARP_WP1413" at bounding box center [927, 158] width 55 height 12
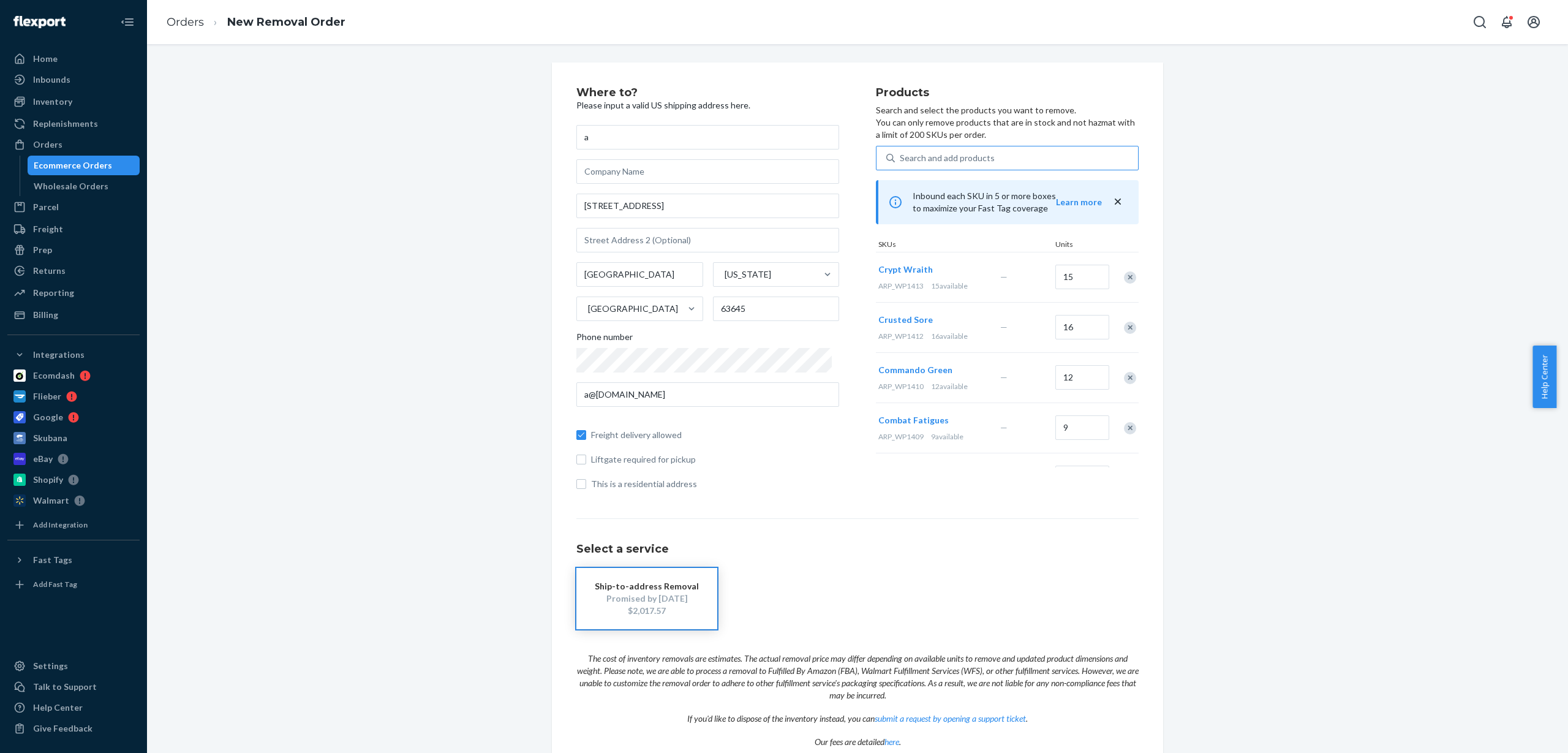
click at [982, 165] on div "Search and add products" at bounding box center [1017, 158] width 243 height 22
click at [901, 164] on input "Search and add products" at bounding box center [900, 158] width 1 height 12
type input "ARP_WP1414"
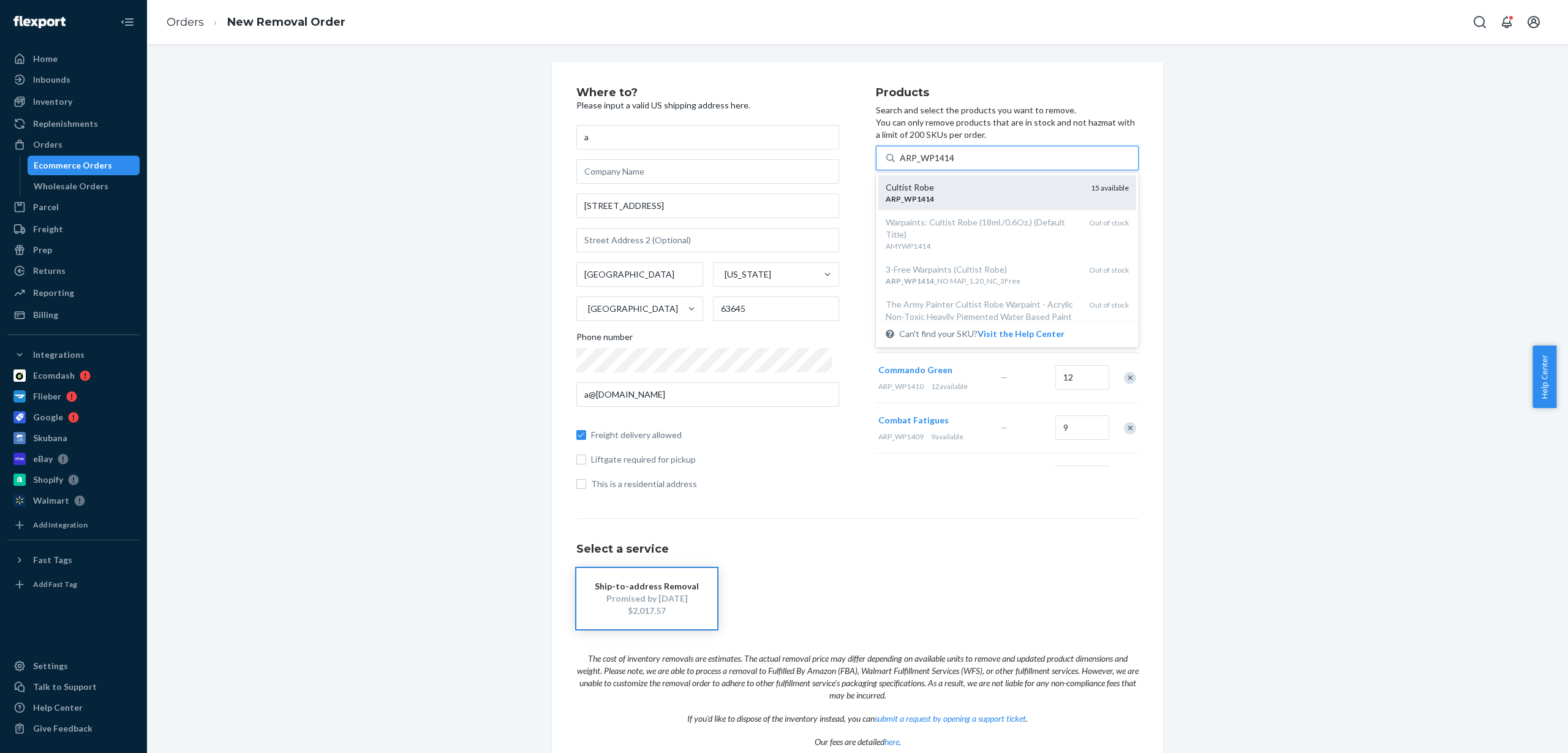
click at [967, 204] on div "Cultist [PERSON_NAME] _ WP1414 15 available" at bounding box center [1008, 193] width 258 height 35
click at [955, 164] on input "ARP_WP1414" at bounding box center [927, 158] width 55 height 12
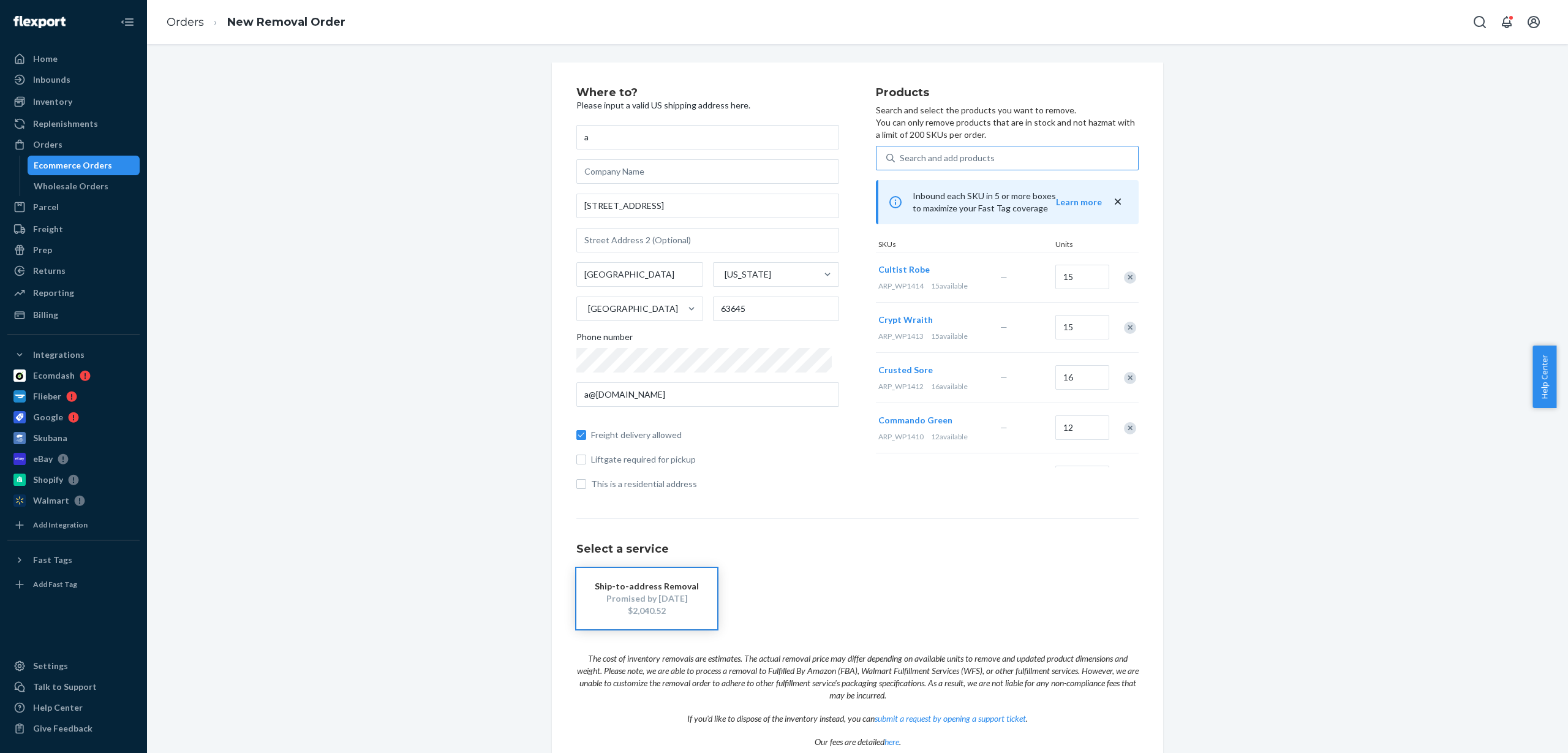
click at [967, 152] on div "Search and add products" at bounding box center [947, 158] width 95 height 12
click at [901, 152] on input "Search and add products" at bounding box center [900, 158] width 1 height 12
type input "ARP_WP1415"
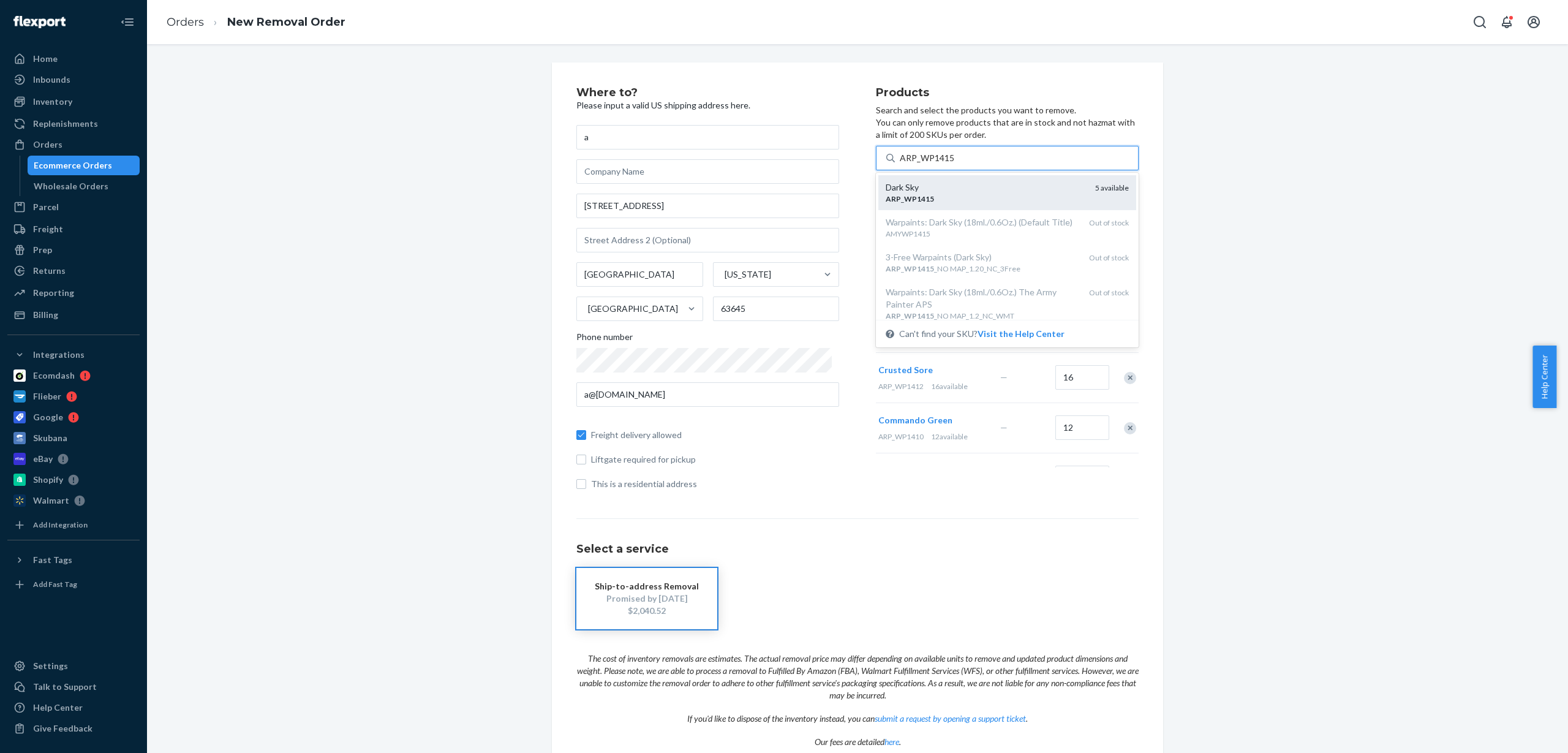
click at [977, 192] on div "Dark Sky" at bounding box center [986, 187] width 200 height 12
click at [955, 164] on input "ARP_WP1415" at bounding box center [927, 158] width 55 height 12
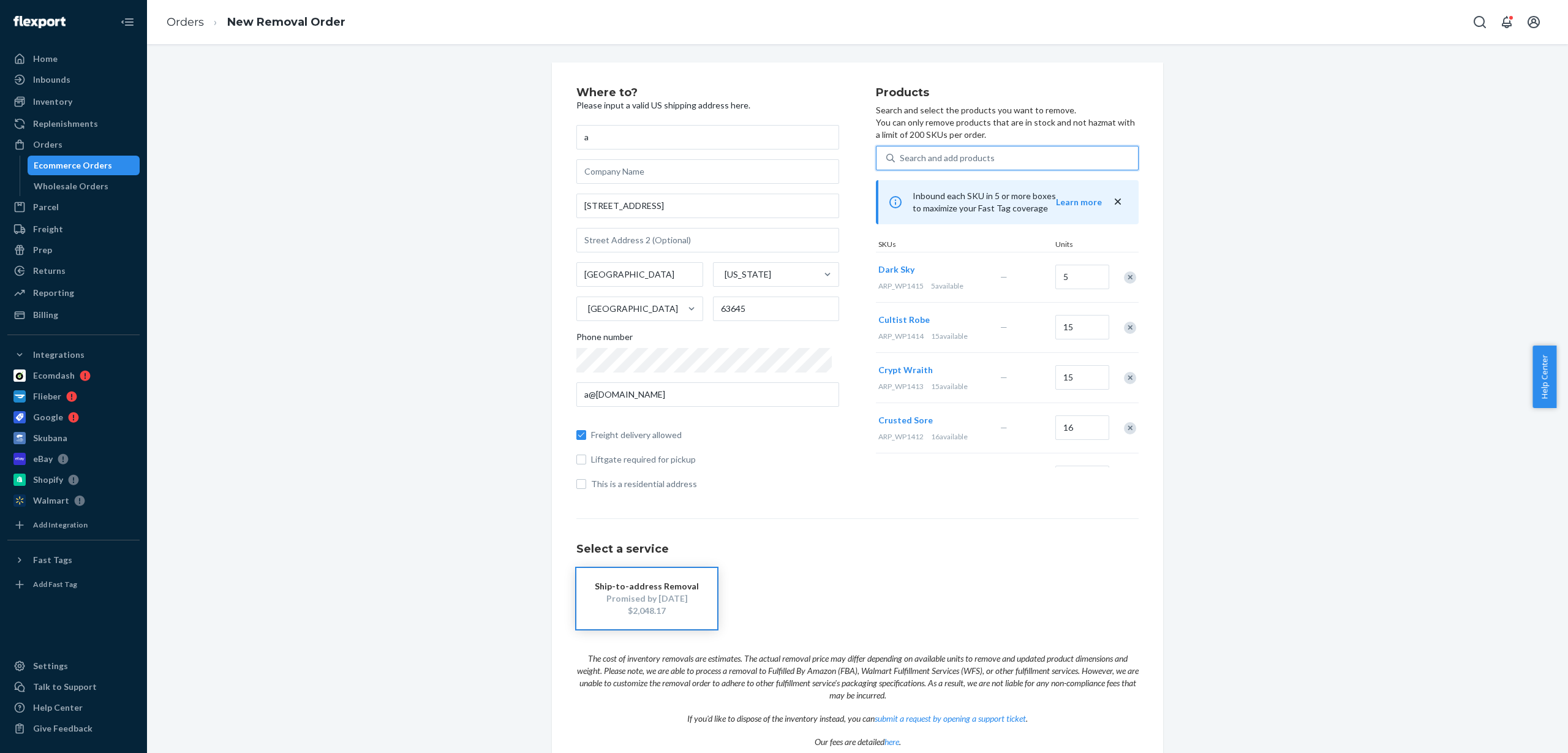
click at [968, 159] on div "Search and add products" at bounding box center [947, 158] width 95 height 12
click at [901, 159] on input "0 results available. Use Up and Down to choose options, press Enter to select t…" at bounding box center [900, 158] width 1 height 12
type input "ARP_WP1416"
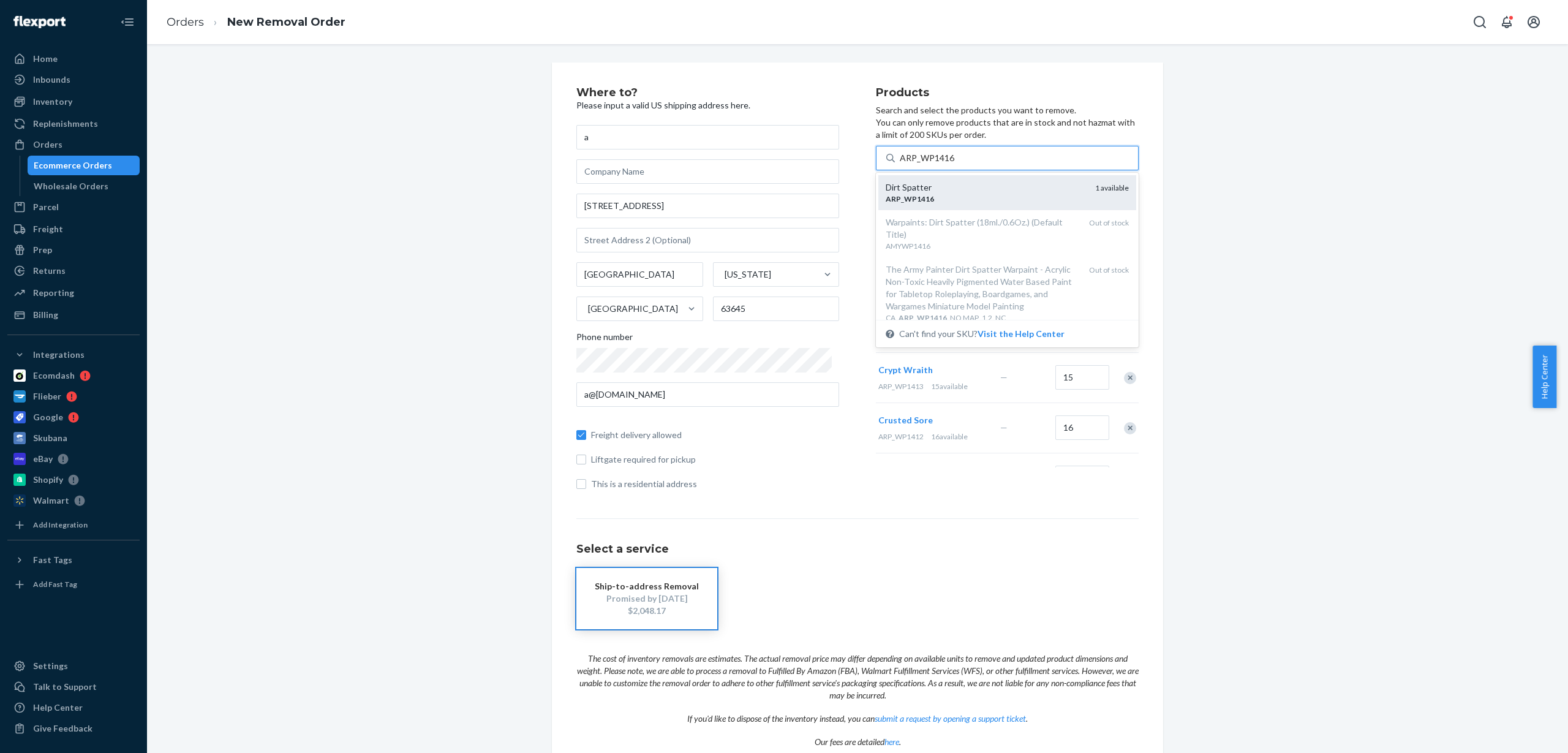
click at [955, 189] on div "Dirt Spatter" at bounding box center [986, 187] width 200 height 12
click at [955, 164] on input "ARP_WP1416" at bounding box center [927, 158] width 55 height 12
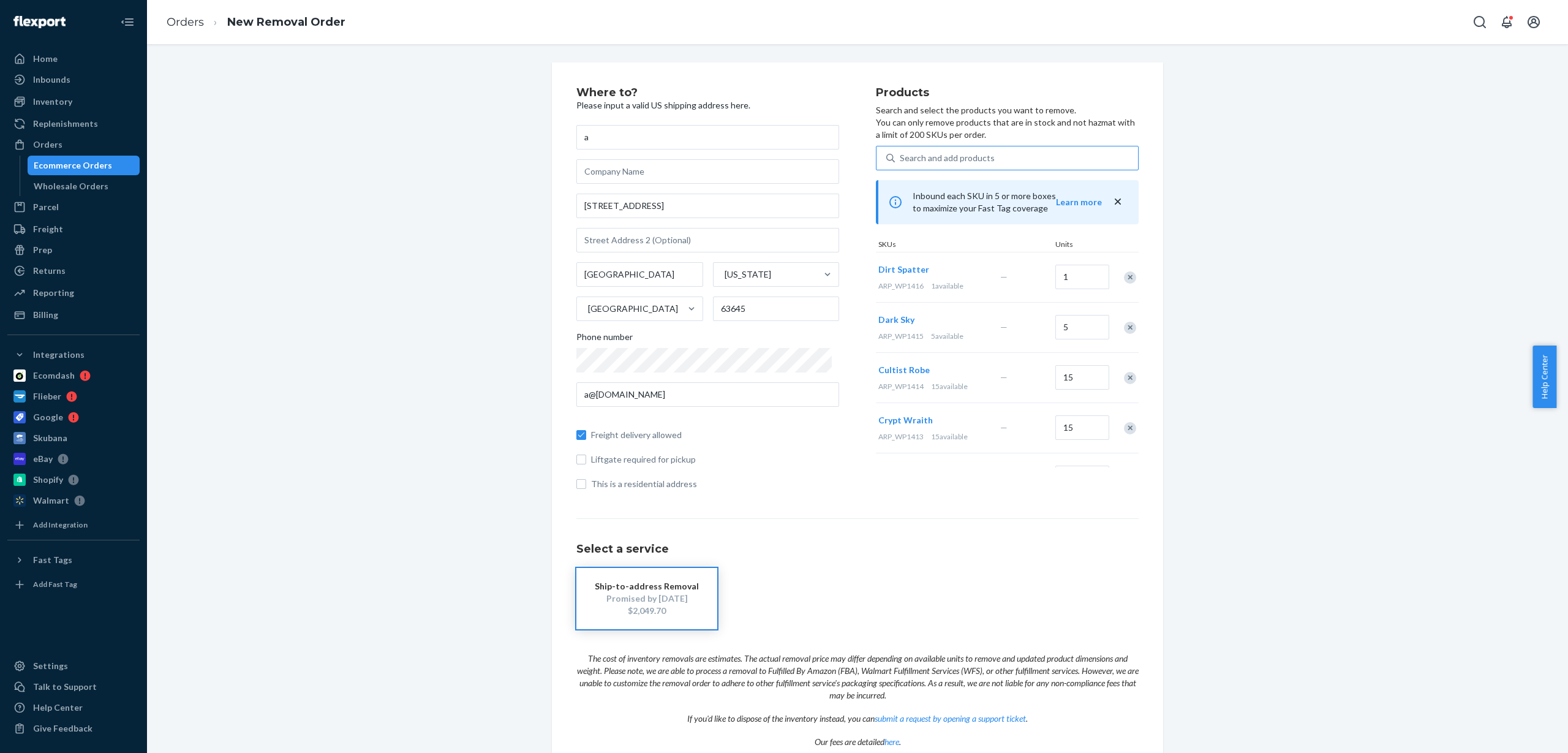
click at [950, 163] on div "Search and add products" at bounding box center [947, 158] width 95 height 12
click at [901, 163] on input "Search and add products" at bounding box center [900, 158] width 1 height 12
type input "ARP_WP1417"
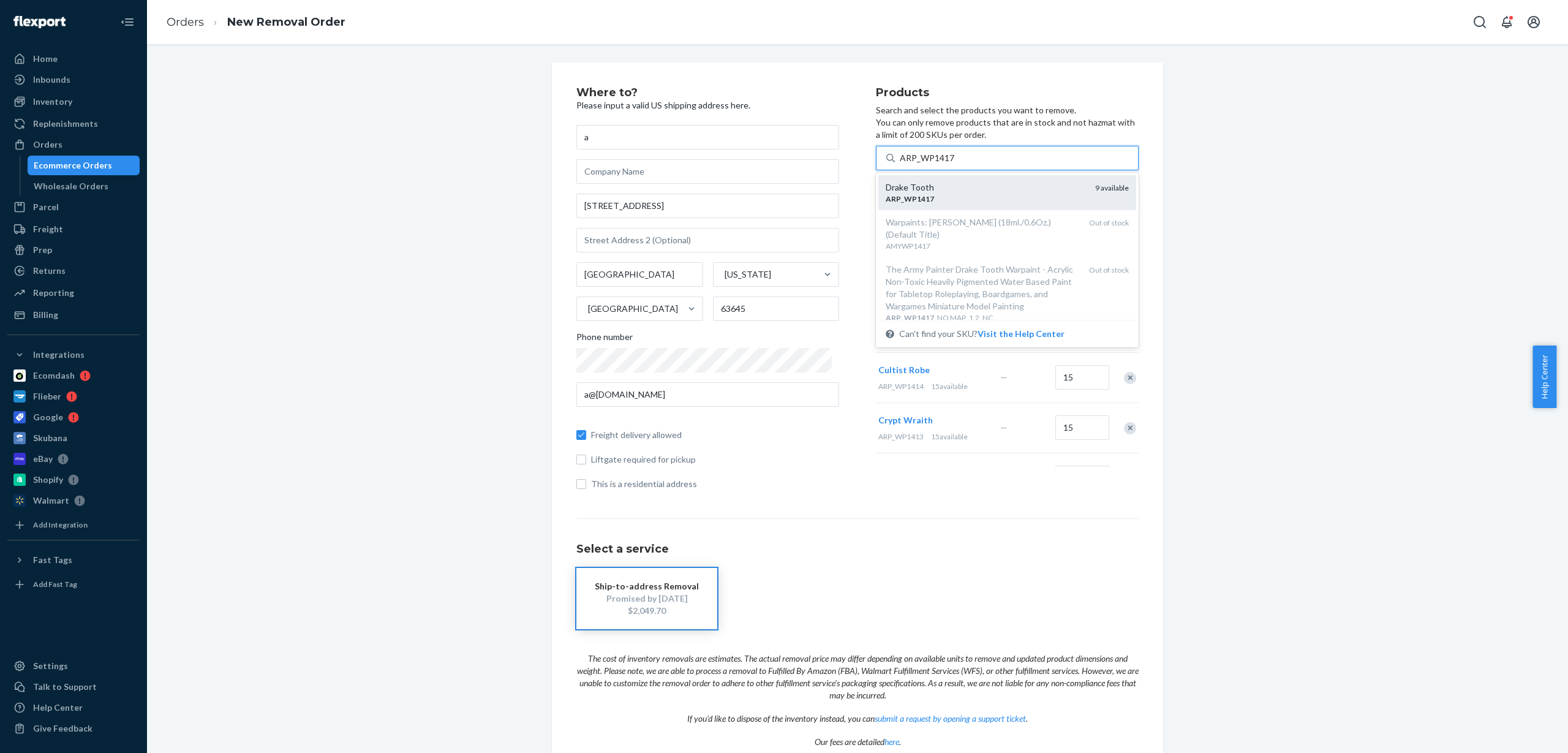
click at [935, 194] on div "ARP _ WP1417" at bounding box center [986, 198] width 200 height 11
click at [935, 164] on input "ARP_WP1417" at bounding box center [927, 158] width 55 height 12
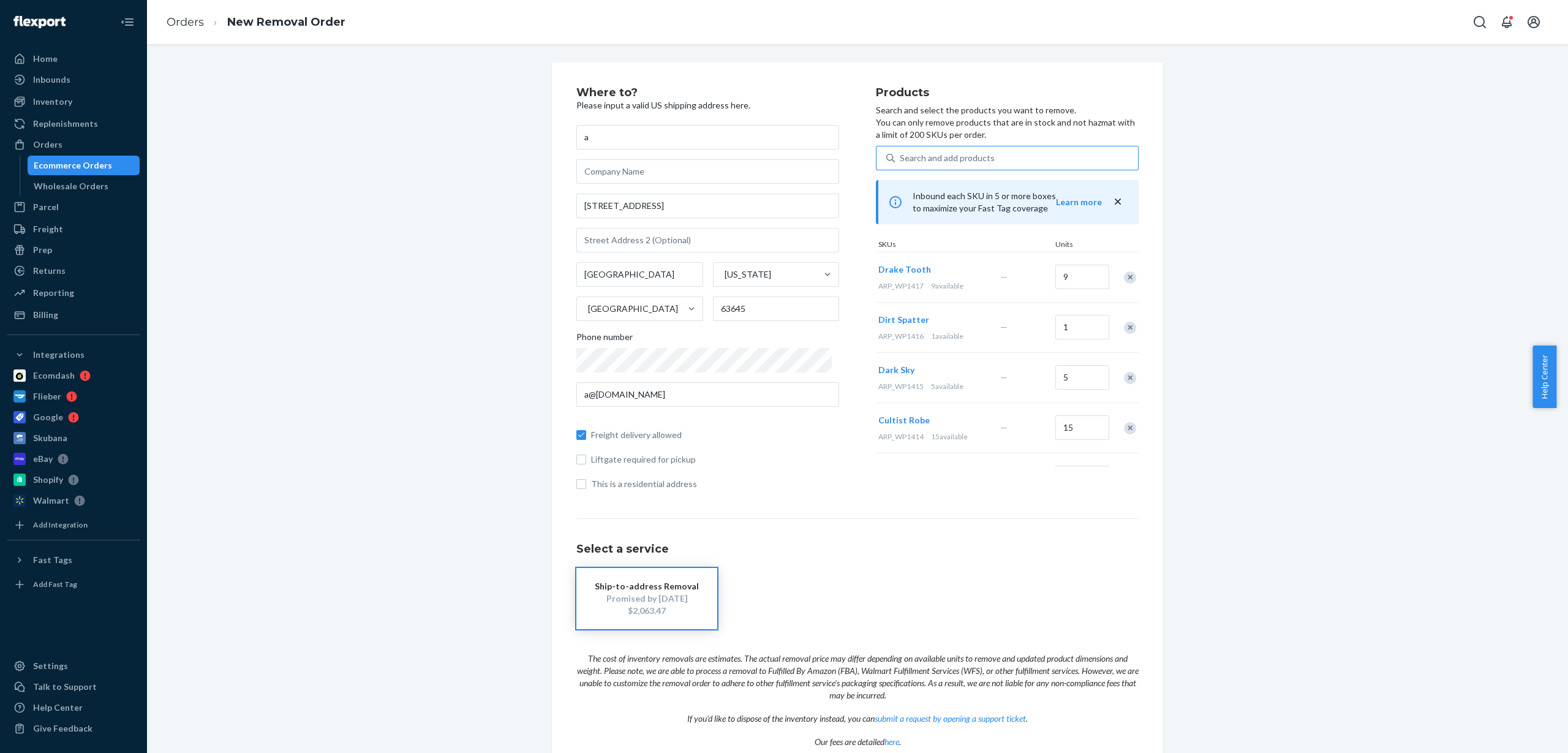
click at [956, 157] on div "Search and add products" at bounding box center [947, 158] width 95 height 12
click at [901, 157] on input "Search and add products" at bounding box center [900, 158] width 1 height 12
type input "ARP_WP1418"
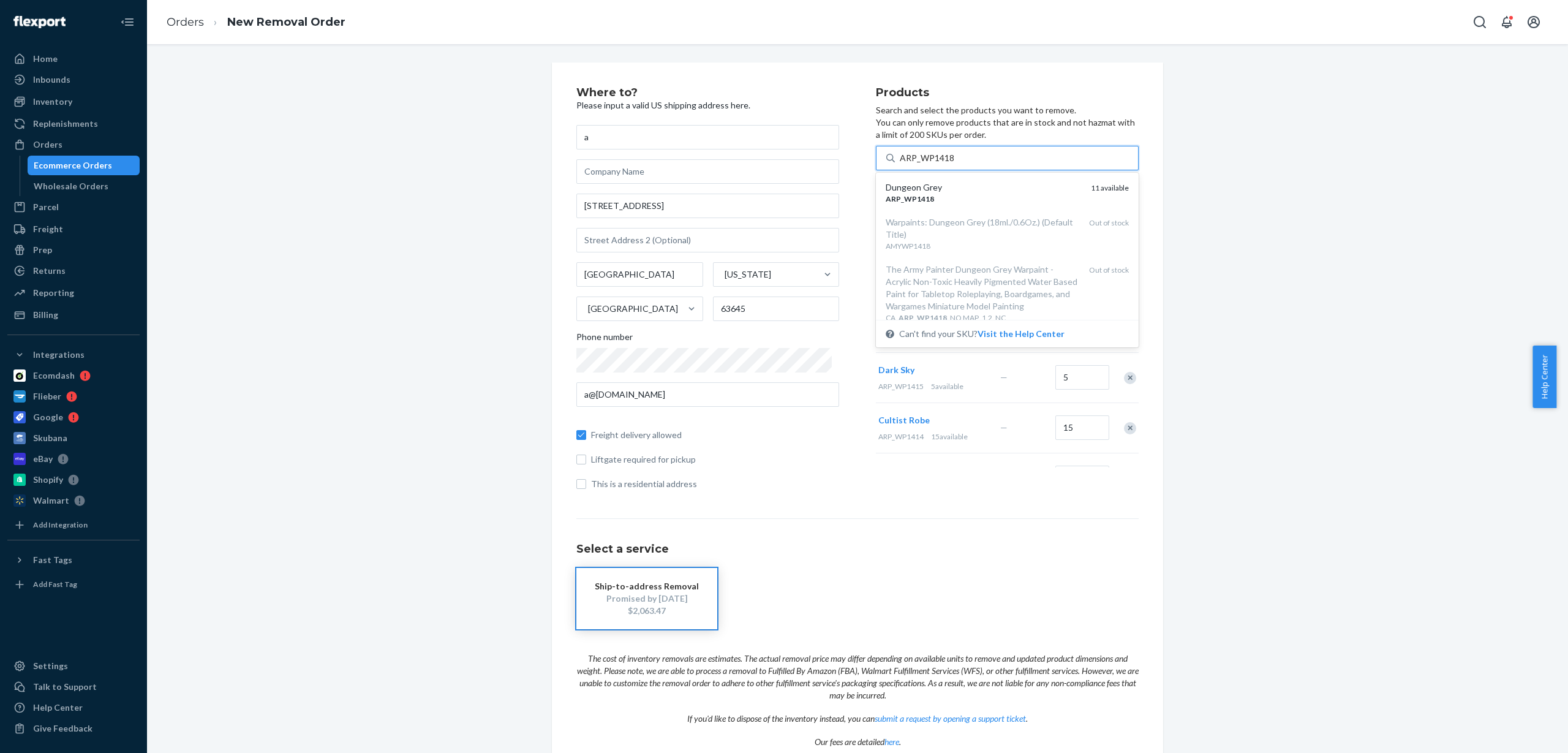
click at [953, 195] on div "ARP _ WP1418" at bounding box center [983, 198] width 195 height 11
click at [953, 164] on input "ARP_WP1418" at bounding box center [927, 158] width 55 height 12
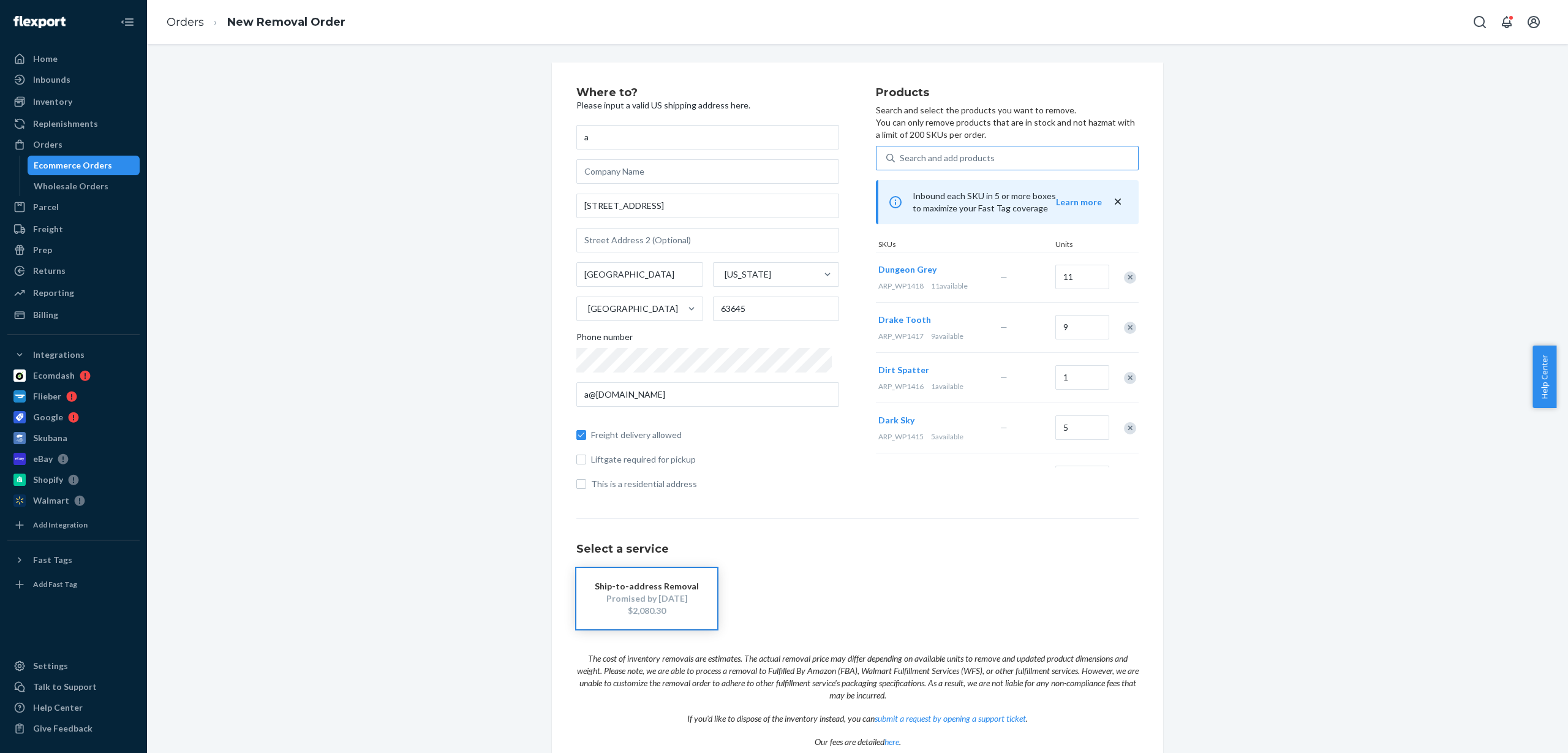
click at [967, 150] on div "Search and add products" at bounding box center [1017, 158] width 243 height 22
click at [901, 152] on input "Search and add products" at bounding box center [900, 158] width 1 height 12
type input "ARP_WP1420"
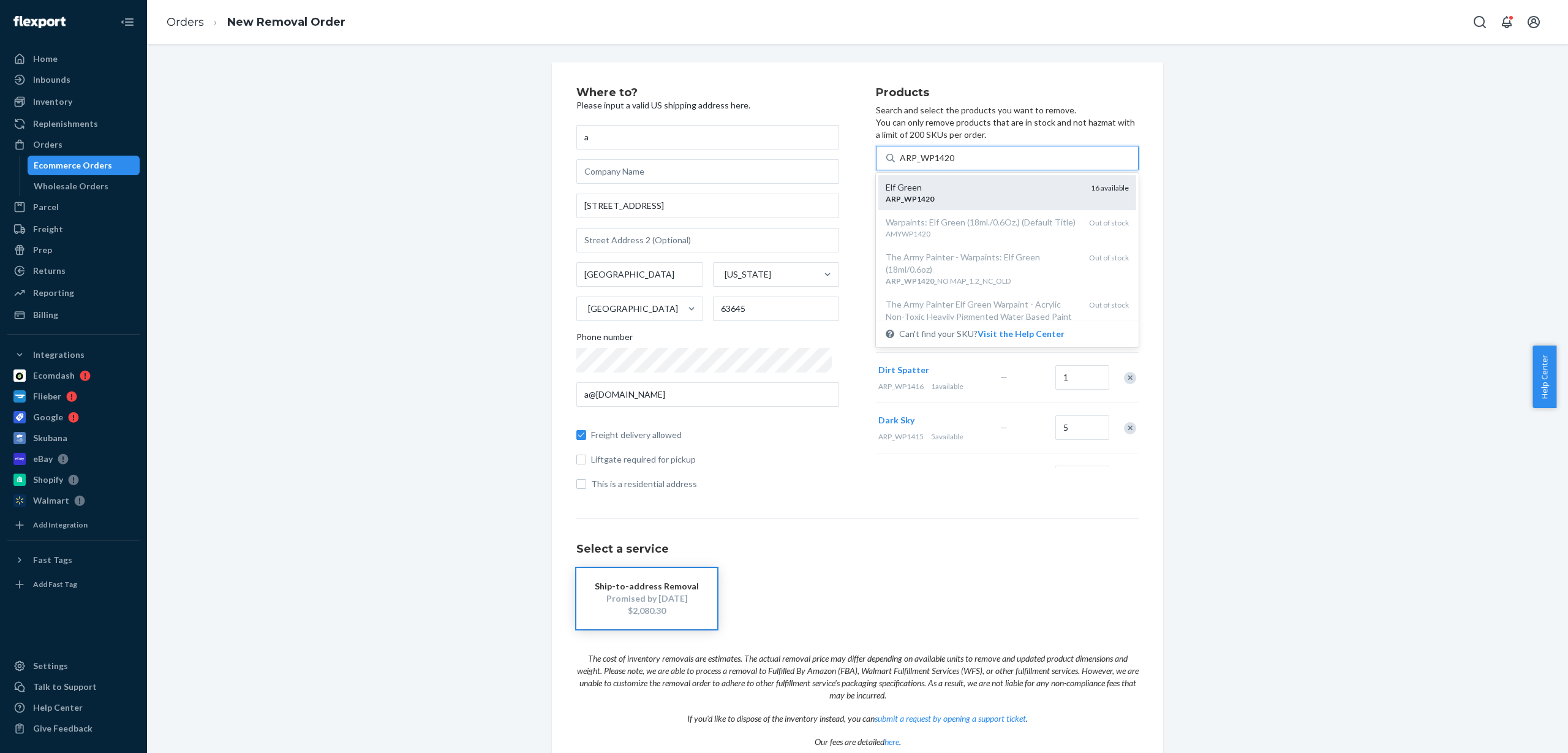
click at [952, 203] on div "ARP _ WP1420" at bounding box center [983, 198] width 195 height 11
click at [952, 164] on input "ARP_WP1420" at bounding box center [927, 158] width 55 height 12
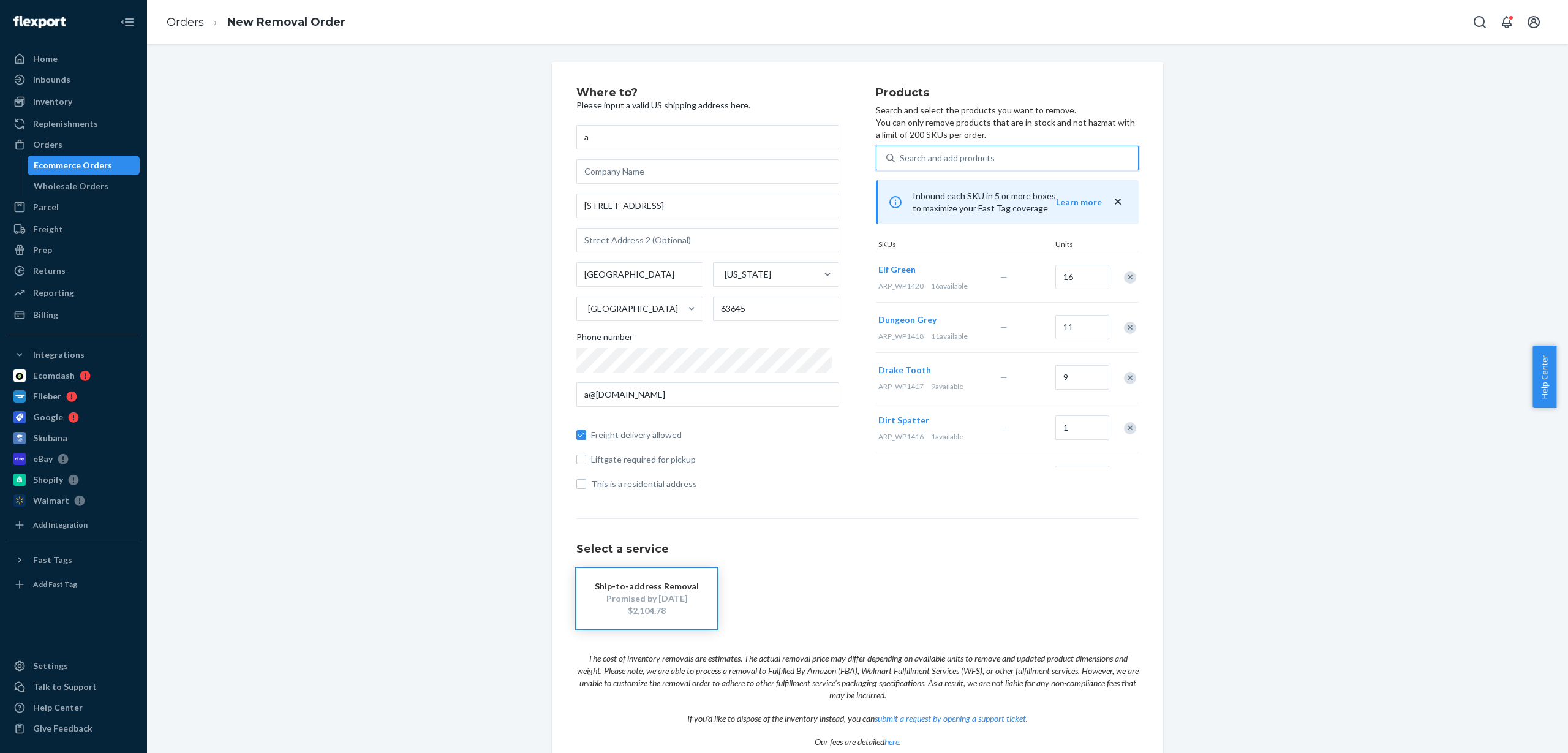
click at [911, 159] on div "Search and add products" at bounding box center [947, 158] width 95 height 12
click at [901, 159] on input "0 results available. Use Up and Down to choose options, press Enter to select t…" at bounding box center [900, 158] width 1 height 12
type input "ARP_WP1422"
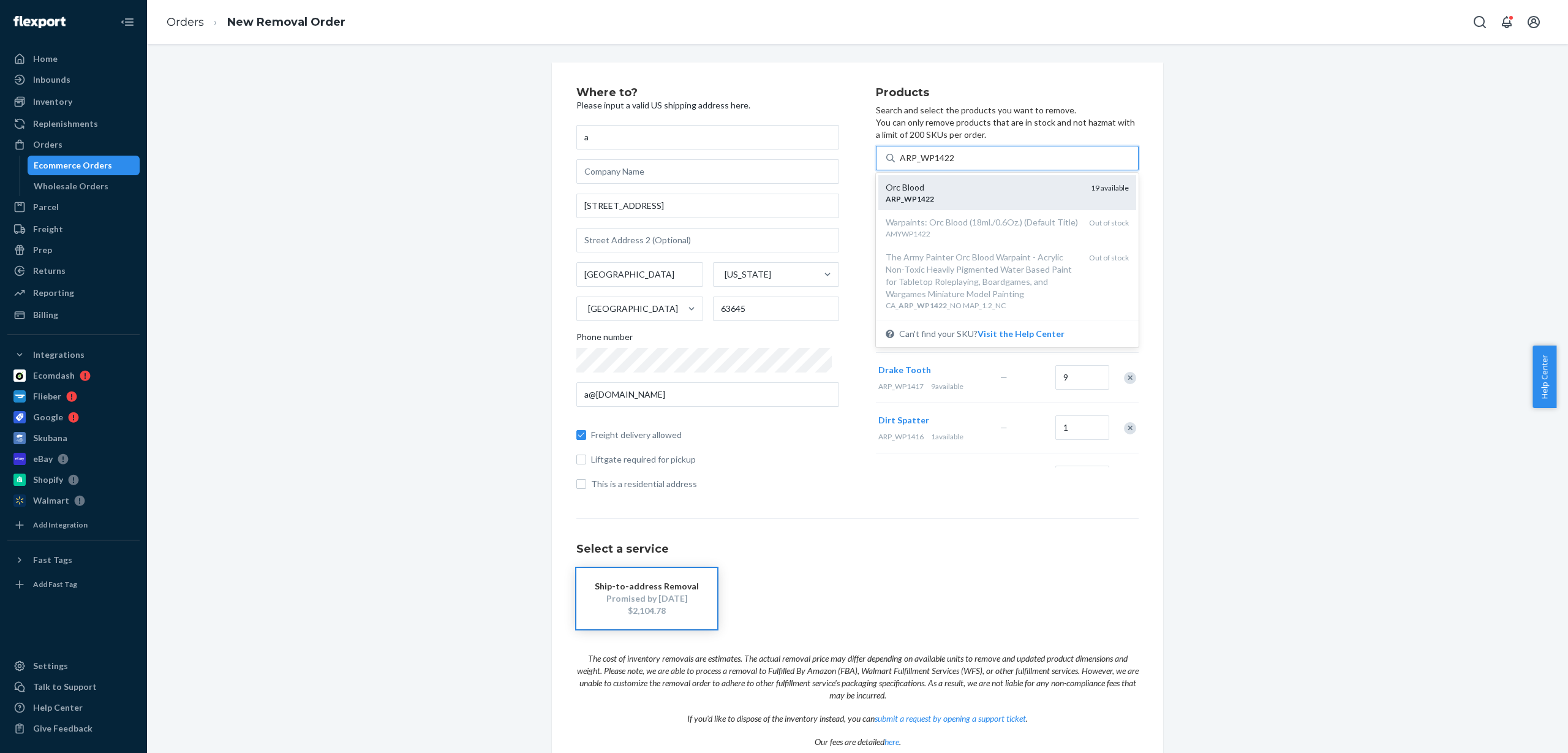
click at [955, 190] on div "Orc Blood" at bounding box center [983, 187] width 195 height 12
click at [955, 164] on input "ARP_WP1422" at bounding box center [927, 158] width 55 height 12
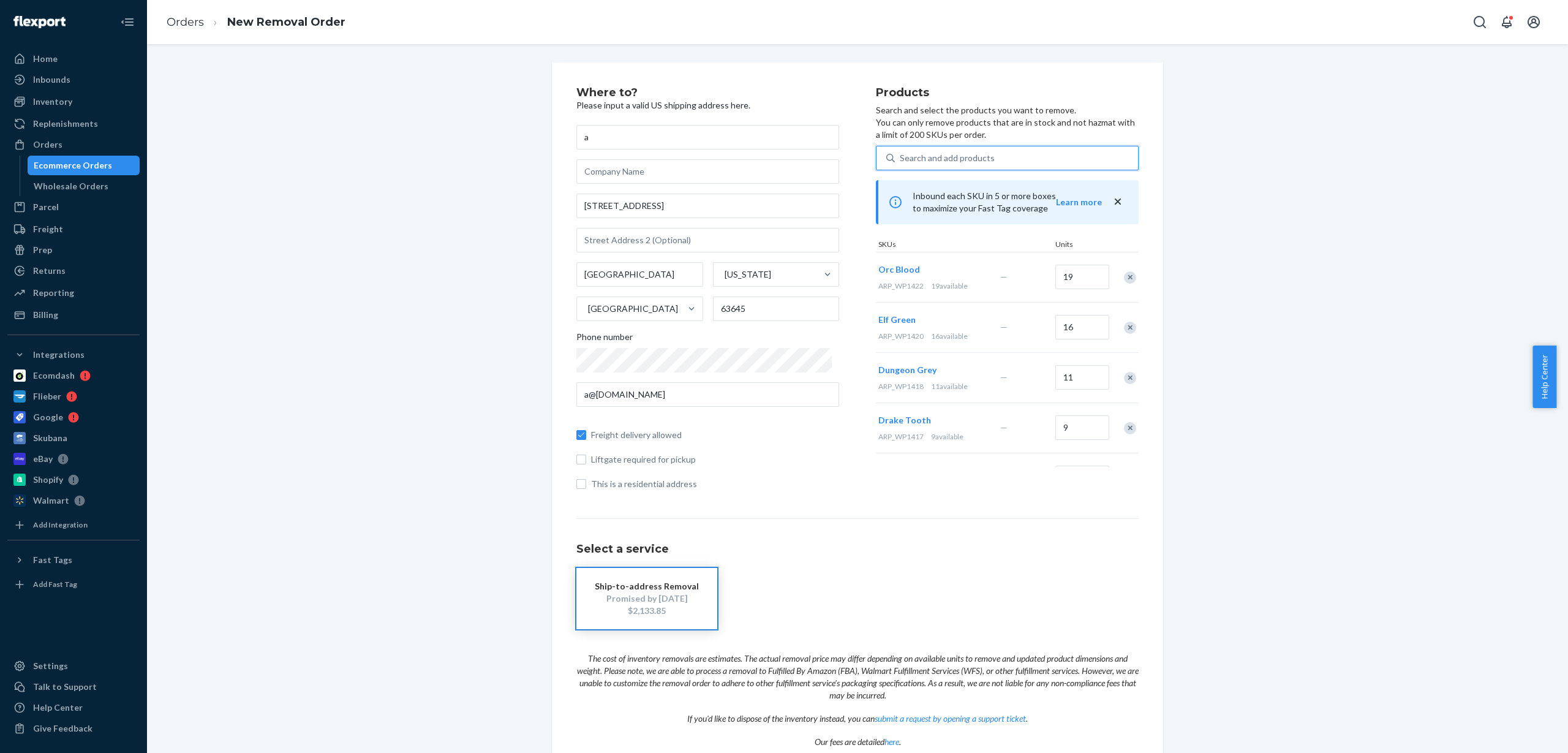
click at [959, 160] on div "Search and add products" at bounding box center [947, 158] width 95 height 12
click at [901, 160] on input "0 results available. Use Up and Down to choose options, press Enter to select t…" at bounding box center [900, 158] width 1 height 12
type input "ARP_WP1424"
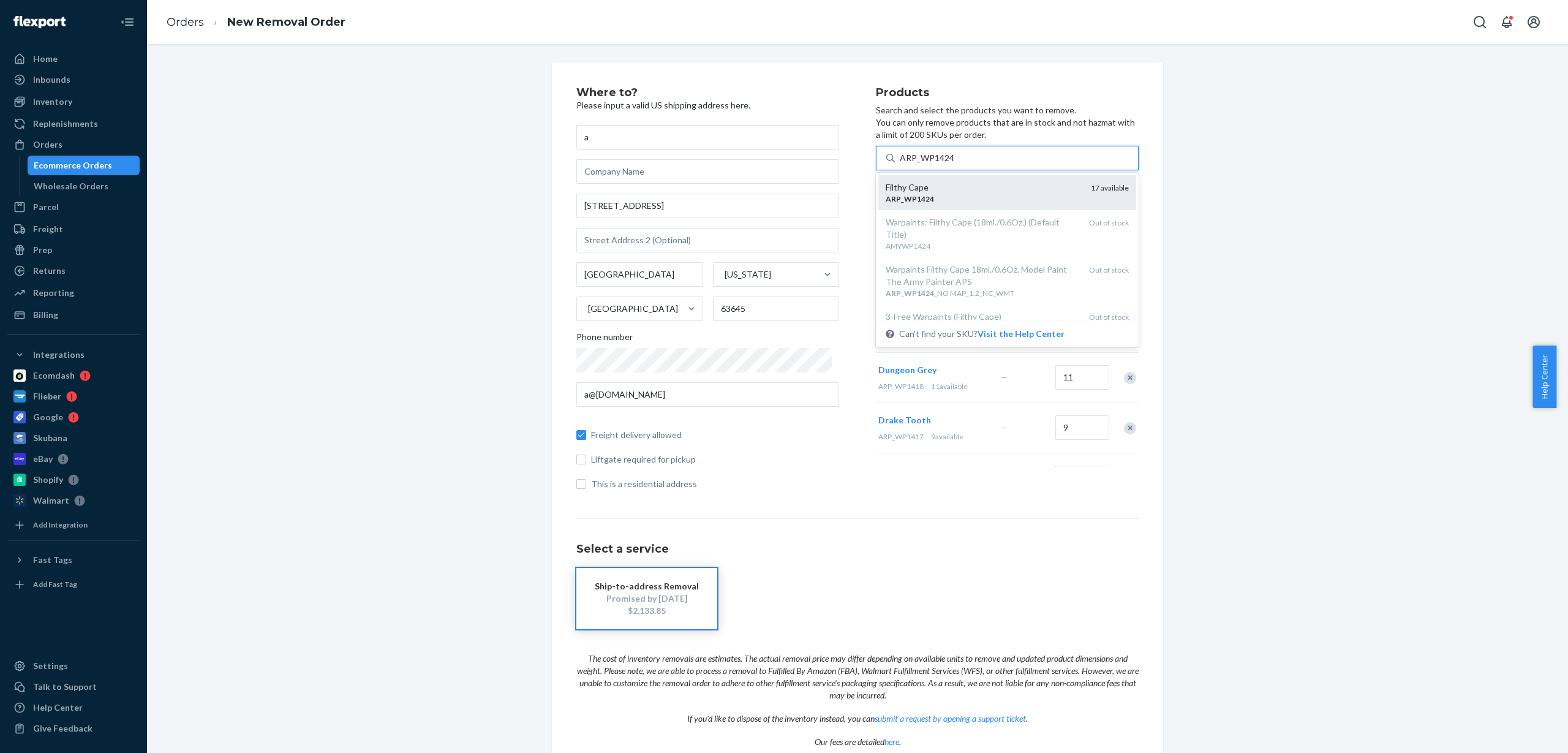
click at [952, 197] on div "ARP _ WP1424" at bounding box center [983, 198] width 195 height 11
click at [952, 164] on input "ARP_WP1424" at bounding box center [927, 158] width 55 height 12
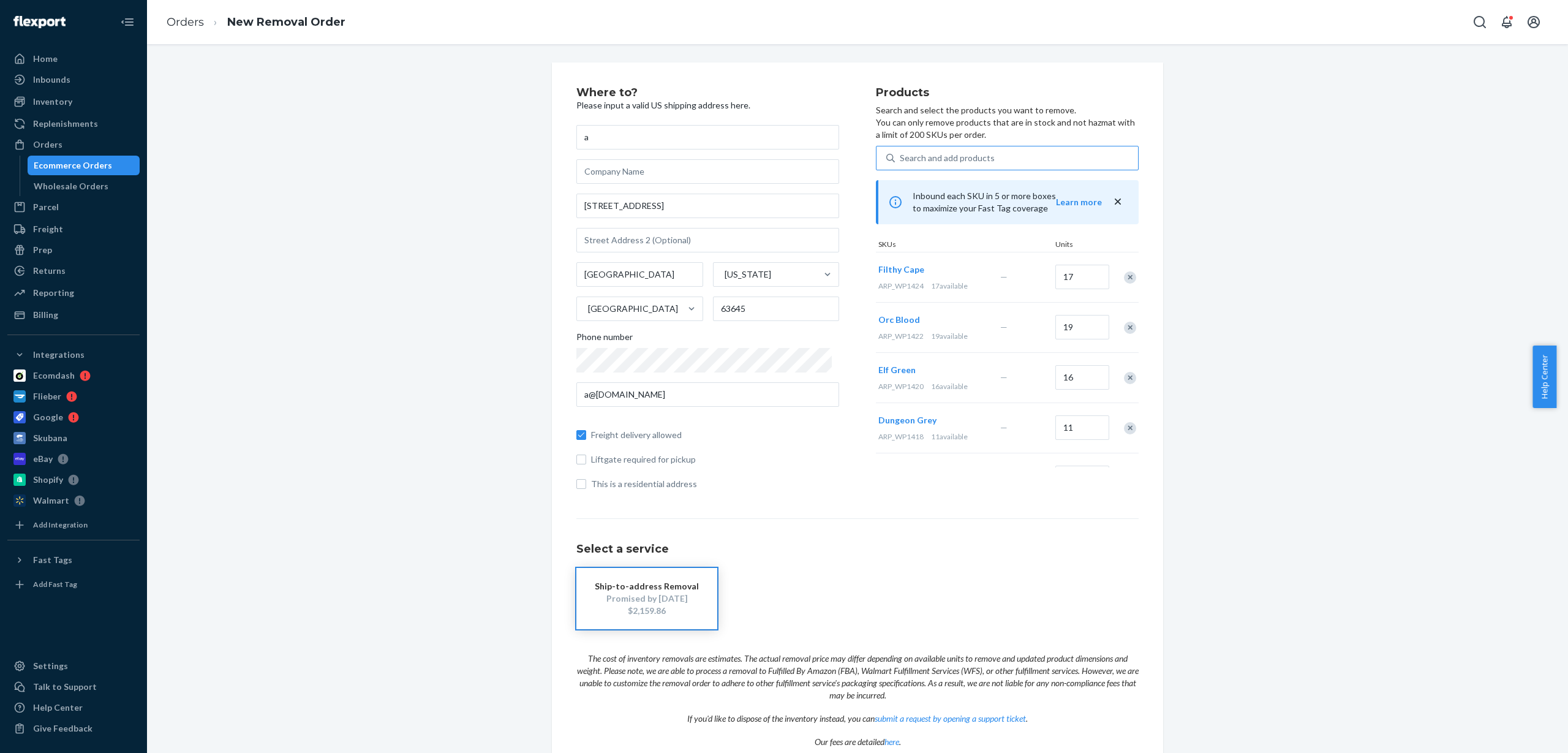
click at [968, 160] on div "Search and add products" at bounding box center [947, 158] width 95 height 12
click at [901, 160] on input "Search and add products" at bounding box center [900, 158] width 1 height 12
type input "ARP_WP1425"
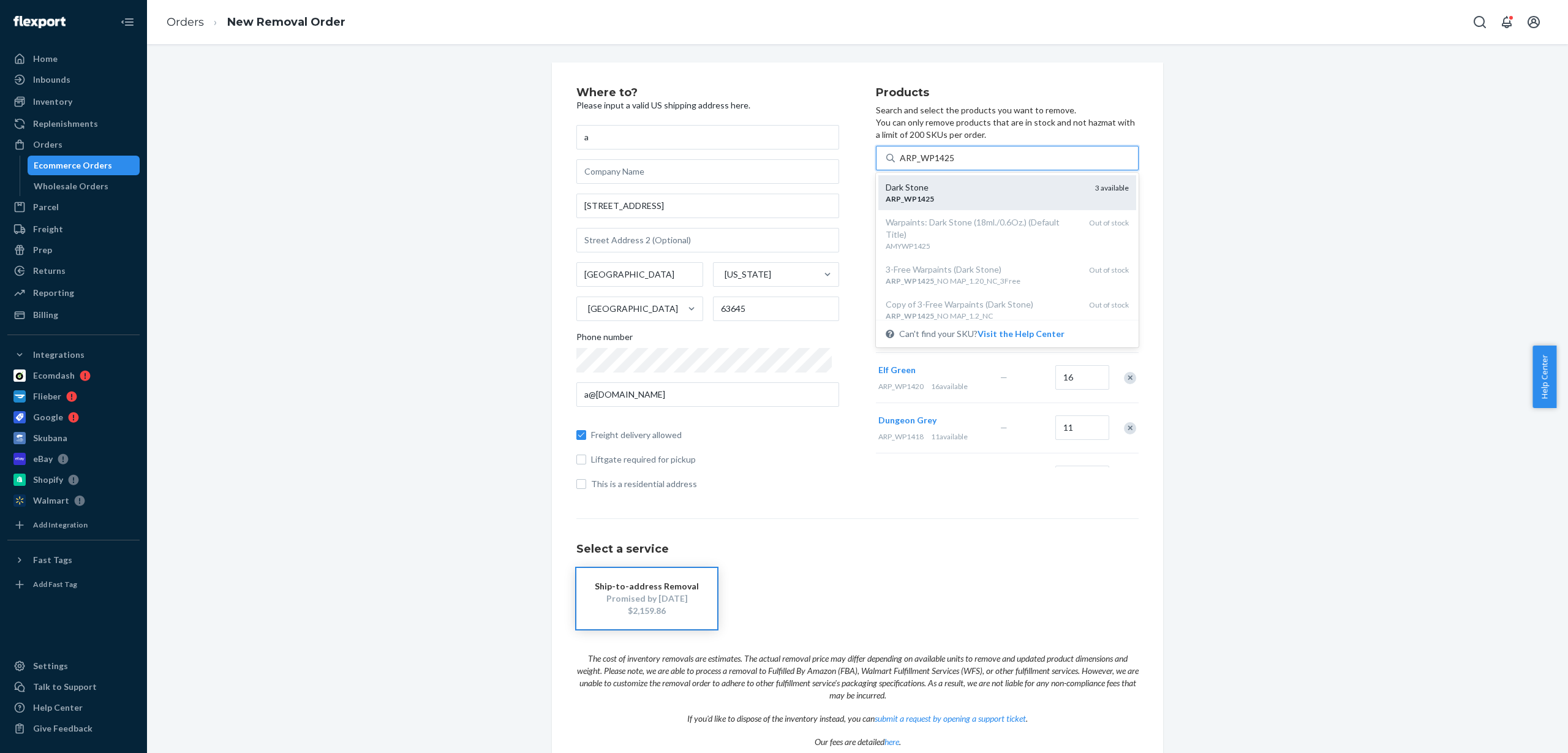
click at [973, 200] on div "ARP _ WP1425" at bounding box center [986, 198] width 200 height 11
click at [955, 164] on input "ARP_WP1425" at bounding box center [927, 158] width 55 height 12
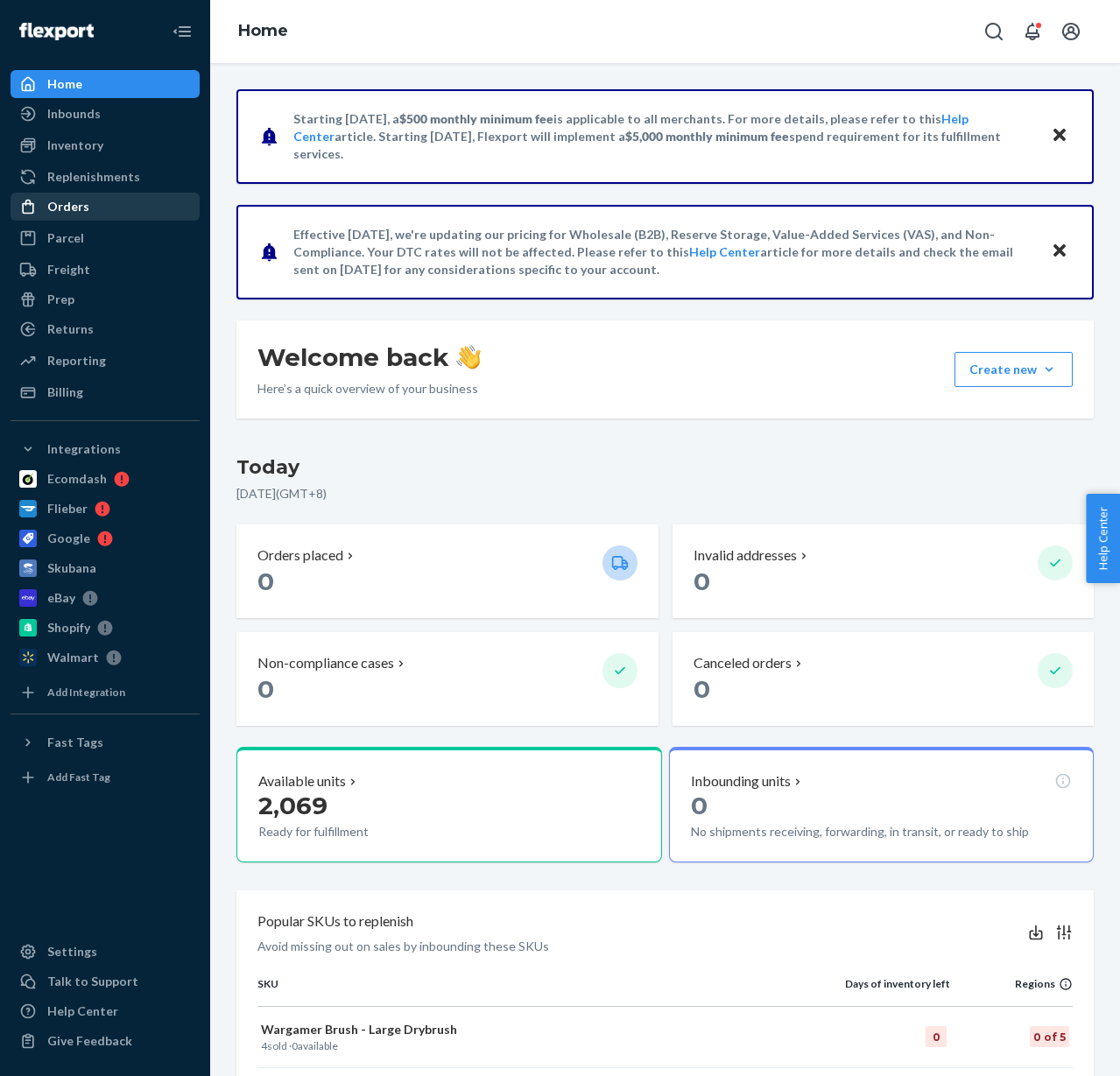
click at [83, 215] on div "Orders" at bounding box center [105, 207] width 185 height 25
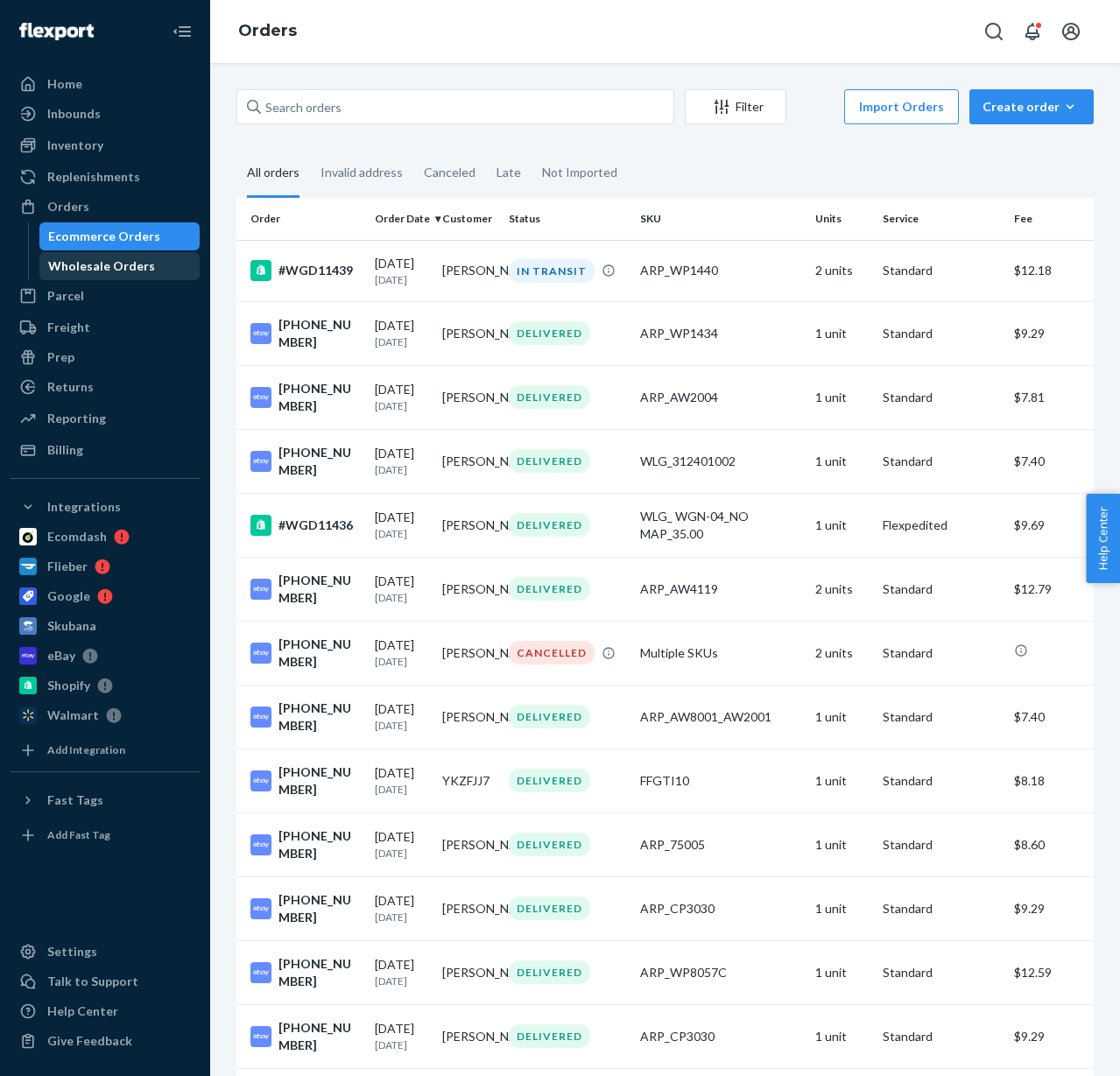
click at [107, 272] on div "Wholesale Orders" at bounding box center [101, 266] width 107 height 18
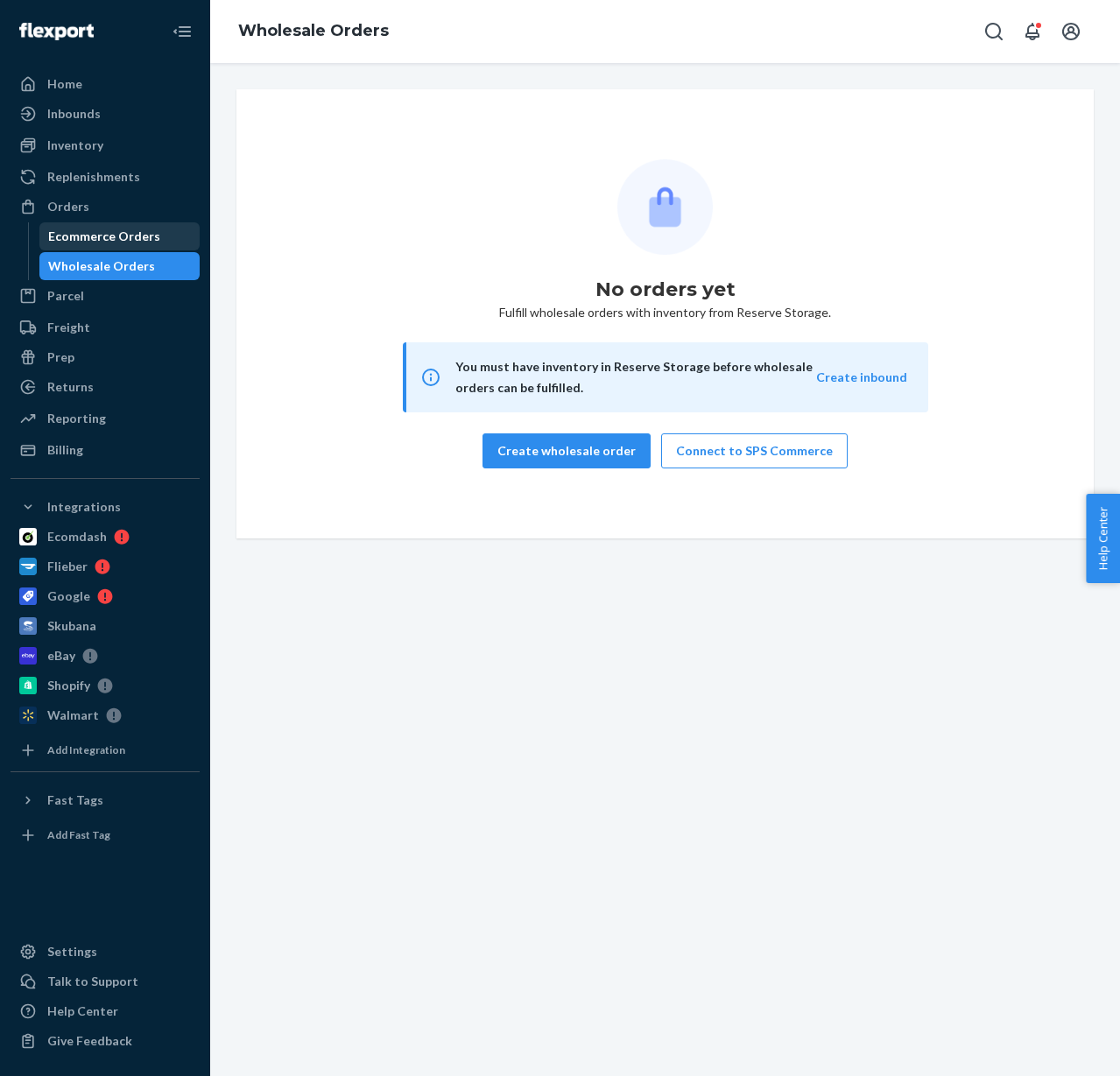
click at [135, 236] on div "Ecommerce Orders" at bounding box center [104, 237] width 112 height 18
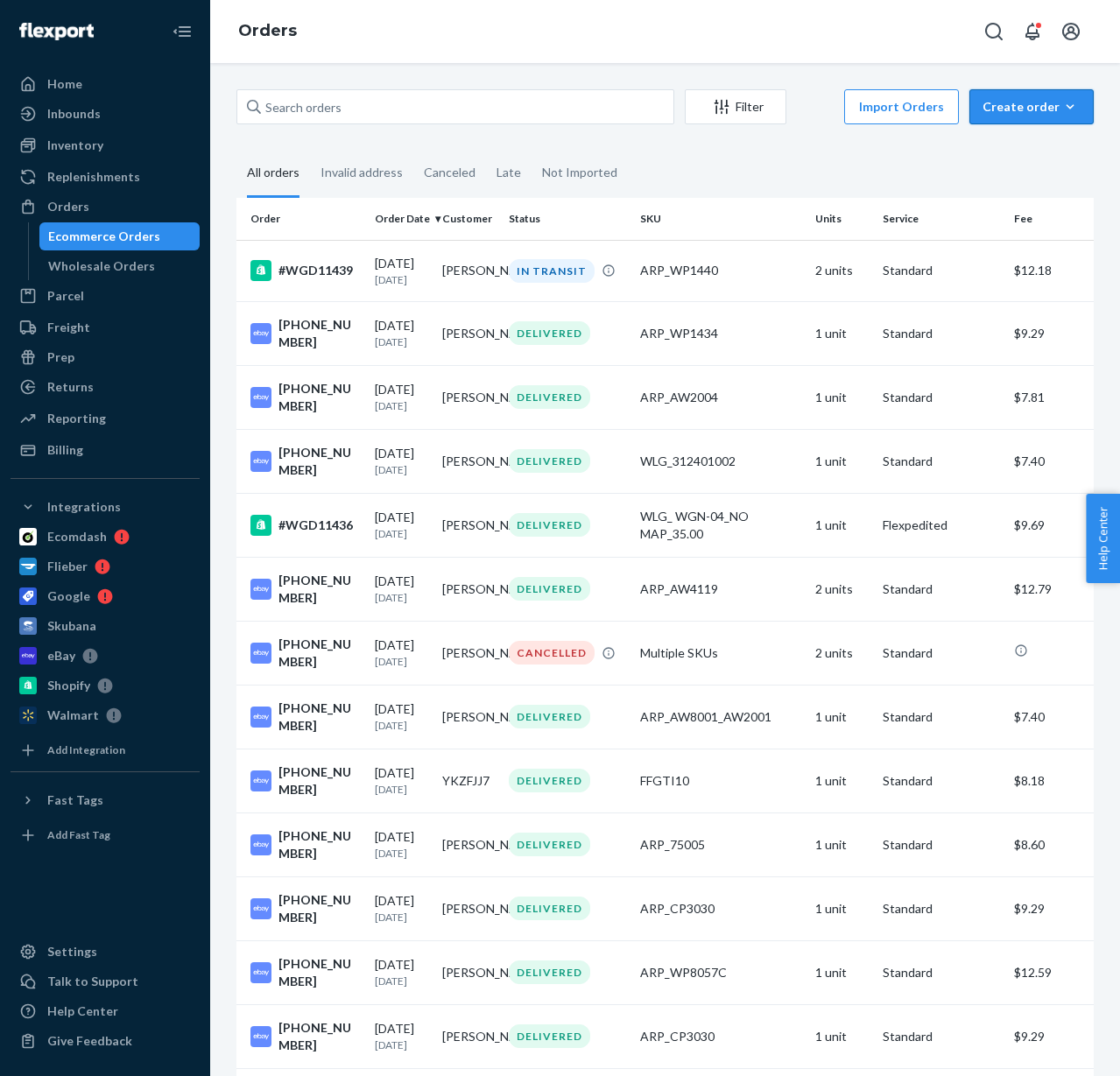
click at [1062, 104] on icon "button" at bounding box center [1070, 107] width 18 height 18
click at [1042, 145] on span "Ecommerce order" at bounding box center [1042, 149] width 109 height 12
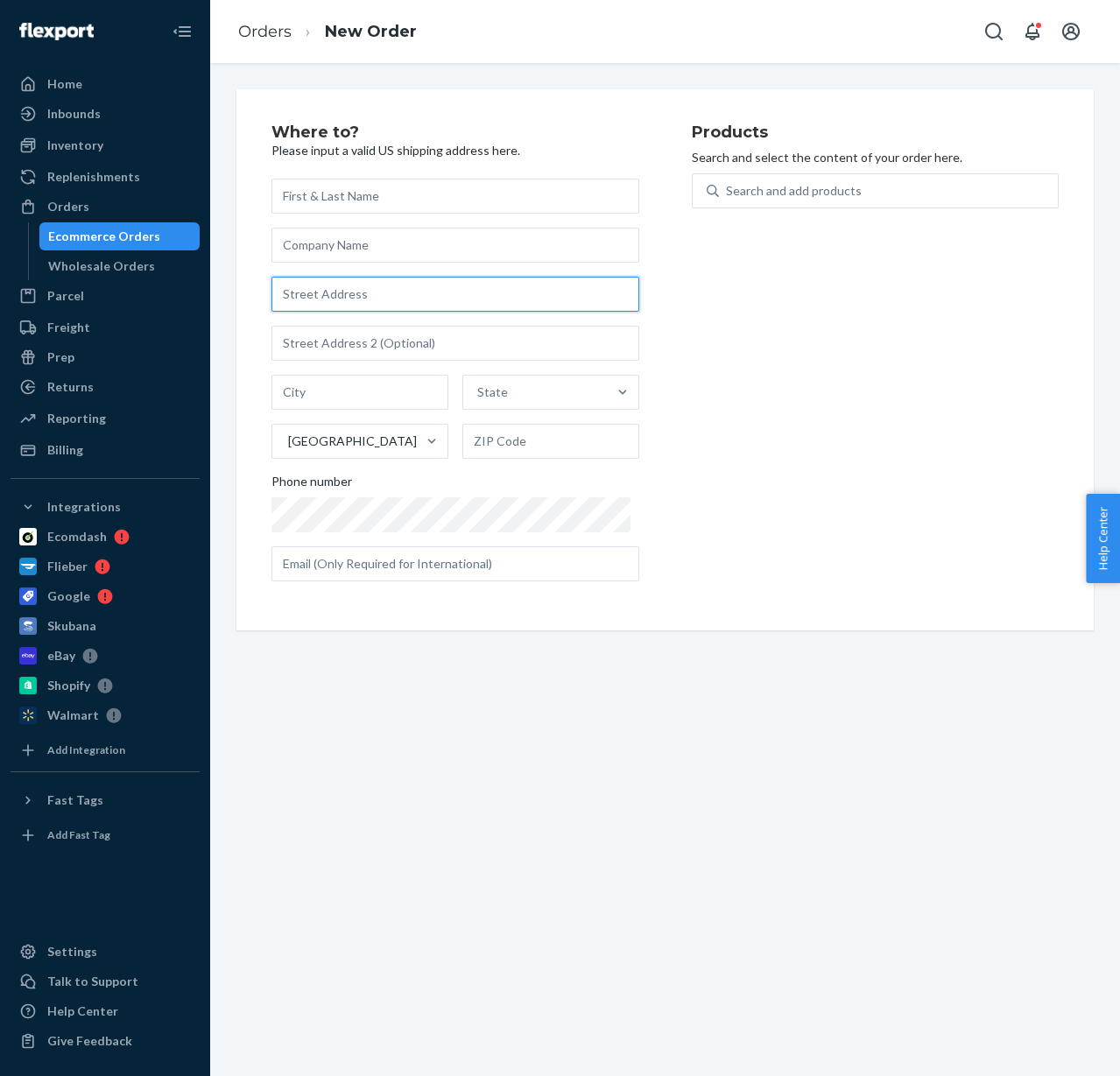
click at [377, 293] on input "text" at bounding box center [455, 294] width 368 height 35
type input "1000 east main street fredericktown"
type input "[GEOGRAPHIC_DATA]"
type input "63645"
type input "[STREET_ADDRESS]"
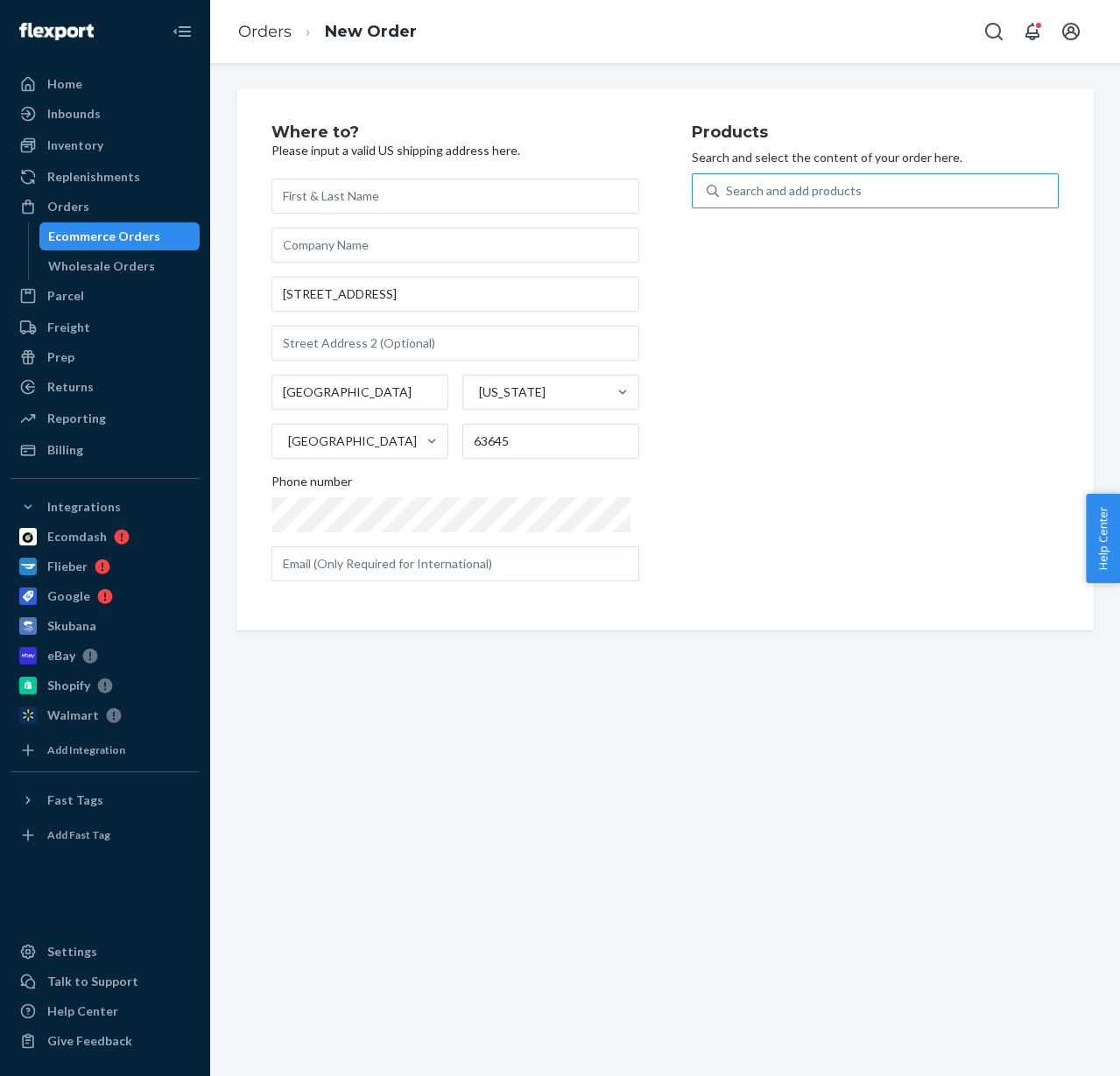
click at [767, 192] on div "Search and add products" at bounding box center [793, 191] width 136 height 18
click at [727, 192] on input "Search and add products" at bounding box center [727, 191] width 2 height 18
paste input "ARP_AW3101"
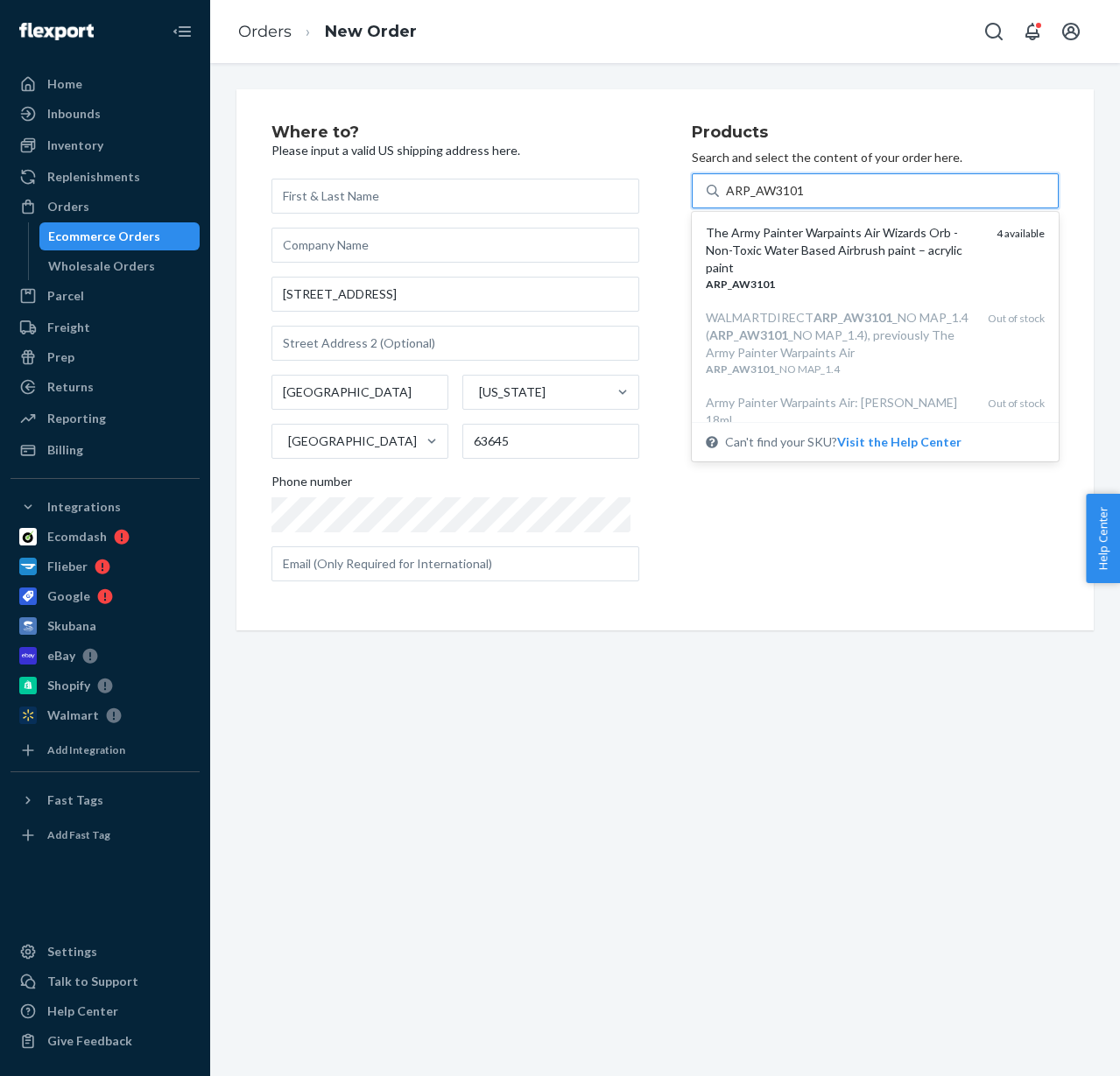
type input "ARP_AW3101"
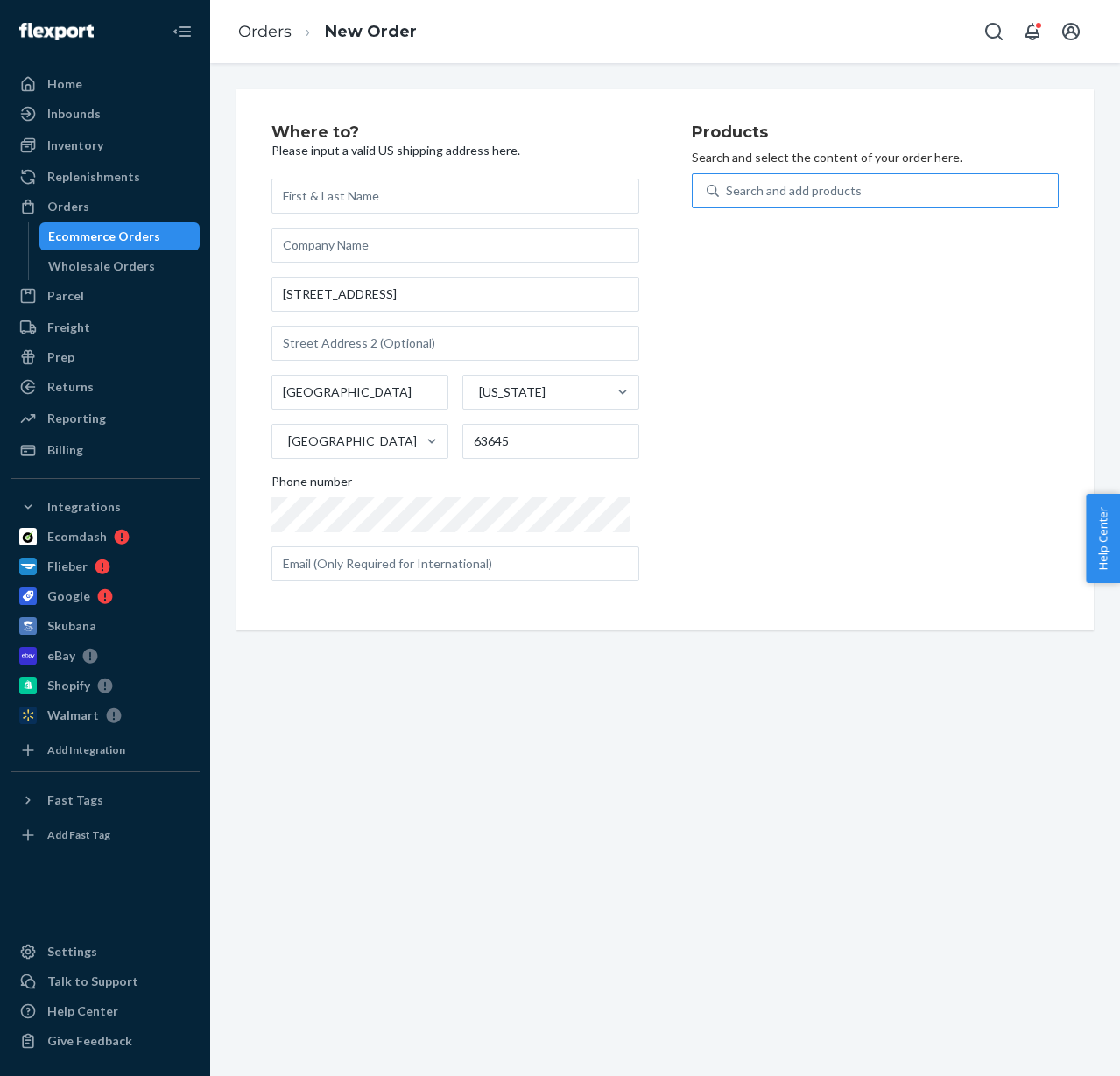
click at [878, 198] on div "Search and add products" at bounding box center [888, 191] width 339 height 32
click at [727, 198] on input "Search and add products" at bounding box center [727, 191] width 2 height 18
paste input "ARP_AW2004"
type input "ARP_AW2004"
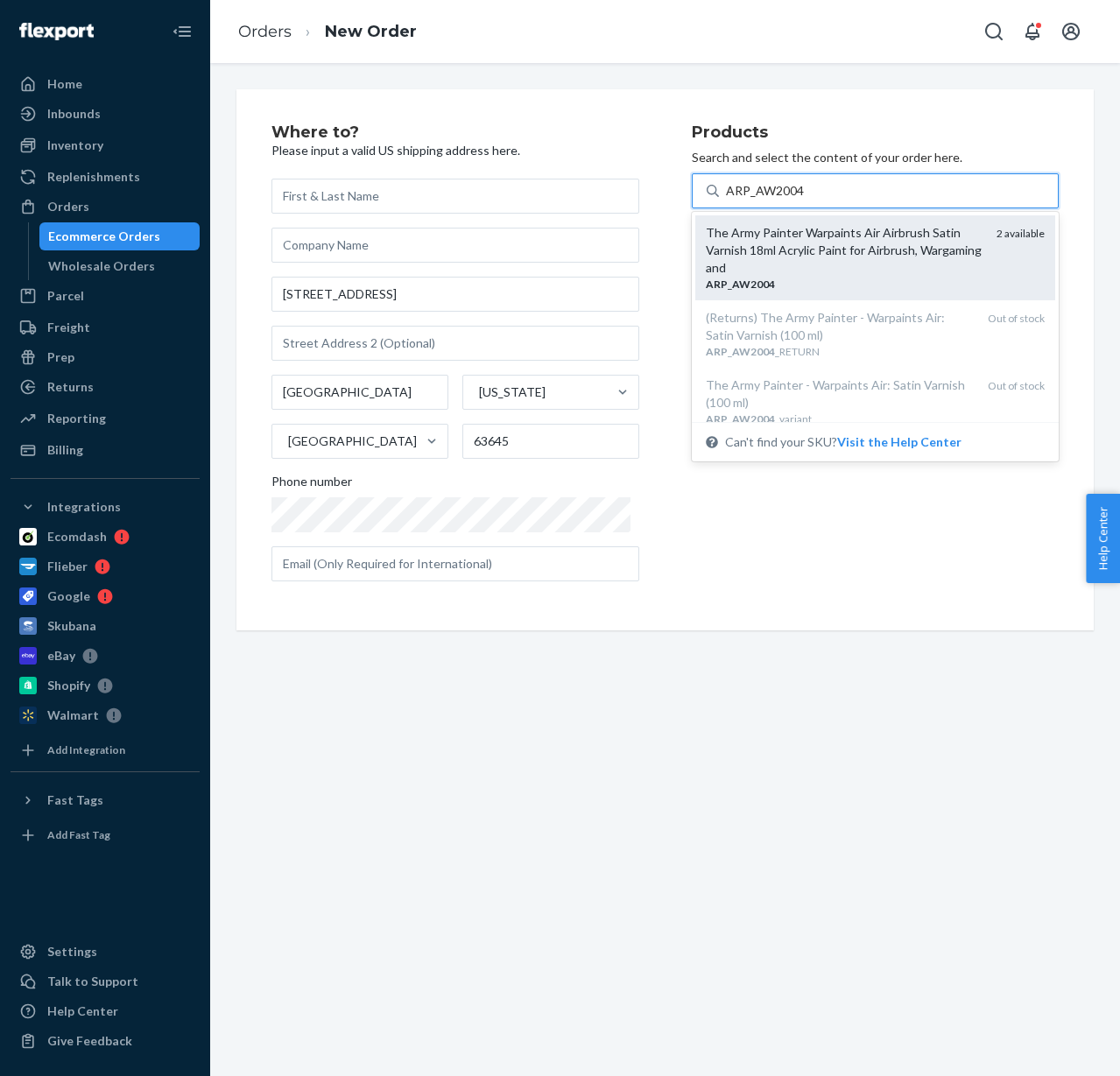
click at [858, 261] on div "The Army Painter Warpaints Air Airbrush Satin Varnish 18ml Acrylic Paint for Ai…" at bounding box center [844, 250] width 277 height 52
click at [805, 199] on input "ARP_AW2004" at bounding box center [765, 191] width 79 height 18
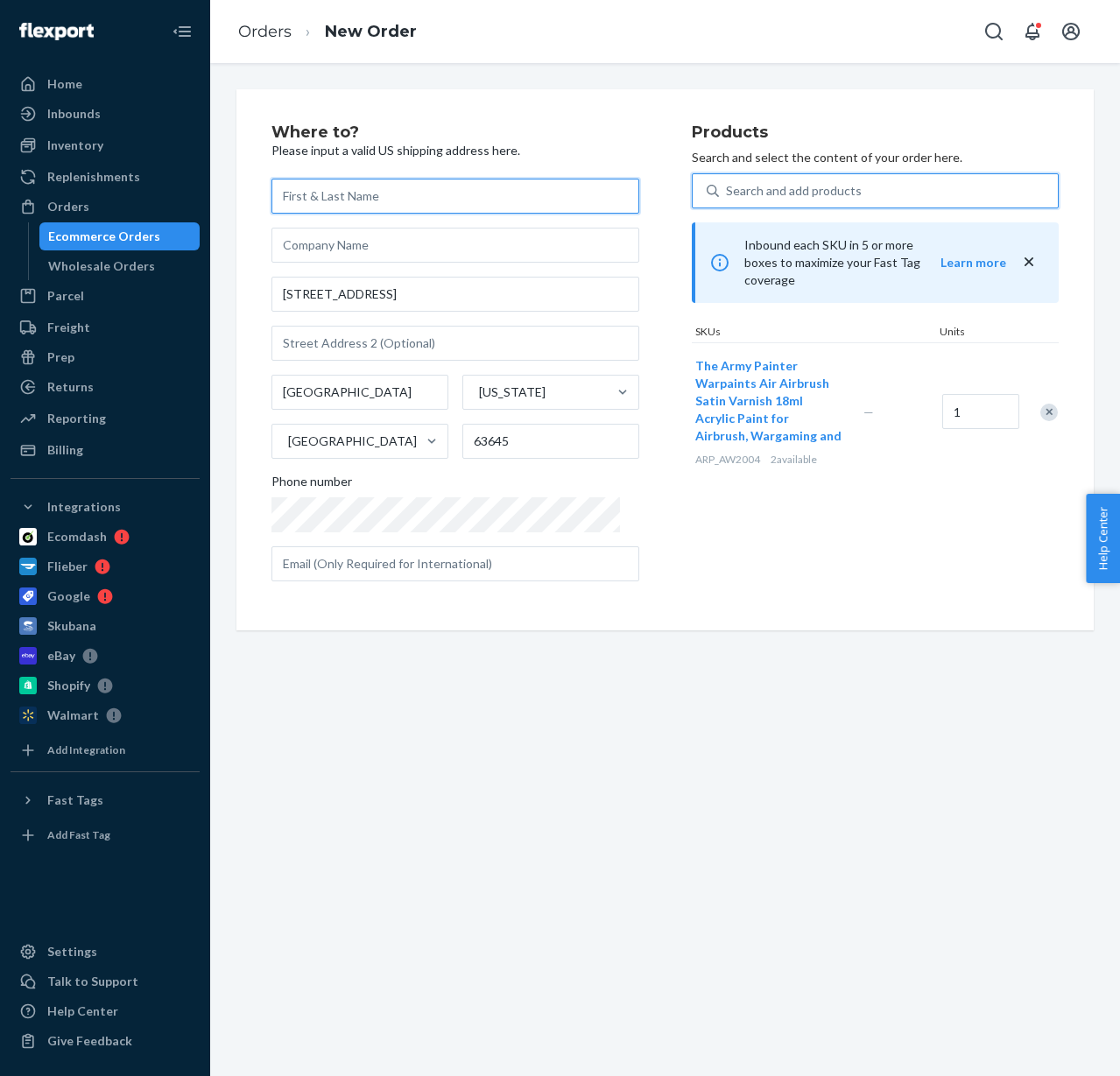
click at [355, 185] on input "text" at bounding box center [455, 197] width 368 height 35
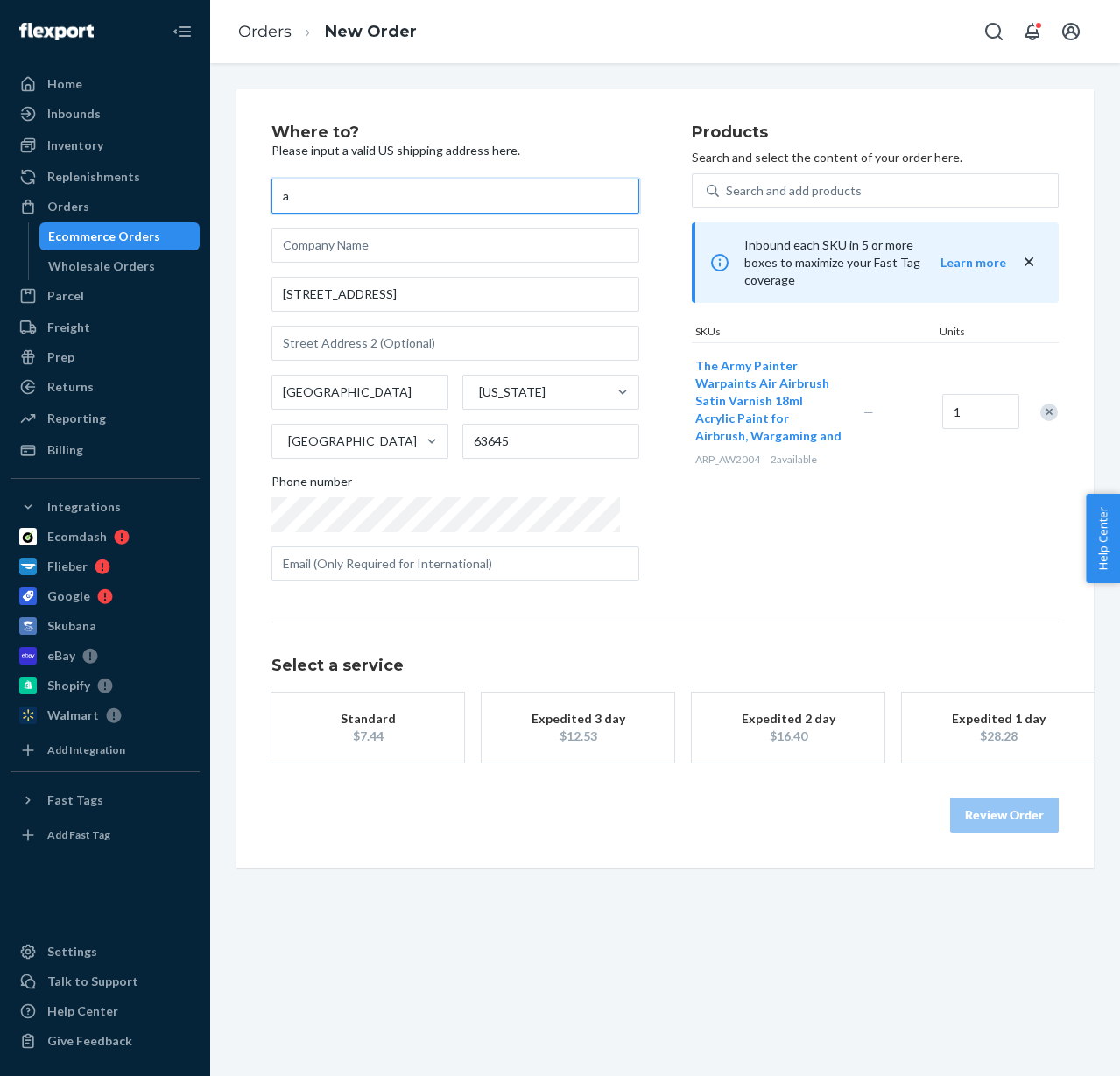
type input "a"
click at [658, 329] on div "Where to? Please input a valid US shipping address here. a 1000 E Main St Frede…" at bounding box center [481, 360] width 420 height 472
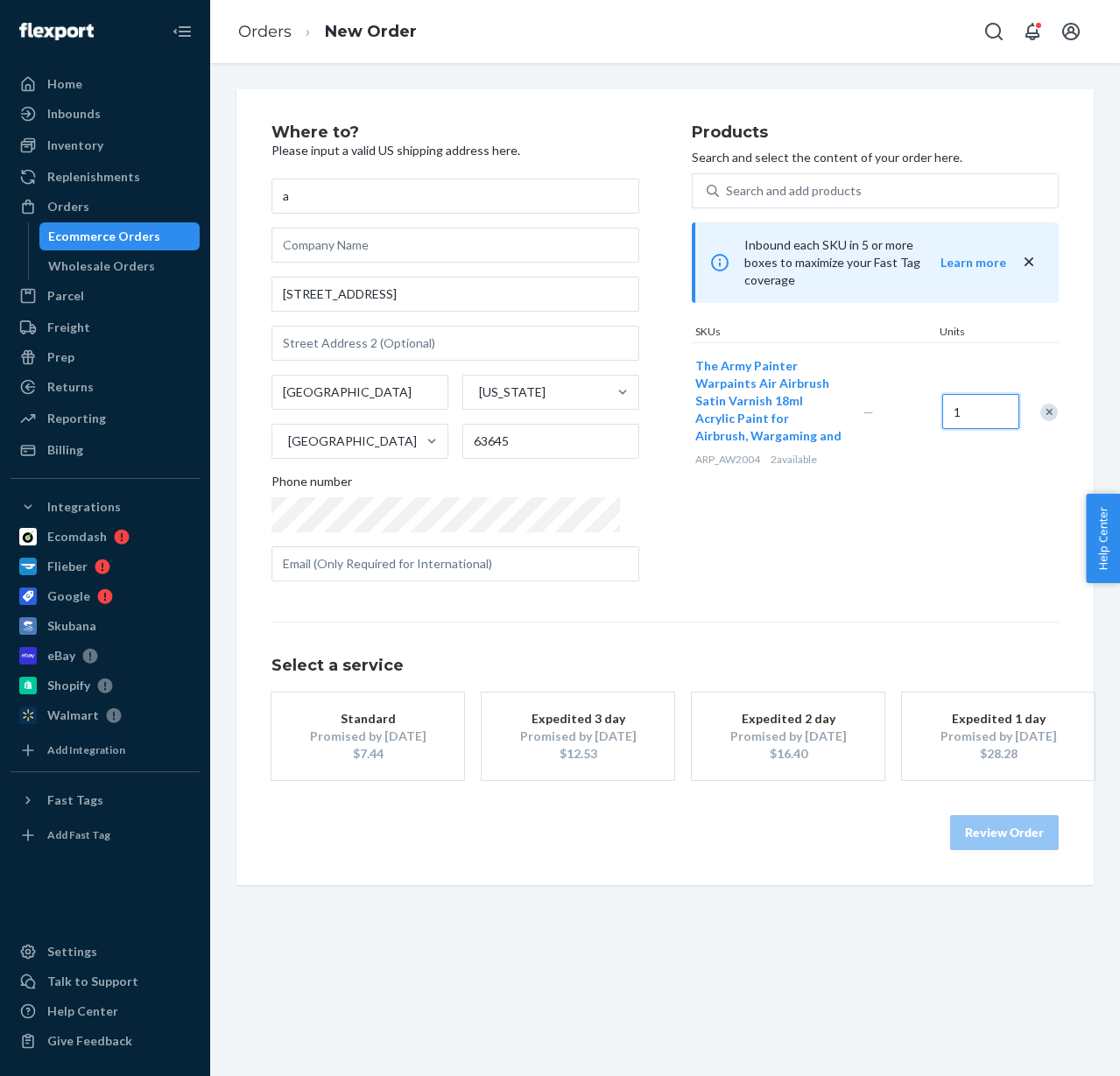
click at [942, 394] on input "1" at bounding box center [980, 412] width 77 height 35
type input "2"
click at [911, 509] on div "Products Search and select the content of your order here. Search and add produ…" at bounding box center [875, 360] width 368 height 472
click at [804, 197] on div "Search and add products" at bounding box center [793, 191] width 136 height 18
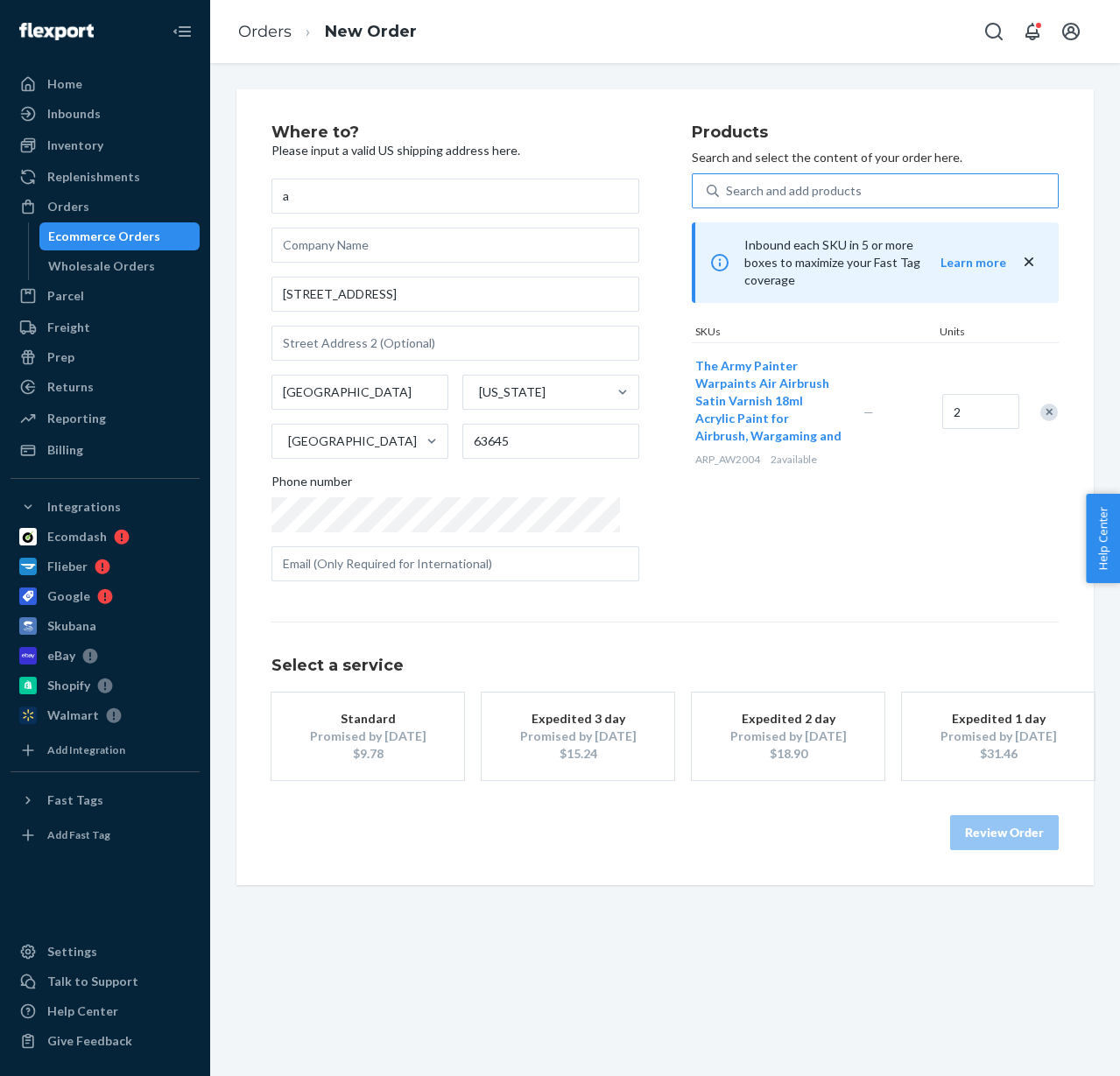
click at [727, 197] on input "Search and add products" at bounding box center [727, 191] width 2 height 18
paste input "ARP_AW3101"
type input "ARP_AW3101"
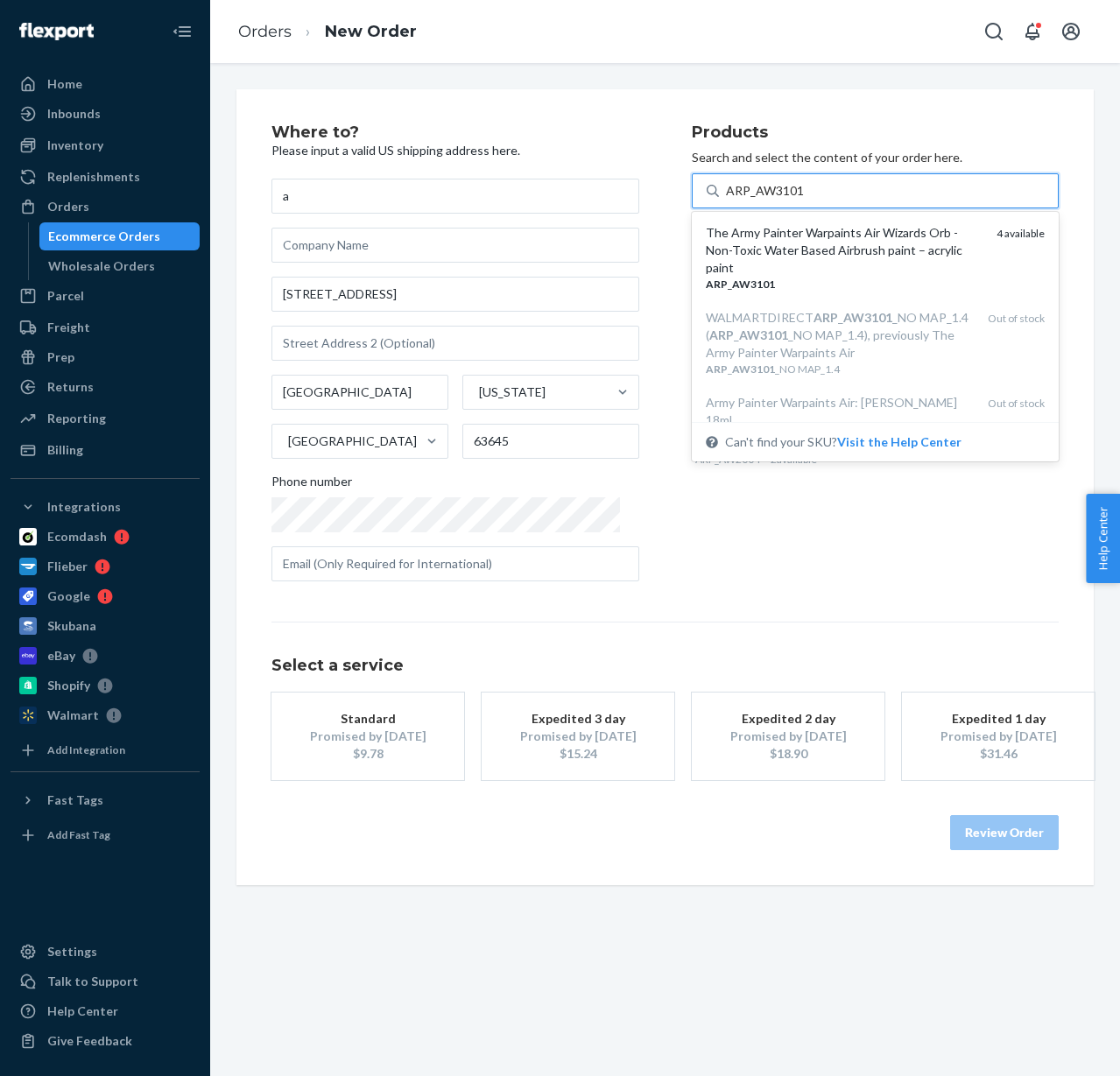
click at [844, 240] on div "The Army Painter Warpaints Air Wizards Orb - Non-Toxic Water Based Airbrush pai…" at bounding box center [844, 250] width 277 height 52
click at [805, 199] on input "ARP_AW3101" at bounding box center [765, 191] width 79 height 18
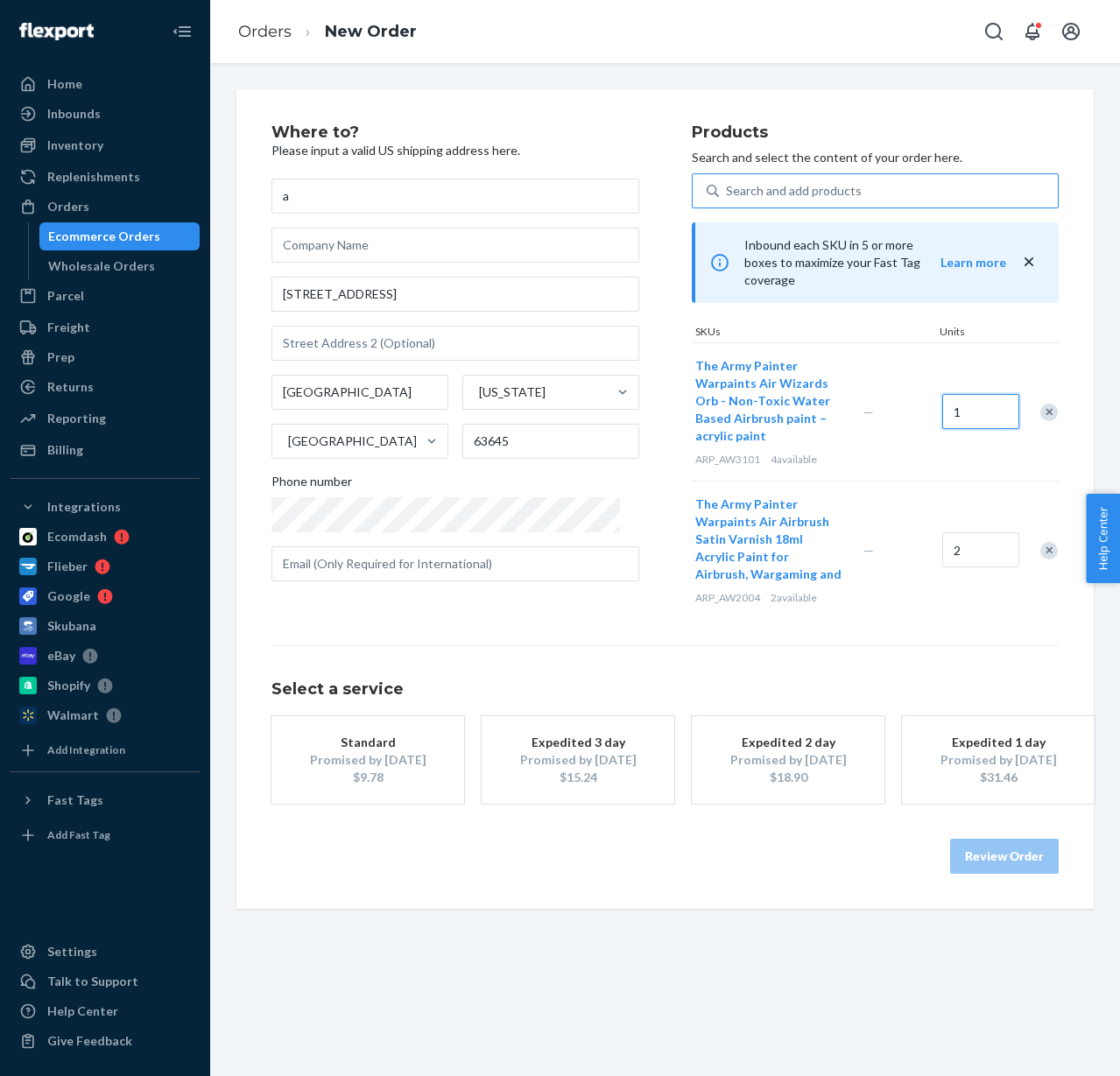
click at [960, 394] on input "1" at bounding box center [980, 412] width 77 height 35
type input "4"
click at [656, 353] on div "Where to? Please input a valid US shipping address here. a 1000 E Main St Frede…" at bounding box center [481, 371] width 420 height 495
click at [779, 191] on div "Search and add products" at bounding box center [793, 191] width 136 height 18
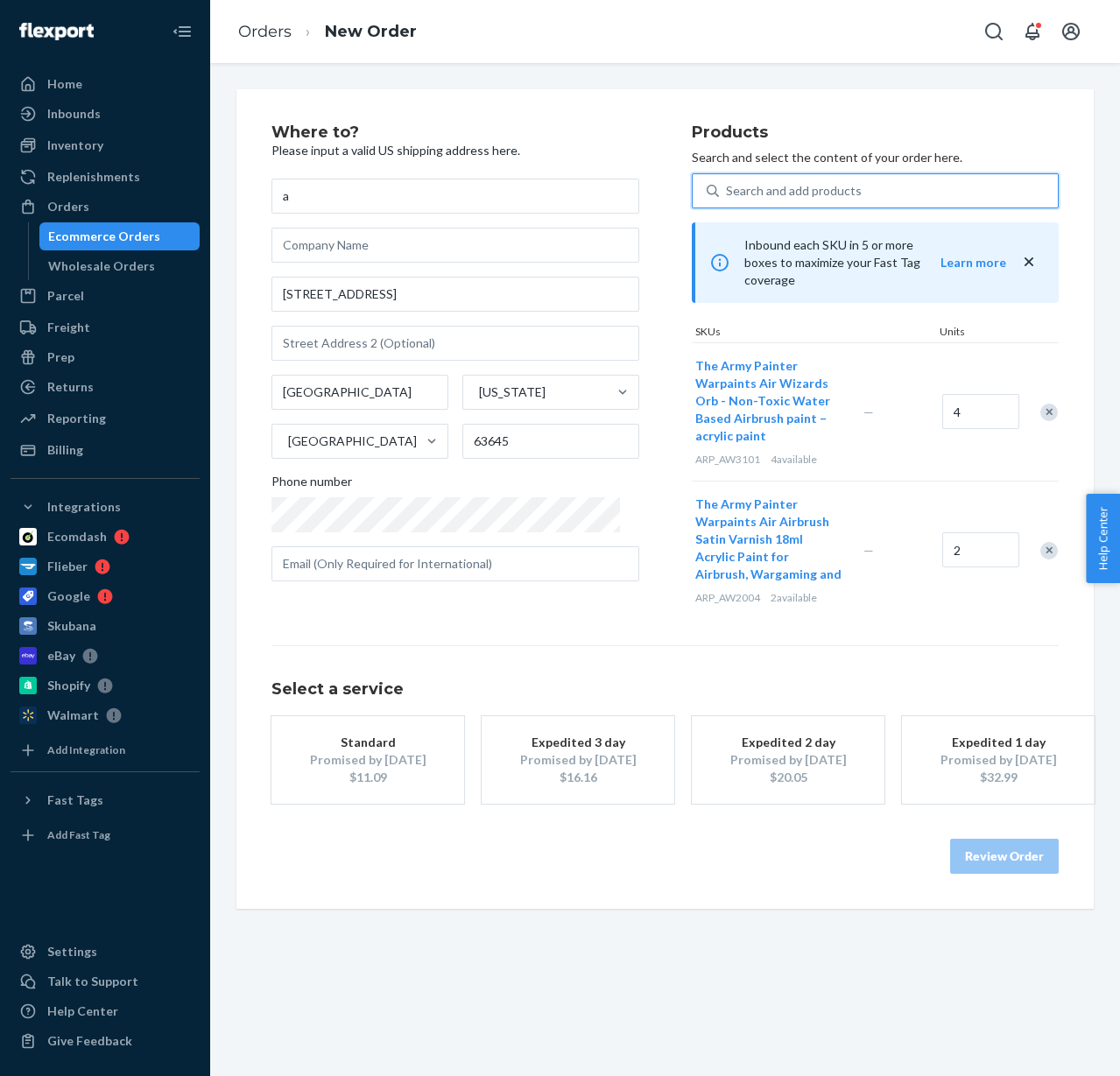
click at [727, 191] on input "0 results available. Use Up and Down to choose options, press Enter to select t…" at bounding box center [727, 191] width 2 height 18
paste input "ARP_AW3102"
type input "ARP_AW3102"
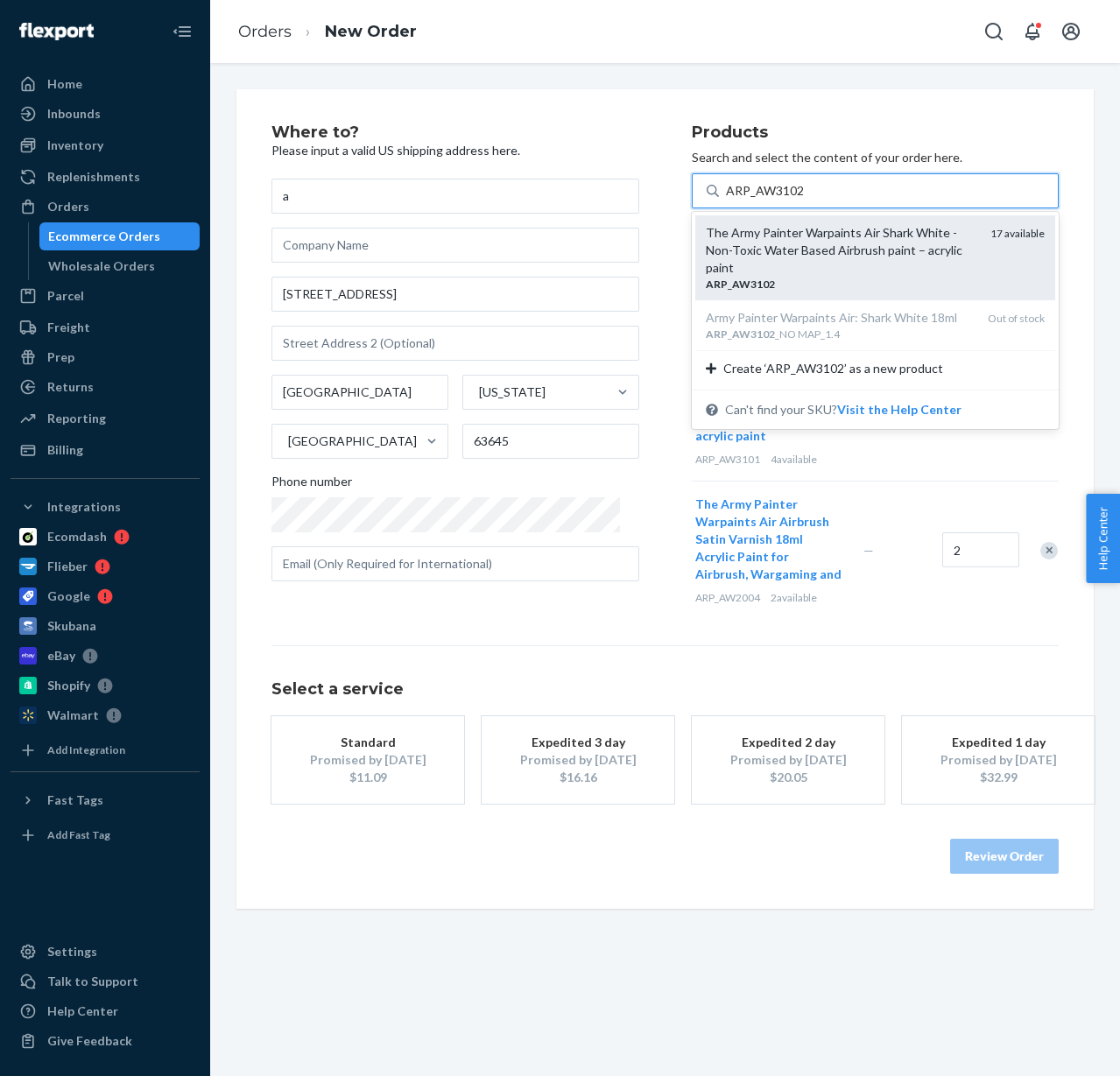
click at [825, 246] on div "The Army Painter Warpaints Air Shark White - Non-Toxic Water Based Airbrush pai…" at bounding box center [841, 250] width 271 height 52
click at [805, 199] on input "ARP_AW3102" at bounding box center [765, 191] width 79 height 18
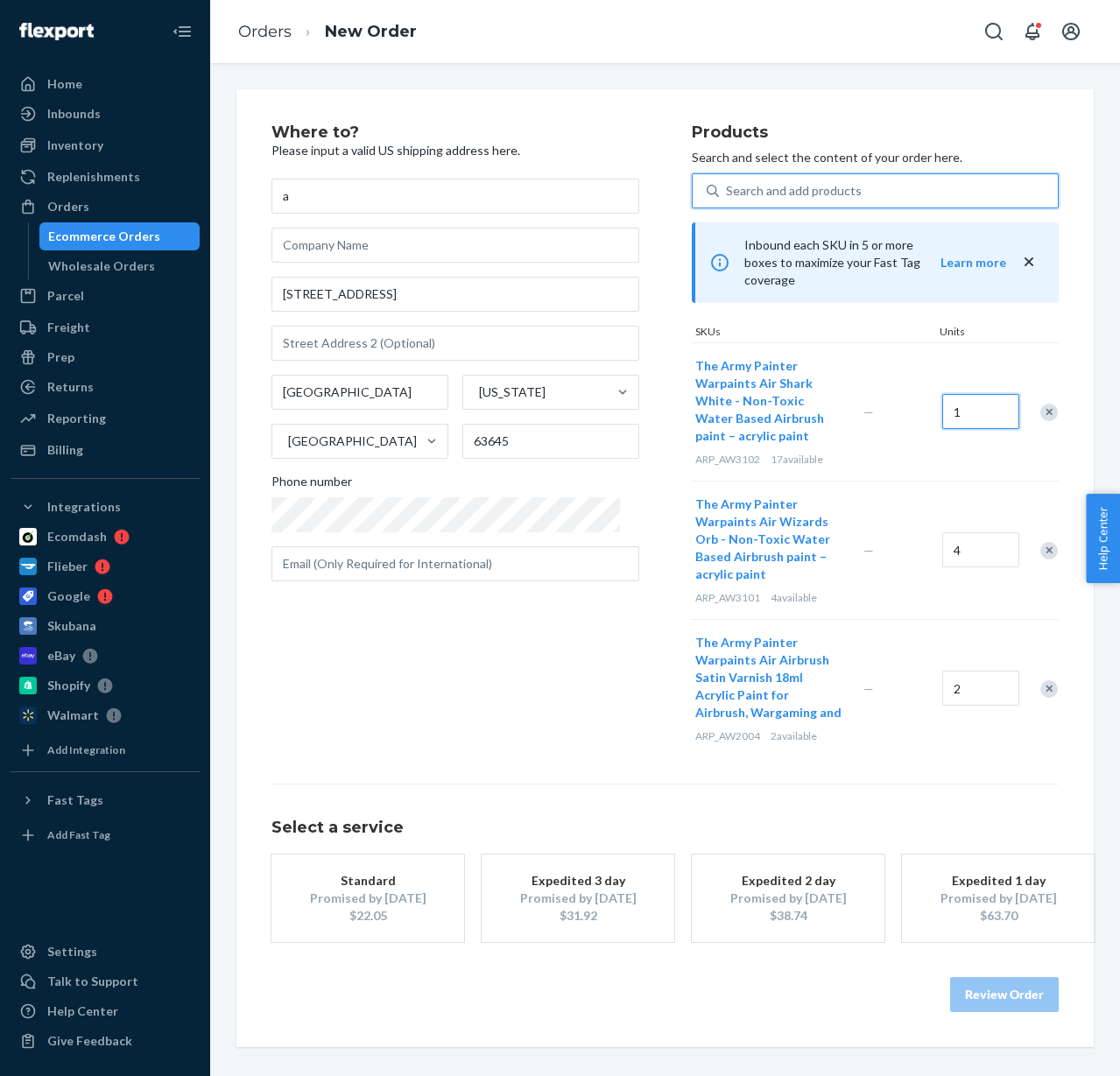
click at [956, 399] on input "1" at bounding box center [980, 412] width 77 height 35
type input "17"
click at [653, 349] on div "Where to? Please input a valid US shipping address here. a 1000 E Main St Frede…" at bounding box center [481, 441] width 420 height 633
click at [825, 198] on div "Search and add products" at bounding box center [793, 191] width 136 height 18
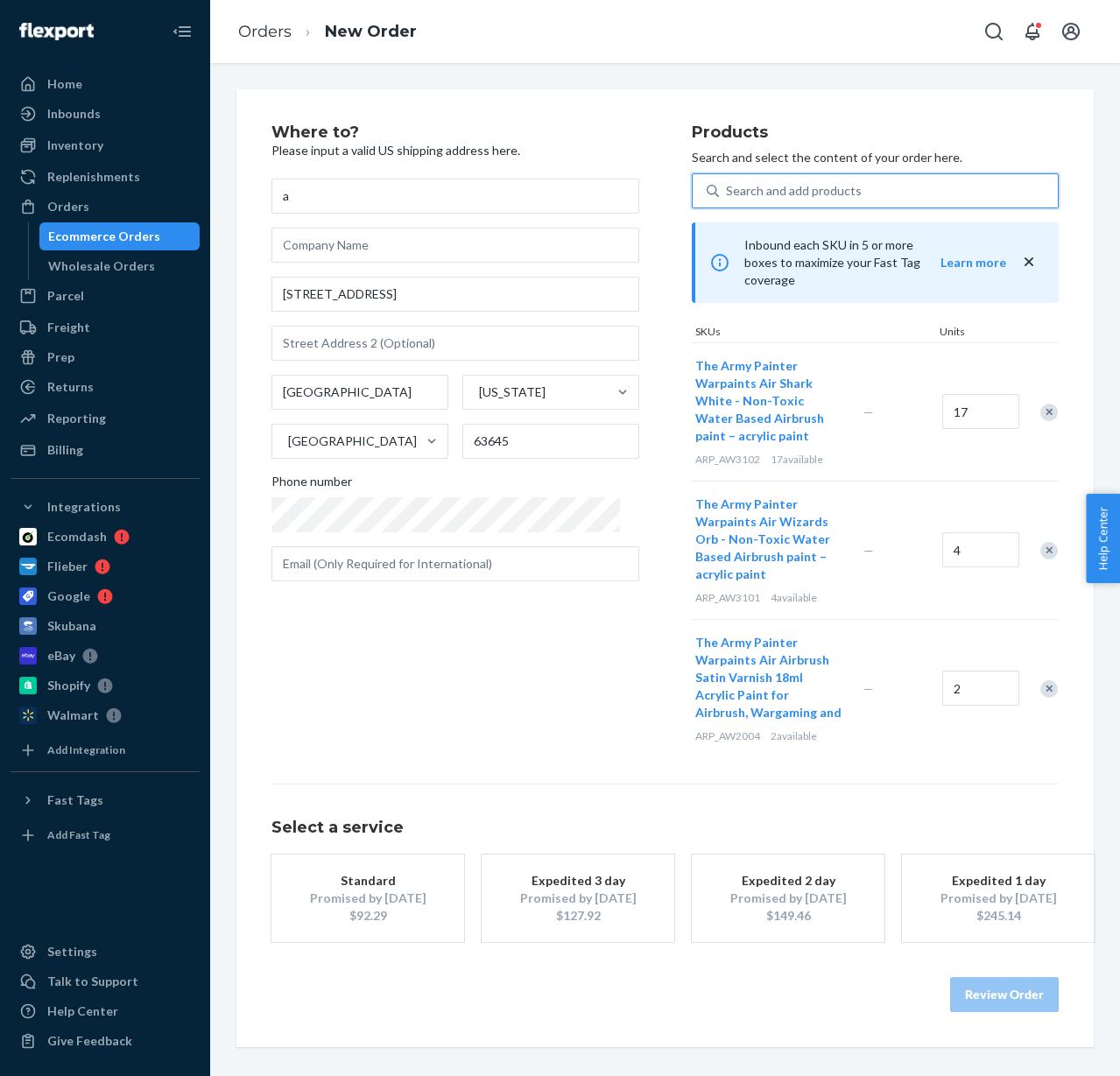
click at [727, 198] on input "0 results available. Use Up and Down to choose options, press Enter to select t…" at bounding box center [727, 191] width 2 height 18
paste input "ARP_AW3104_NO MAP_1.4"
type input "ARP_AW3104_NO MAP_1.4"
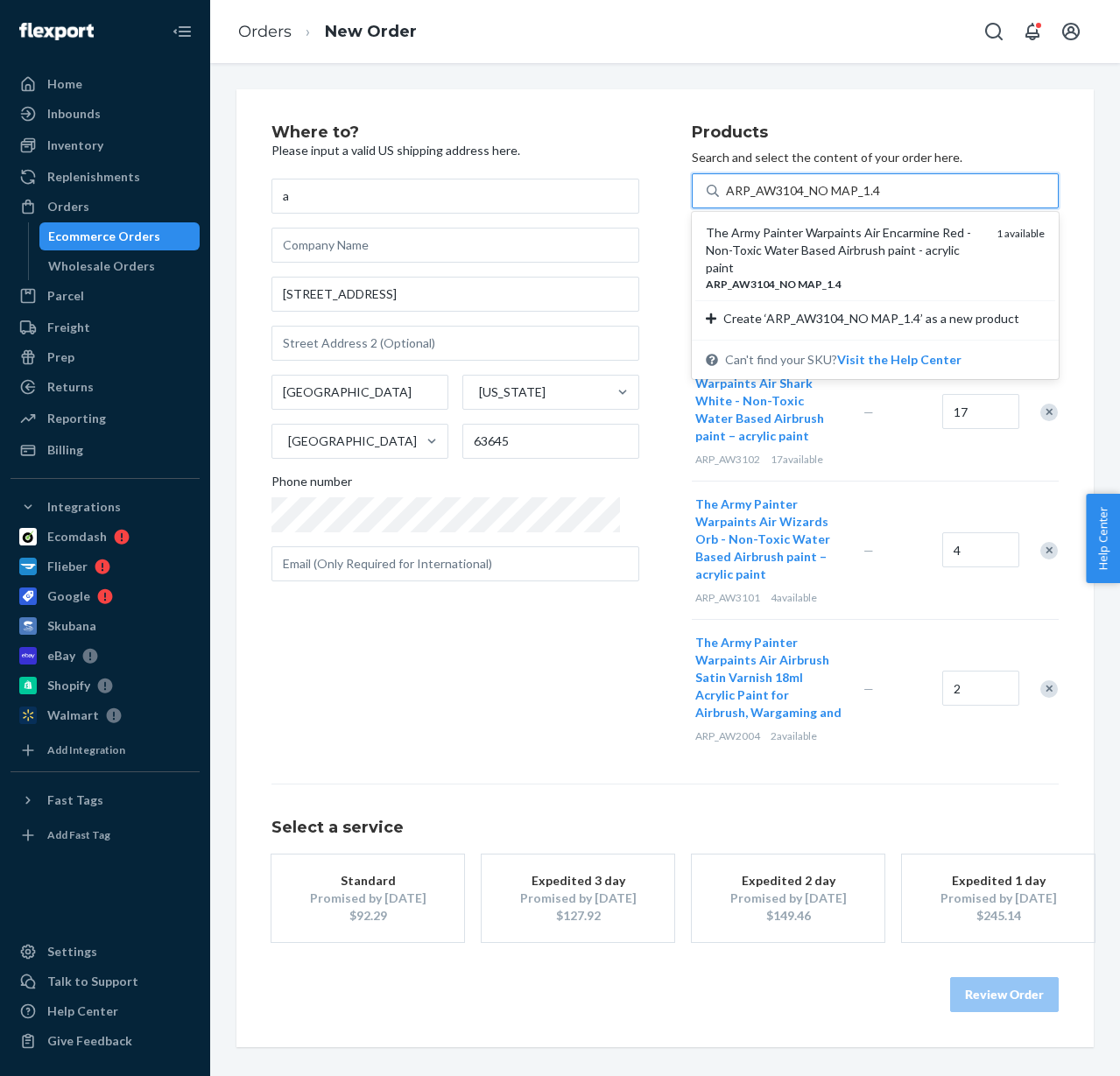
click at [839, 277] on div "ARP _ AW3104 _ NO MAP _ 1 . 4" at bounding box center [844, 284] width 277 height 15
click at [839, 199] on input "ARP_AW3104_NO MAP_1.4" at bounding box center [803, 191] width 154 height 18
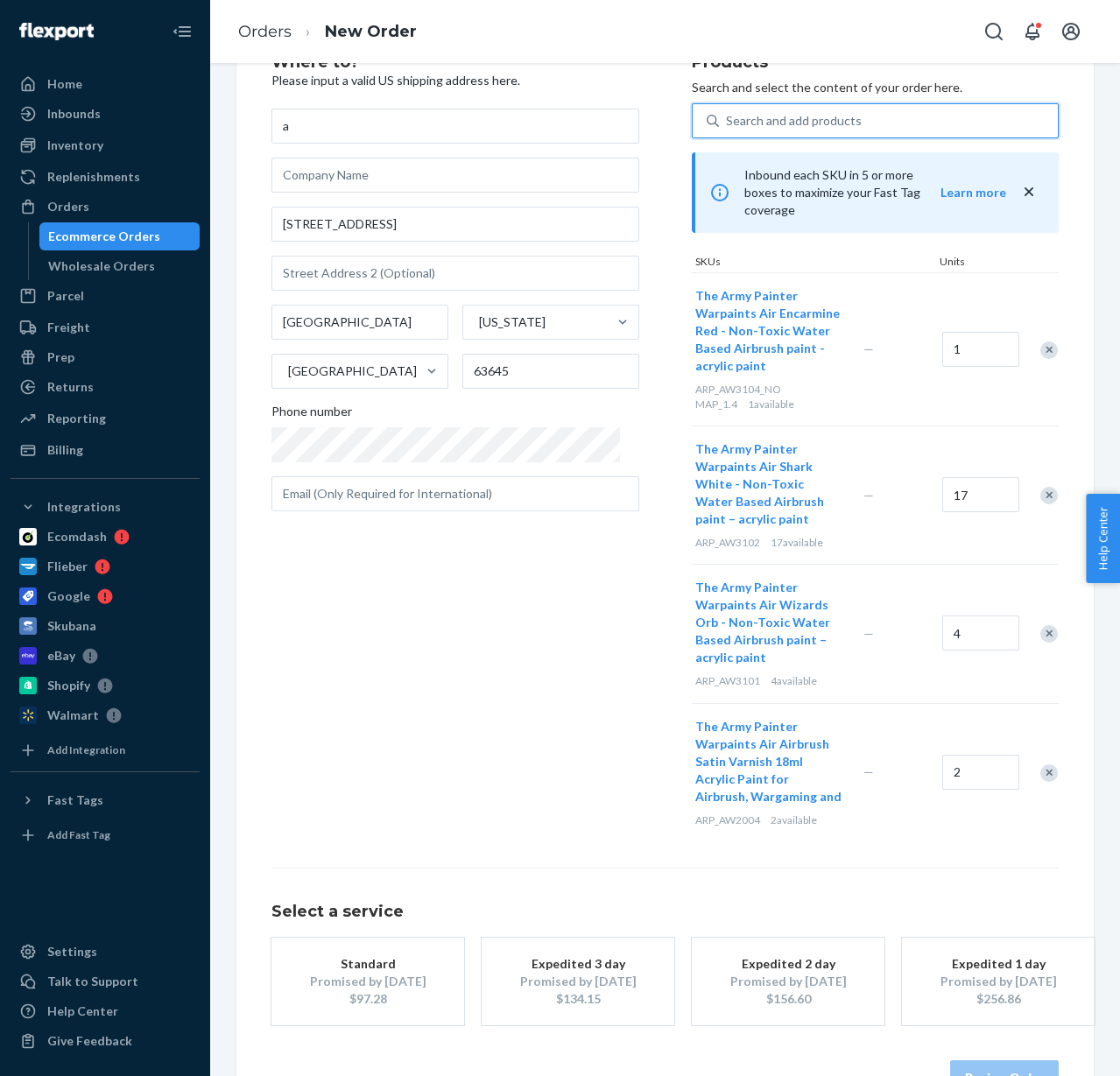
scroll to position [107, 0]
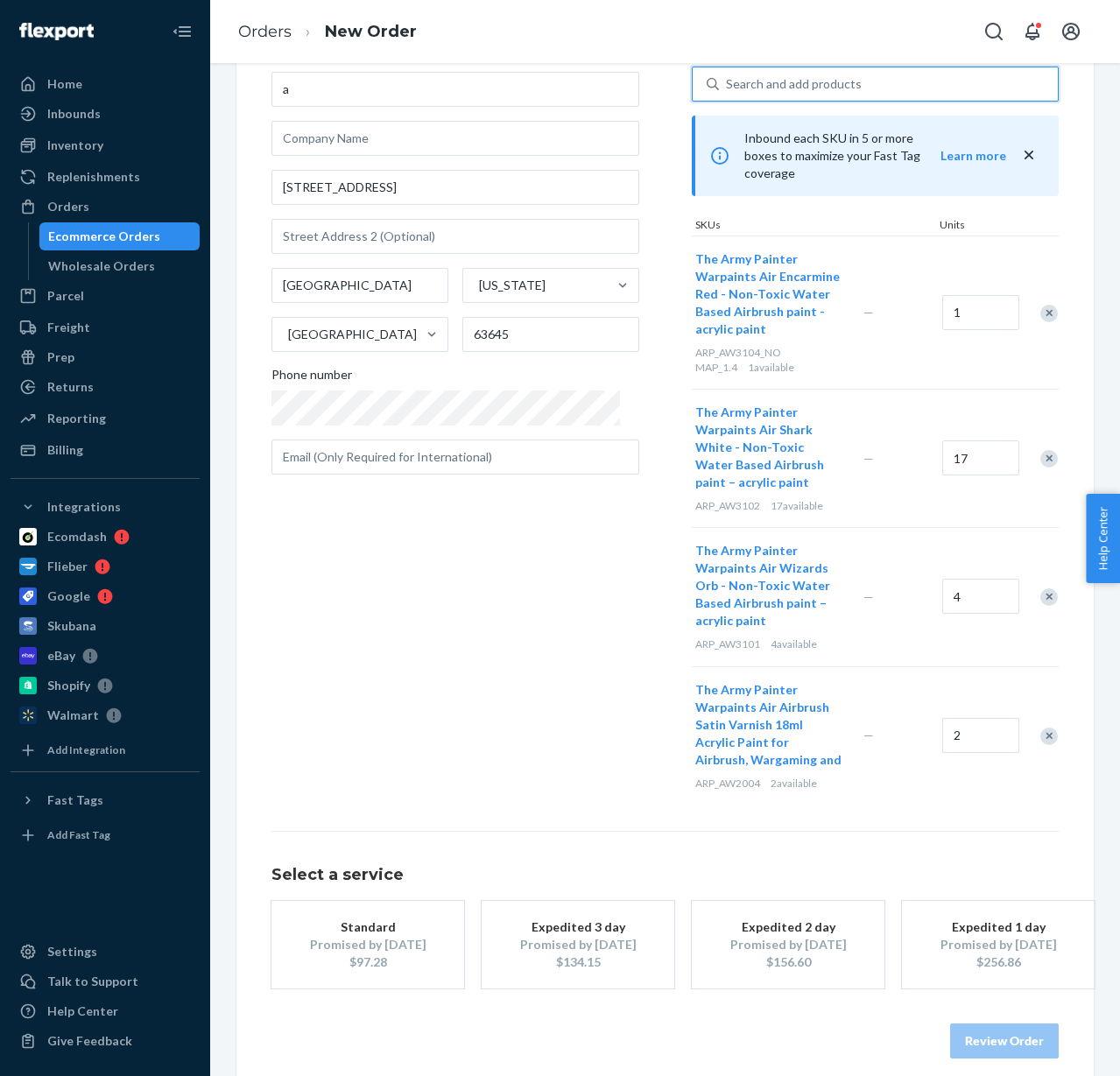
click at [745, 84] on div "Search and add products" at bounding box center [793, 84] width 136 height 18
click at [727, 84] on input "0 results available. Use Up and Down to choose options, press Enter to select t…" at bounding box center [727, 84] width 2 height 18
paste input "ARP_AW3105_NO MAP_1.4"
type input "ARP_AW3105_NO MAP_1.4"
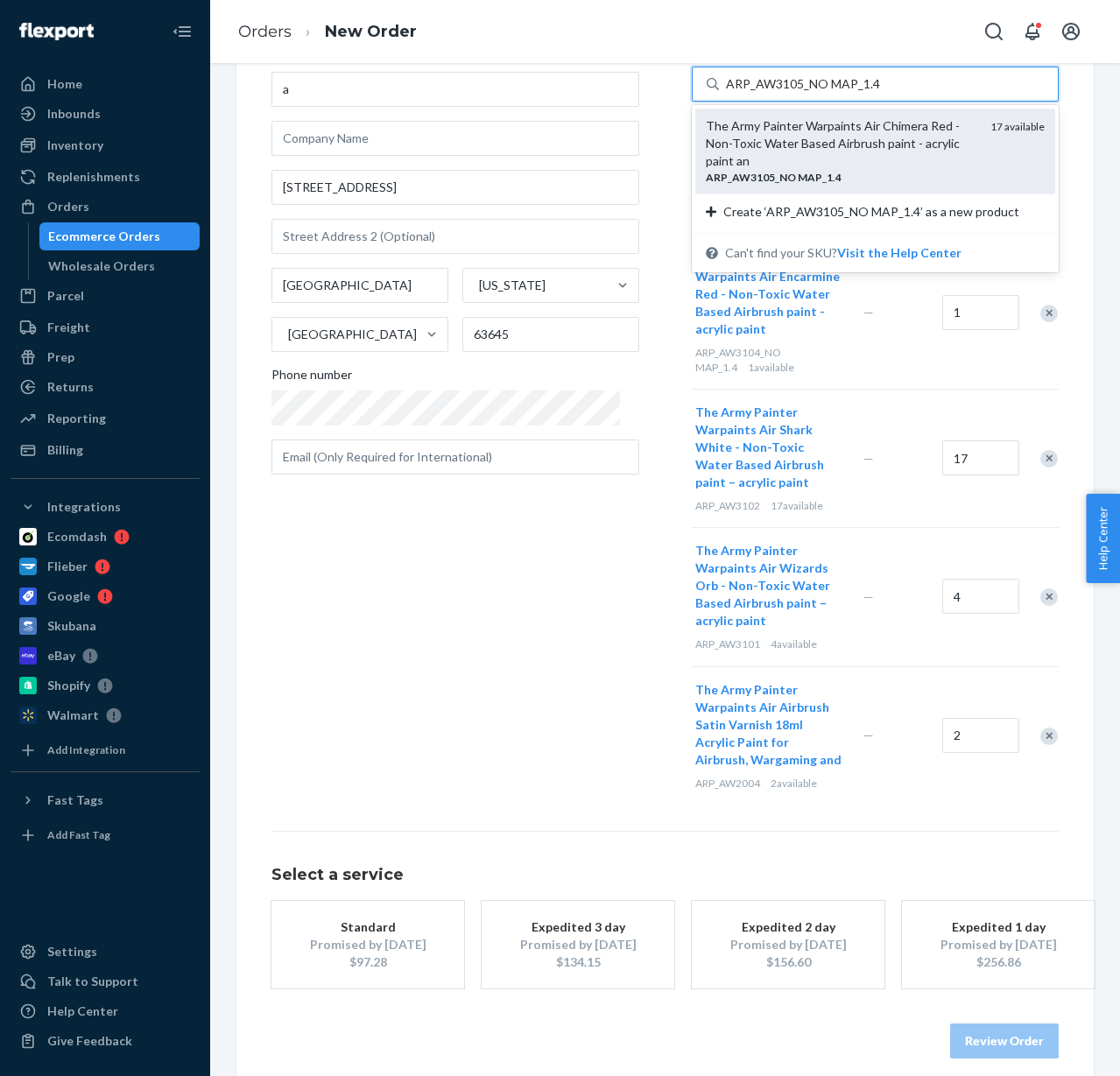
click at [821, 148] on div "The Army Painter Warpaints Air Chimera Red - Non-Toxic Water Based Airbrush pai…" at bounding box center [841, 143] width 271 height 52
click at [821, 93] on input "ARP_AW3105_NO MAP_1.4" at bounding box center [803, 84] width 154 height 18
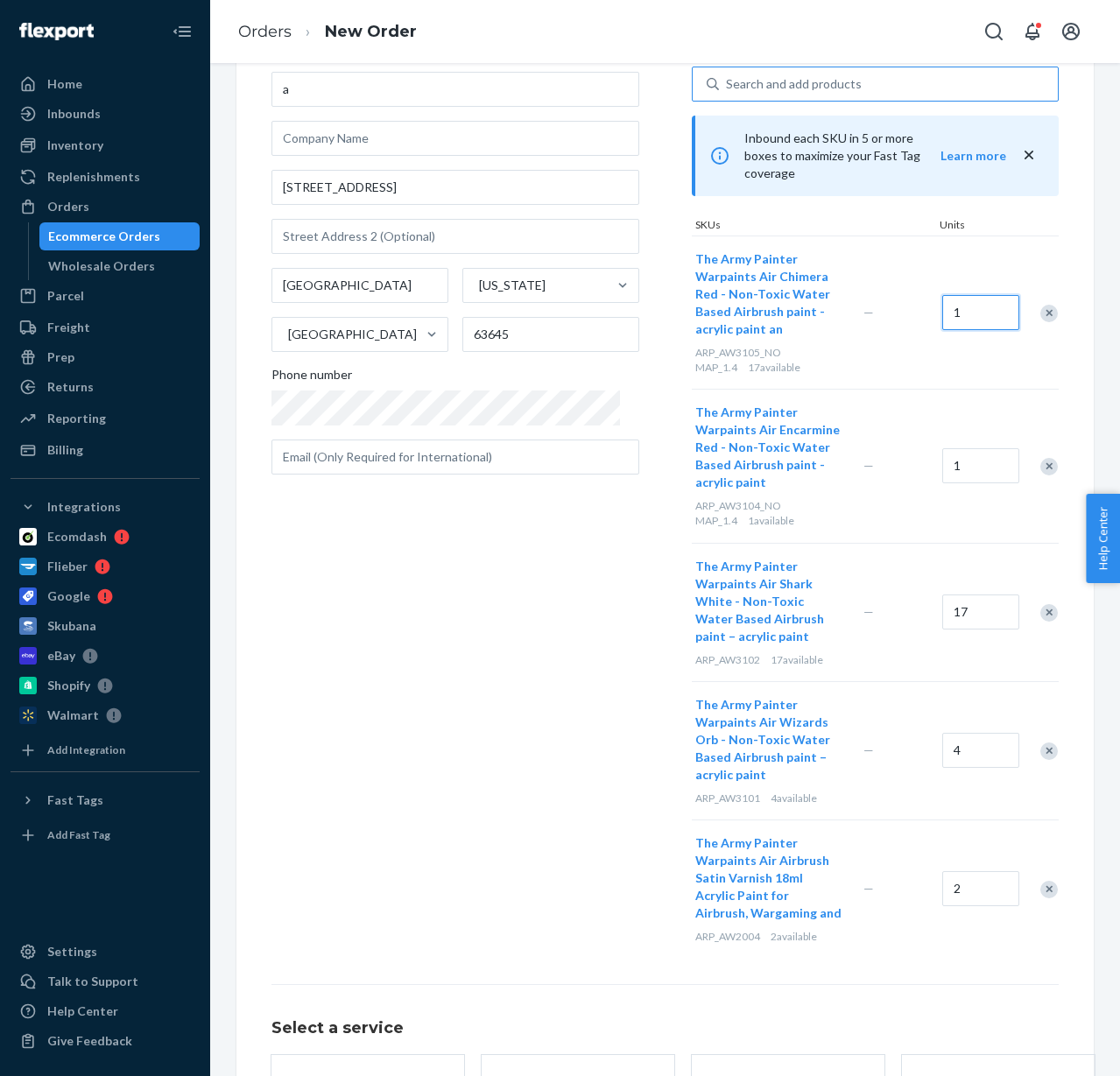
click at [942, 295] on input "1" at bounding box center [980, 313] width 77 height 35
type input "17"
click at [506, 677] on div "Where to? Please input a valid US shipping address here. a 1000 E Main St Frede…" at bounding box center [481, 487] width 420 height 940
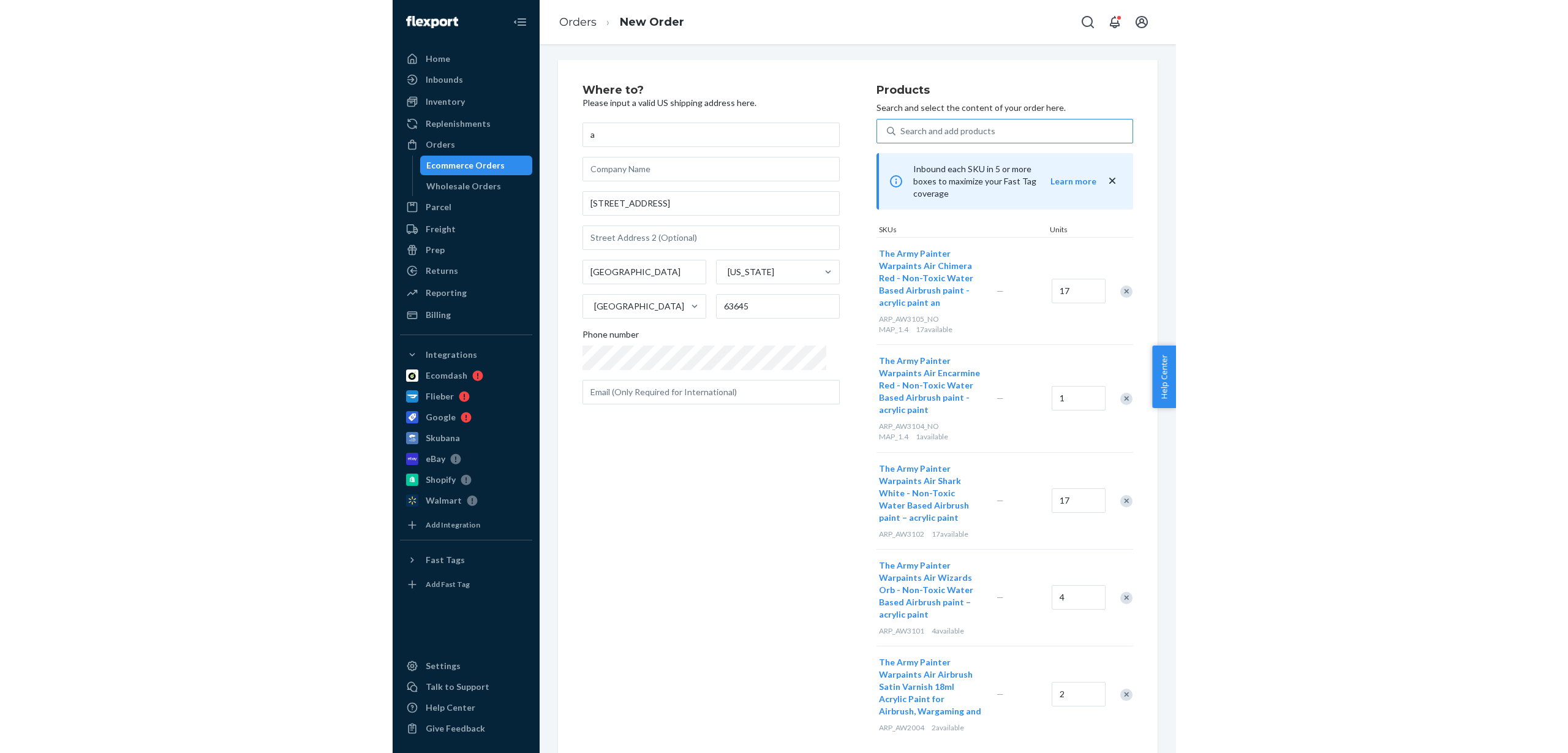
scroll to position [0, 0]
